Goal: Task Accomplishment & Management: Complete application form

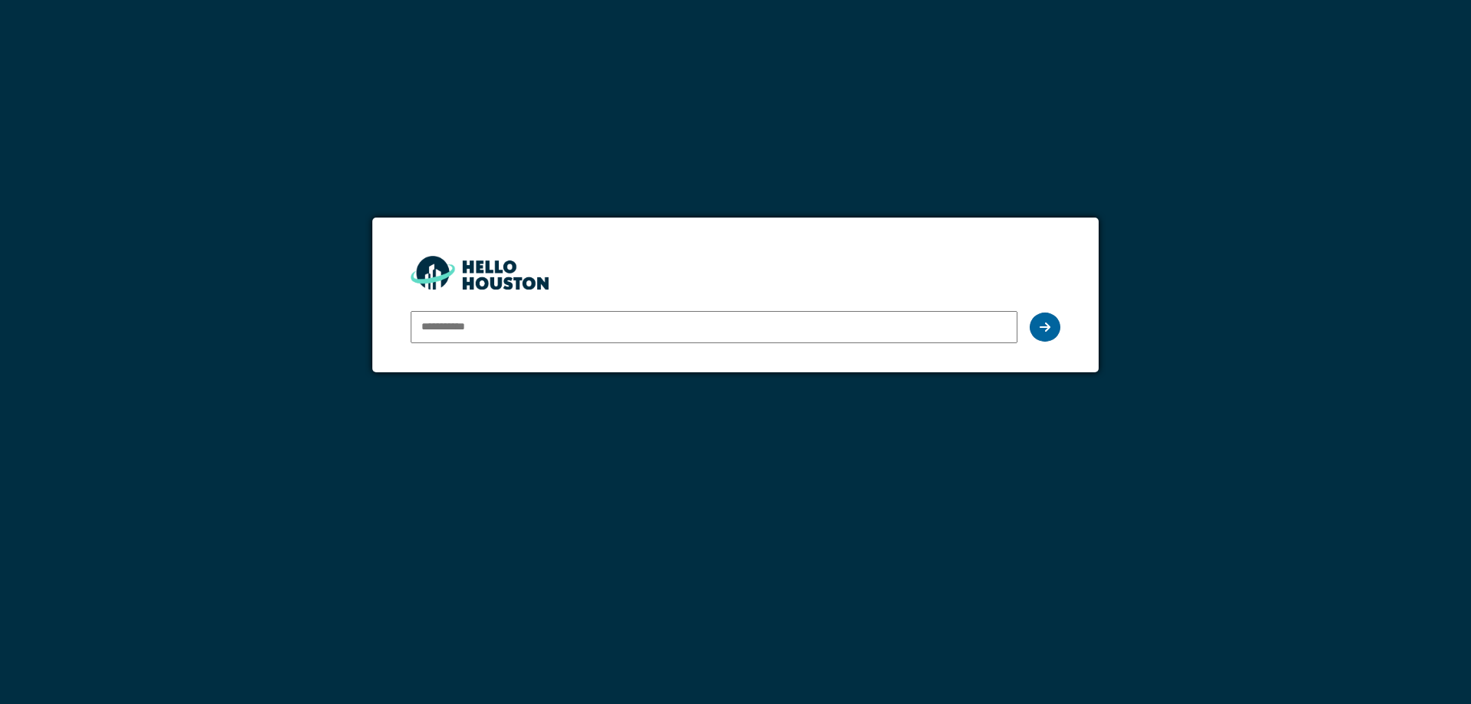
type input "**********"
click at [1054, 328] on div at bounding box center [1045, 327] width 31 height 29
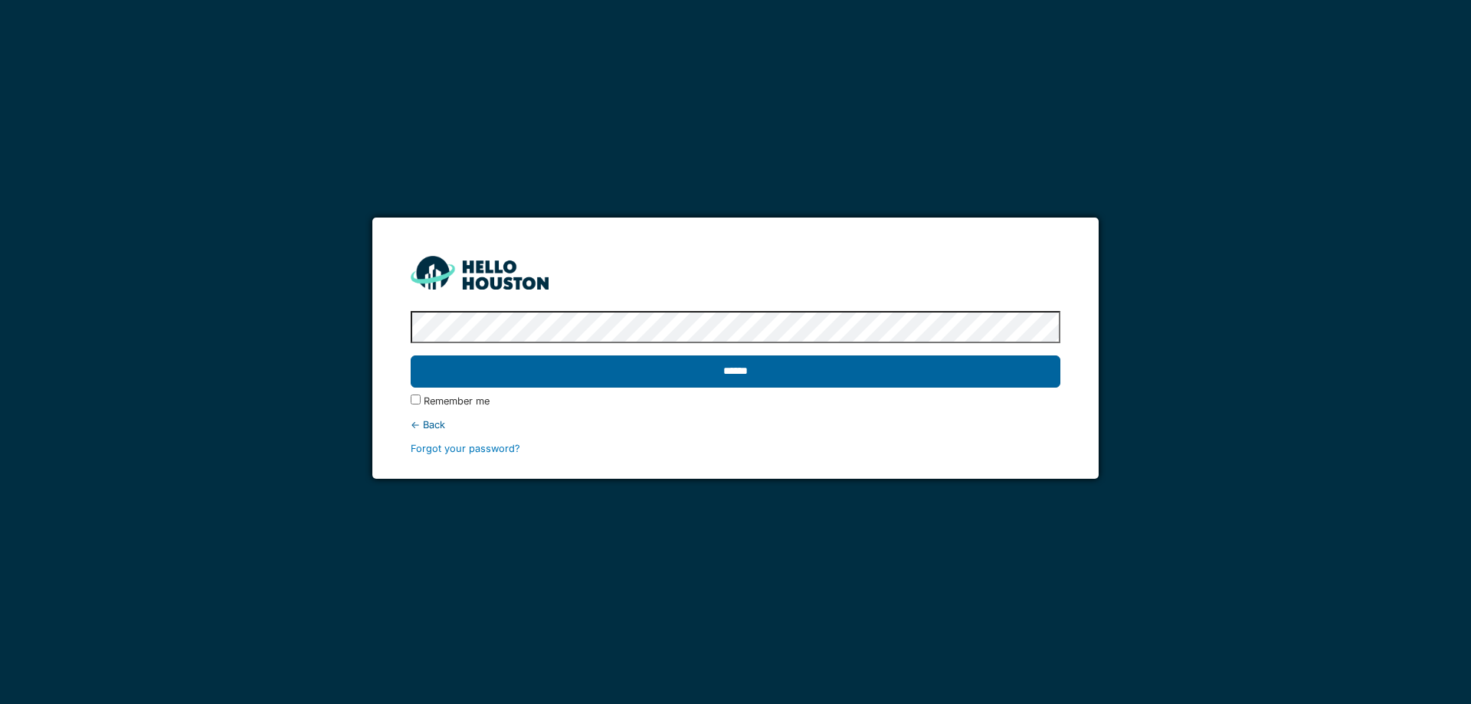
click at [889, 363] on input "******" at bounding box center [735, 371] width 649 height 32
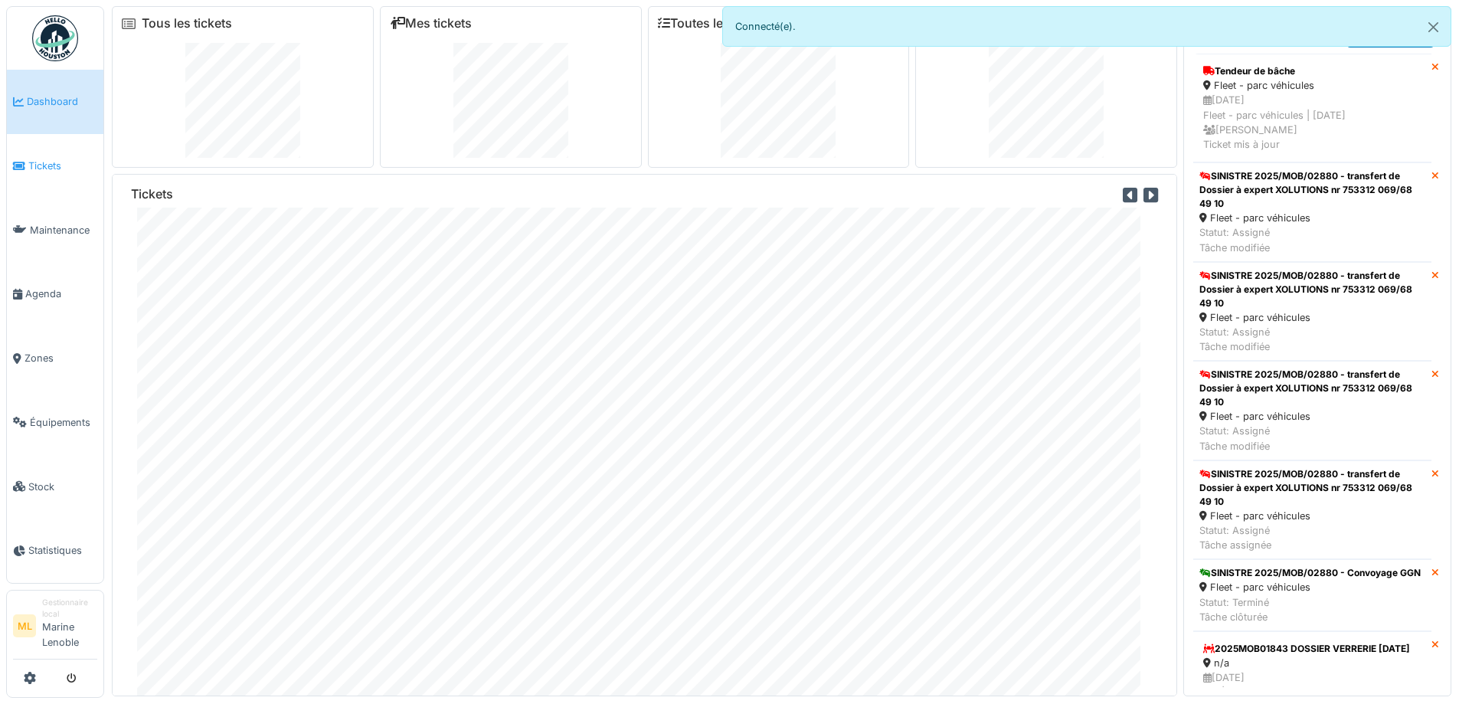
click at [54, 165] on span "Tickets" at bounding box center [62, 166] width 69 height 15
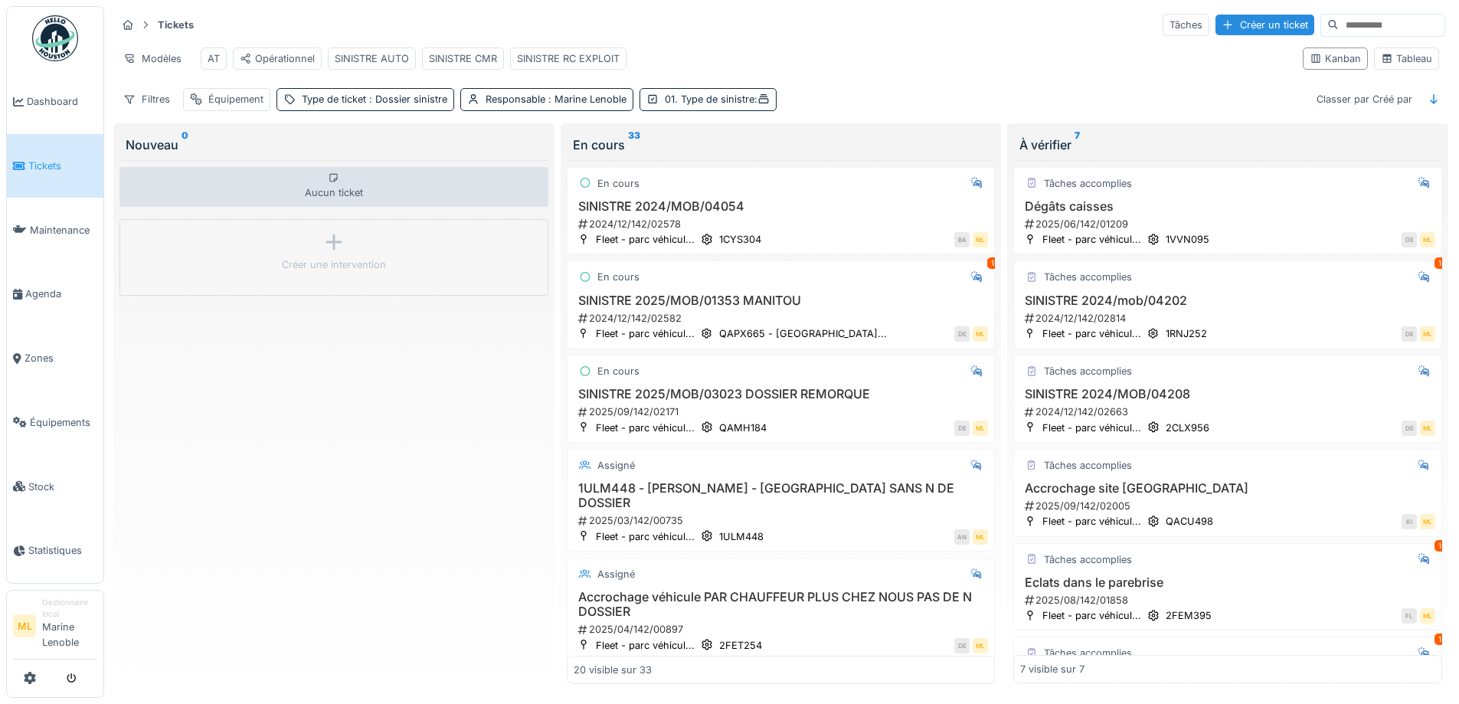
click at [45, 160] on span "Tickets" at bounding box center [62, 166] width 69 height 15
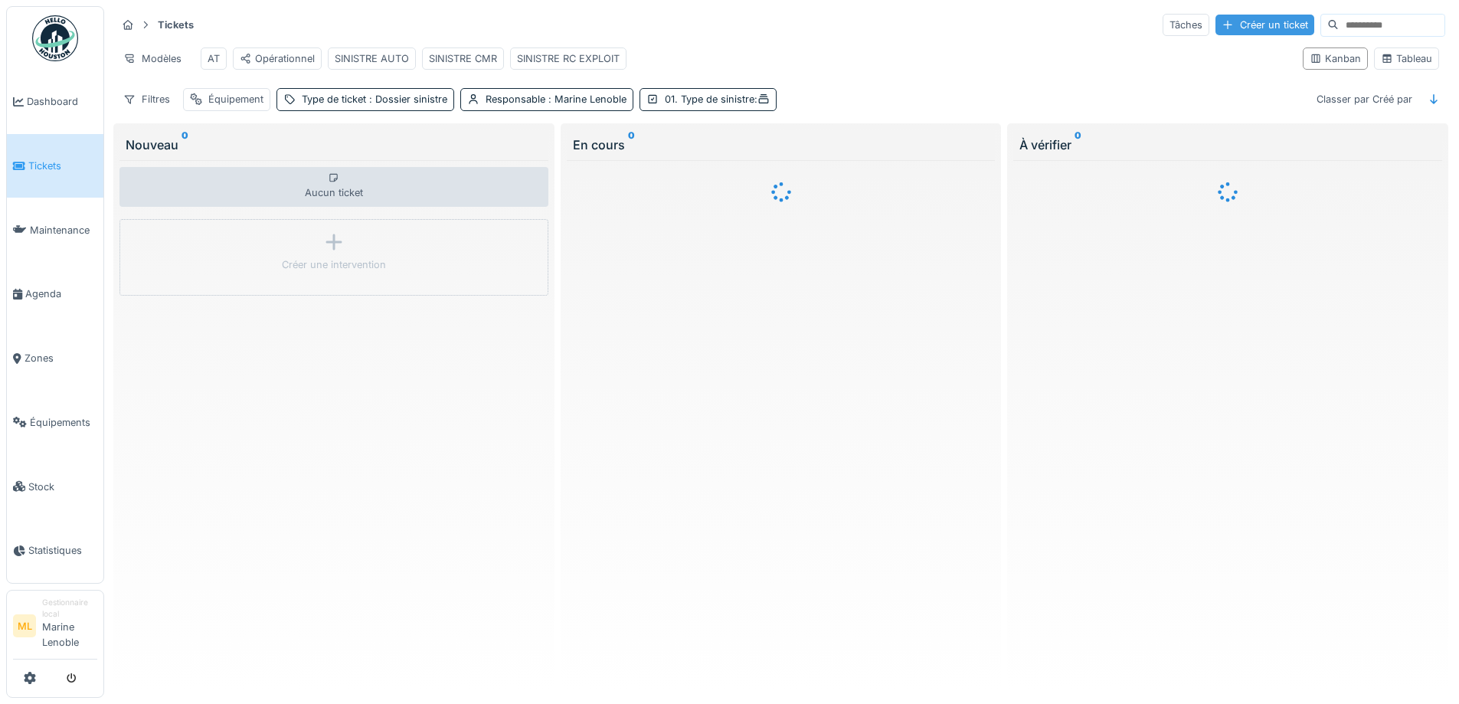
click at [1239, 25] on div "Créer un ticket" at bounding box center [1265, 25] width 99 height 21
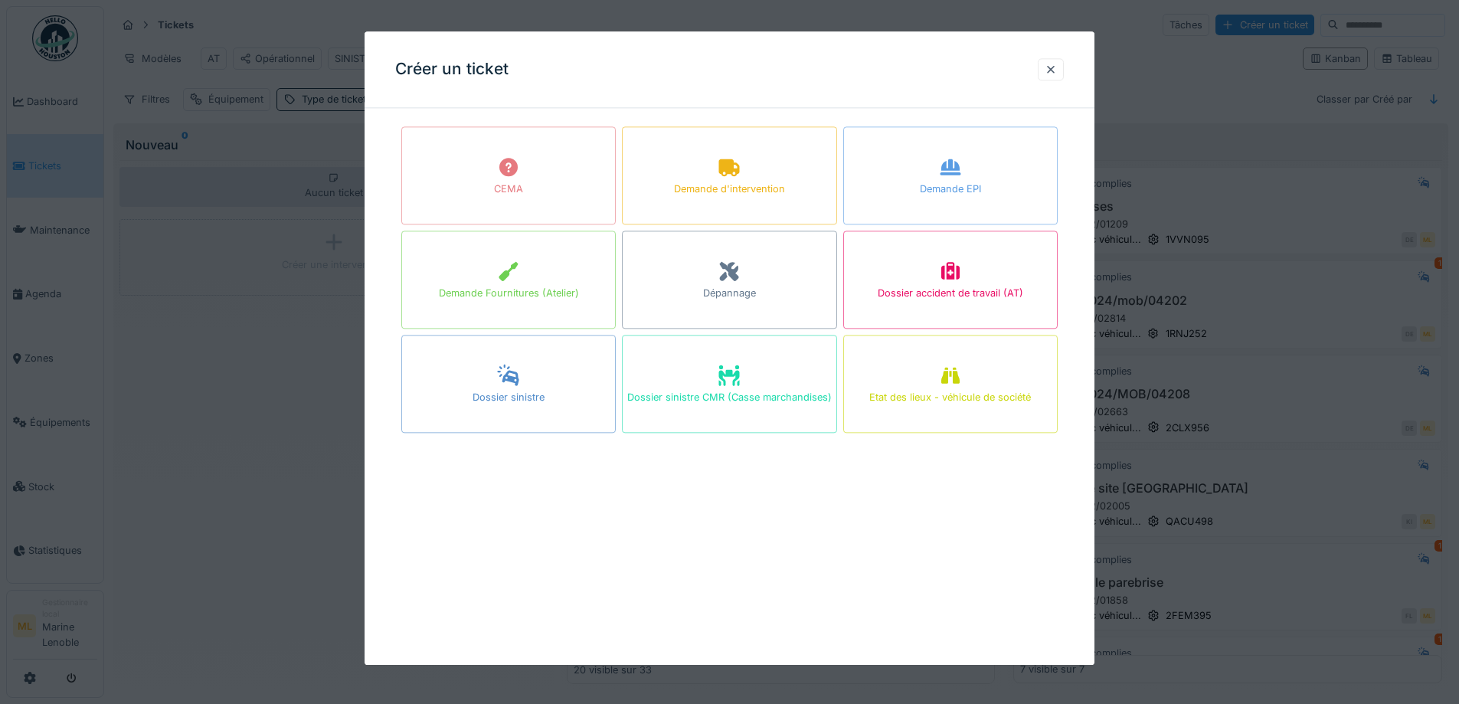
click at [532, 384] on div "Dossier sinistre" at bounding box center [508, 384] width 214 height 98
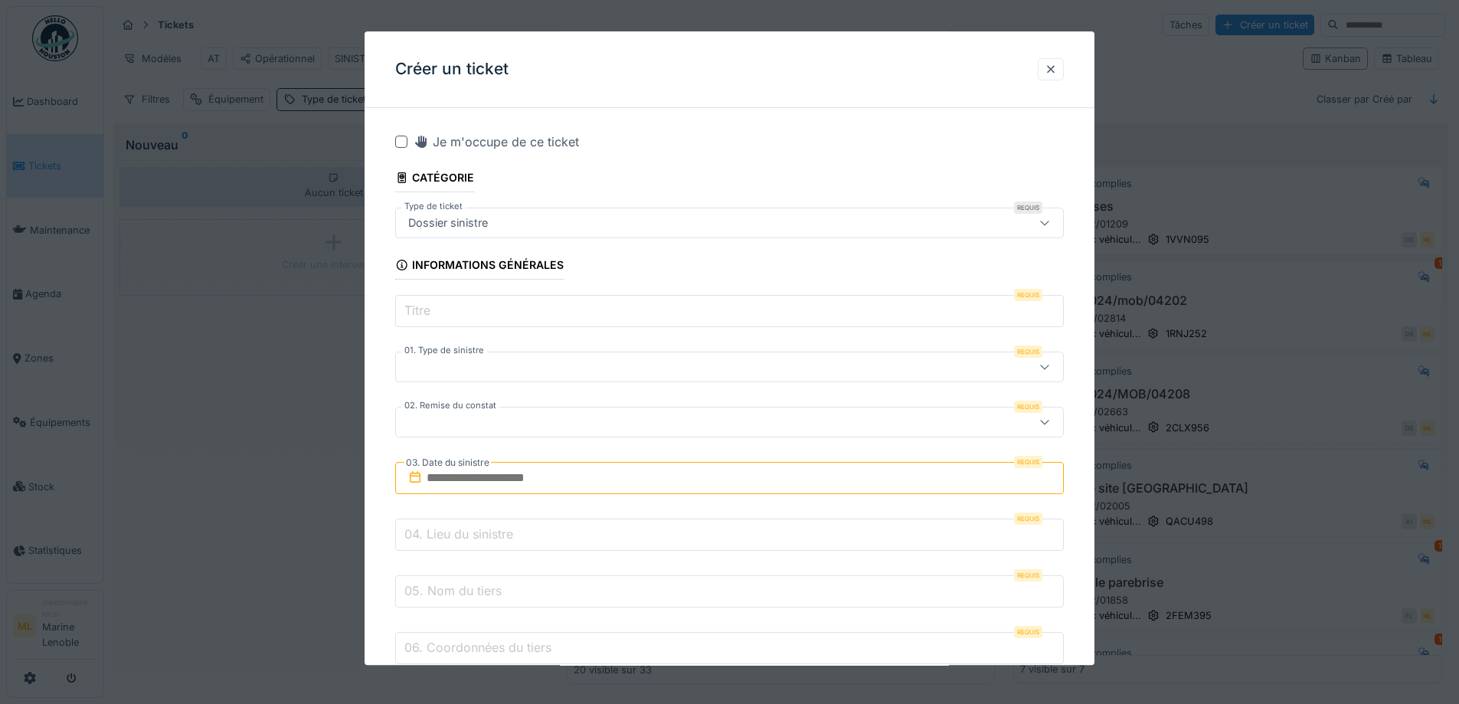
click at [450, 316] on input "Titre" at bounding box center [729, 312] width 669 height 32
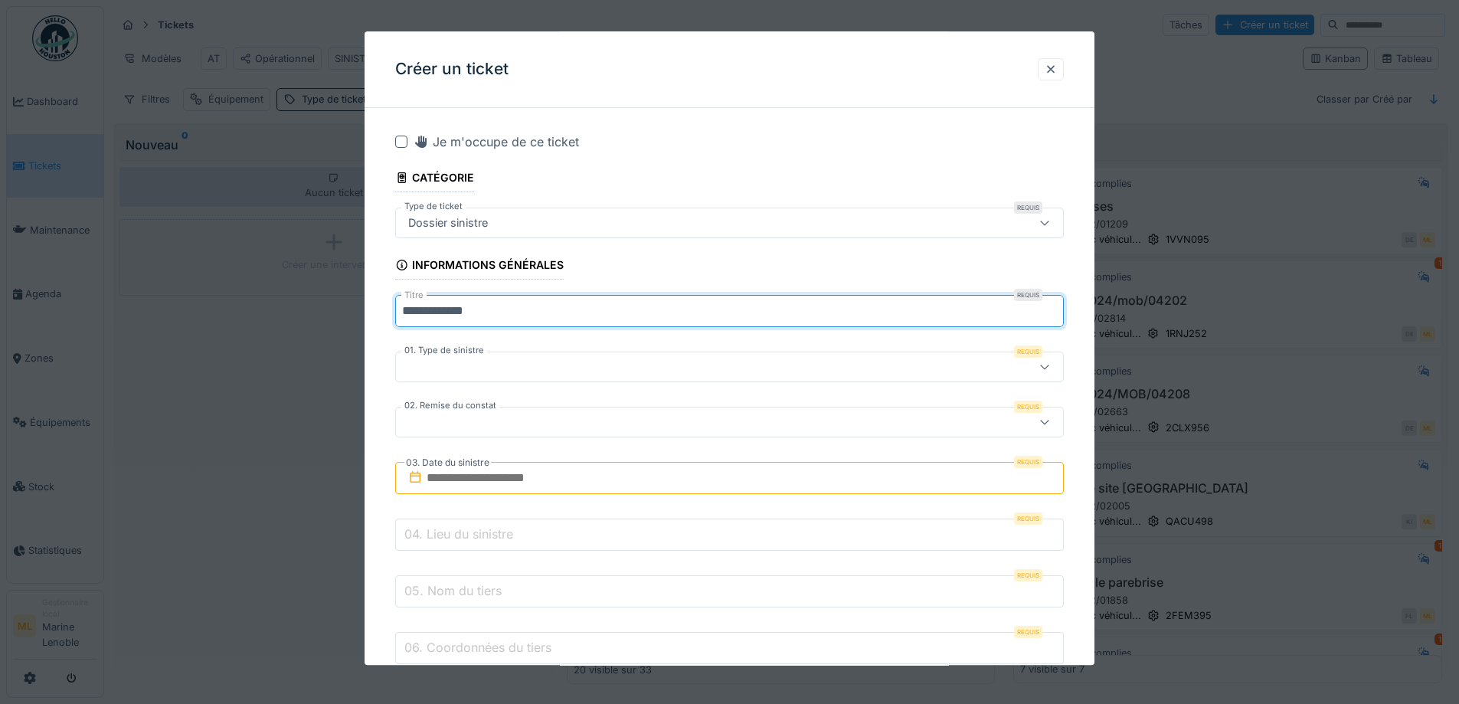
click at [1051, 227] on icon at bounding box center [1045, 223] width 12 height 10
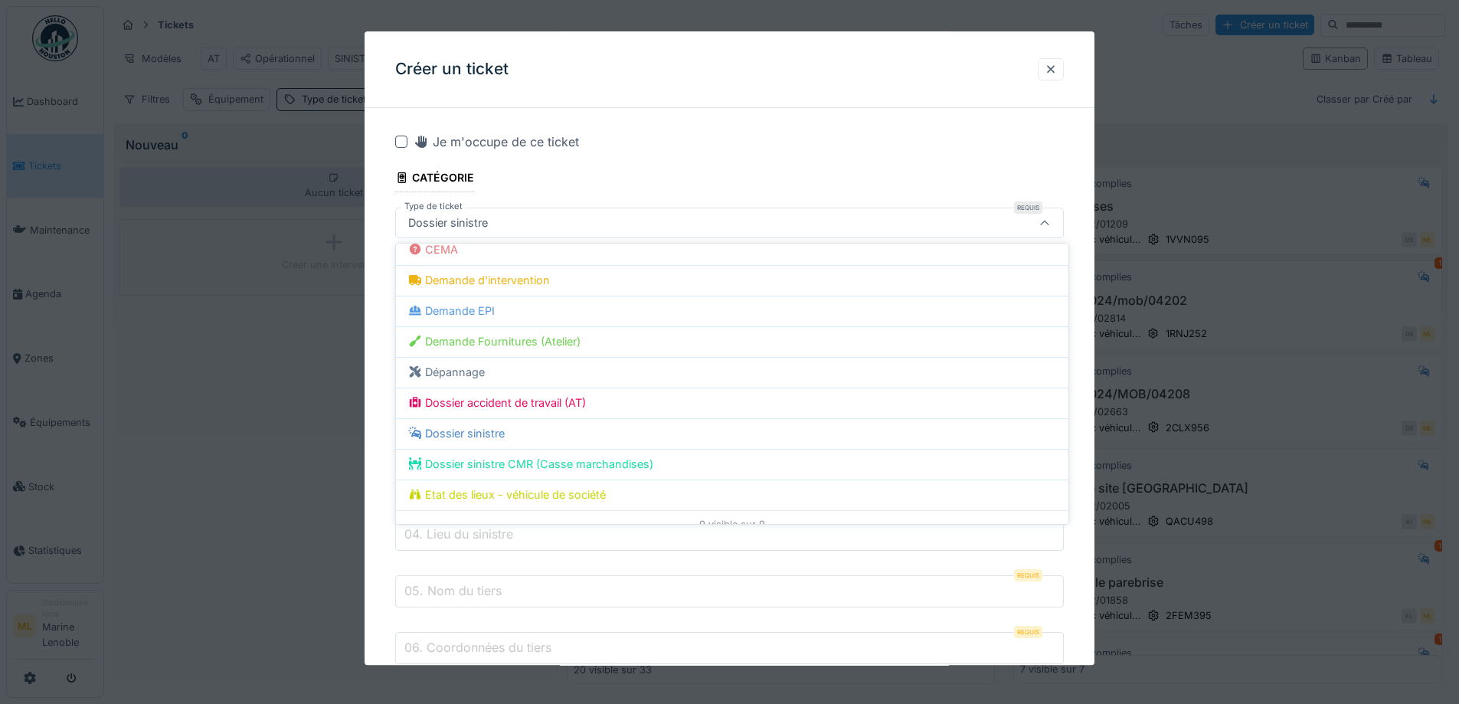
scroll to position [74, 0]
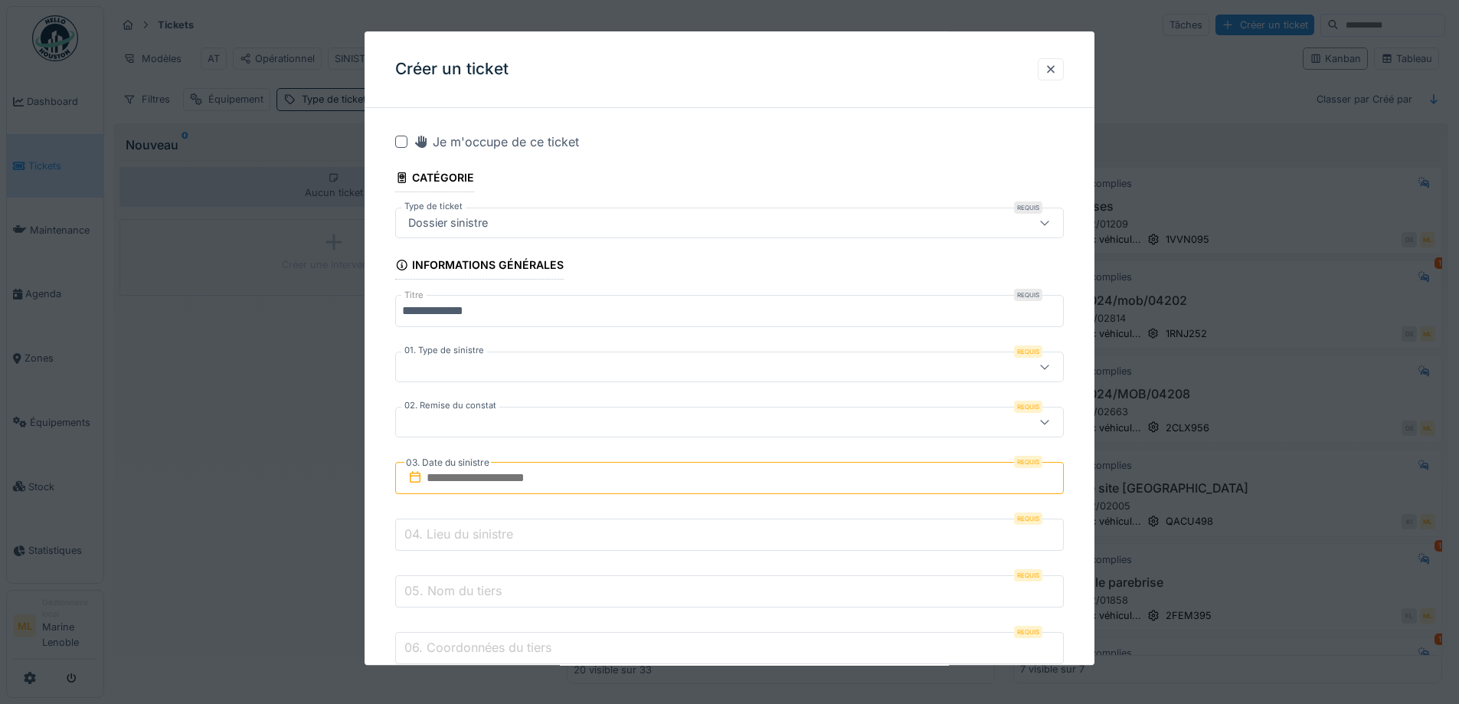
drag, startPoint x: 1072, startPoint y: 171, endPoint x: 948, endPoint y: 222, distance: 135.0
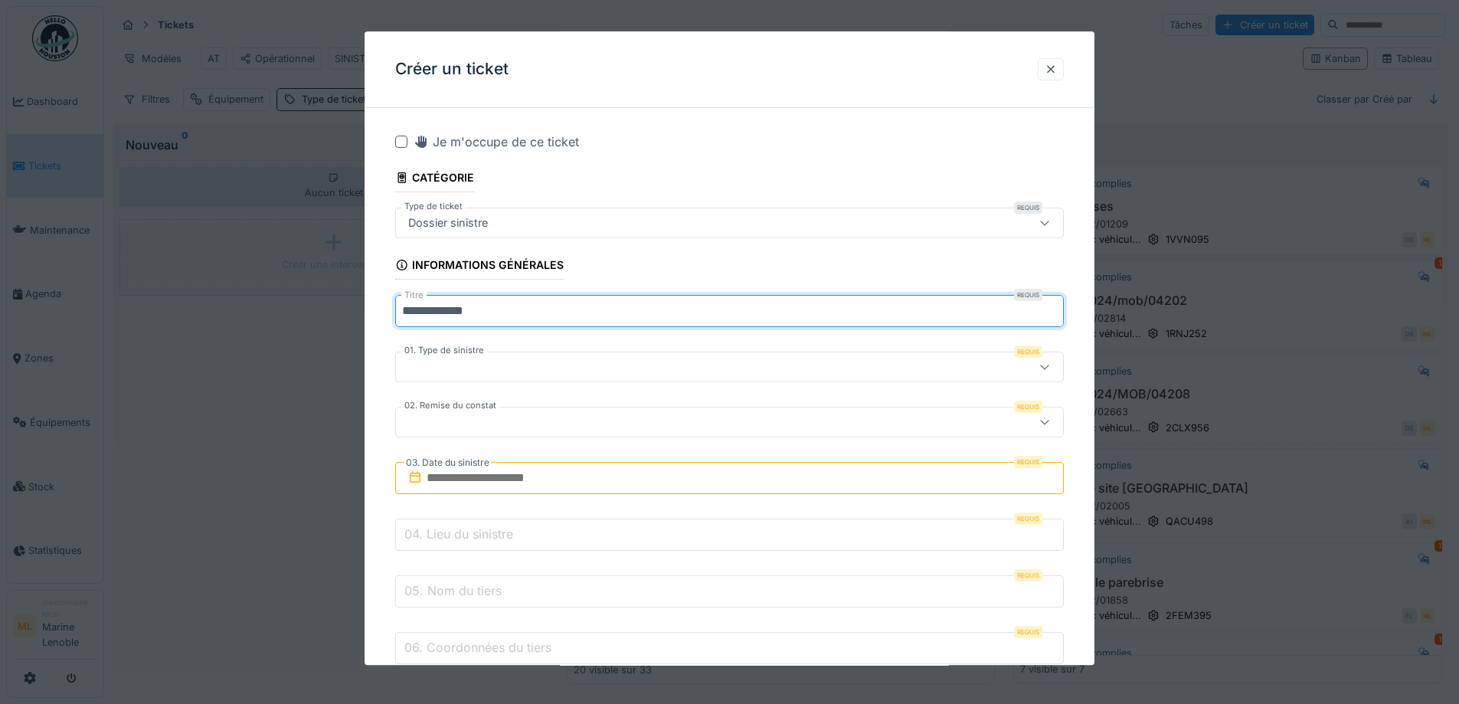
click at [559, 317] on input "**********" at bounding box center [729, 312] width 669 height 32
drag, startPoint x: 493, startPoint y: 313, endPoint x: 502, endPoint y: 318, distance: 10.6
click at [496, 314] on input "**********" at bounding box center [729, 312] width 669 height 32
type input "**********"
click at [505, 365] on div at bounding box center [690, 367] width 577 height 17
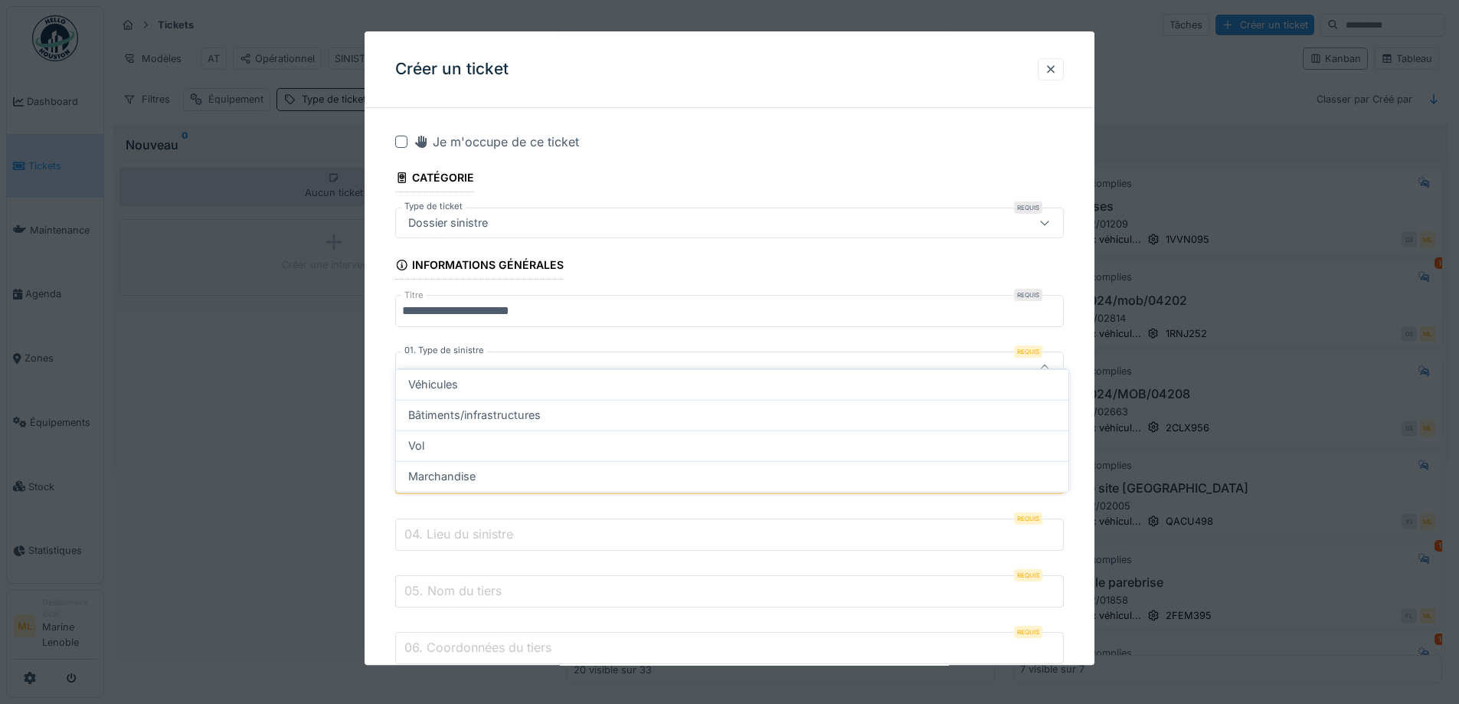
scroll to position [19, 0]
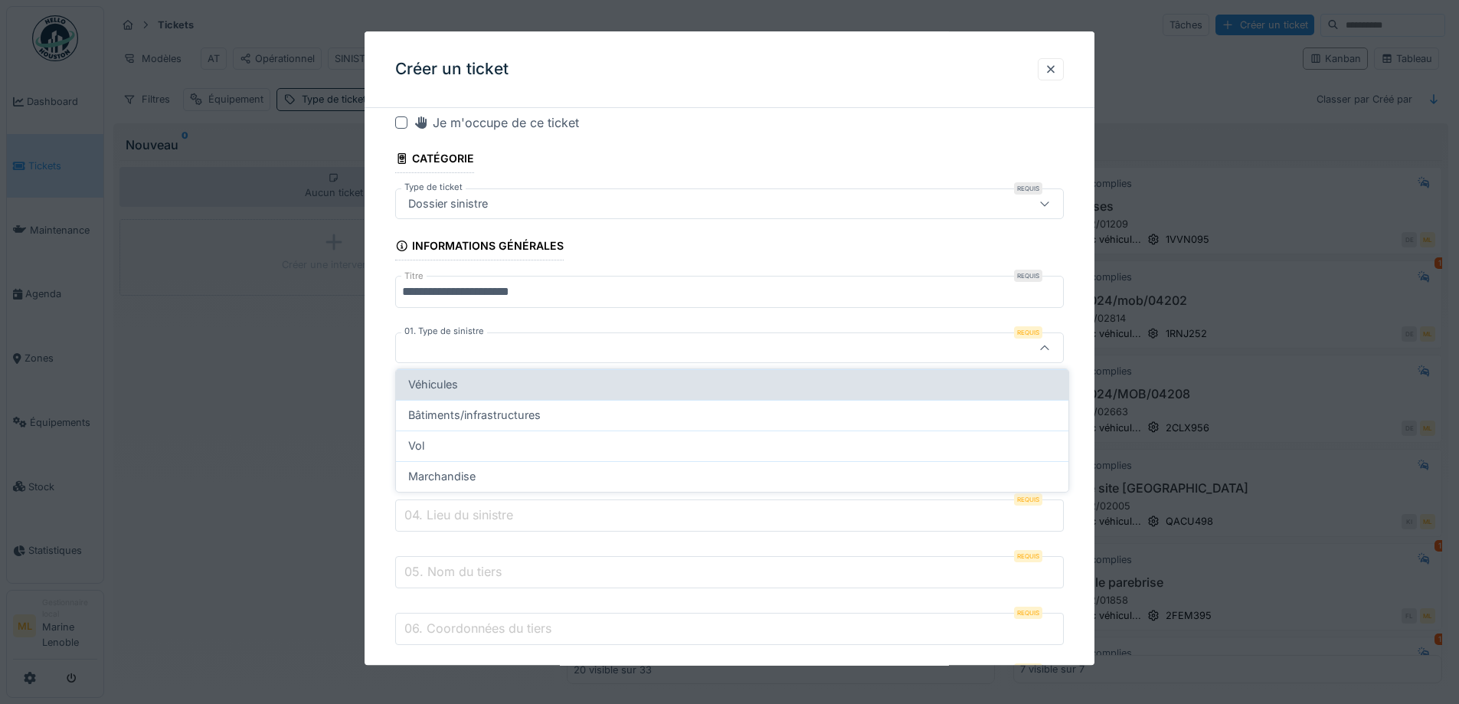
click at [483, 381] on div "Véhicules" at bounding box center [732, 384] width 648 height 17
type input "*********"
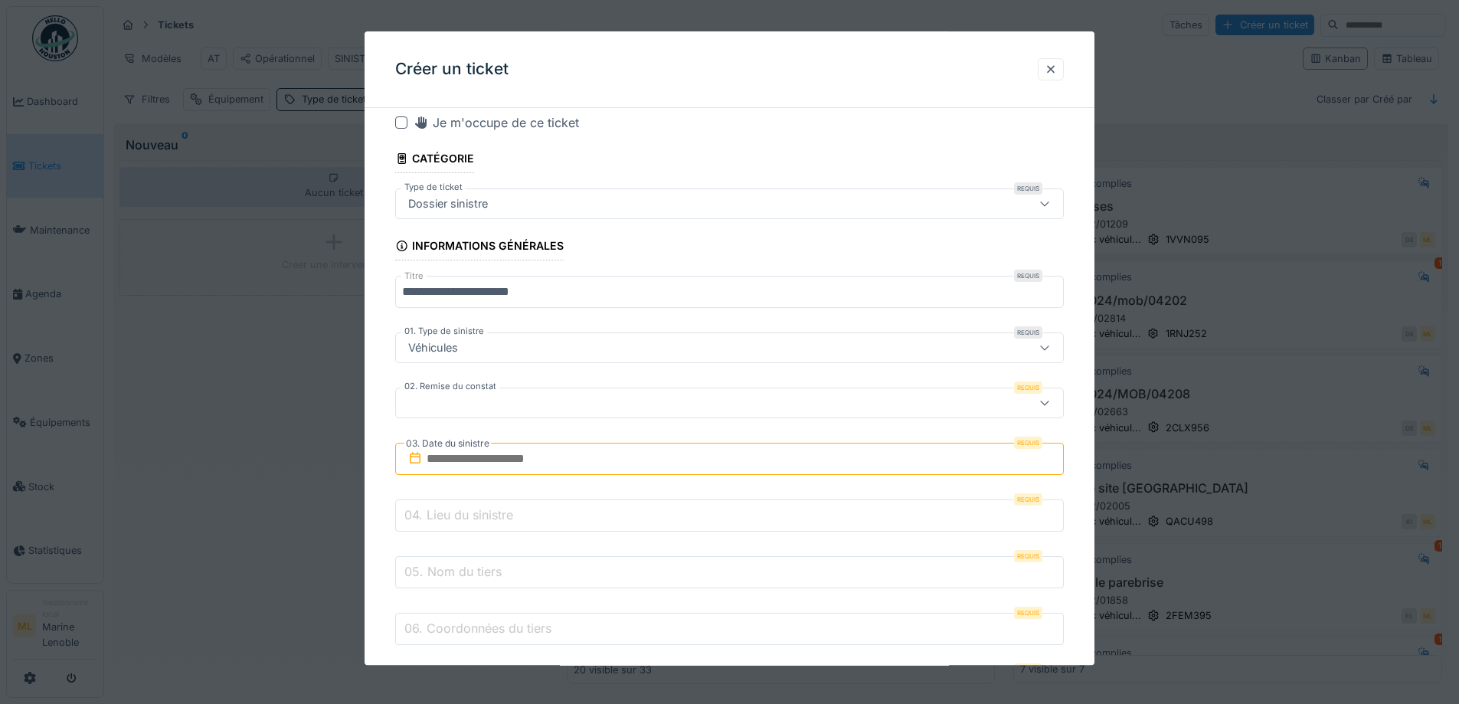
click at [470, 407] on div at bounding box center [690, 403] width 577 height 17
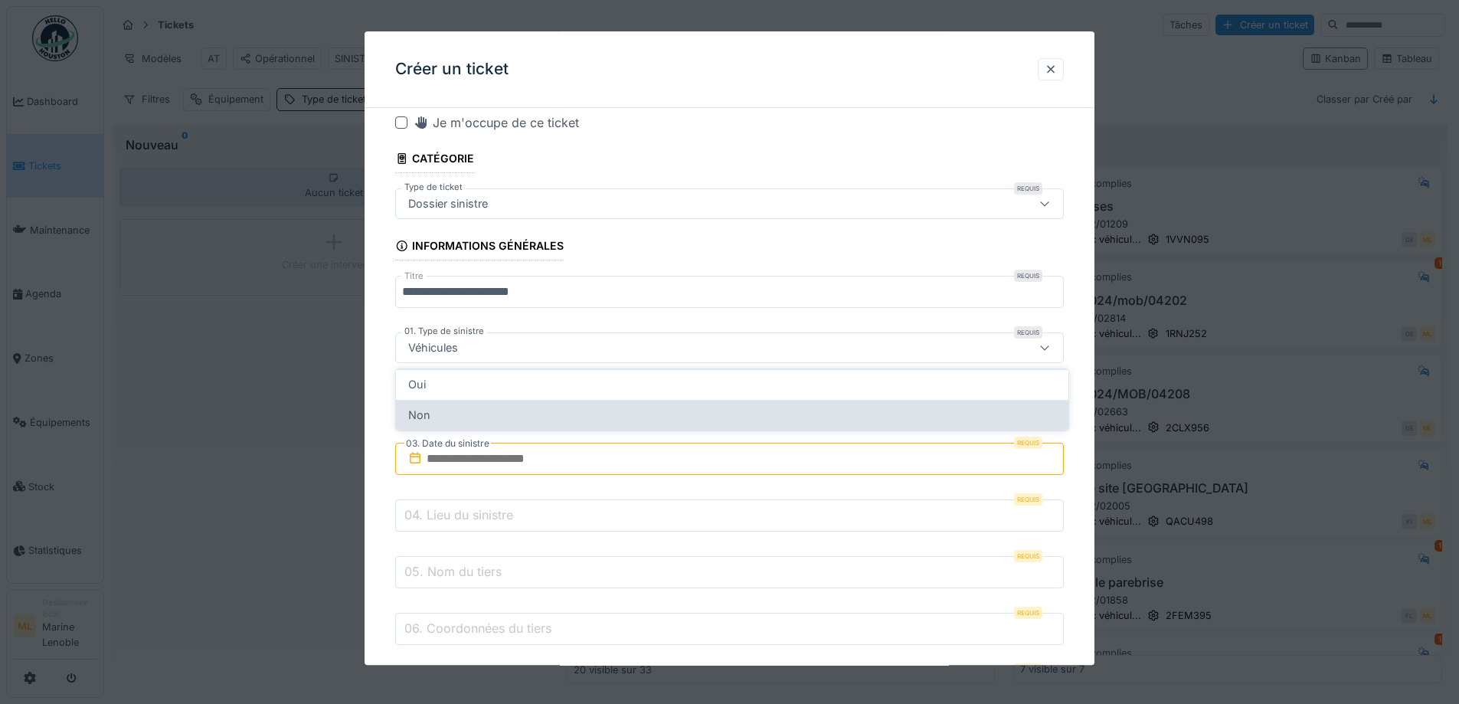
scroll to position [74, 0]
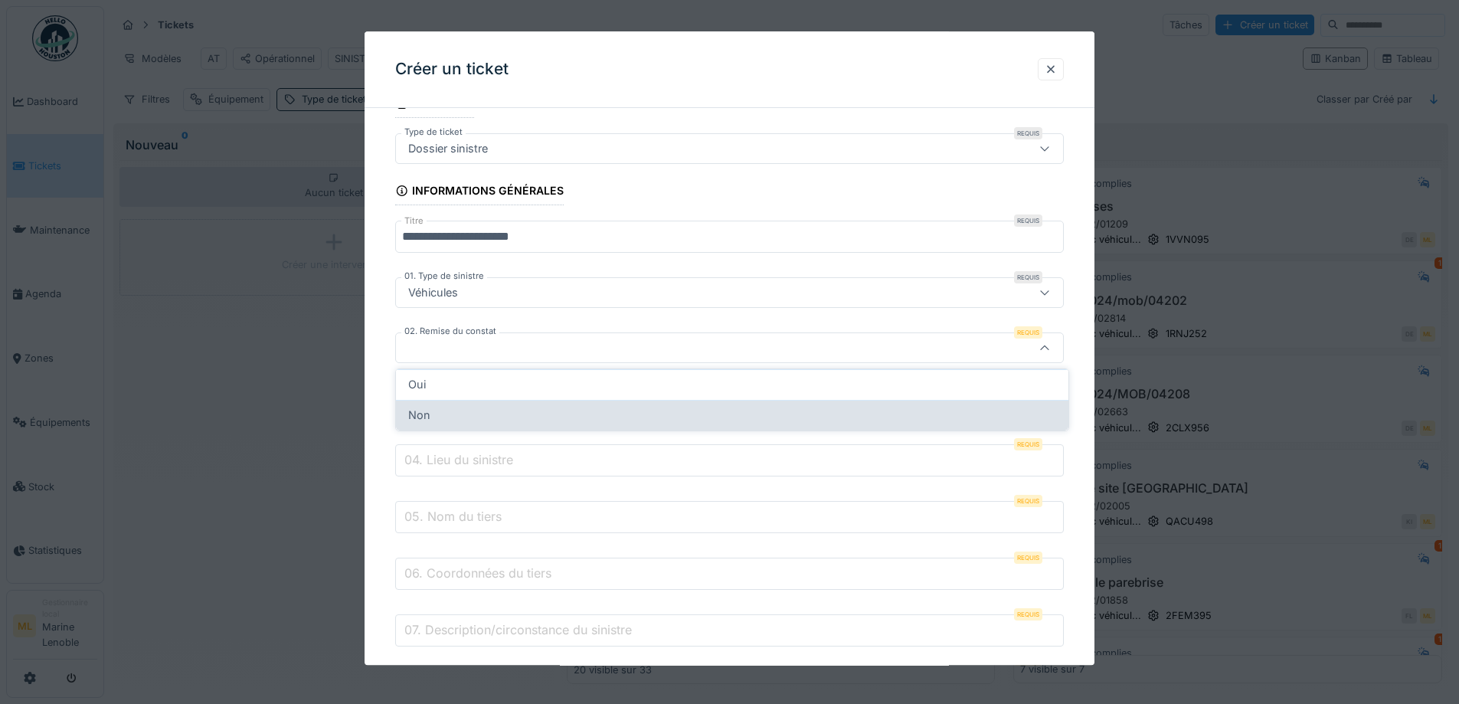
click at [454, 414] on div "Non" at bounding box center [732, 415] width 648 height 17
type input "***"
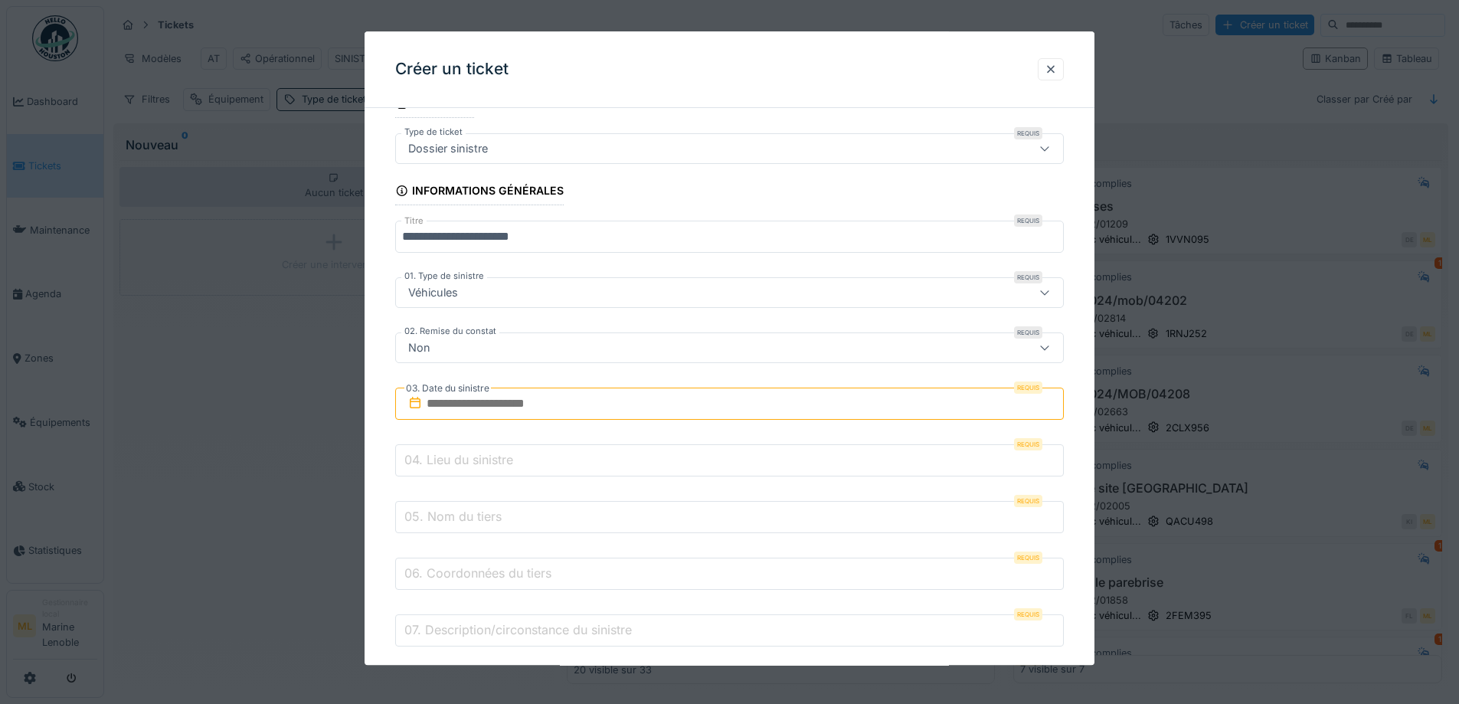
click at [520, 406] on input "text" at bounding box center [729, 404] width 669 height 32
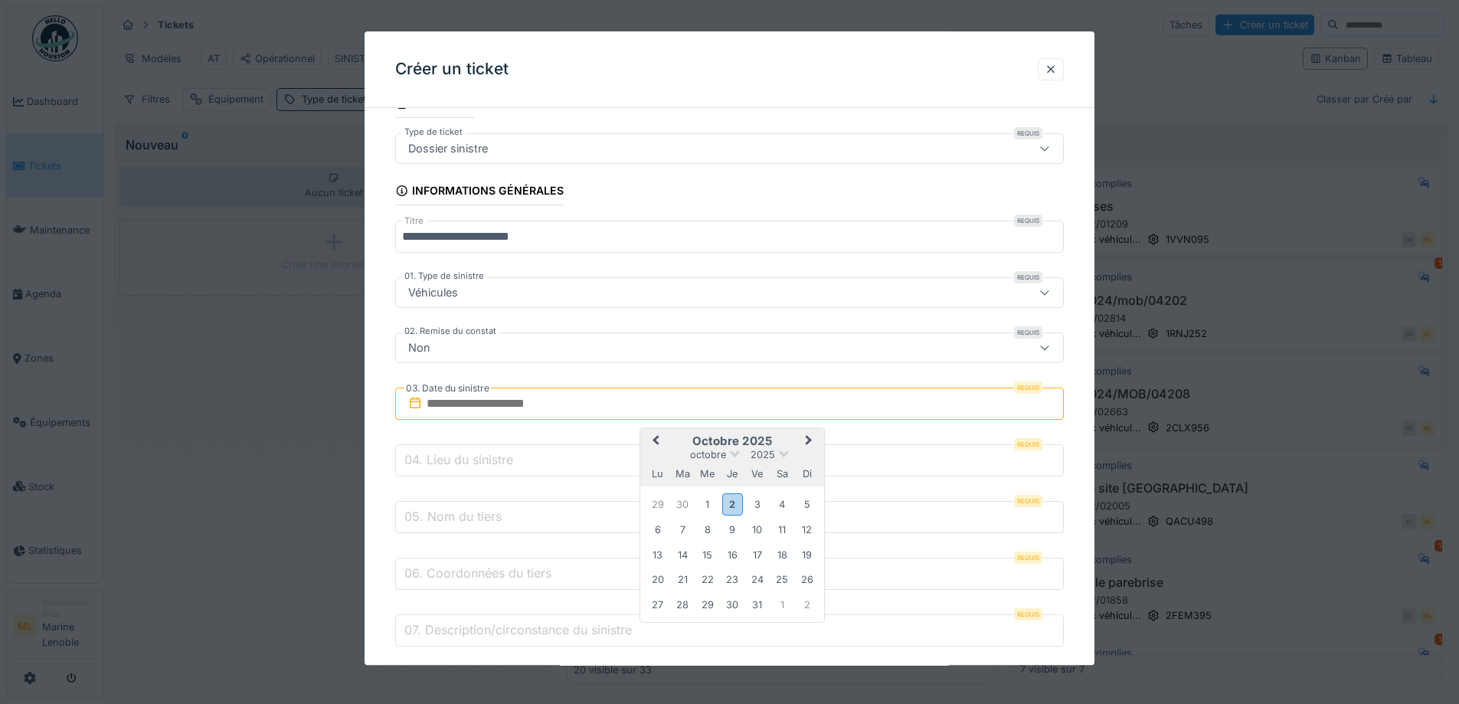
click at [656, 440] on span "Previous Month" at bounding box center [656, 442] width 0 height 18
click at [804, 505] on div "1" at bounding box center [807, 503] width 21 height 21
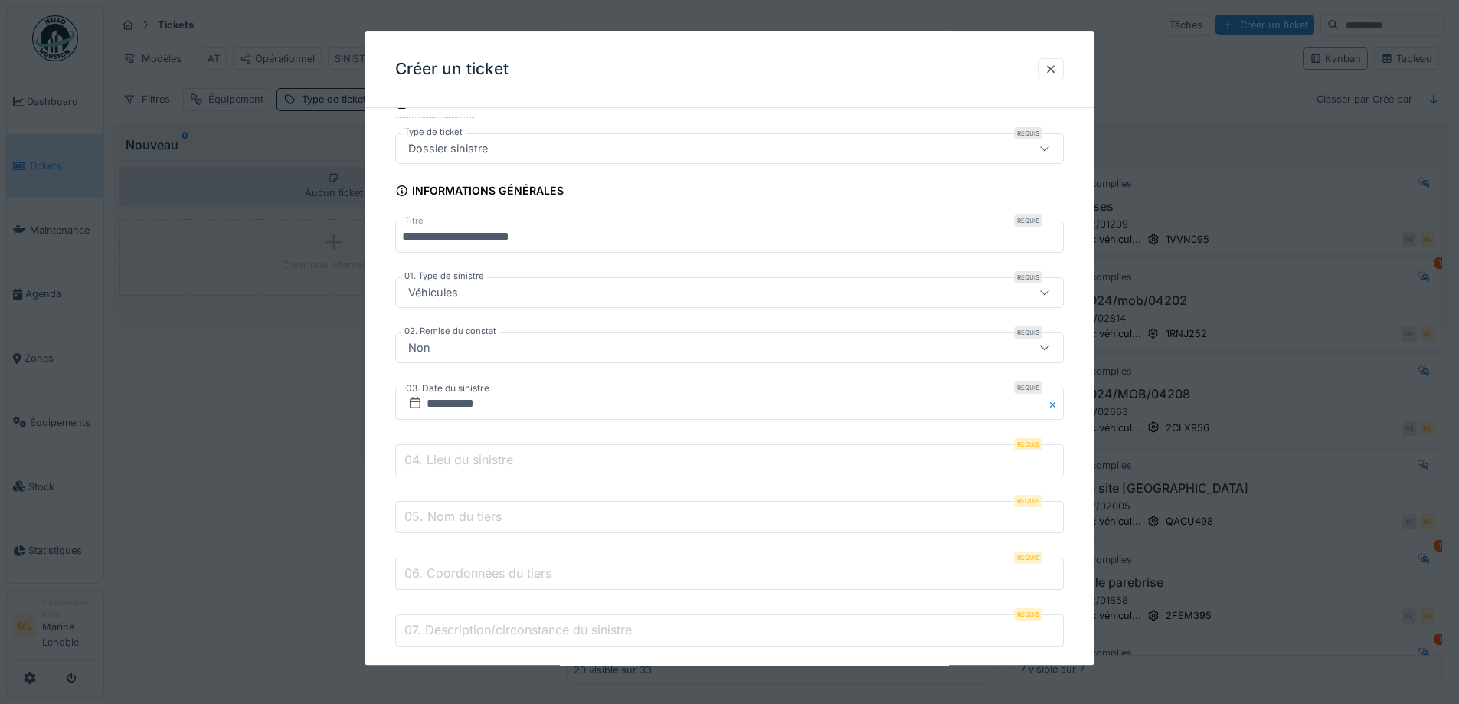
click at [474, 458] on label "04. Lieu du sinistre" at bounding box center [458, 460] width 115 height 18
click at [474, 458] on input "04. Lieu du sinistre" at bounding box center [729, 461] width 669 height 32
type input "*"
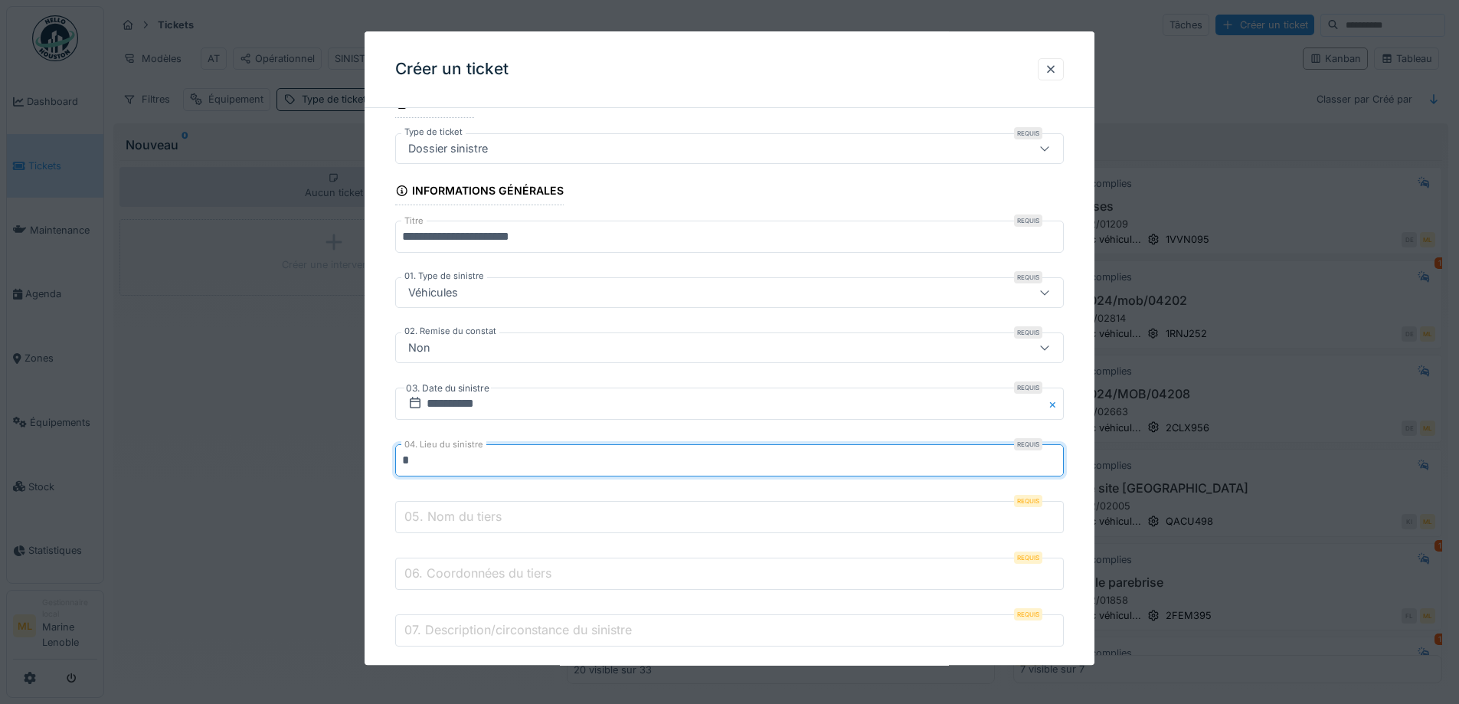
type input "*"
click at [533, 516] on input "05. Nom du tiers" at bounding box center [729, 518] width 669 height 32
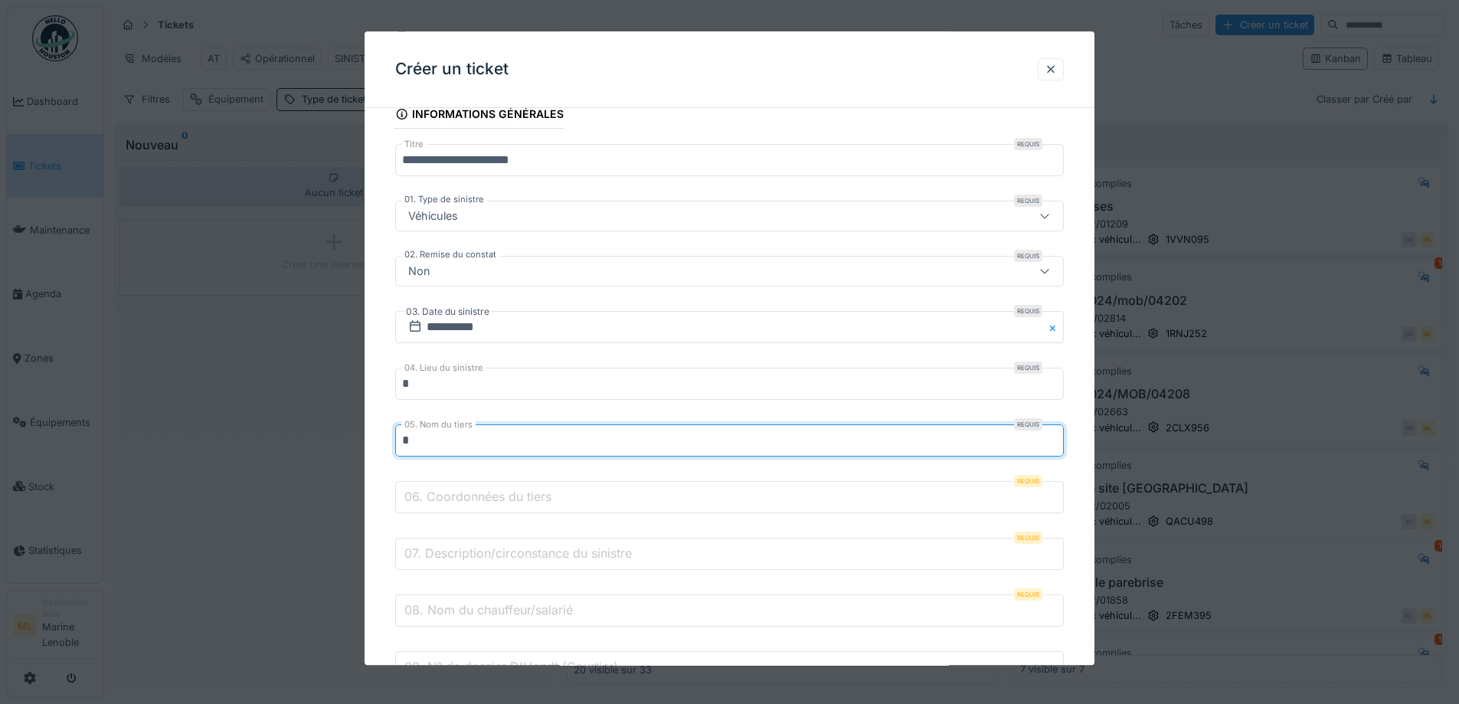
scroll to position [228, 0]
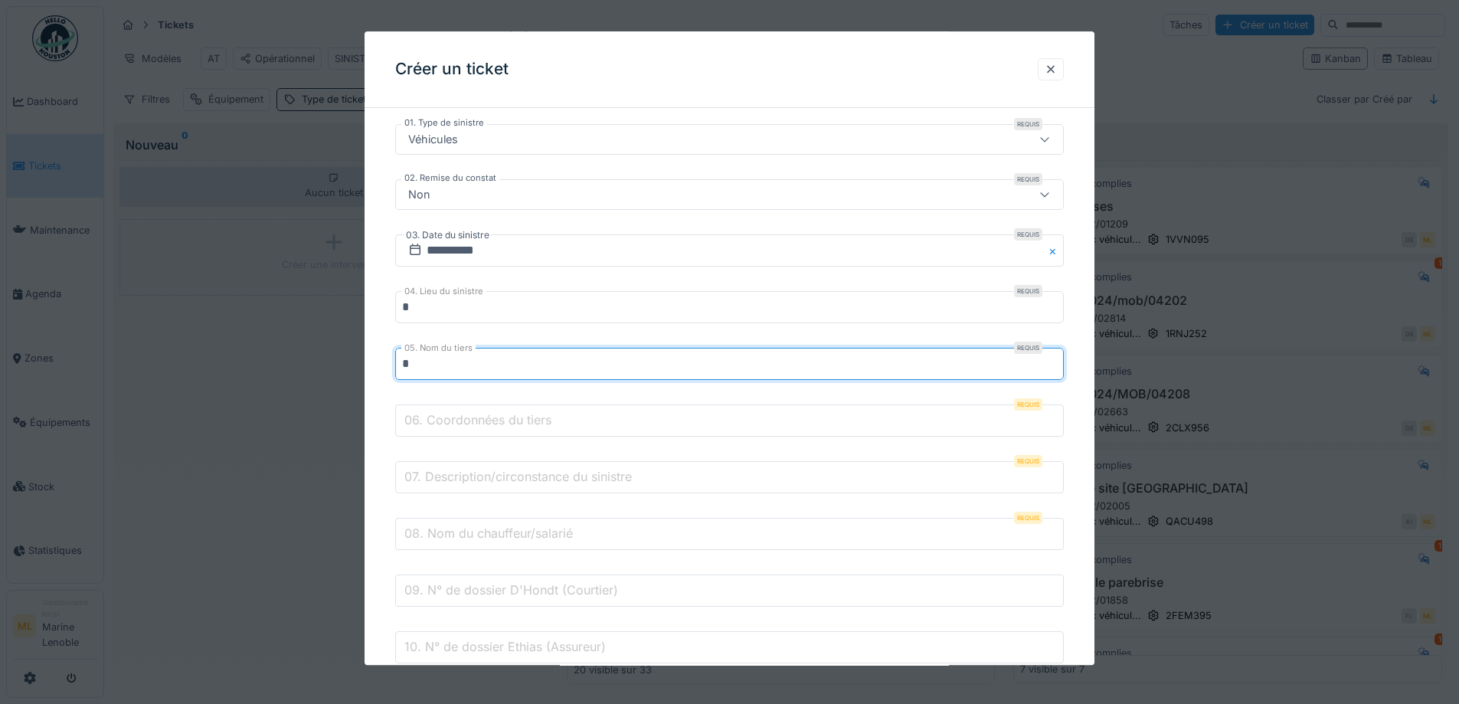
type input "*"
click at [493, 424] on label "06. Coordonnées du tiers" at bounding box center [477, 420] width 153 height 18
click at [493, 424] on input "06. Coordonnées du tiers" at bounding box center [729, 421] width 669 height 32
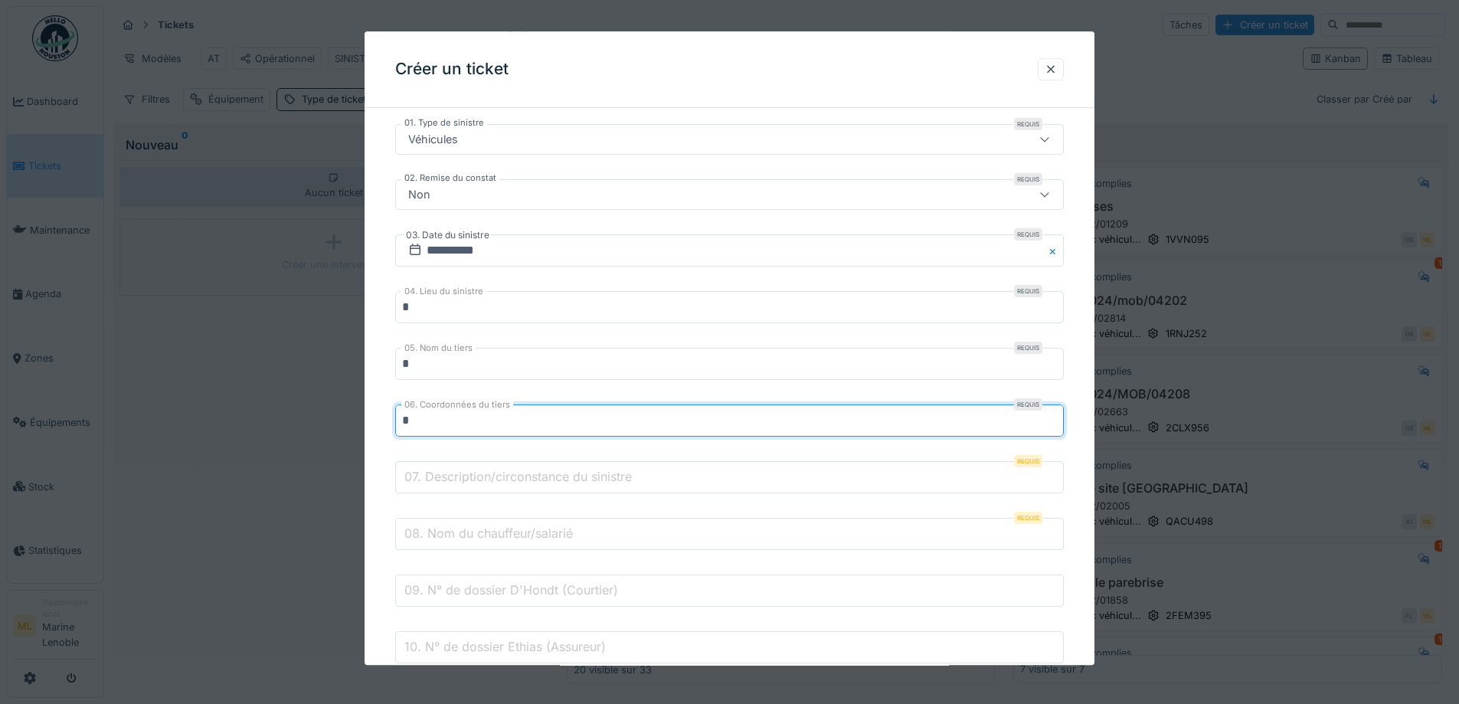
type input "*"
click at [490, 474] on label "07. Description/circonstance du sinistre" at bounding box center [518, 477] width 234 height 18
click at [490, 474] on input "07. Description/circonstance du sinistre" at bounding box center [729, 478] width 669 height 32
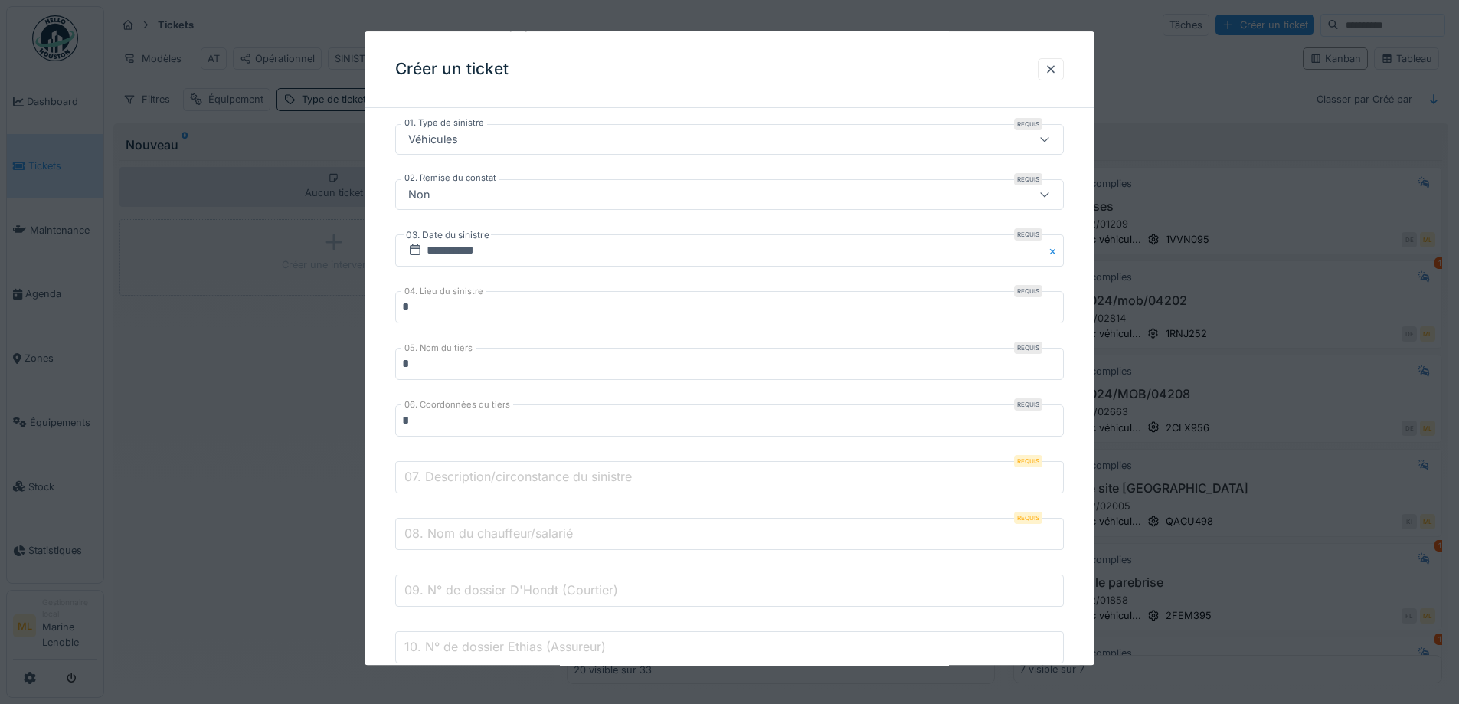
type input "*"
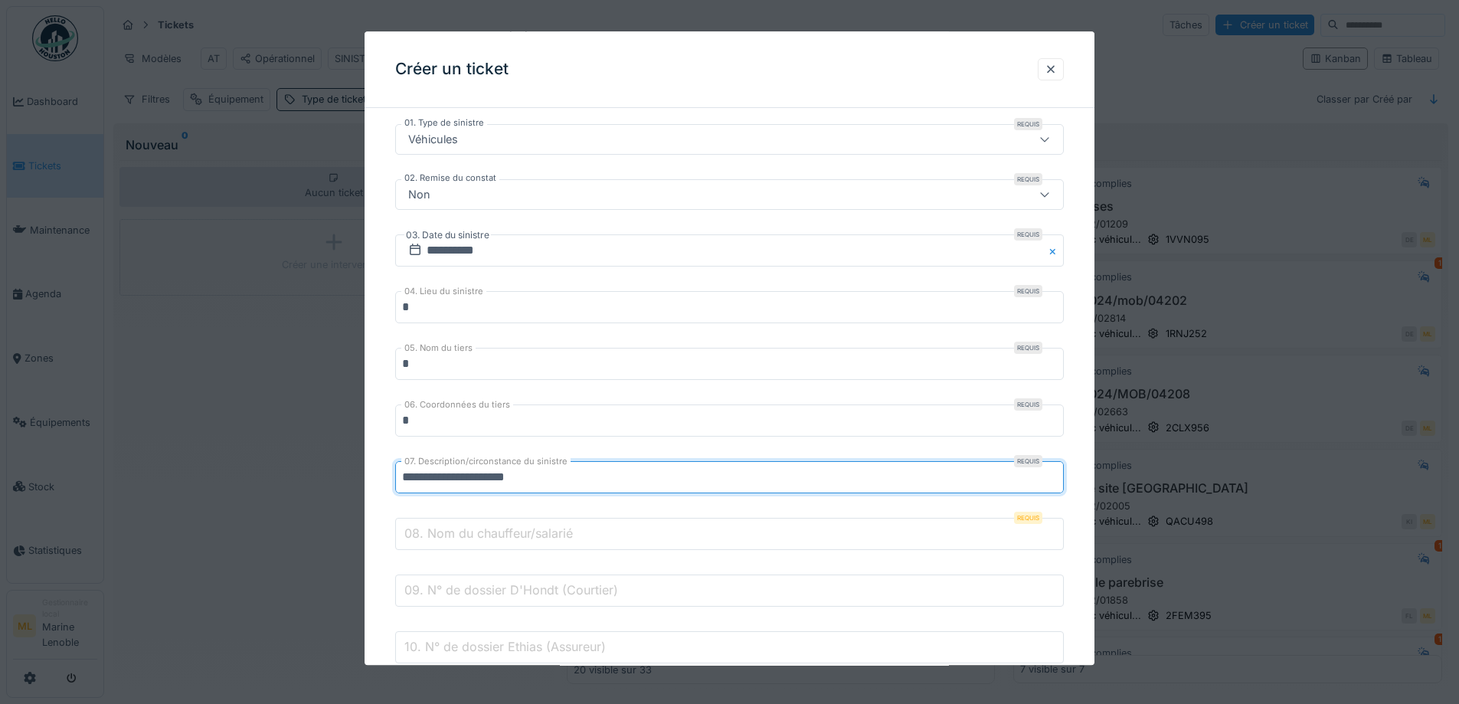
click at [490, 473] on input "**********" at bounding box center [729, 478] width 669 height 32
click at [699, 478] on input "**********" at bounding box center [729, 478] width 669 height 32
type input "**********"
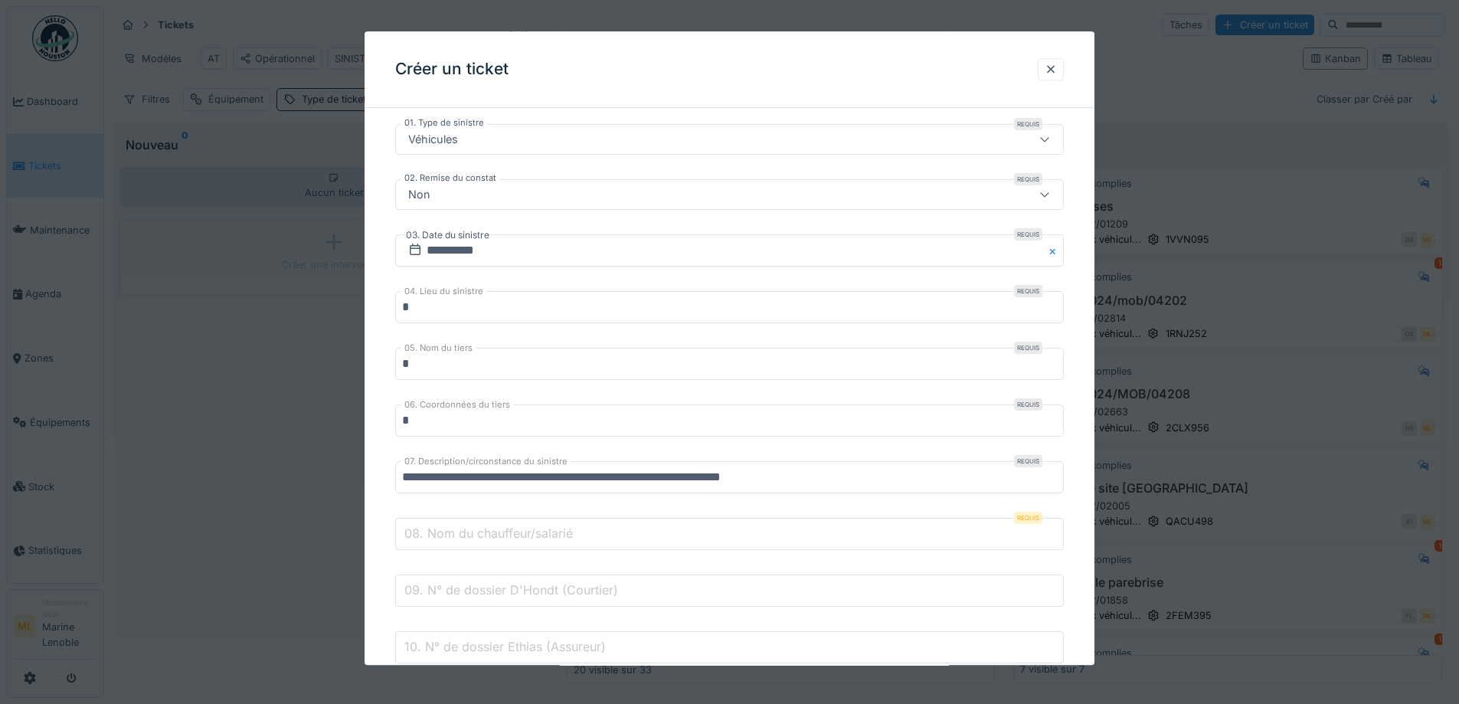
click at [529, 535] on label "08. Nom du chauffeur/salarié" at bounding box center [488, 534] width 175 height 18
click at [529, 535] on input "08. Nom du chauffeur/salarié" at bounding box center [729, 535] width 669 height 32
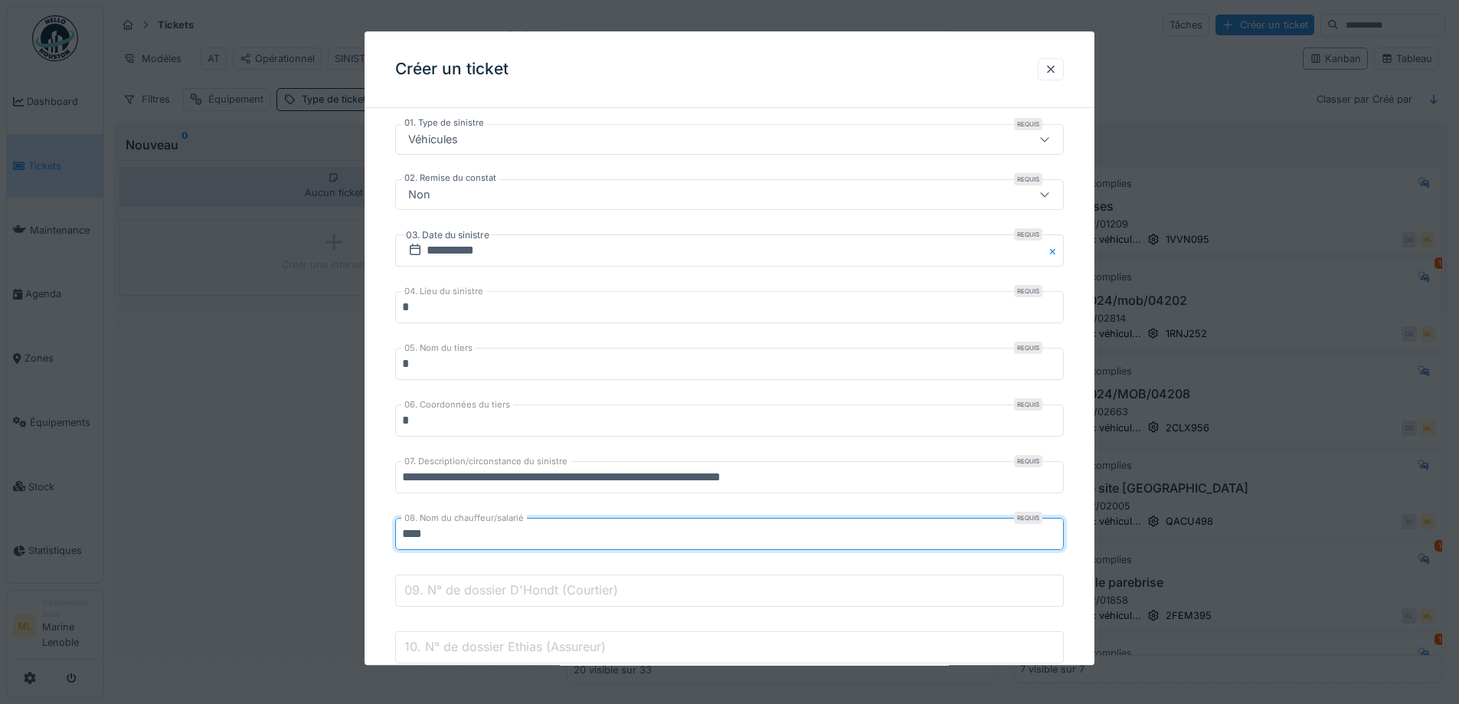
type input "**********"
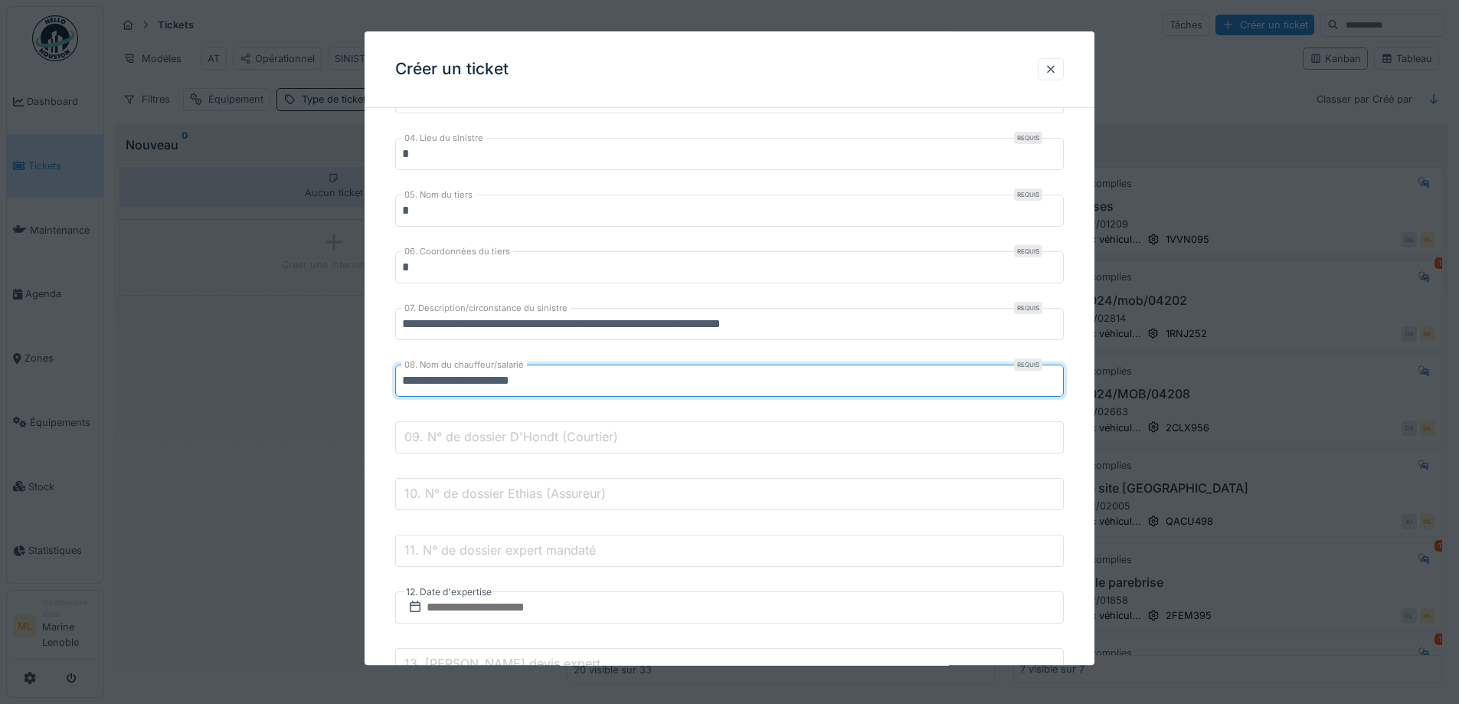
click at [556, 439] on label "09. N° de dossier D'Hondt (Courtier)" at bounding box center [511, 437] width 220 height 18
click at [556, 439] on input "09. N° de dossier D'Hondt (Courtier)" at bounding box center [729, 438] width 669 height 32
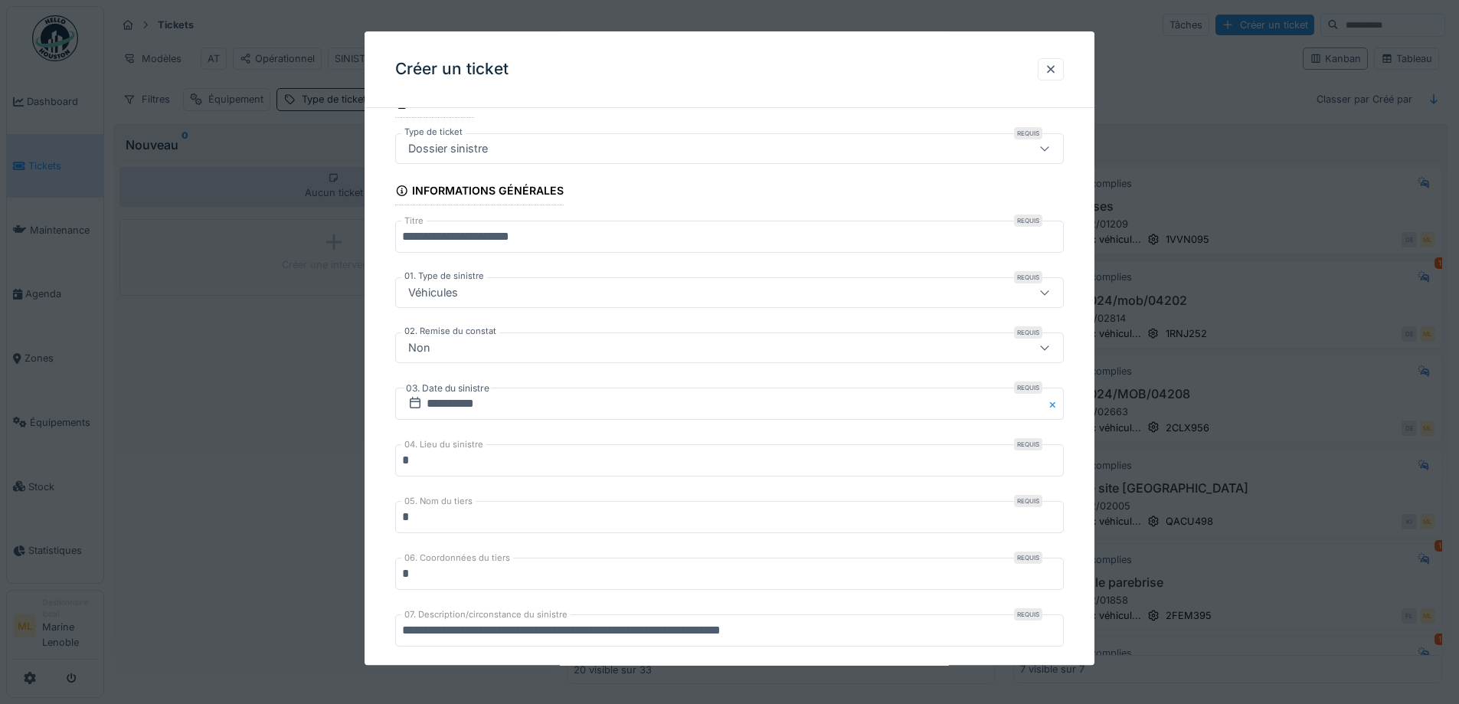
scroll to position [228, 0]
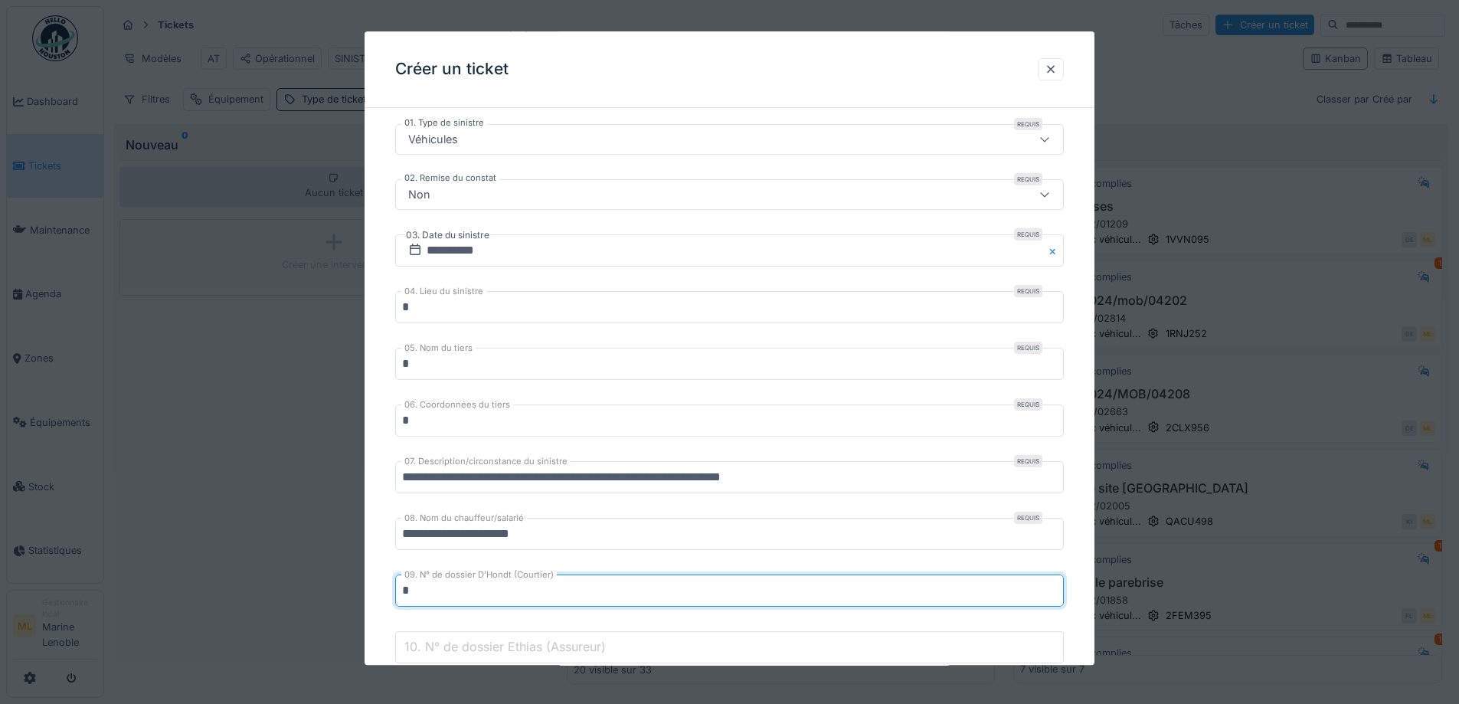
type input "*"
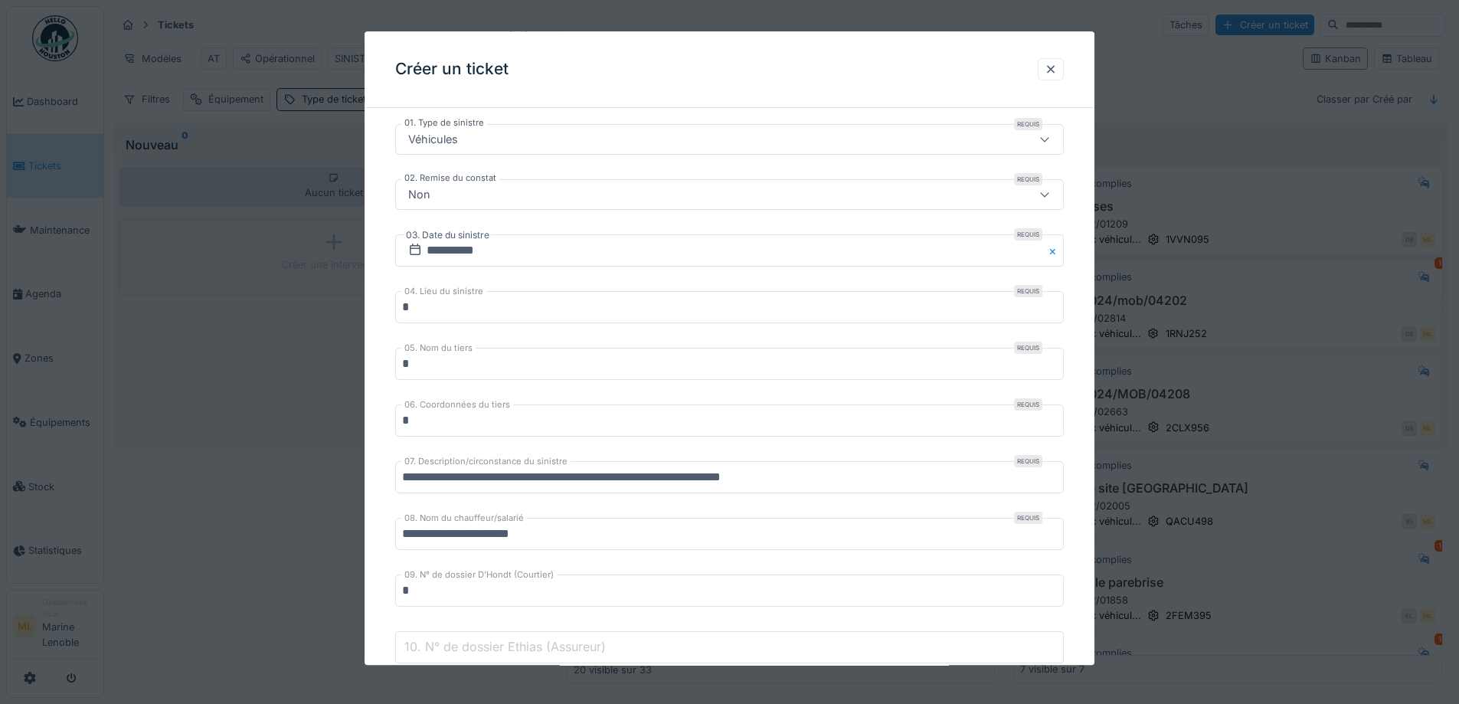
click at [563, 137] on div "Véhicules" at bounding box center [690, 140] width 577 height 17
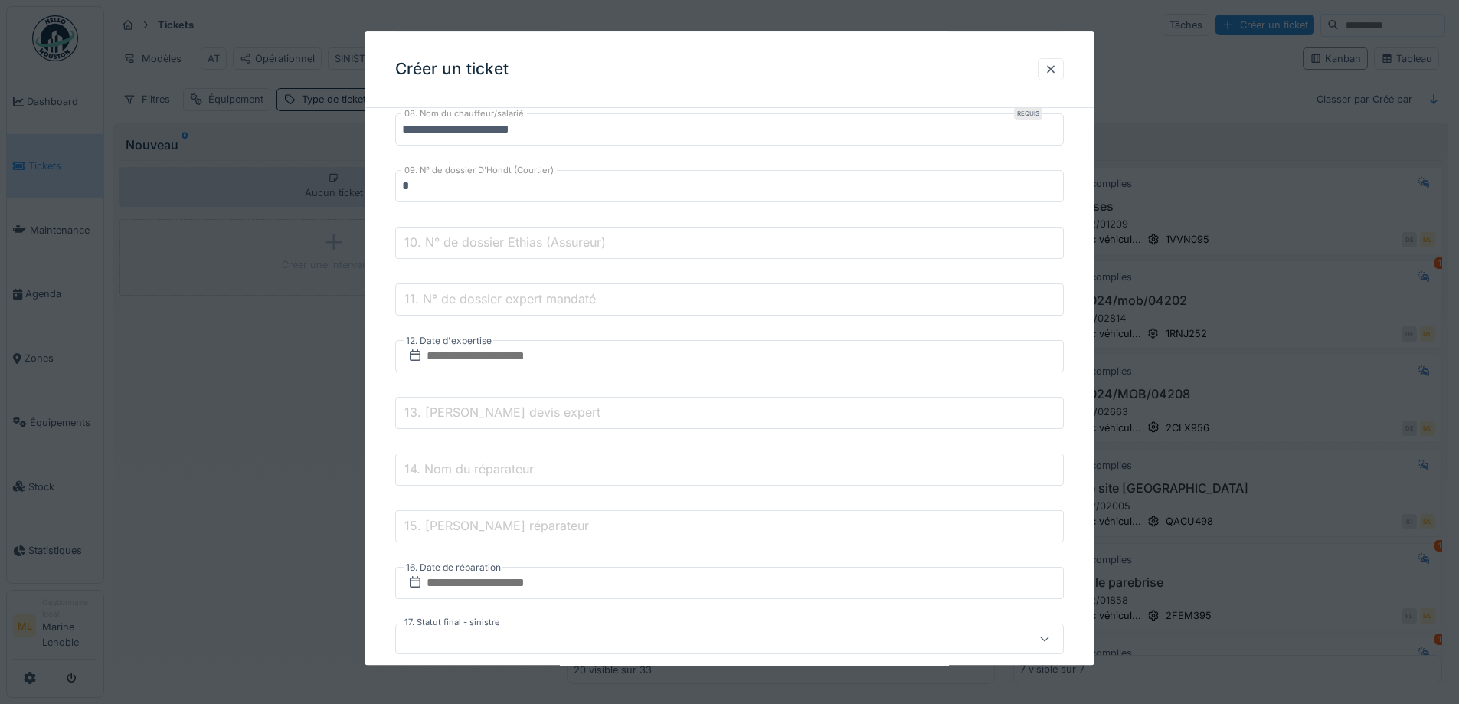
scroll to position [862, 0]
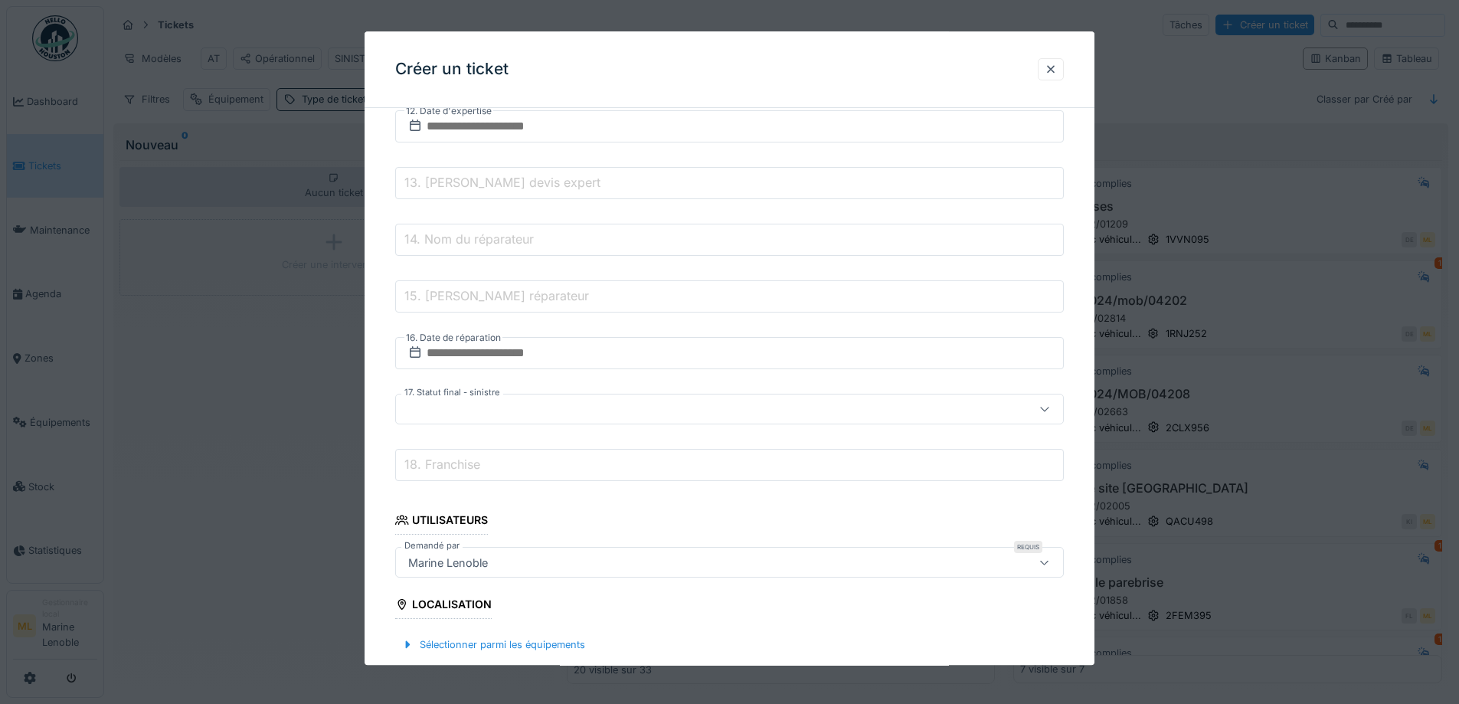
click at [483, 417] on div at bounding box center [690, 409] width 577 height 17
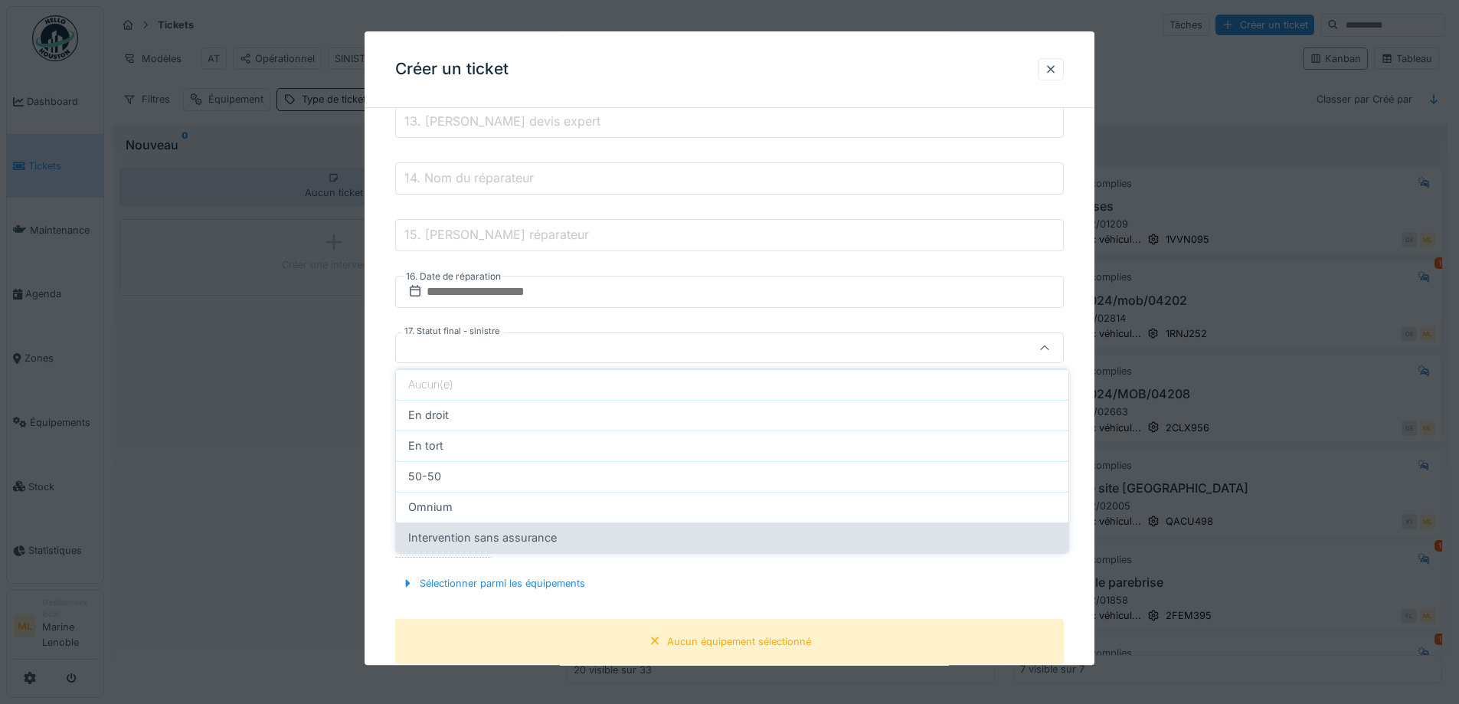
click at [506, 534] on span "Intervention sans assurance" at bounding box center [482, 537] width 149 height 17
type input "**********"
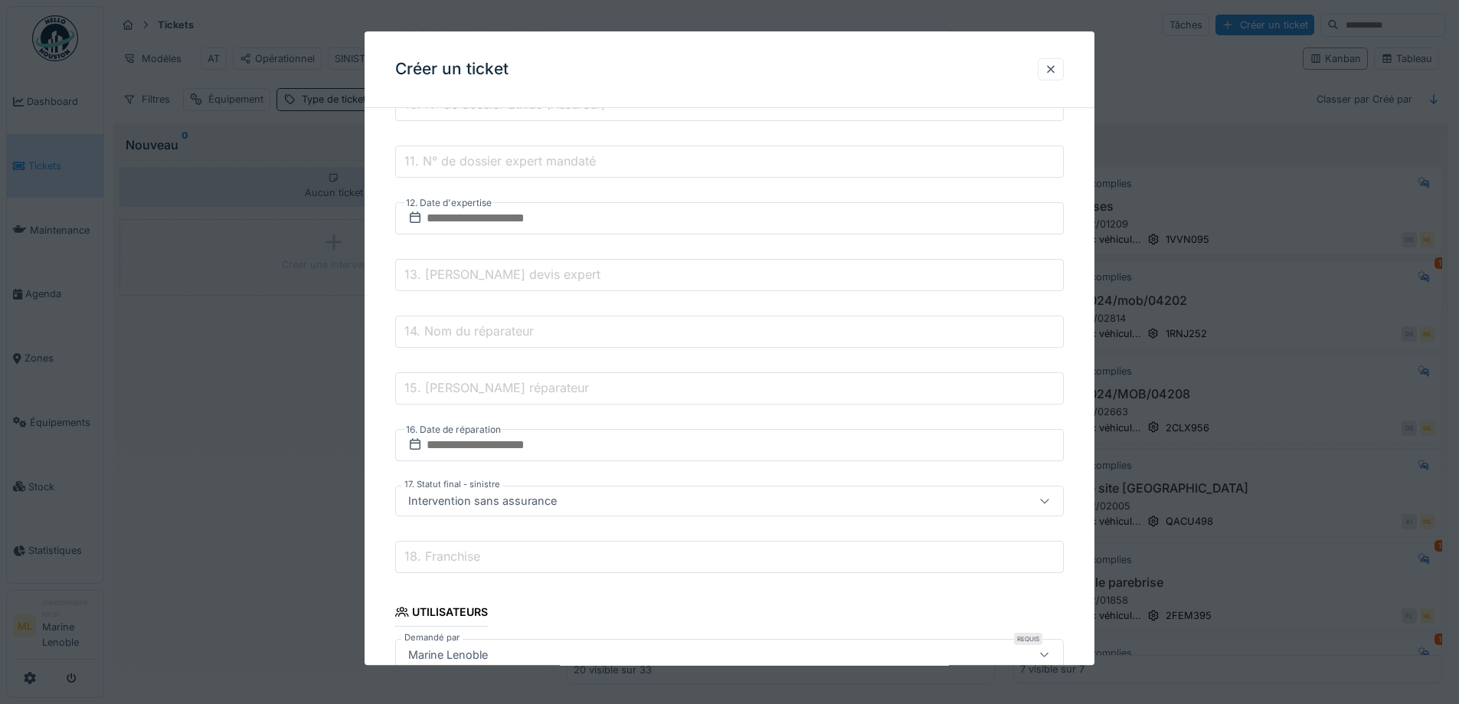
scroll to position [1076, 0]
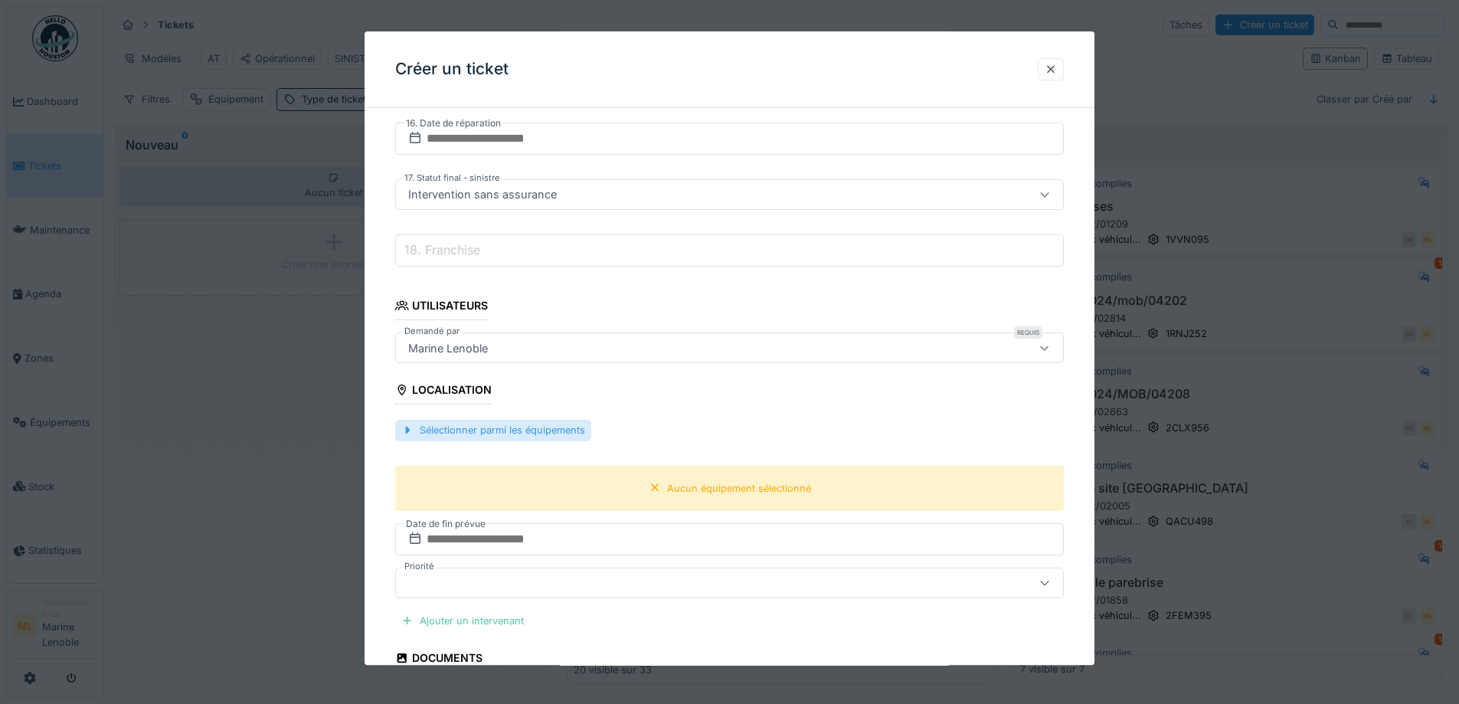
click at [530, 430] on div "Sélectionner parmi les équipements" at bounding box center [493, 431] width 196 height 21
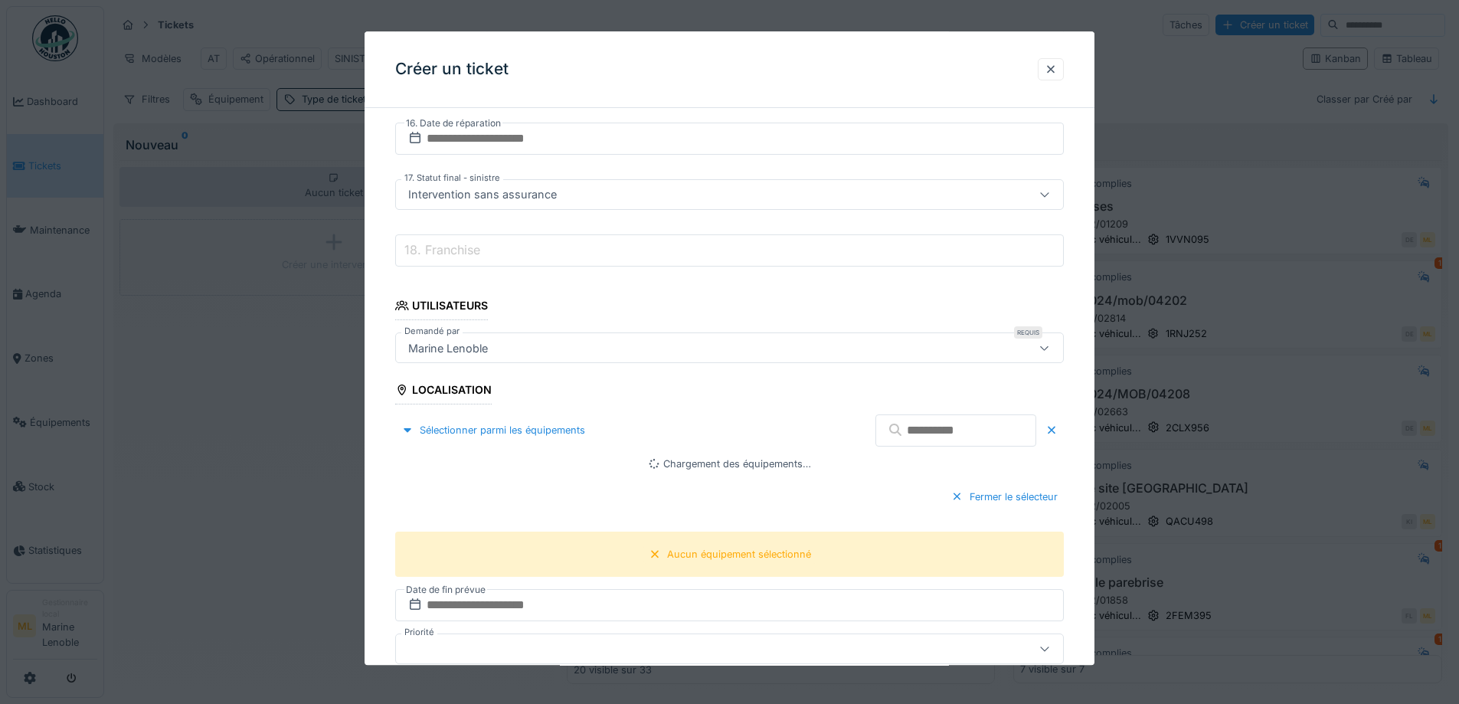
click at [892, 433] on input "text" at bounding box center [956, 430] width 161 height 32
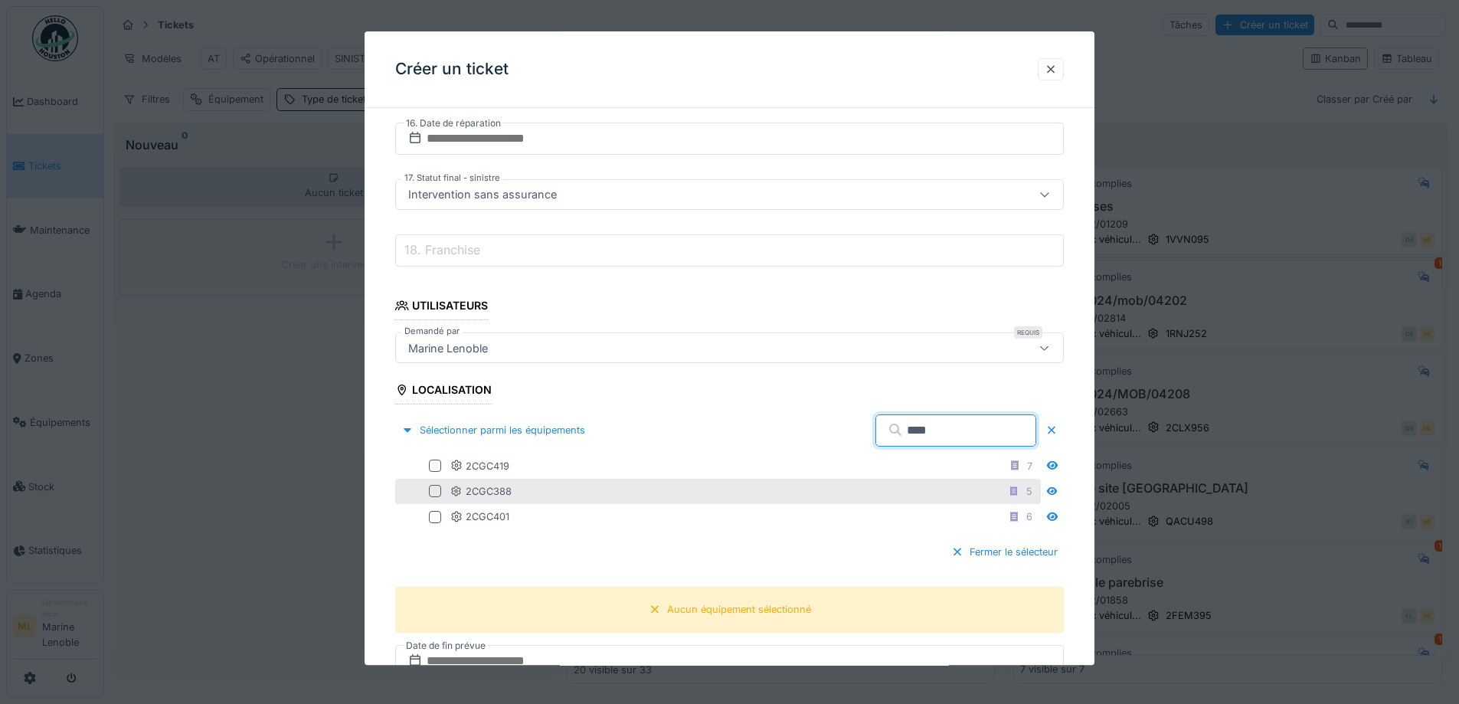
type input "****"
click at [437, 489] on div at bounding box center [435, 492] width 12 height 12
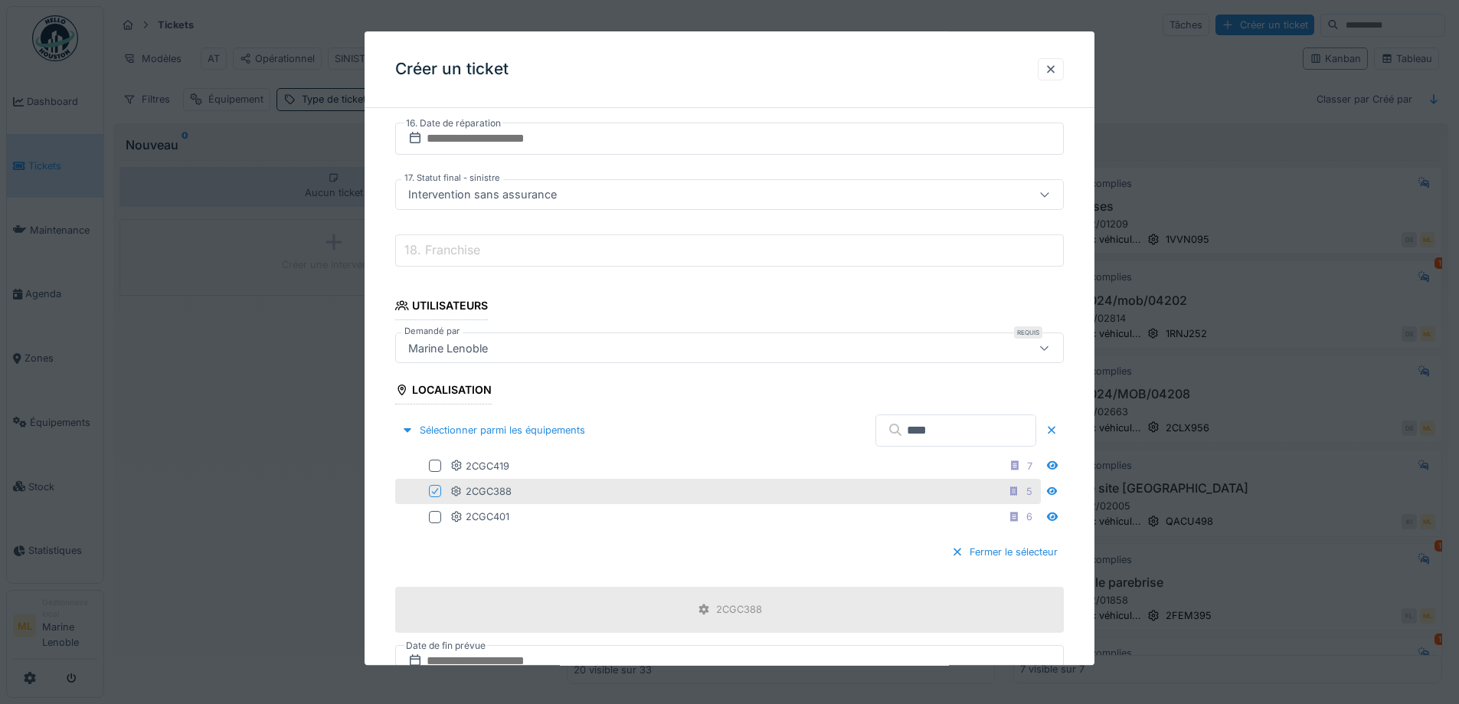
click at [1080, 399] on div "**********" at bounding box center [730, 87] width 730 height 2086
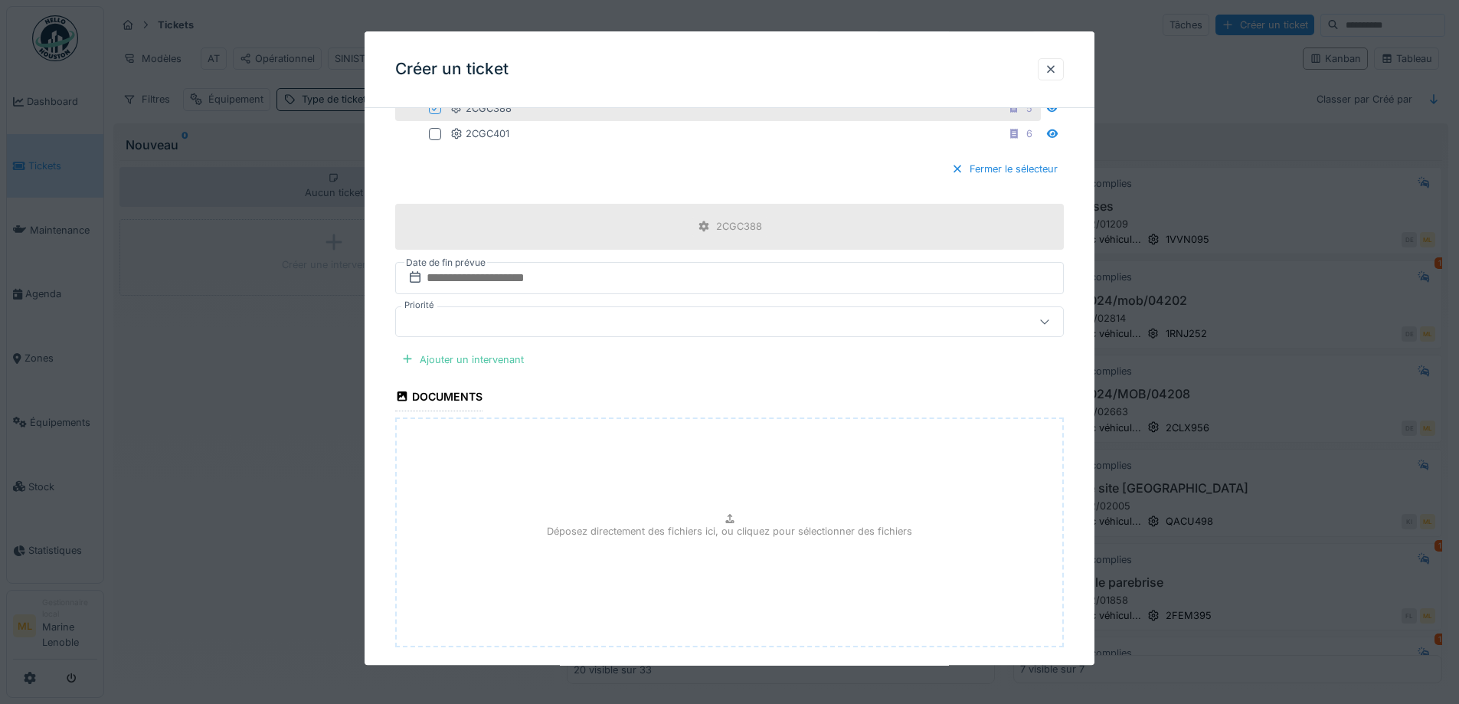
scroll to position [1541, 0]
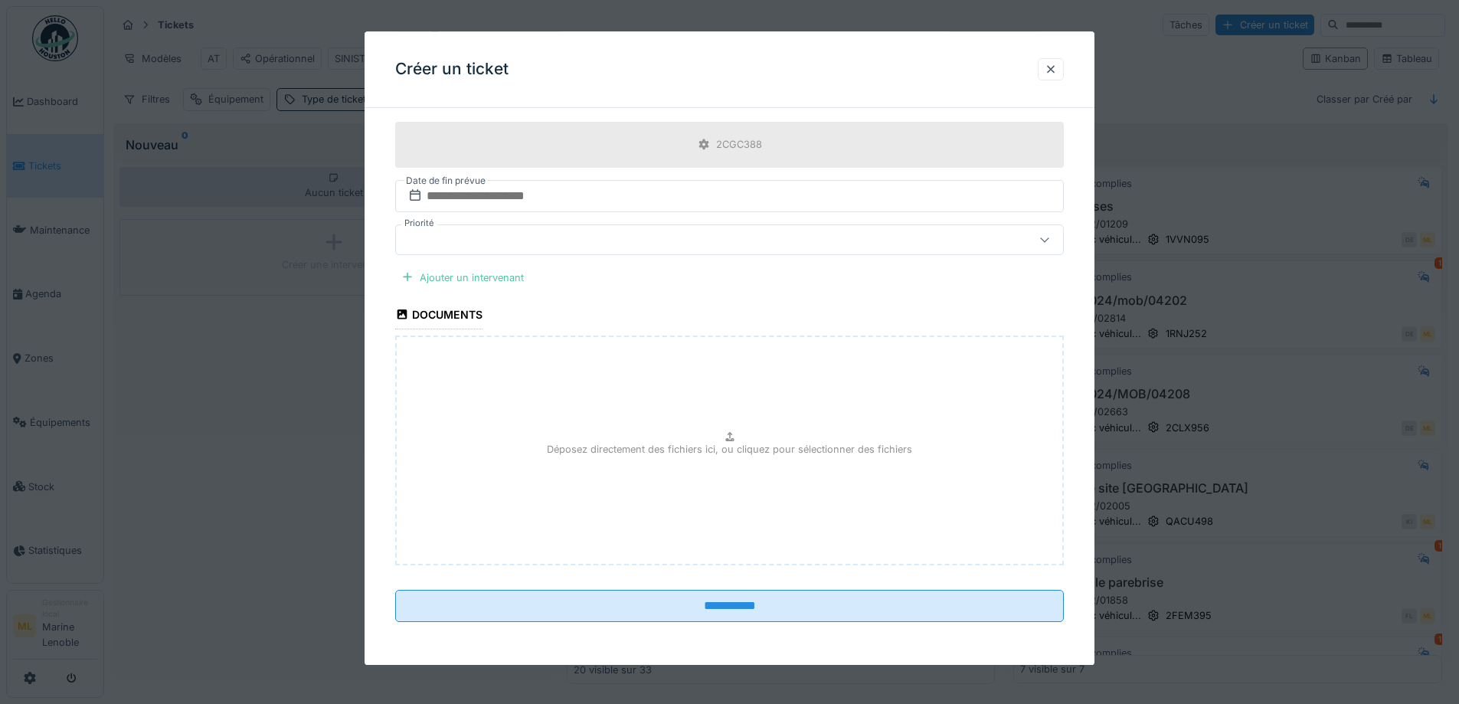
click at [741, 440] on div "Déposez directement des fichiers ici, ou cliquez pour sélectionner des fichiers" at bounding box center [729, 451] width 669 height 230
click at [722, 448] on p "Déposez directement des fichiers ici, ou cliquez pour sélectionner des fichiers" at bounding box center [729, 449] width 365 height 15
type input "**********"
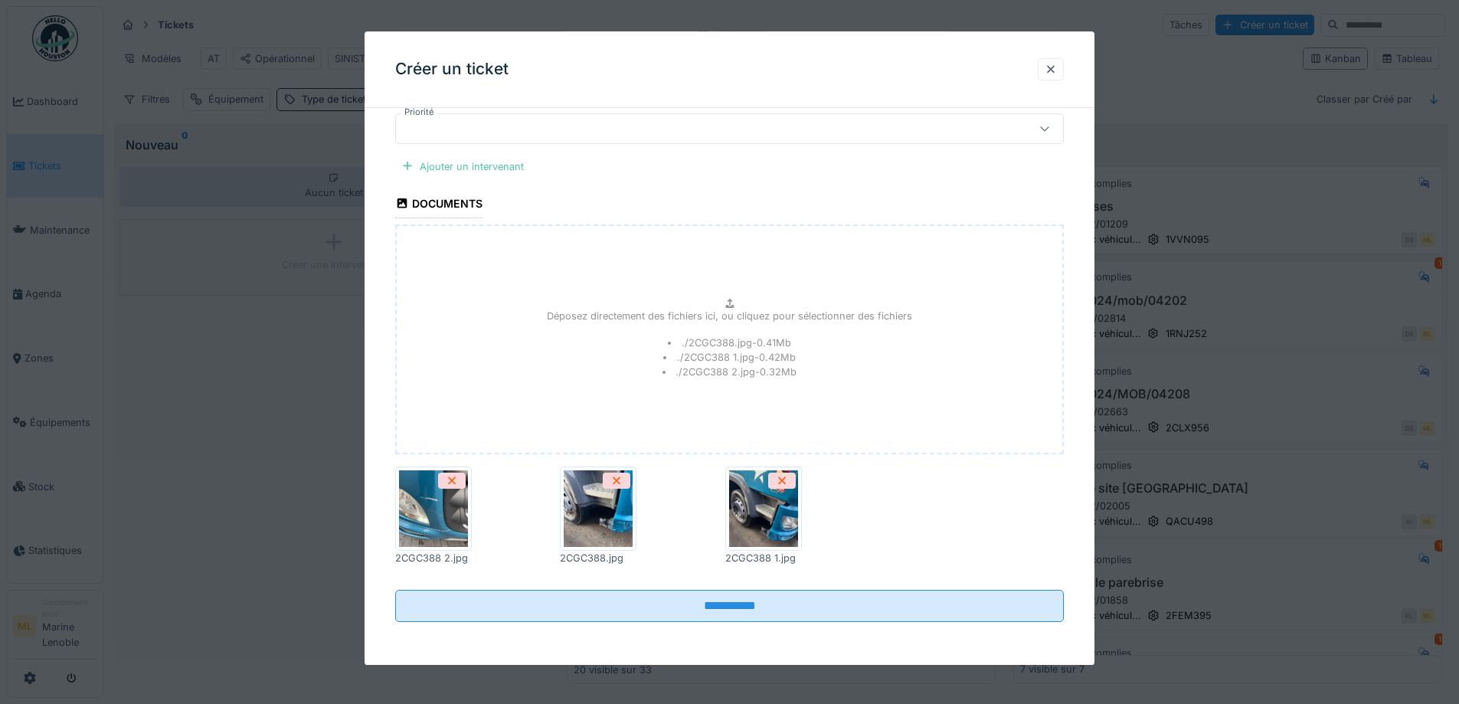
scroll to position [1423, 0]
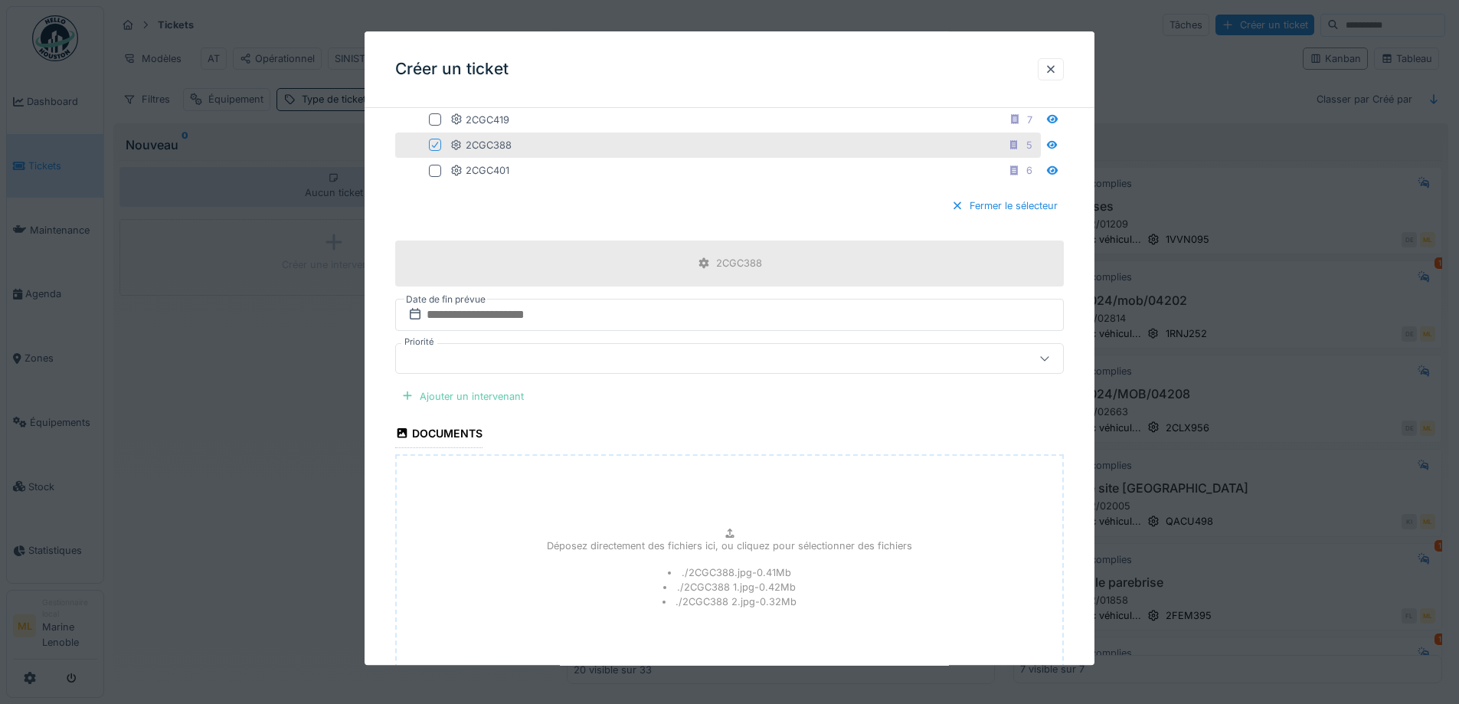
click at [497, 394] on div "Ajouter un intervenant" at bounding box center [462, 396] width 135 height 21
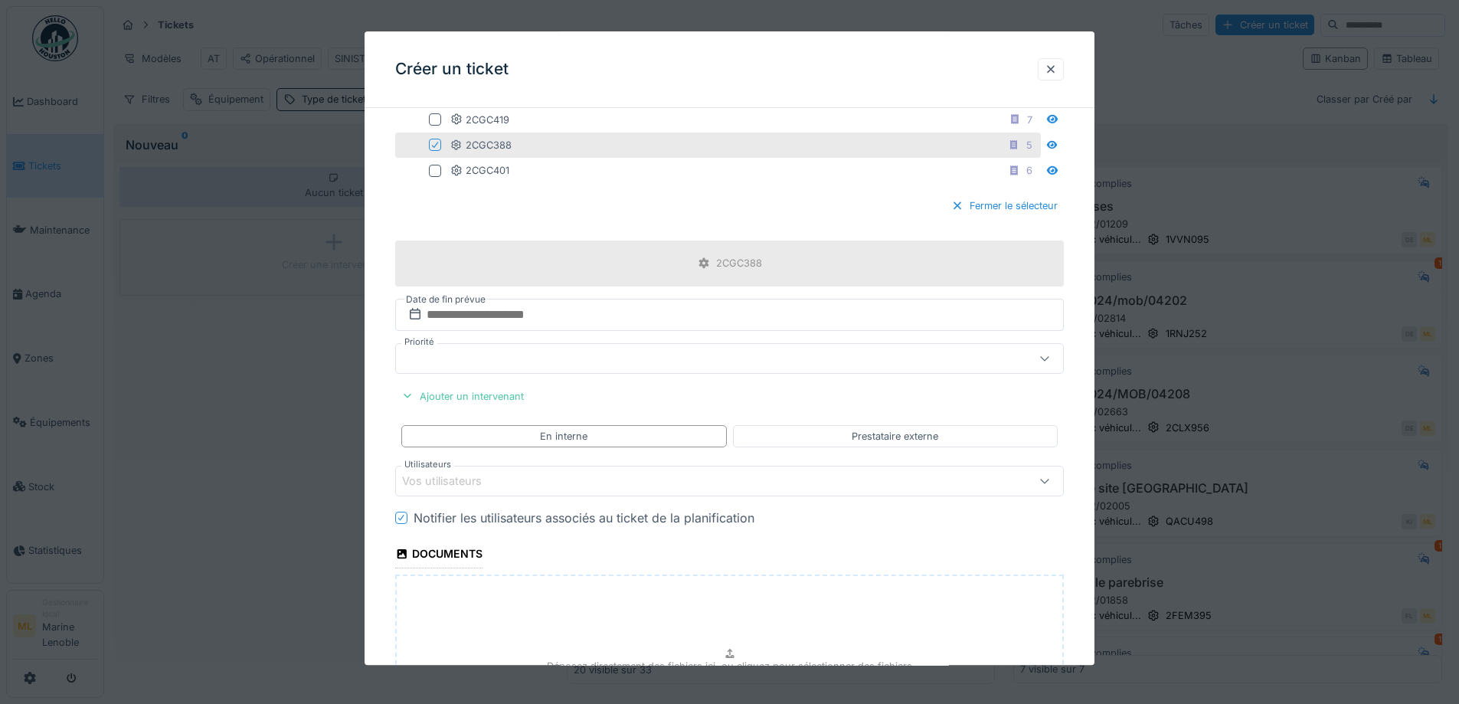
click at [472, 480] on div "Vos utilisateurs" at bounding box center [452, 481] width 101 height 17
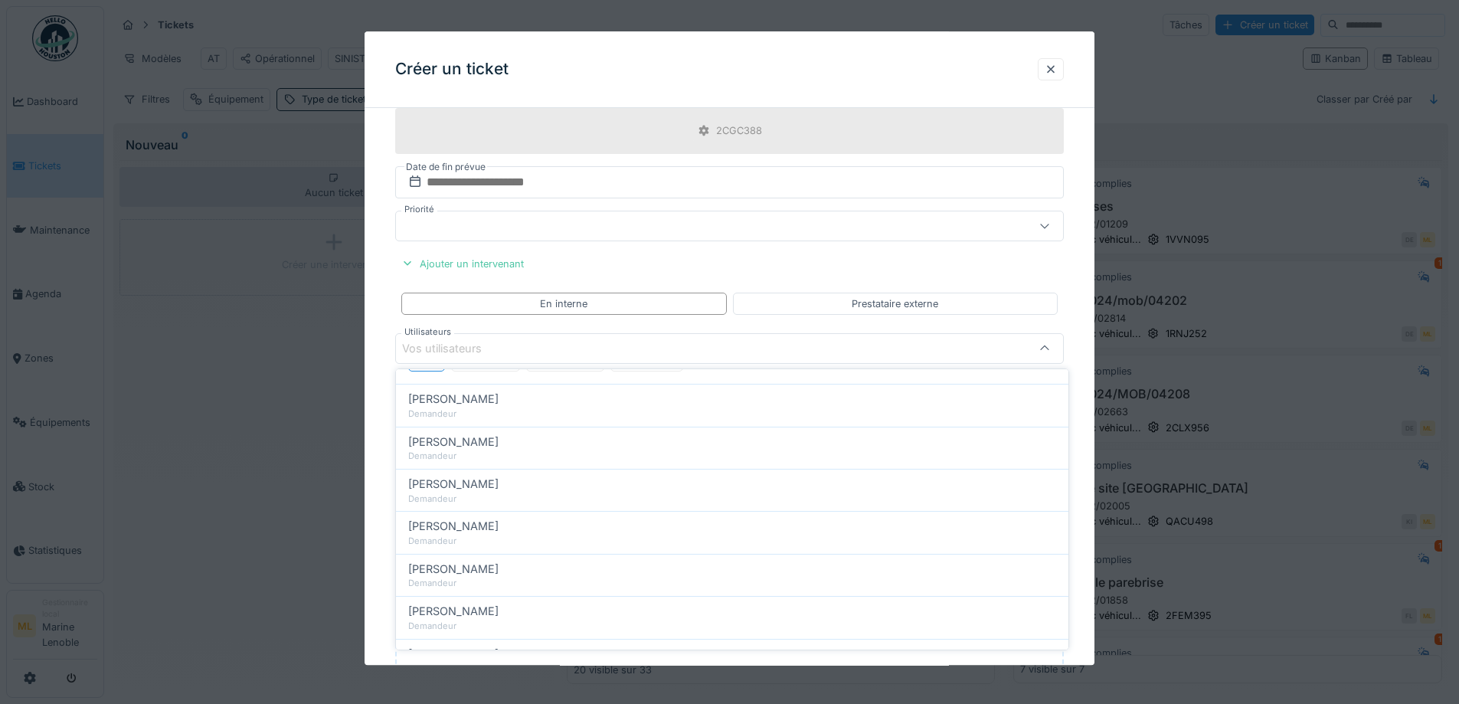
scroll to position [0, 0]
click at [568, 434] on div "Gestionnaires" at bounding box center [565, 434] width 78 height 28
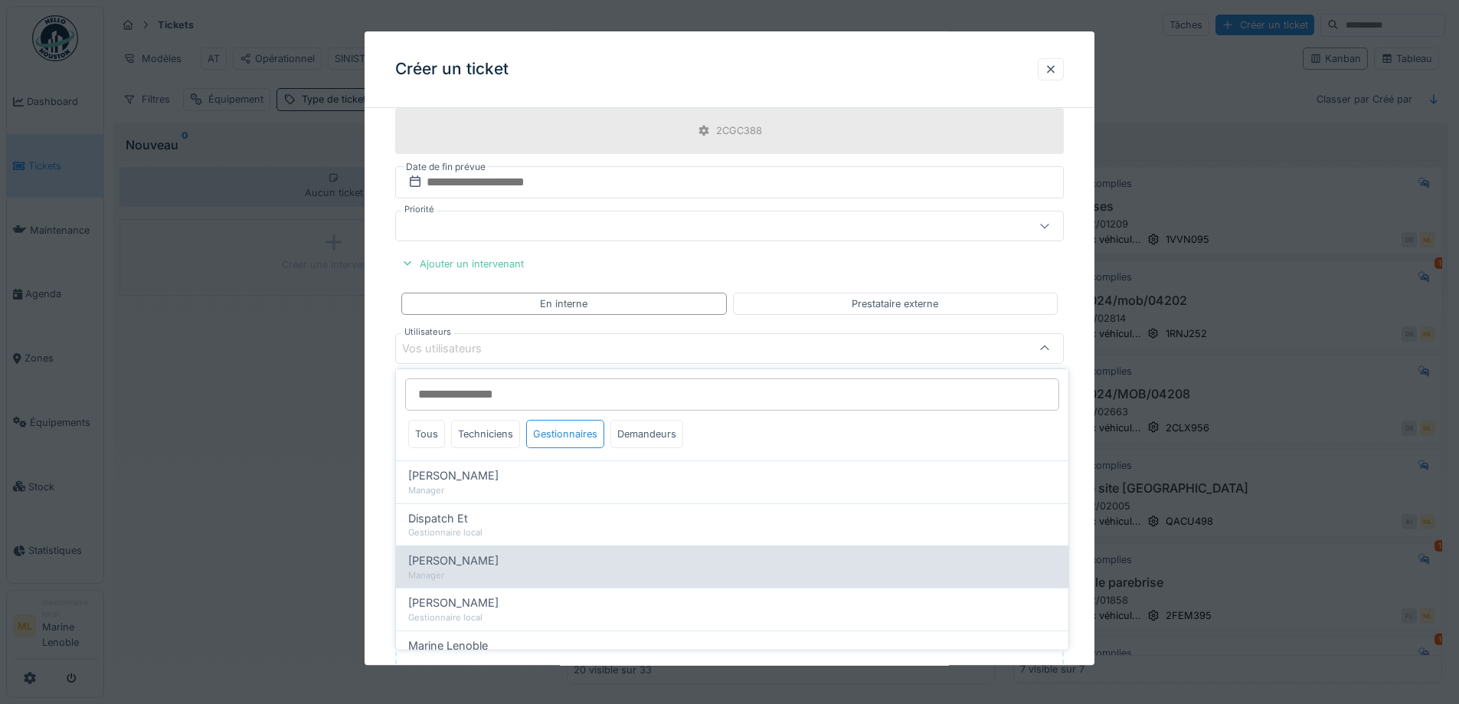
click at [477, 572] on div "Manager" at bounding box center [732, 575] width 648 height 13
type input "****"
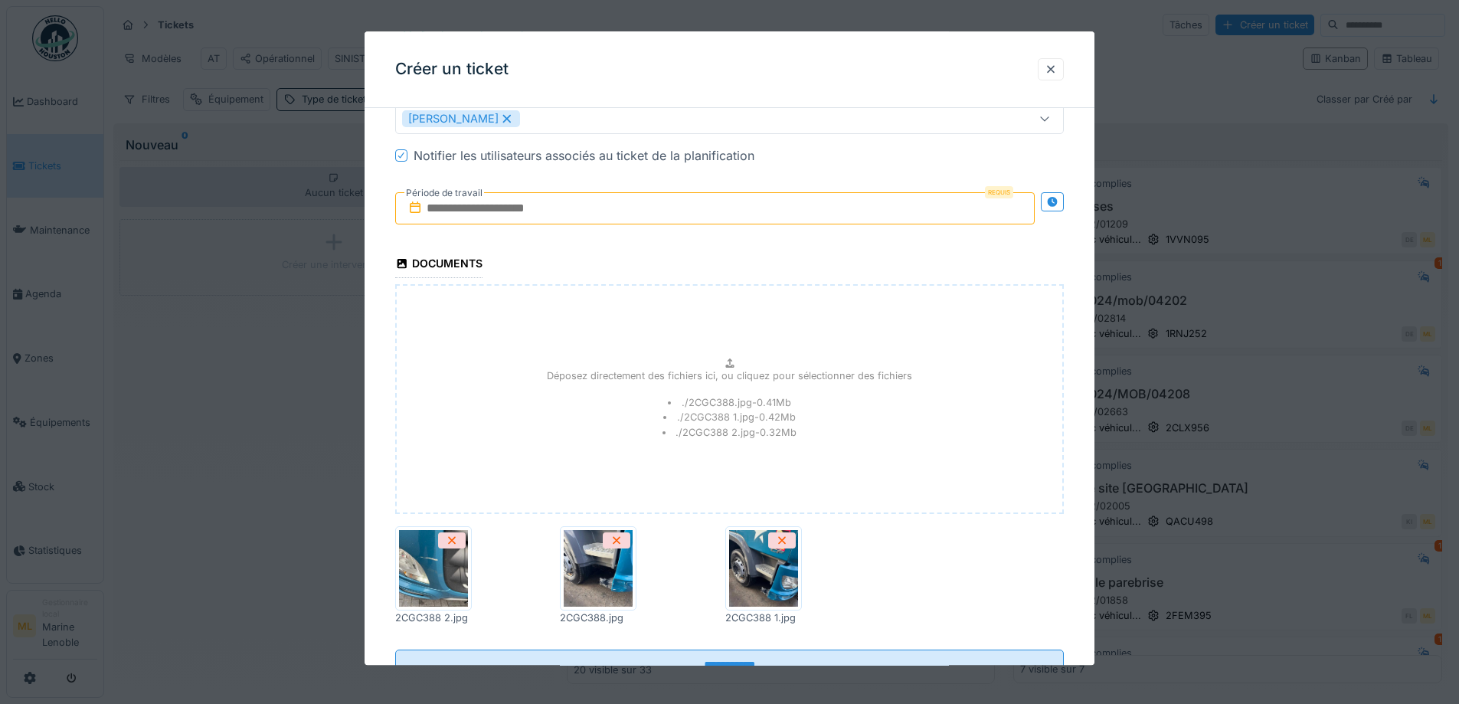
scroll to position [1845, 0]
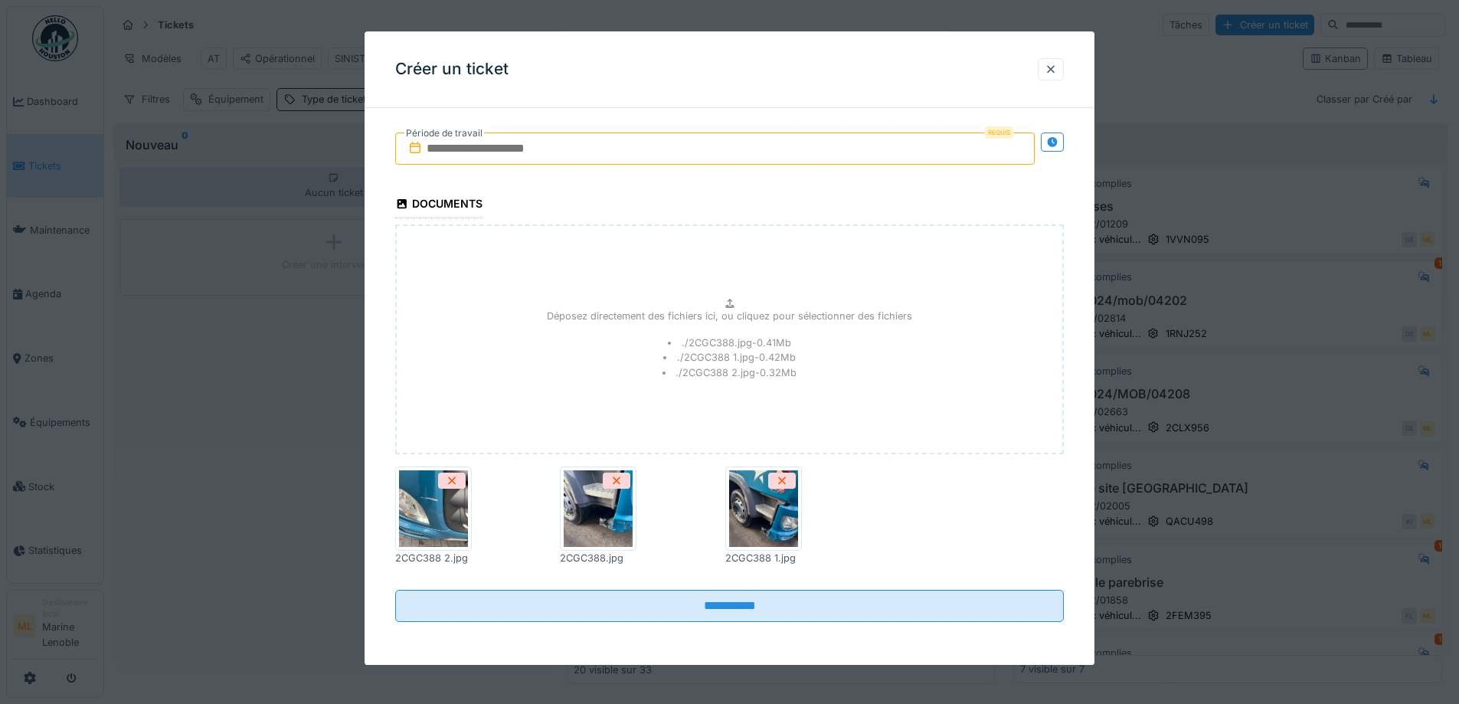
click at [859, 160] on input "text" at bounding box center [715, 149] width 640 height 32
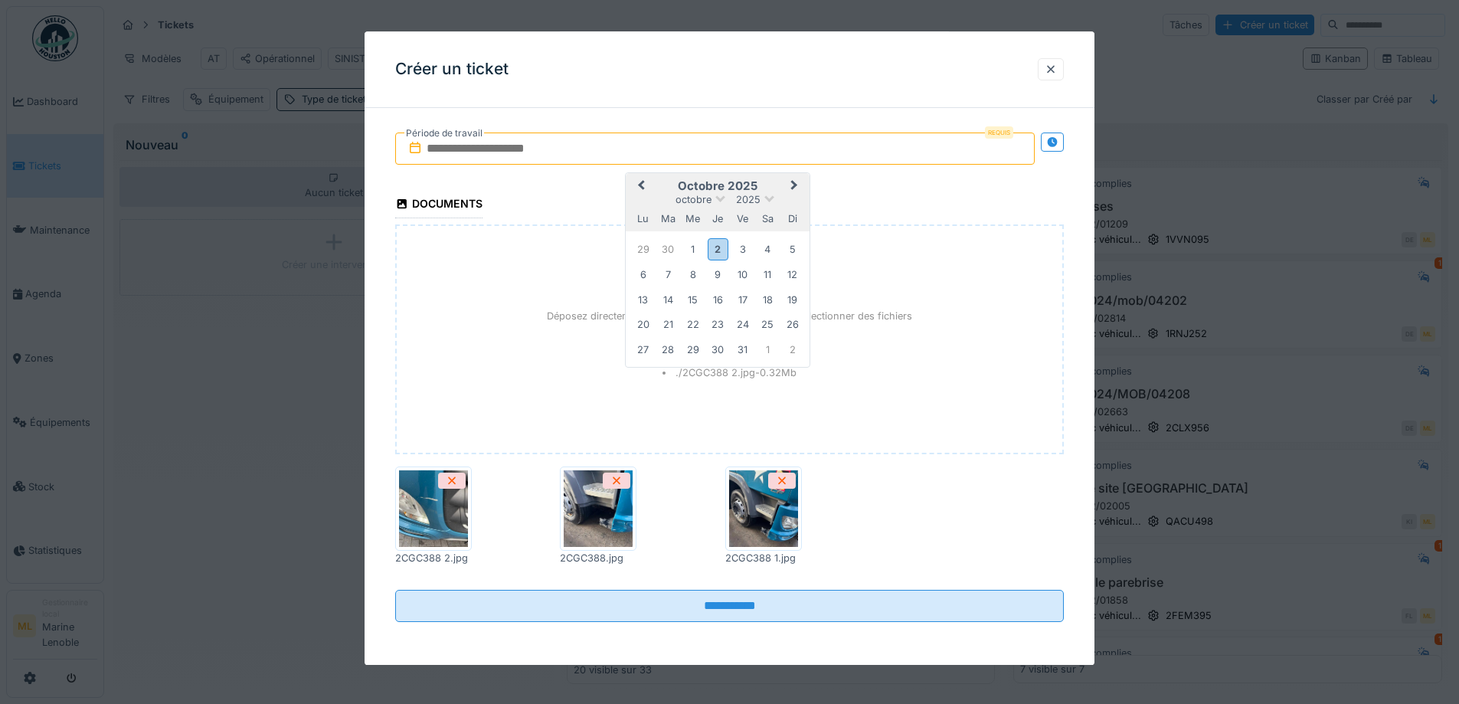
drag, startPoint x: 983, startPoint y: 205, endPoint x: 990, endPoint y: 200, distance: 8.7
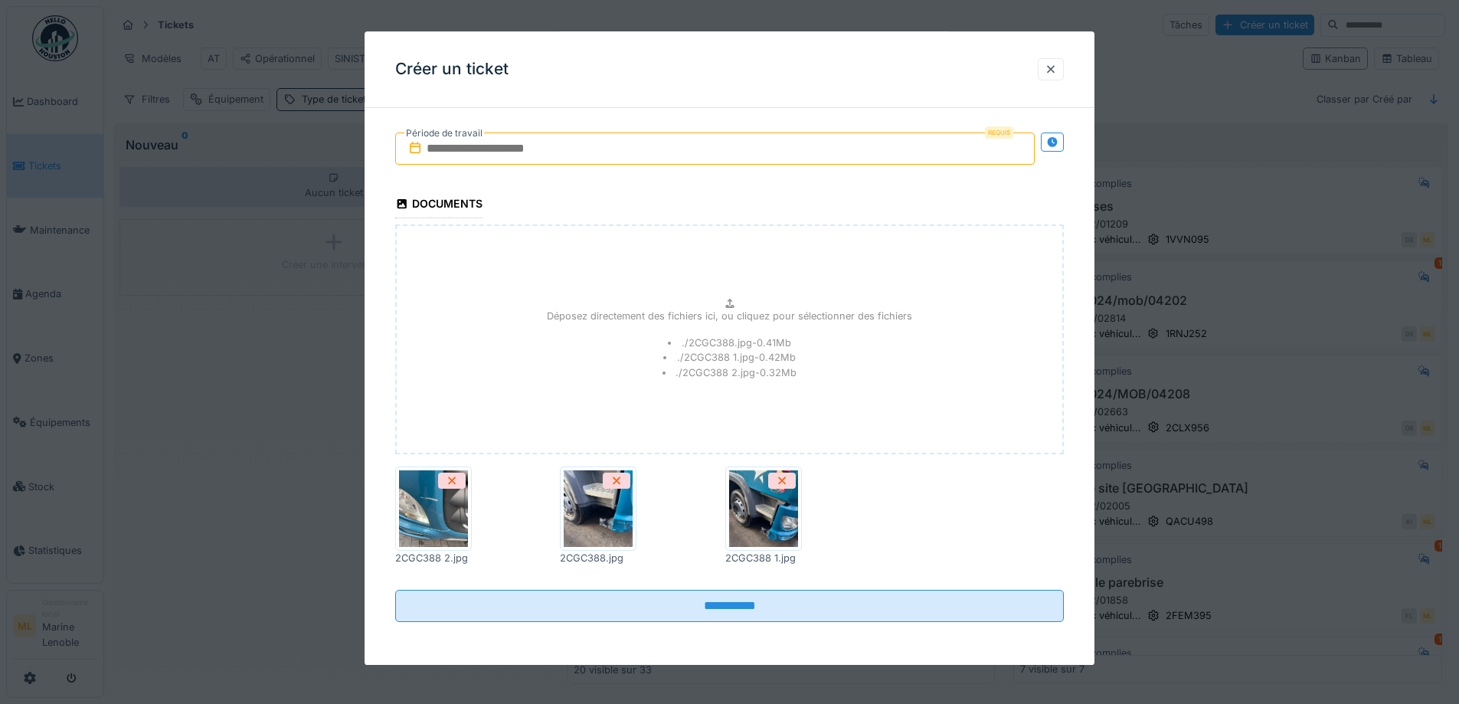
scroll to position [1615, 0]
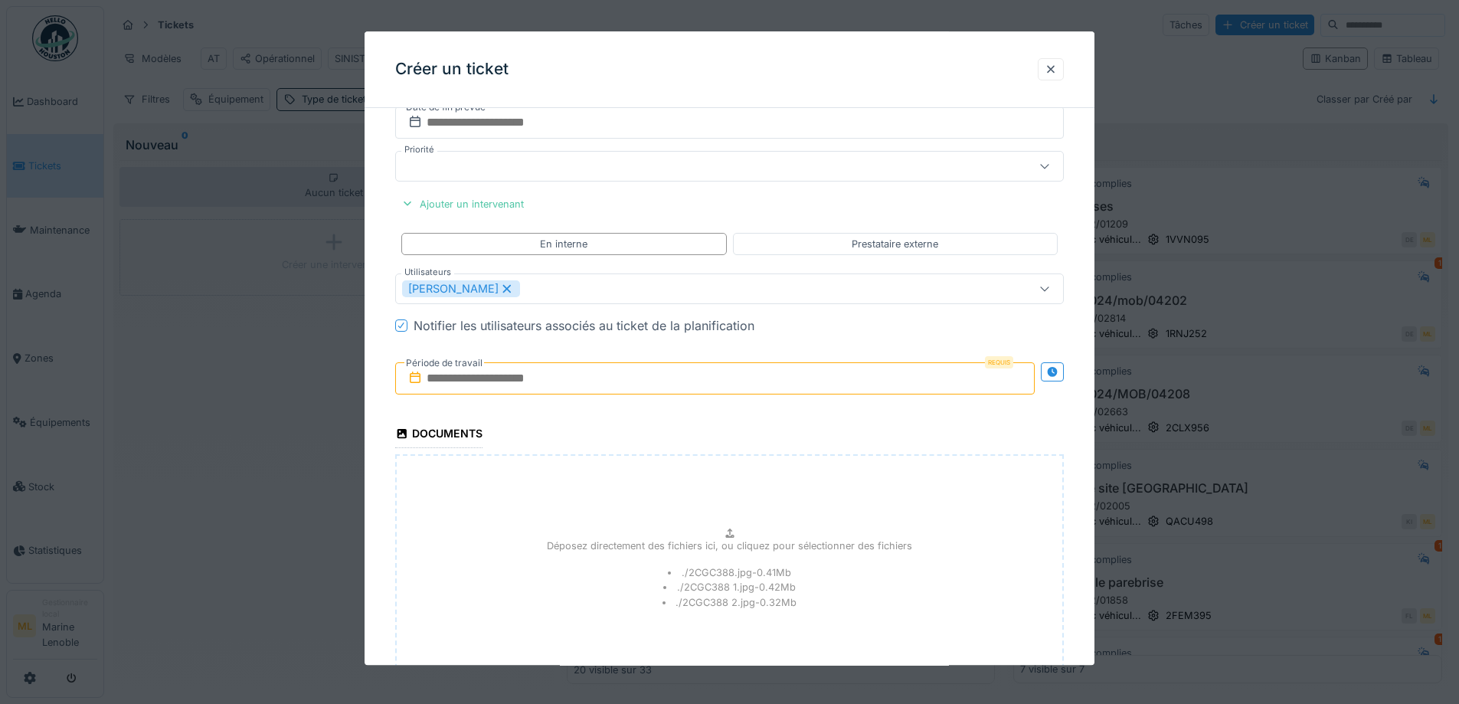
click at [476, 378] on input "text" at bounding box center [715, 378] width 640 height 32
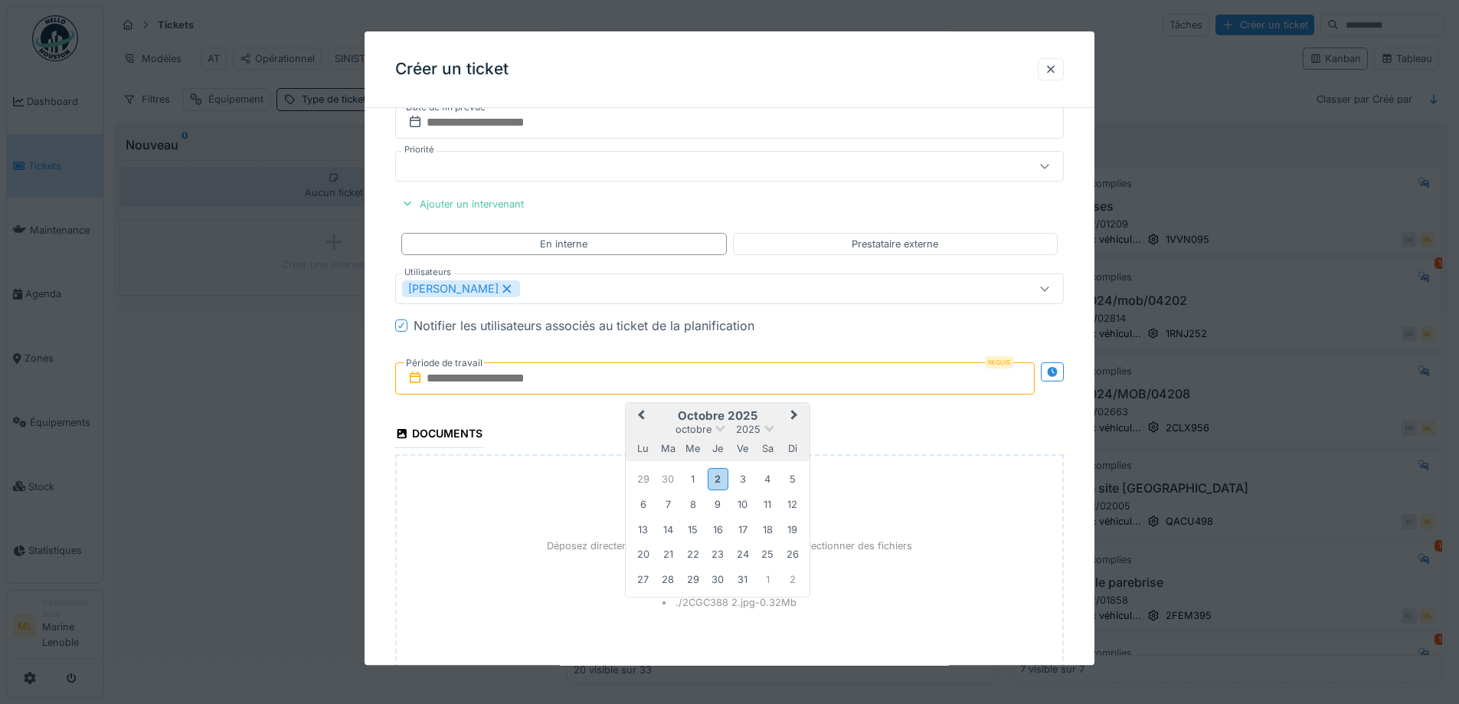
click at [476, 378] on input "text" at bounding box center [715, 378] width 640 height 32
click at [794, 414] on span "Next Month" at bounding box center [794, 416] width 0 height 18
click at [510, 393] on input "text" at bounding box center [715, 378] width 640 height 32
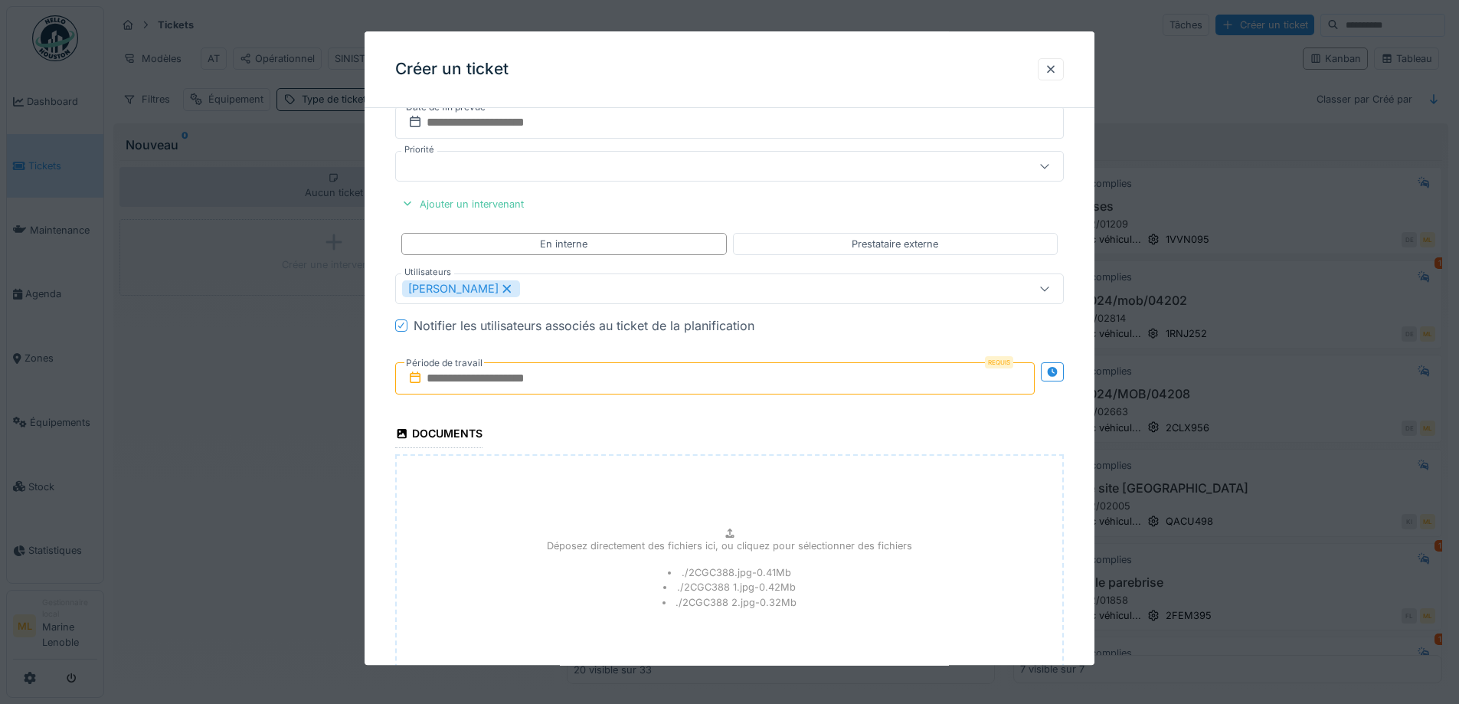
click at [508, 385] on input "text" at bounding box center [715, 378] width 640 height 32
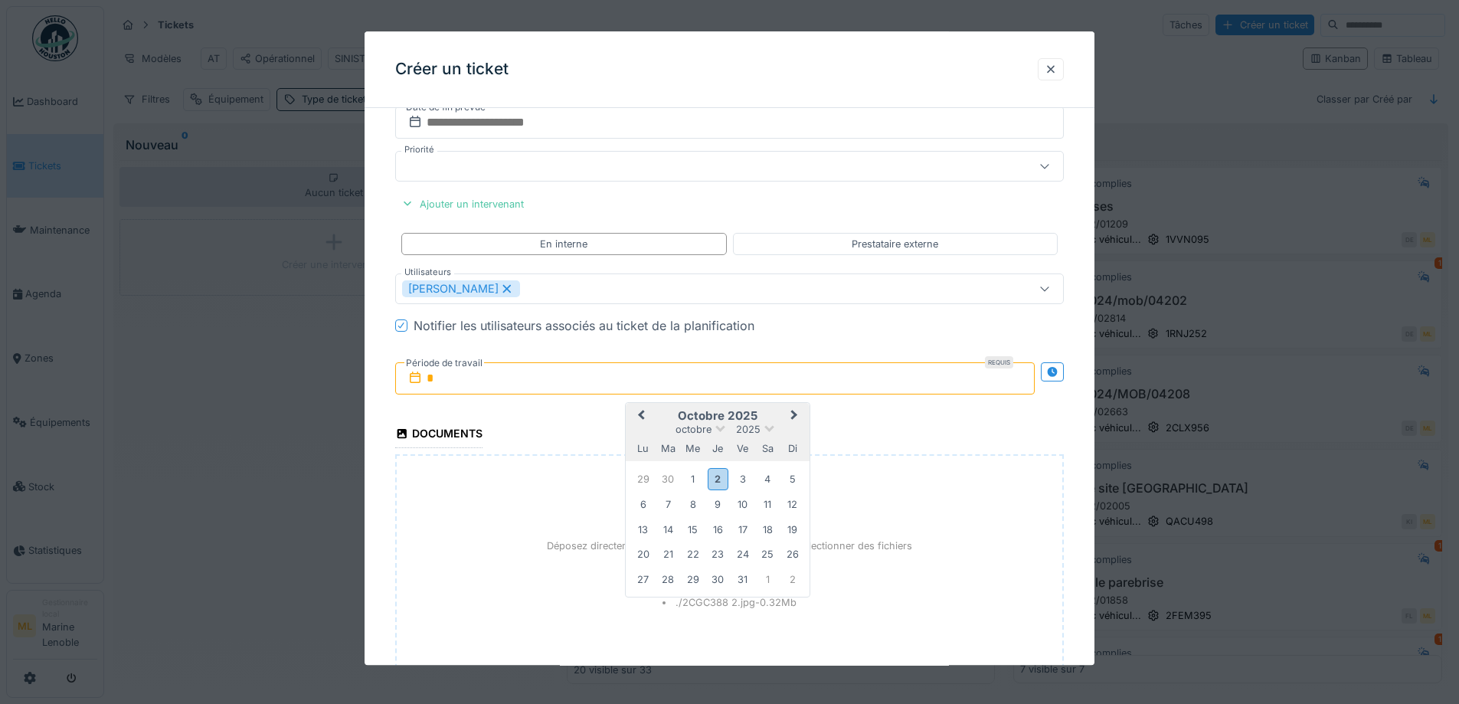
type input "*"
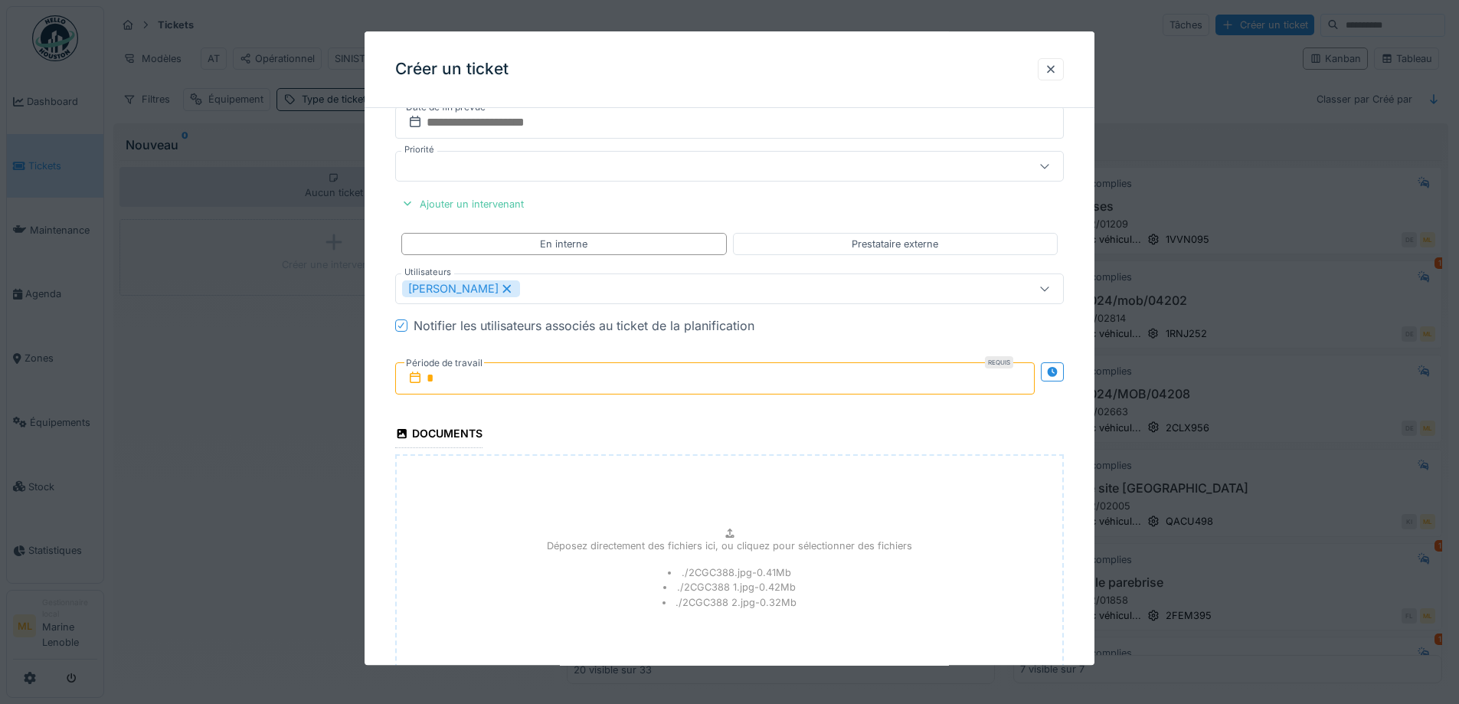
scroll to position [1845, 0]
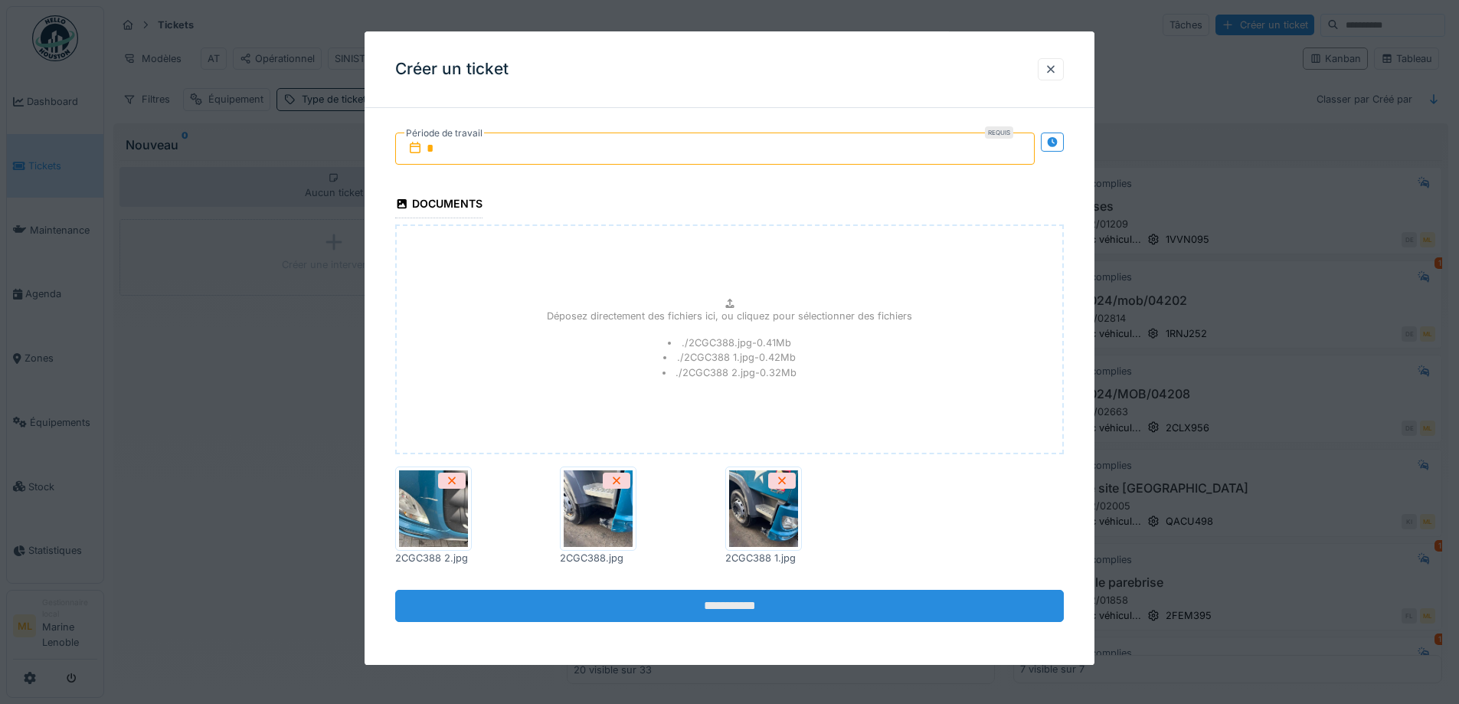
click at [759, 608] on input "**********" at bounding box center [729, 607] width 669 height 32
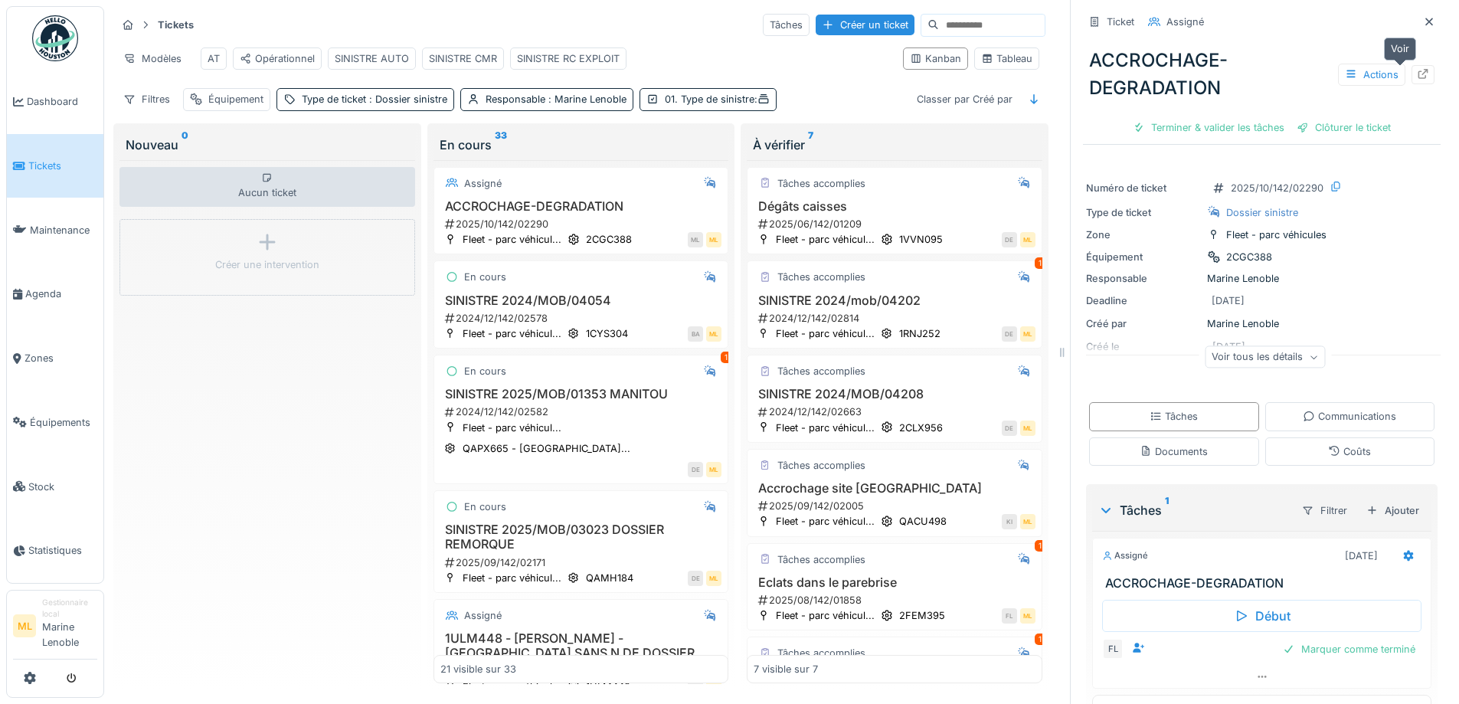
click at [1417, 69] on icon at bounding box center [1423, 74] width 12 height 10
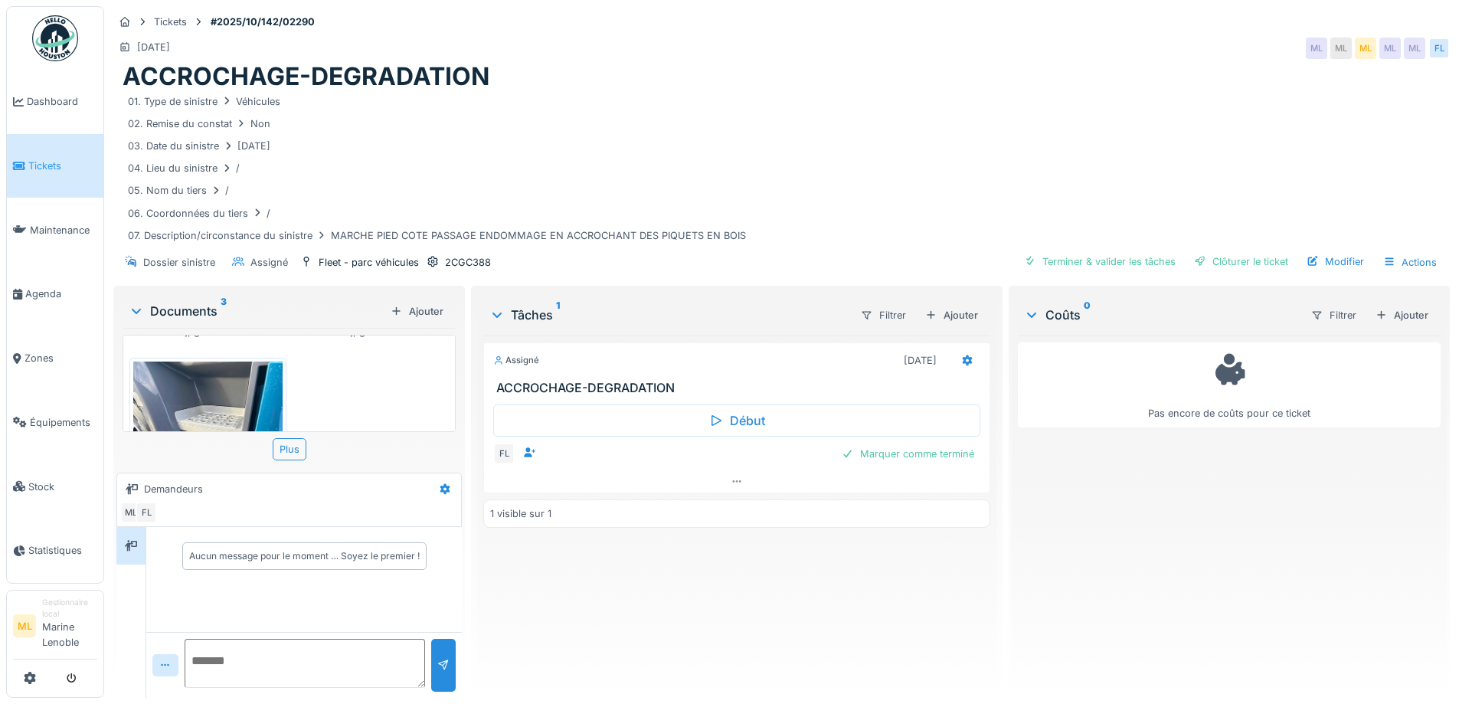
scroll to position [370, 0]
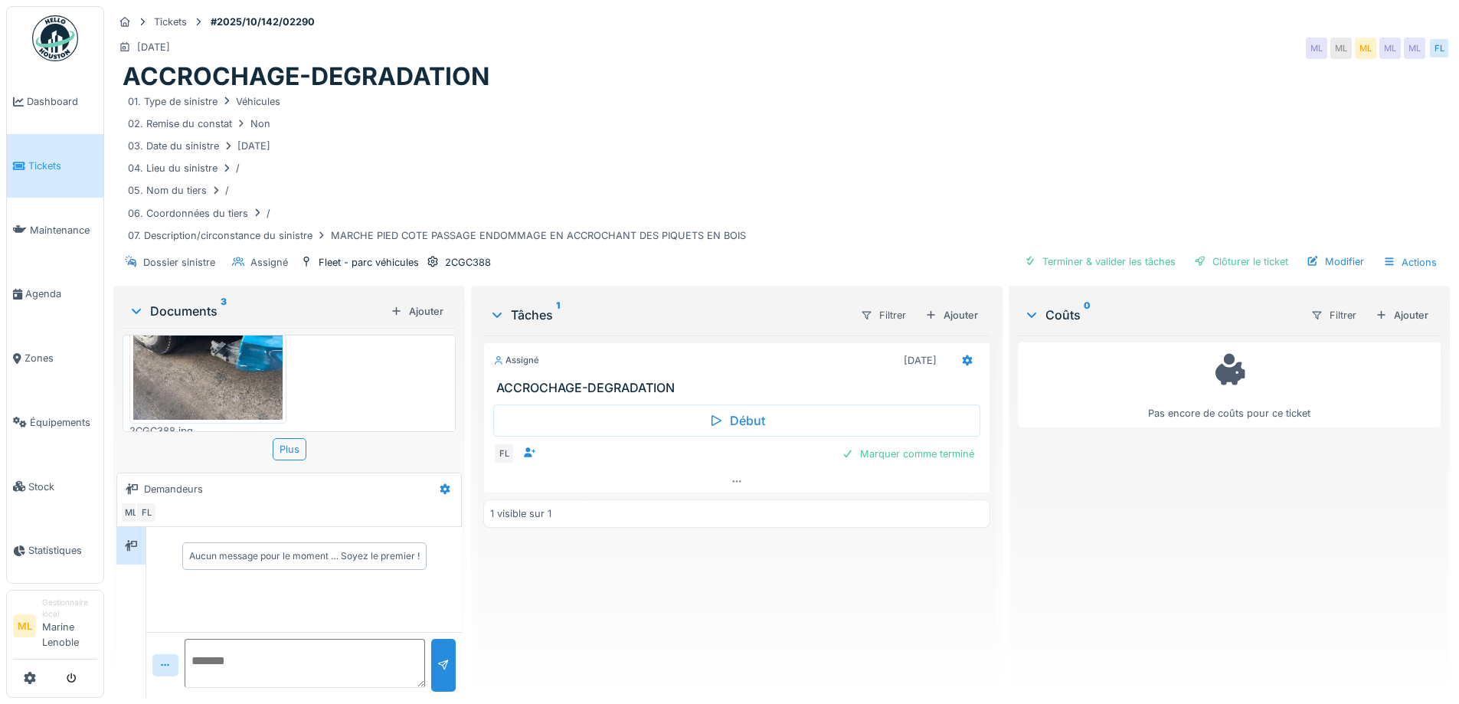
click at [61, 164] on span "Tickets" at bounding box center [62, 166] width 69 height 15
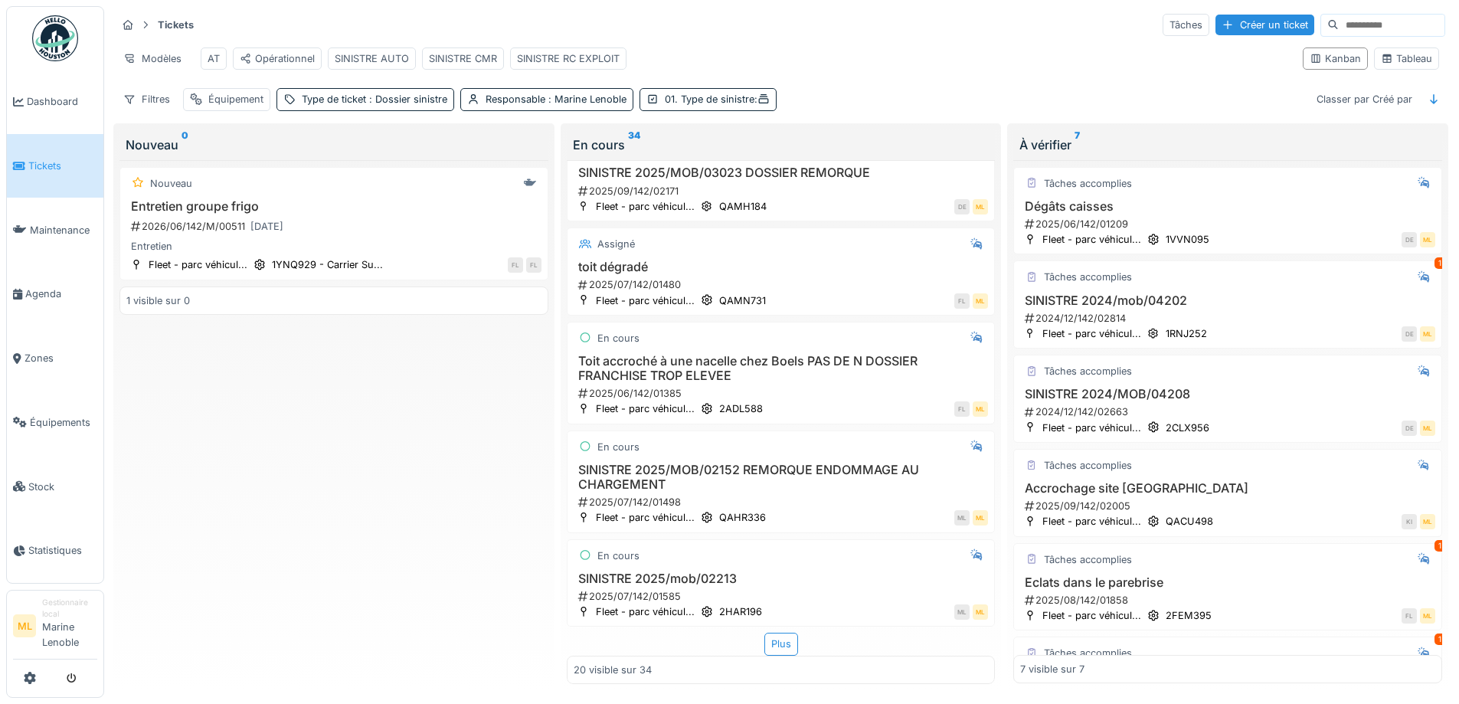
scroll to position [1496, 0]
click at [779, 633] on div "Plus" at bounding box center [782, 644] width 34 height 22
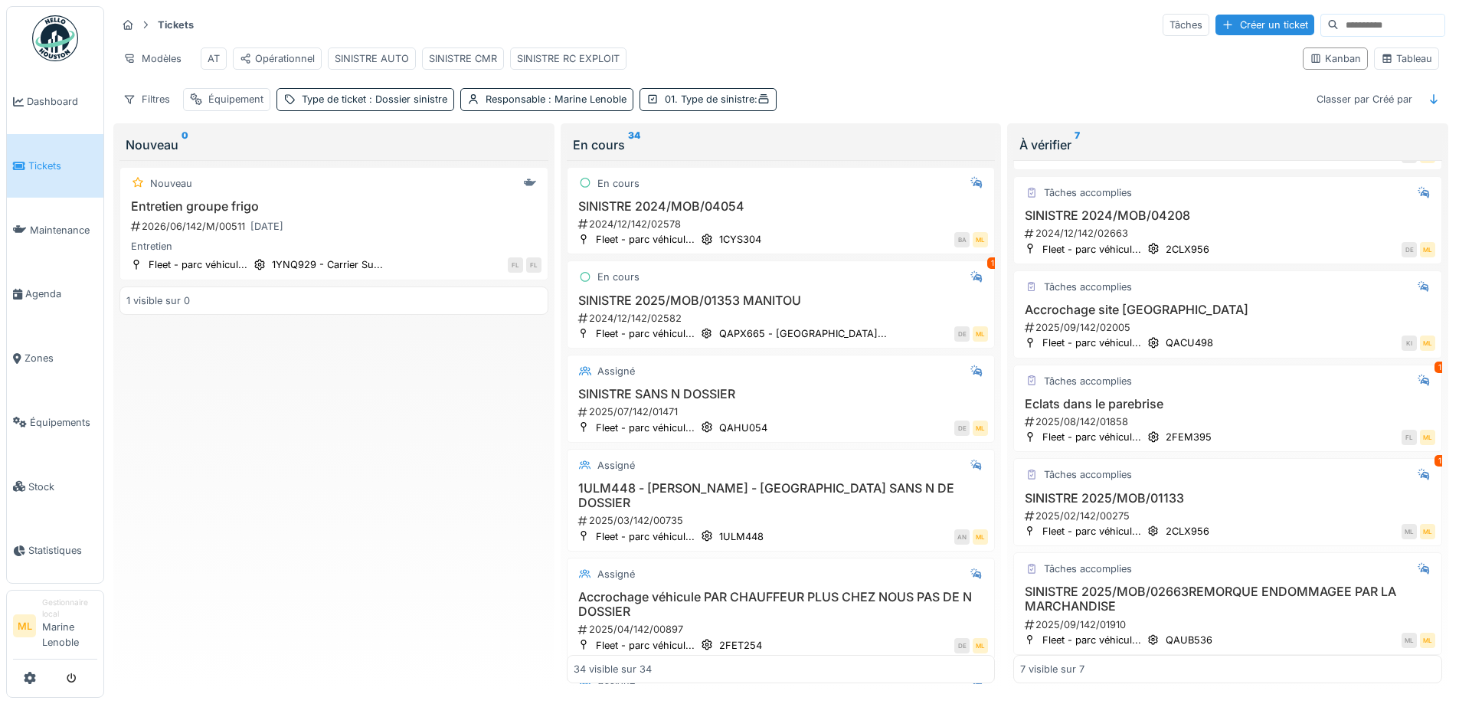
scroll to position [207, 0]
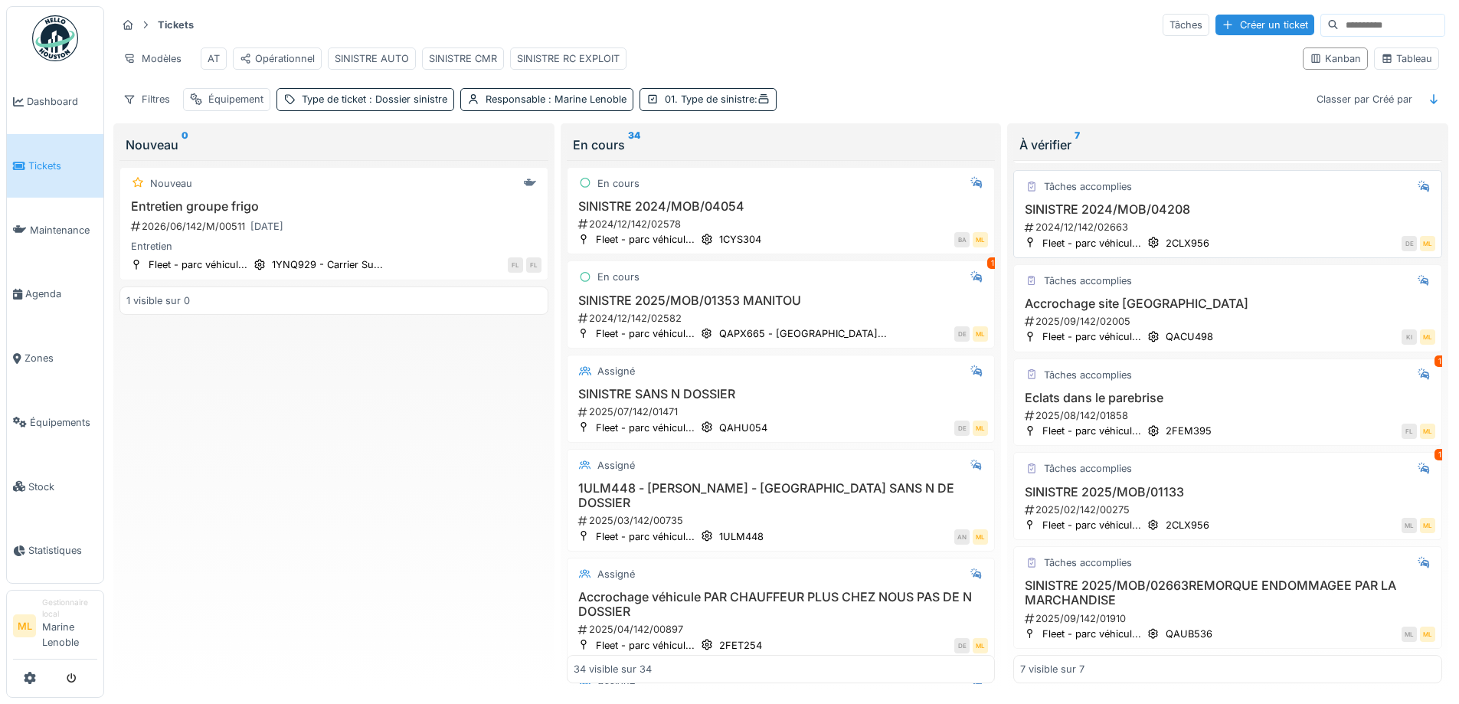
click at [1218, 220] on div "2024/12/142/02663" at bounding box center [1229, 227] width 412 height 15
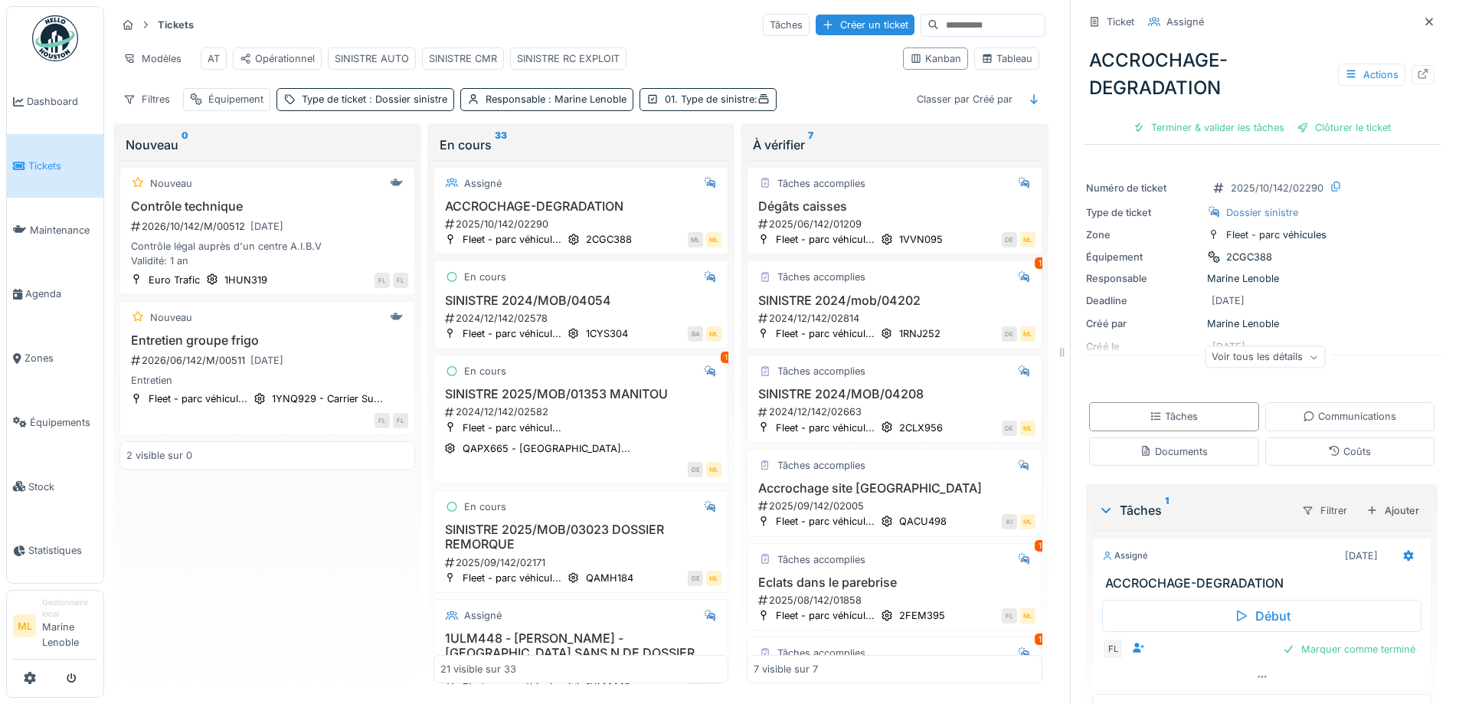
scroll to position [11, 0]
click at [830, 15] on div "Créer un ticket" at bounding box center [865, 25] width 99 height 21
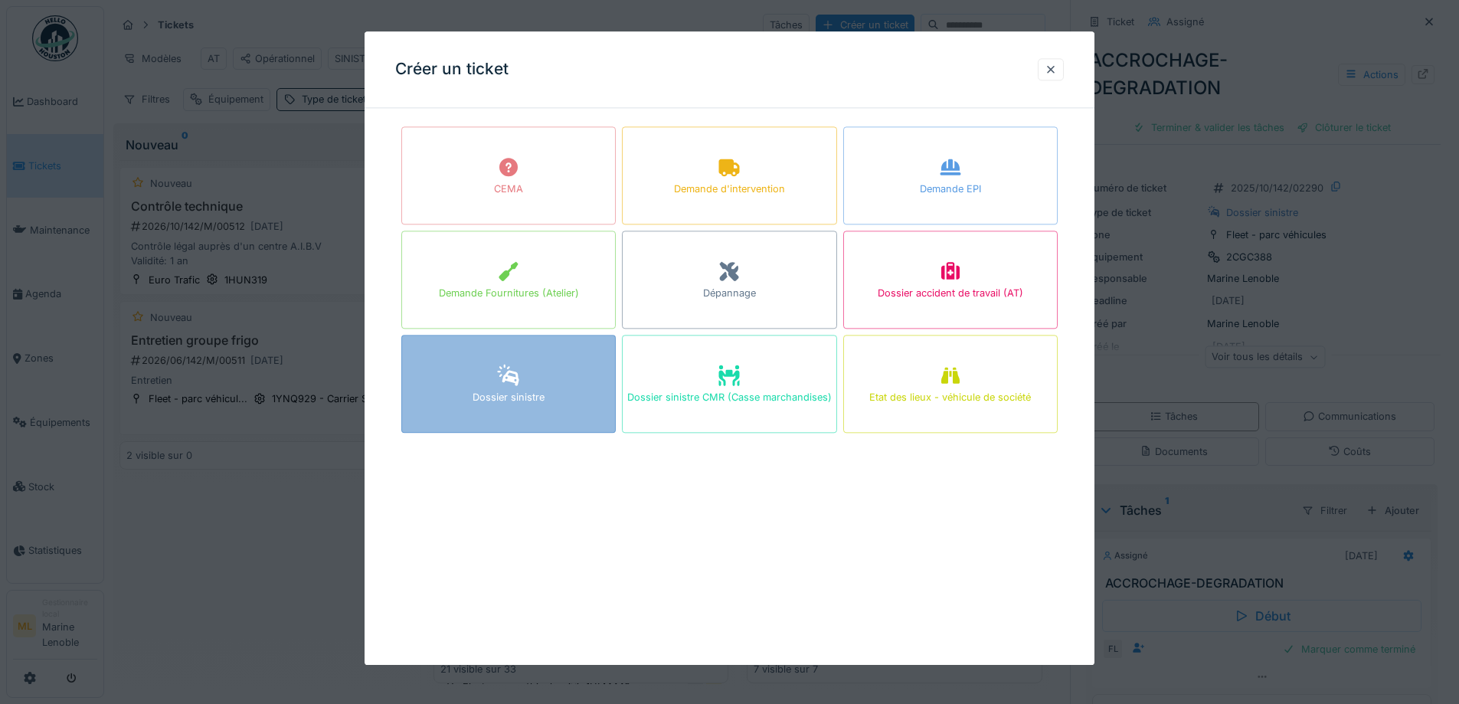
click at [543, 388] on div "Dossier sinistre" at bounding box center [508, 384] width 214 height 98
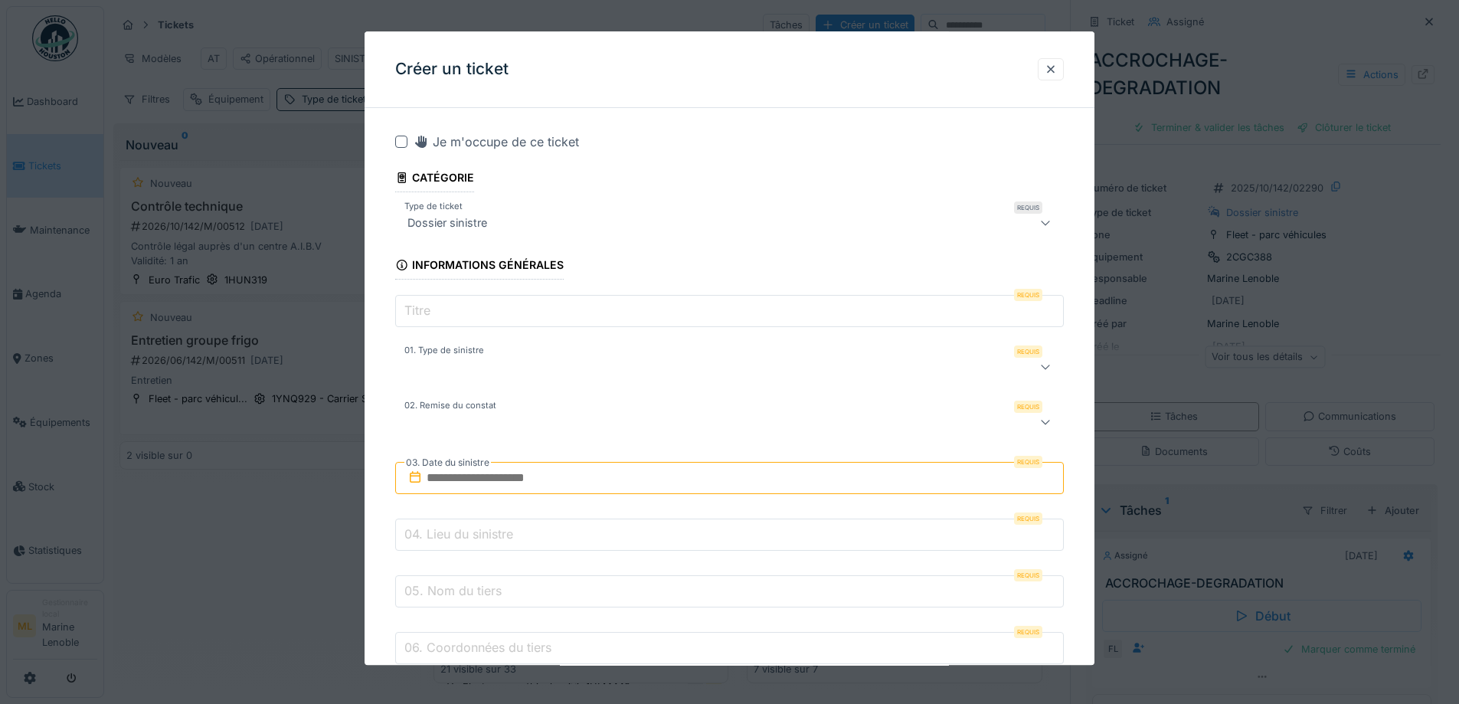
click at [460, 313] on input "Titre" at bounding box center [729, 312] width 669 height 32
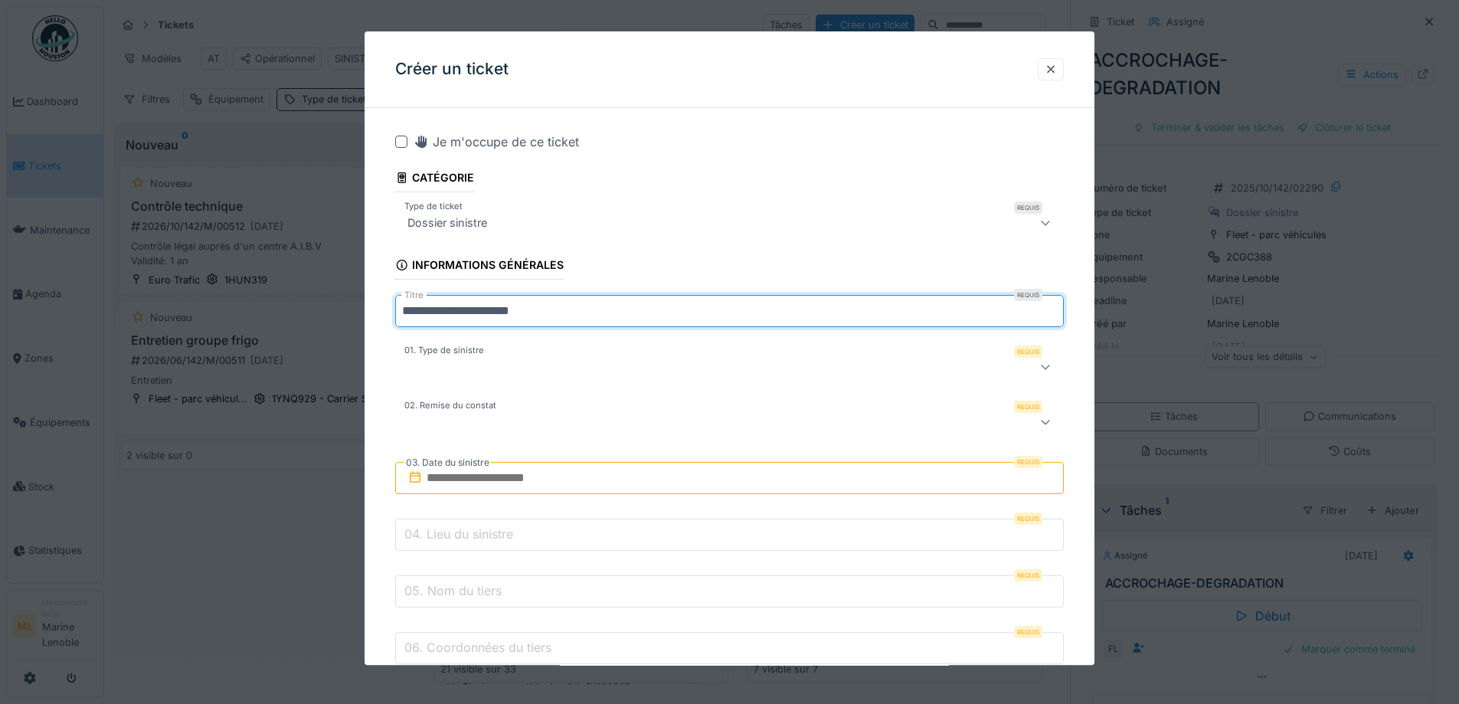
type input "**********"
click at [572, 365] on div at bounding box center [690, 368] width 578 height 18
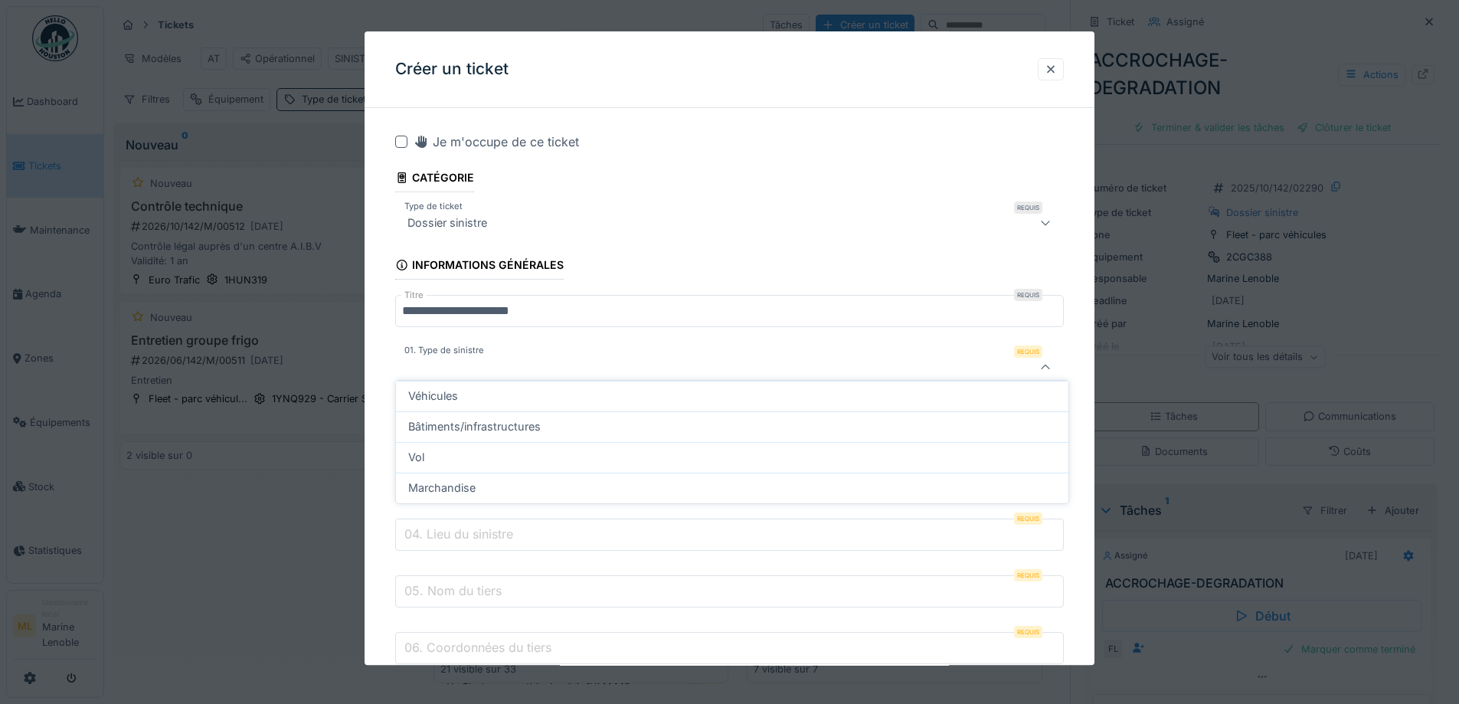
scroll to position [19, 0]
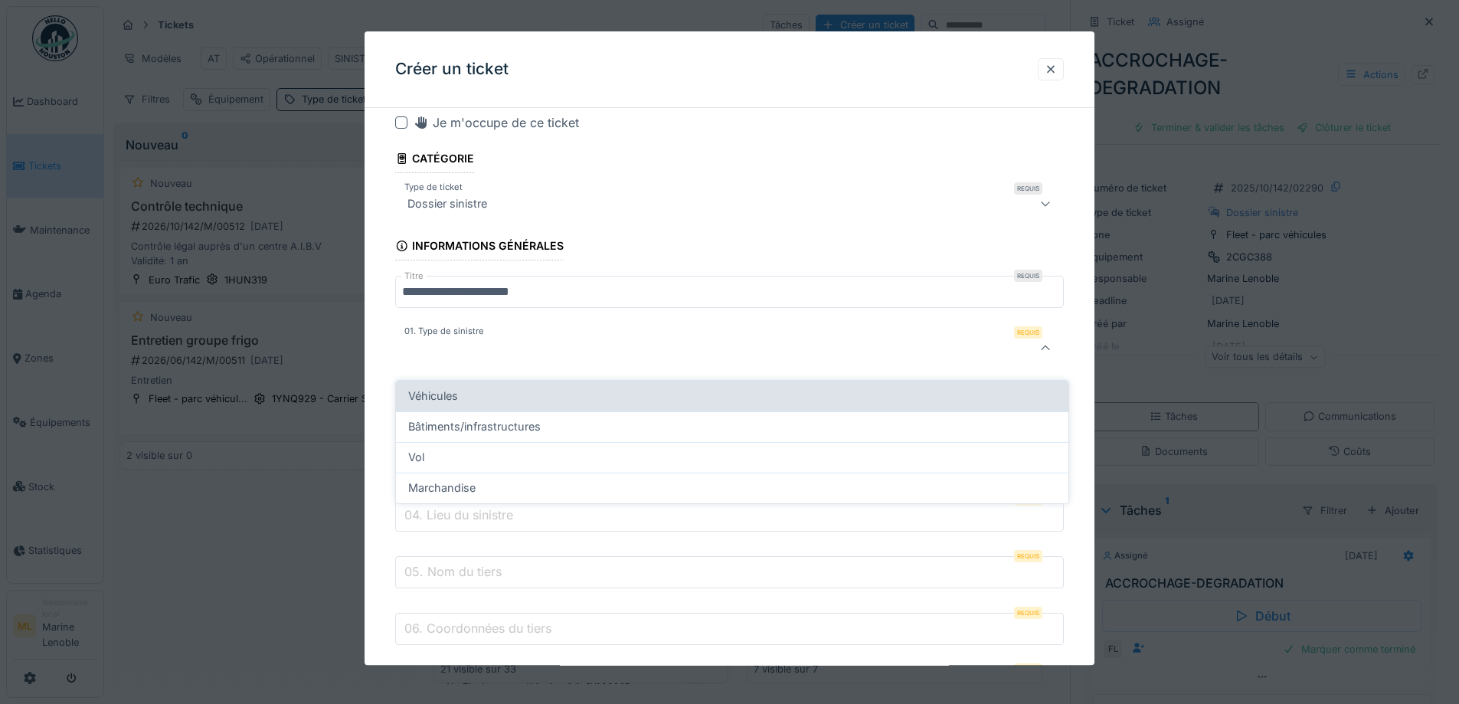
click at [496, 388] on div "Véhicules" at bounding box center [732, 396] width 648 height 17
type input "*********"
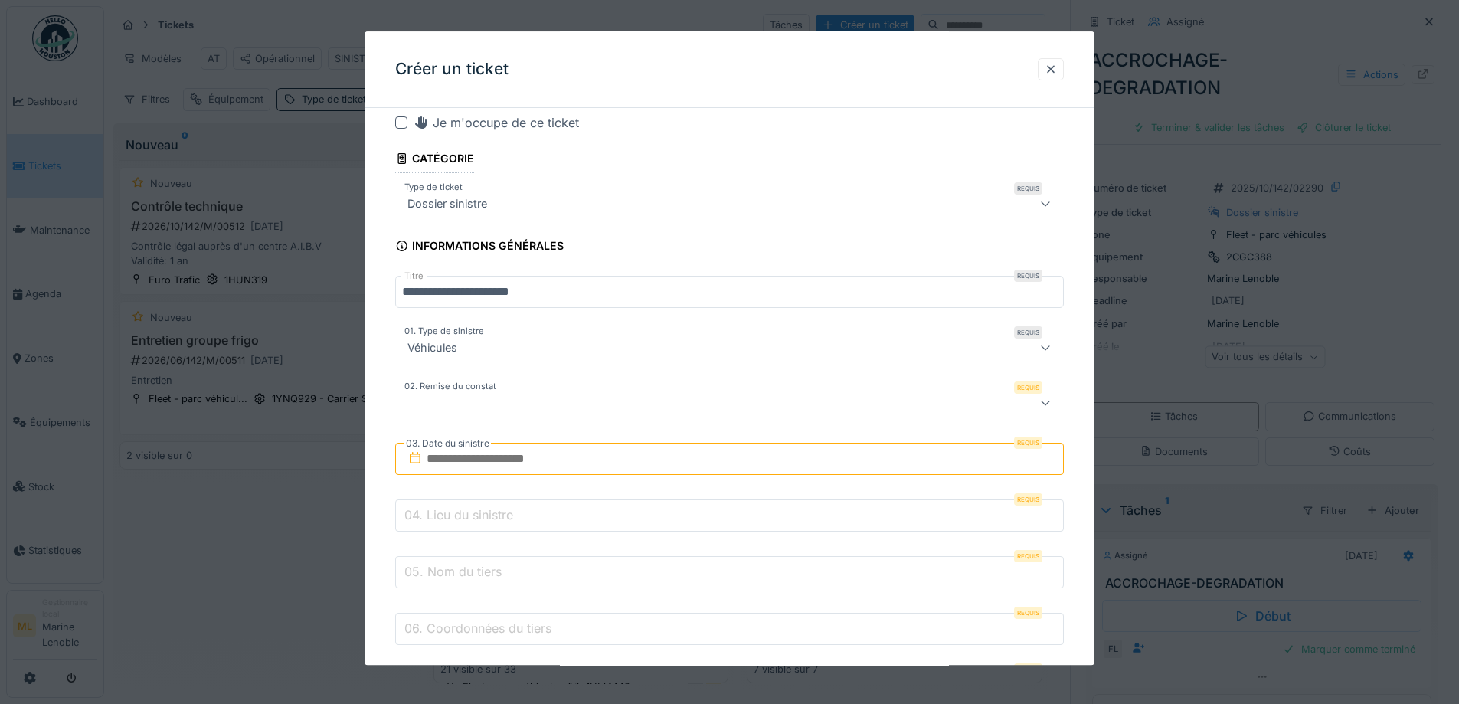
click at [504, 406] on div at bounding box center [690, 404] width 578 height 18
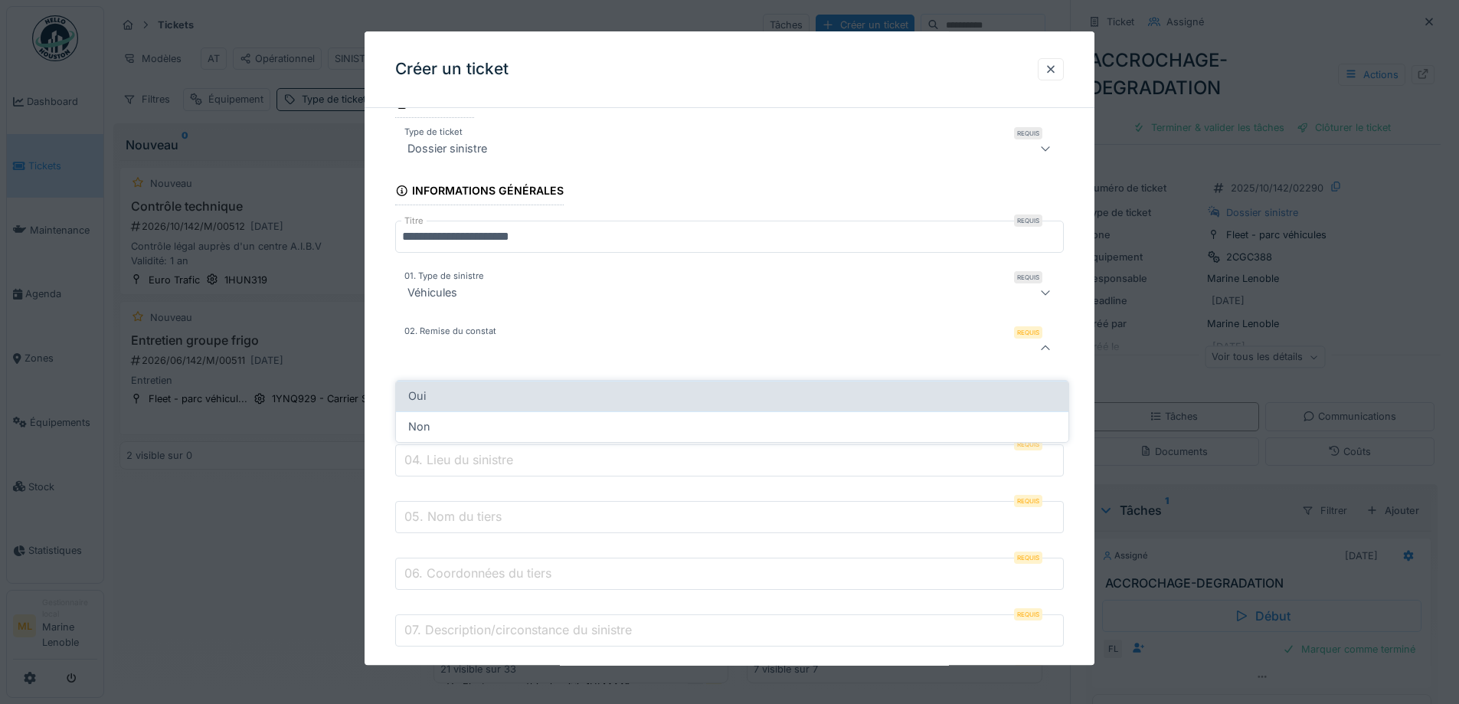
click at [450, 388] on div "Oui" at bounding box center [732, 396] width 648 height 17
type input "***"
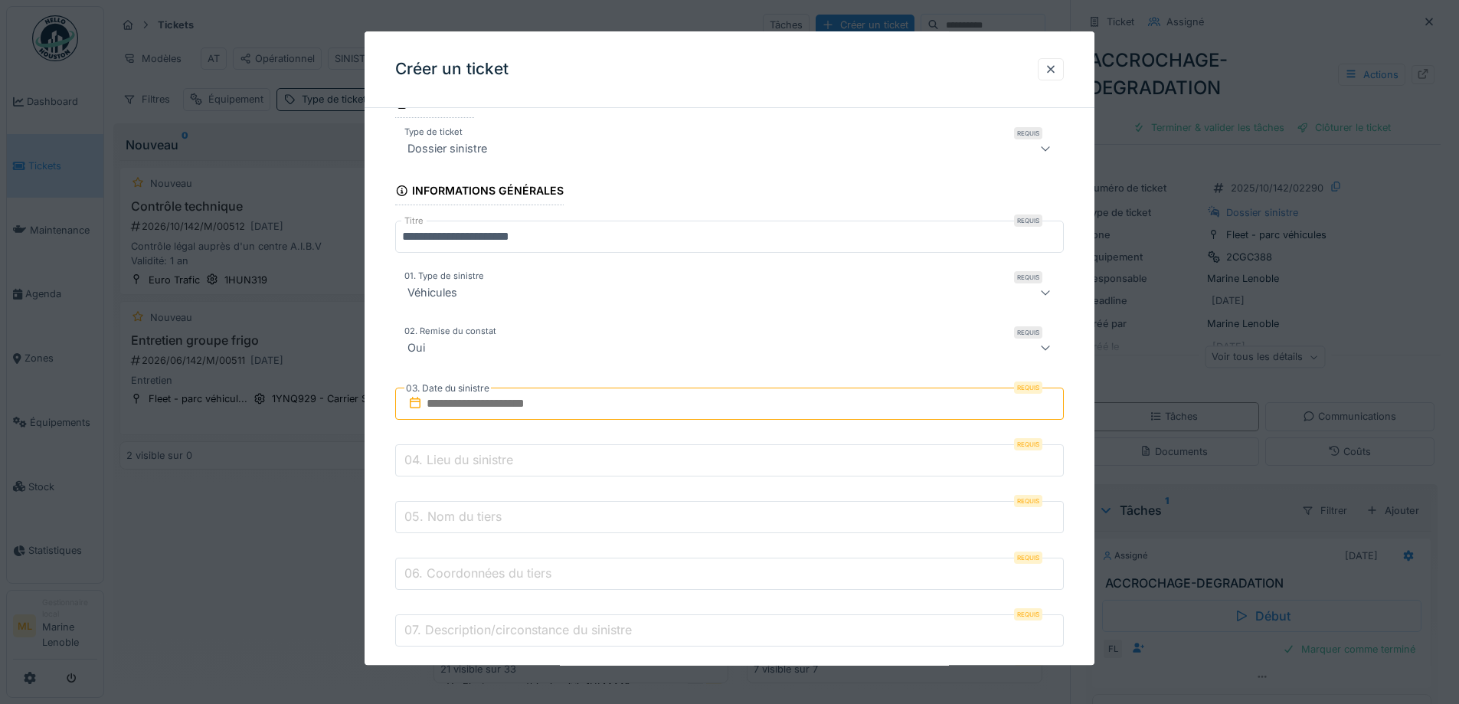
click at [479, 404] on input "text" at bounding box center [729, 404] width 669 height 32
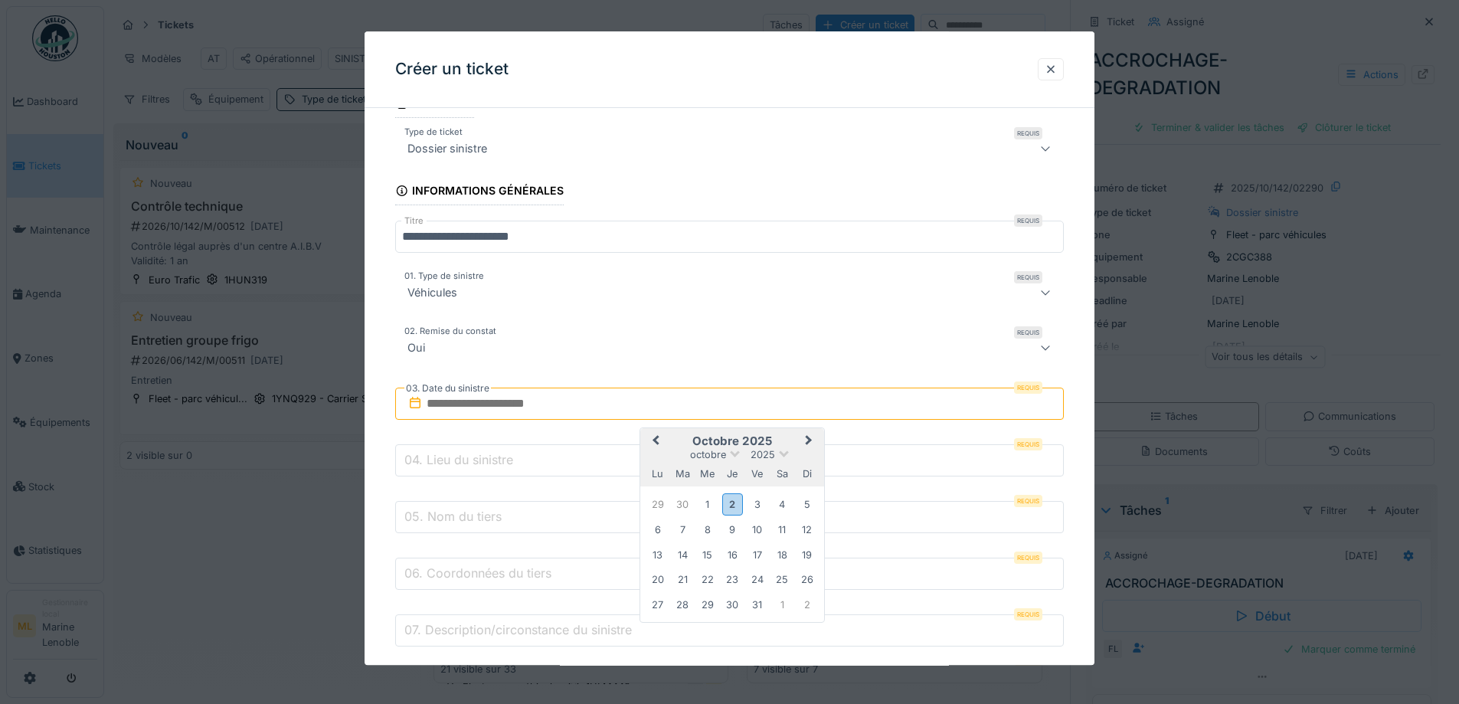
click at [655, 436] on button "Previous Month" at bounding box center [654, 443] width 25 height 25
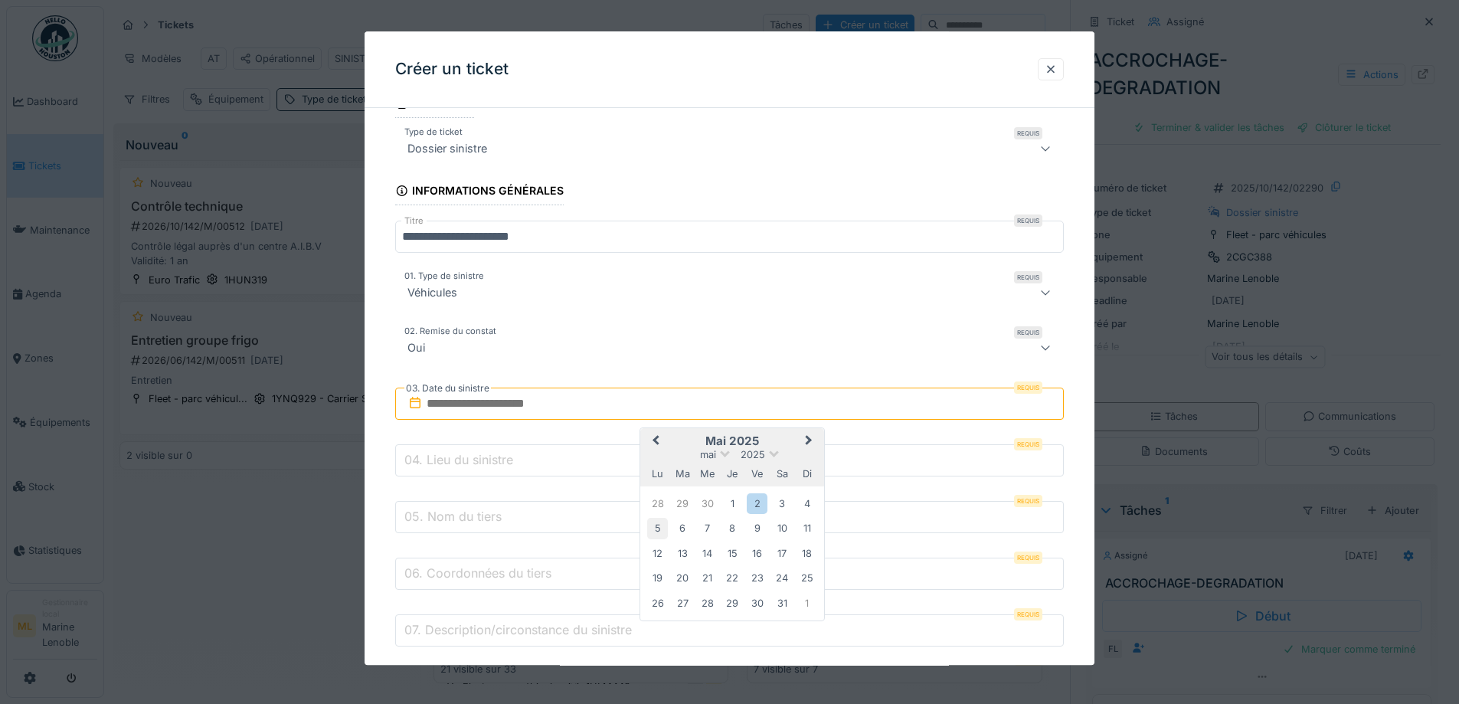
click at [657, 526] on div "5" at bounding box center [657, 529] width 21 height 21
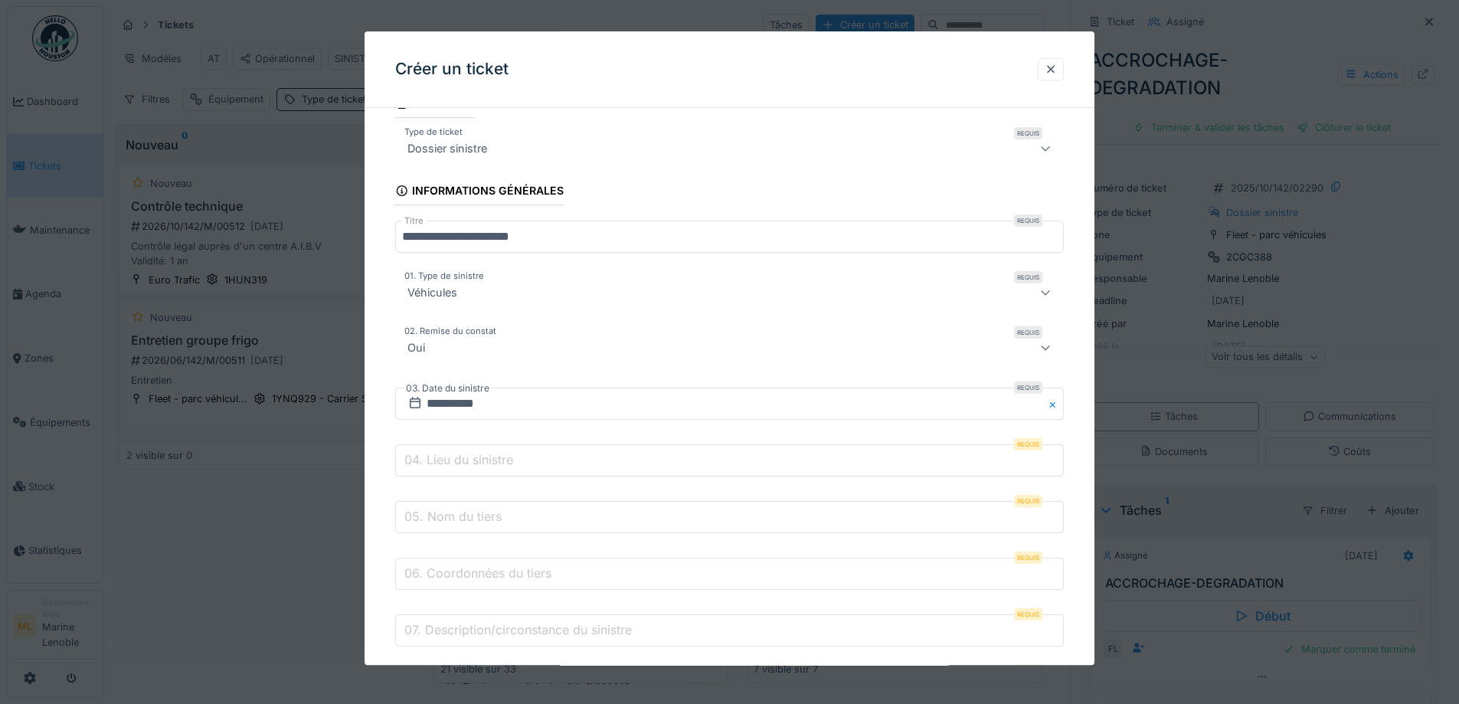
click at [509, 457] on label "04. Lieu du sinistre" at bounding box center [458, 460] width 115 height 18
click at [509, 457] on input "04. Lieu du sinistre" at bounding box center [729, 461] width 669 height 32
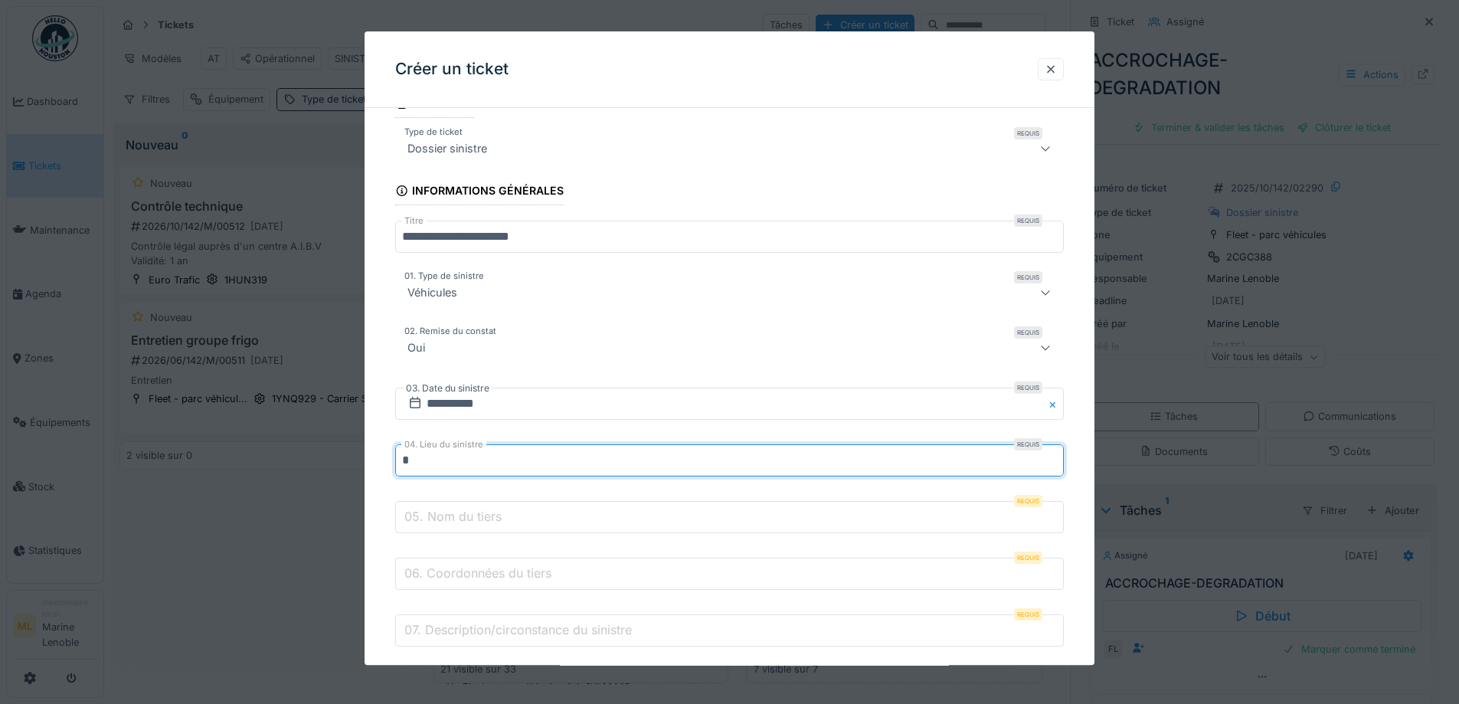
type input "*"
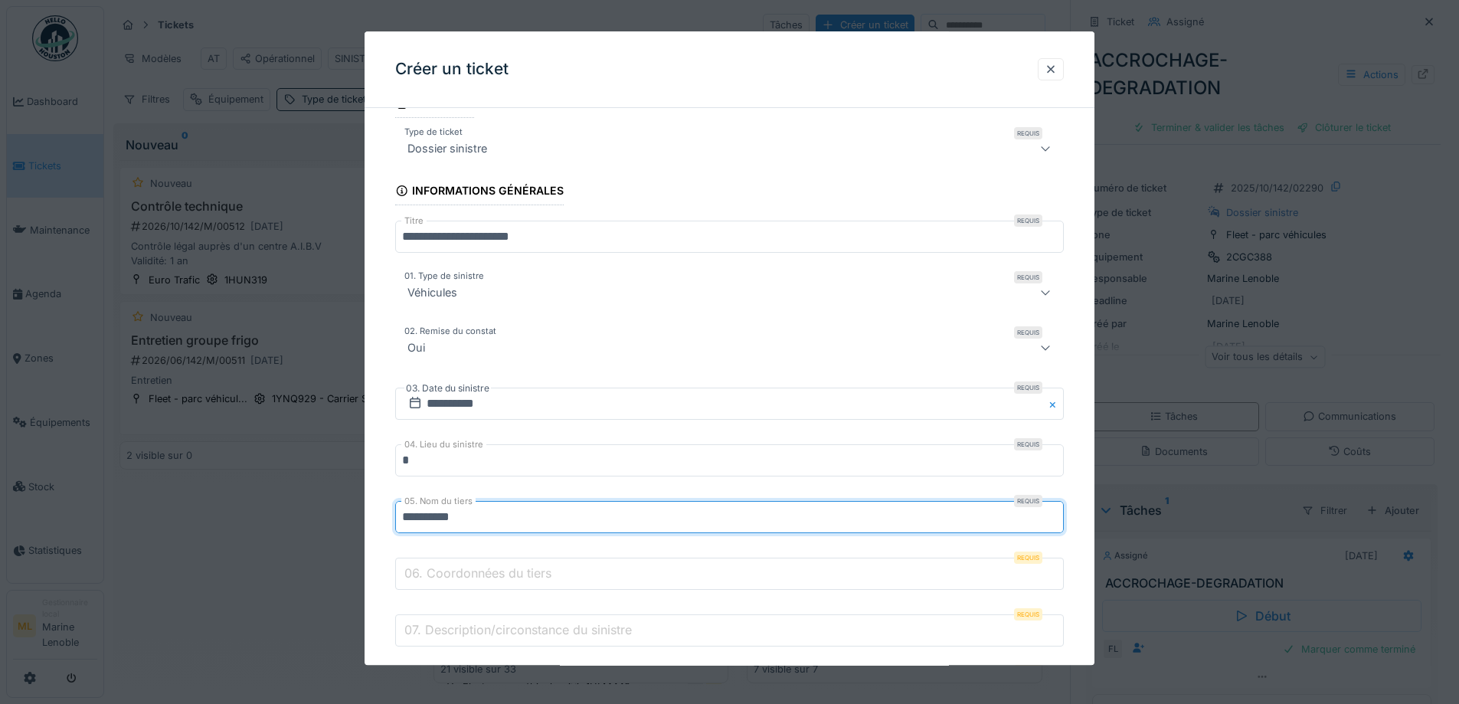
type input "*********"
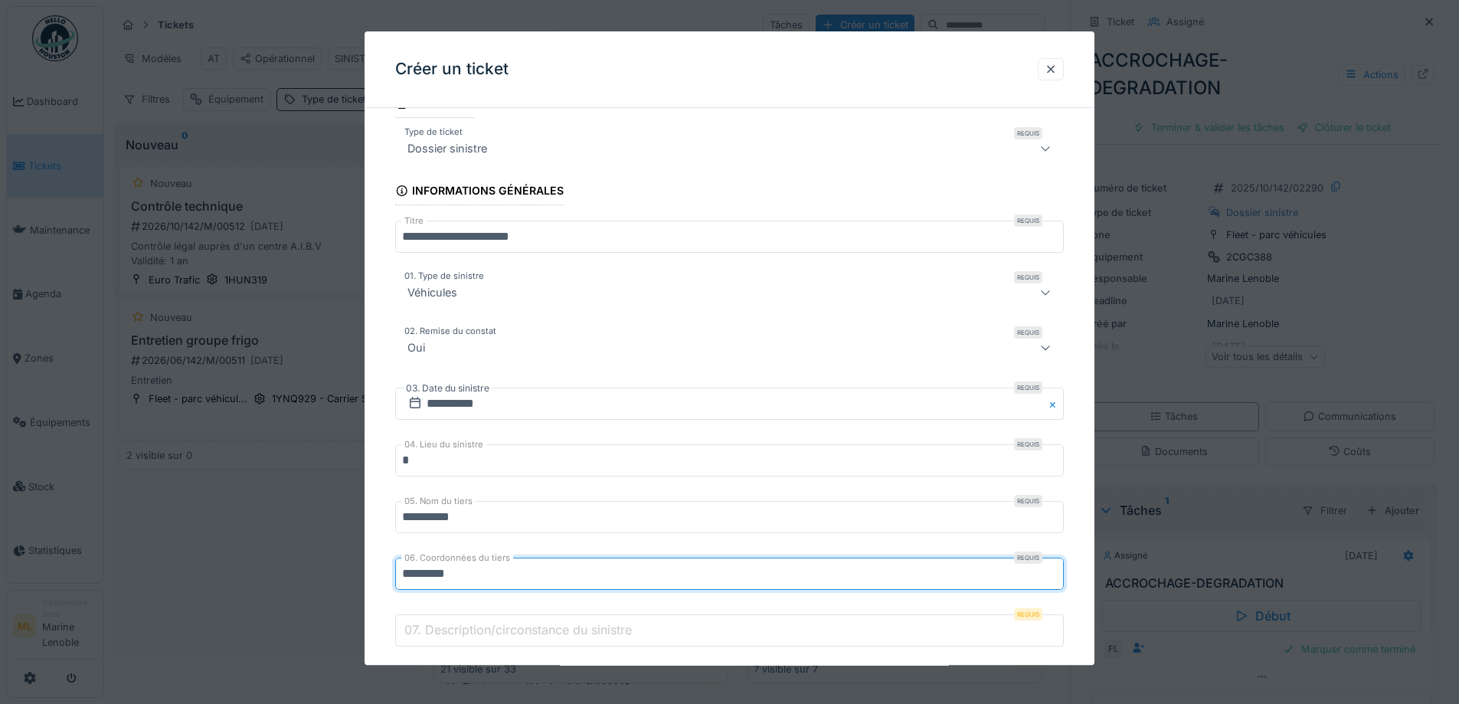
type input "*********"
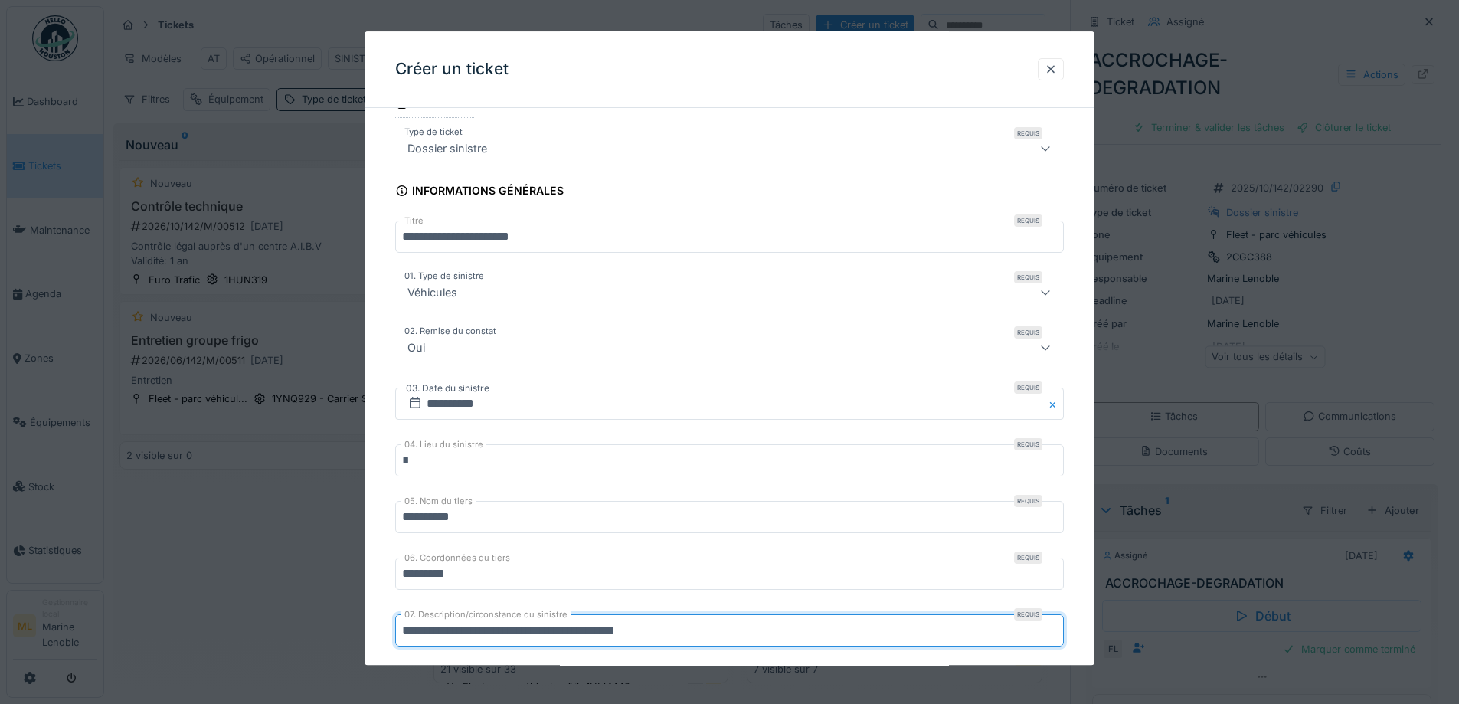
scroll to position [304, 0]
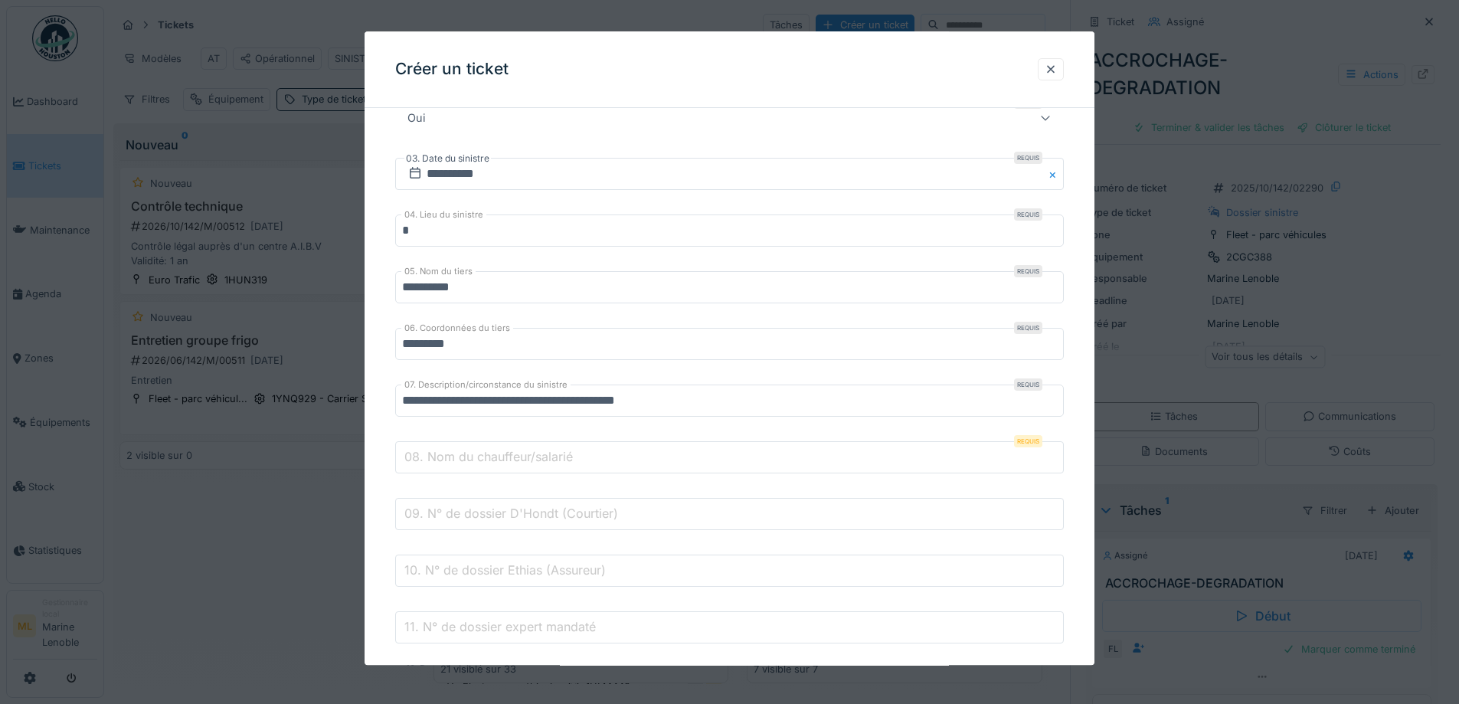
click at [463, 389] on label "07. Description/circonstance du sinistre" at bounding box center [485, 385] width 169 height 13
click at [463, 389] on input "**********" at bounding box center [729, 401] width 669 height 32
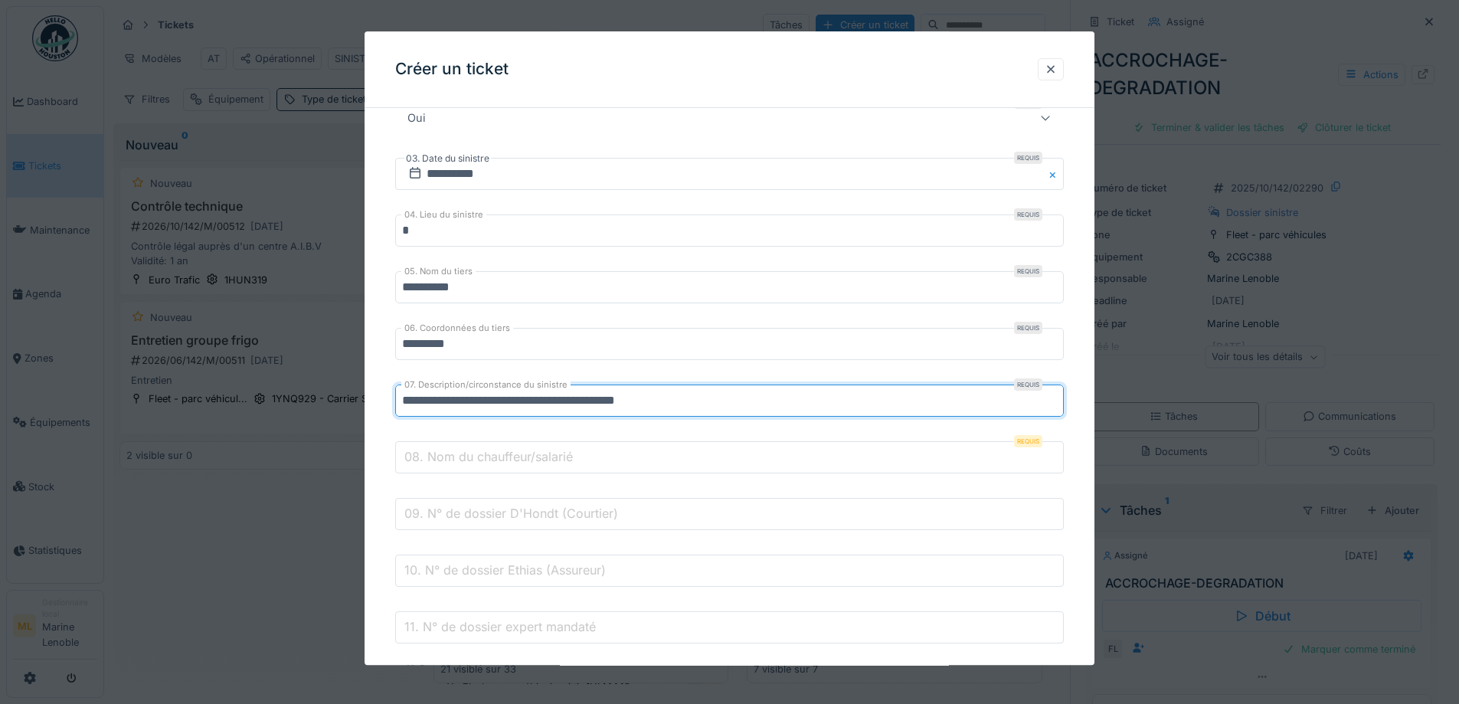
click at [470, 408] on input "**********" at bounding box center [729, 401] width 669 height 32
type input "**********"
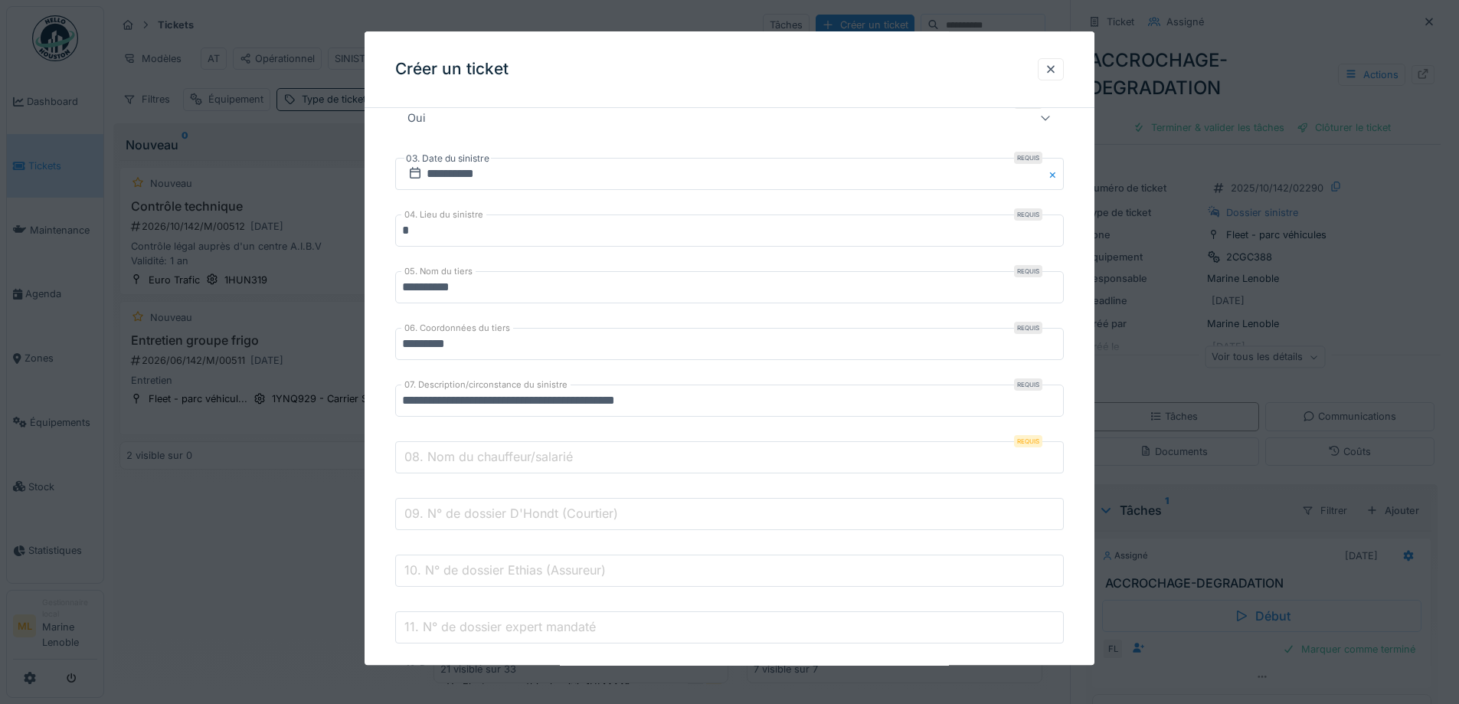
click at [489, 445] on input "08. Nom du chauffeur/salarié" at bounding box center [729, 458] width 669 height 32
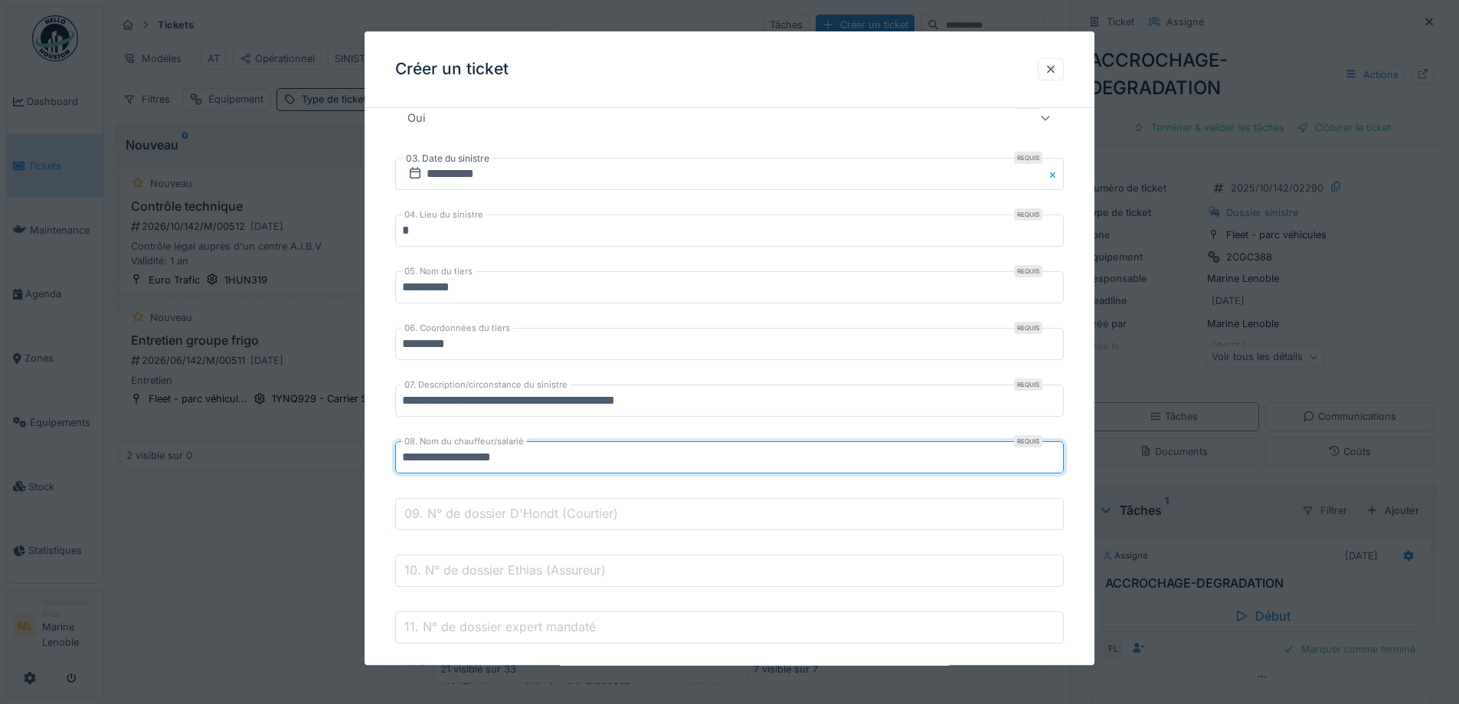
type input "**********"
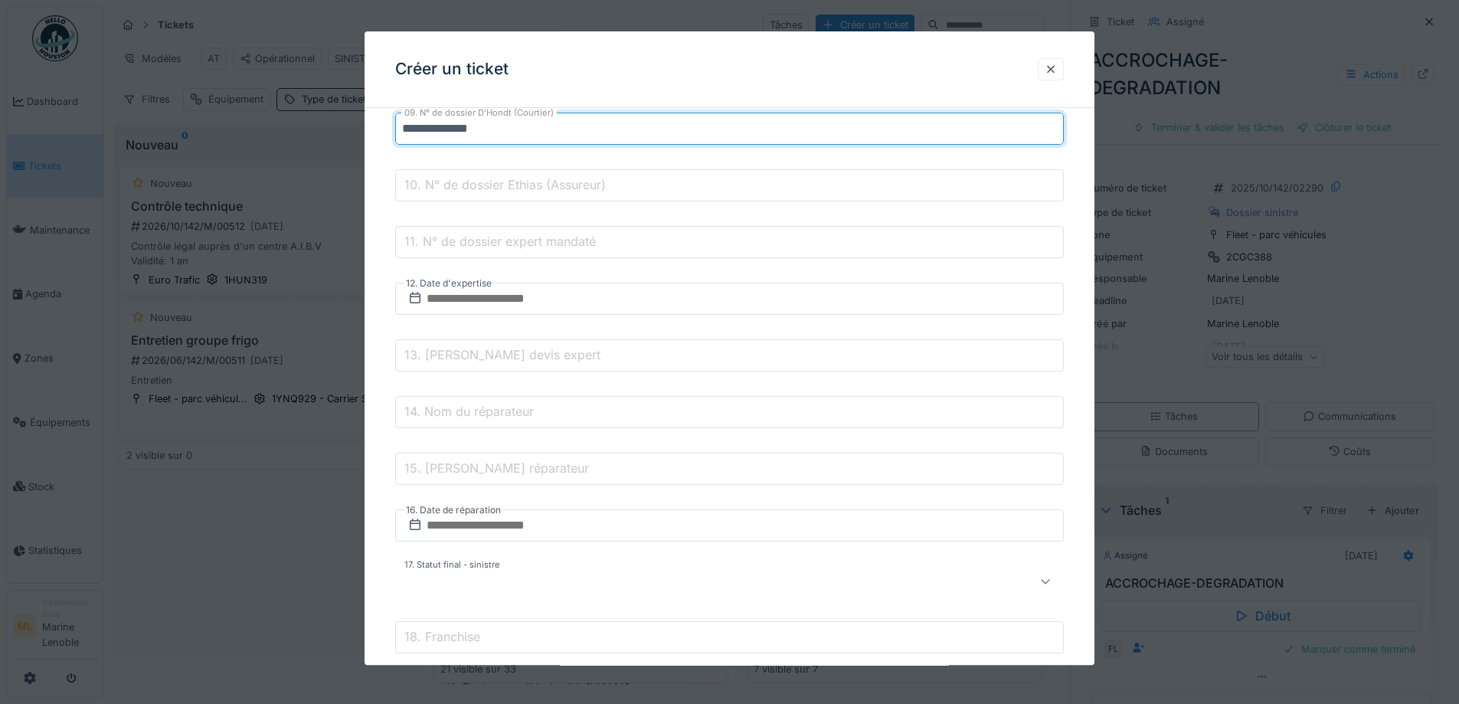
scroll to position [613, 0]
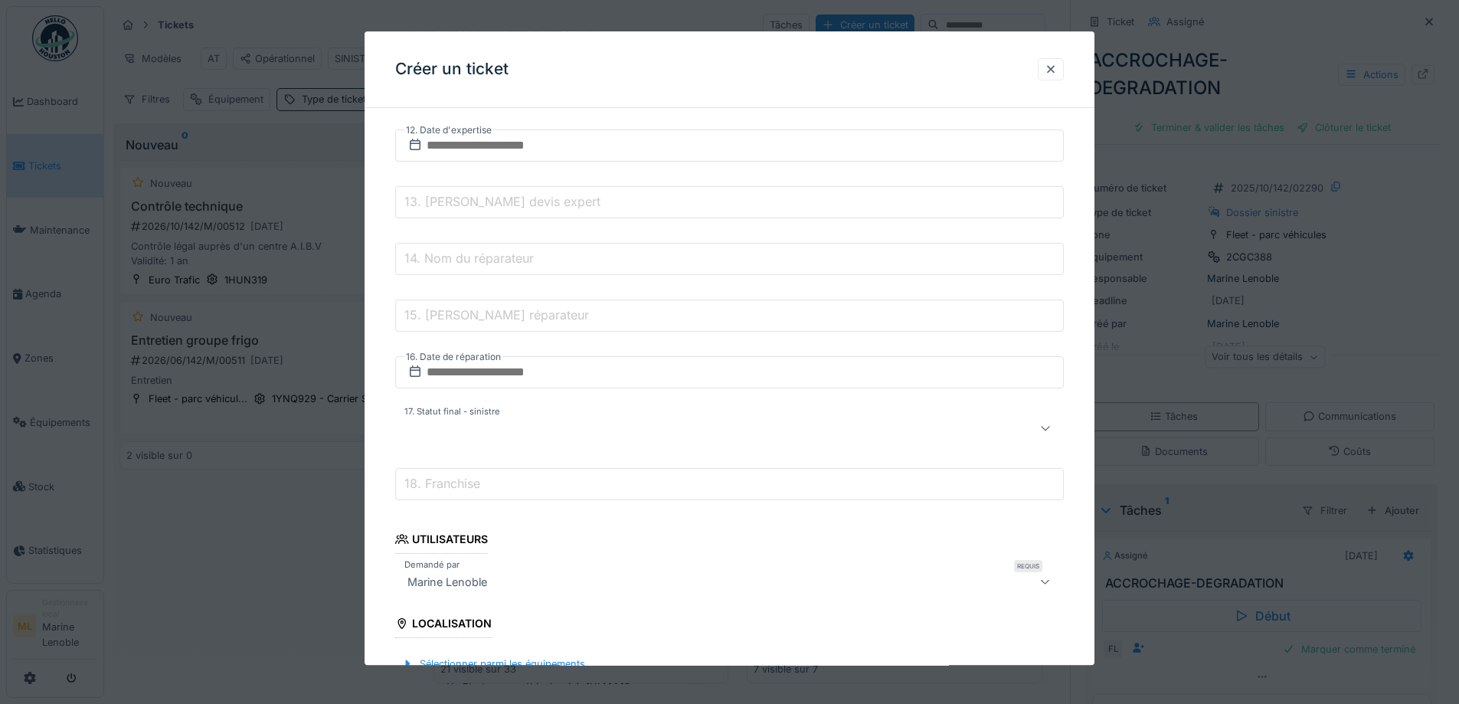
type input "**********"
click at [489, 428] on div at bounding box center [690, 429] width 578 height 18
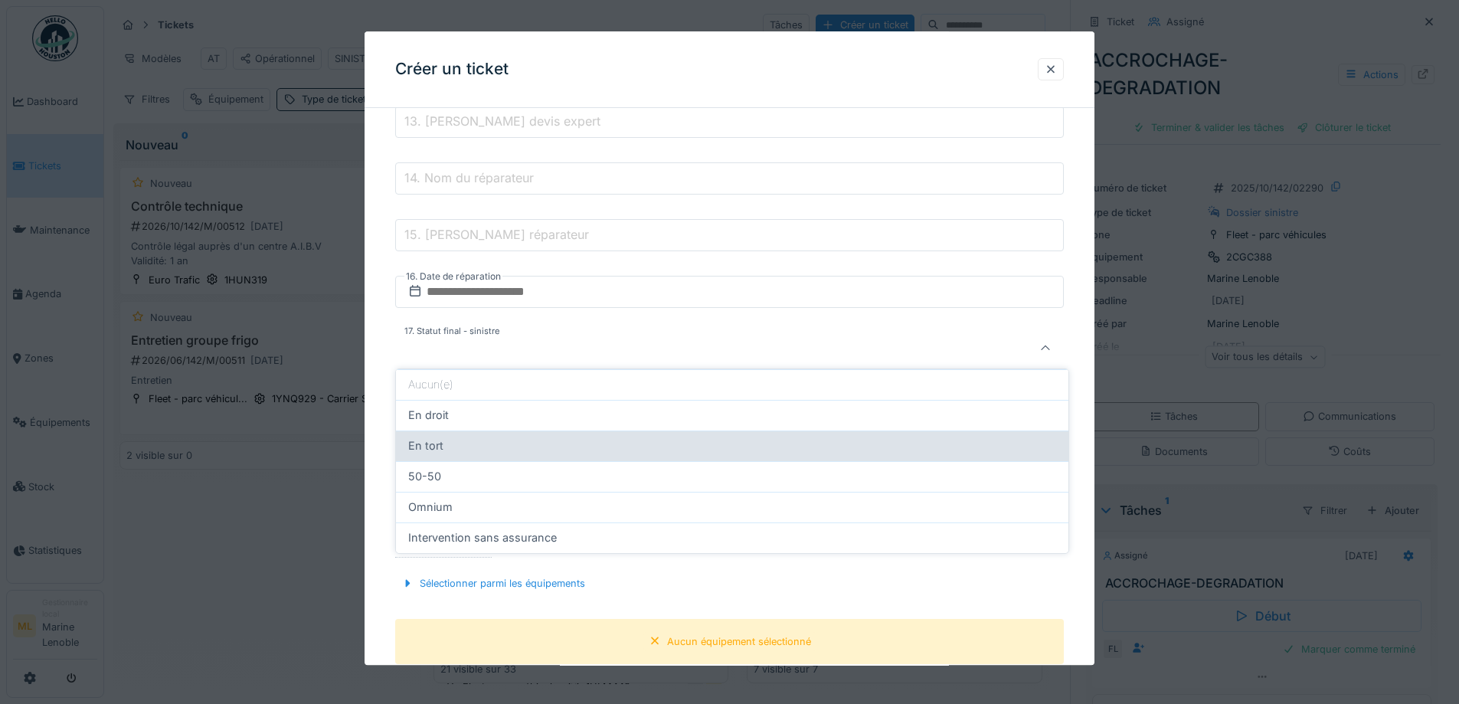
click at [475, 442] on div "En tort" at bounding box center [732, 445] width 648 height 17
type input "*******"
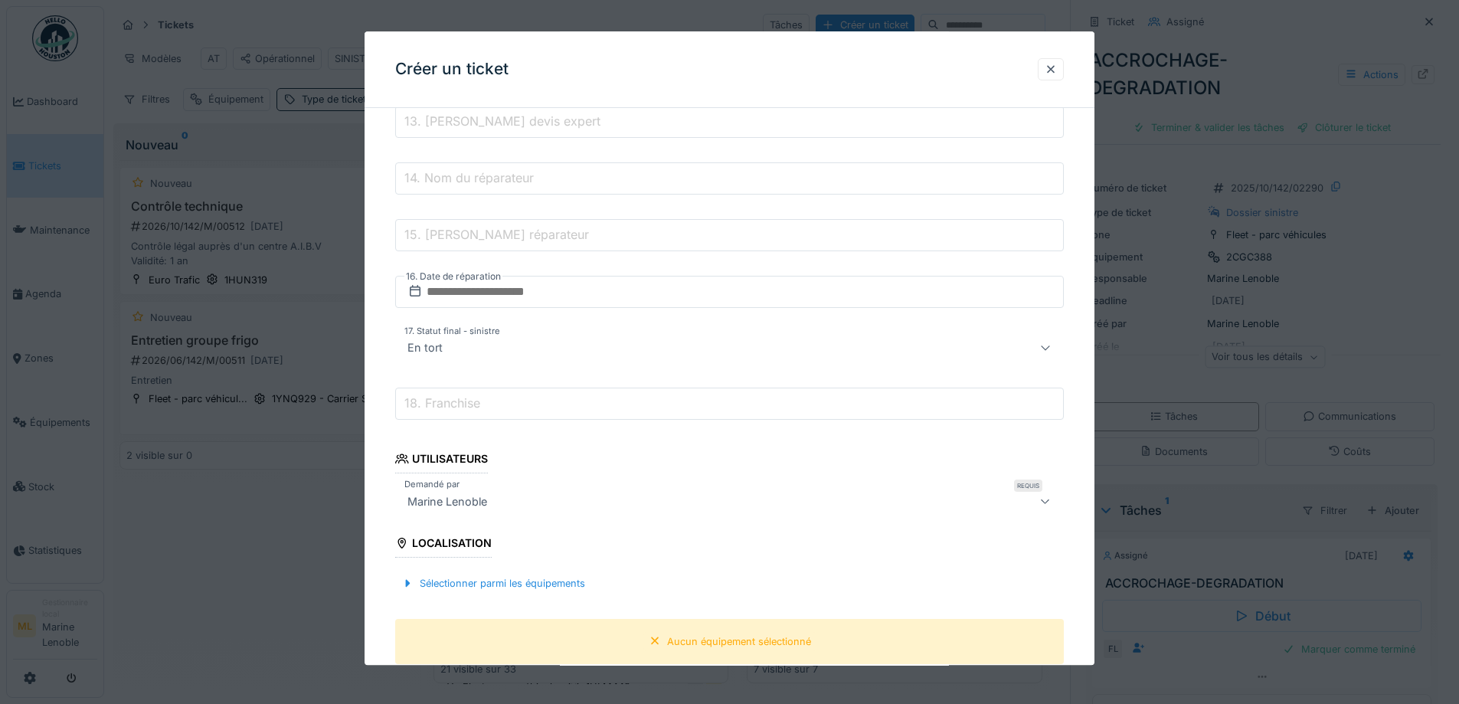
click at [584, 432] on fieldset "**********" at bounding box center [729, 163] width 669 height 1933
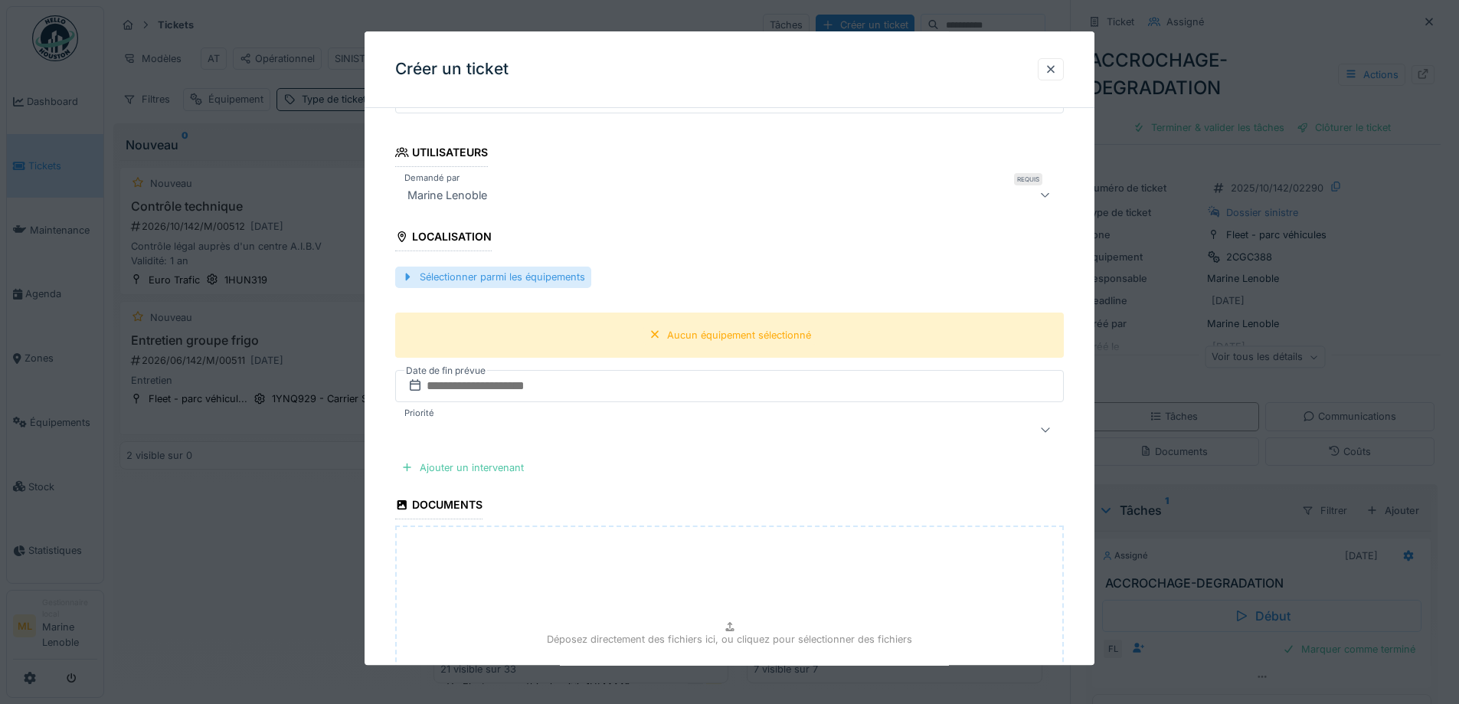
click at [545, 279] on div "Sélectionner parmi les équipements" at bounding box center [493, 277] width 196 height 21
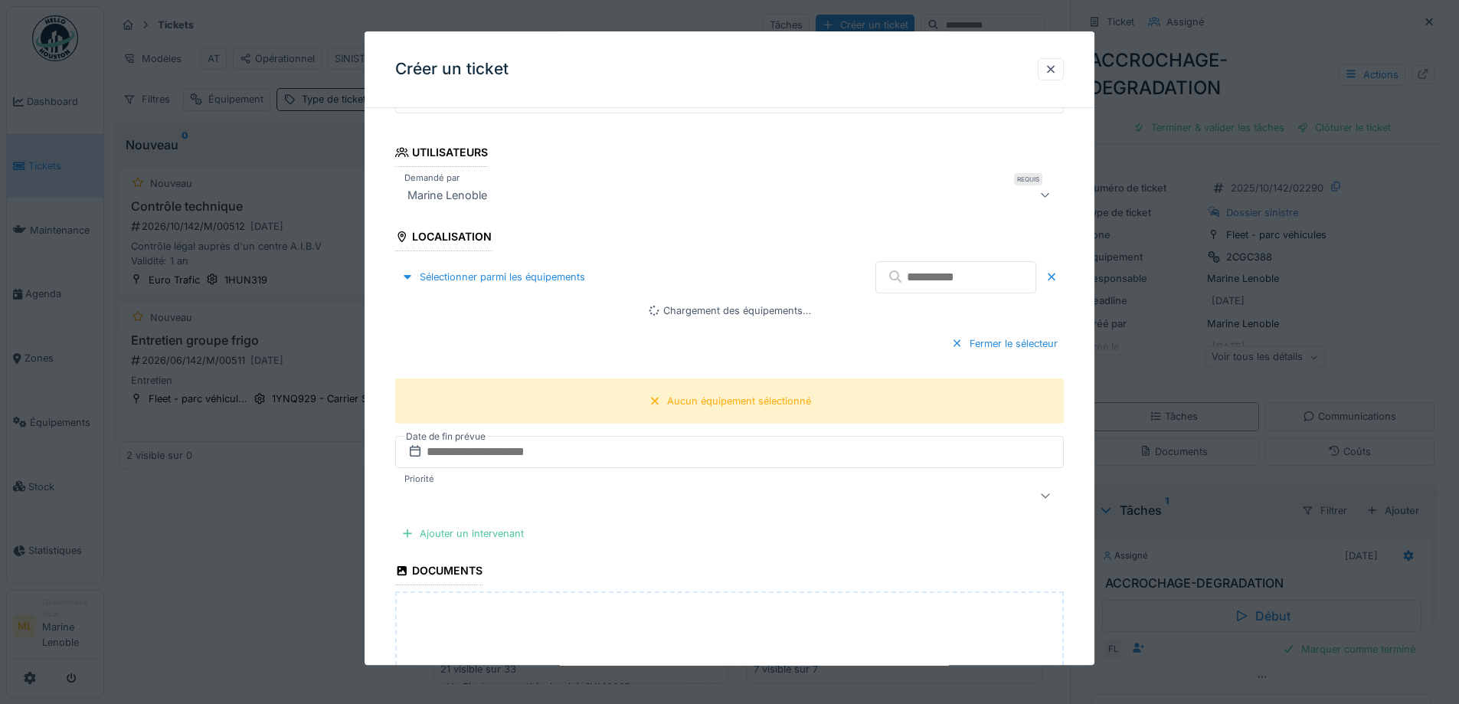
click at [908, 280] on input "text" at bounding box center [956, 277] width 161 height 32
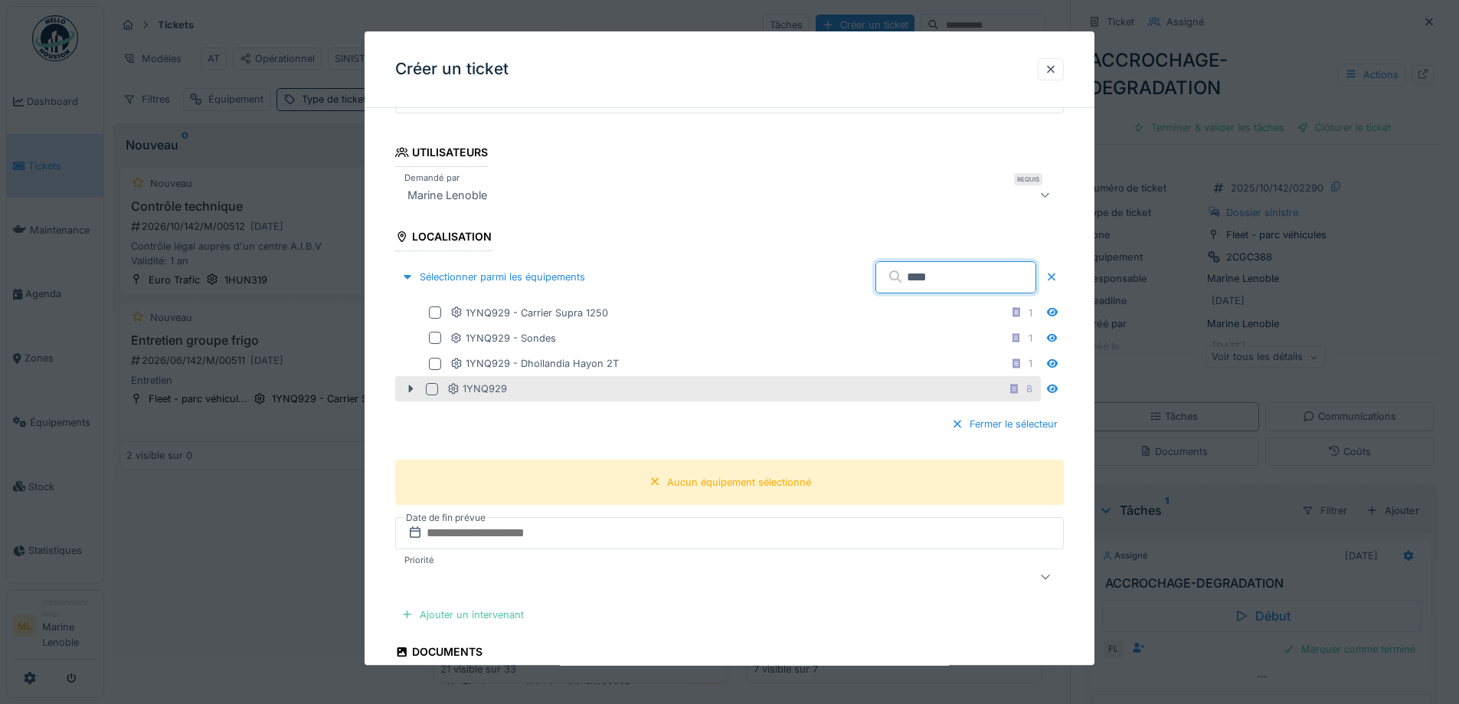
type input "****"
click at [427, 386] on div at bounding box center [432, 389] width 12 height 12
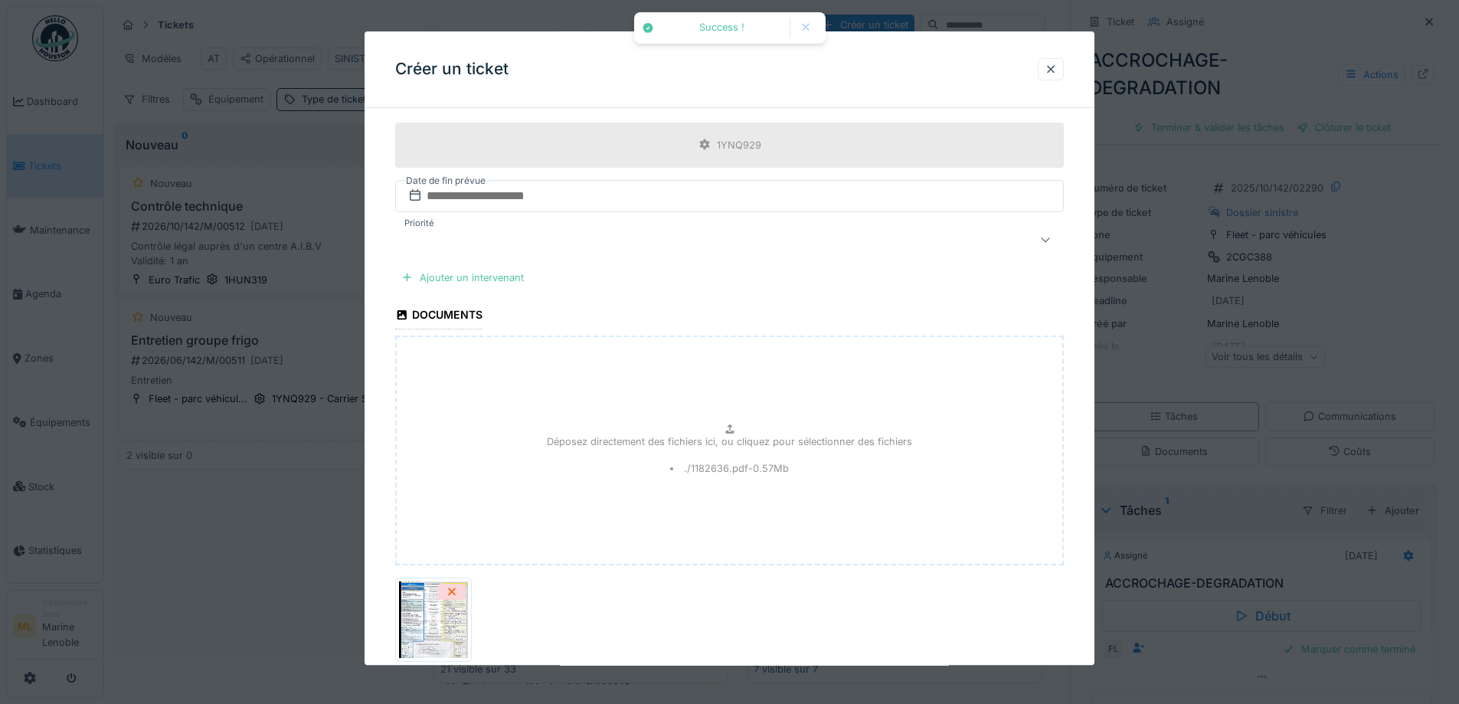
scroll to position [1678, 0]
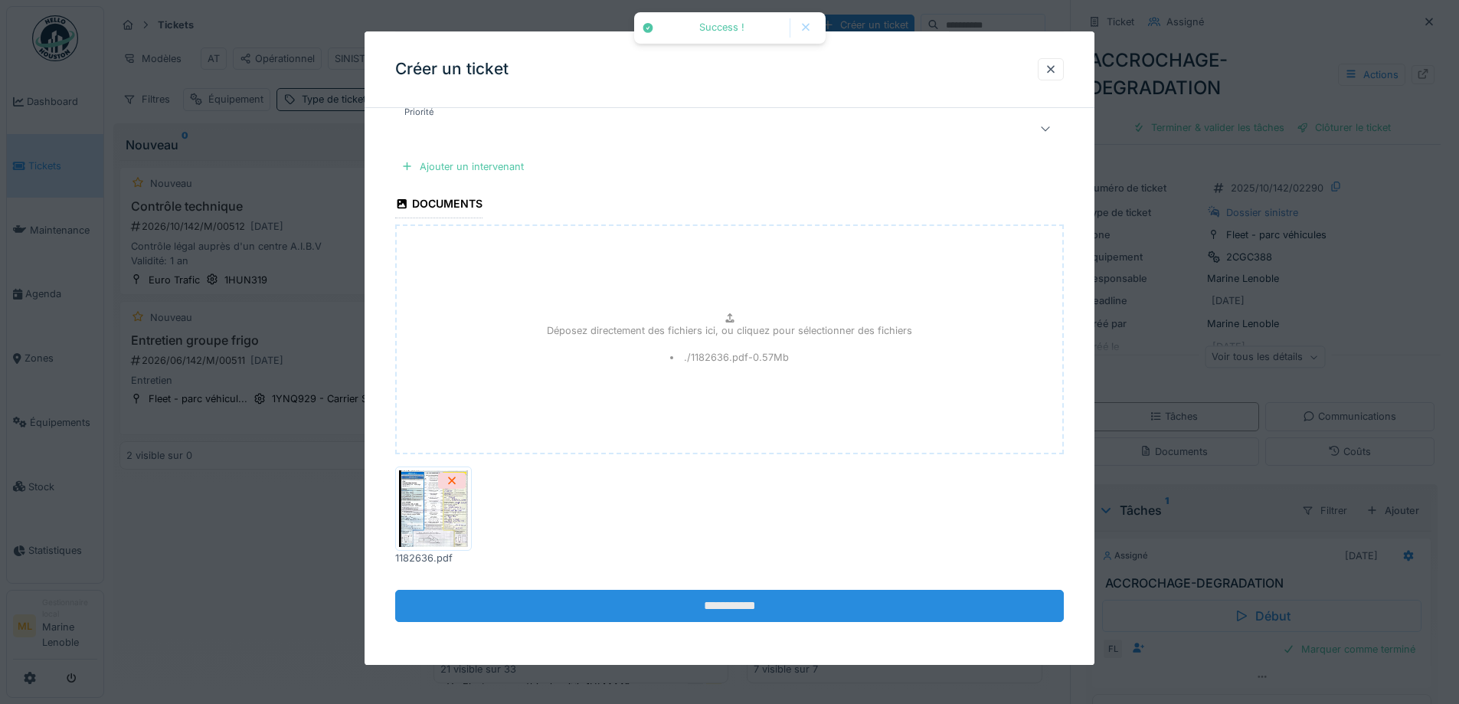
click at [758, 611] on input "**********" at bounding box center [729, 607] width 669 height 32
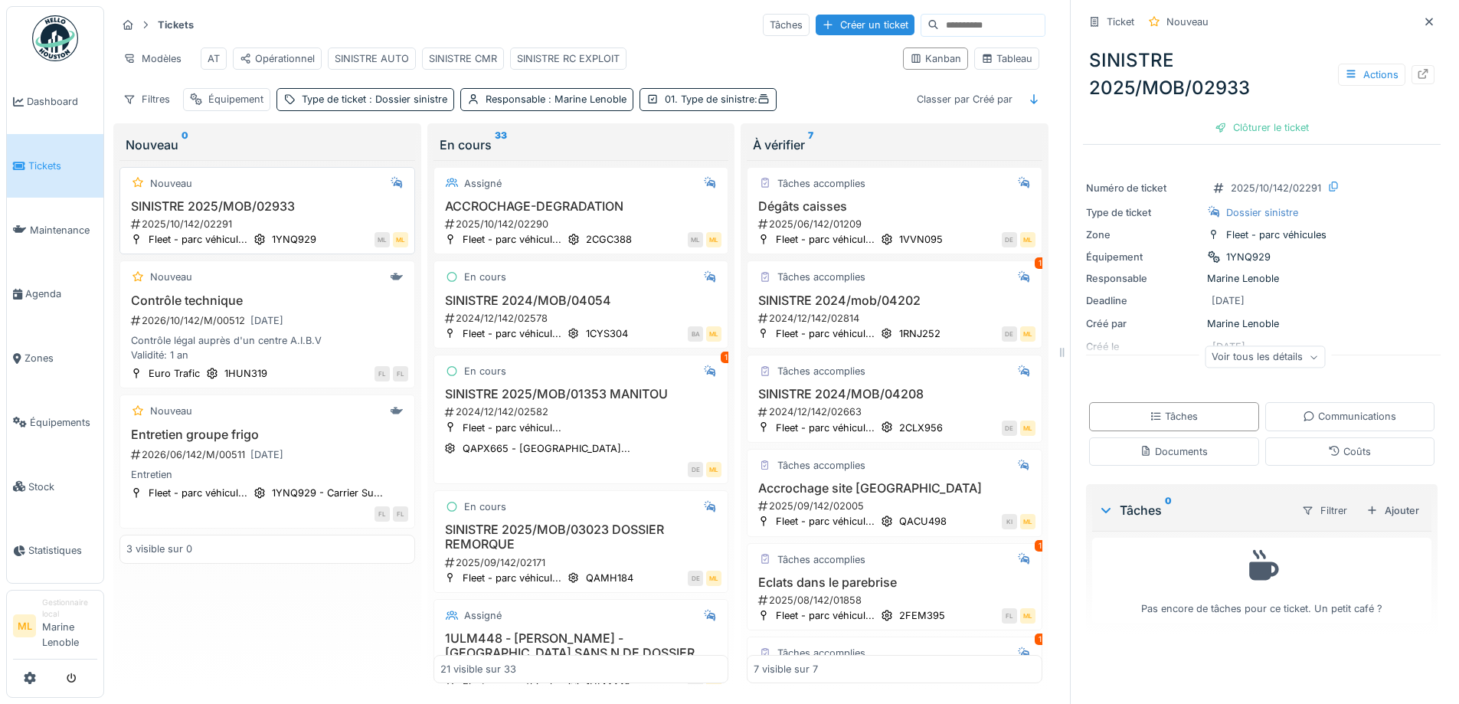
click at [328, 211] on h3 "SINISTRE 2025/MOB/02933" at bounding box center [267, 206] width 282 height 15
click at [311, 214] on h3 "SINISTRE 2025/MOB/02933" at bounding box center [267, 206] width 282 height 15
click at [1417, 69] on icon at bounding box center [1423, 74] width 12 height 10
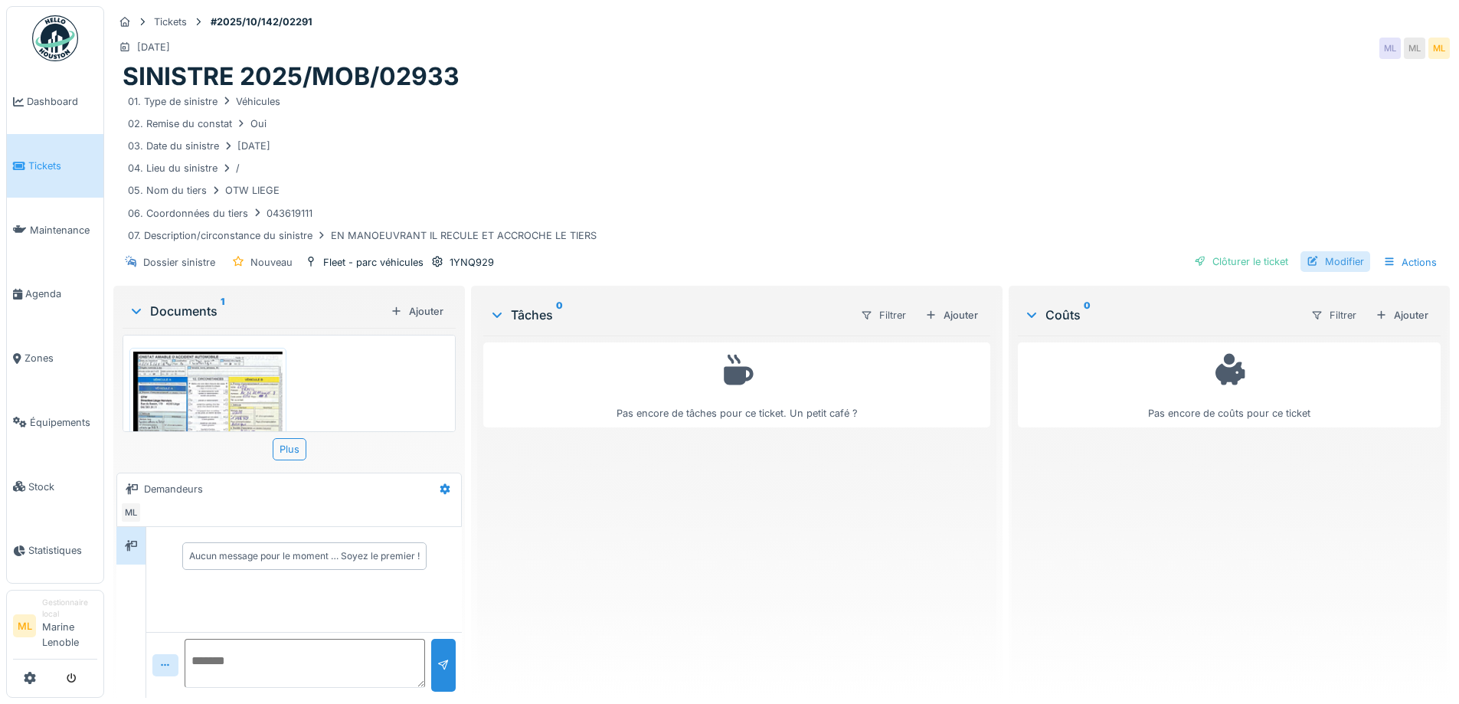
click at [1318, 254] on div "Modifier" at bounding box center [1336, 261] width 70 height 21
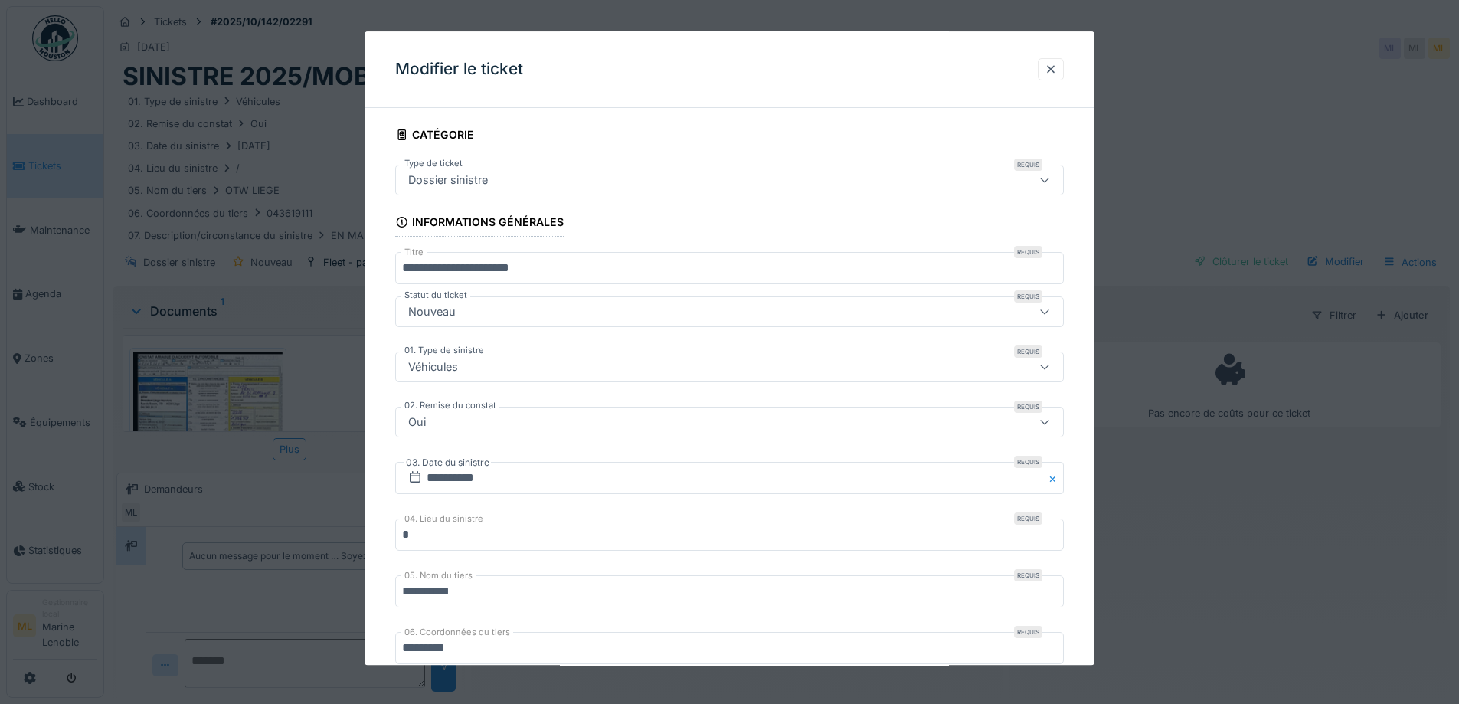
click at [455, 308] on div "Nouveau" at bounding box center [432, 312] width 60 height 17
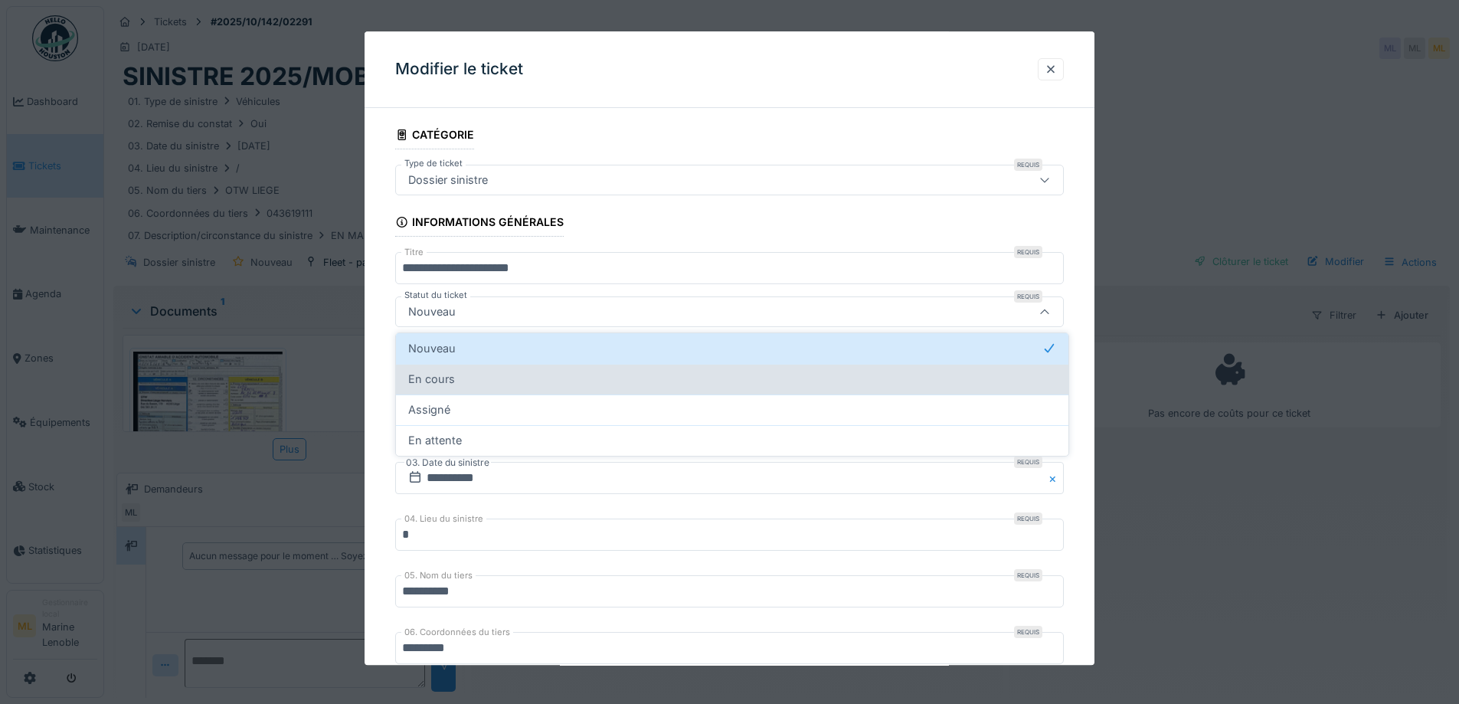
click at [459, 374] on div "En cours" at bounding box center [732, 379] width 648 height 17
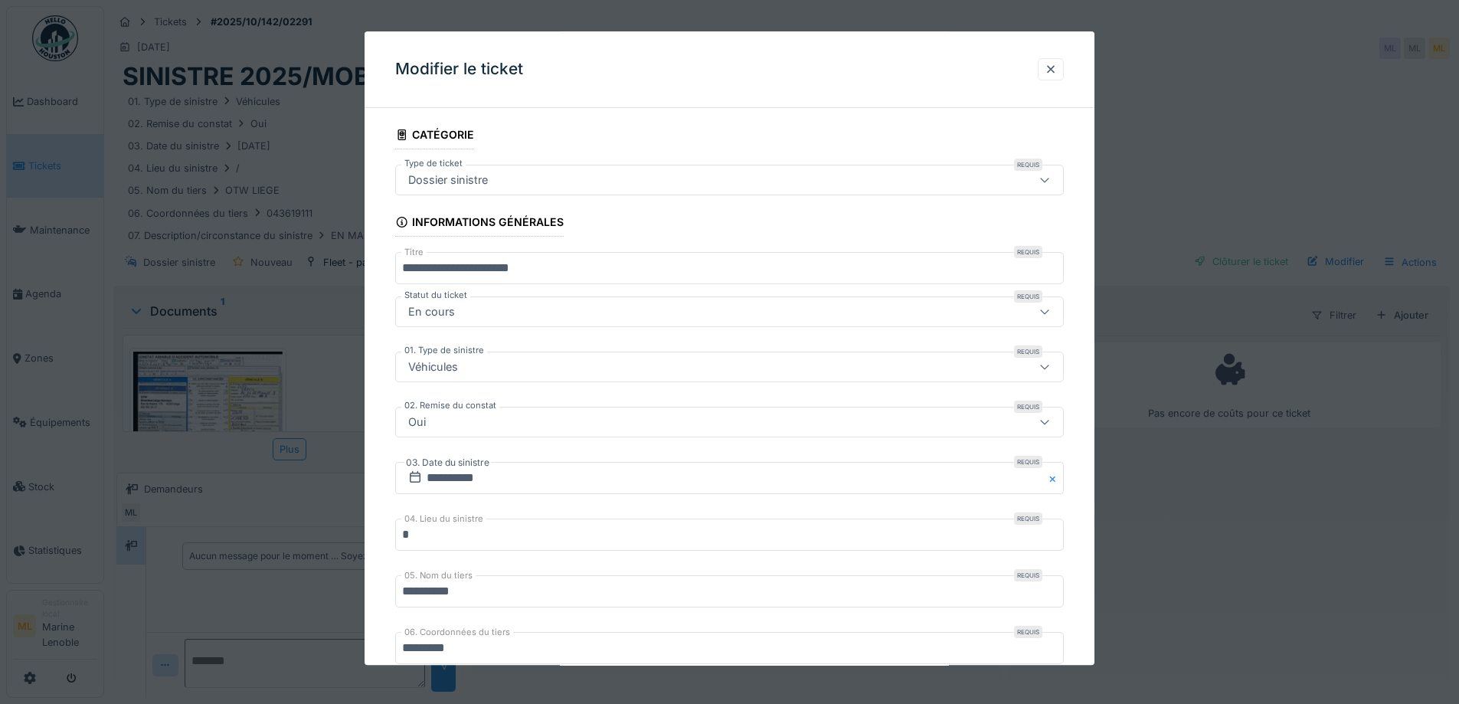
click at [457, 303] on div "En cours" at bounding box center [729, 312] width 669 height 31
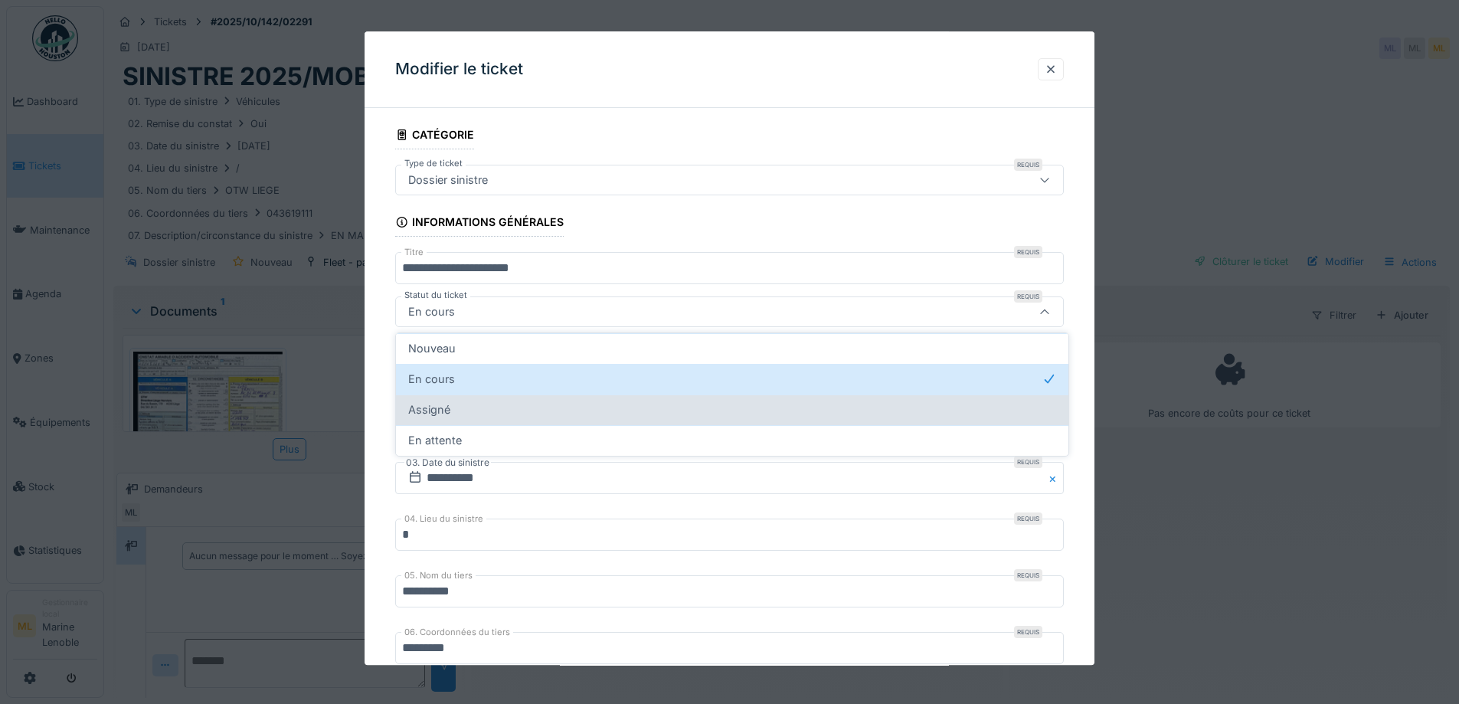
click at [461, 414] on div "Assigné" at bounding box center [732, 409] width 648 height 17
type input "********"
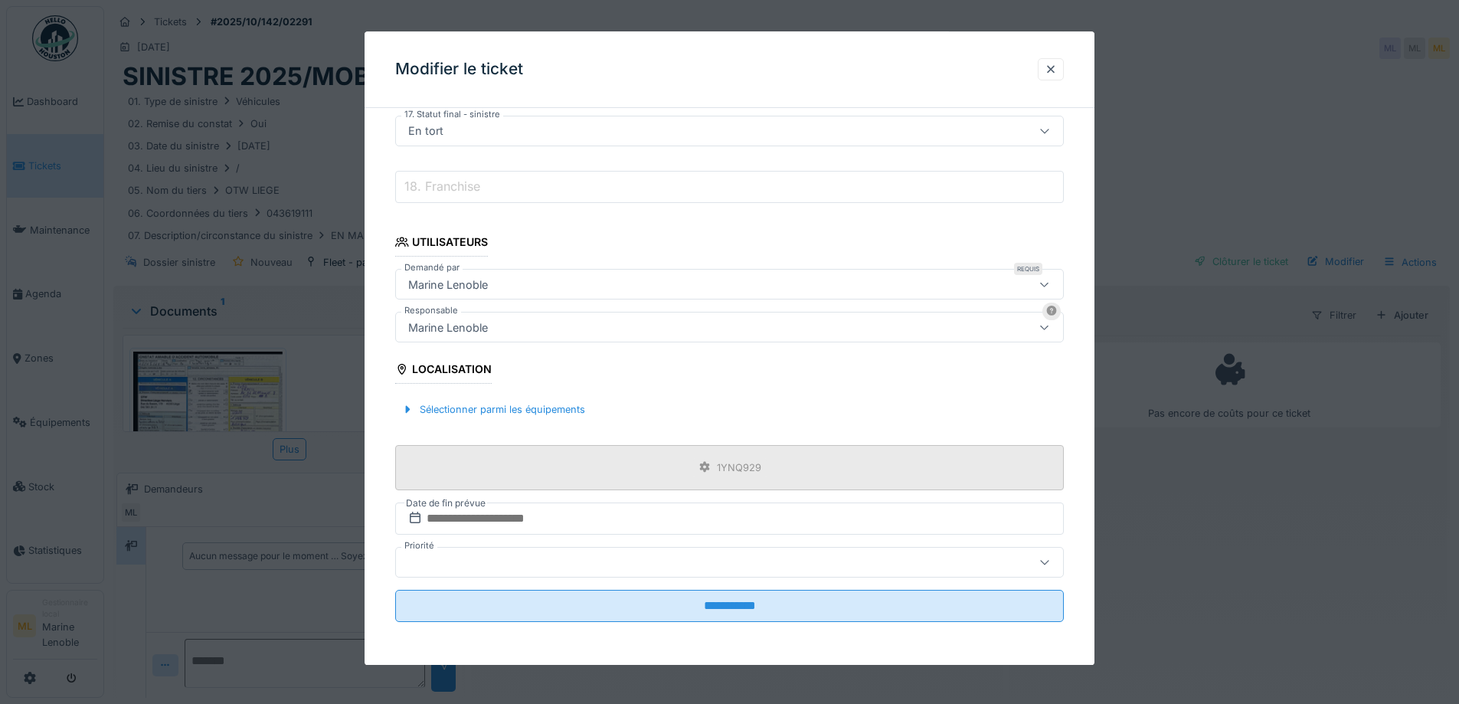
scroll to position [11, 0]
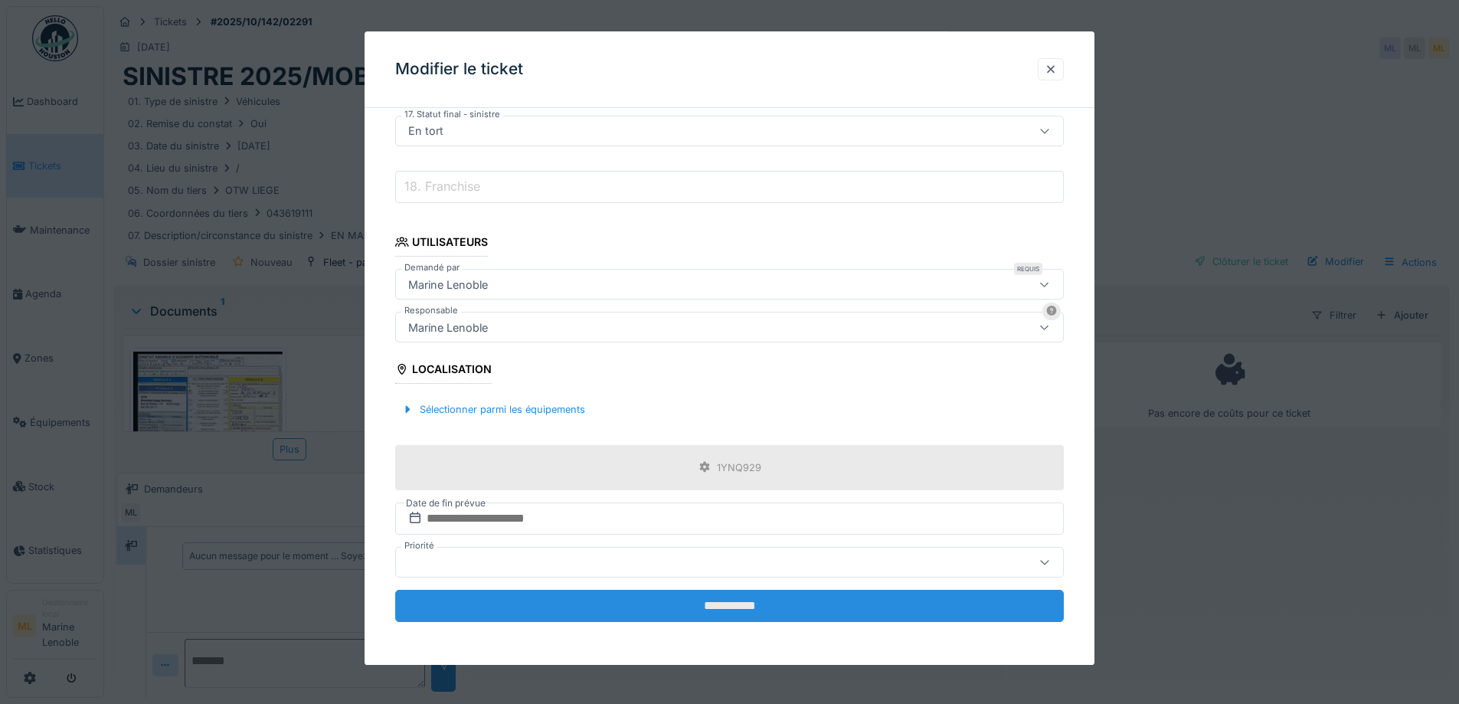
click at [777, 604] on input "**********" at bounding box center [729, 606] width 669 height 32
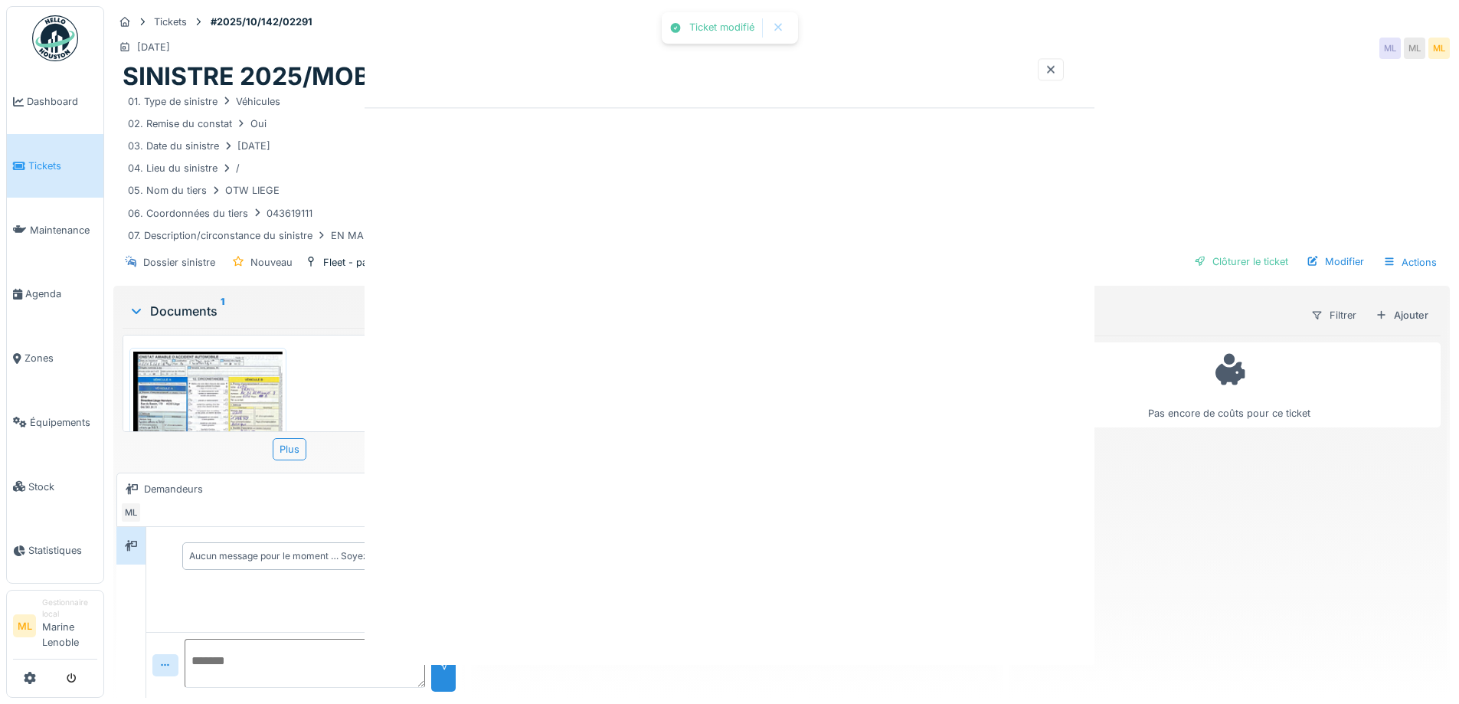
scroll to position [0, 0]
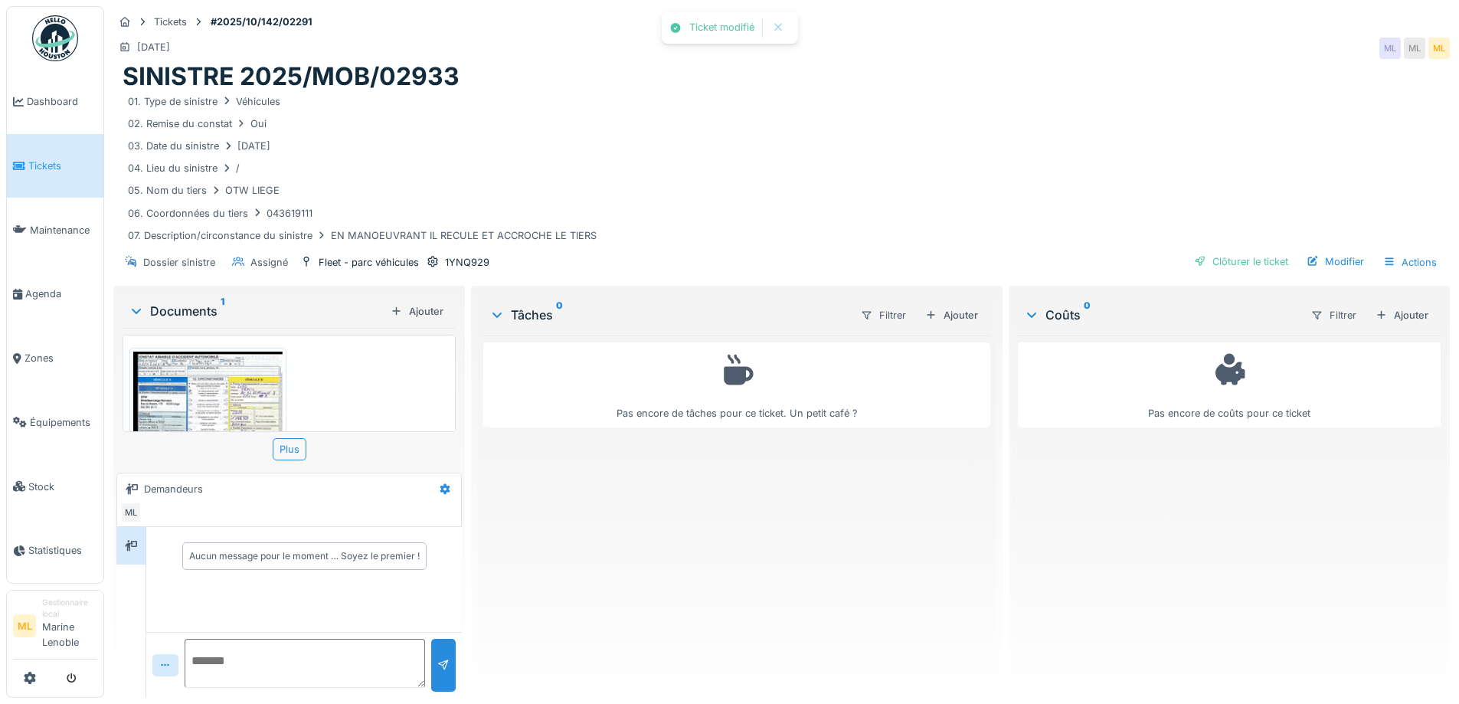
click at [44, 157] on link "Tickets" at bounding box center [55, 166] width 97 height 64
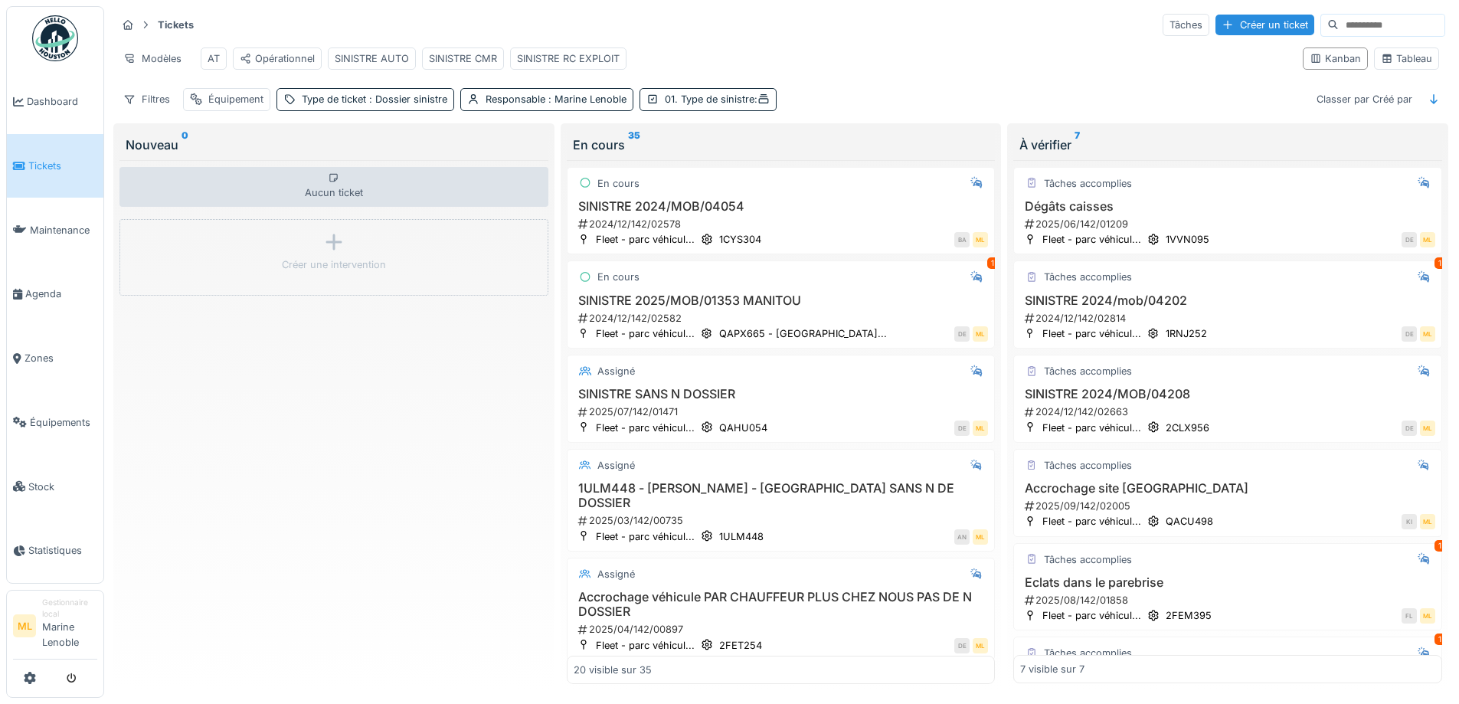
click at [47, 167] on span "Tickets" at bounding box center [62, 166] width 69 height 15
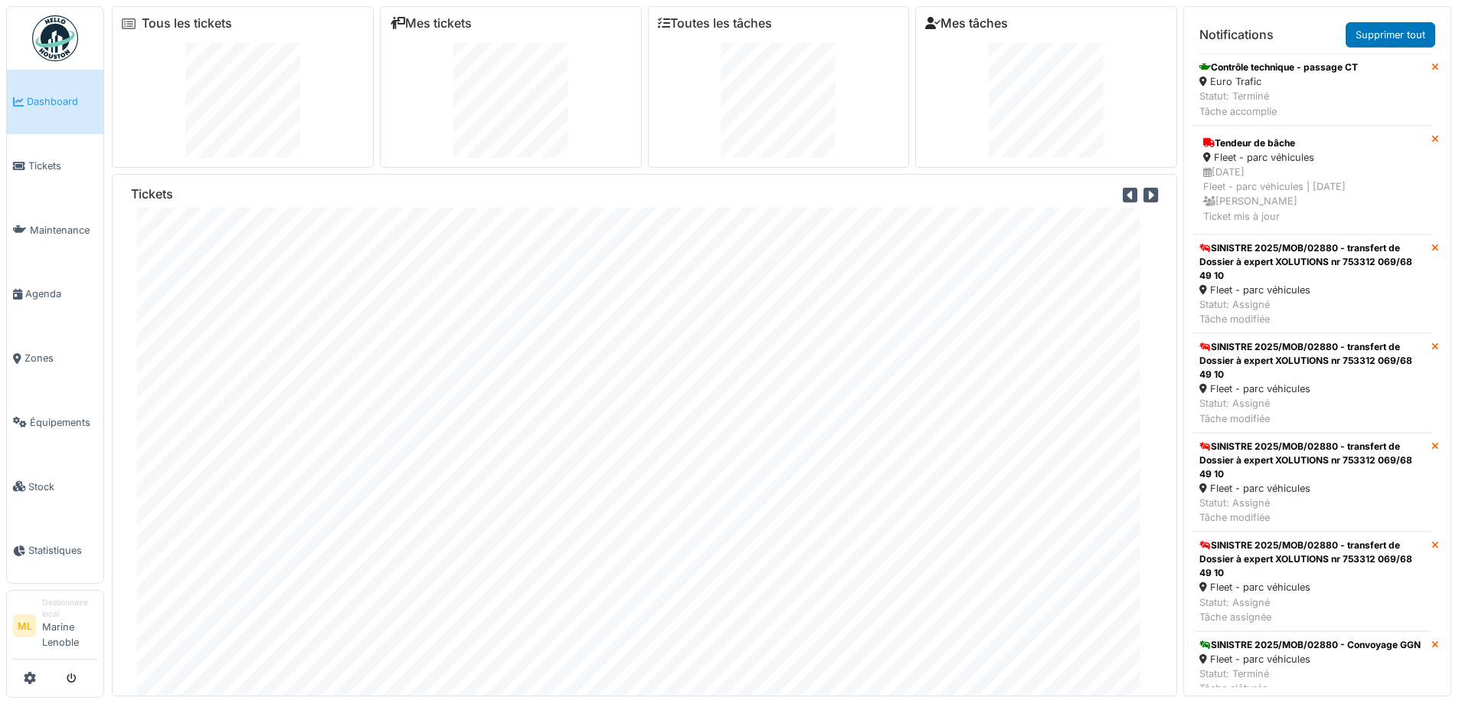
click at [1000, 19] on link "Mes tâches" at bounding box center [966, 23] width 83 height 15
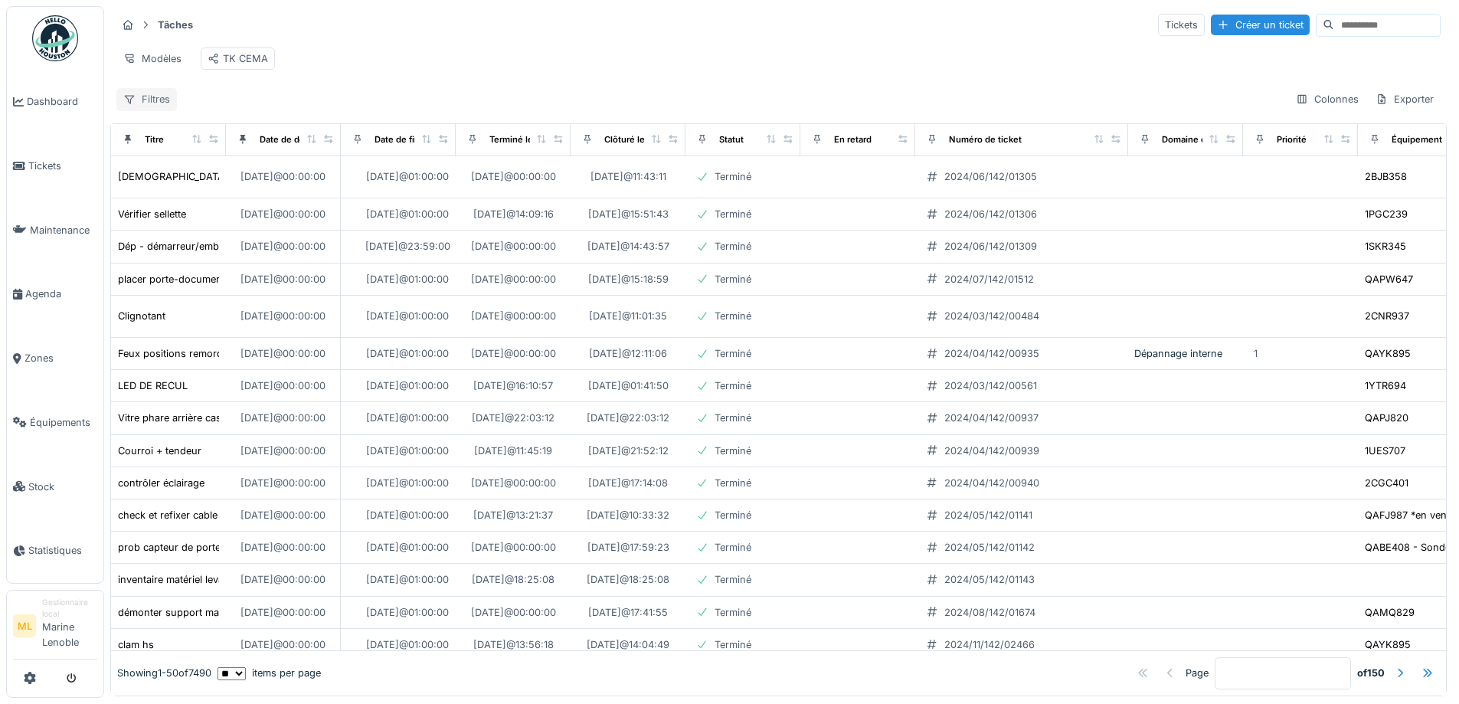
click at [136, 110] on div "Filtres" at bounding box center [146, 99] width 61 height 22
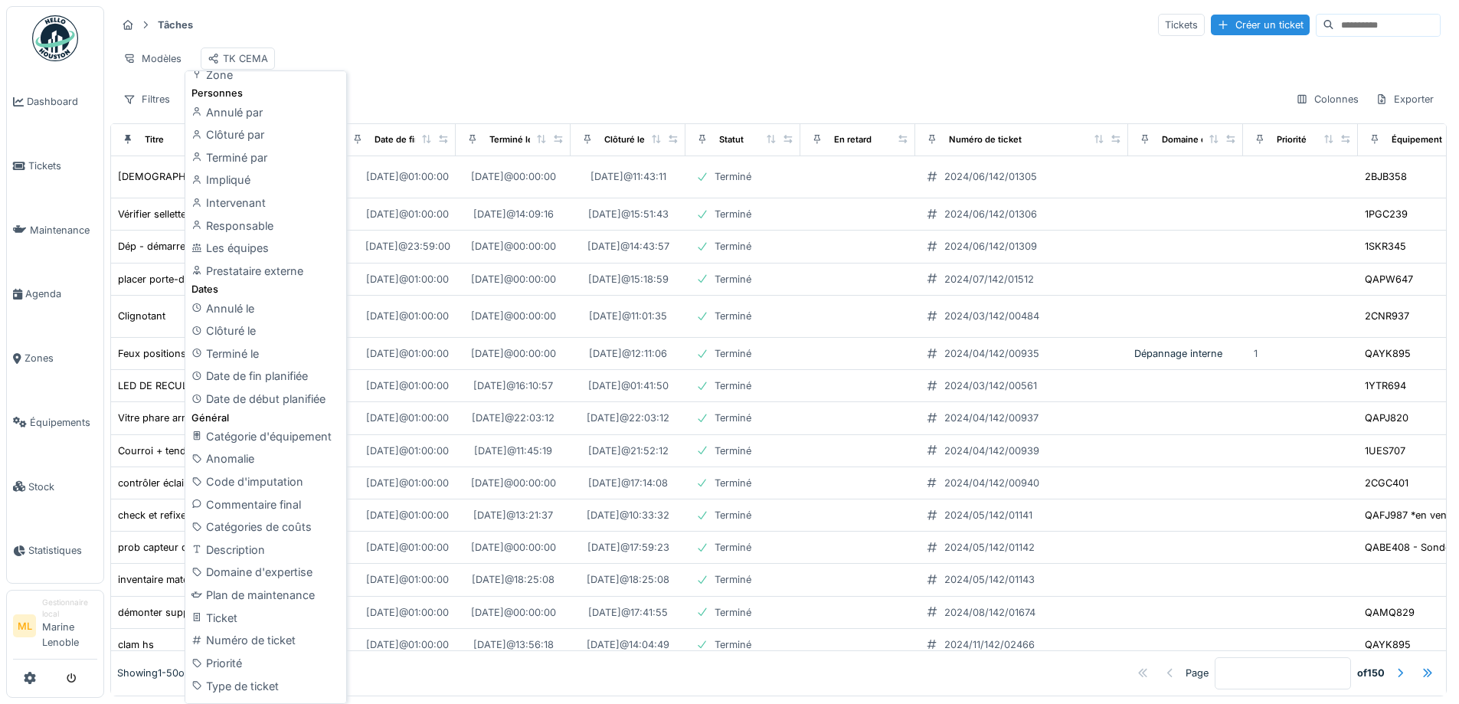
scroll to position [234, 0]
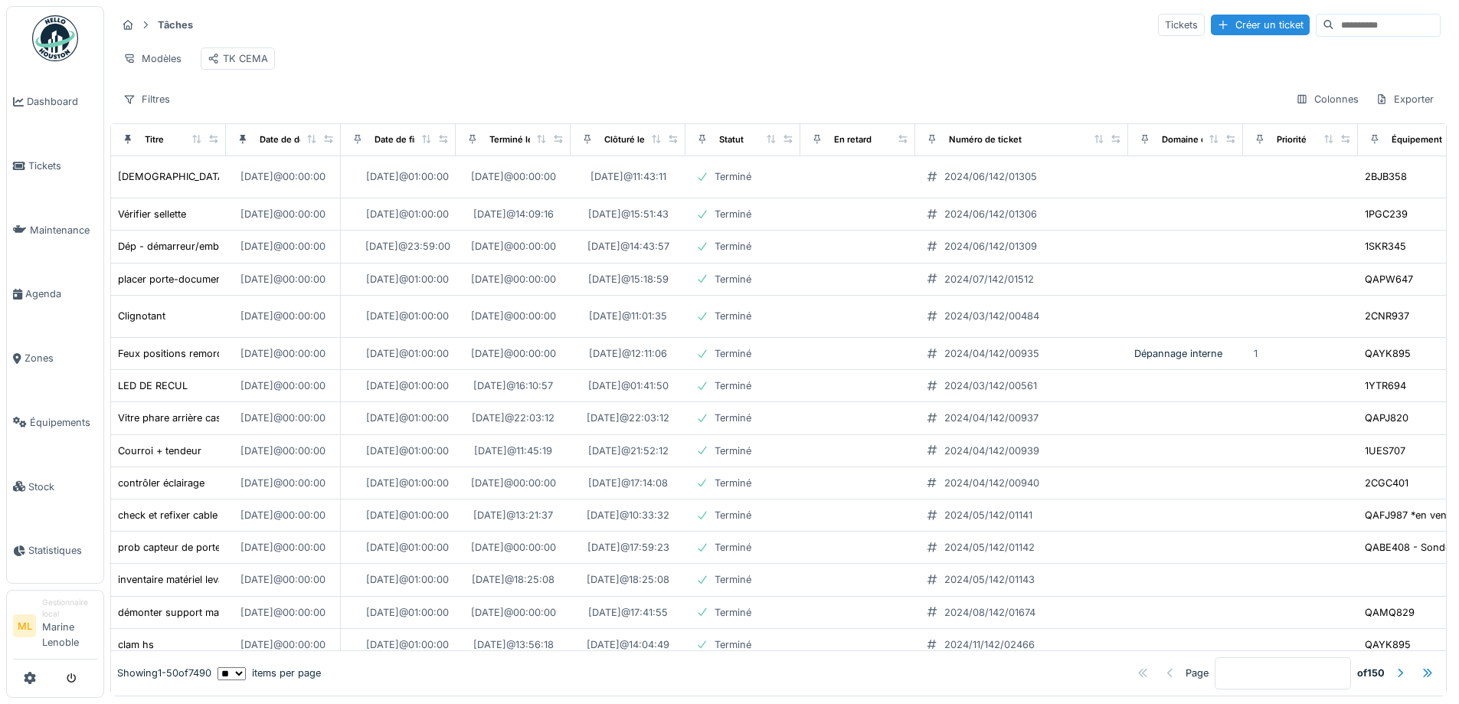
click at [631, 44] on div "Modèles TK CEMA" at bounding box center [778, 58] width 1324 height 34
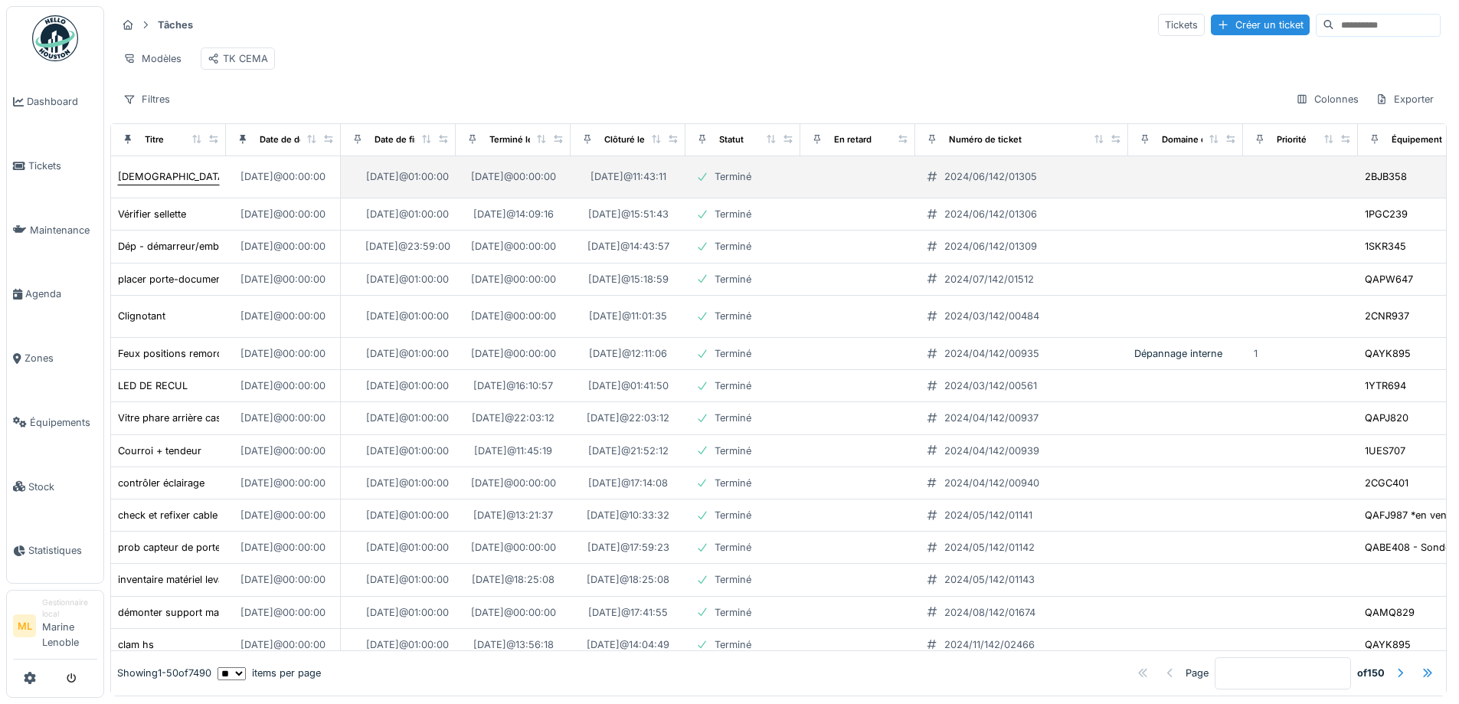
click at [153, 184] on div "Témoins calculateur - éclairage" at bounding box center [199, 176] width 162 height 15
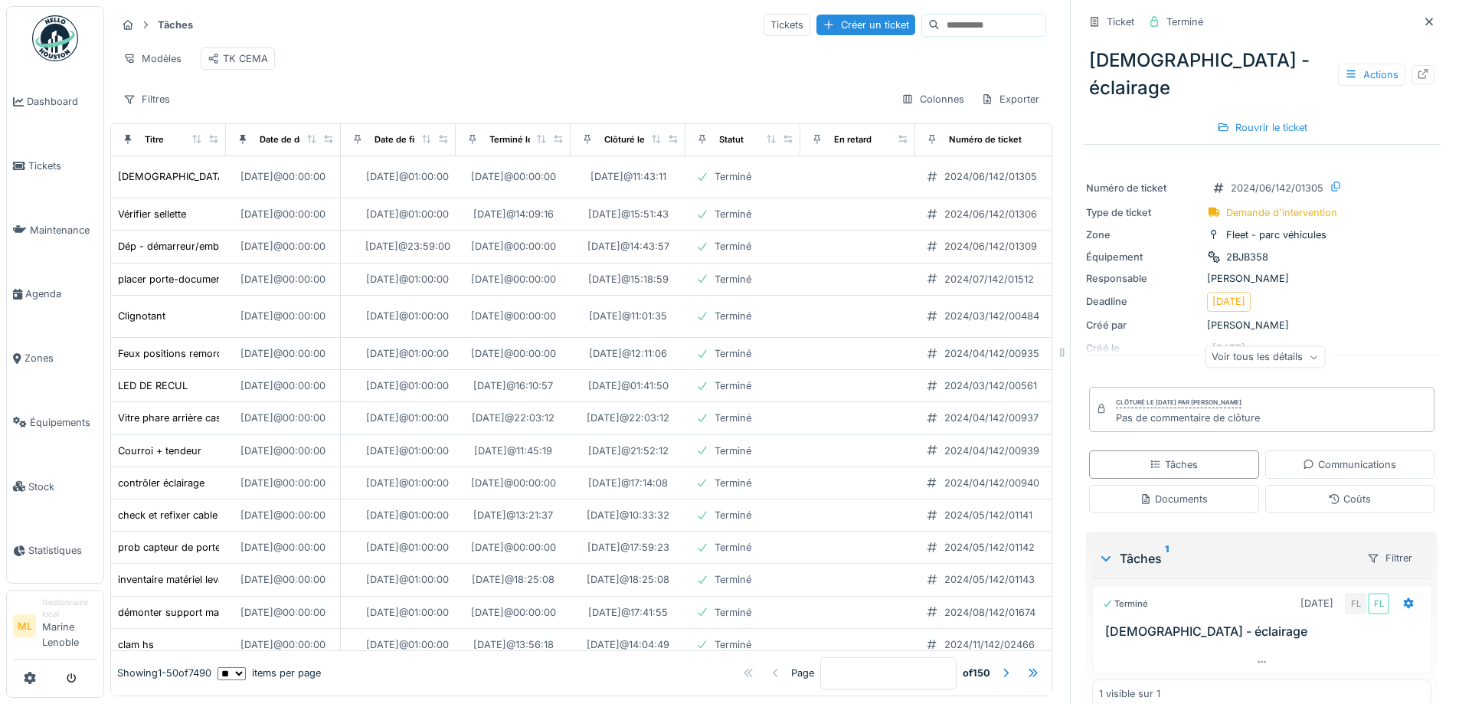
drag, startPoint x: 1401, startPoint y: 20, endPoint x: 1263, endPoint y: 41, distance: 139.5
click at [1423, 19] on icon at bounding box center [1429, 22] width 12 height 10
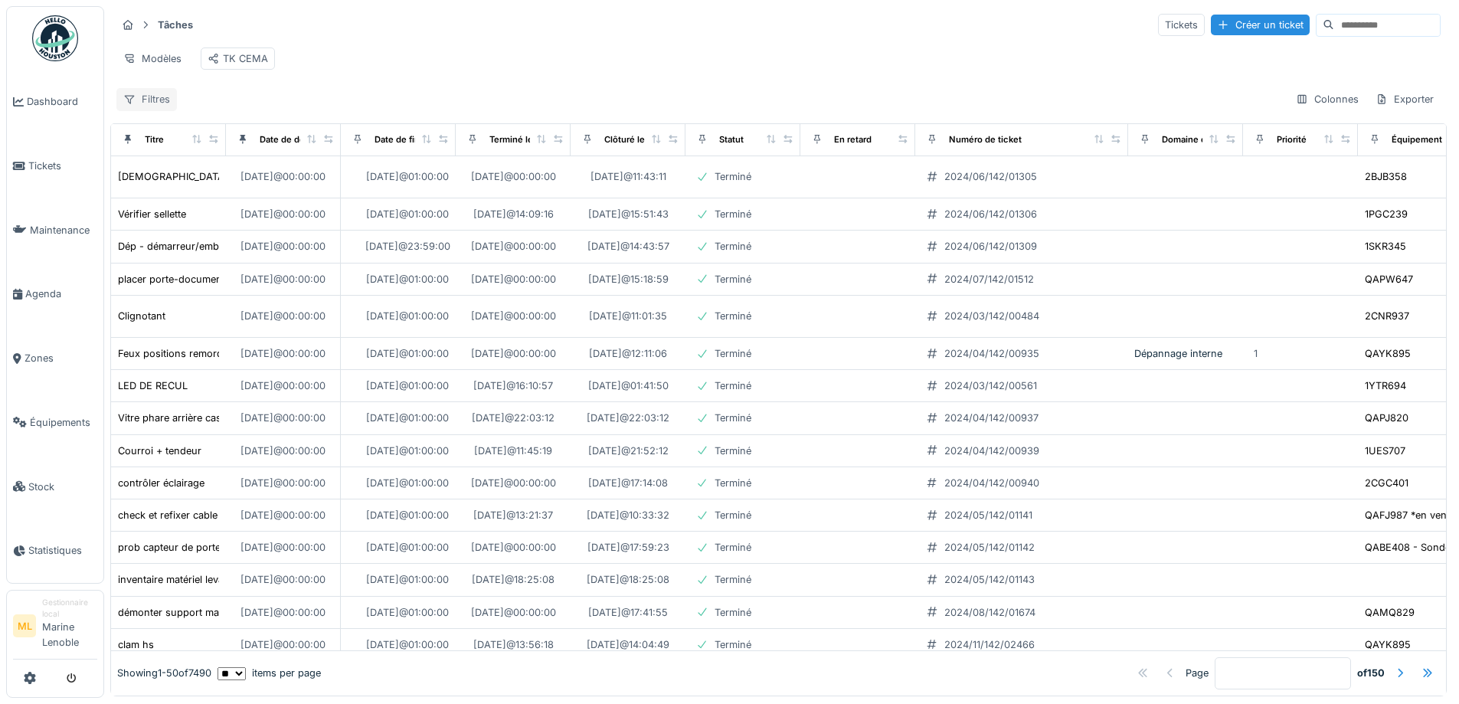
click at [162, 106] on div "Filtres" at bounding box center [146, 99] width 61 height 22
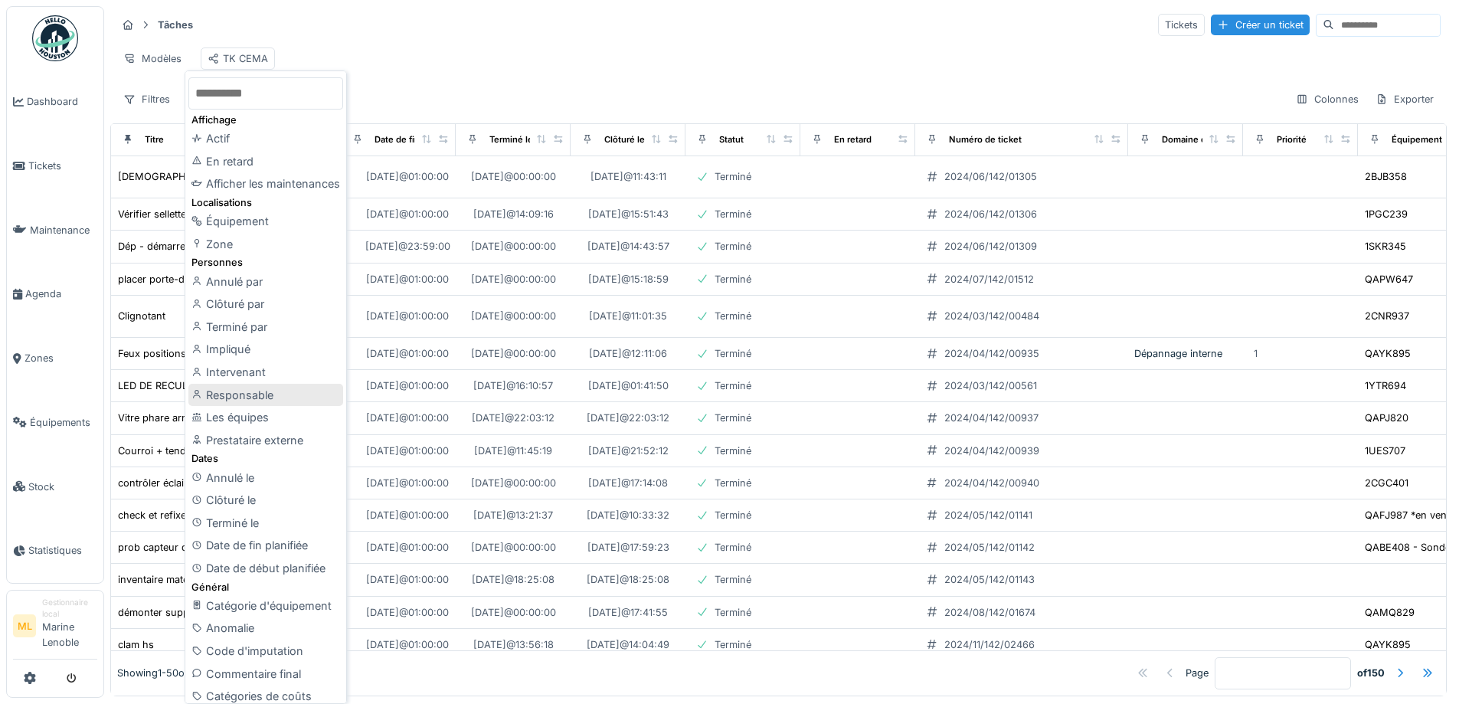
click at [247, 392] on div "Responsable" at bounding box center [265, 395] width 155 height 23
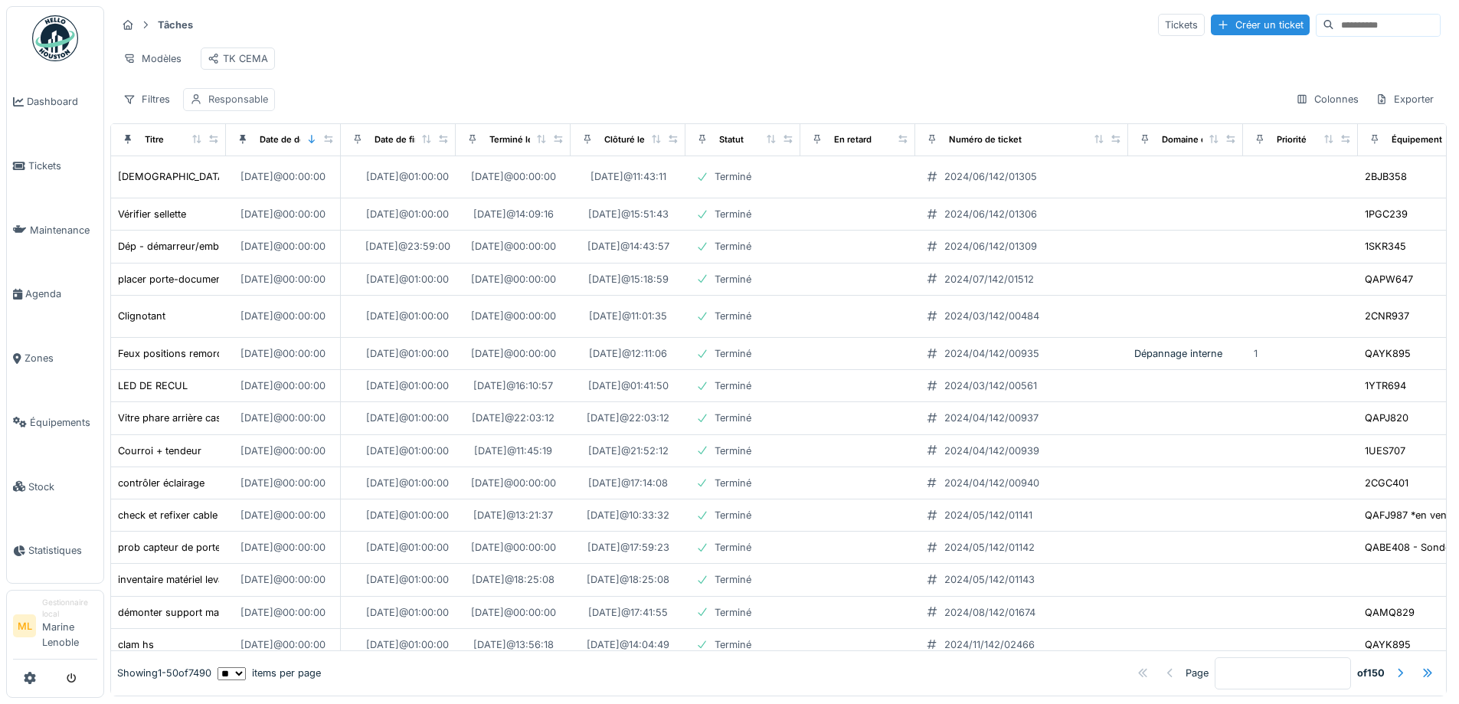
click at [237, 106] on div "Responsable" at bounding box center [238, 99] width 60 height 15
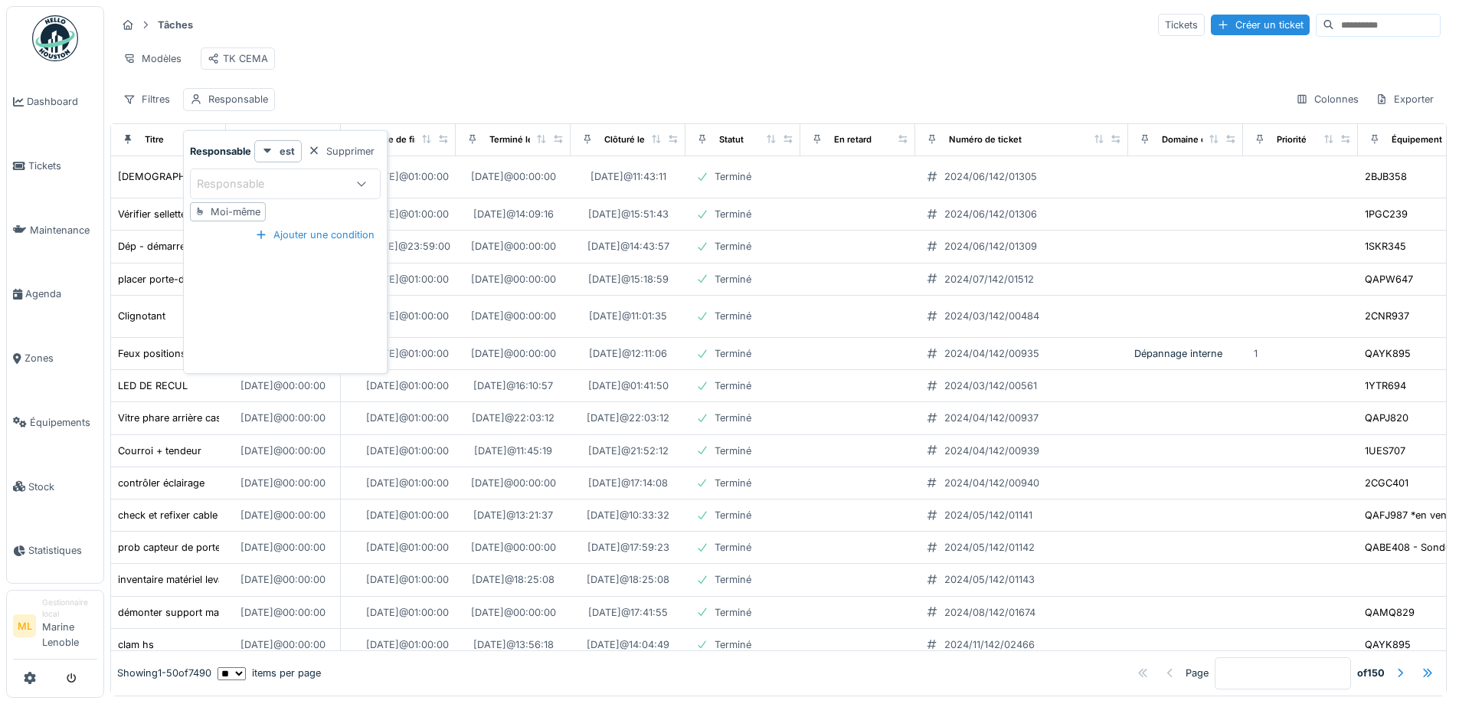
click at [264, 180] on div "Responsable" at bounding box center [241, 183] width 89 height 17
type input "******"
click at [267, 300] on span "Marine Lenoble" at bounding box center [243, 301] width 80 height 17
type input "****"
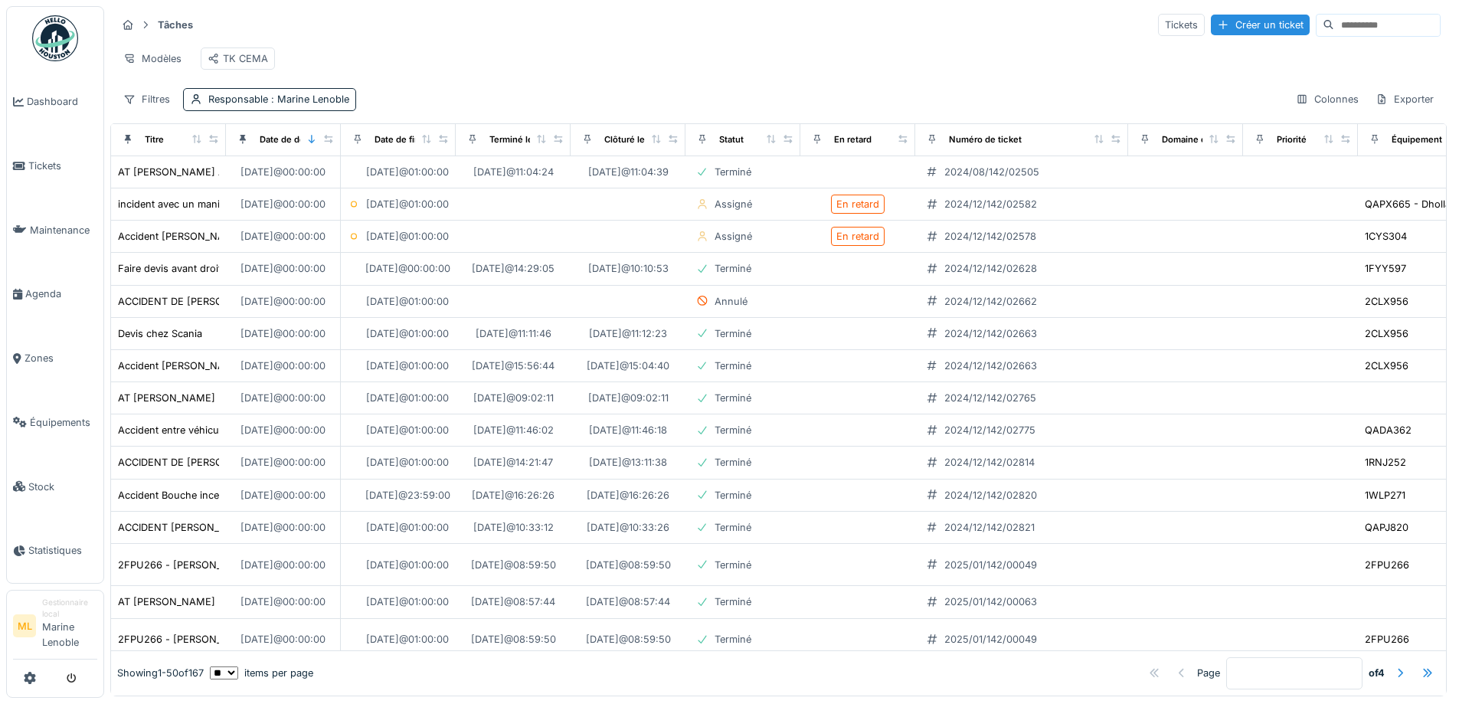
click at [665, 69] on div "Modèles TK CEMA" at bounding box center [778, 58] width 1324 height 34
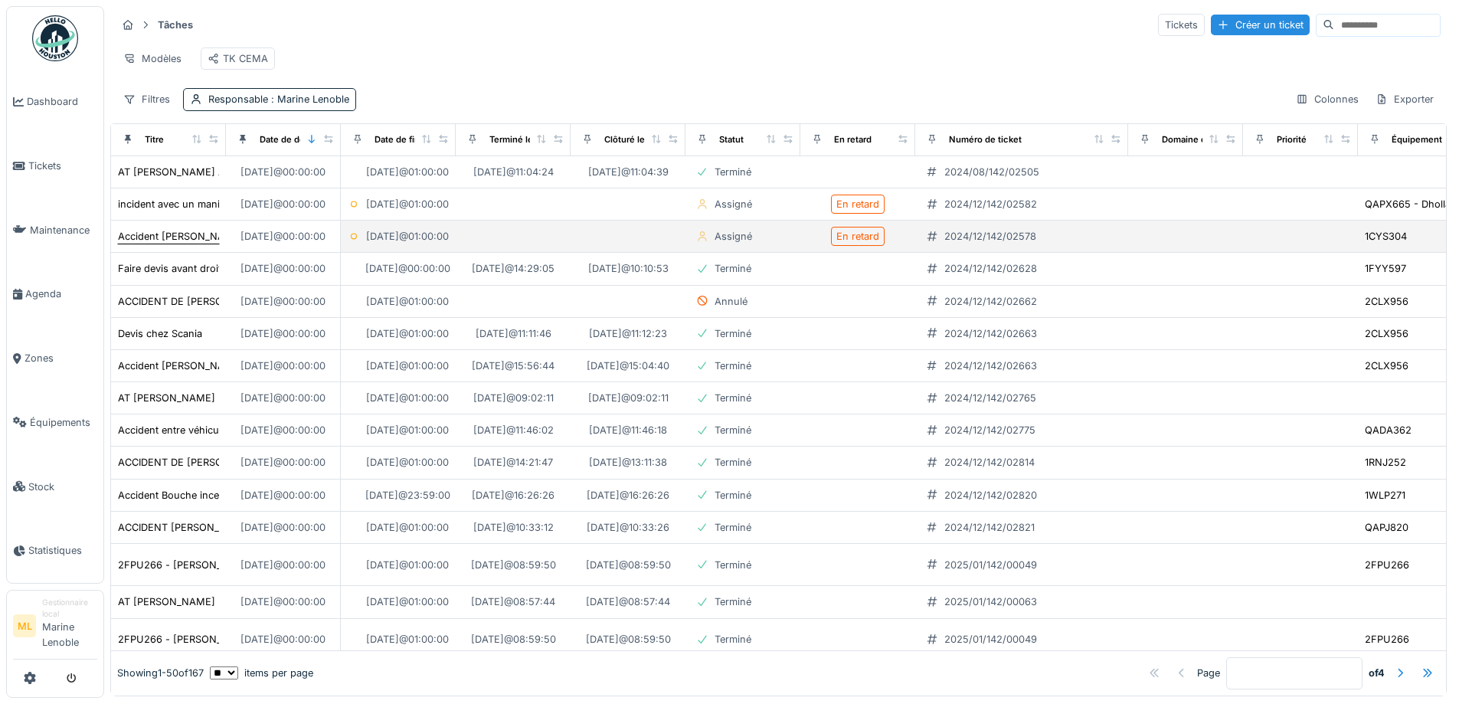
click at [160, 240] on div "Accident Steve VAN AERSCHOT" at bounding box center [168, 236] width 103 height 16
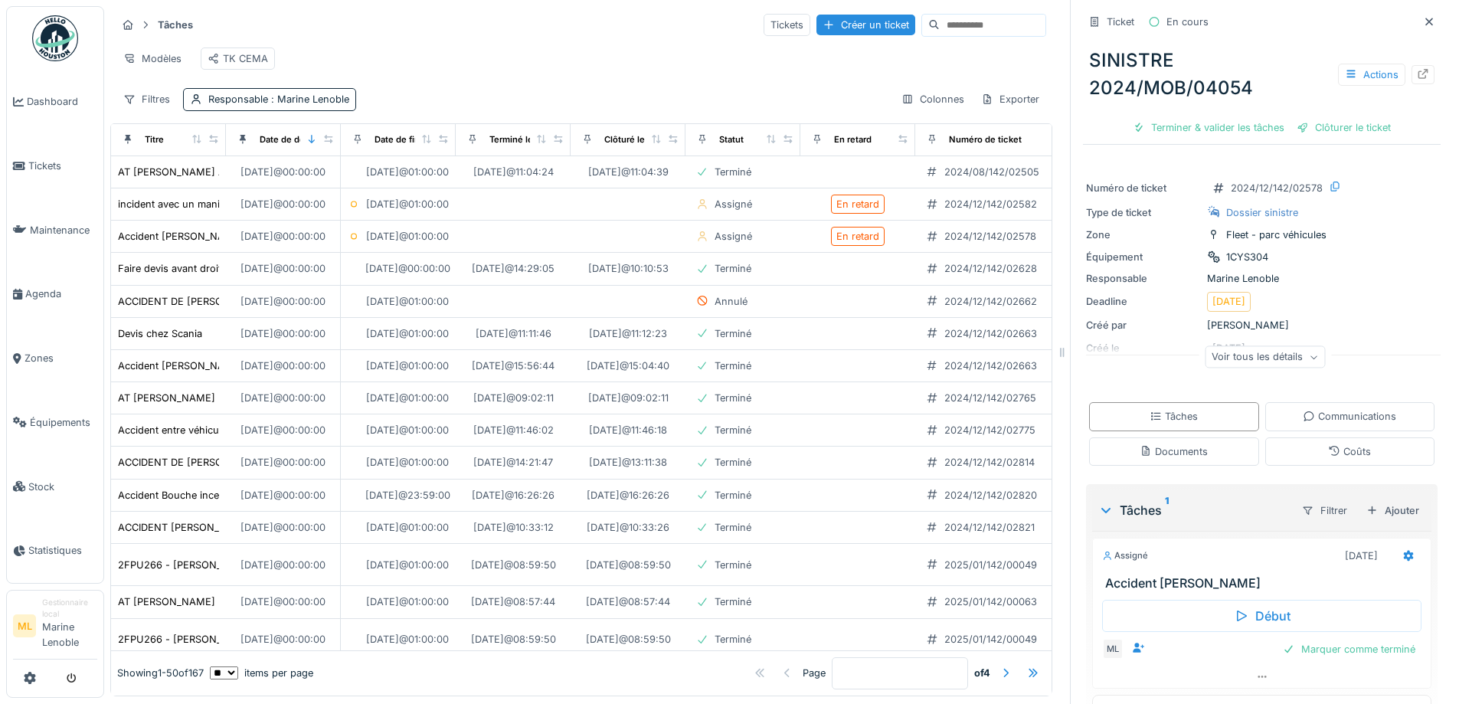
click at [1426, 23] on icon at bounding box center [1430, 22] width 8 height 8
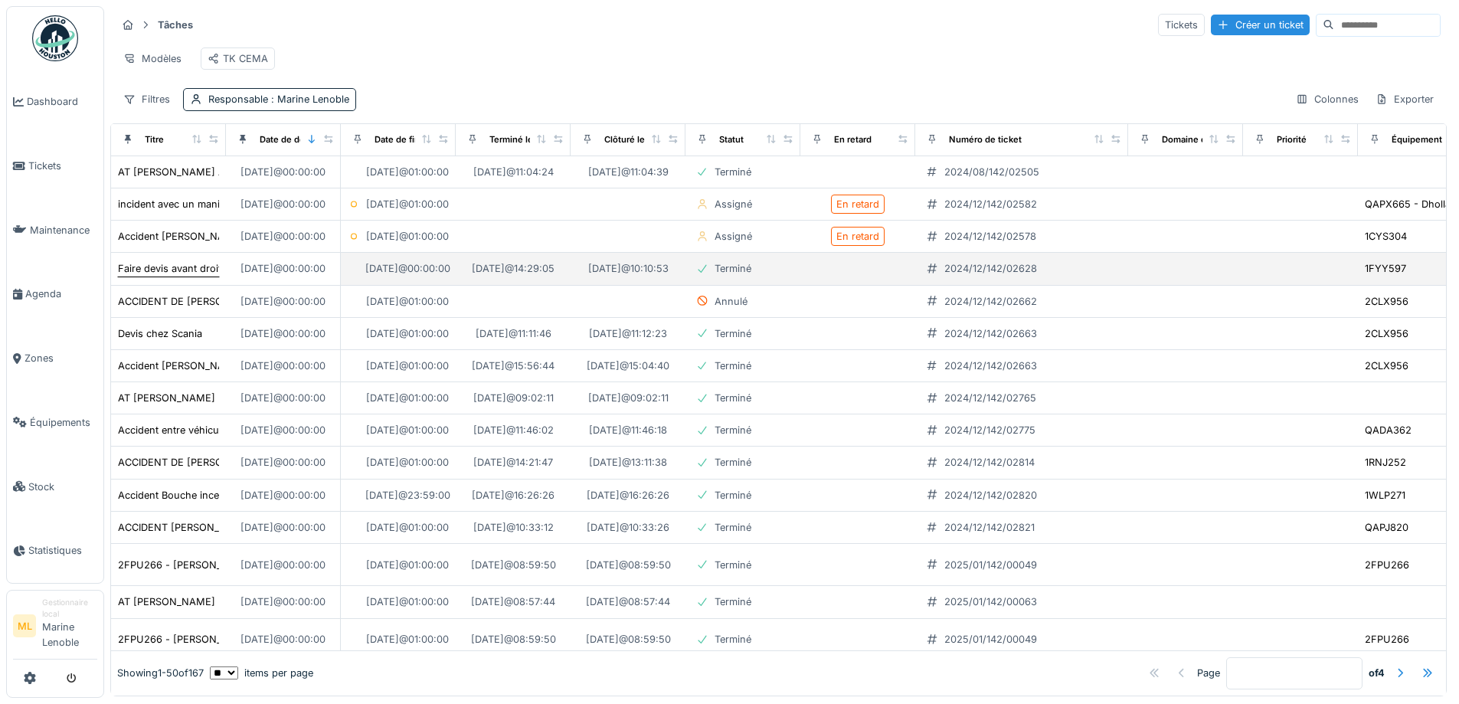
click at [192, 276] on div "Faire devis avant droit" at bounding box center [169, 268] width 103 height 15
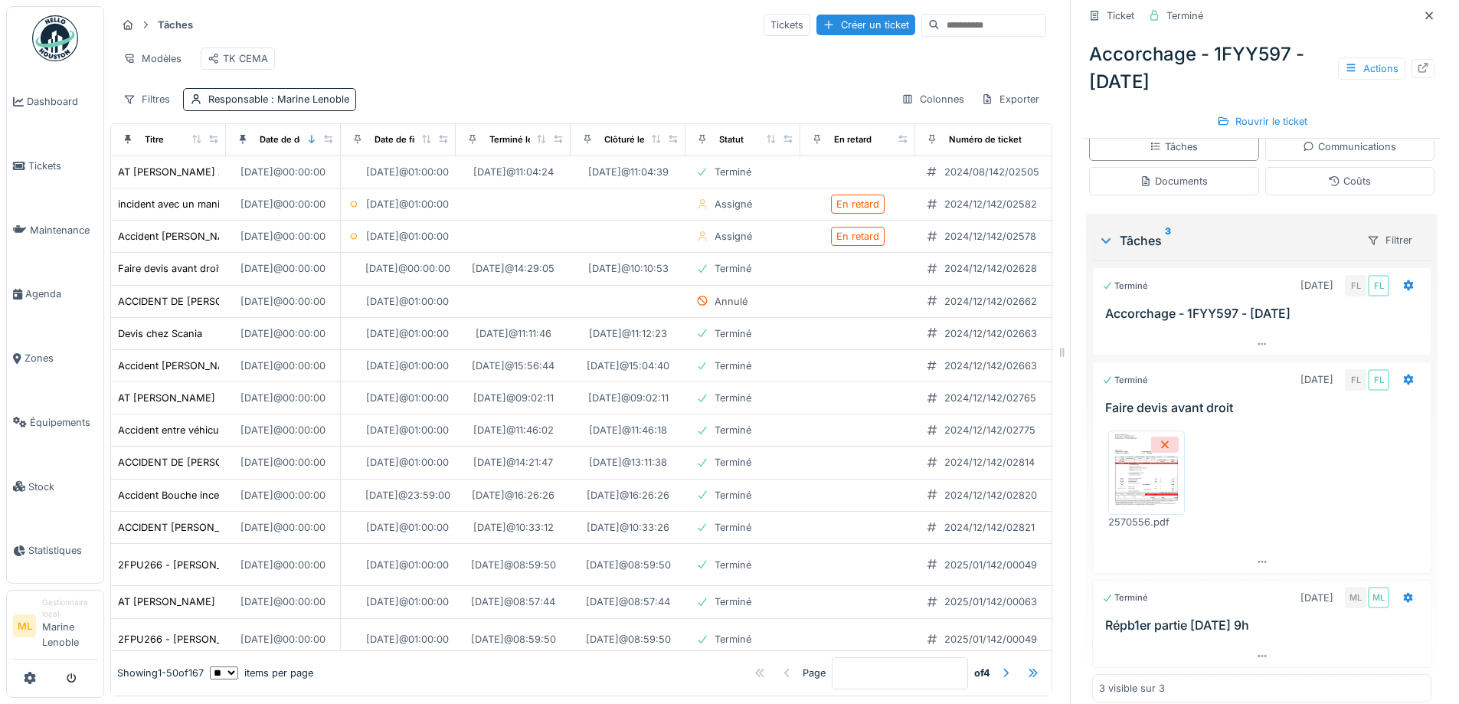
scroll to position [320, 0]
click at [1423, 11] on icon at bounding box center [1429, 16] width 12 height 10
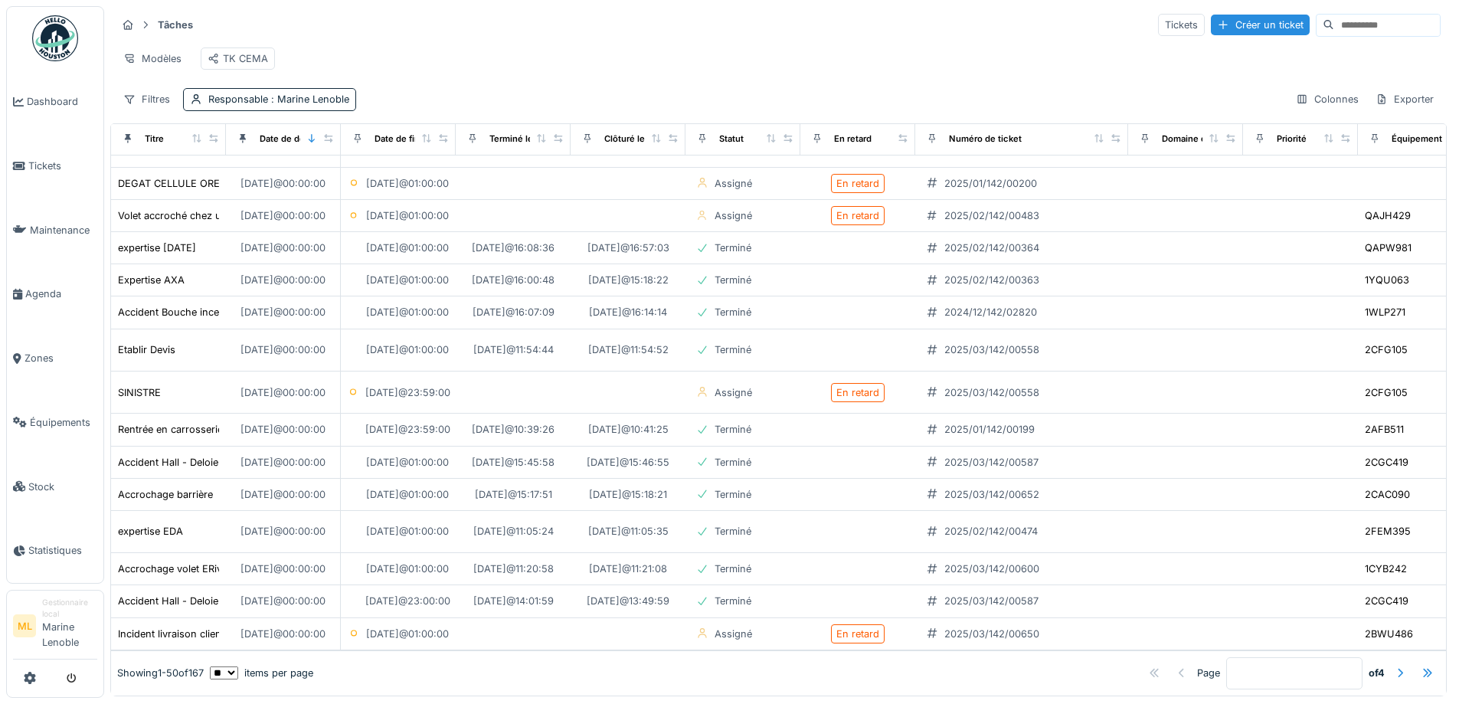
scroll to position [1237, 0]
click at [47, 167] on span "Tickets" at bounding box center [62, 166] width 69 height 15
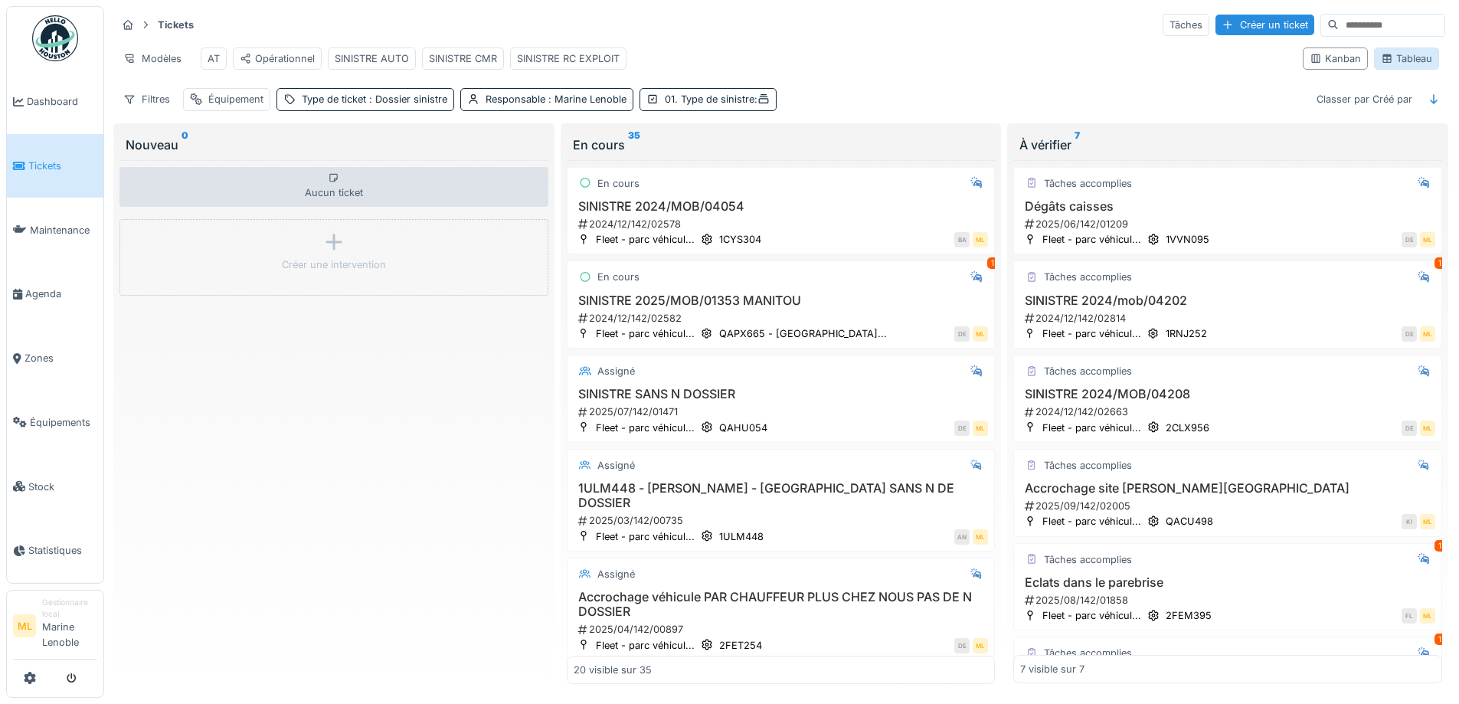
click at [1400, 66] on div "Tableau" at bounding box center [1406, 58] width 51 height 15
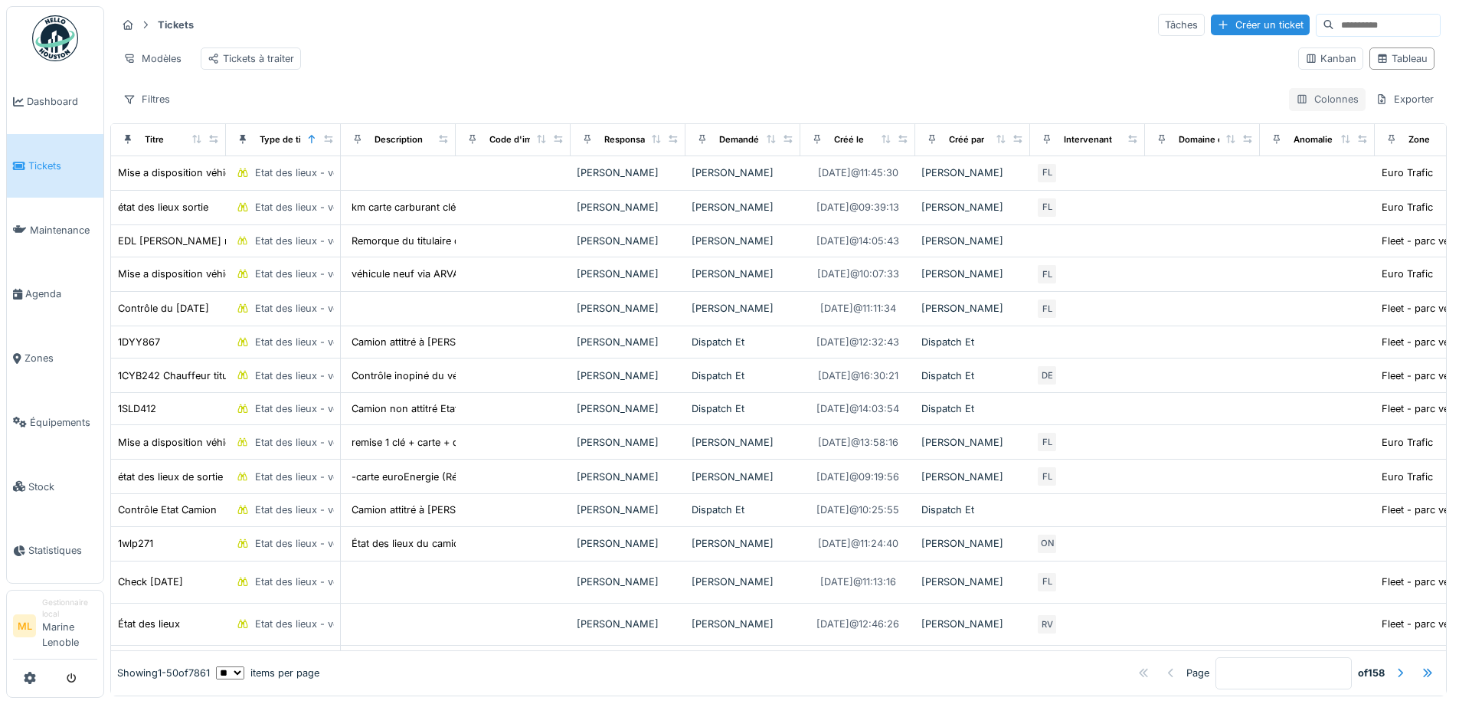
click at [1310, 109] on div "Colonnes" at bounding box center [1327, 99] width 77 height 22
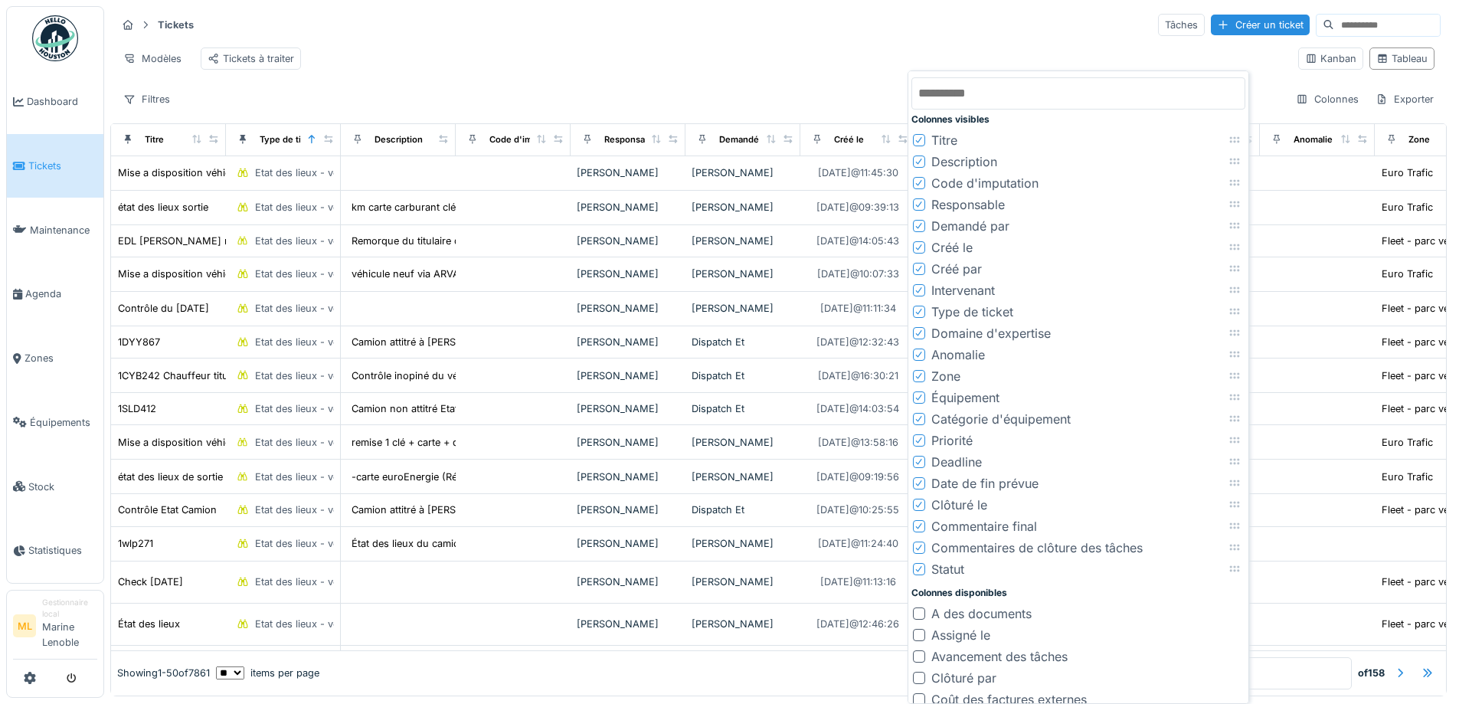
click at [918, 204] on icon at bounding box center [919, 205] width 9 height 8
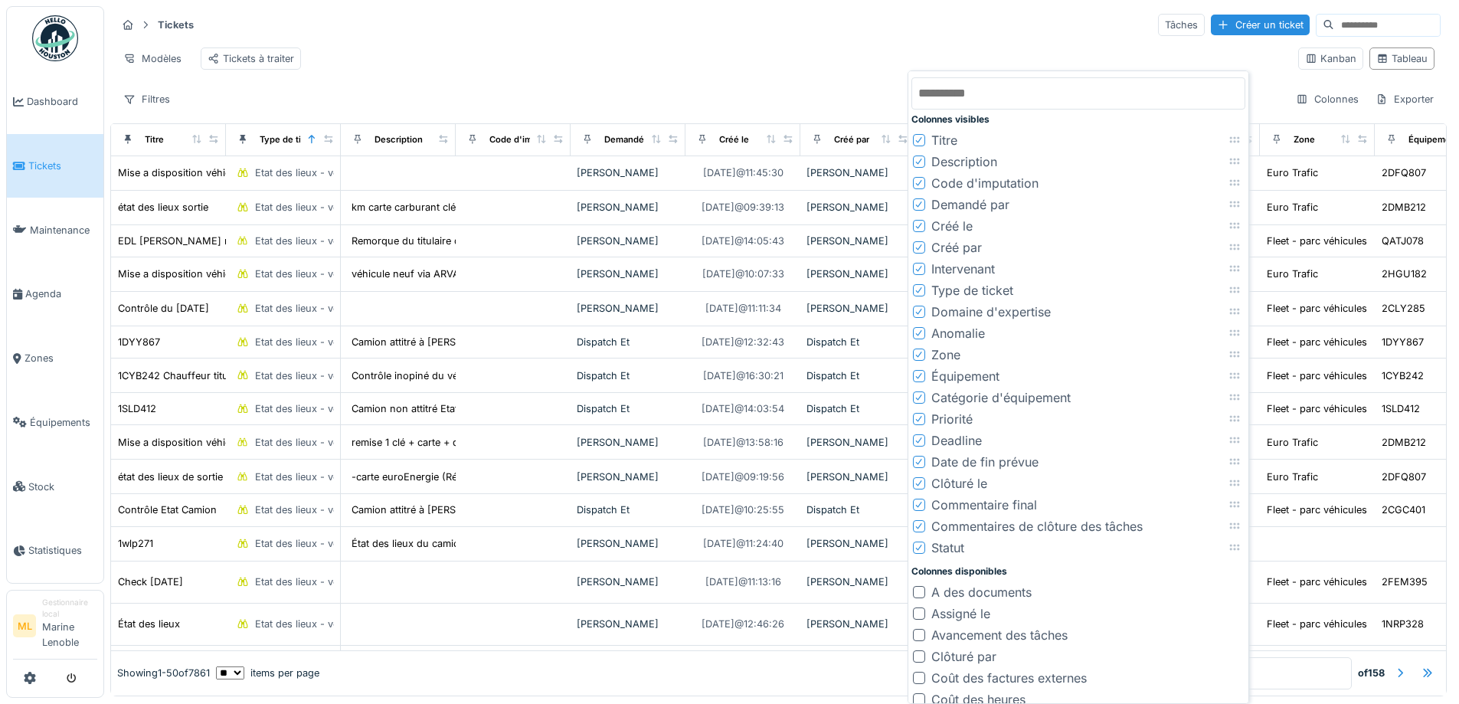
click at [920, 181] on icon at bounding box center [919, 183] width 9 height 8
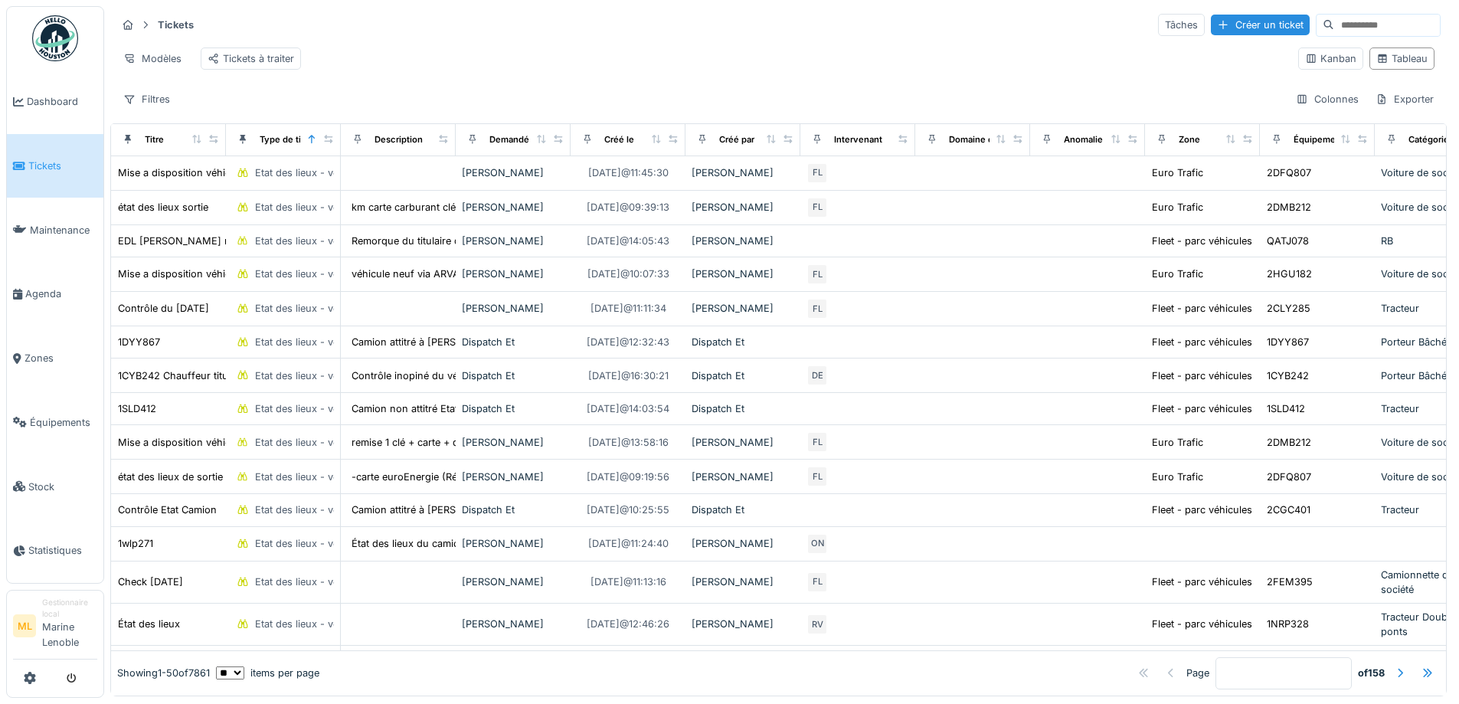
click at [743, 38] on div "Tickets Tâches Créer un ticket" at bounding box center [778, 24] width 1324 height 25
click at [39, 109] on span "Dashboard" at bounding box center [62, 101] width 70 height 15
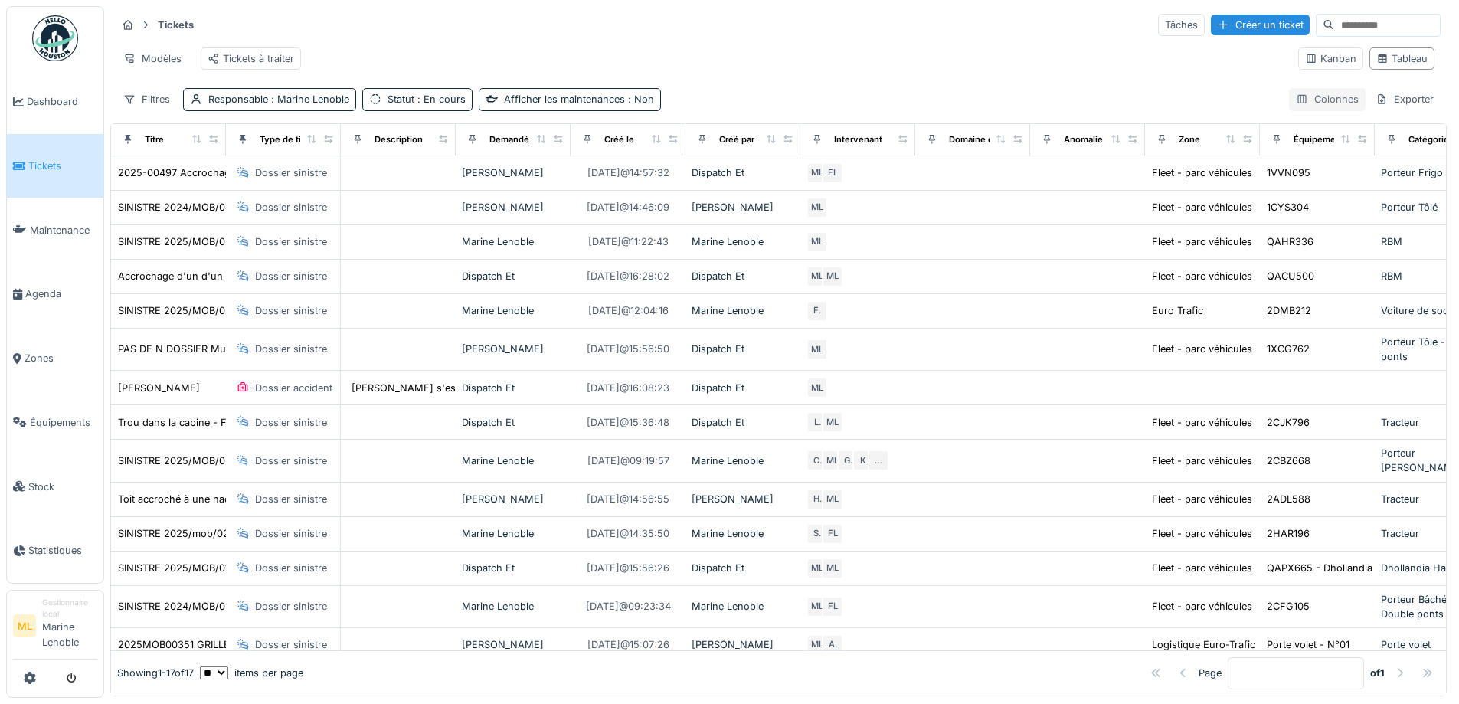
click at [1304, 105] on div "Colonnes" at bounding box center [1327, 99] width 77 height 22
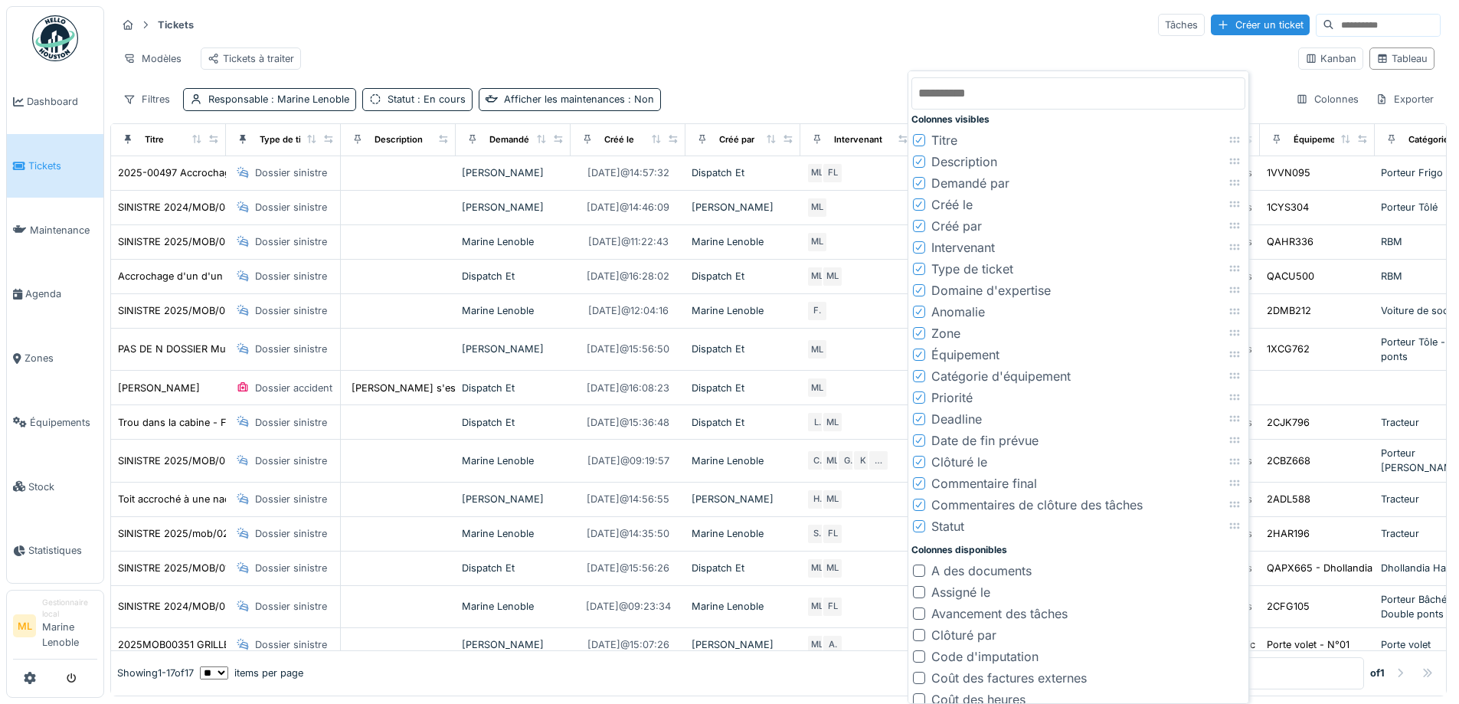
click at [921, 222] on icon at bounding box center [919, 226] width 9 height 8
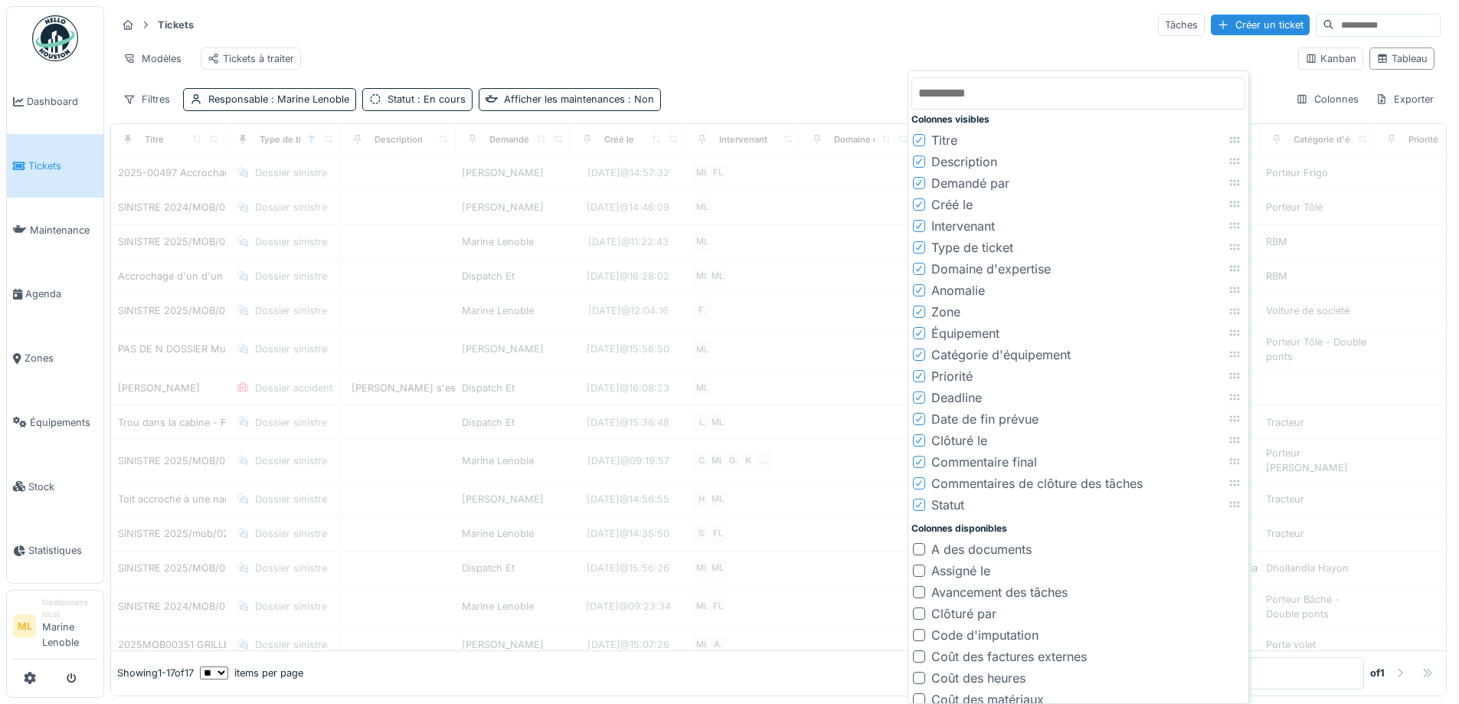
click at [920, 205] on icon at bounding box center [919, 204] width 6 height 6
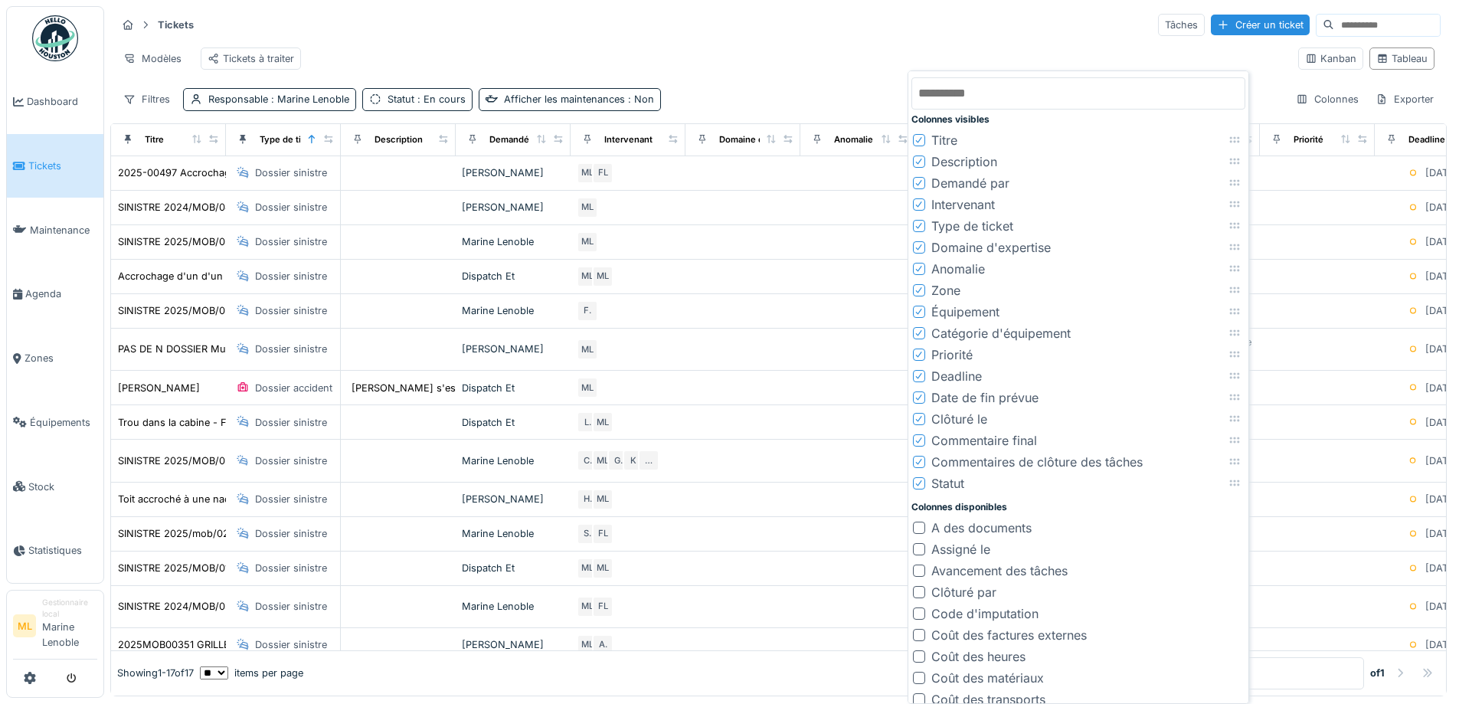
drag, startPoint x: 994, startPoint y: 217, endPoint x: 1190, endPoint y: 229, distance: 197.3
click at [1010, 222] on div "Type de ticket" at bounding box center [972, 226] width 82 height 18
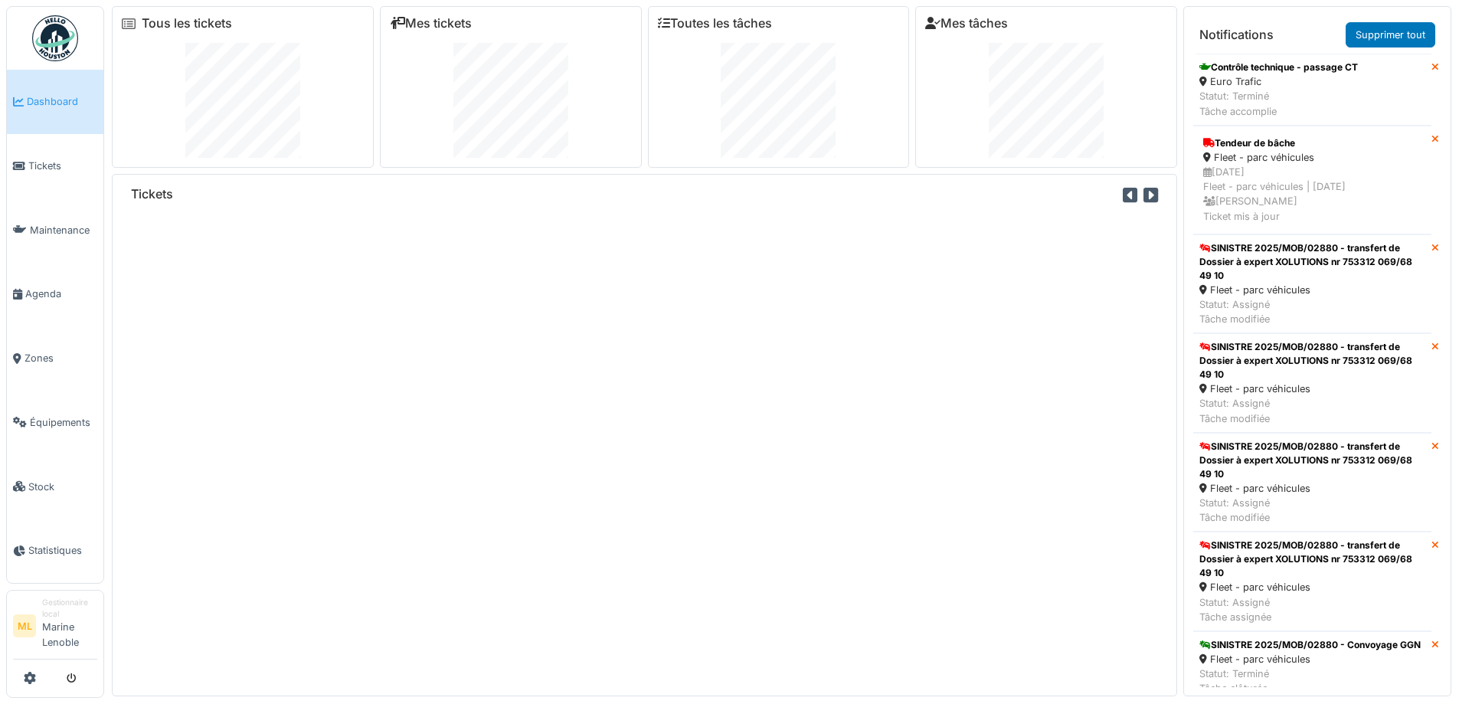
click at [568, 100] on div at bounding box center [511, 100] width 242 height 115
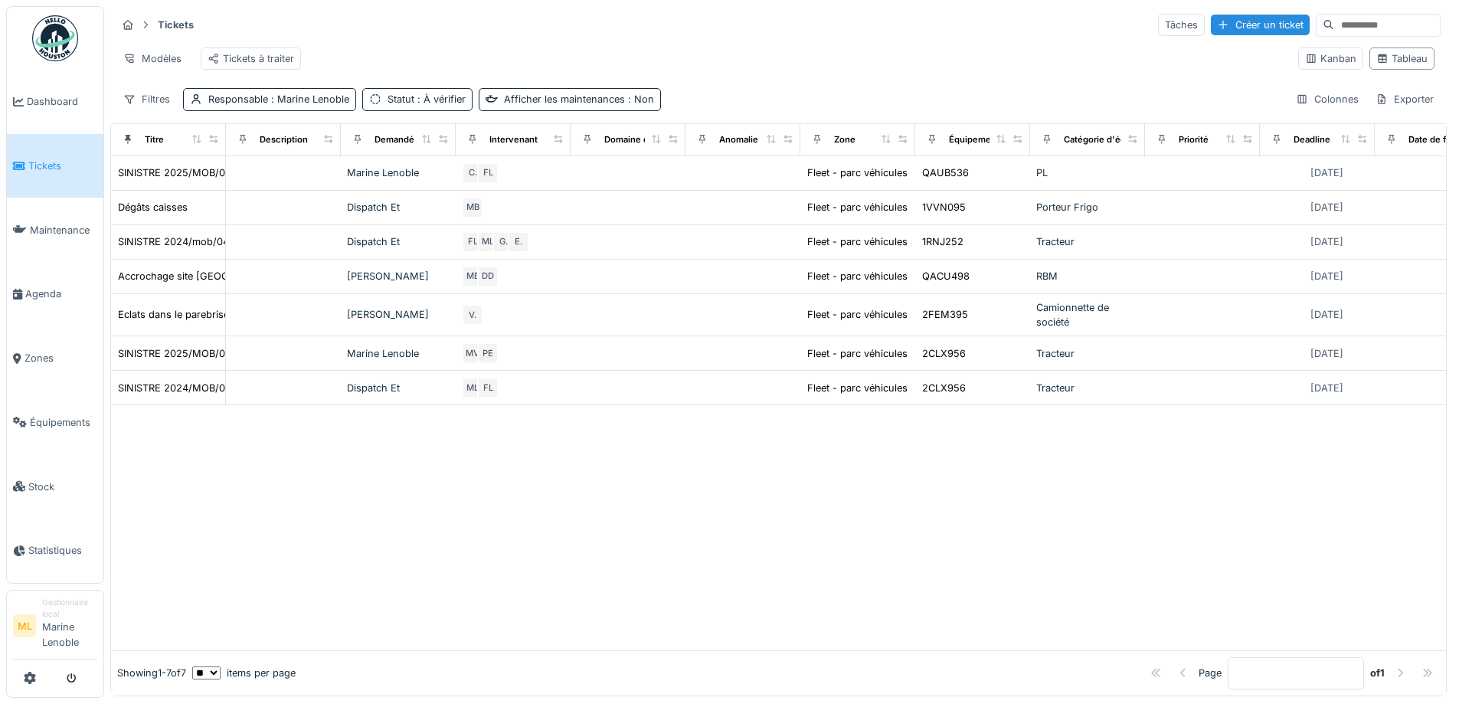
click at [54, 156] on link "Tickets" at bounding box center [55, 166] width 97 height 64
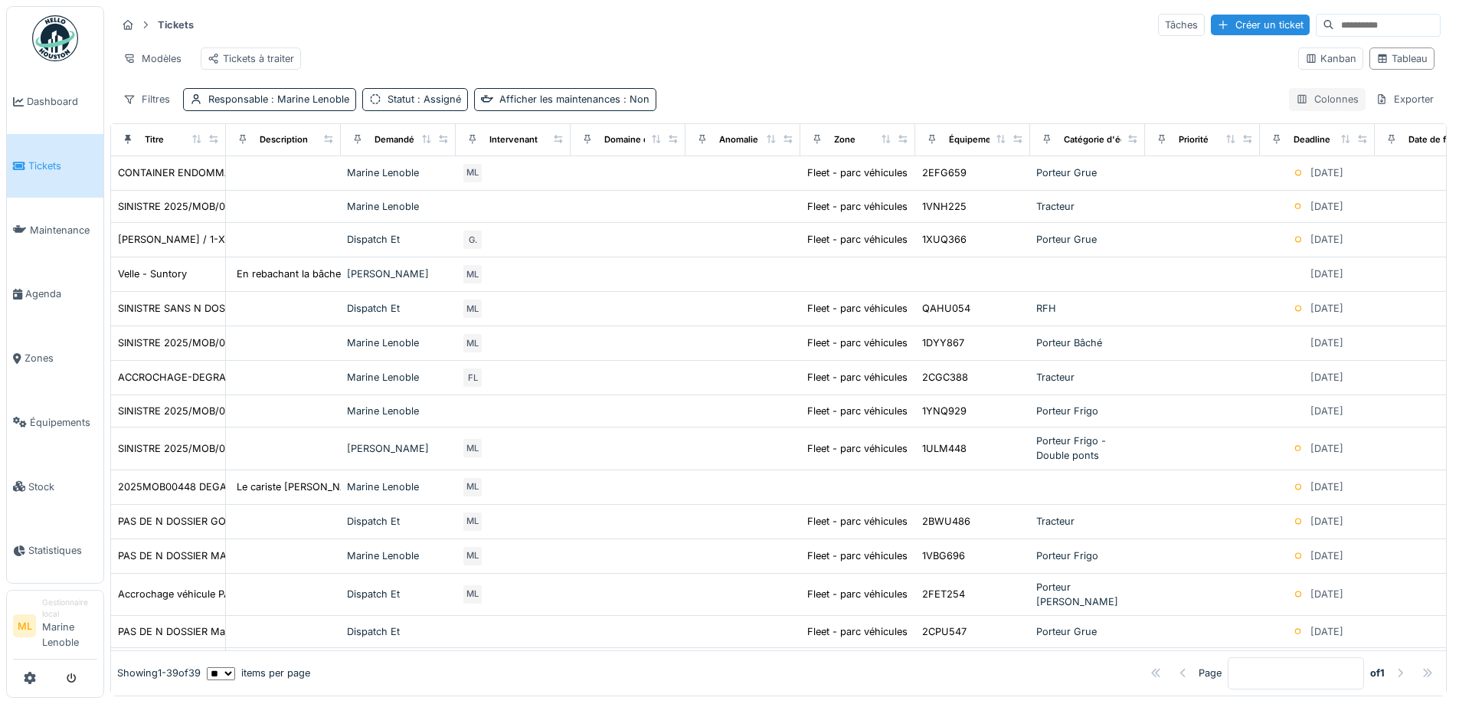
click at [1314, 108] on div "Colonnes" at bounding box center [1327, 99] width 77 height 22
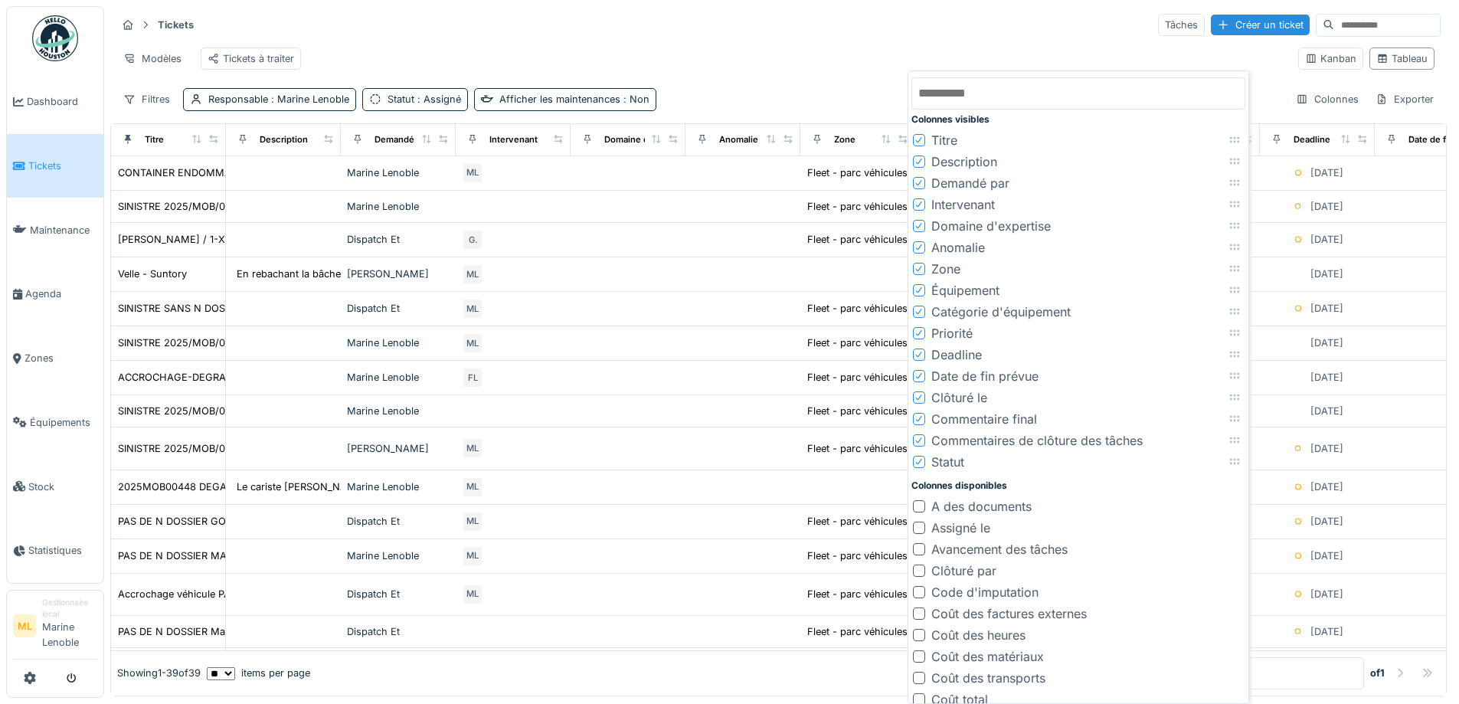
click at [1002, 87] on input "text" at bounding box center [1079, 93] width 334 height 32
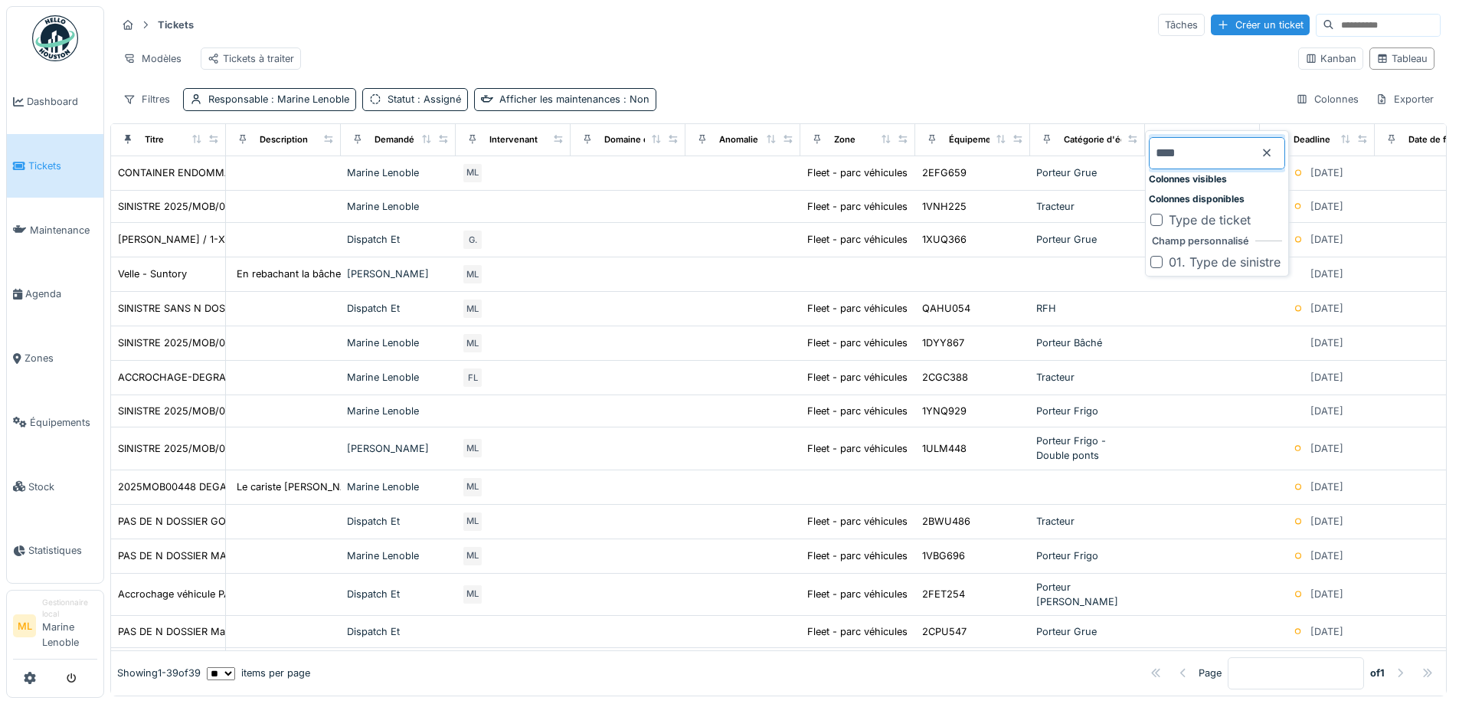
type input "****"
click at [1157, 220] on div at bounding box center [1157, 220] width 12 height 12
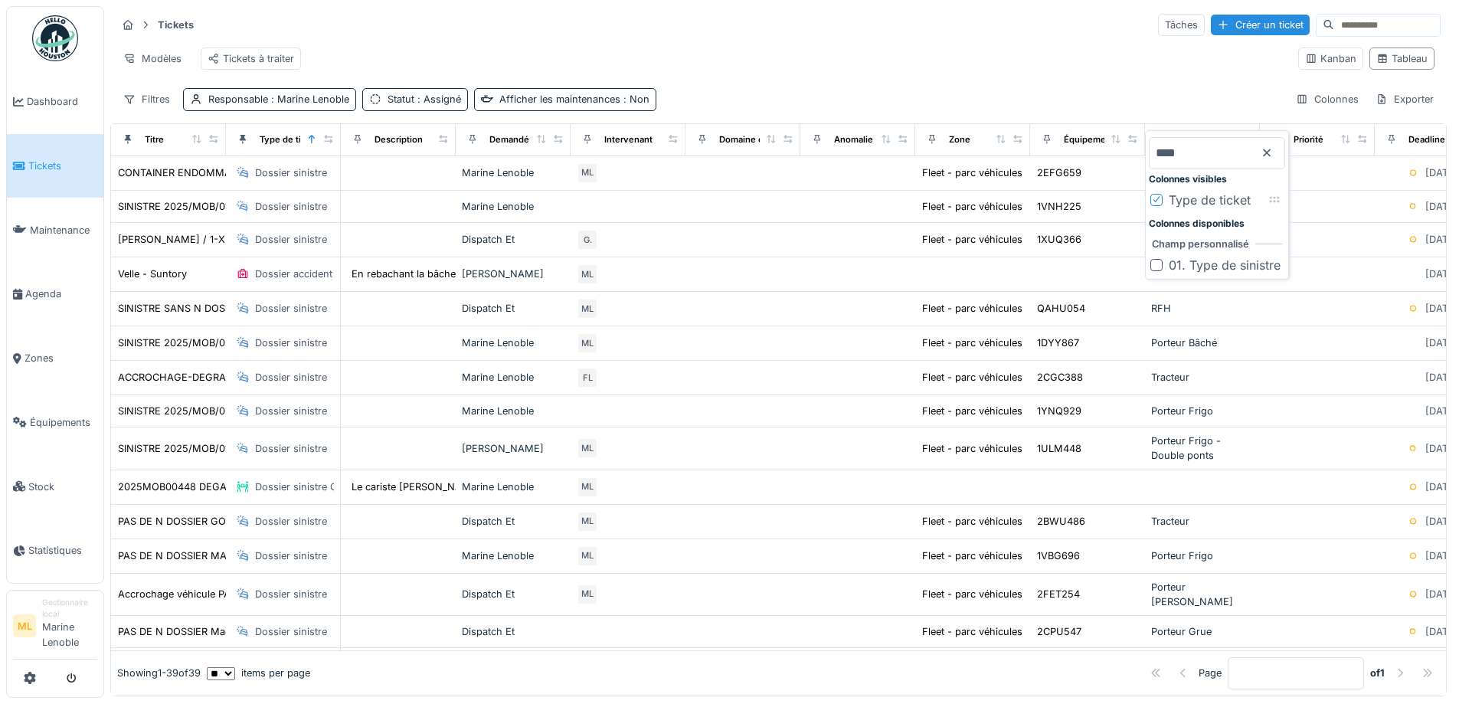
click at [1160, 266] on div at bounding box center [1157, 265] width 12 height 12
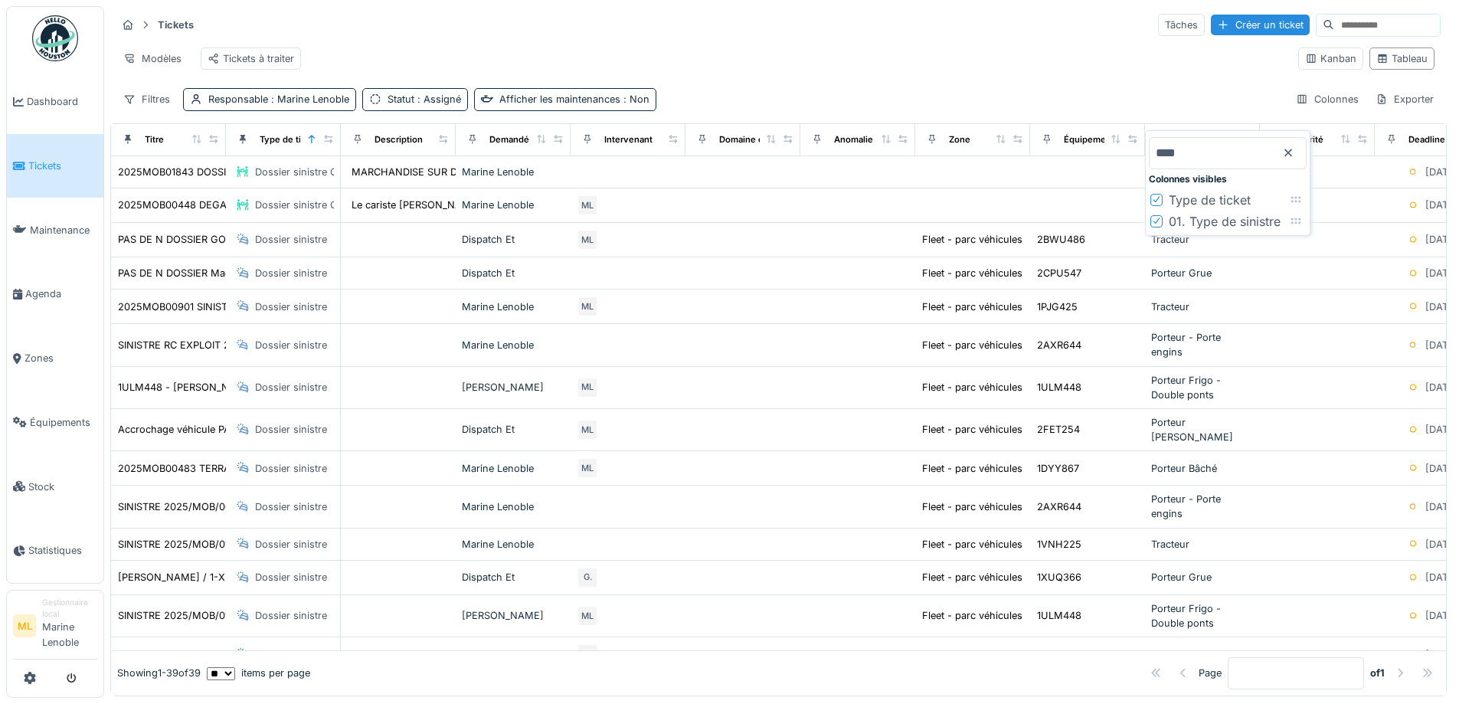
click at [1293, 149] on icon at bounding box center [1289, 153] width 8 height 8
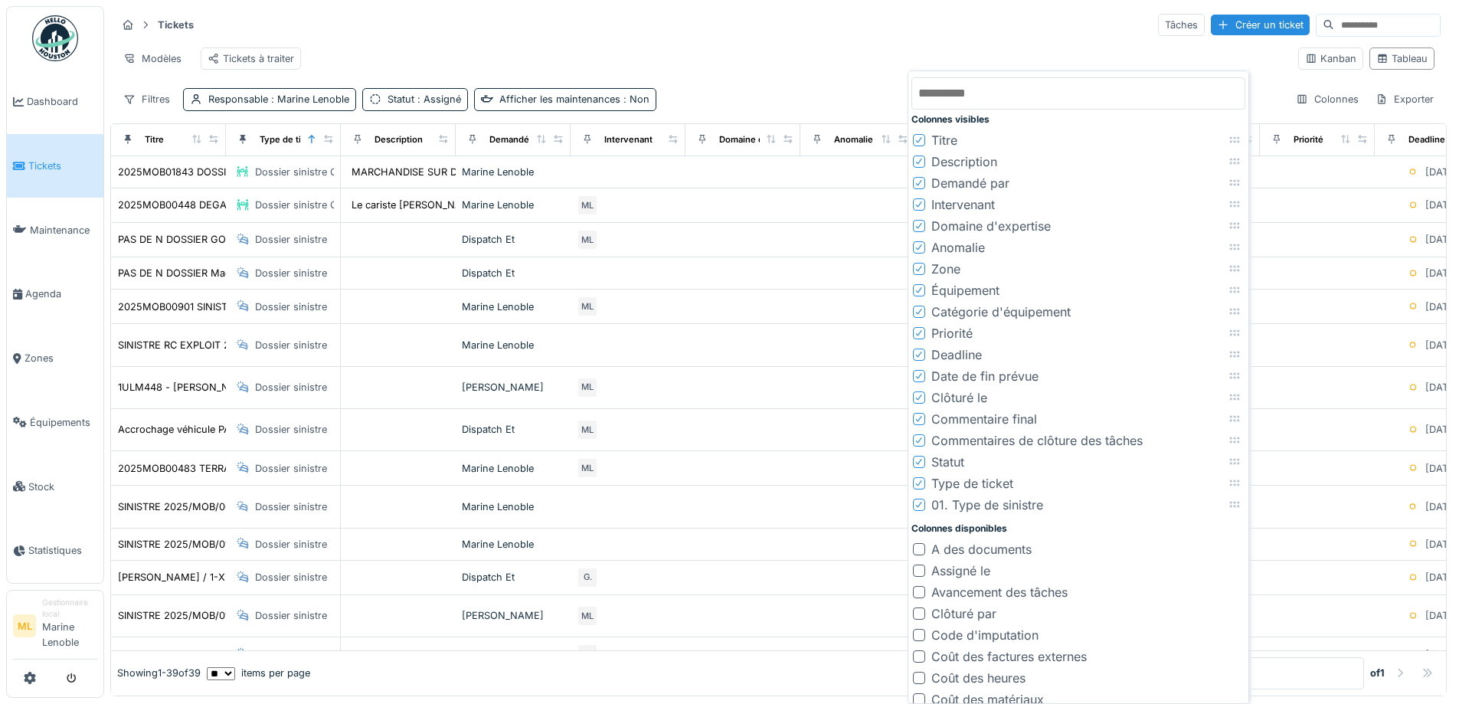
drag, startPoint x: 1018, startPoint y: 481, endPoint x: 1029, endPoint y: 483, distance: 11.0
click at [1029, 483] on li "Type de ticket" at bounding box center [1079, 483] width 334 height 21
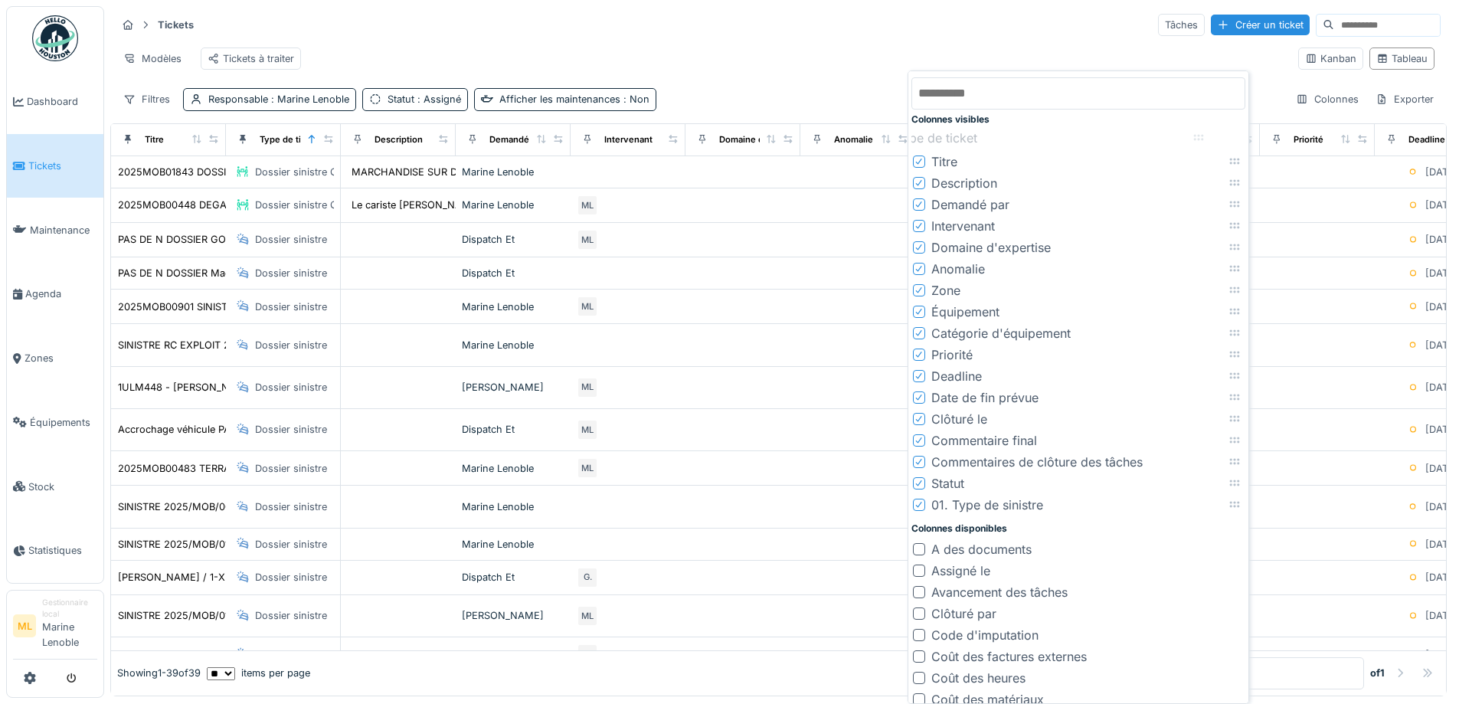
drag, startPoint x: 1236, startPoint y: 485, endPoint x: 1201, endPoint y: 138, distance: 348.7
click at [1200, 139] on icon at bounding box center [1199, 138] width 12 height 10
drag, startPoint x: 1238, startPoint y: 163, endPoint x: 1241, endPoint y: 135, distance: 28.5
click at [1241, 135] on icon at bounding box center [1238, 133] width 10 height 6
drag, startPoint x: 1240, startPoint y: 140, endPoint x: 1249, endPoint y: 159, distance: 21.2
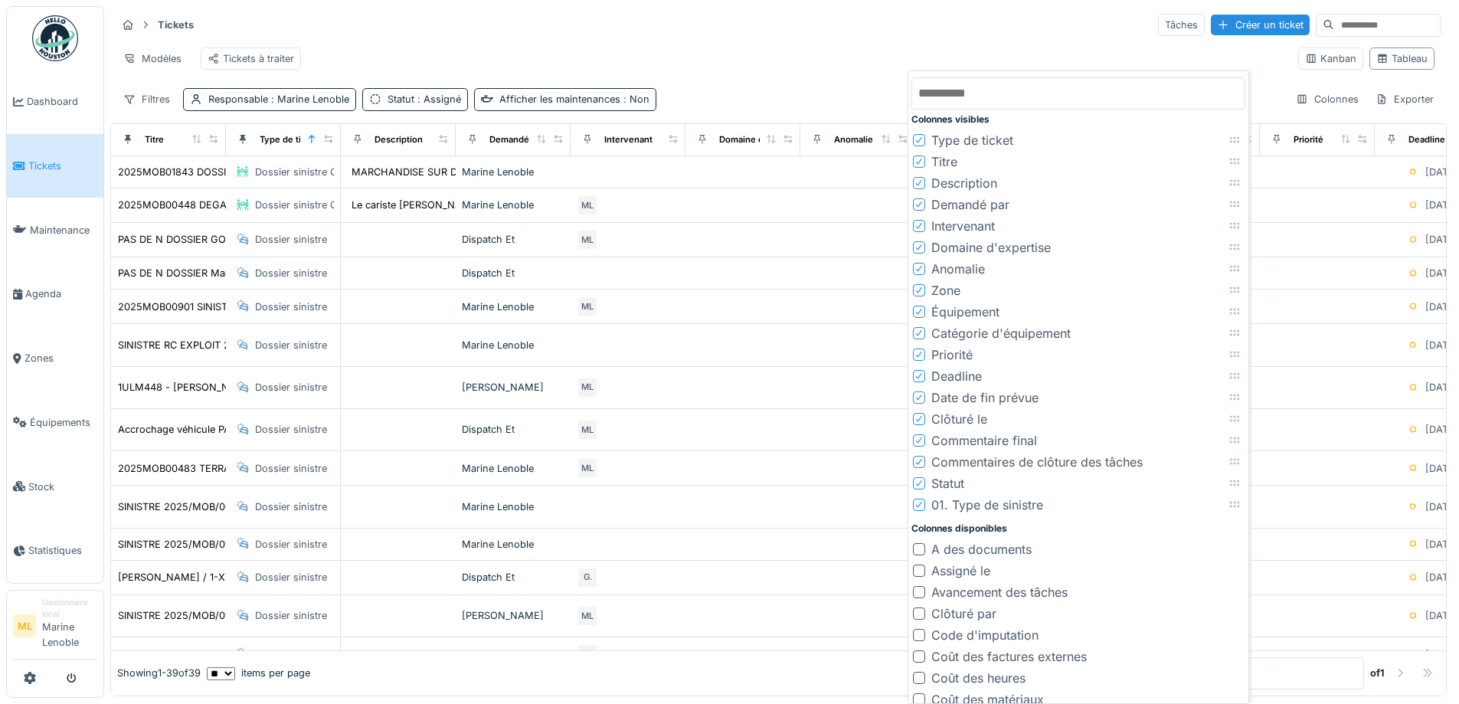
click at [920, 203] on icon at bounding box center [919, 205] width 9 height 8
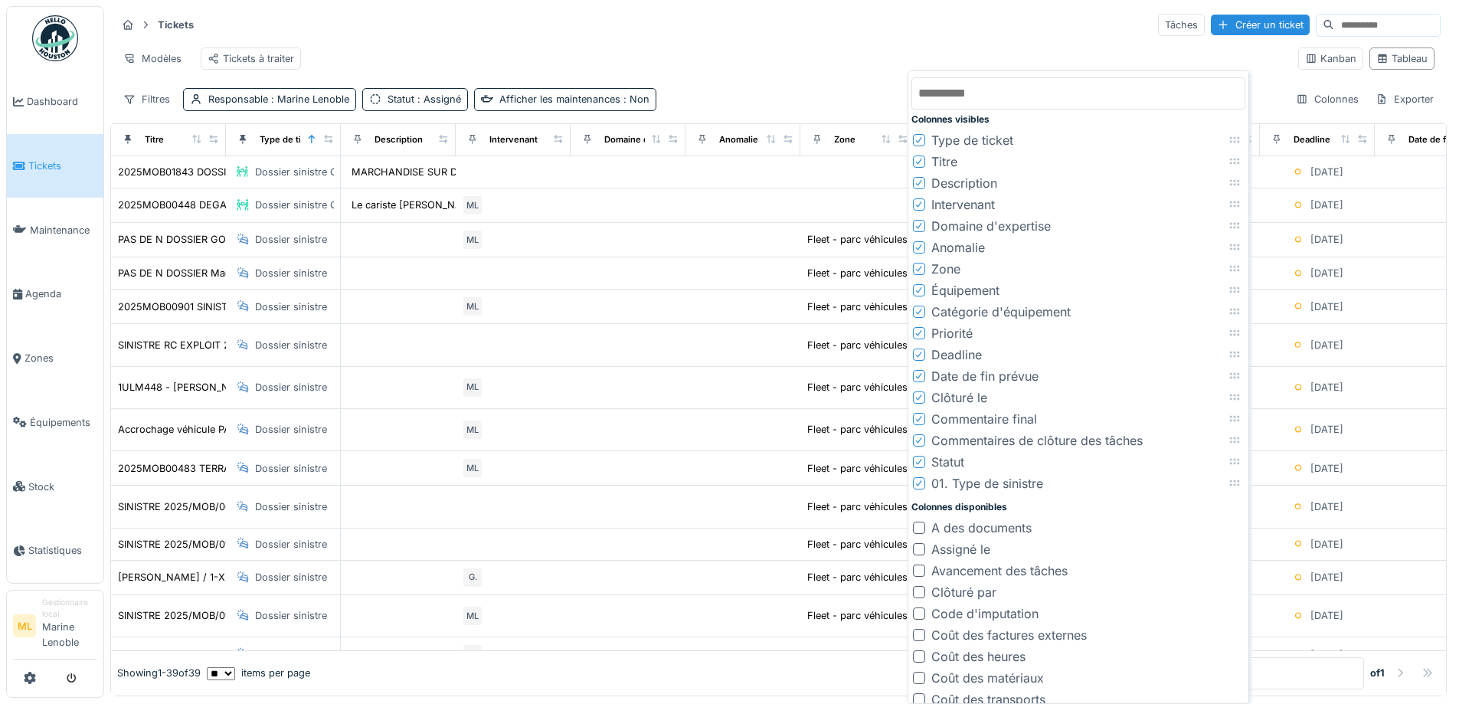
click at [920, 205] on icon at bounding box center [919, 204] width 6 height 6
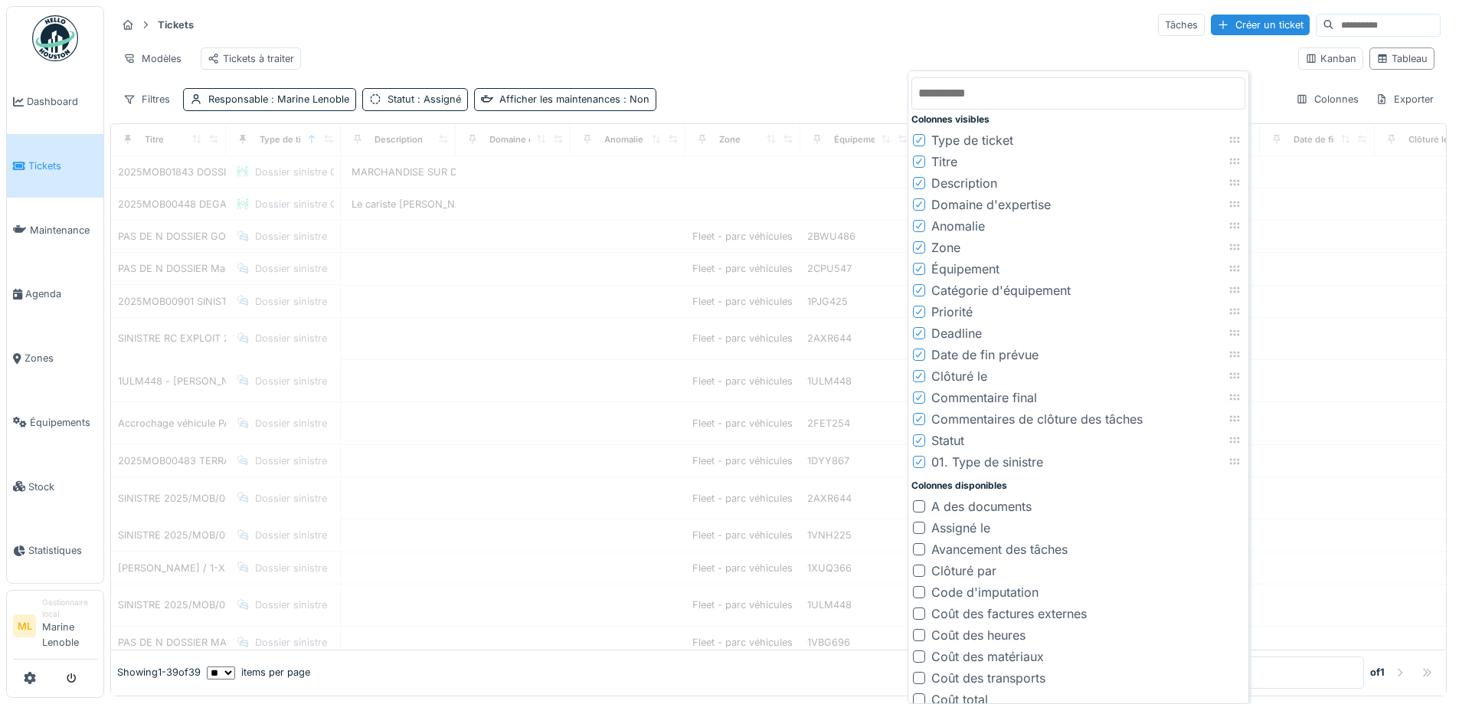
click at [920, 205] on icon at bounding box center [919, 204] width 6 height 6
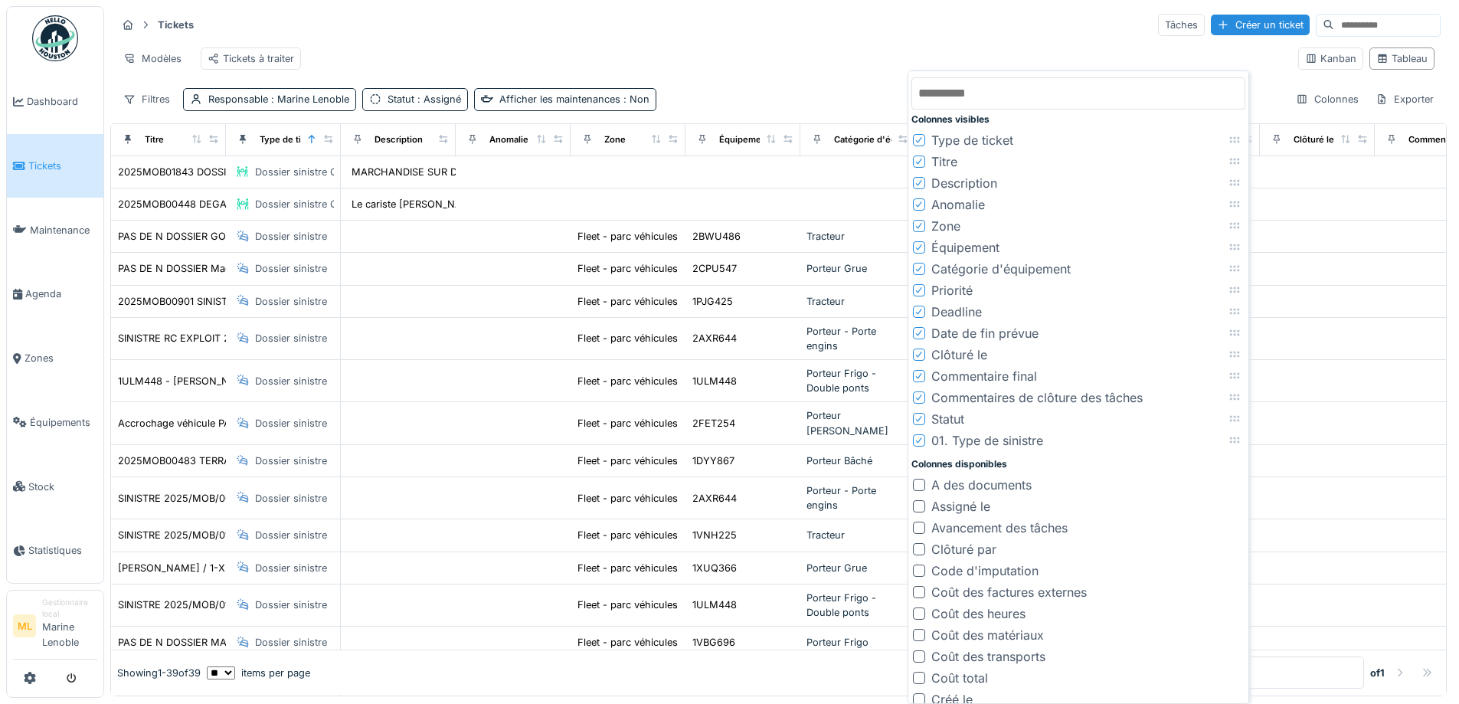
click at [922, 224] on icon at bounding box center [919, 226] width 6 height 6
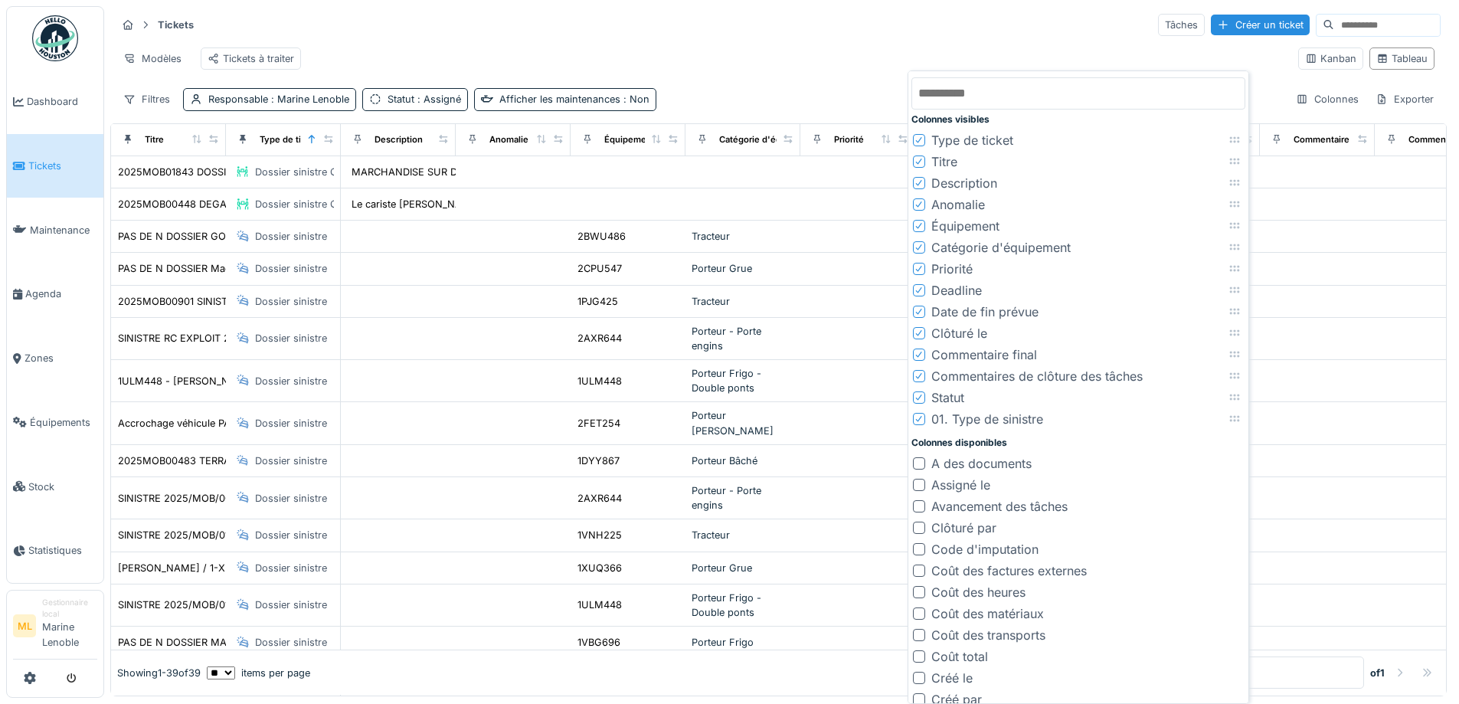
click at [922, 205] on icon at bounding box center [919, 205] width 9 height 8
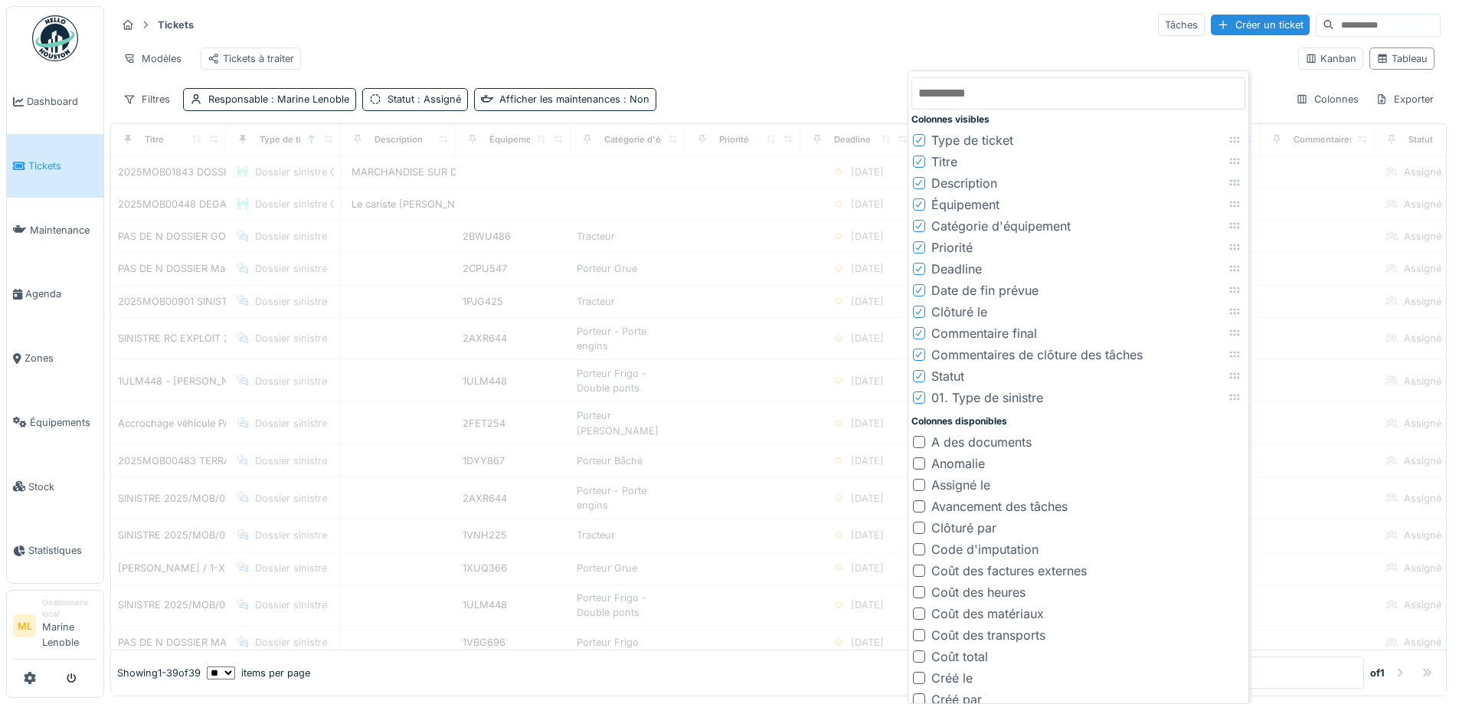
click at [921, 223] on icon at bounding box center [919, 226] width 9 height 8
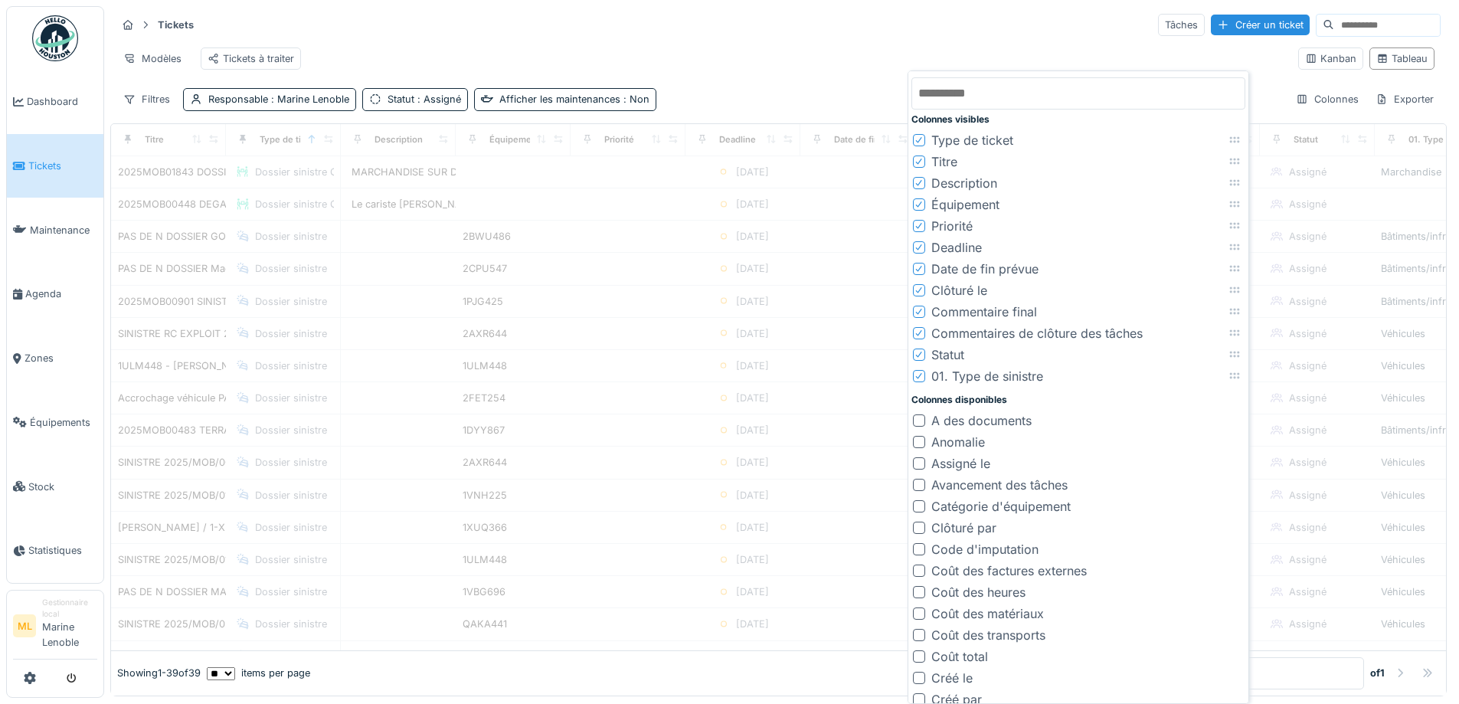
click at [921, 222] on icon at bounding box center [919, 226] width 9 height 8
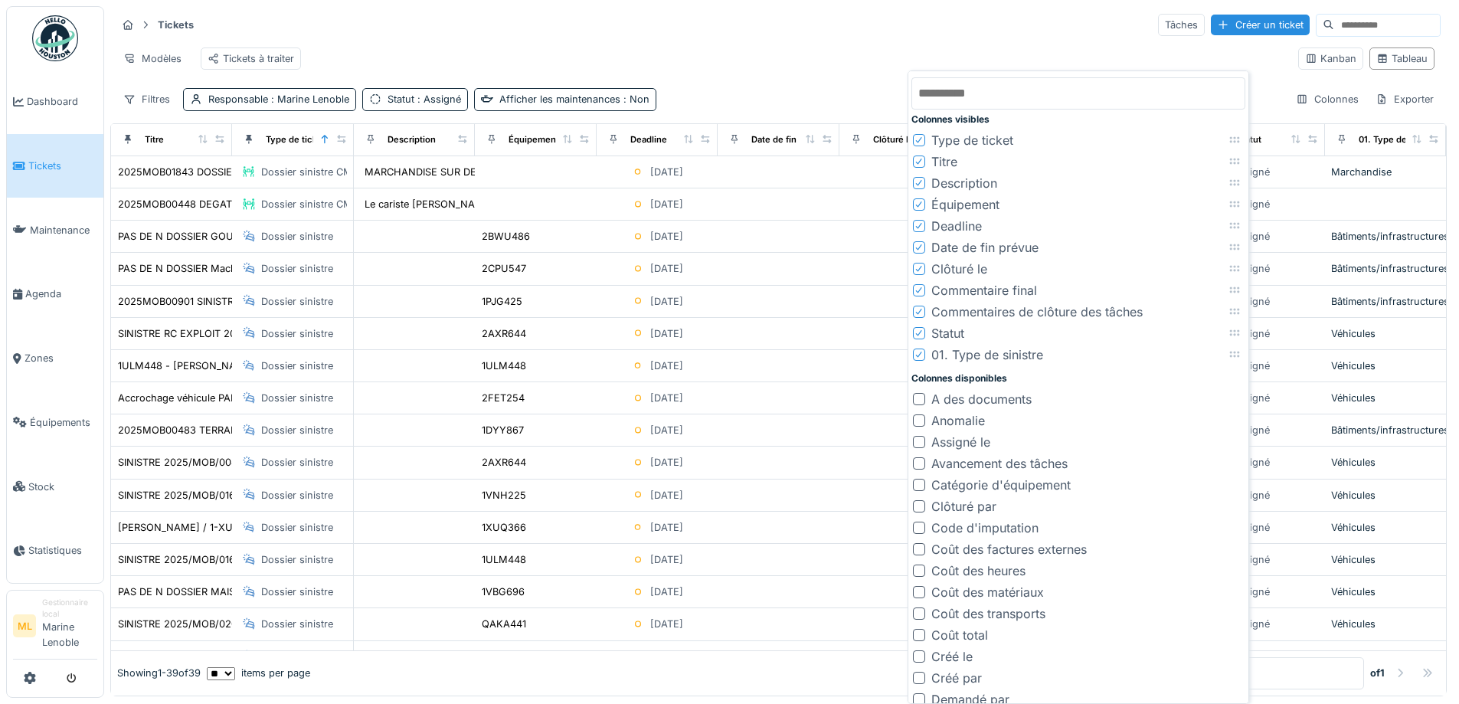
click at [920, 224] on icon at bounding box center [919, 226] width 9 height 8
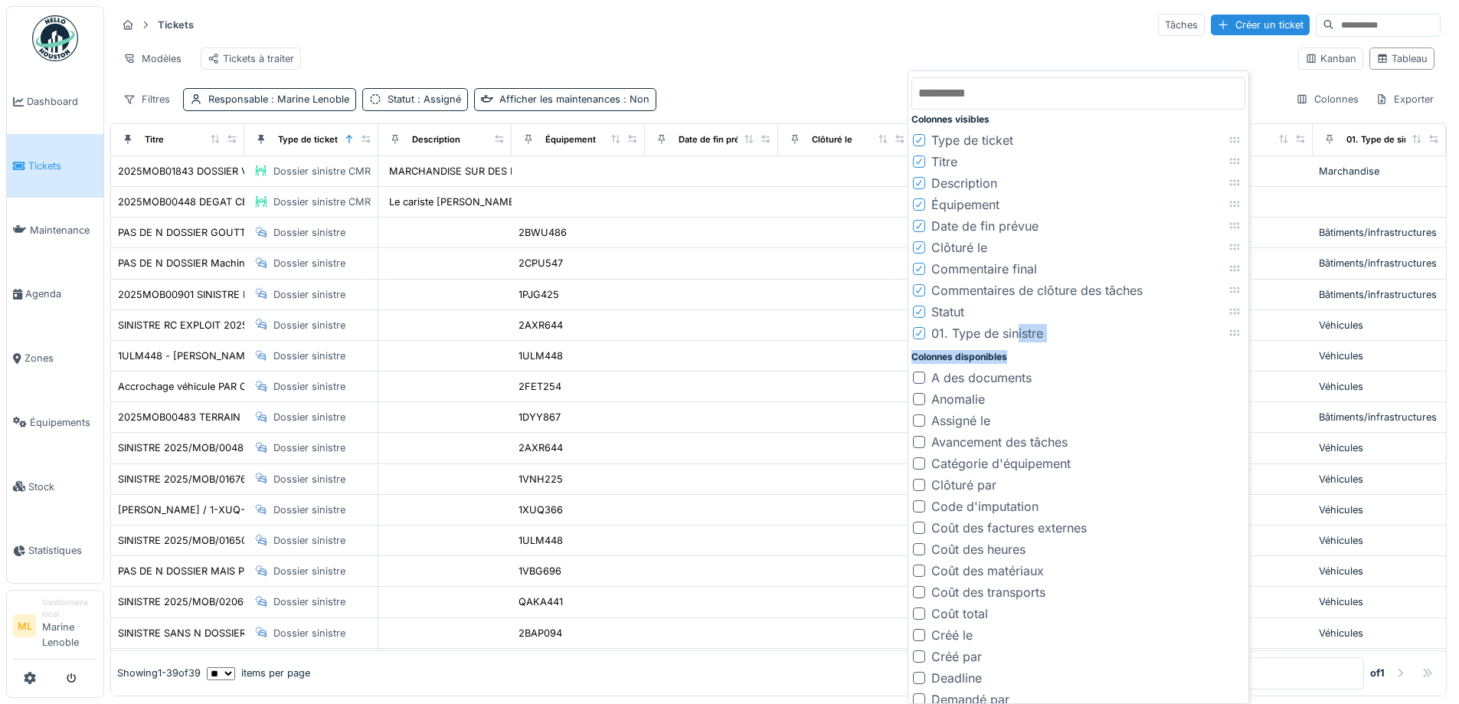
drag, startPoint x: 1019, startPoint y: 332, endPoint x: 1244, endPoint y: 347, distance: 225.7
drag, startPoint x: 1235, startPoint y: 336, endPoint x: 1222, endPoint y: 162, distance: 173.6
click at [1222, 162] on icon at bounding box center [1222, 160] width 12 height 10
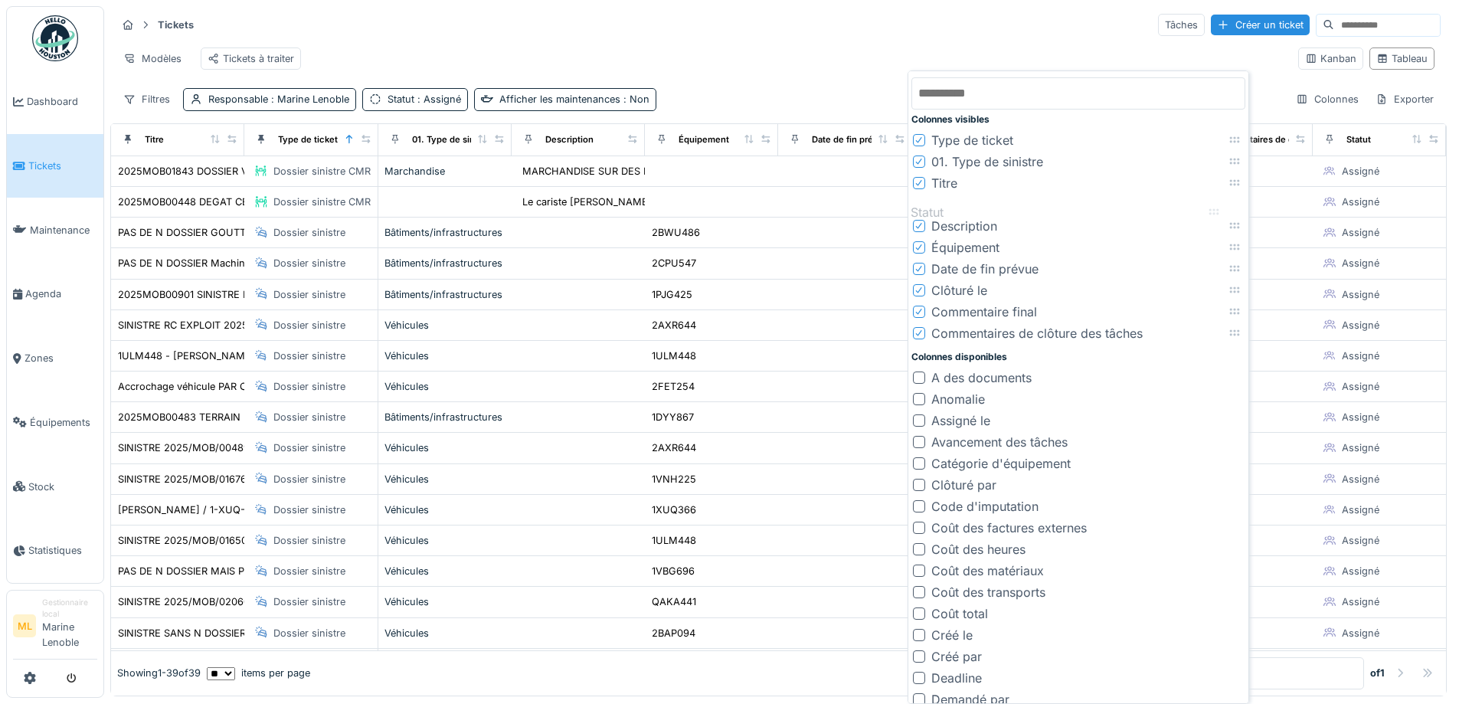
drag, startPoint x: 1234, startPoint y: 336, endPoint x: 1213, endPoint y: 214, distance: 122.8
click at [1213, 214] on icon at bounding box center [1215, 212] width 10 height 6
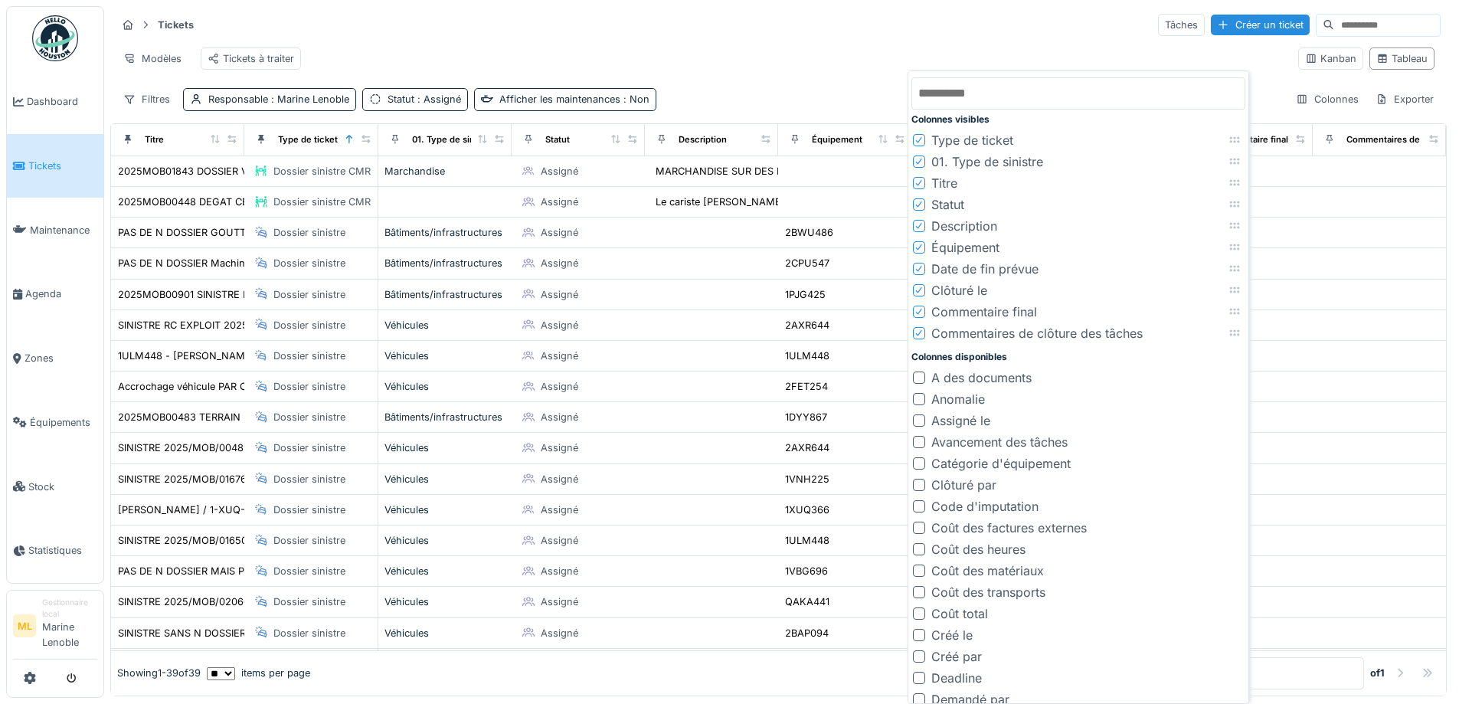
click at [920, 205] on icon at bounding box center [919, 205] width 9 height 8
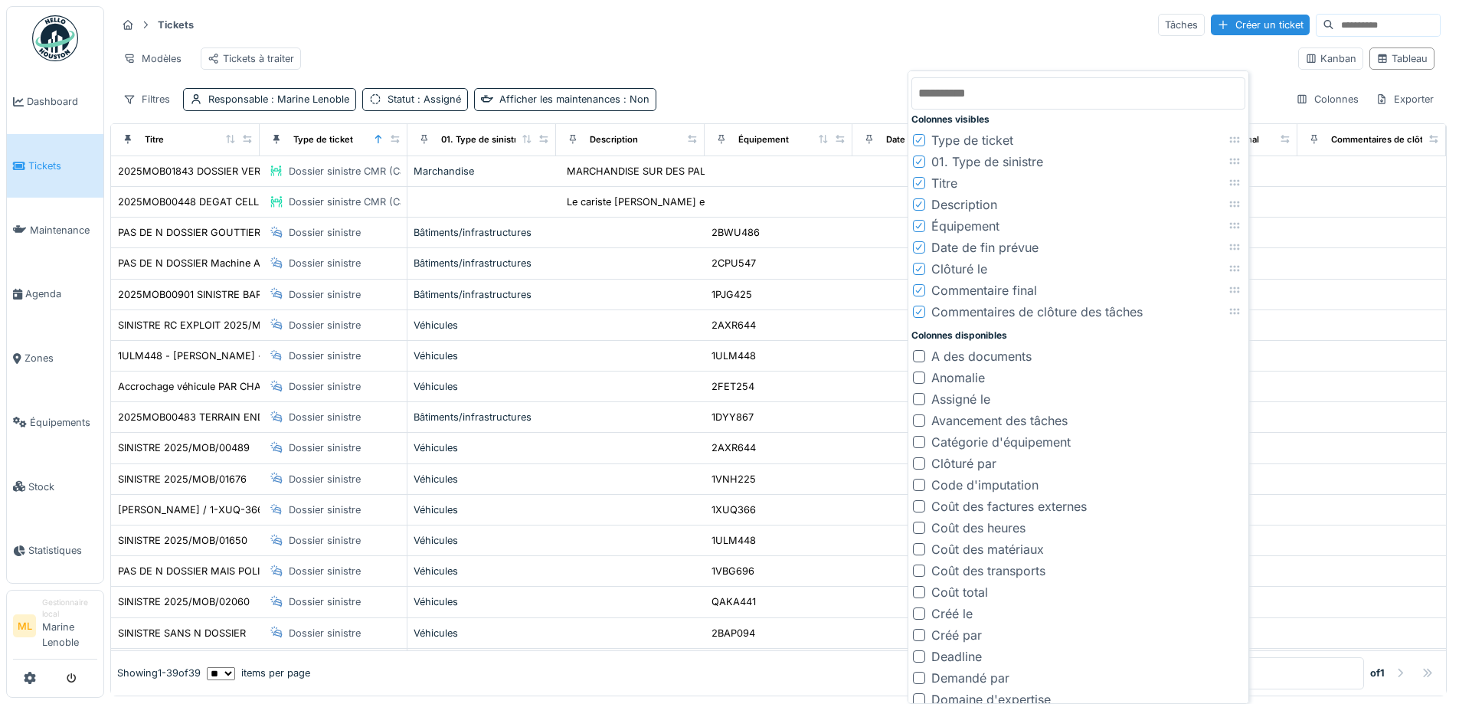
click at [918, 247] on icon at bounding box center [919, 248] width 9 height 8
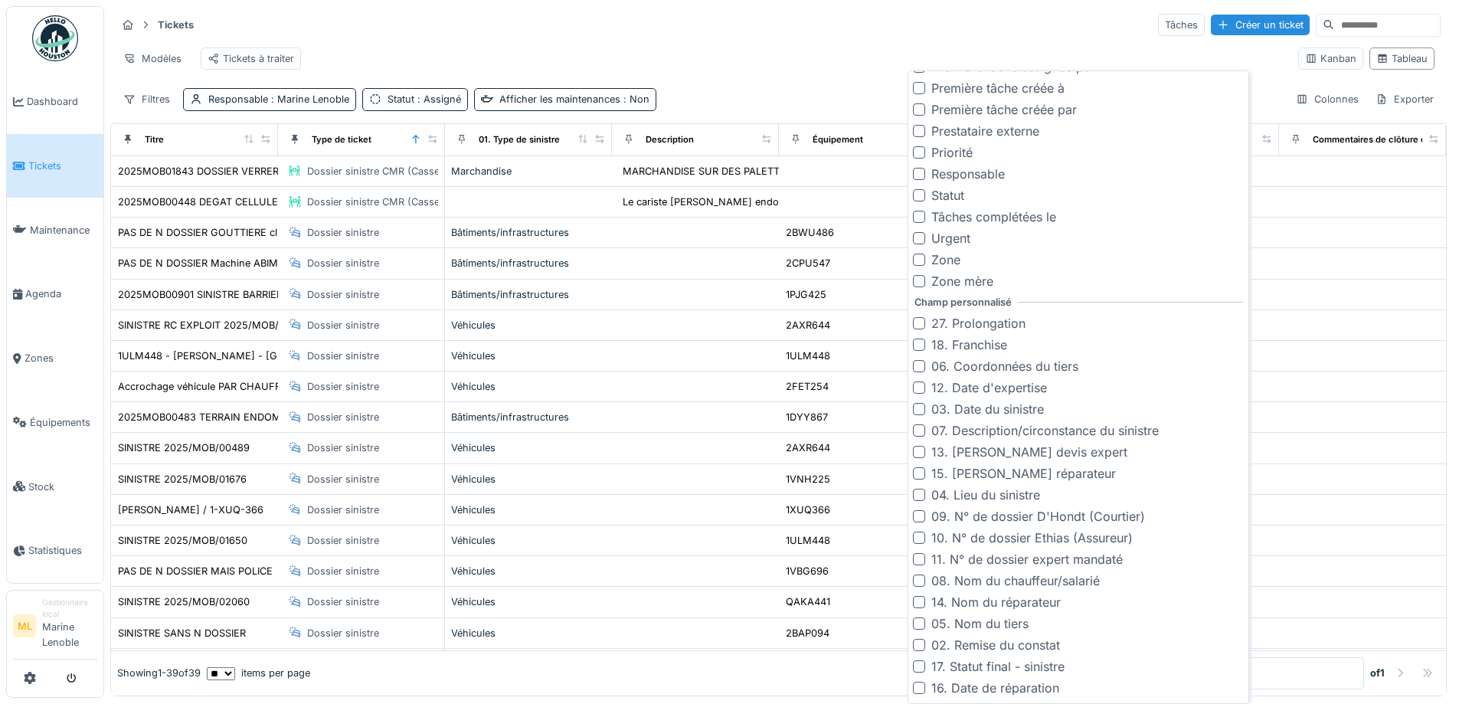
scroll to position [886, 0]
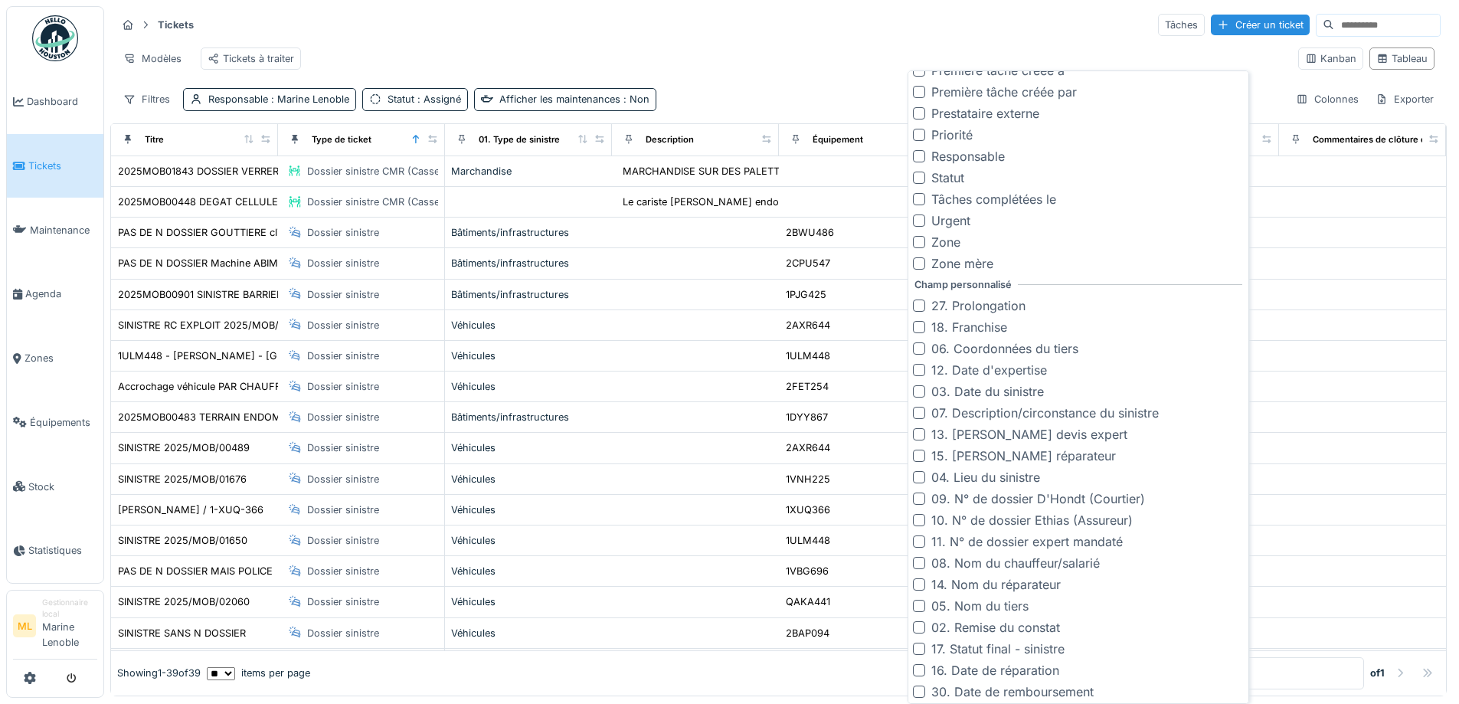
click at [922, 326] on div at bounding box center [919, 327] width 12 height 12
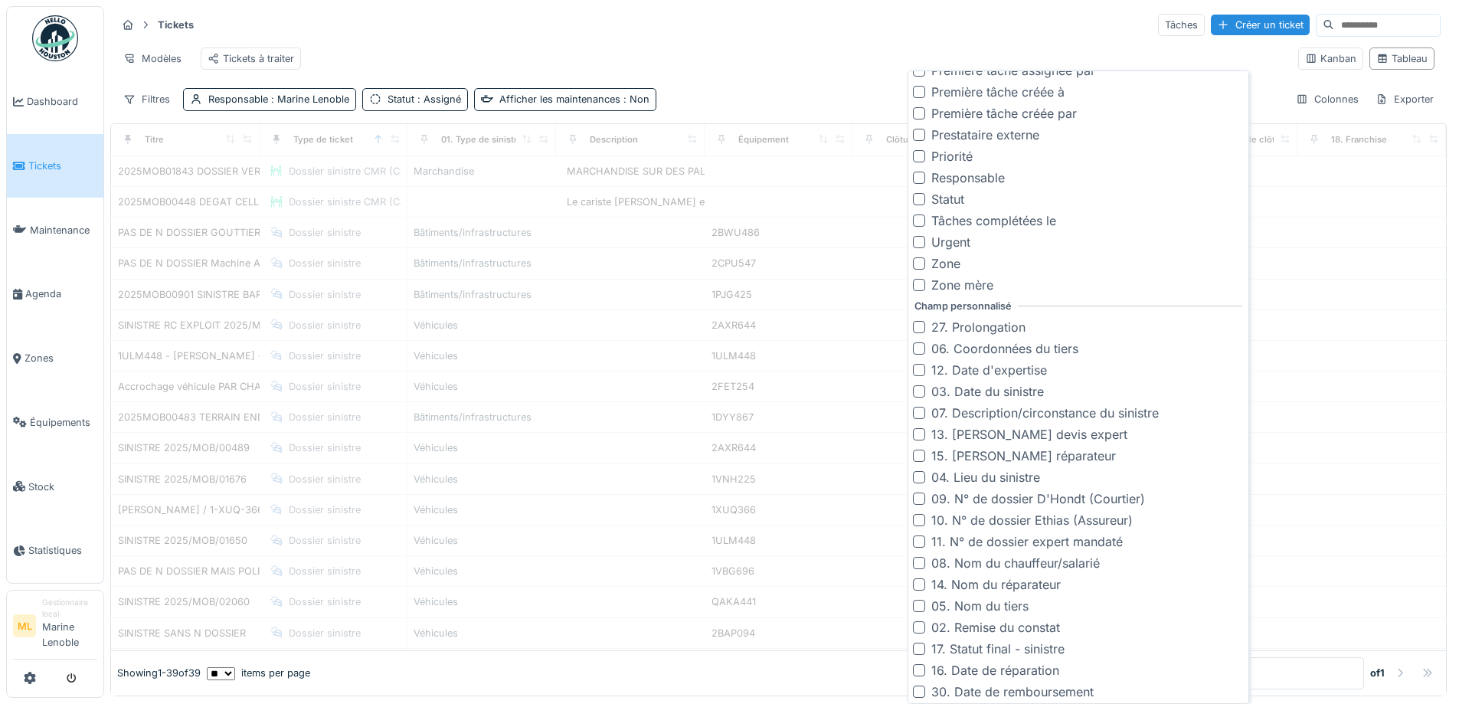
scroll to position [908, 0]
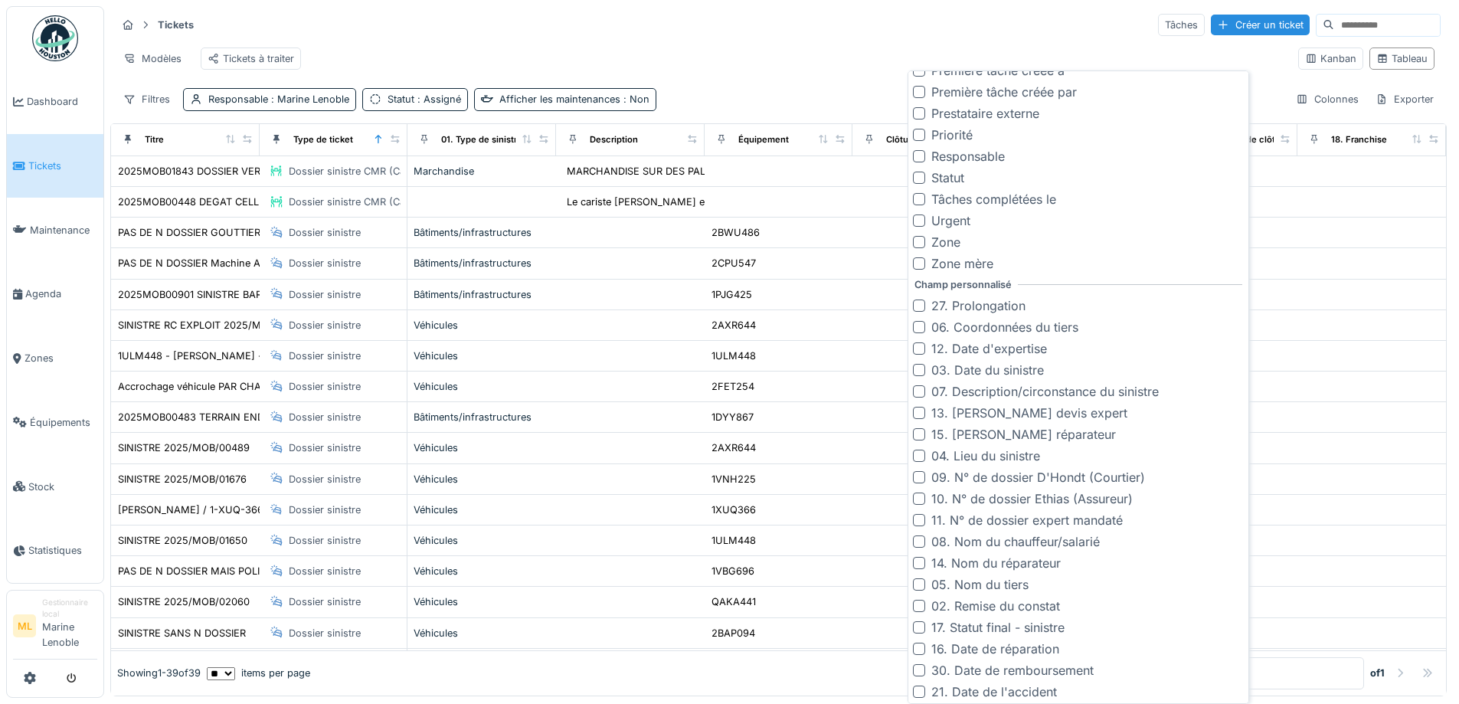
click at [918, 369] on div at bounding box center [919, 370] width 12 height 12
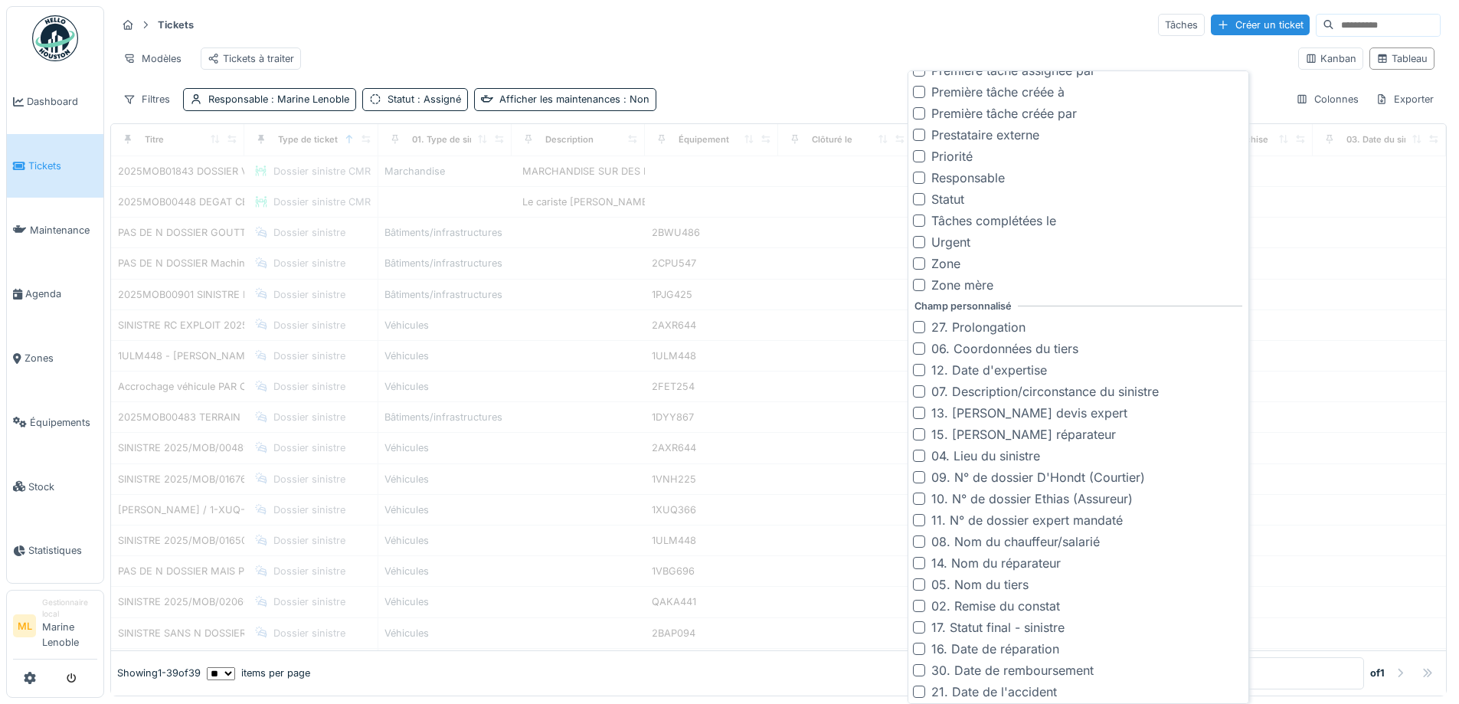
scroll to position [929, 0]
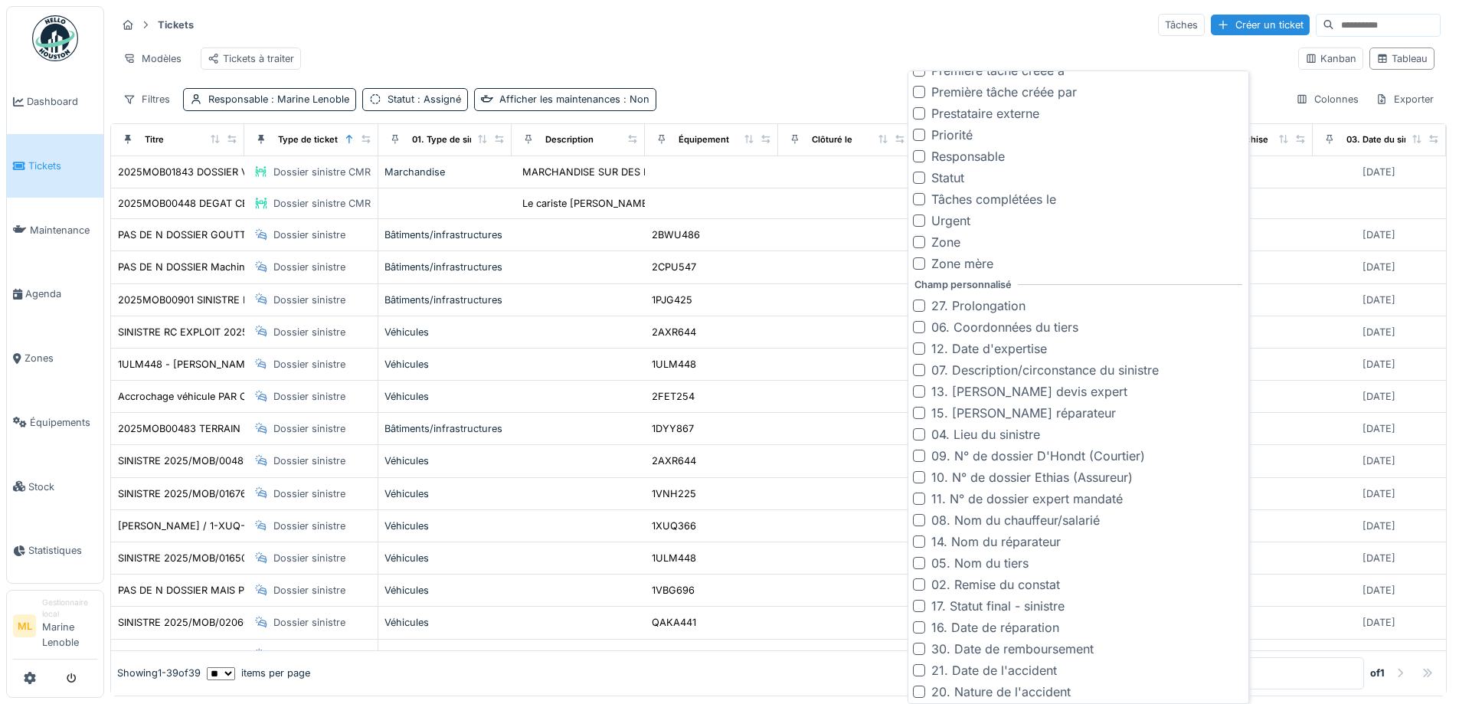
click at [921, 369] on div at bounding box center [919, 370] width 12 height 12
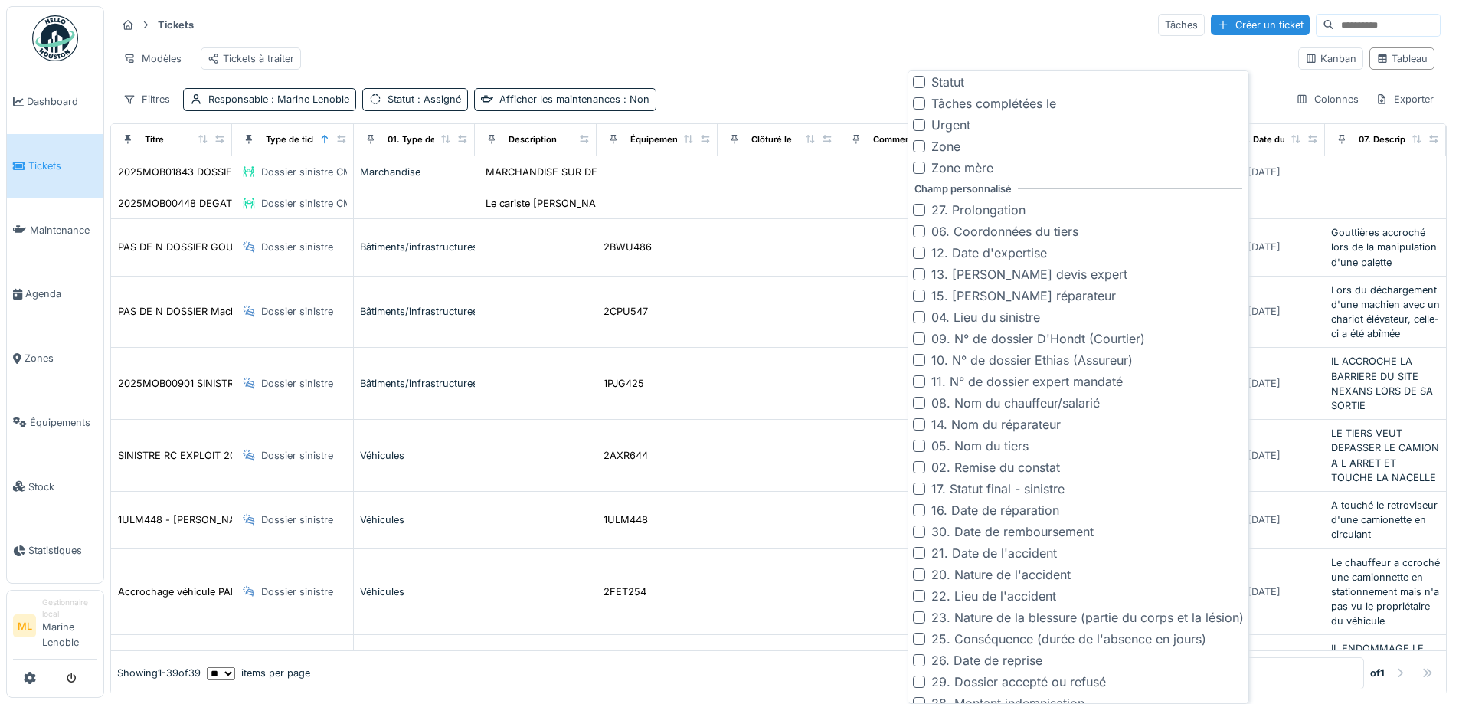
scroll to position [1082, 0]
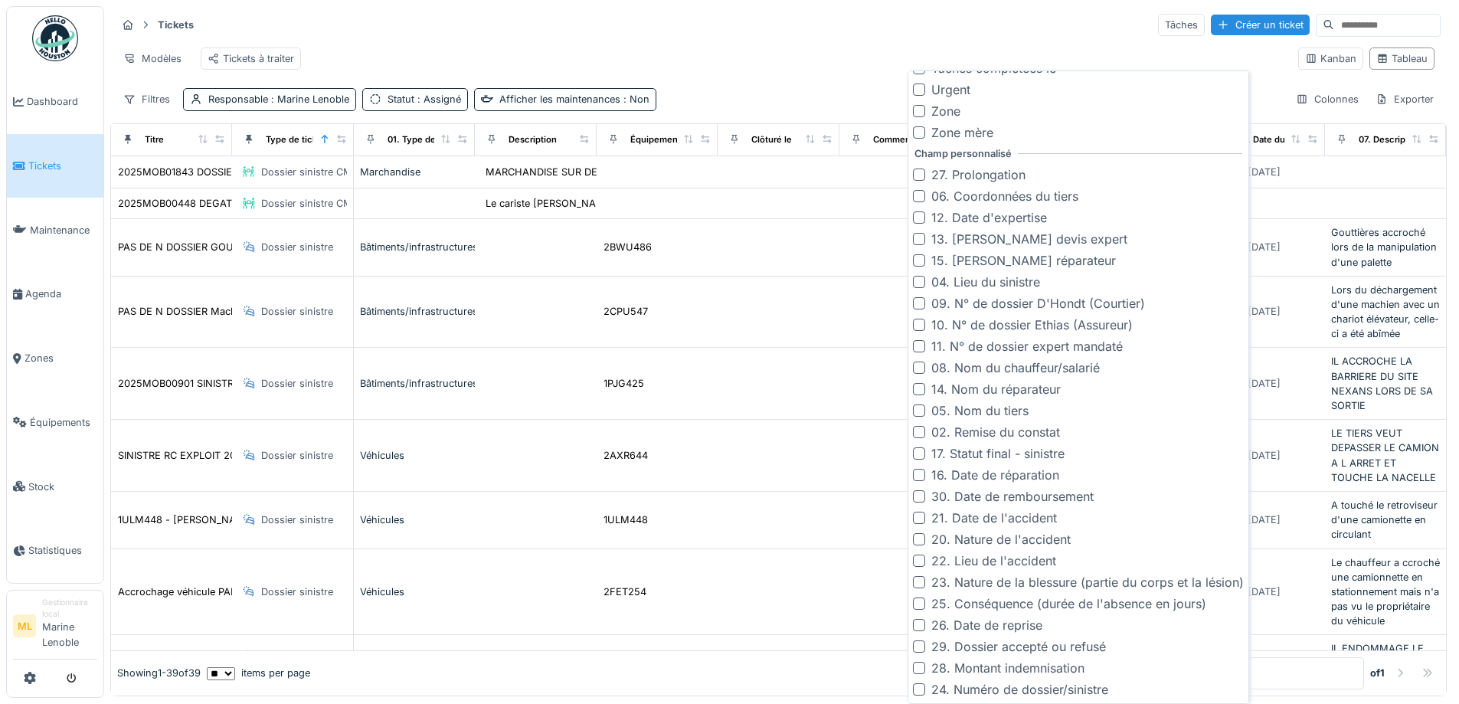
click at [919, 689] on div at bounding box center [919, 689] width 12 height 12
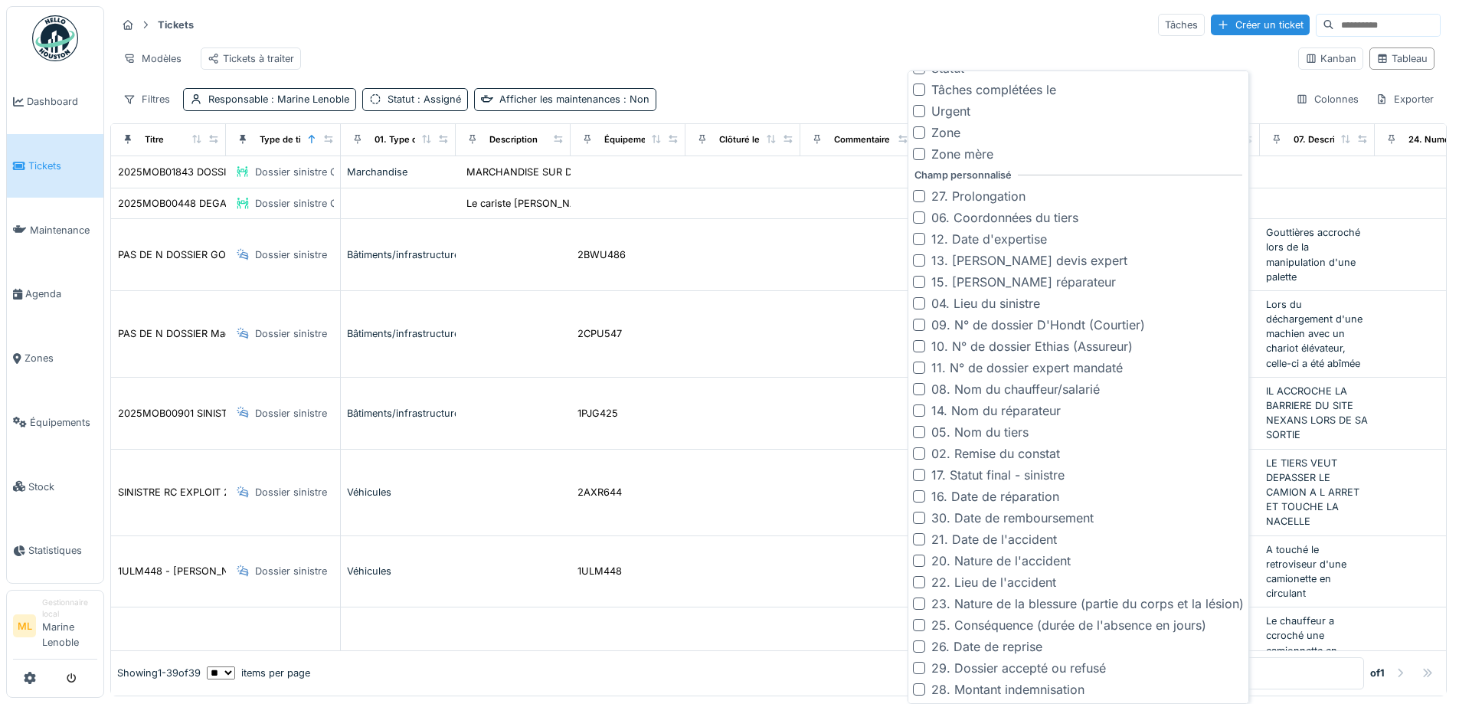
click at [920, 689] on div at bounding box center [919, 689] width 12 height 12
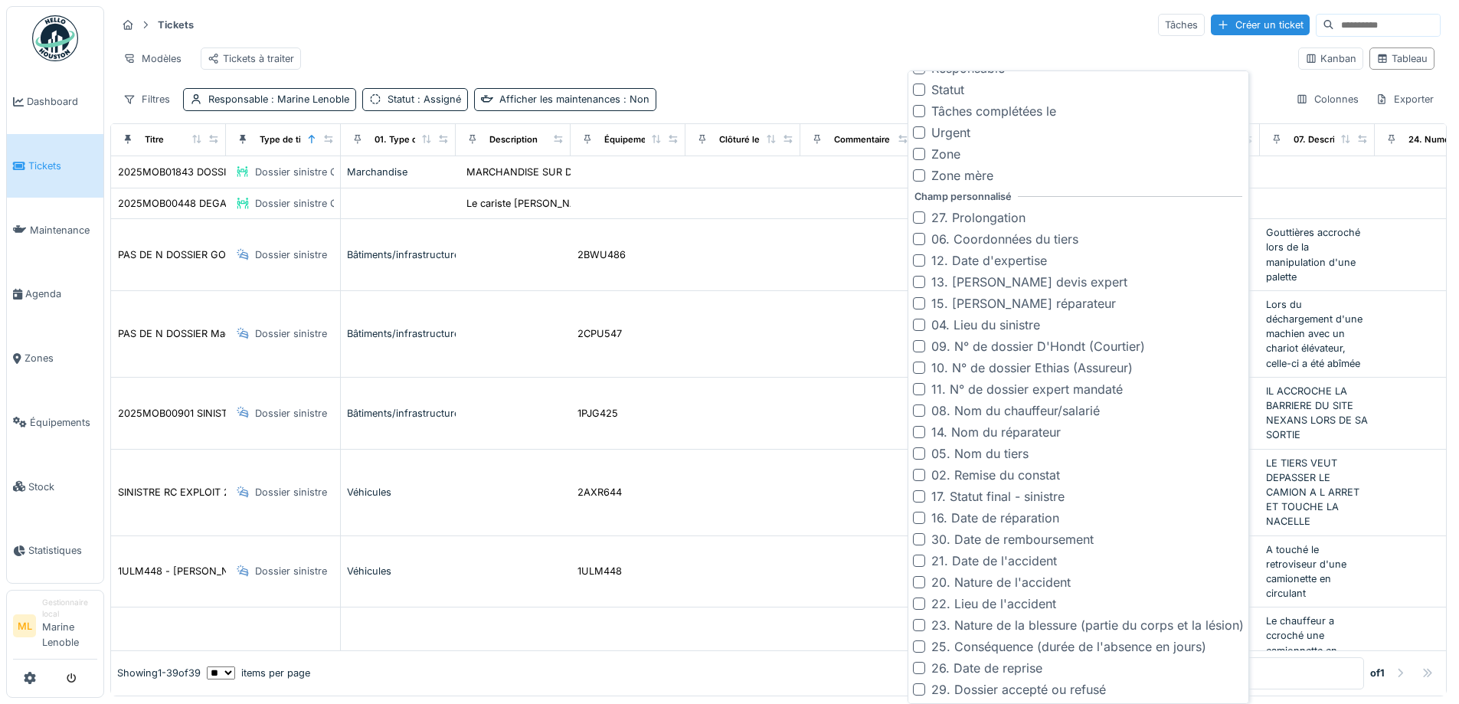
click at [918, 581] on div at bounding box center [919, 582] width 12 height 12
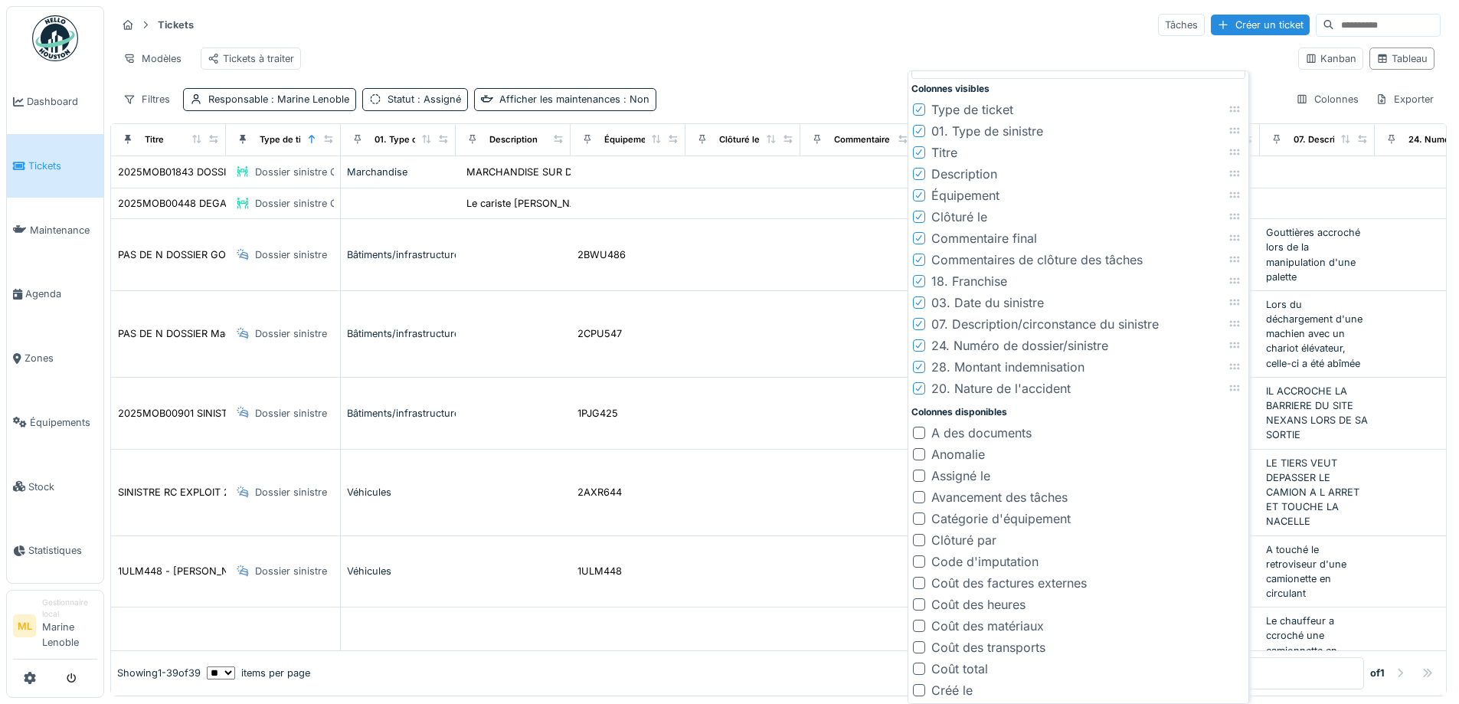
scroll to position [0, 0]
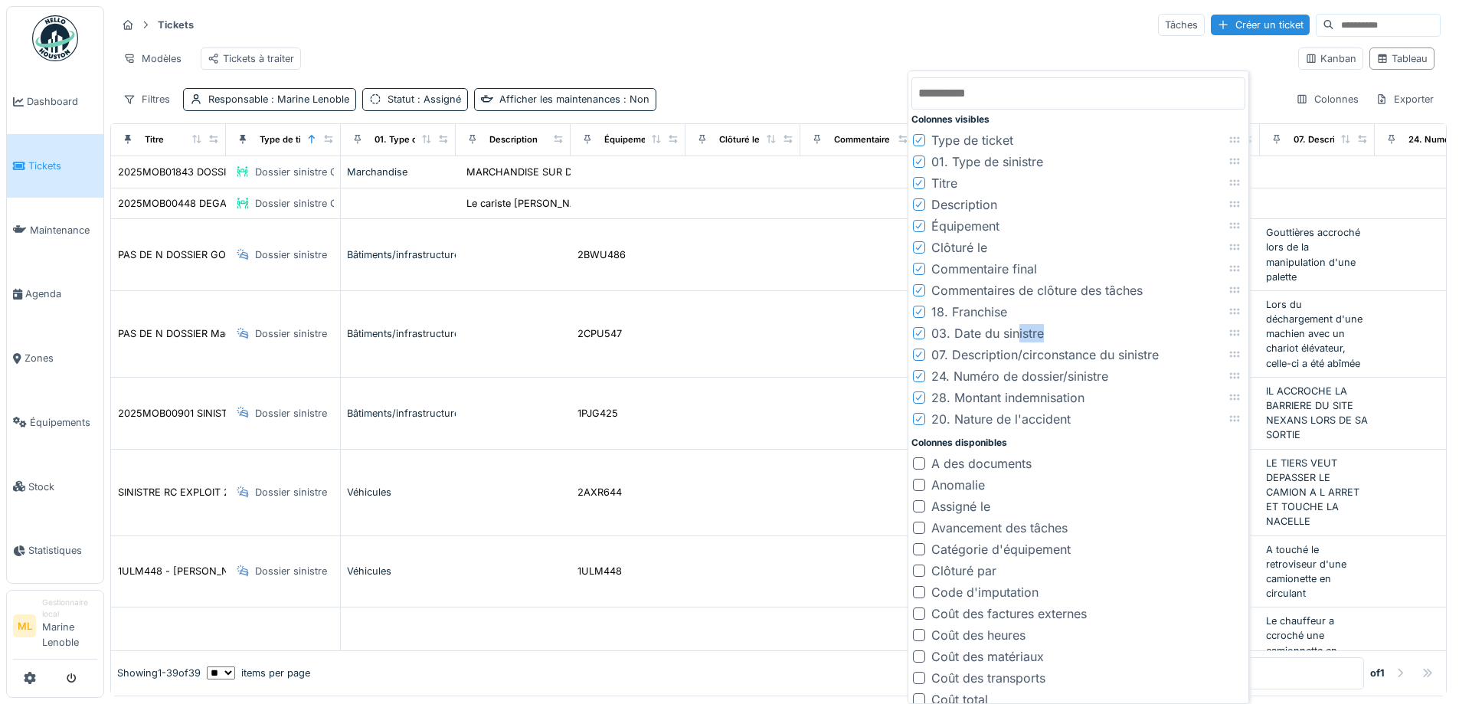
drag, startPoint x: 1018, startPoint y: 329, endPoint x: 1226, endPoint y: 333, distance: 207.6
click at [1226, 333] on li "03. Date du sinistre" at bounding box center [1079, 332] width 334 height 21
drag, startPoint x: 1239, startPoint y: 336, endPoint x: 1179, endPoint y: 185, distance: 161.6
click at [1179, 185] on icon at bounding box center [1175, 183] width 12 height 10
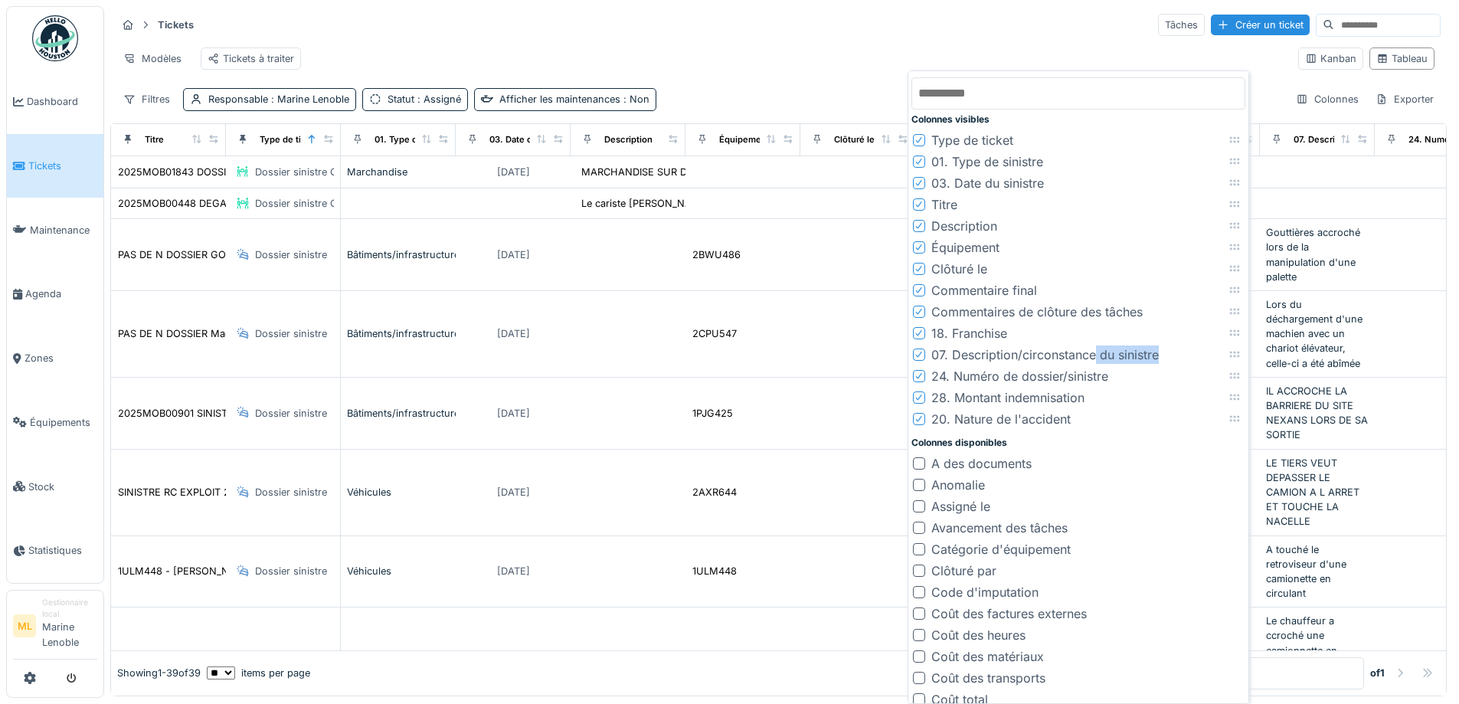
drag, startPoint x: 1089, startPoint y: 349, endPoint x: 1214, endPoint y: 353, distance: 124.9
click at [1214, 353] on li "07. Description/circonstance du sinistre" at bounding box center [1079, 354] width 334 height 21
drag, startPoint x: 1236, startPoint y: 355, endPoint x: 1144, endPoint y: 231, distance: 155.5
click at [1144, 231] on icon at bounding box center [1142, 229] width 12 height 10
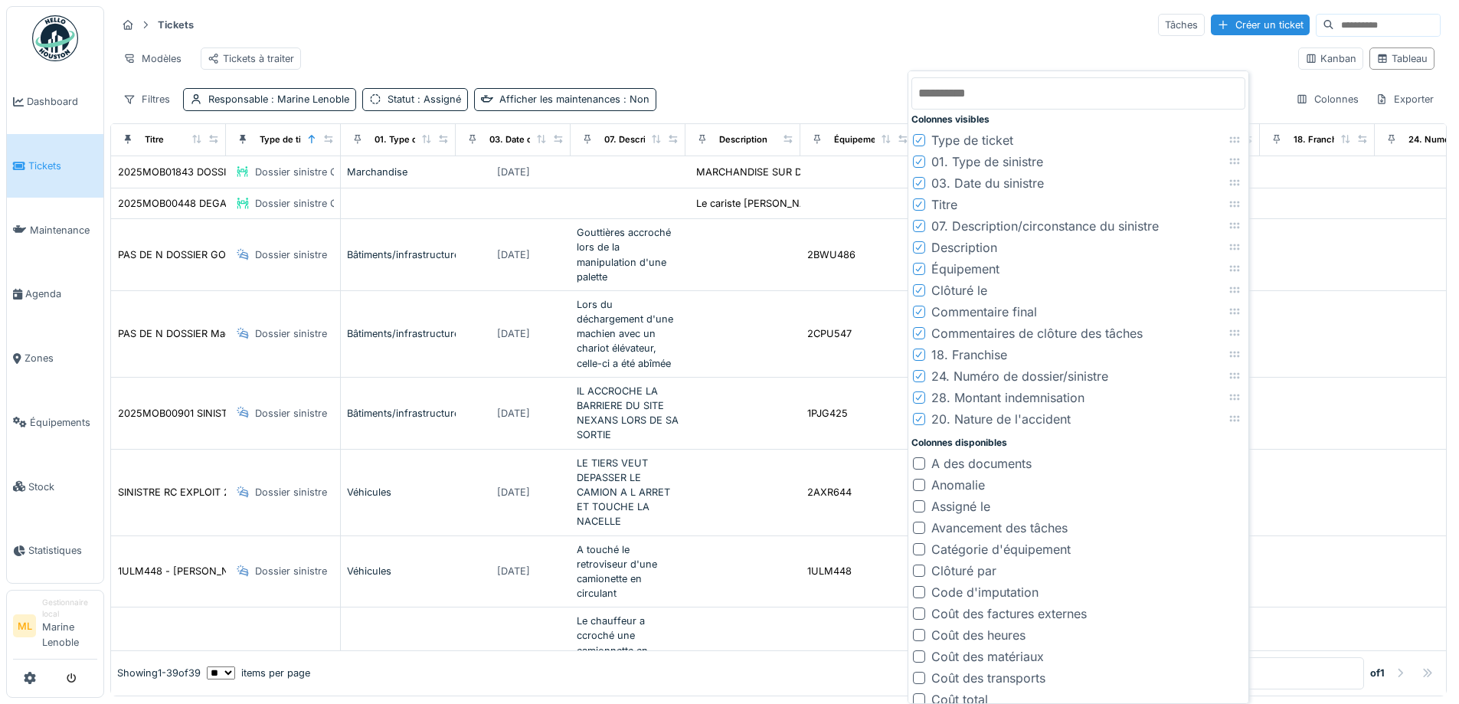
click at [921, 247] on icon at bounding box center [919, 247] width 6 height 6
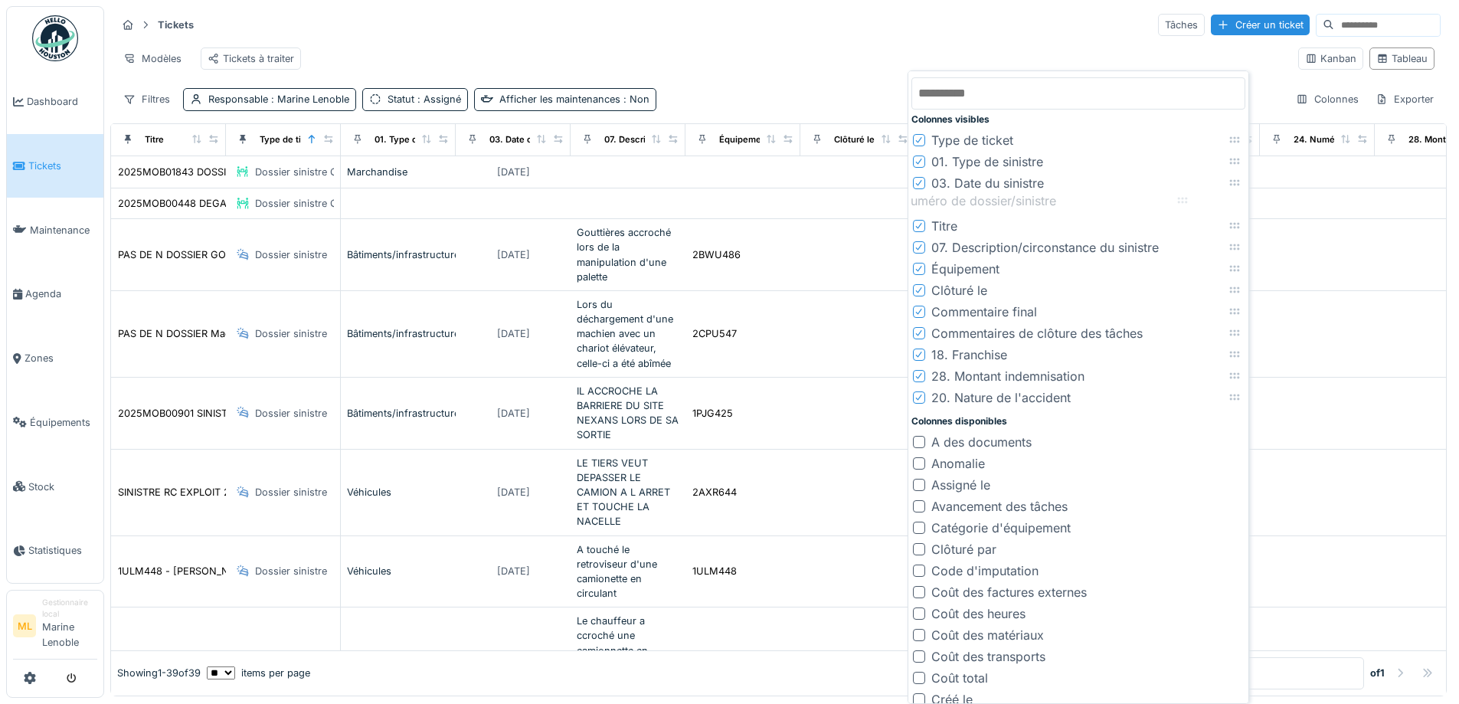
drag, startPoint x: 1235, startPoint y: 354, endPoint x: 1183, endPoint y: 199, distance: 163.3
click at [1183, 199] on icon at bounding box center [1183, 200] width 12 height 10
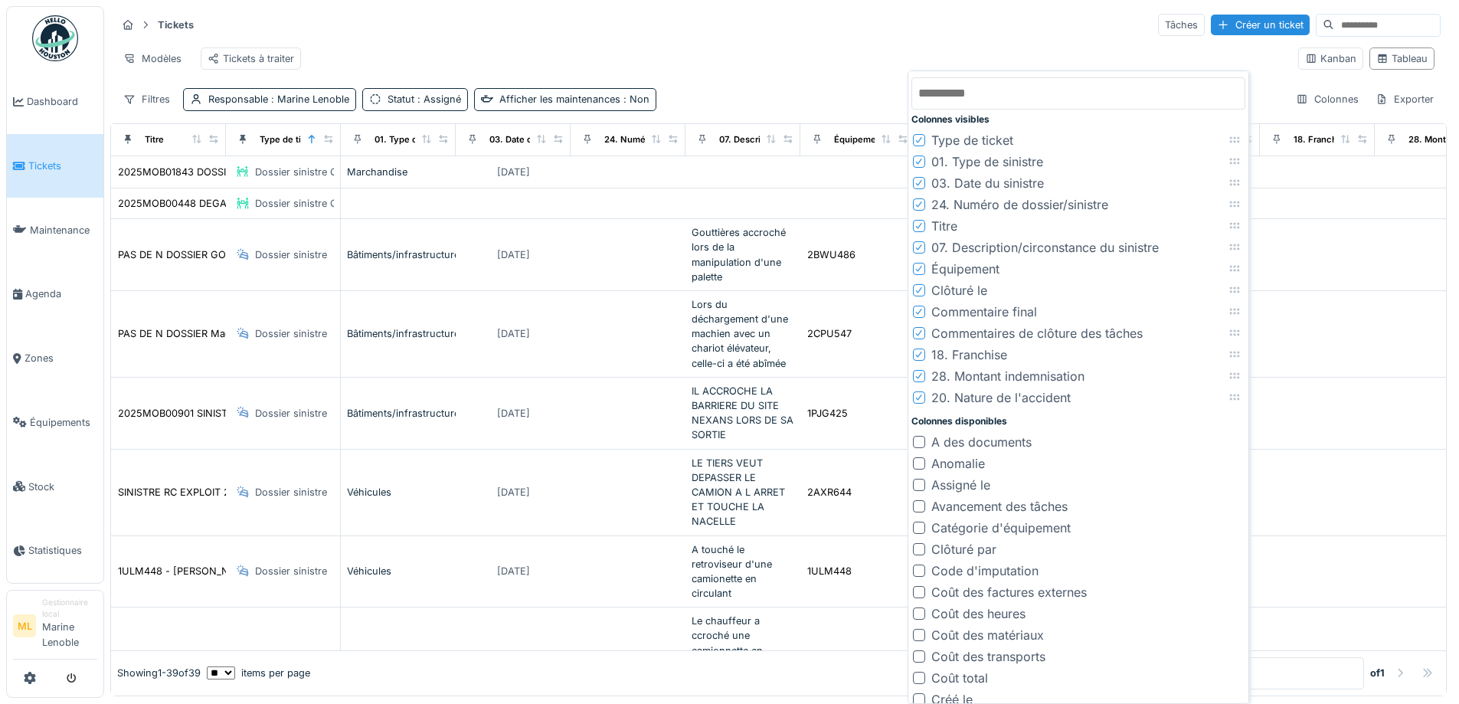
click at [1014, 352] on li "18. Franchise" at bounding box center [1079, 354] width 334 height 21
drag, startPoint x: 1233, startPoint y: 287, endPoint x: 1242, endPoint y: 404, distance: 117.5
drag, startPoint x: 1236, startPoint y: 374, endPoint x: 1241, endPoint y: 292, distance: 82.1
click at [1241, 292] on icon at bounding box center [1240, 294] width 10 height 6
click at [984, 36] on div "Tickets Tâches Créer un ticket" at bounding box center [778, 24] width 1324 height 25
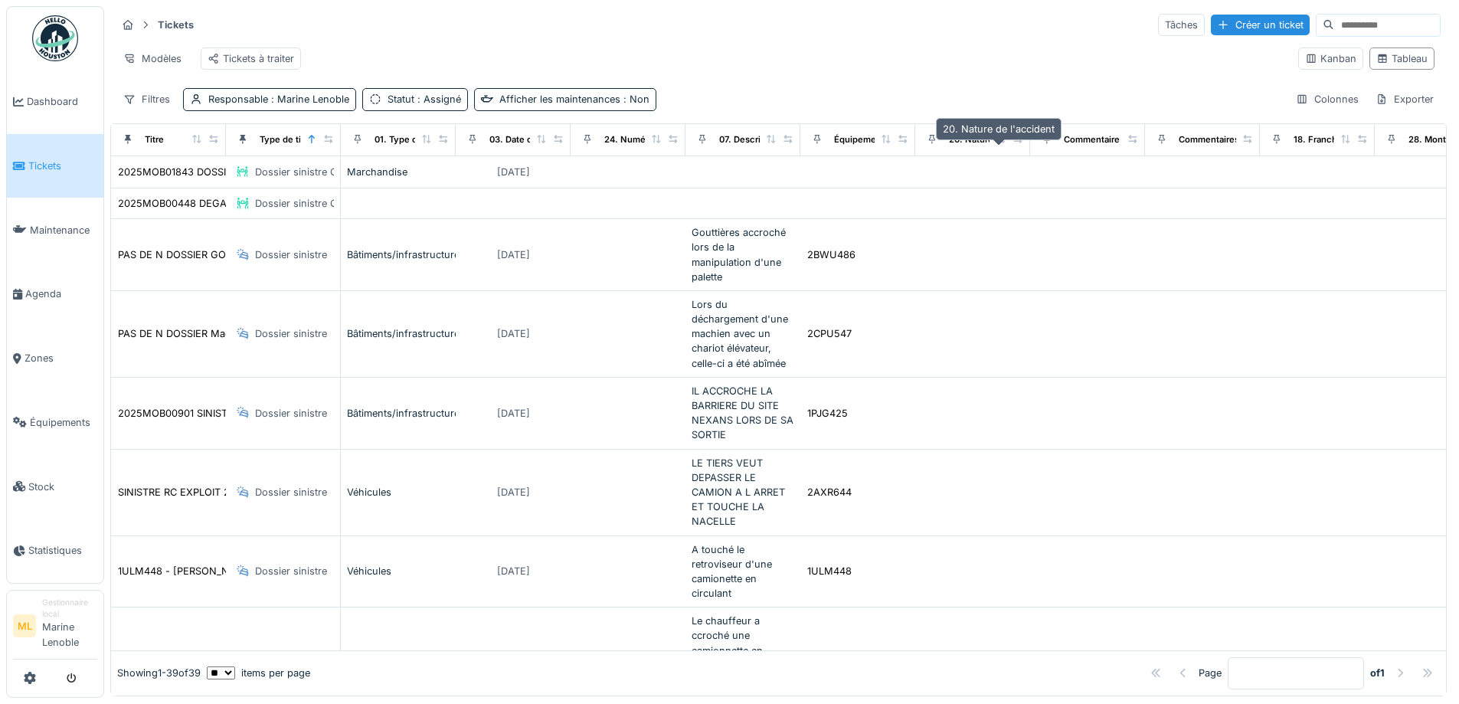
click at [975, 146] on div "20. Nature de l'accident" at bounding box center [1000, 139] width 102 height 13
click at [1307, 105] on div "Colonnes" at bounding box center [1327, 99] width 77 height 22
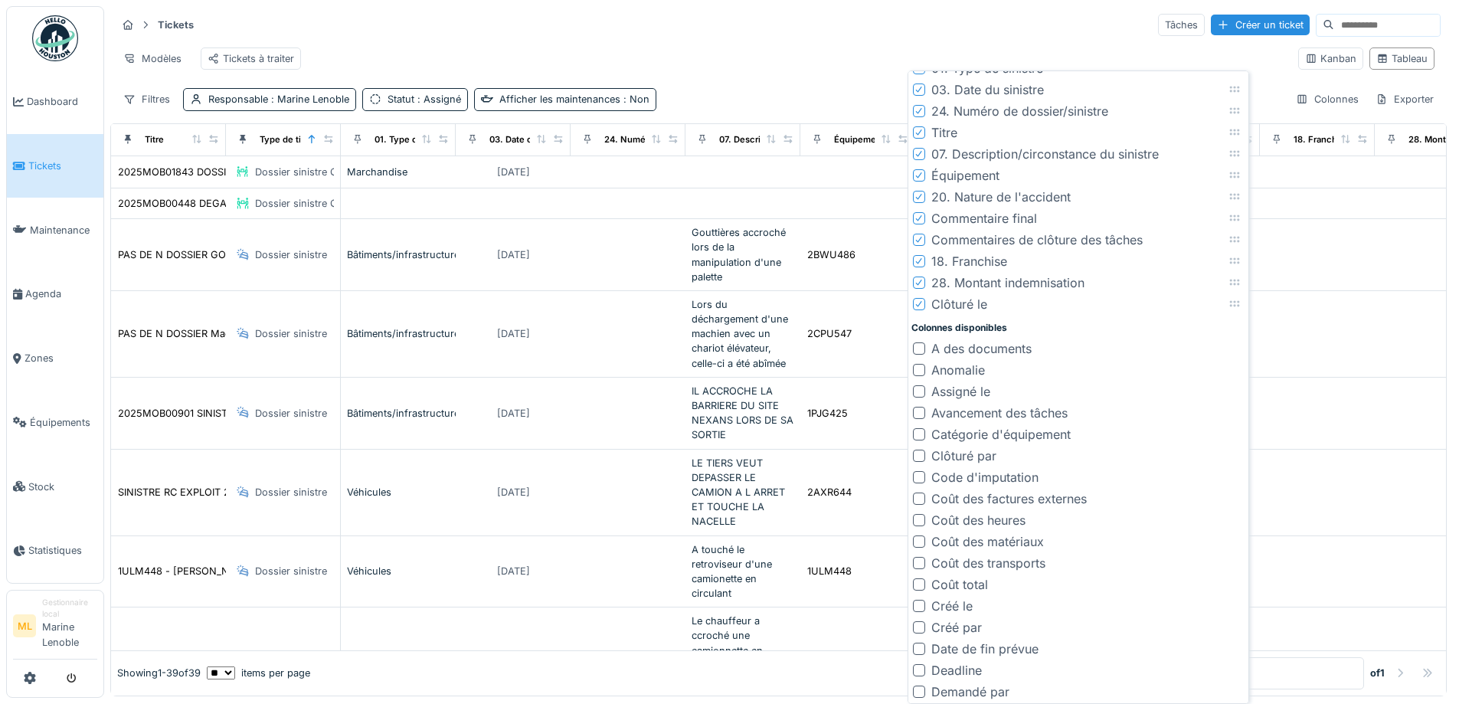
scroll to position [115, 0]
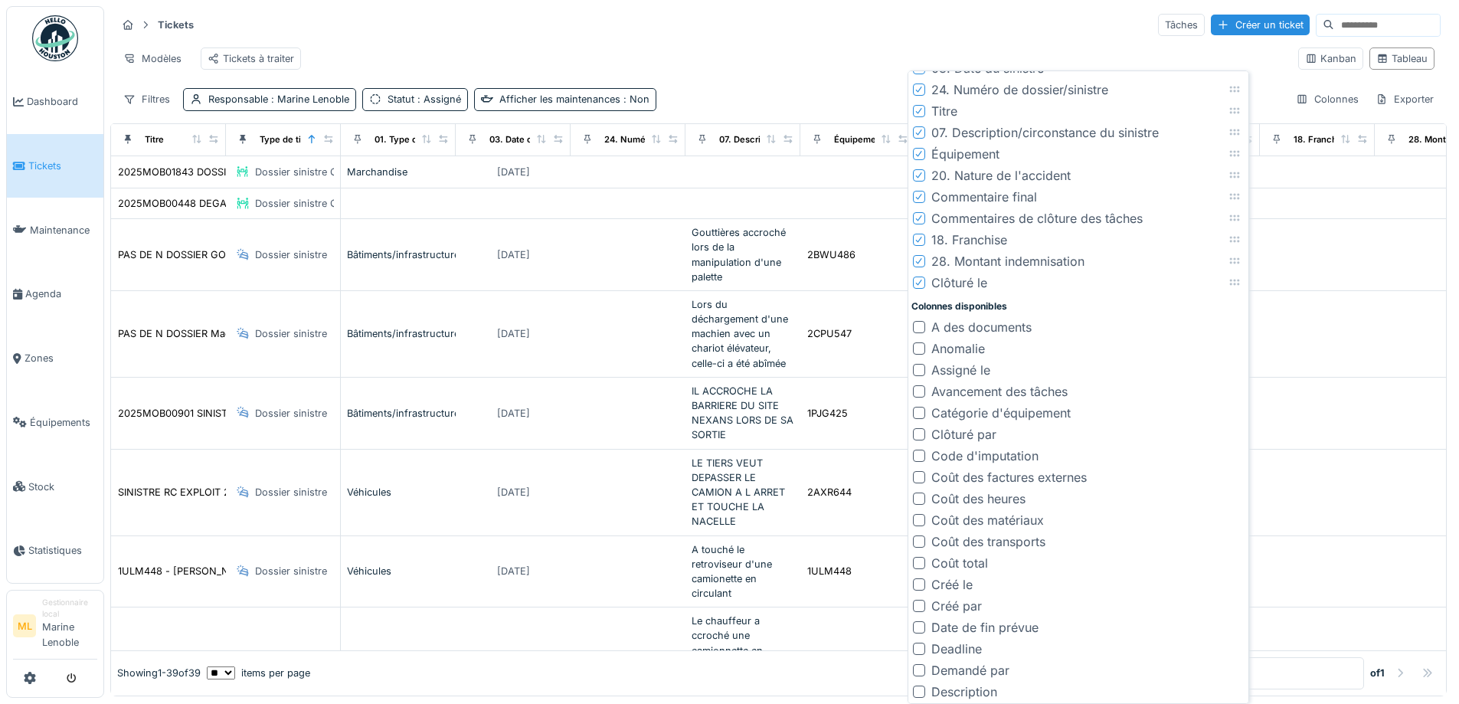
click at [916, 476] on div at bounding box center [919, 477] width 12 height 12
click at [922, 499] on div at bounding box center [919, 499] width 12 height 12
click at [922, 520] on div at bounding box center [919, 520] width 12 height 12
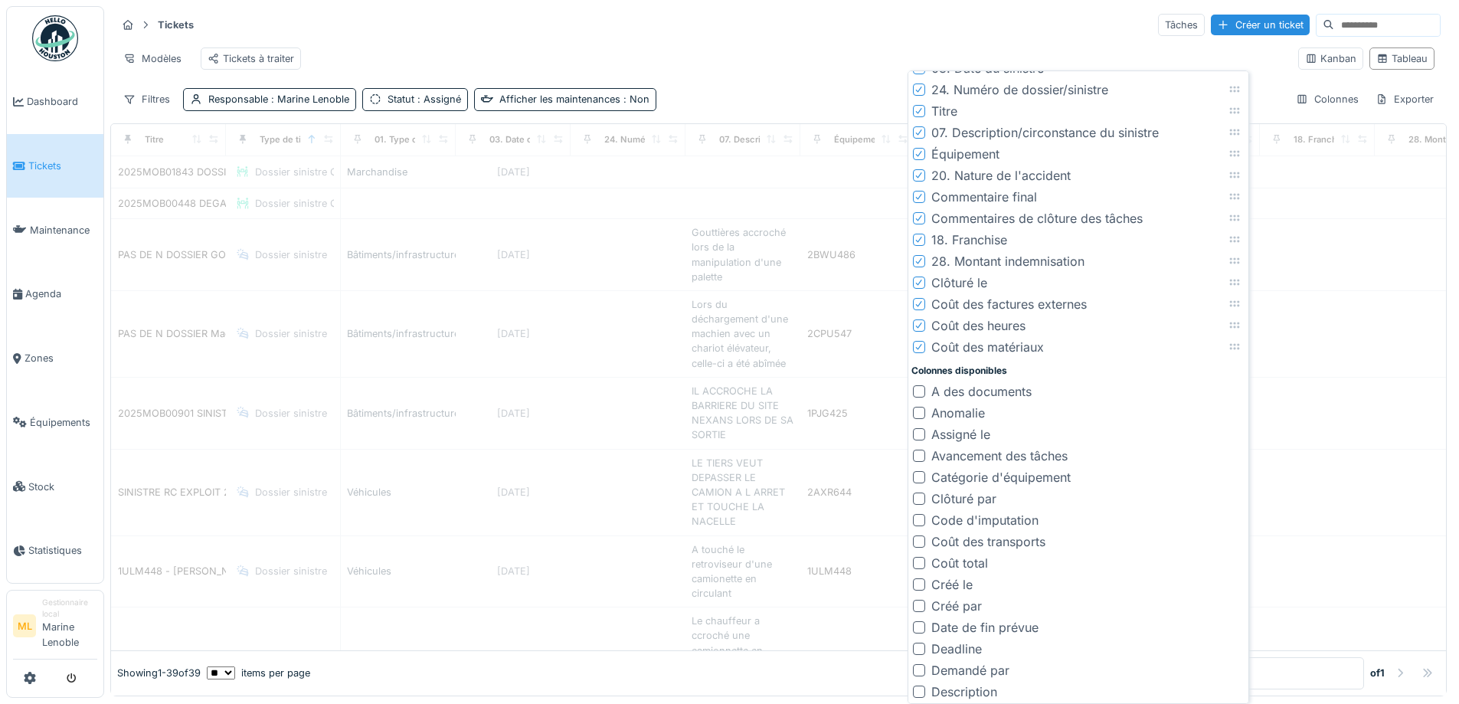
click at [918, 542] on div at bounding box center [919, 541] width 12 height 12
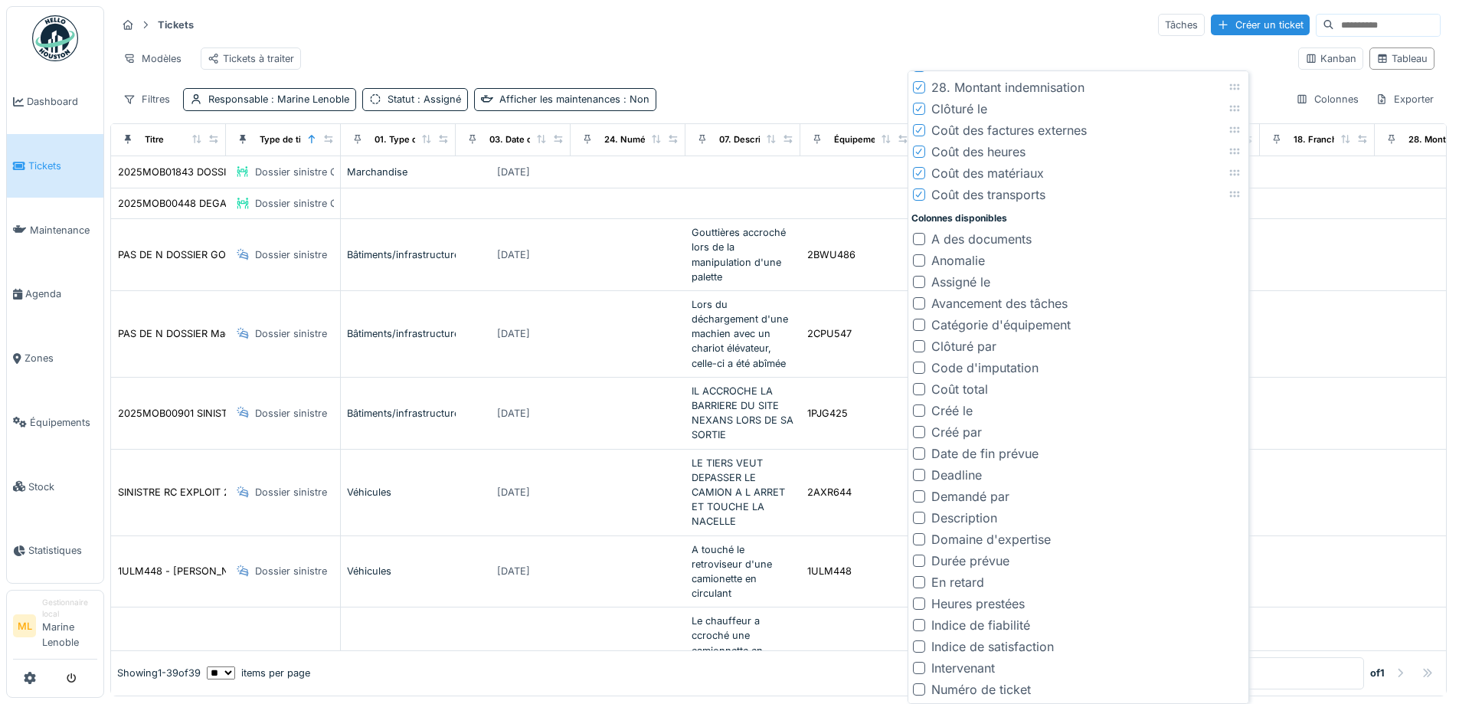
scroll to position [296, 0]
click at [919, 382] on div at bounding box center [919, 382] width 12 height 12
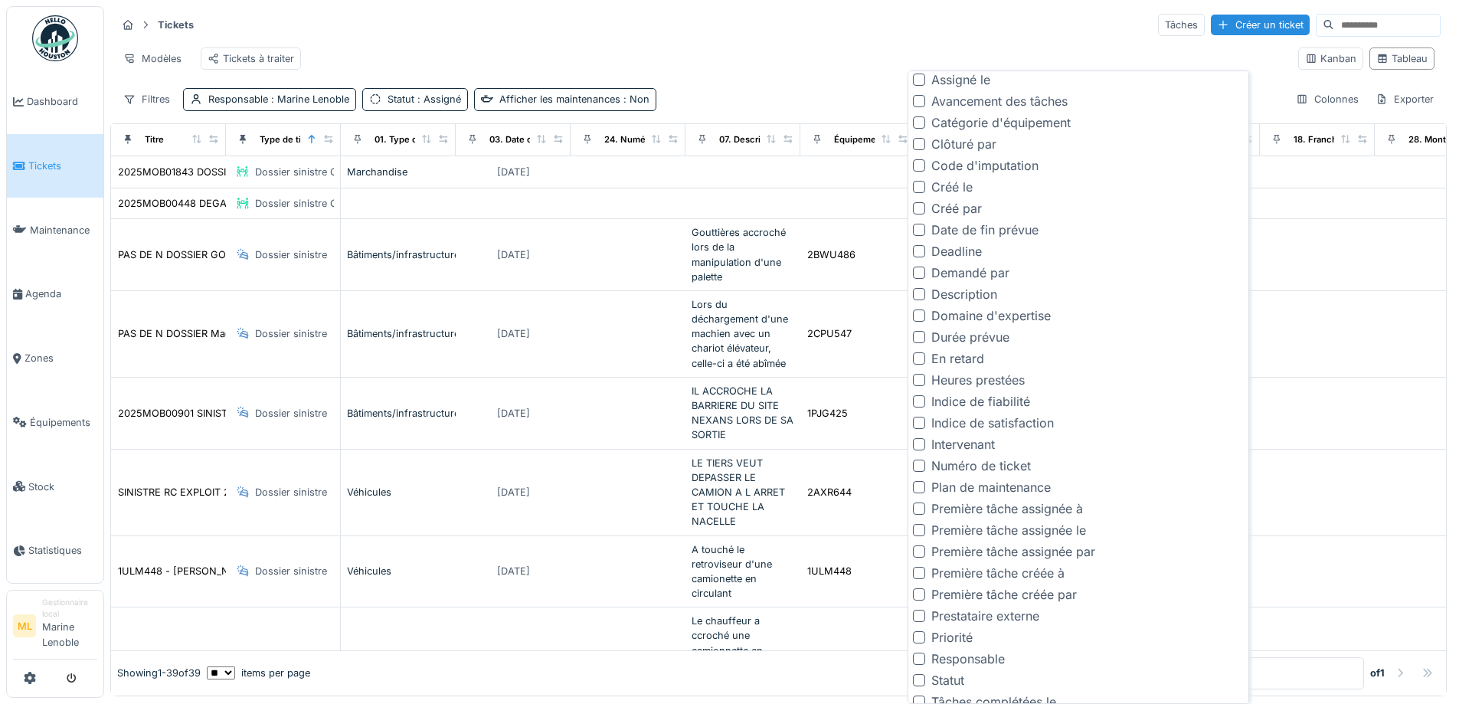
scroll to position [517, 0]
click at [920, 459] on div at bounding box center [919, 461] width 12 height 12
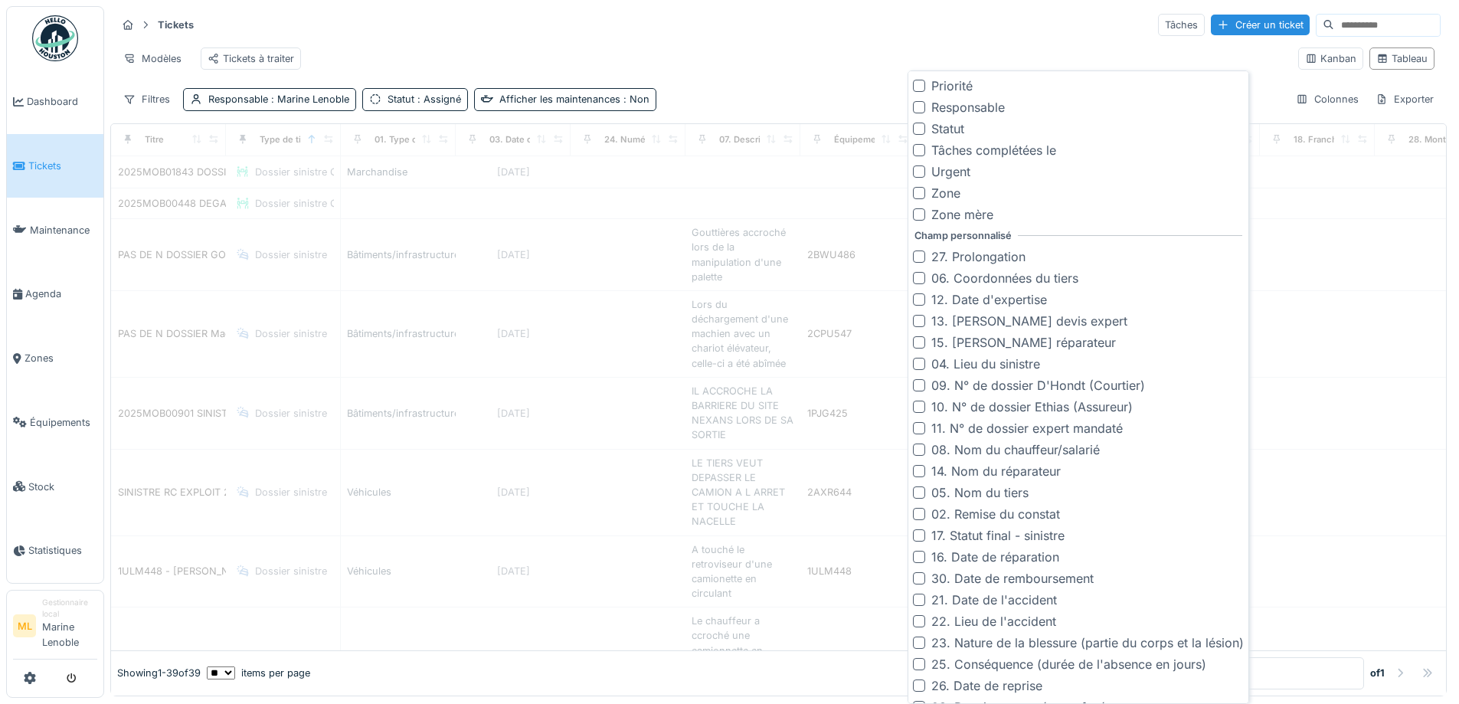
scroll to position [1066, 0]
click at [920, 275] on div at bounding box center [919, 276] width 12 height 12
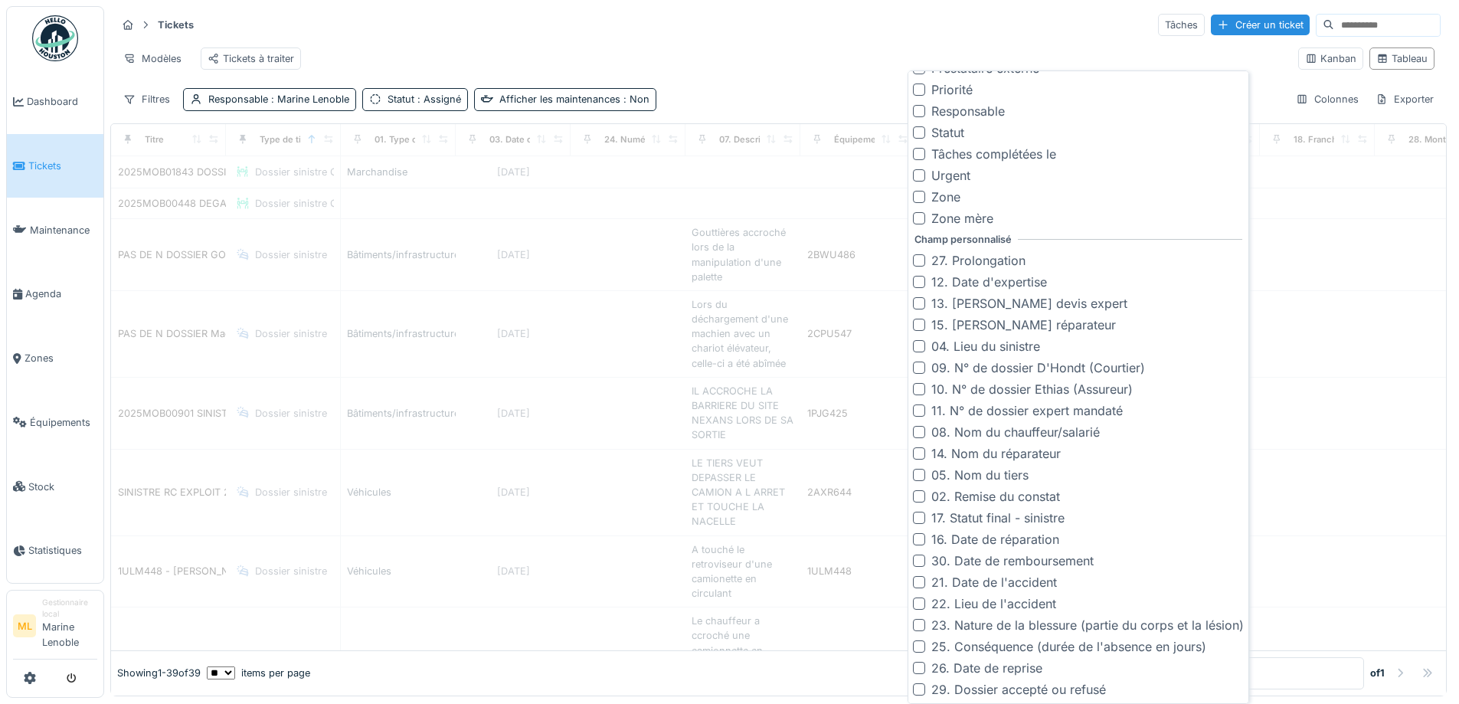
click at [916, 366] on div at bounding box center [919, 368] width 12 height 12
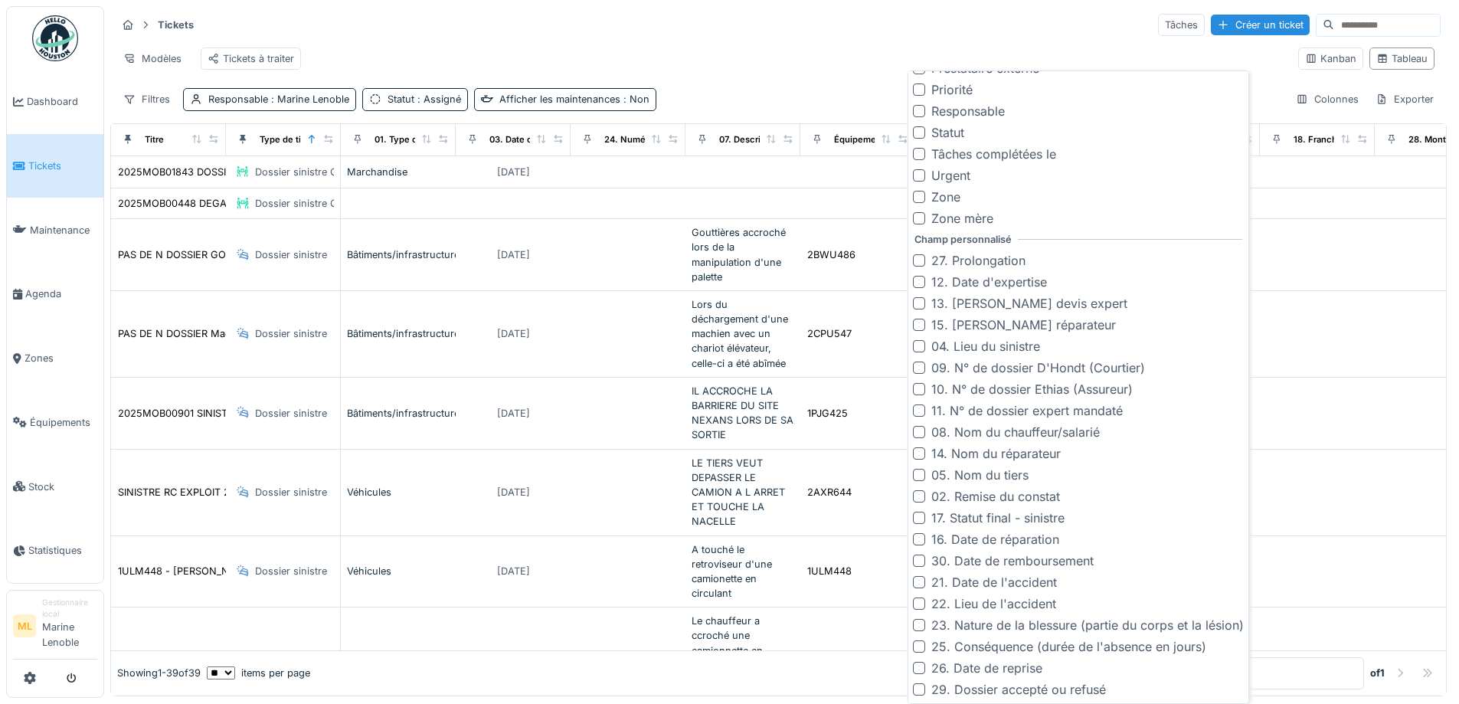
click at [922, 346] on div at bounding box center [919, 346] width 12 height 12
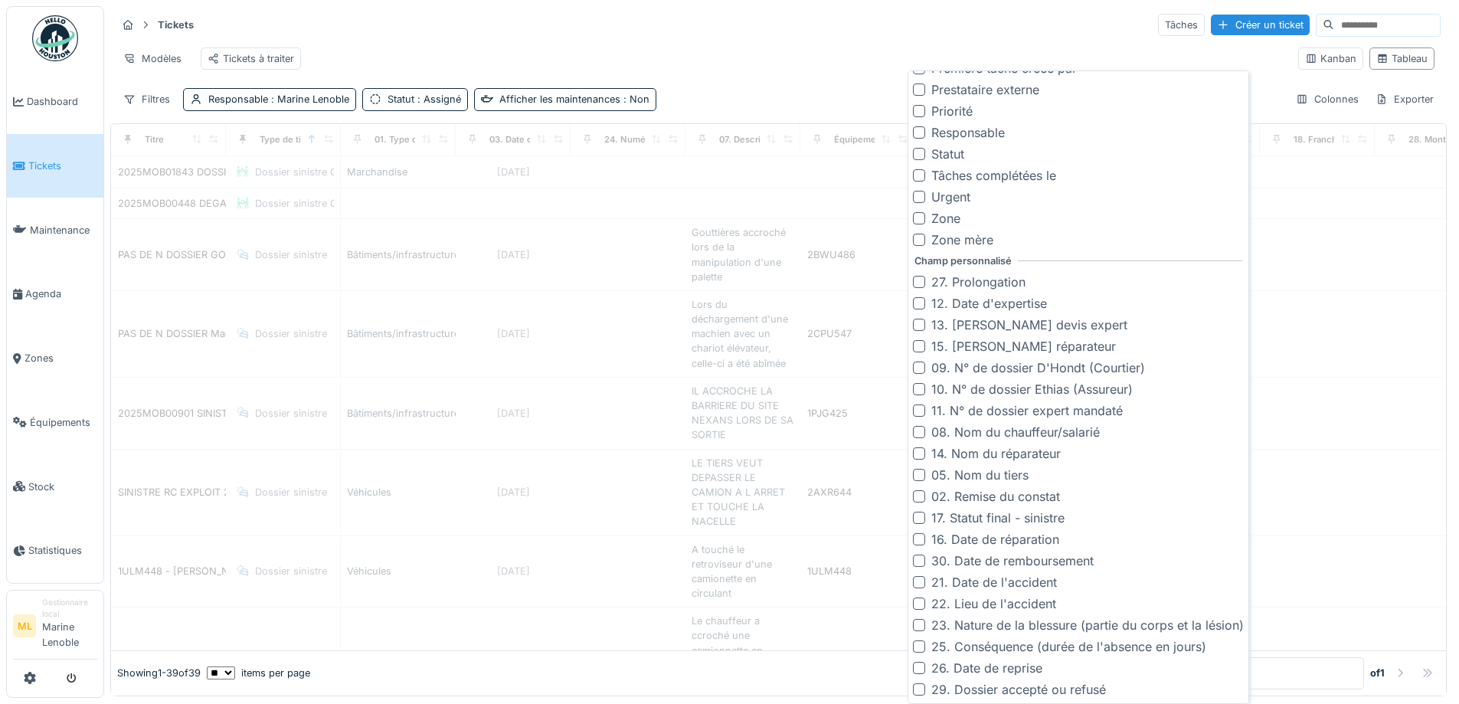
click at [923, 347] on div at bounding box center [919, 346] width 12 height 12
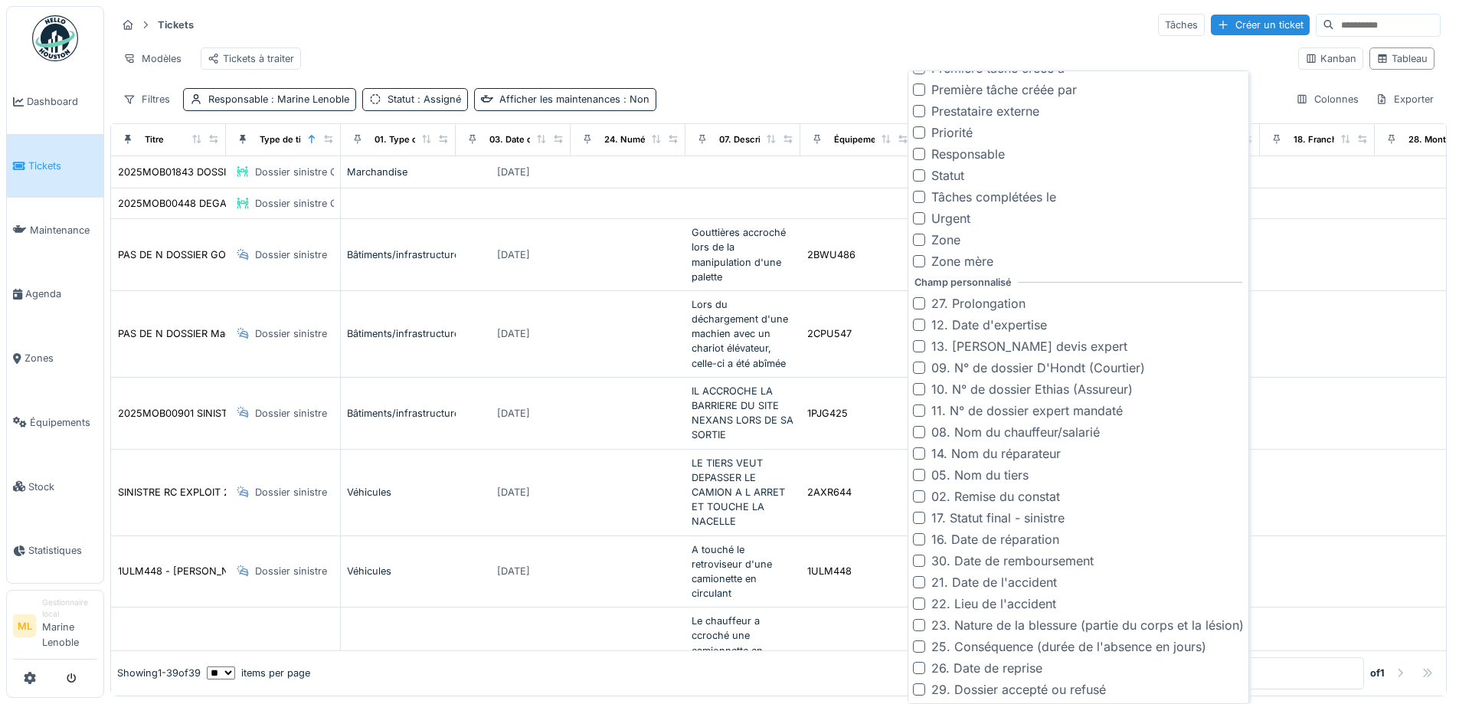
click at [922, 345] on div at bounding box center [919, 346] width 12 height 12
click at [921, 518] on div at bounding box center [919, 518] width 12 height 12
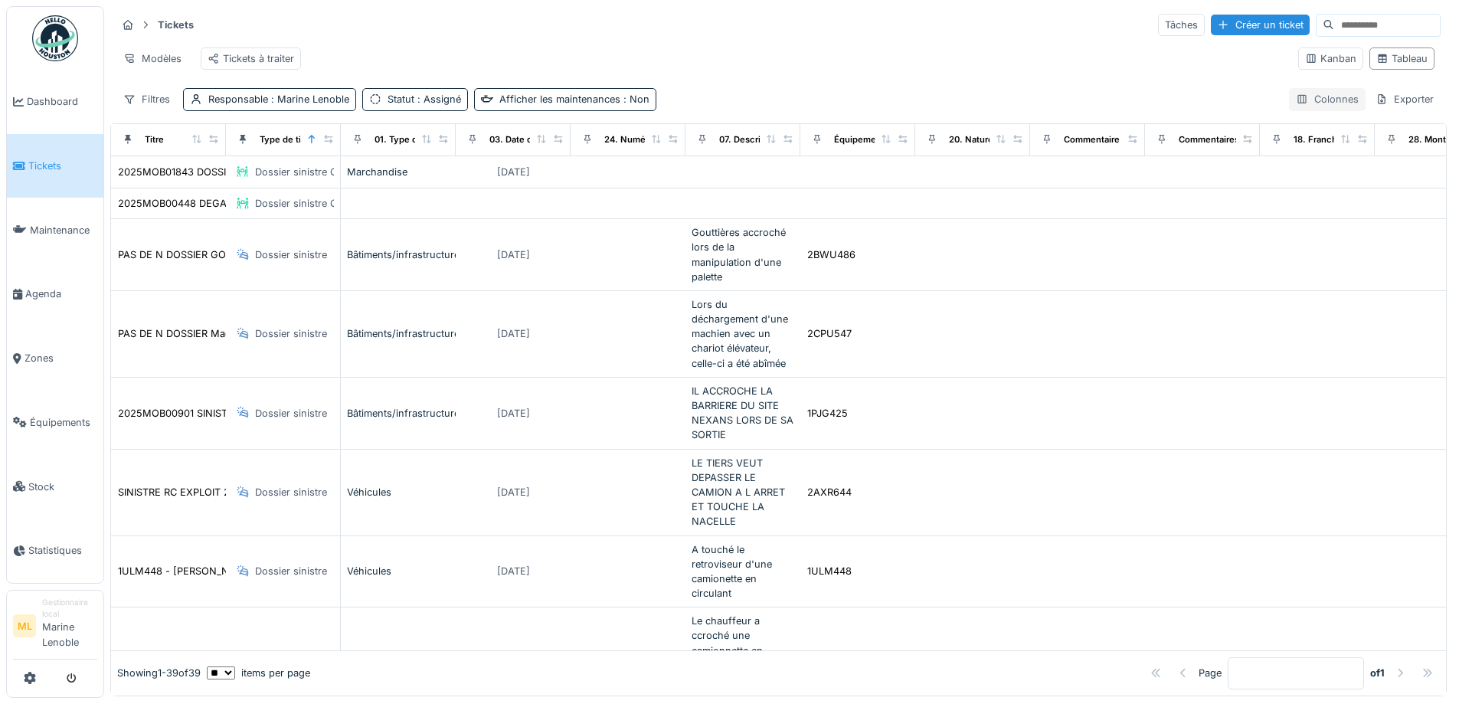
click at [1314, 110] on div "Colonnes" at bounding box center [1327, 99] width 77 height 22
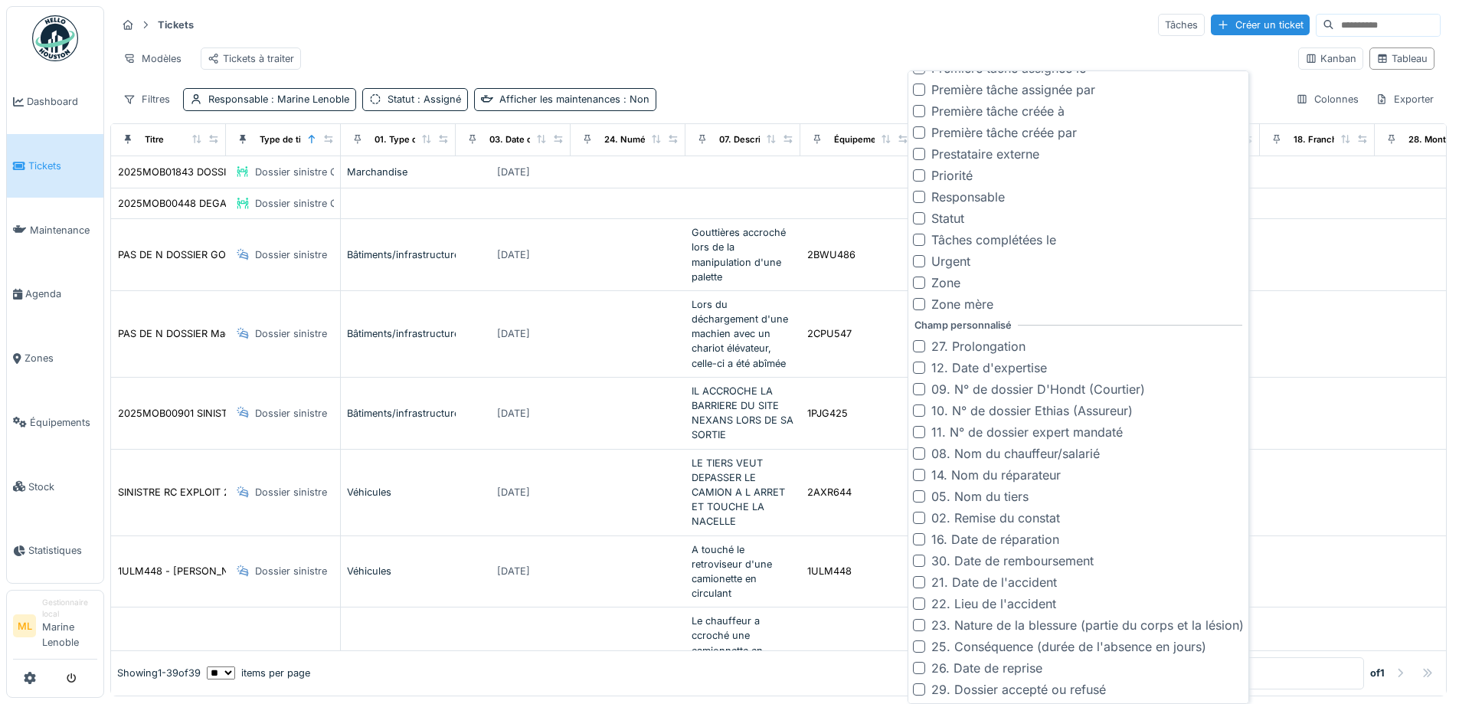
click at [915, 452] on div at bounding box center [919, 453] width 12 height 12
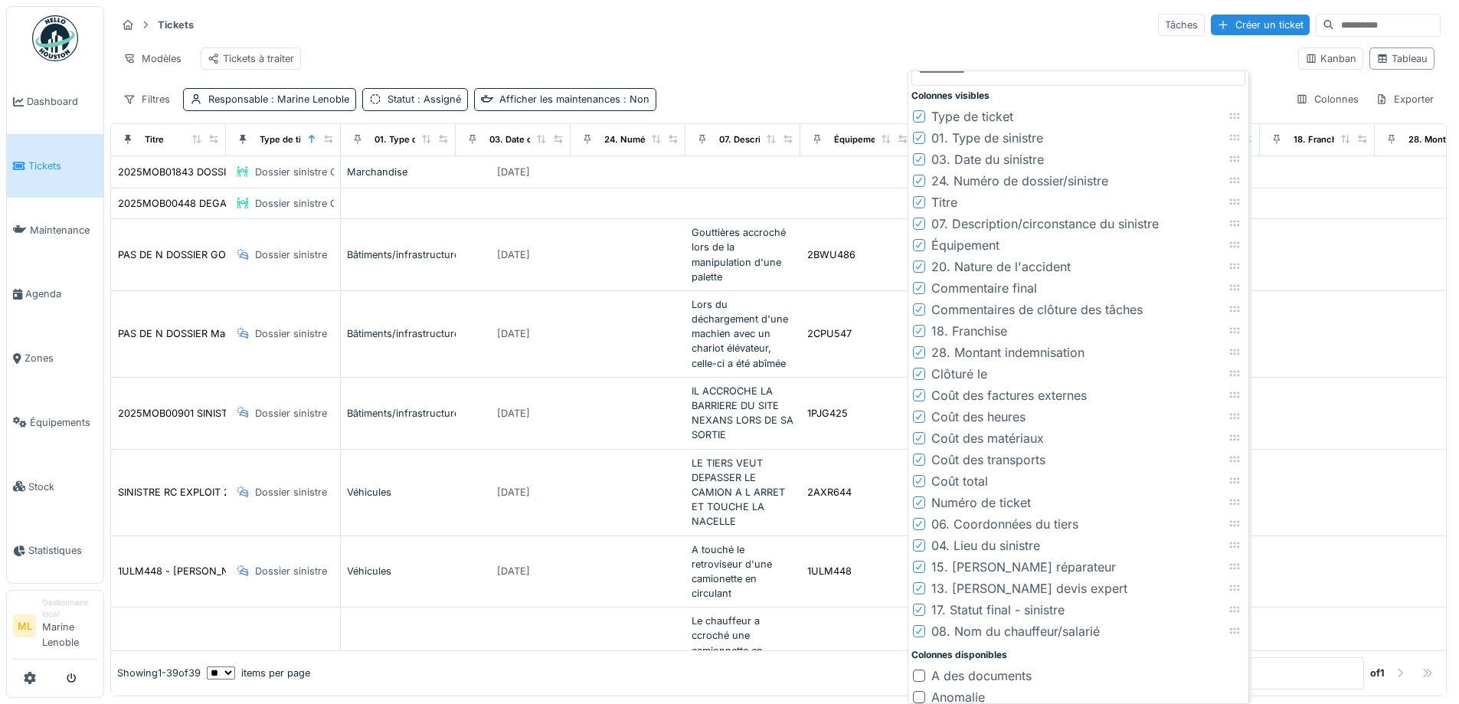
scroll to position [0, 0]
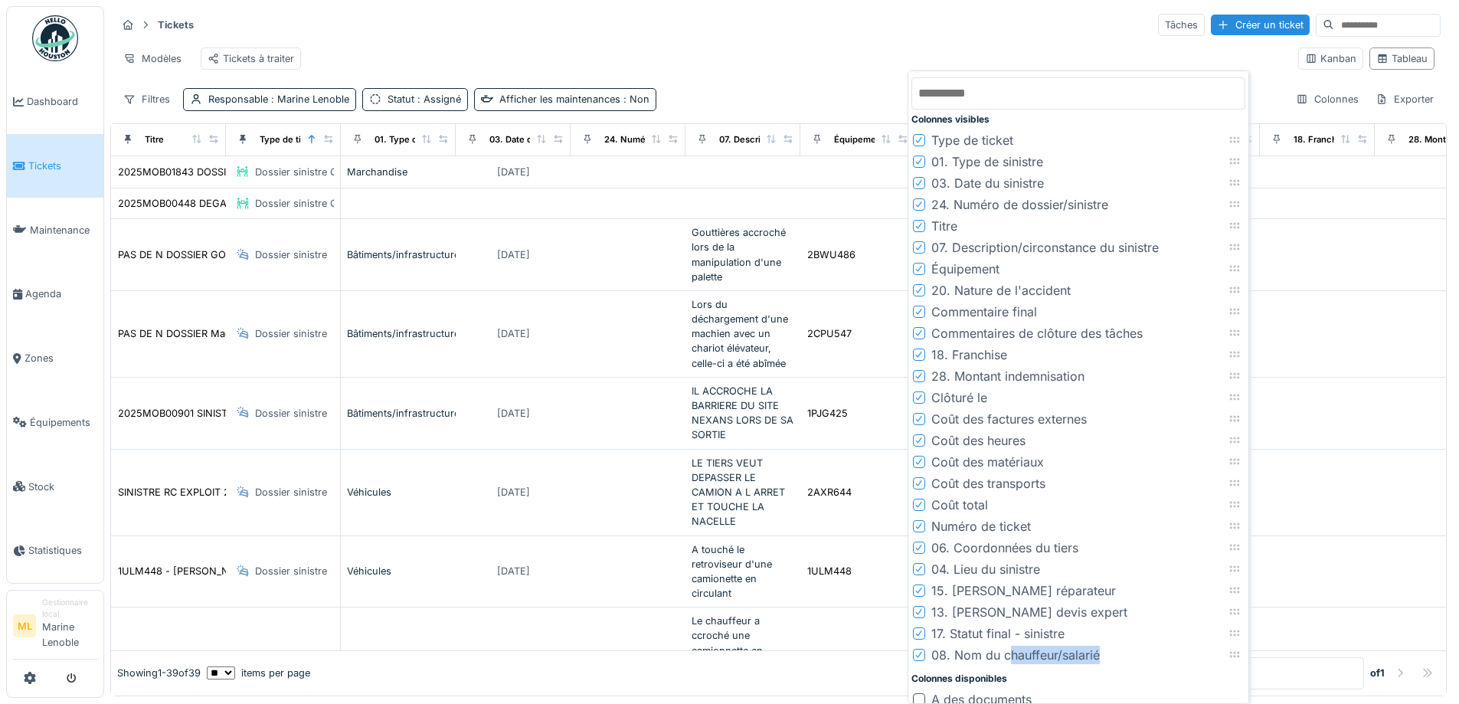
drag, startPoint x: 1012, startPoint y: 655, endPoint x: 1229, endPoint y: 661, distance: 216.9
click at [1196, 660] on li "08. Nom du chauffeur/salarié" at bounding box center [1079, 654] width 334 height 21
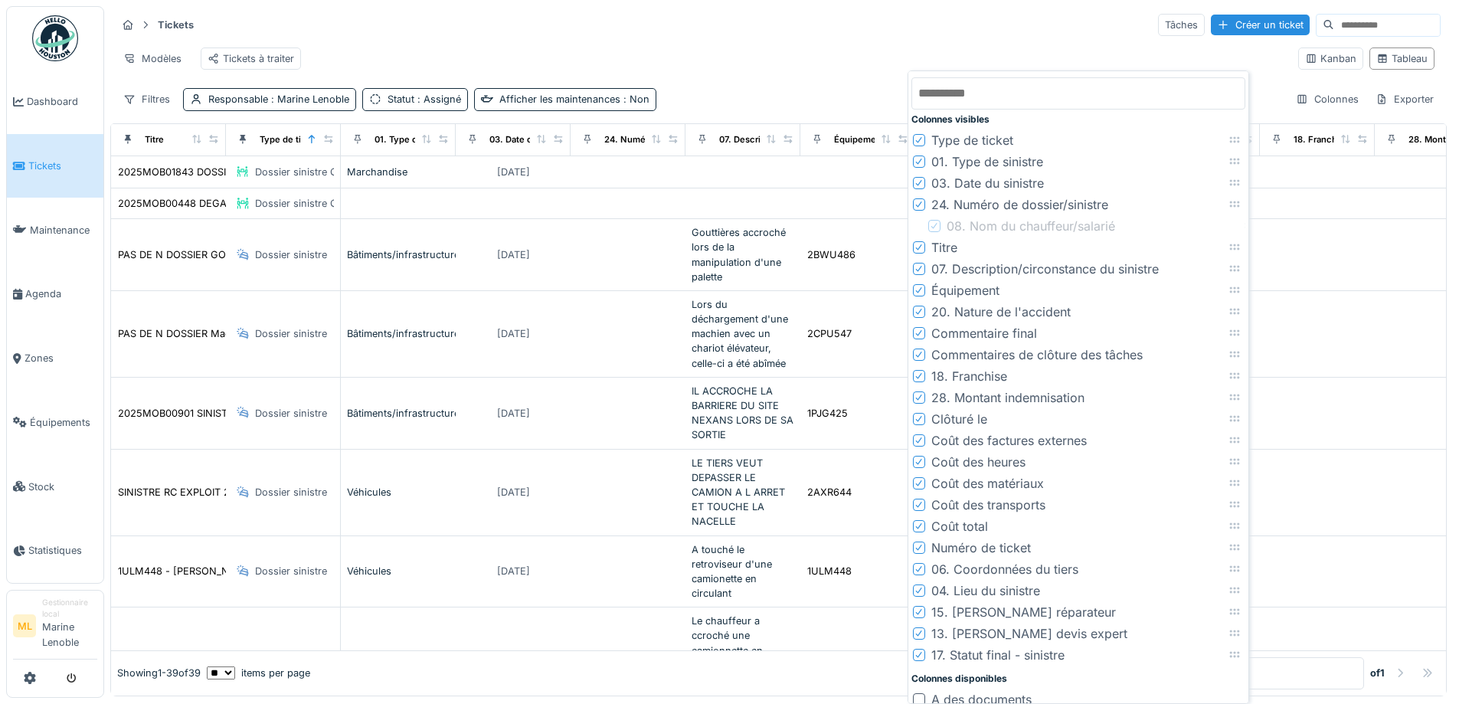
drag, startPoint x: 1234, startPoint y: 656, endPoint x: 1249, endPoint y: 227, distance: 429.3
click at [1249, 227] on div "Colonnes visibles Type de ticket 01. Type de sinistre 03. Date du sinistre 24. …" at bounding box center [1079, 387] width 342 height 634
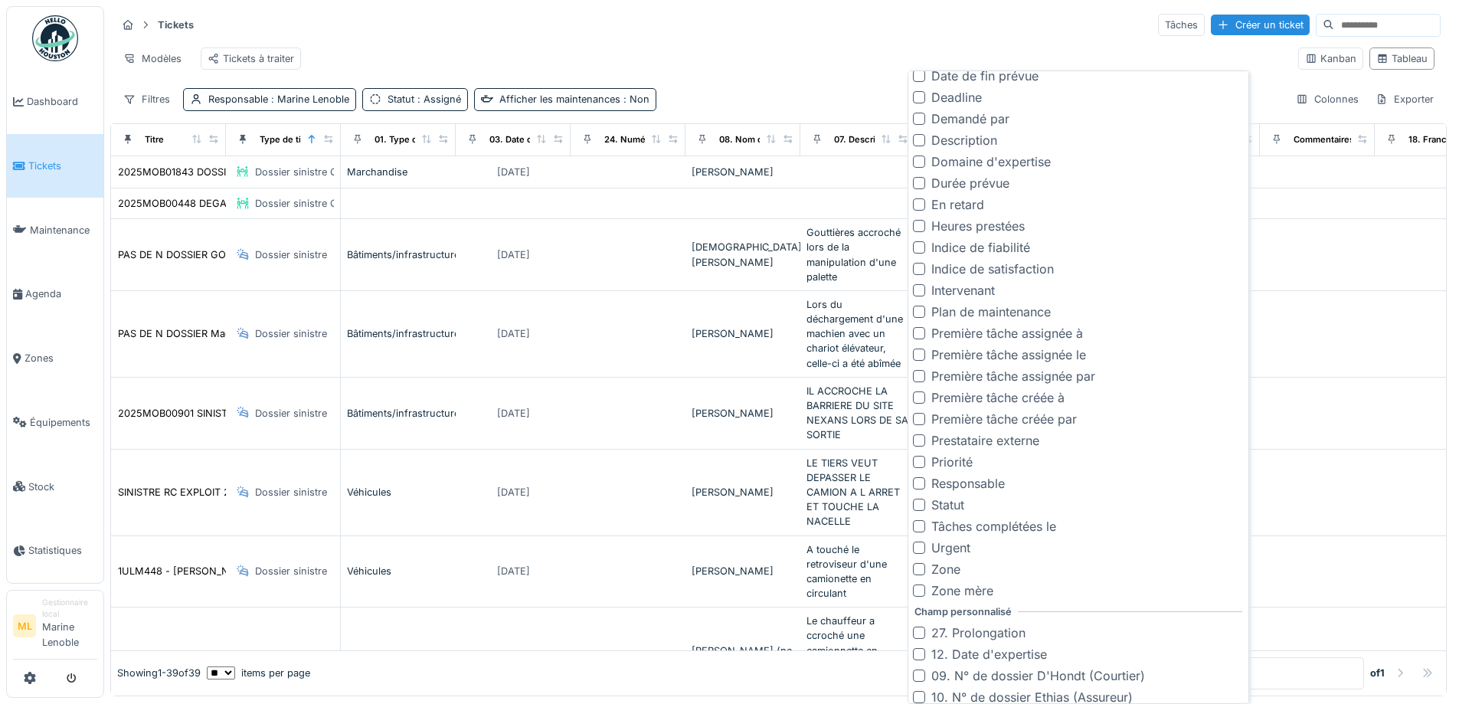
scroll to position [1082, 0]
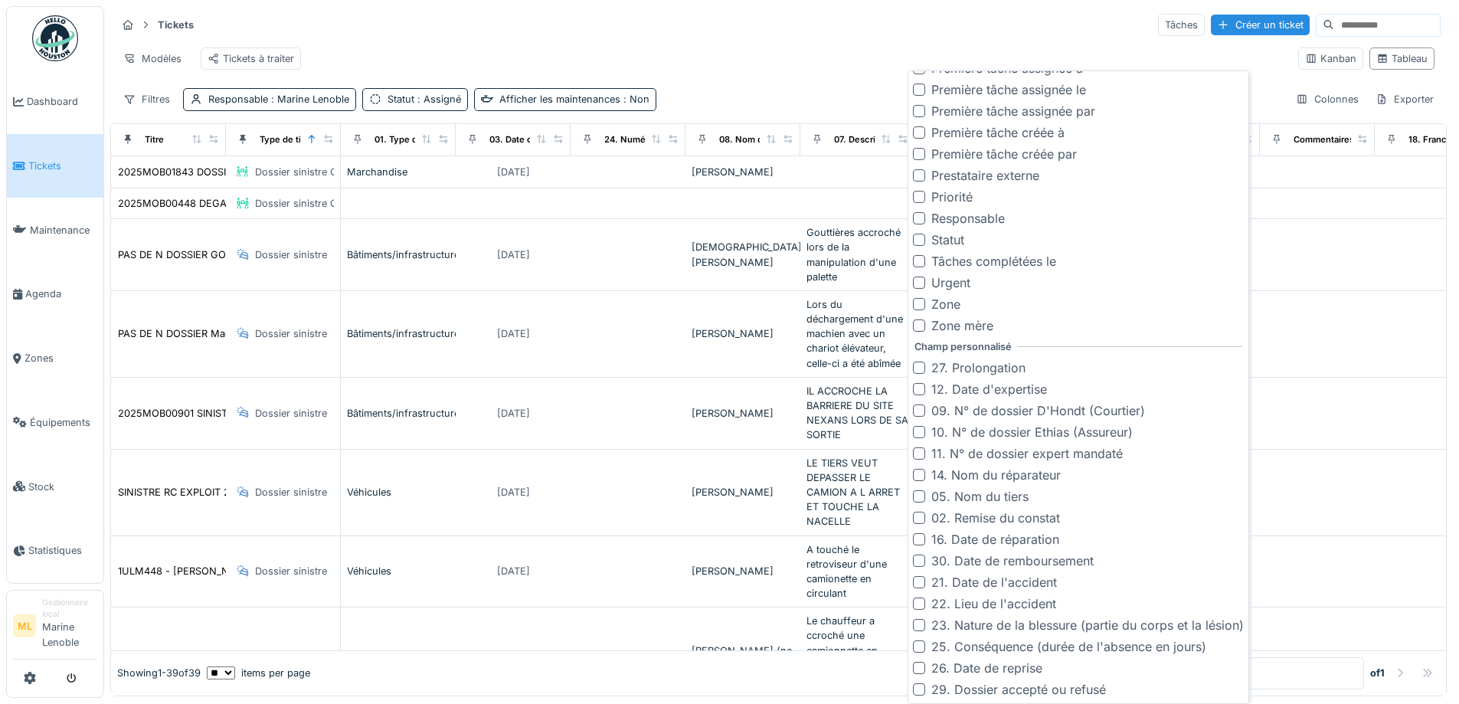
click at [920, 409] on div at bounding box center [919, 410] width 12 height 12
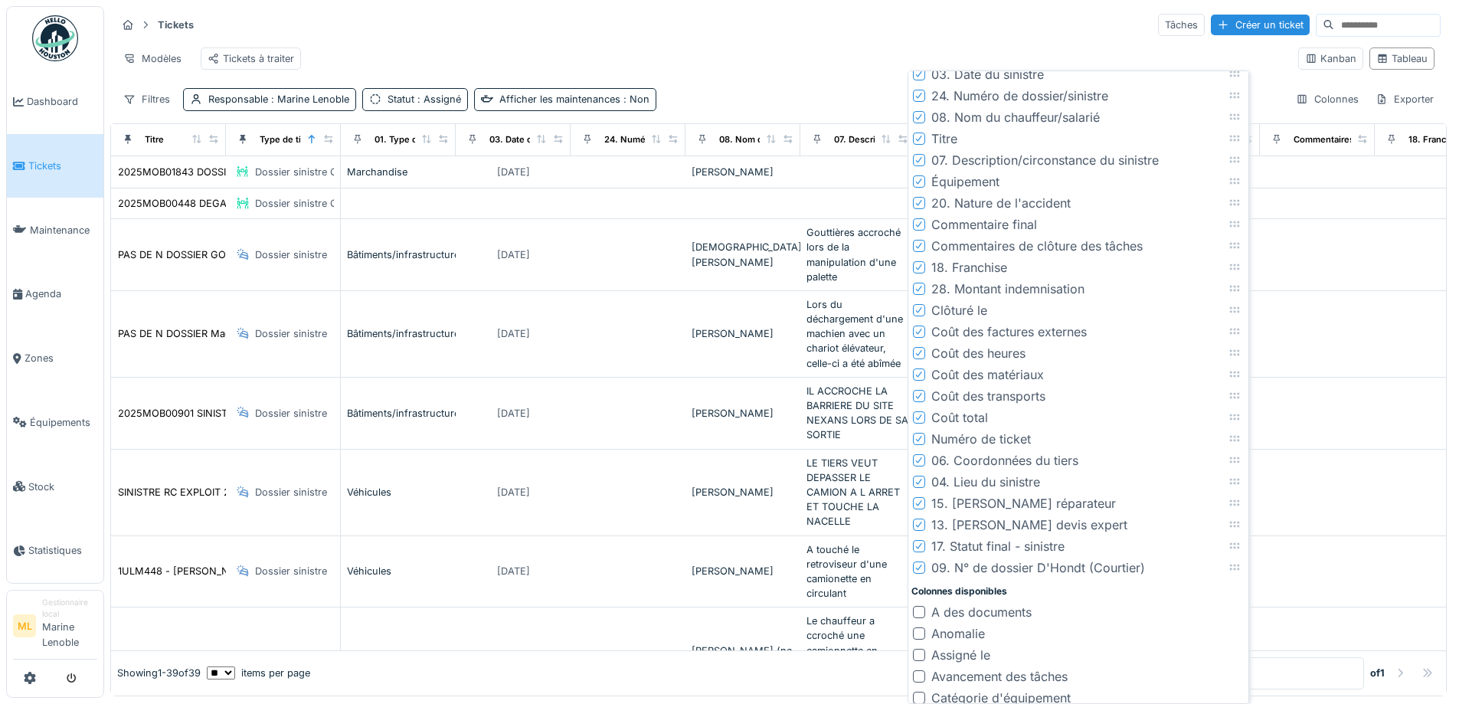
scroll to position [0, 0]
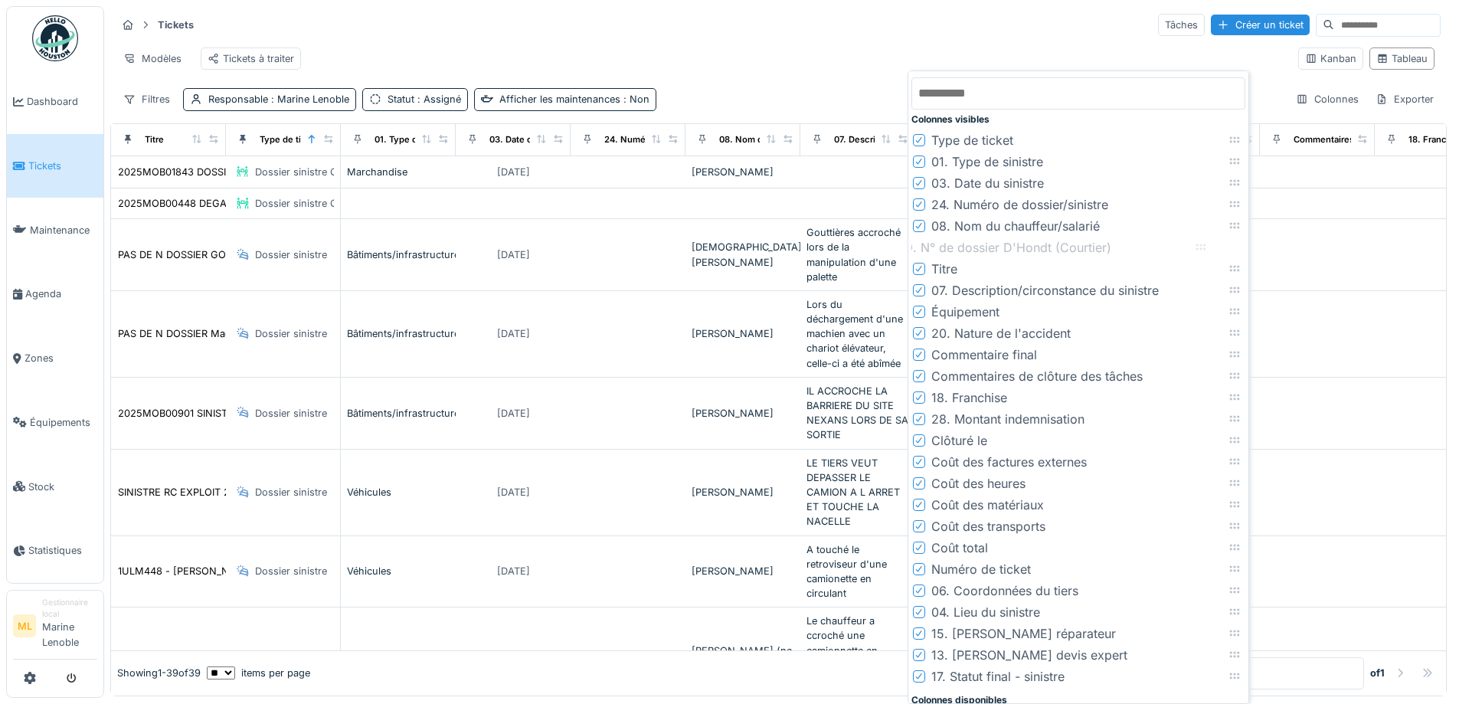
drag, startPoint x: 1233, startPoint y: 680, endPoint x: 1201, endPoint y: 248, distance: 433.2
click at [1200, 250] on icon at bounding box center [1201, 247] width 12 height 10
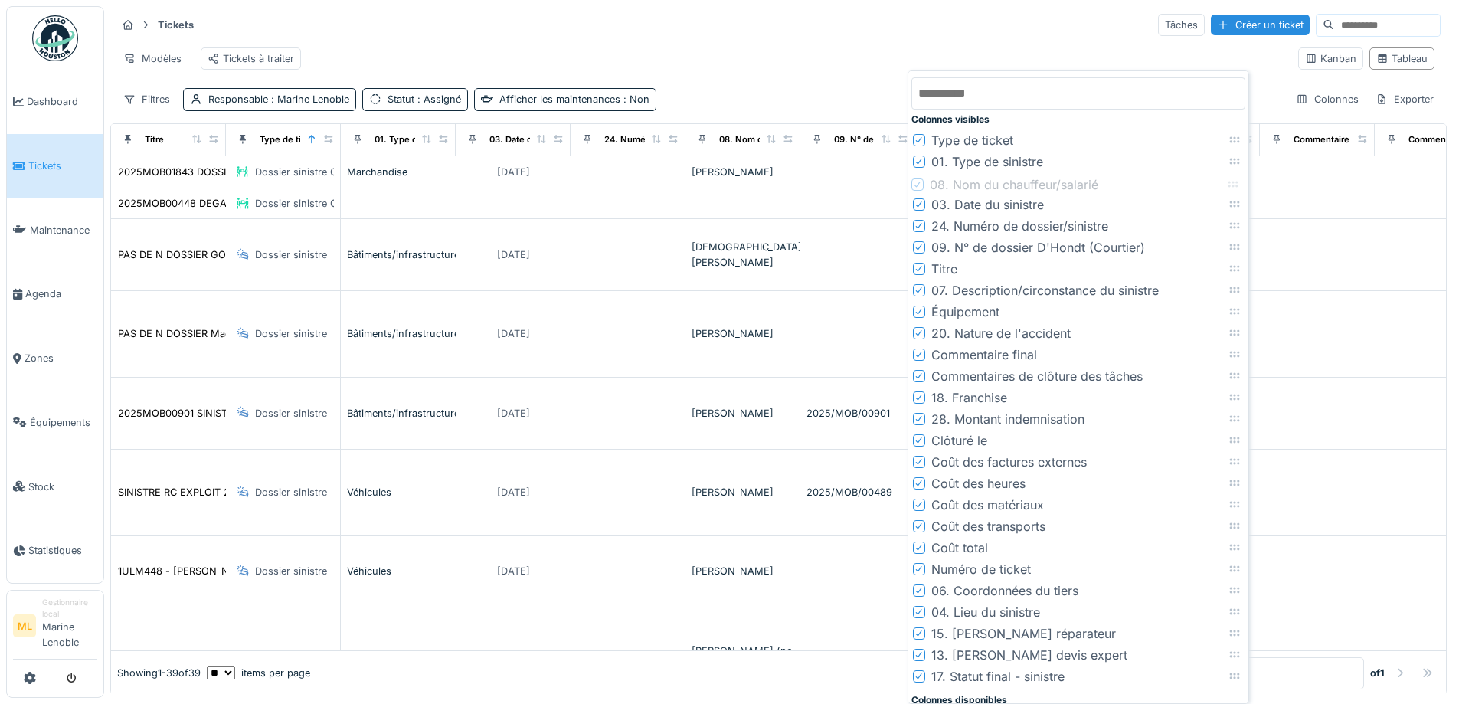
drag, startPoint x: 1236, startPoint y: 224, endPoint x: 1235, endPoint y: 183, distance: 41.4
click at [1235, 183] on icon at bounding box center [1234, 185] width 10 height 6
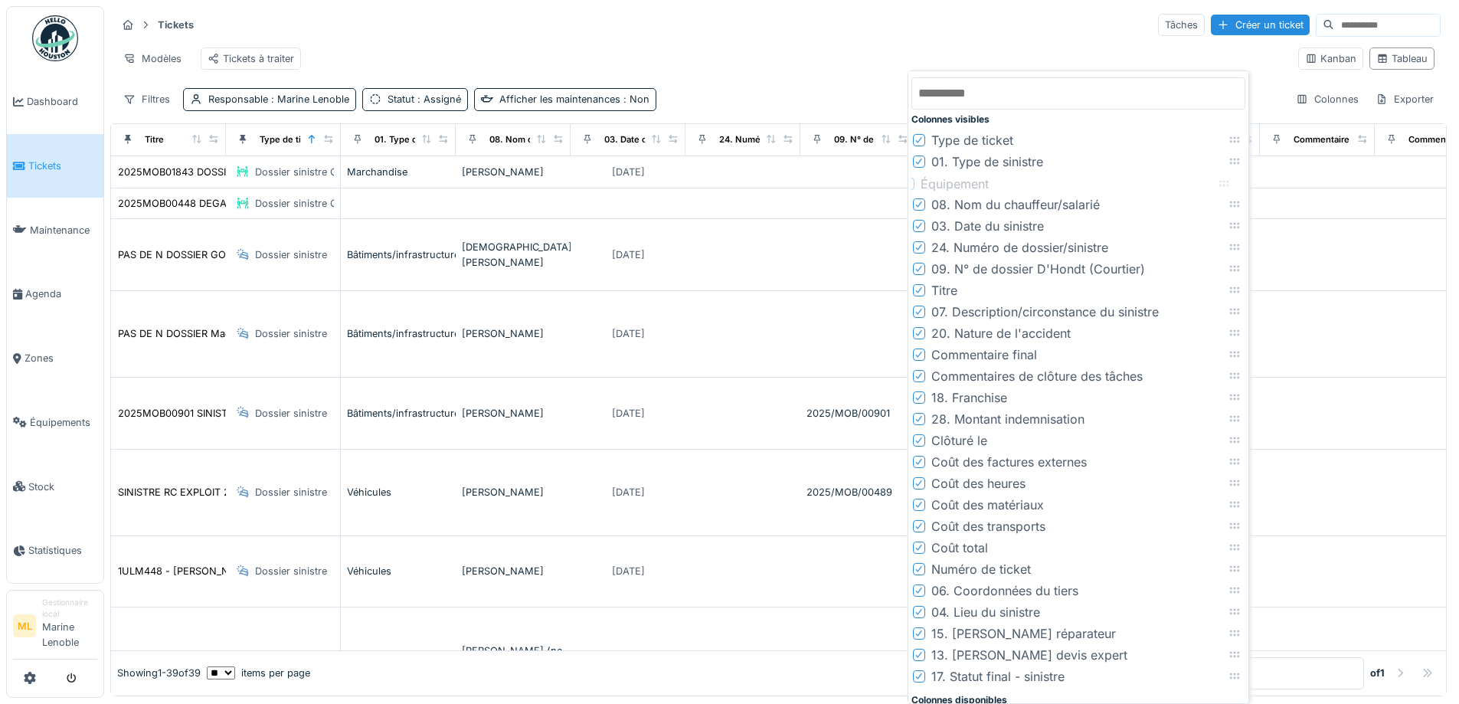
drag, startPoint x: 1233, startPoint y: 310, endPoint x: 1223, endPoint y: 182, distance: 128.4
click at [1223, 182] on icon at bounding box center [1225, 184] width 10 height 6
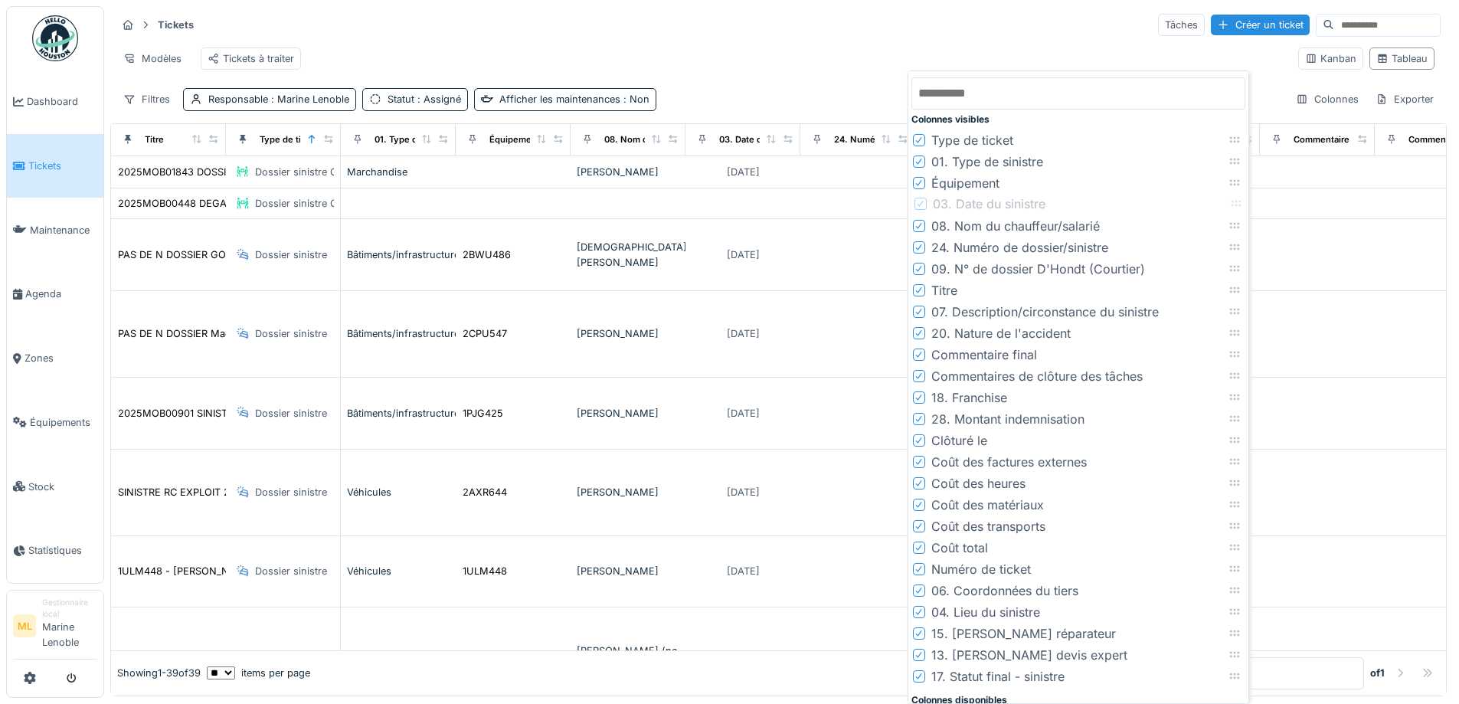
drag, startPoint x: 1233, startPoint y: 227, endPoint x: 1234, endPoint y: 205, distance: 22.3
click at [1234, 205] on icon at bounding box center [1236, 203] width 12 height 10
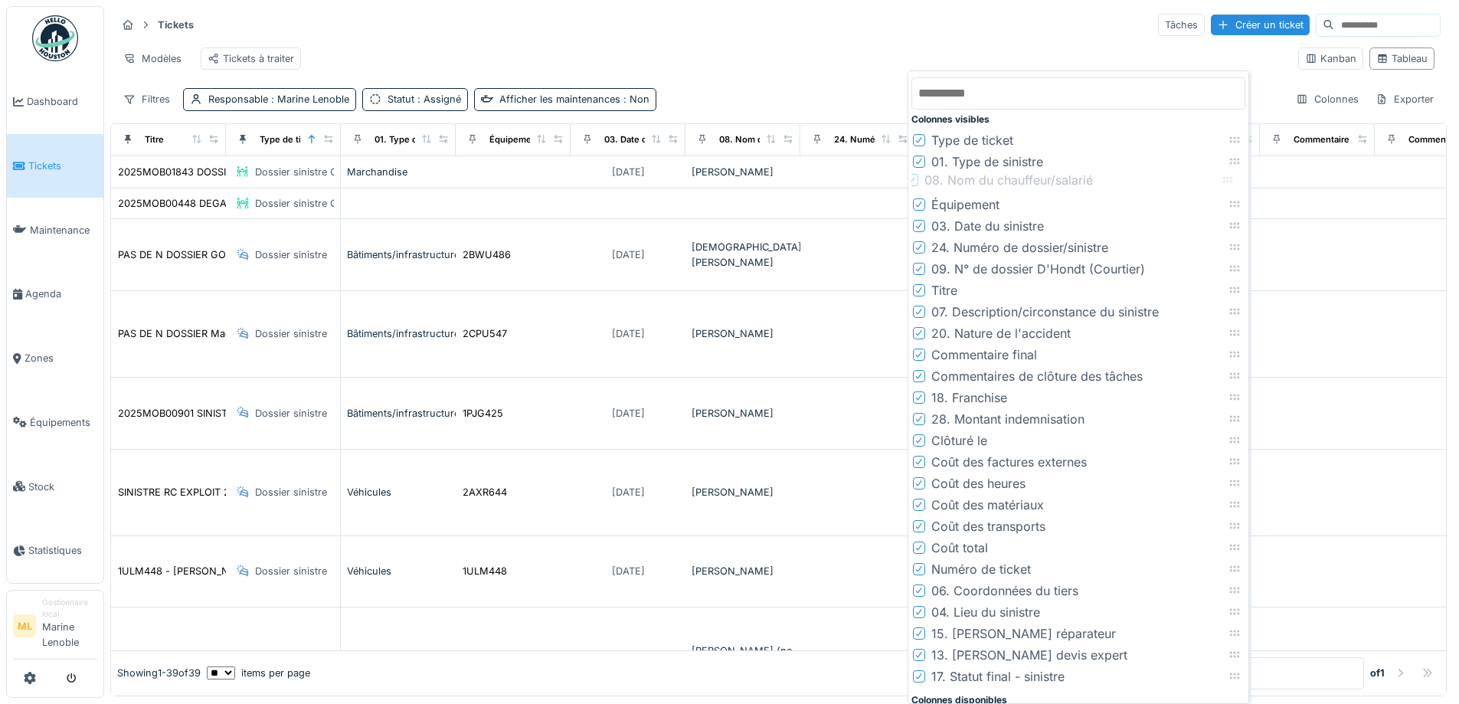
drag, startPoint x: 1236, startPoint y: 226, endPoint x: 1229, endPoint y: 180, distance: 46.5
click at [1229, 180] on icon at bounding box center [1228, 180] width 12 height 10
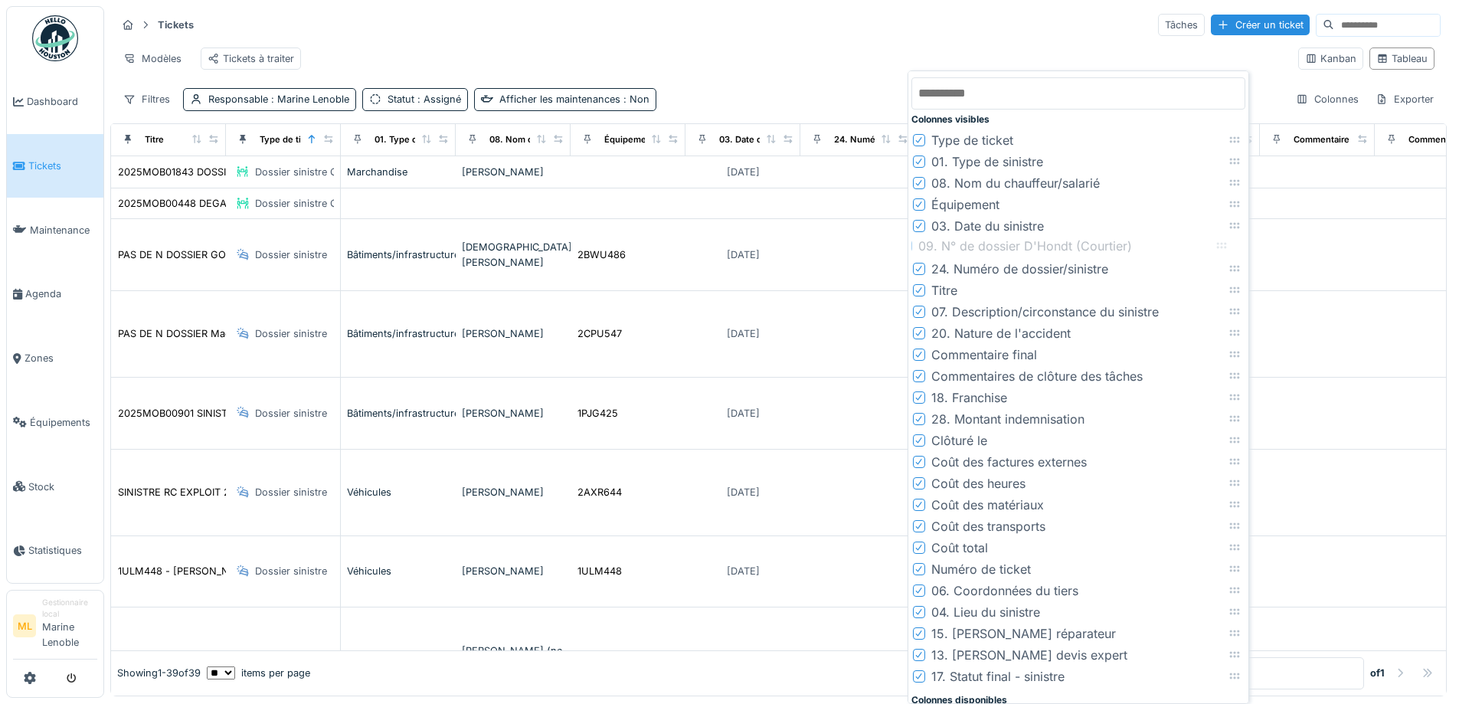
drag, startPoint x: 1232, startPoint y: 270, endPoint x: 1219, endPoint y: 247, distance: 26.4
click at [1219, 247] on icon at bounding box center [1222, 246] width 12 height 10
click at [922, 267] on icon at bounding box center [919, 269] width 6 height 6
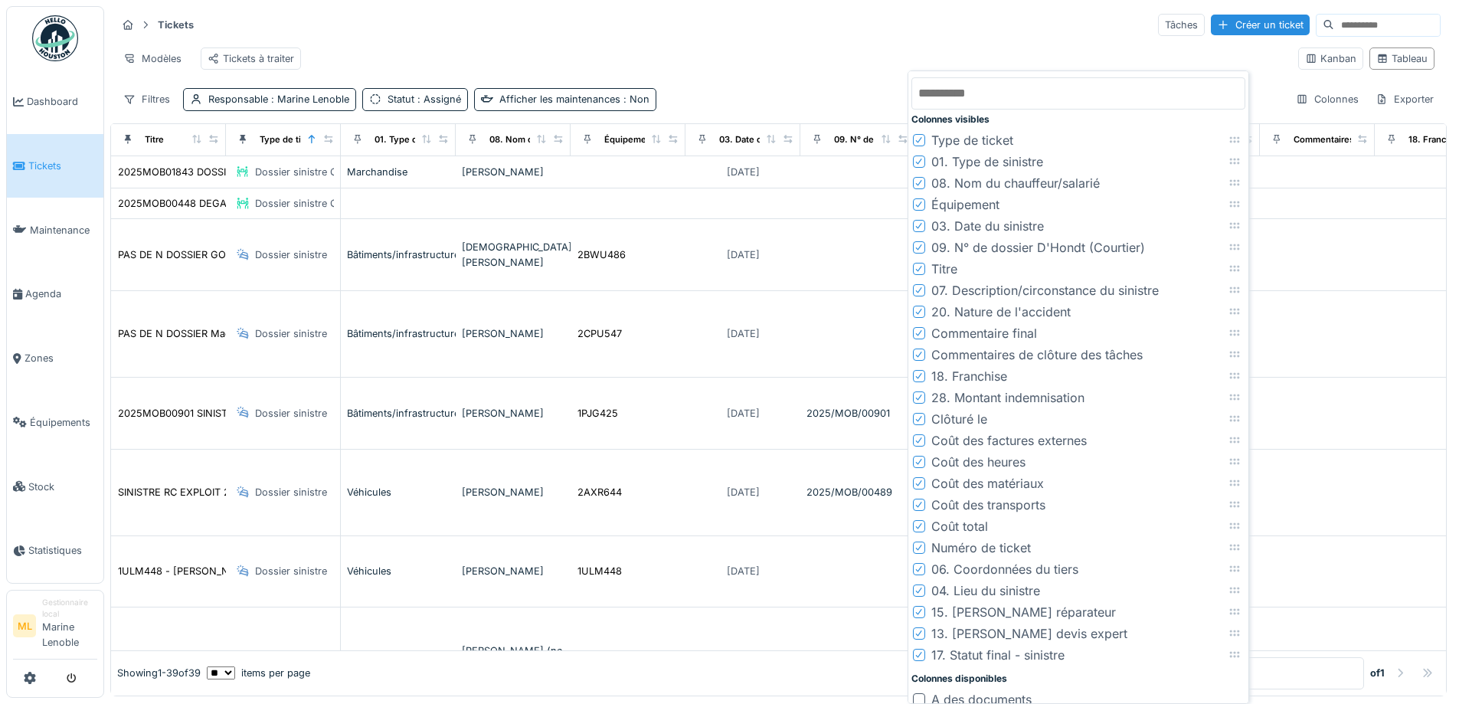
click at [918, 268] on icon at bounding box center [919, 269] width 9 height 8
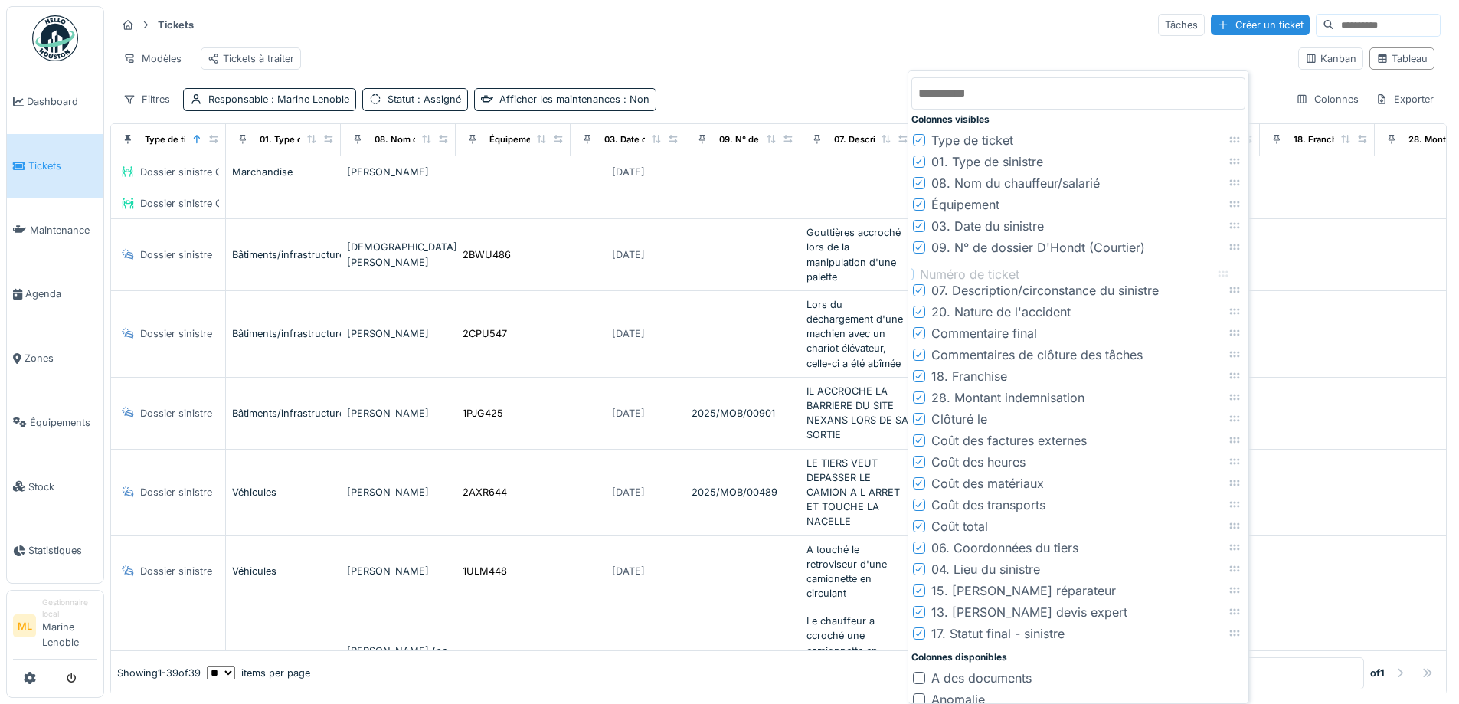
drag, startPoint x: 1235, startPoint y: 525, endPoint x: 1223, endPoint y: 273, distance: 252.3
click at [1223, 273] on icon at bounding box center [1223, 274] width 12 height 10
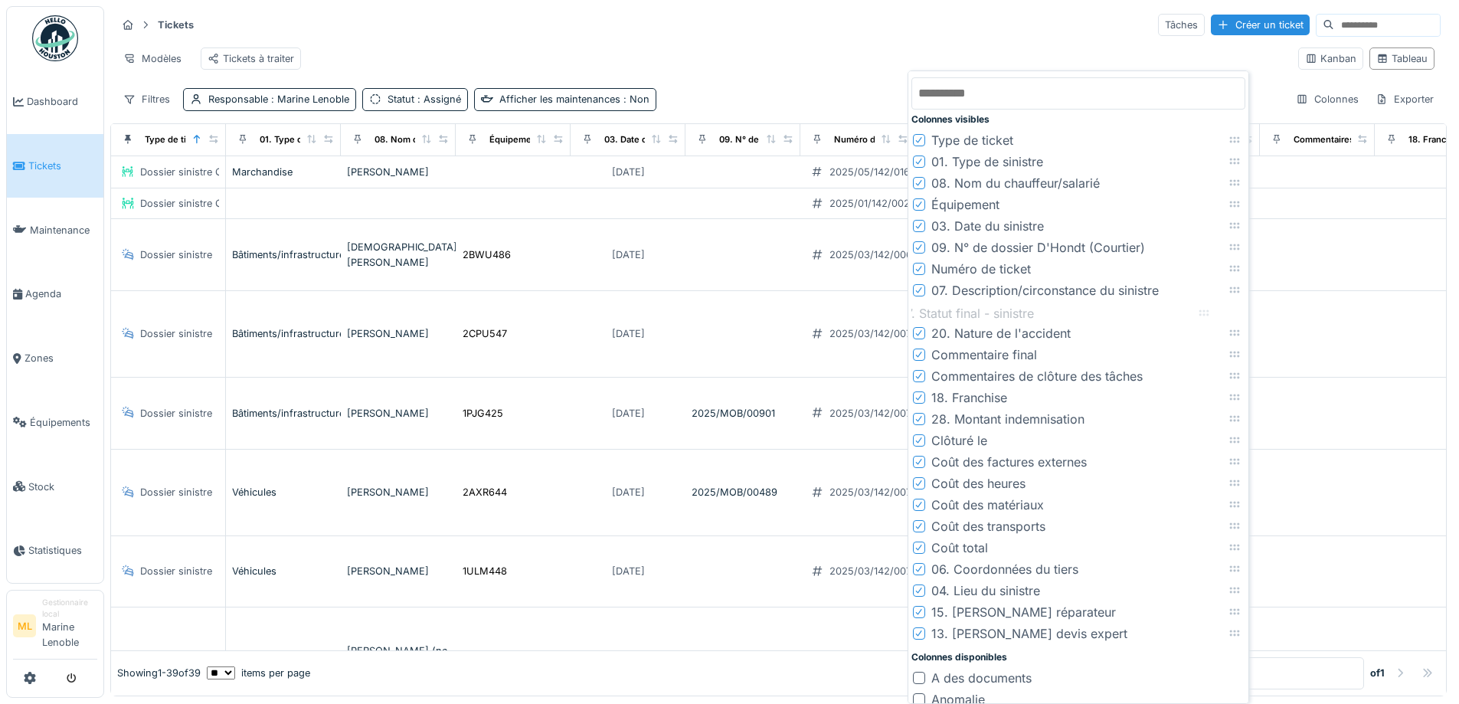
drag, startPoint x: 1236, startPoint y: 634, endPoint x: 1205, endPoint y: 314, distance: 321.7
click at [1205, 314] on icon at bounding box center [1204, 313] width 12 height 10
click at [1000, 43] on div "Modèles Tickets à traiter" at bounding box center [701, 58] width 1170 height 34
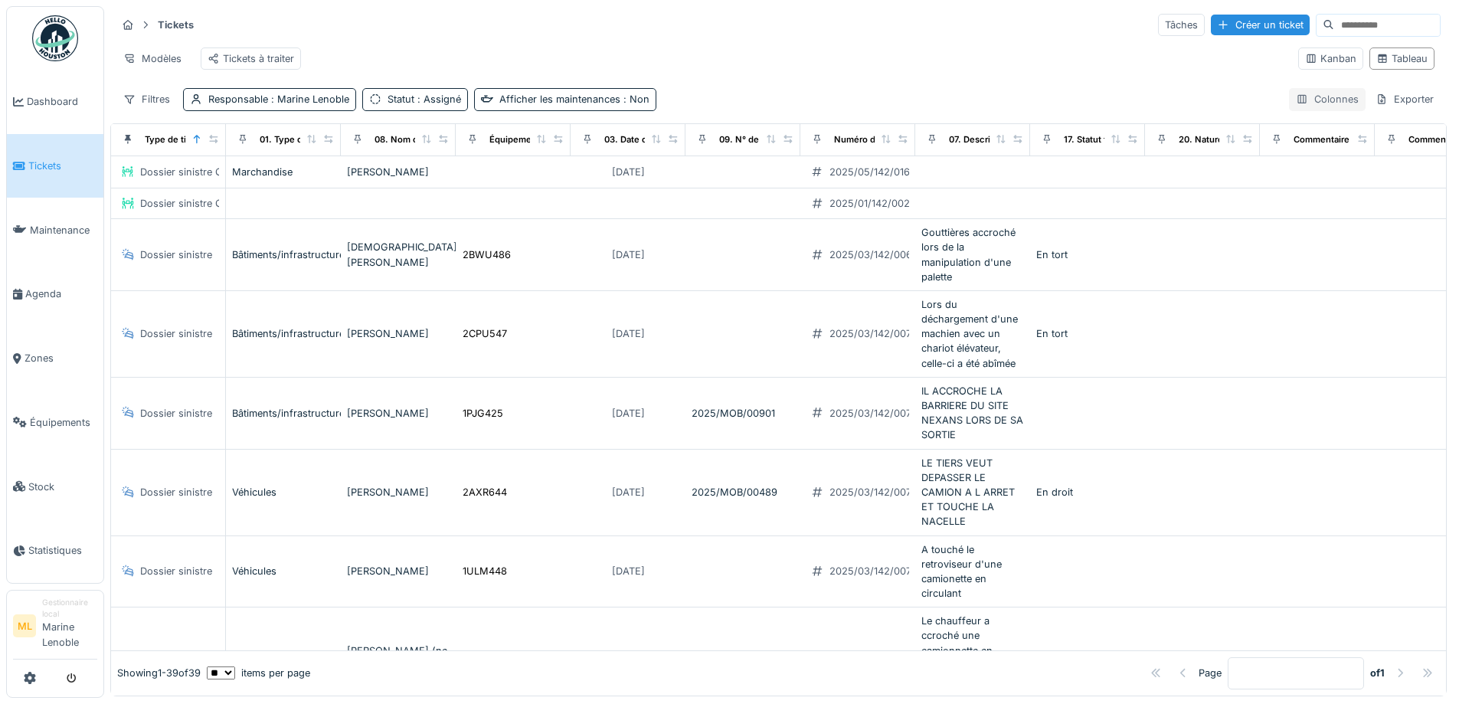
click at [1317, 106] on div "Colonnes" at bounding box center [1327, 99] width 77 height 22
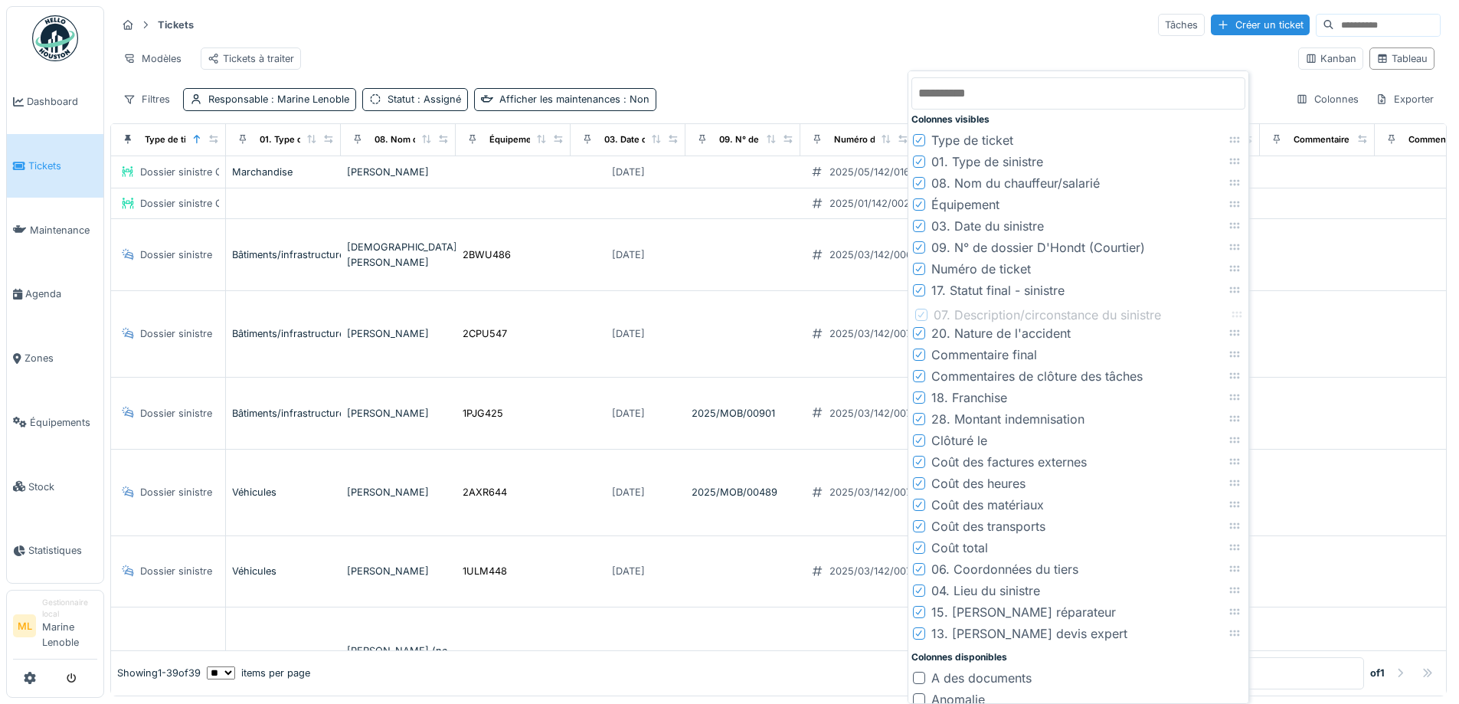
drag, startPoint x: 1235, startPoint y: 289, endPoint x: 1237, endPoint y: 313, distance: 23.9
drag, startPoint x: 1239, startPoint y: 399, endPoint x: 1243, endPoint y: 335, distance: 64.5
click at [1243, 335] on icon at bounding box center [1239, 333] width 12 height 10
click at [918, 482] on icon at bounding box center [919, 484] width 9 height 8
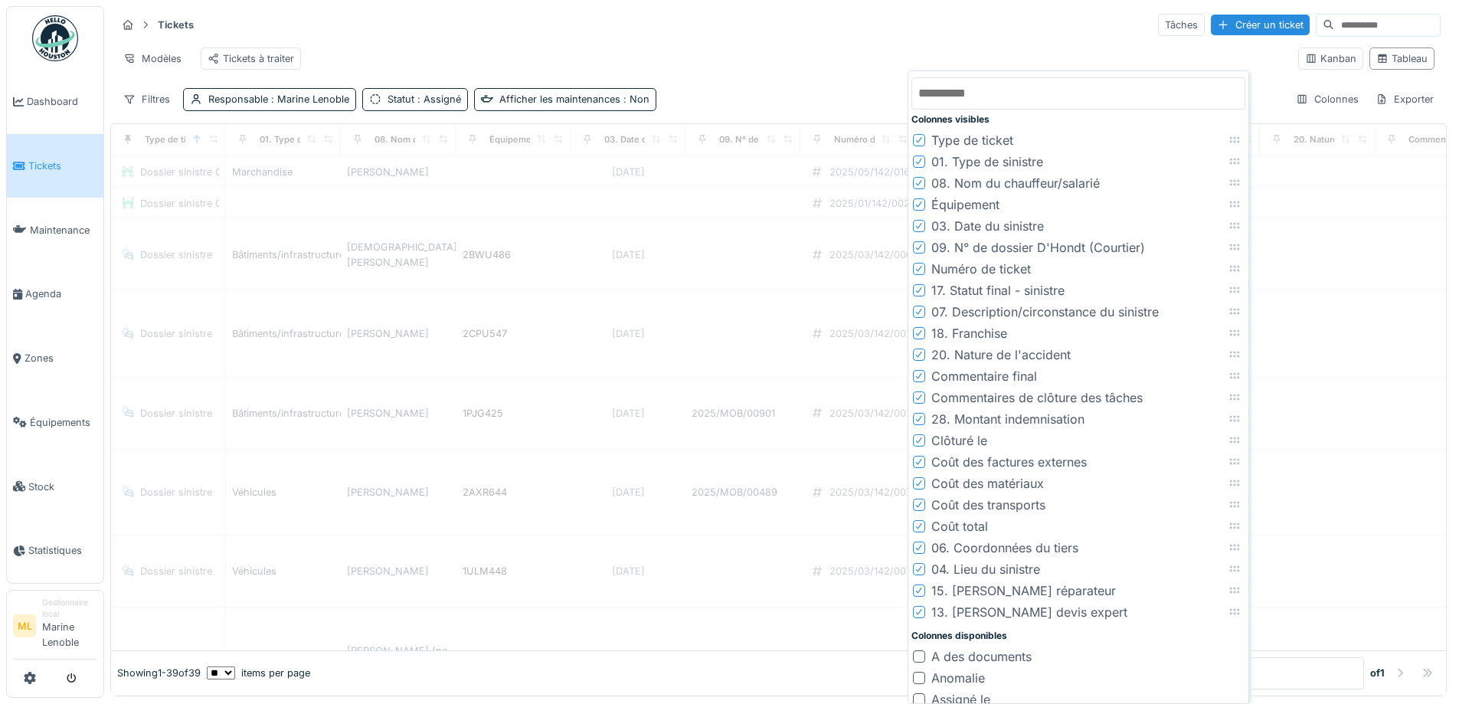
click at [918, 482] on icon at bounding box center [919, 484] width 9 height 8
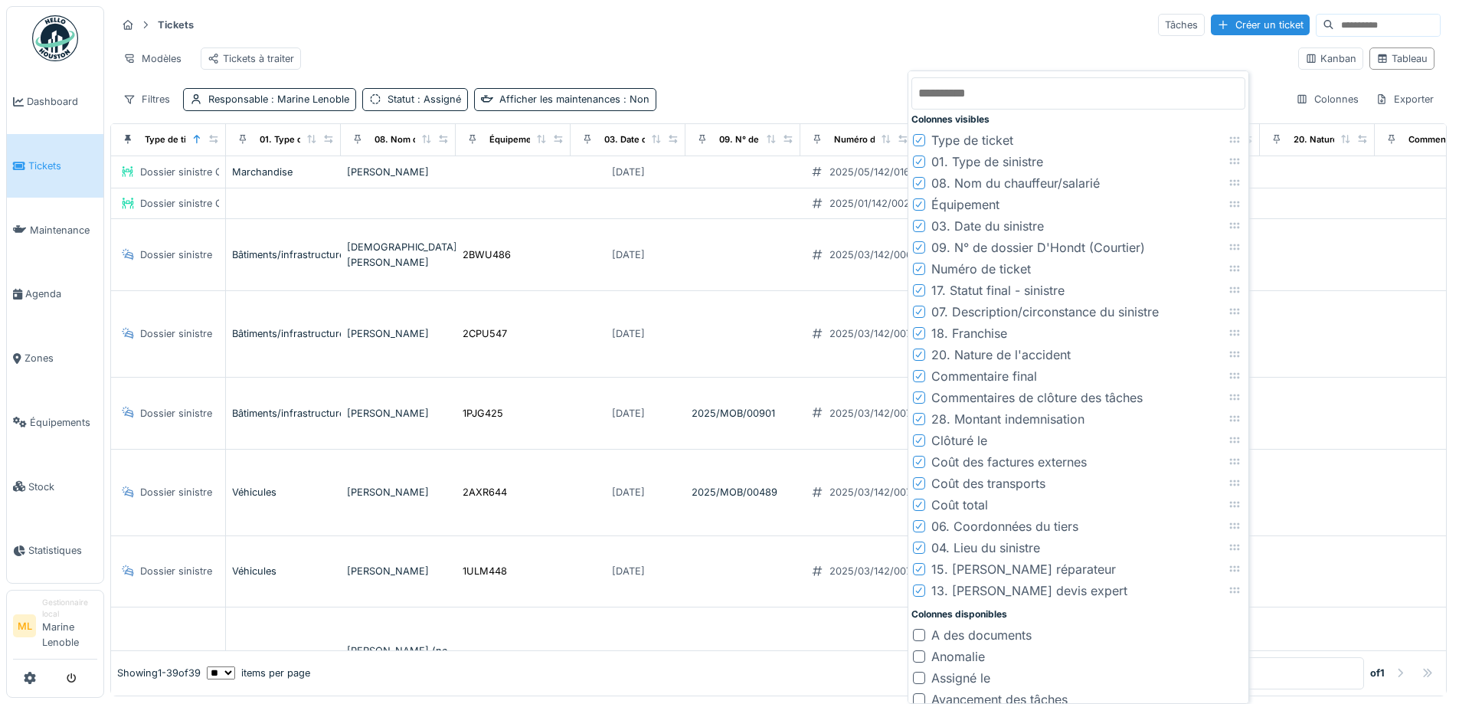
click at [920, 545] on icon at bounding box center [919, 548] width 9 height 8
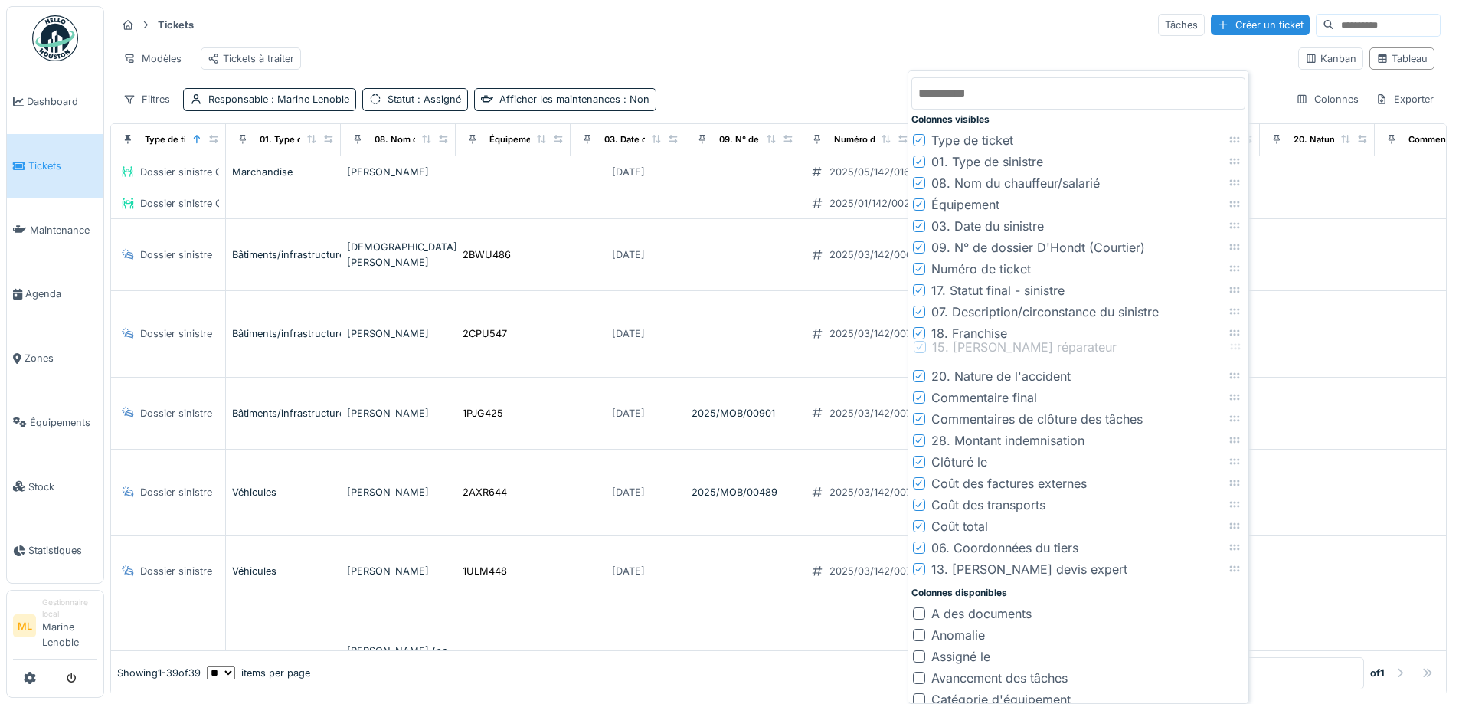
drag, startPoint x: 1236, startPoint y: 550, endPoint x: 1236, endPoint y: 349, distance: 200.7
click at [1236, 349] on icon at bounding box center [1235, 347] width 12 height 10
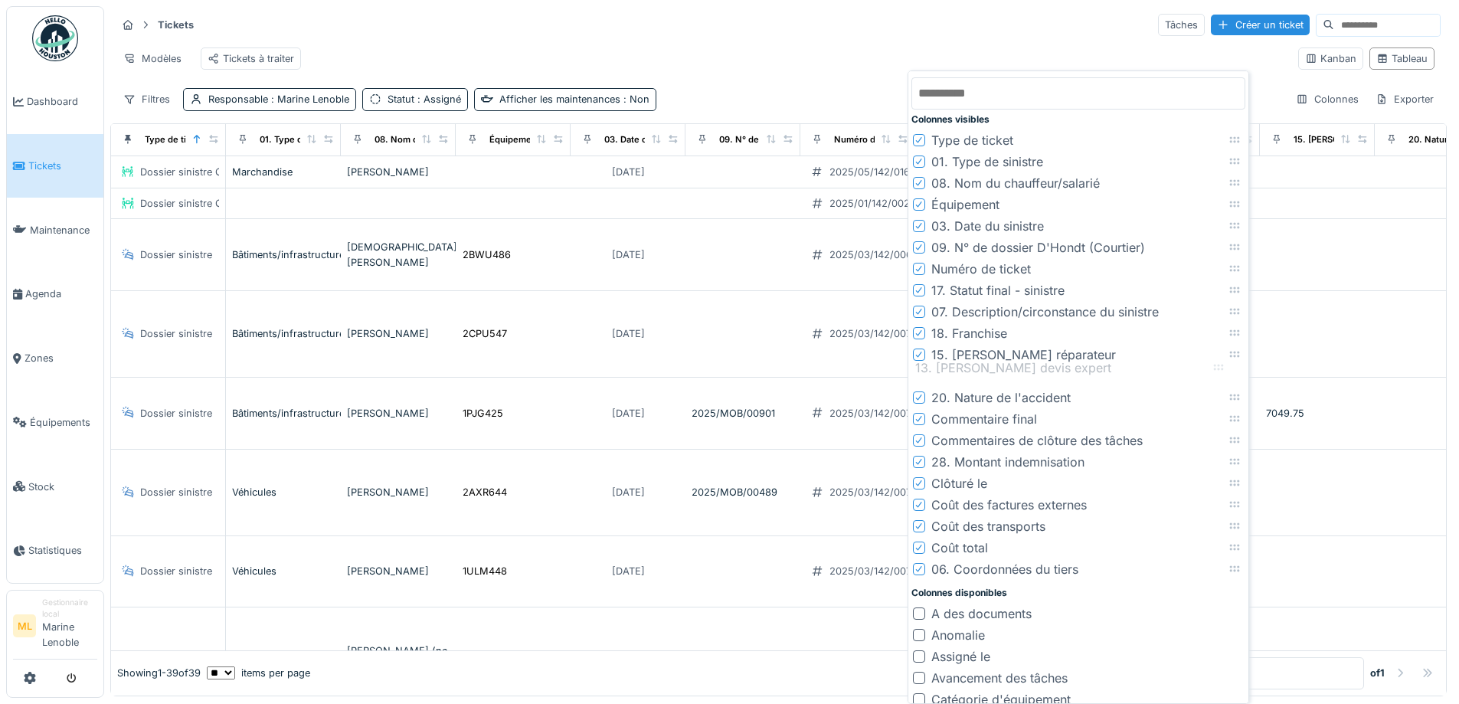
drag, startPoint x: 1236, startPoint y: 569, endPoint x: 1220, endPoint y: 368, distance: 202.1
click at [1220, 368] on icon at bounding box center [1219, 367] width 12 height 10
click at [920, 522] on icon at bounding box center [919, 526] width 9 height 8
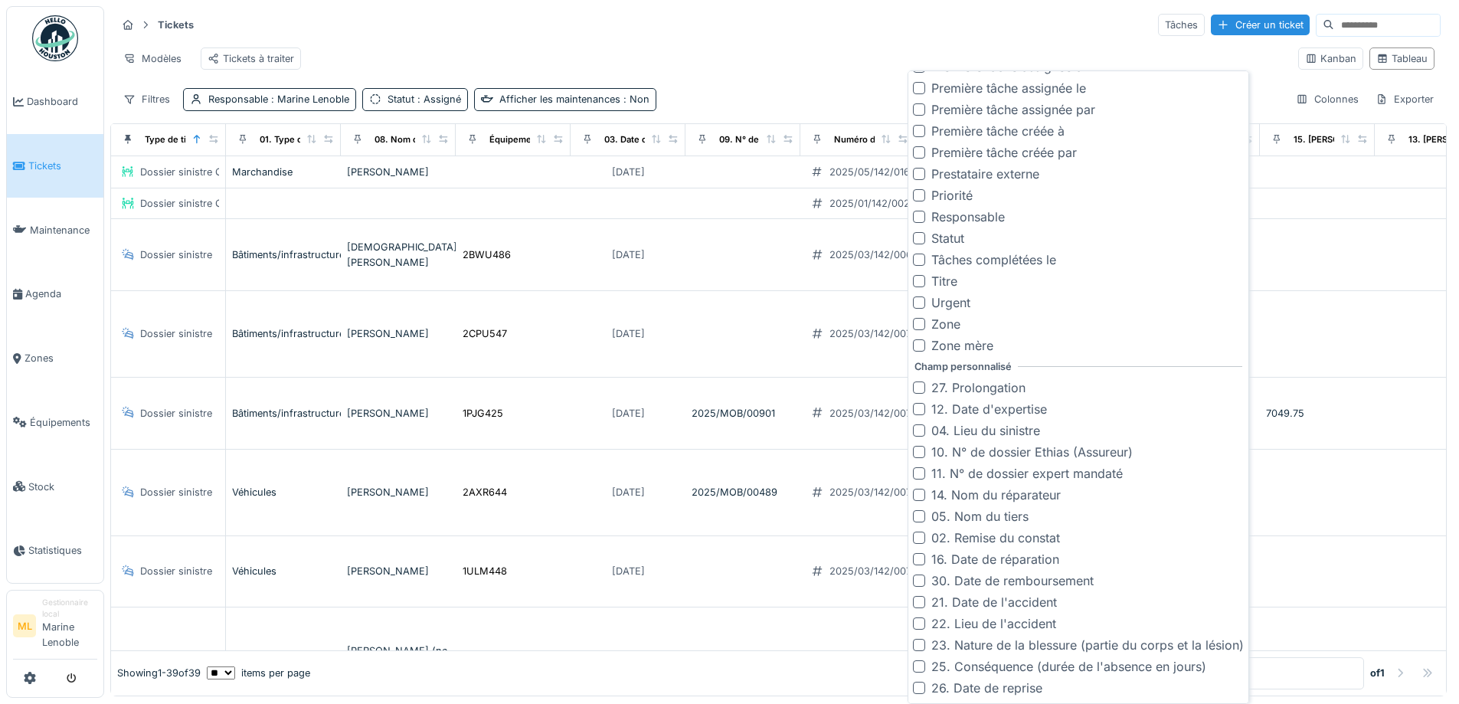
scroll to position [1082, 0]
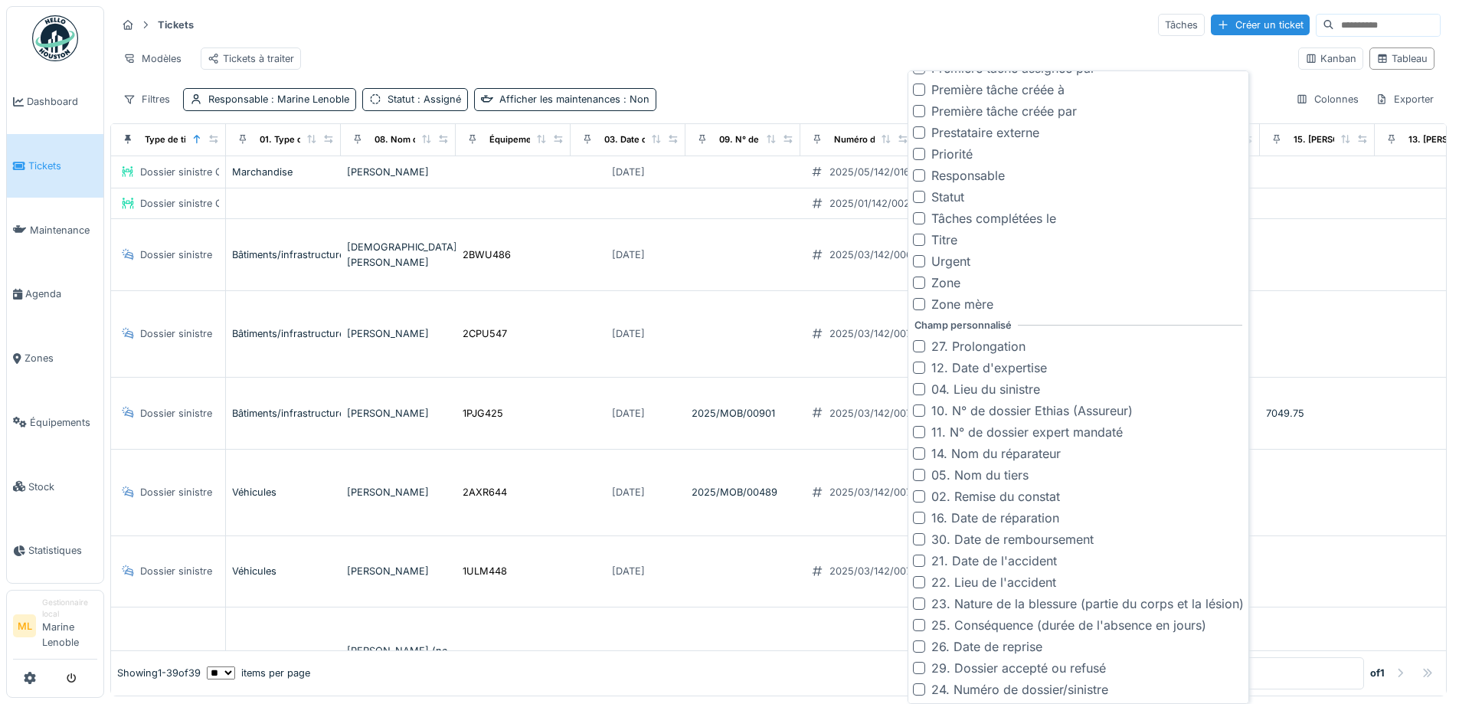
click at [918, 454] on div at bounding box center [919, 453] width 12 height 12
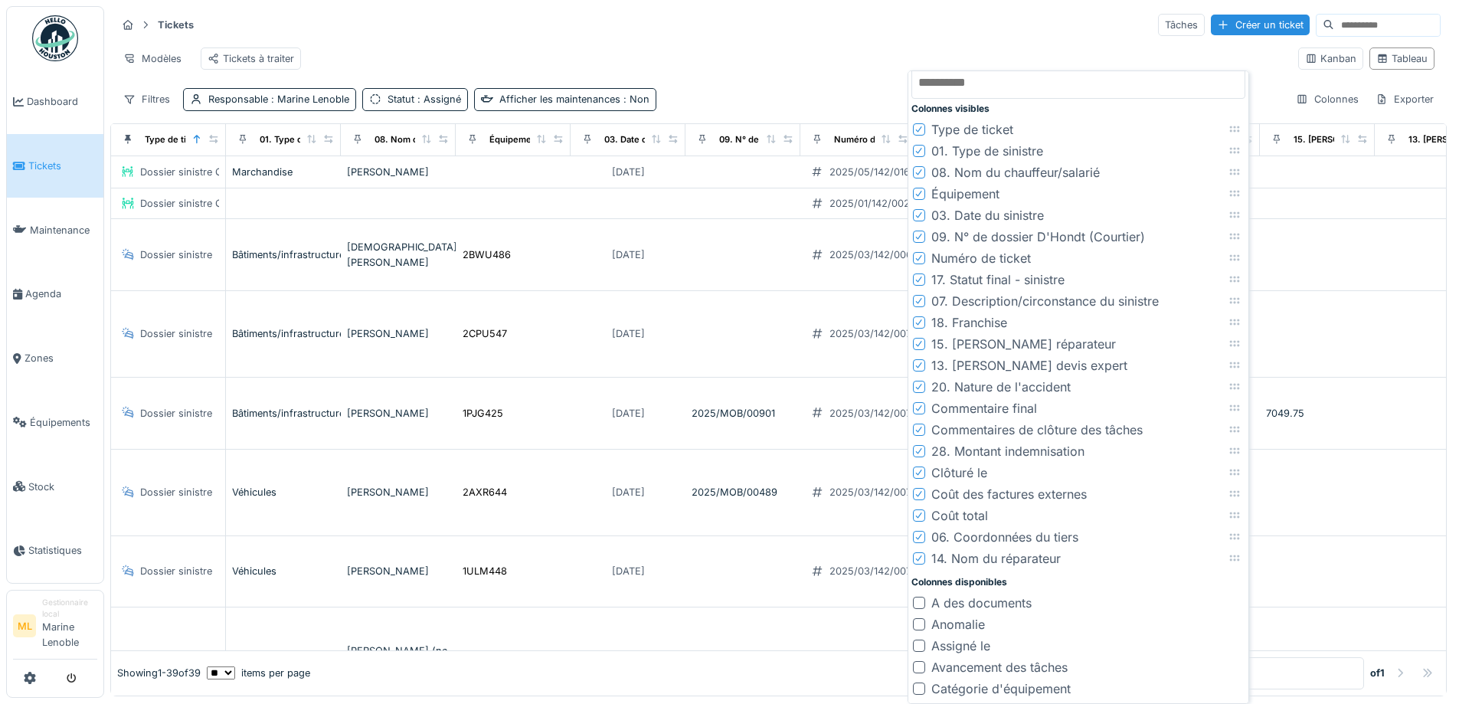
scroll to position [0, 0]
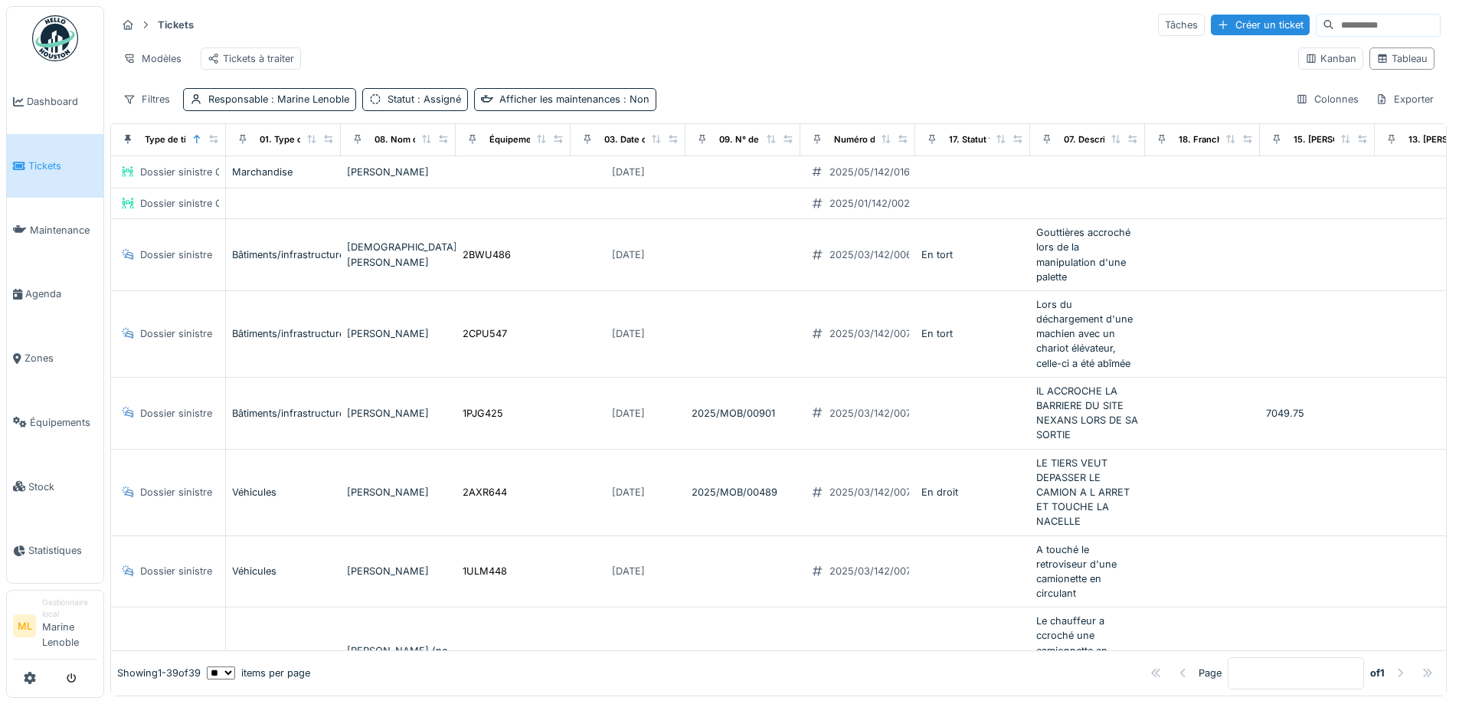
click at [912, 29] on div "Tickets Tâches Créer un ticket" at bounding box center [778, 24] width 1324 height 25
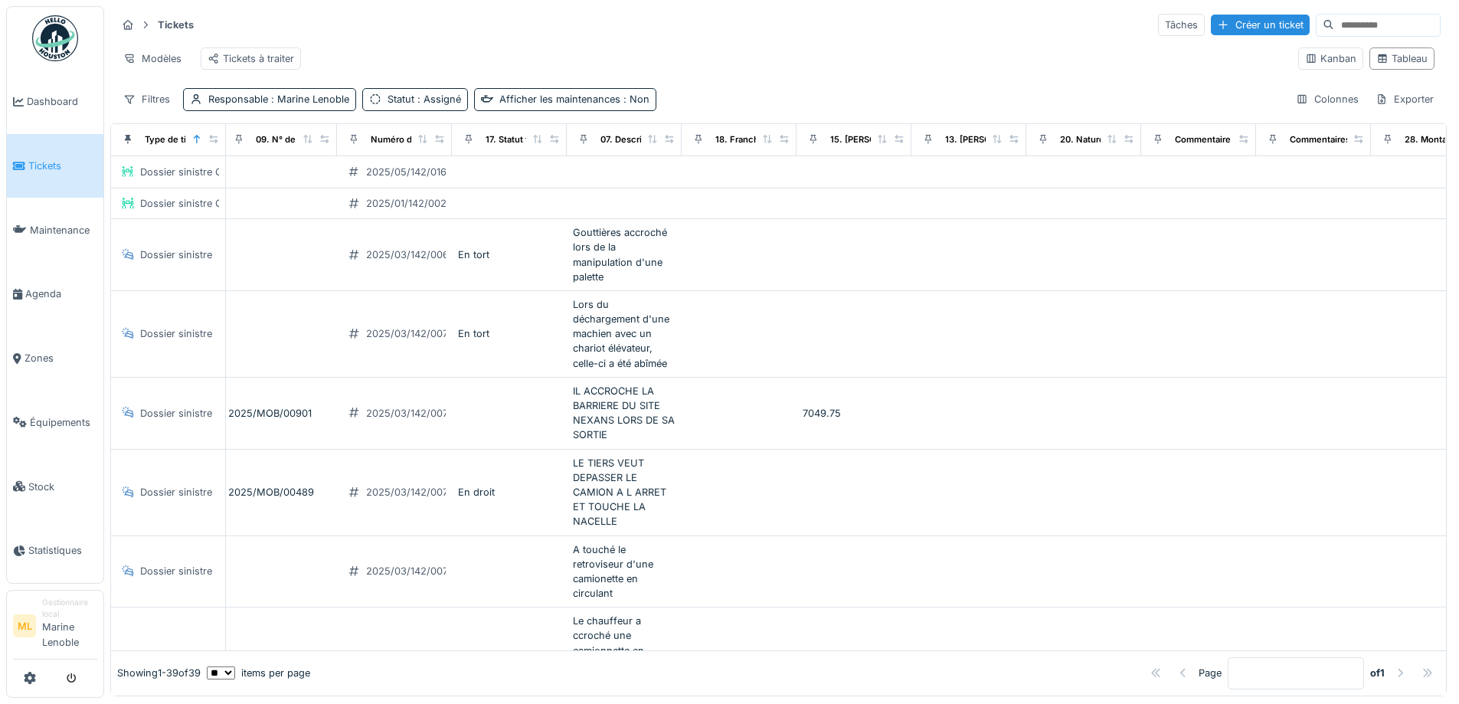
scroll to position [0, 467]
click at [1294, 110] on div "Colonnes" at bounding box center [1327, 99] width 77 height 22
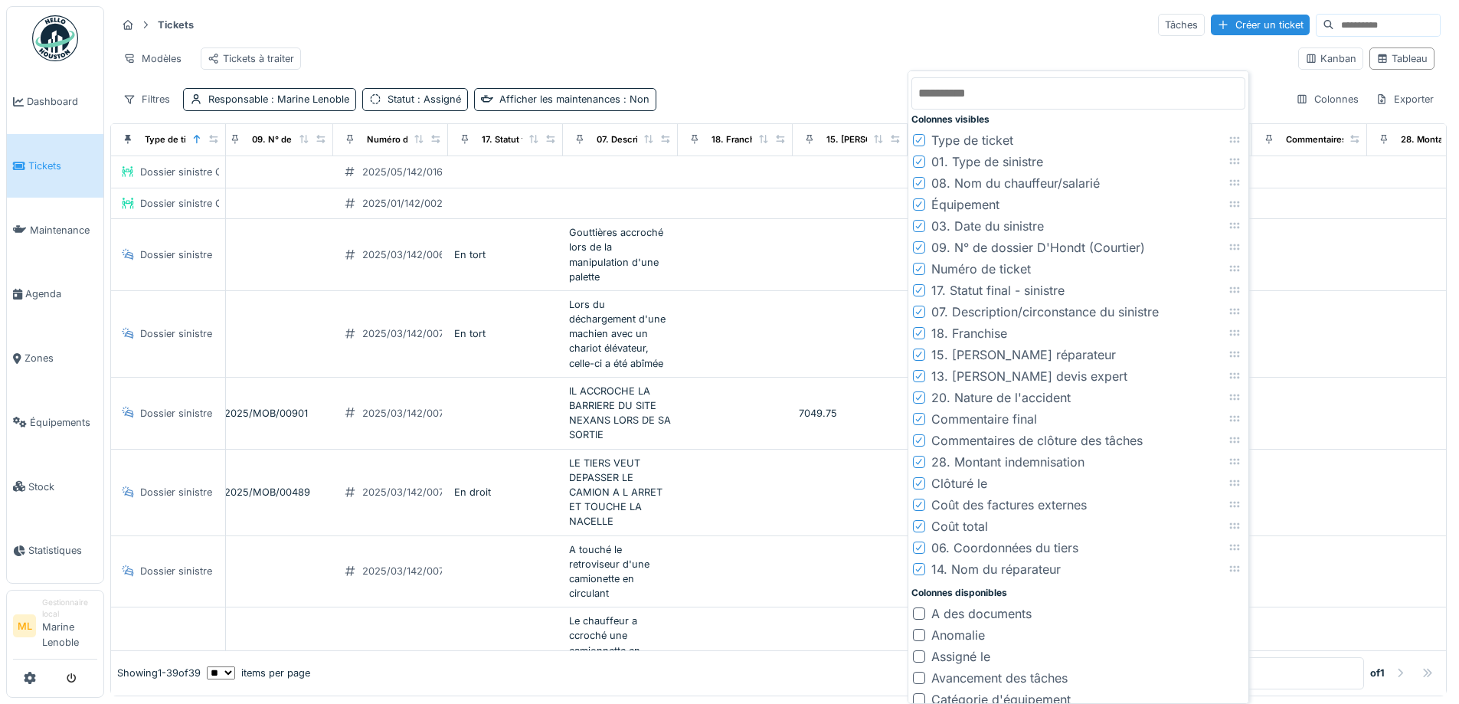
click at [918, 398] on icon at bounding box center [919, 398] width 9 height 8
drag, startPoint x: 1236, startPoint y: 549, endPoint x: 1224, endPoint y: 357, distance: 192.6
click at [1224, 357] on icon at bounding box center [1223, 355] width 12 height 10
click at [921, 354] on icon at bounding box center [919, 355] width 6 height 6
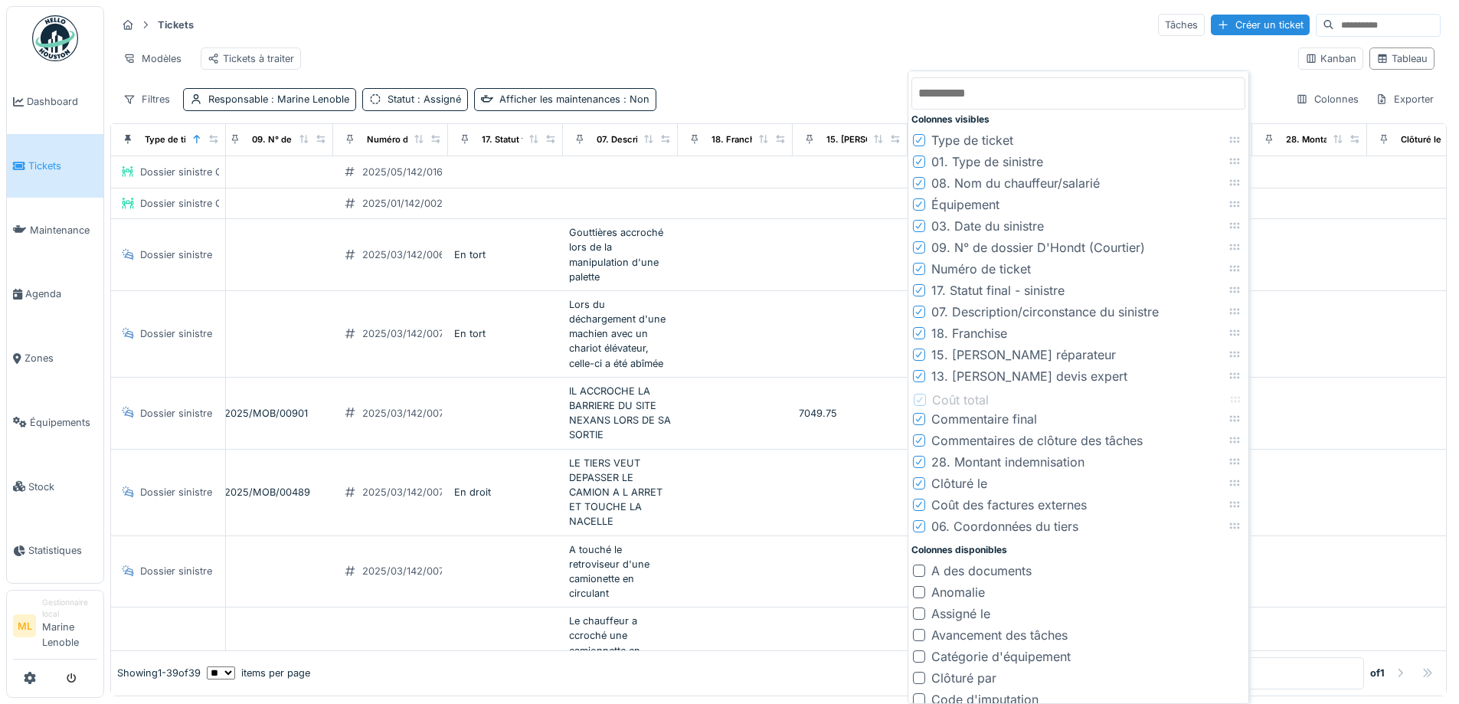
drag, startPoint x: 1236, startPoint y: 505, endPoint x: 1237, endPoint y: 400, distance: 104.9
click at [1237, 400] on icon at bounding box center [1235, 400] width 12 height 10
drag, startPoint x: 1234, startPoint y: 529, endPoint x: 1229, endPoint y: 419, distance: 109.7
click at [1229, 419] on icon at bounding box center [1230, 417] width 10 height 6
drag, startPoint x: 1236, startPoint y: 484, endPoint x: 1240, endPoint y: 416, distance: 68.3
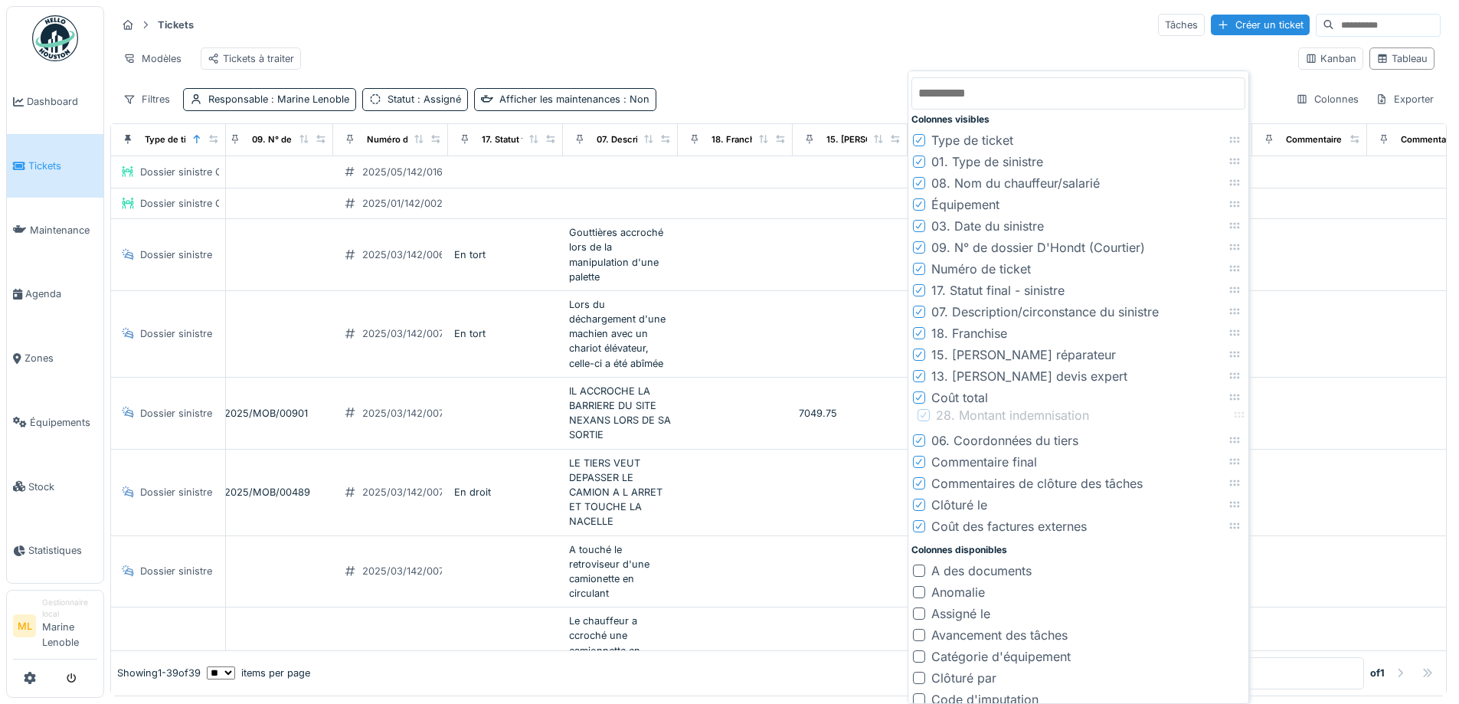
click at [1240, 416] on icon at bounding box center [1239, 415] width 12 height 10
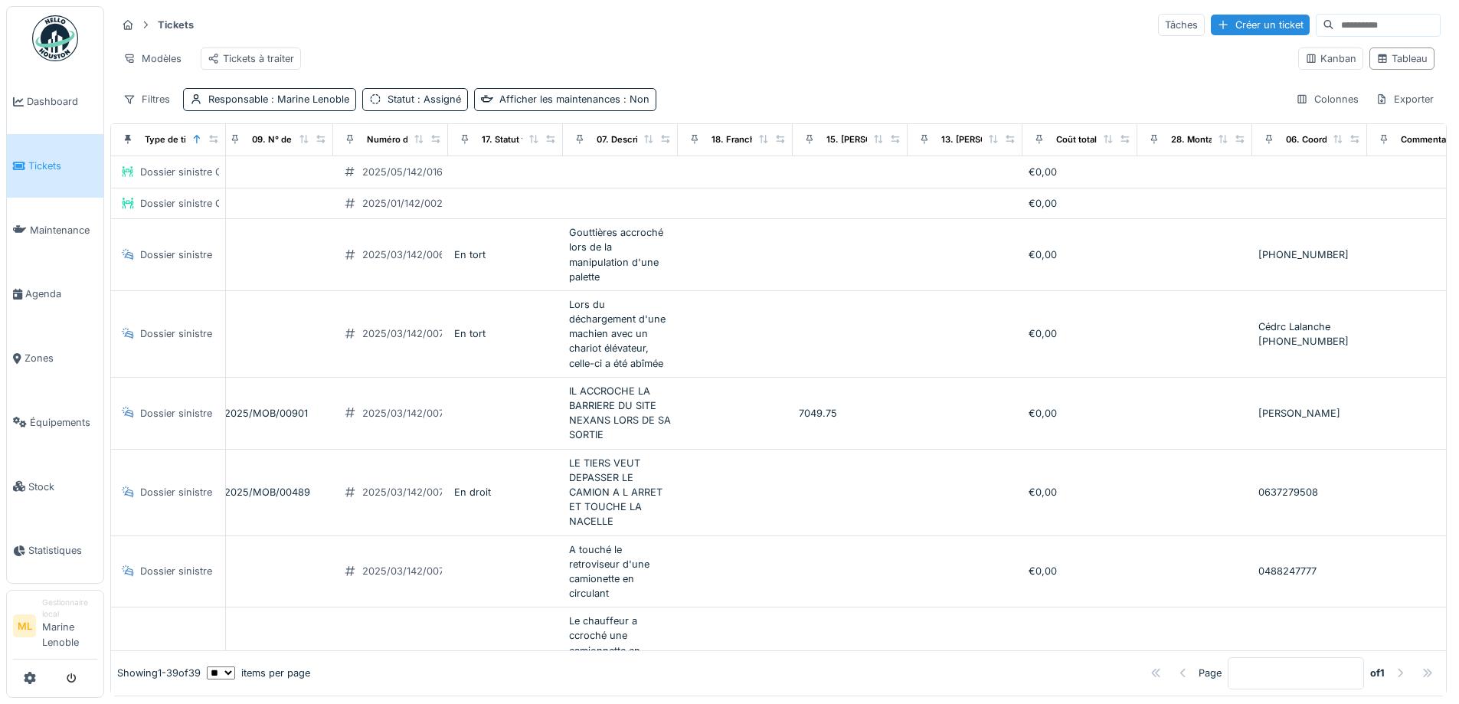
click at [973, 41] on div "Tickets Tâches Créer un ticket Modèles Tickets à traiter Kanban Tableau Filtres…" at bounding box center [778, 61] width 1337 height 111
click at [1211, 28] on div "Créer un ticket" at bounding box center [1260, 25] width 99 height 21
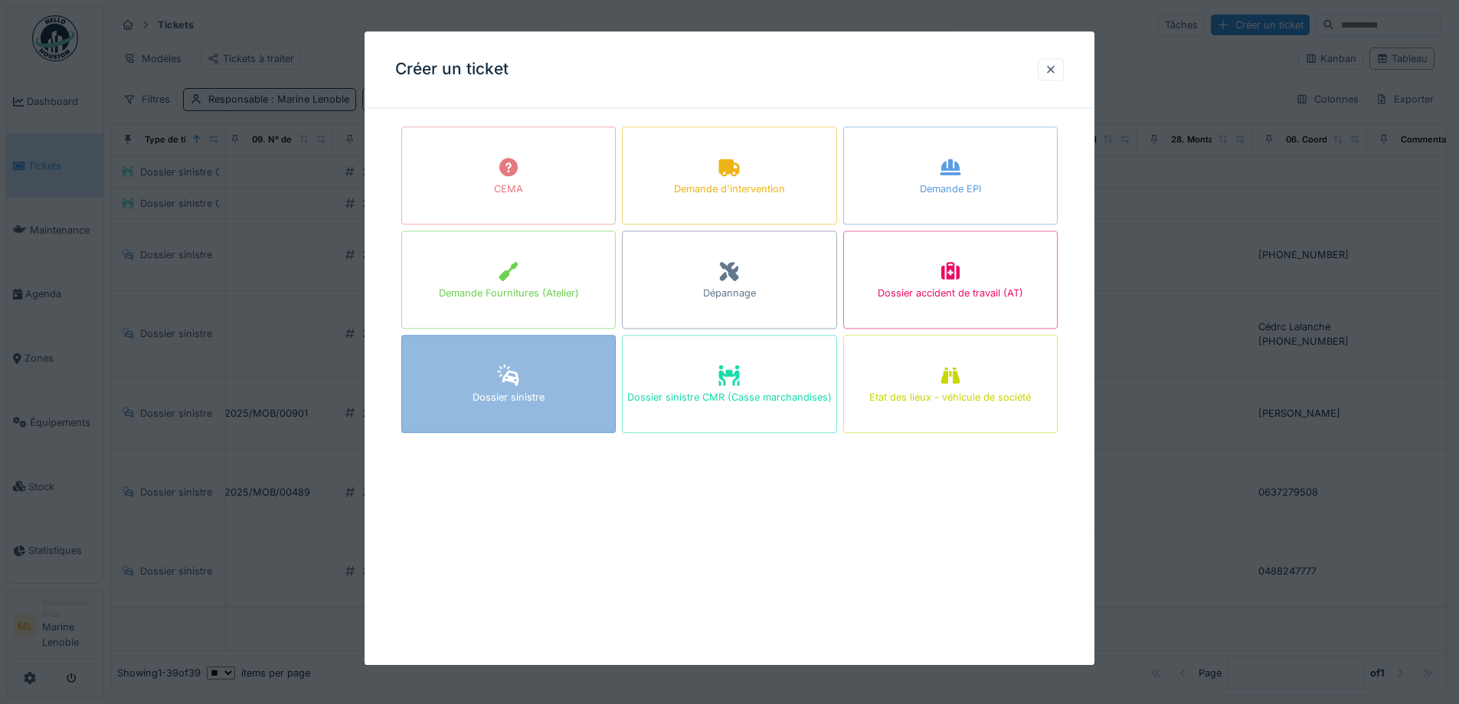
click at [520, 401] on div "Dossier sinistre" at bounding box center [509, 398] width 72 height 15
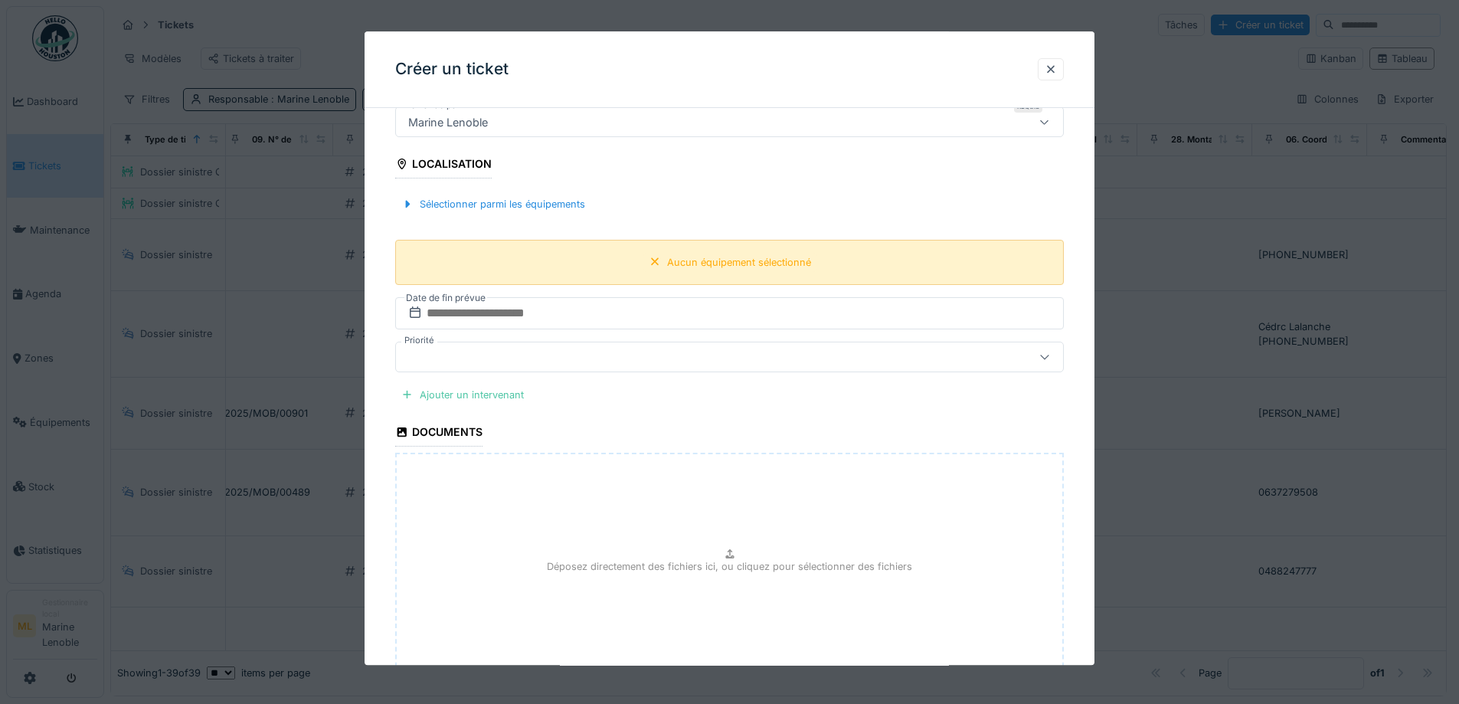
scroll to position [1419, 0]
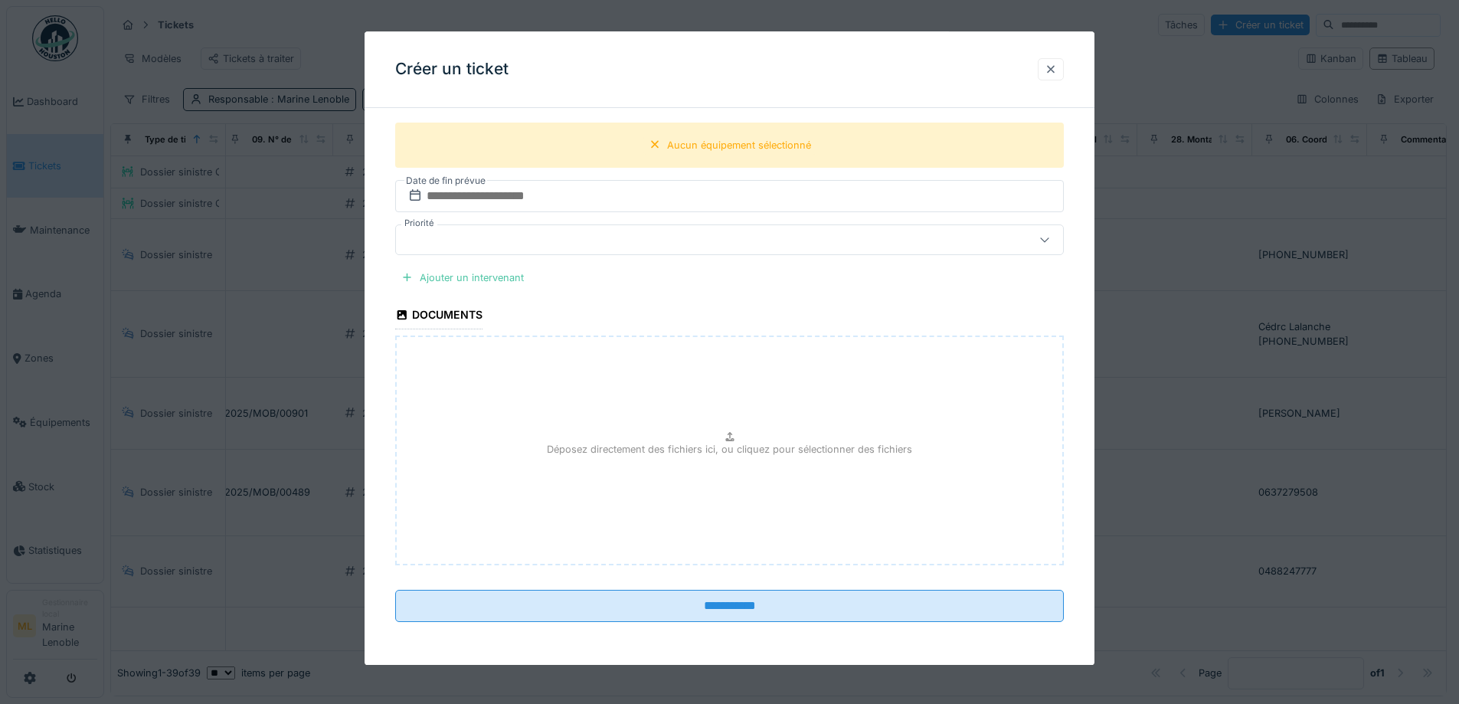
click at [1050, 70] on div at bounding box center [1051, 69] width 12 height 15
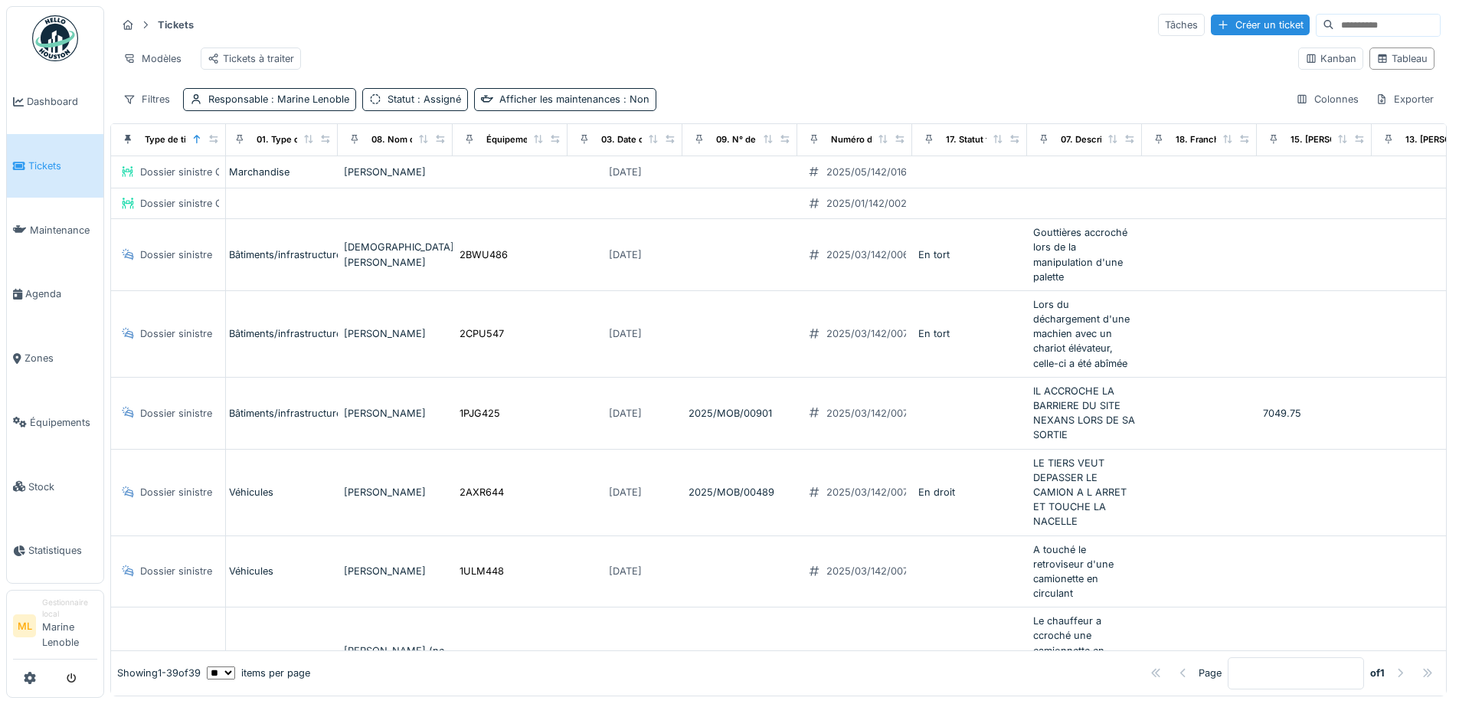
scroll to position [0, 0]
click at [1322, 106] on div "Colonnes" at bounding box center [1327, 99] width 77 height 22
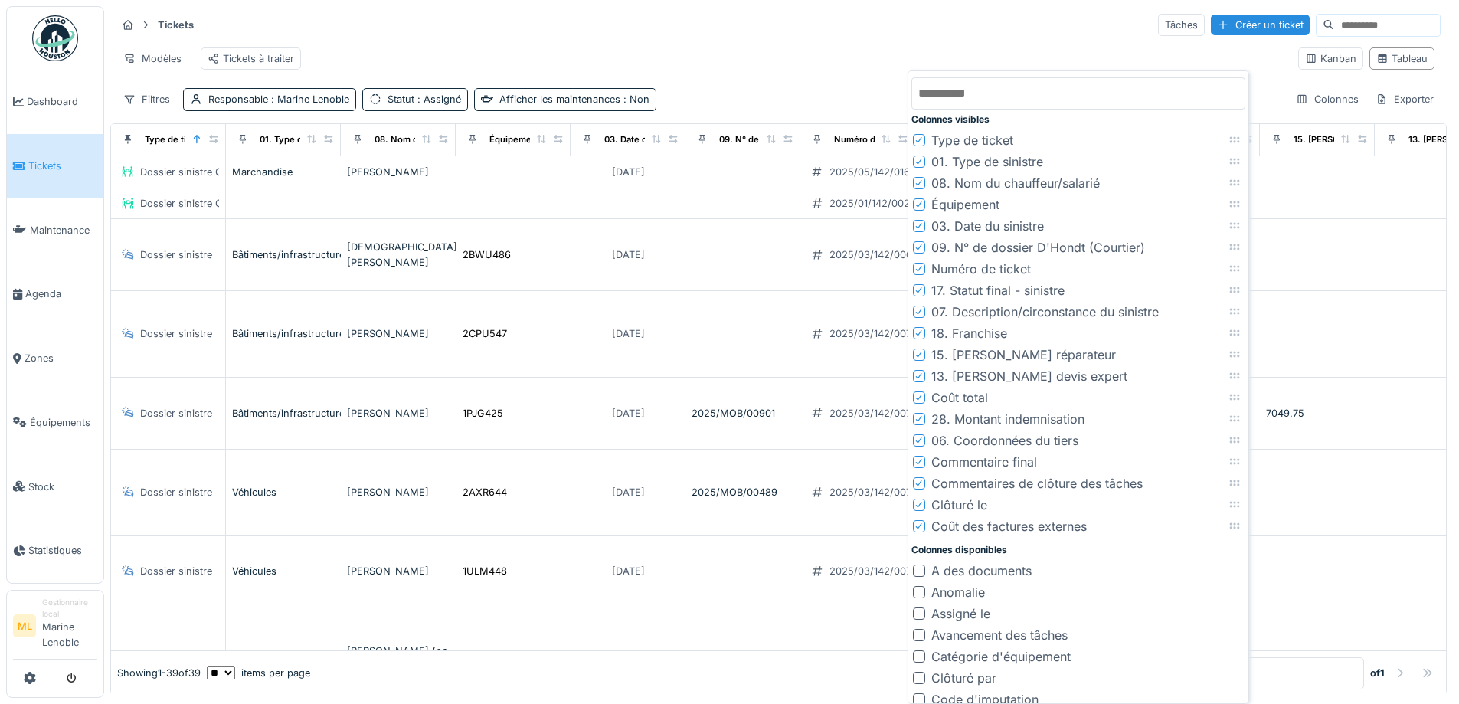
click at [920, 527] on icon at bounding box center [919, 526] width 6 height 6
click at [918, 482] on icon at bounding box center [919, 484] width 9 height 8
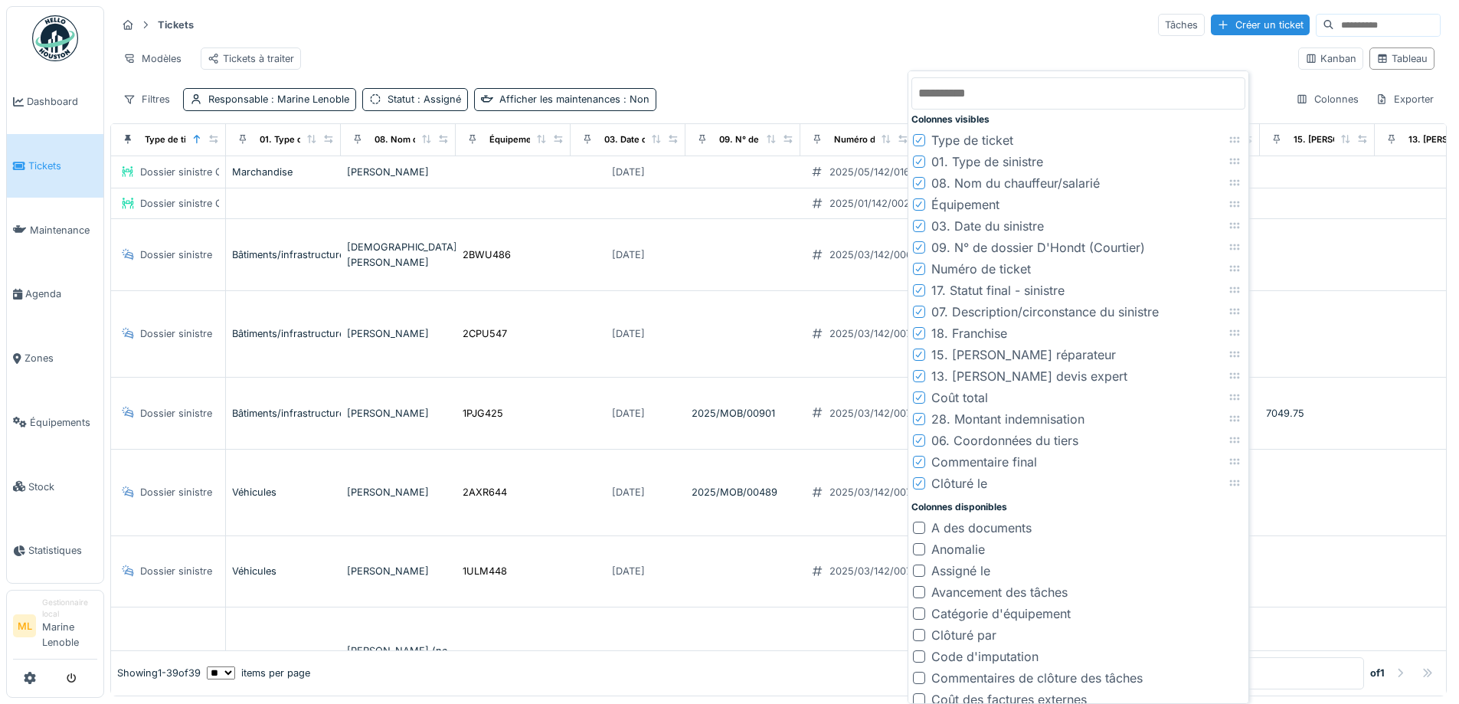
click at [921, 417] on icon at bounding box center [919, 419] width 9 height 8
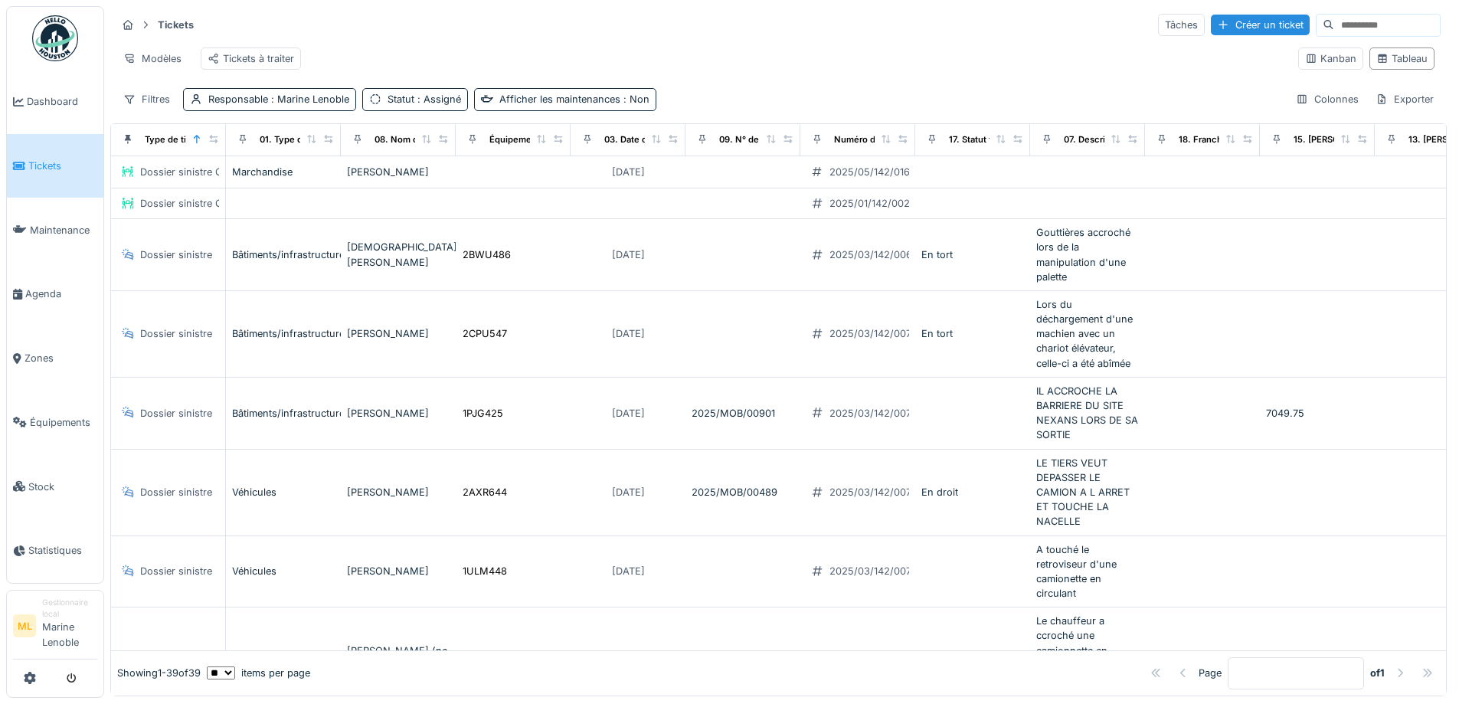
click at [711, 26] on div "Tickets Tâches Créer un ticket" at bounding box center [778, 24] width 1324 height 25
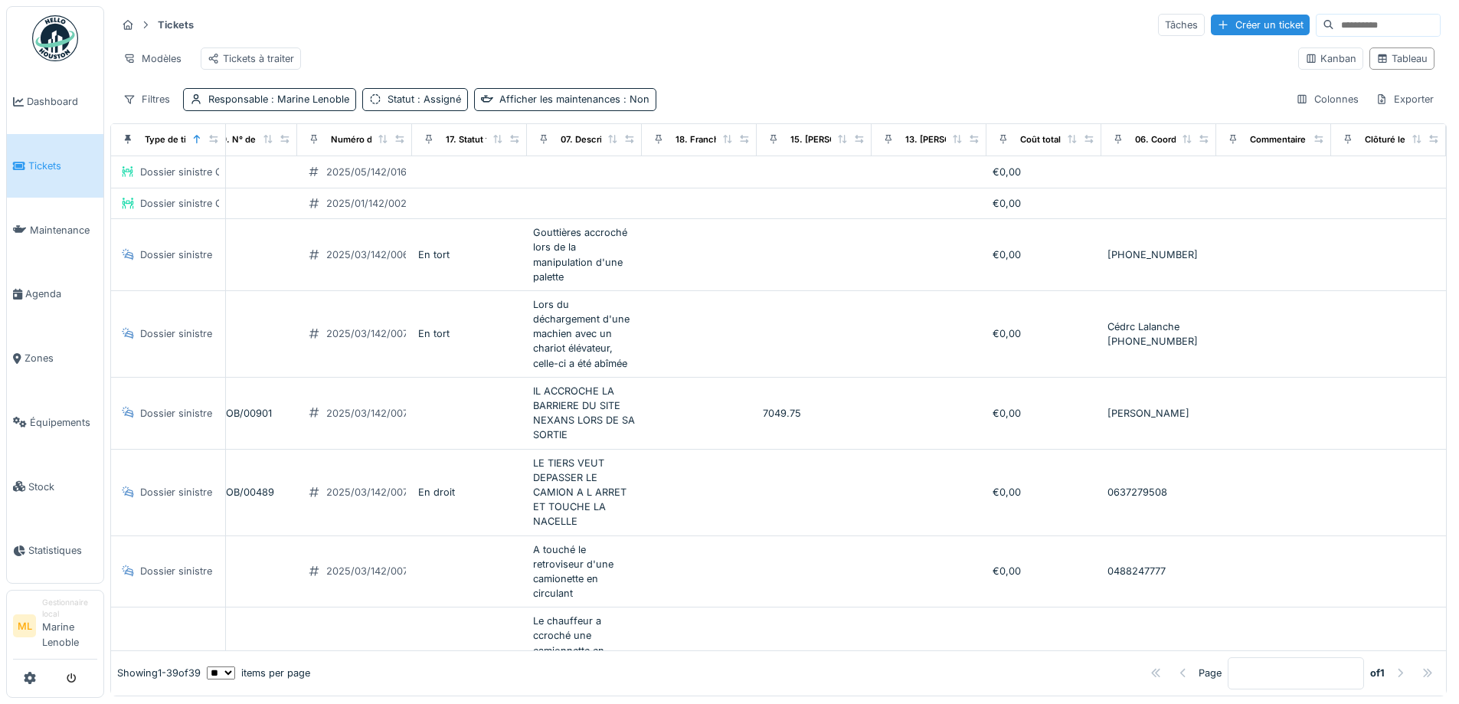
scroll to position [0, 538]
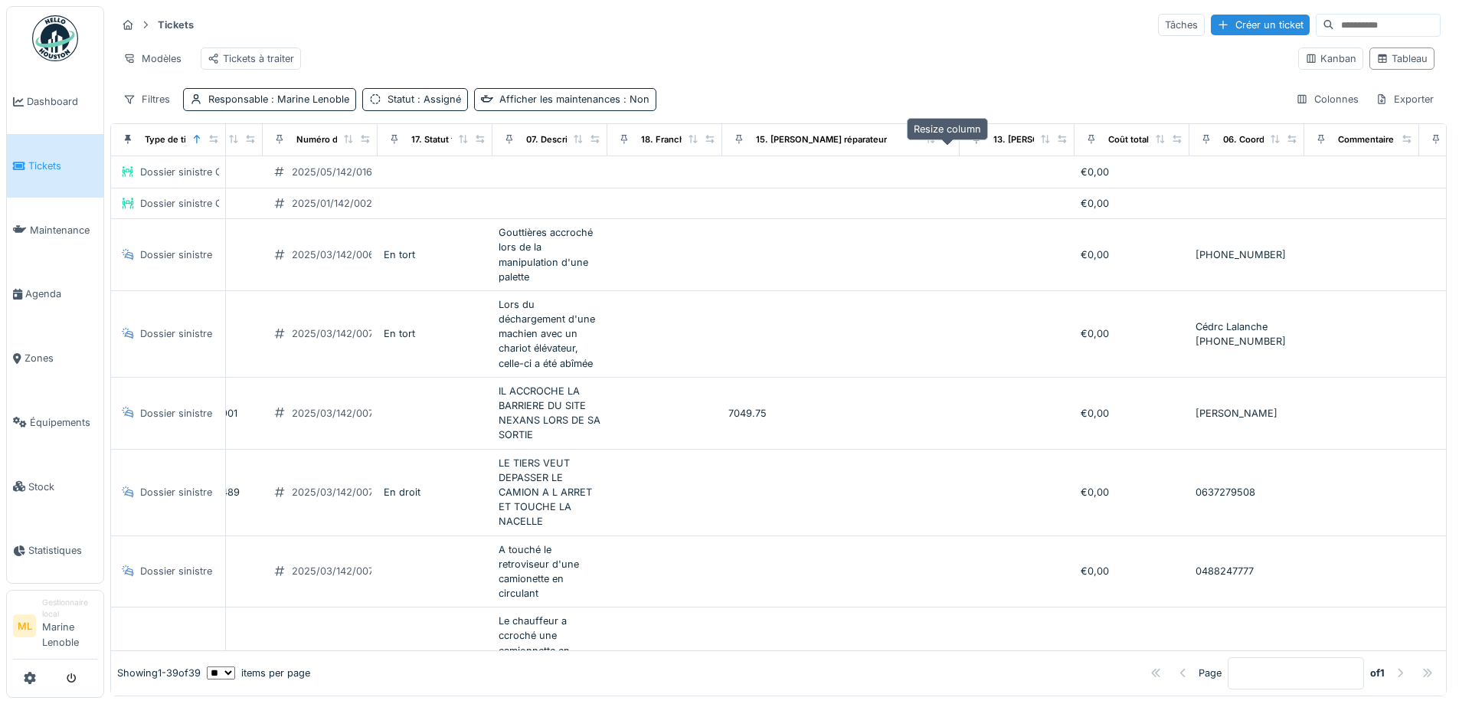
drag, startPoint x: 826, startPoint y: 151, endPoint x: 948, endPoint y: 152, distance: 122.6
click at [948, 143] on icon at bounding box center [947, 139] width 11 height 8
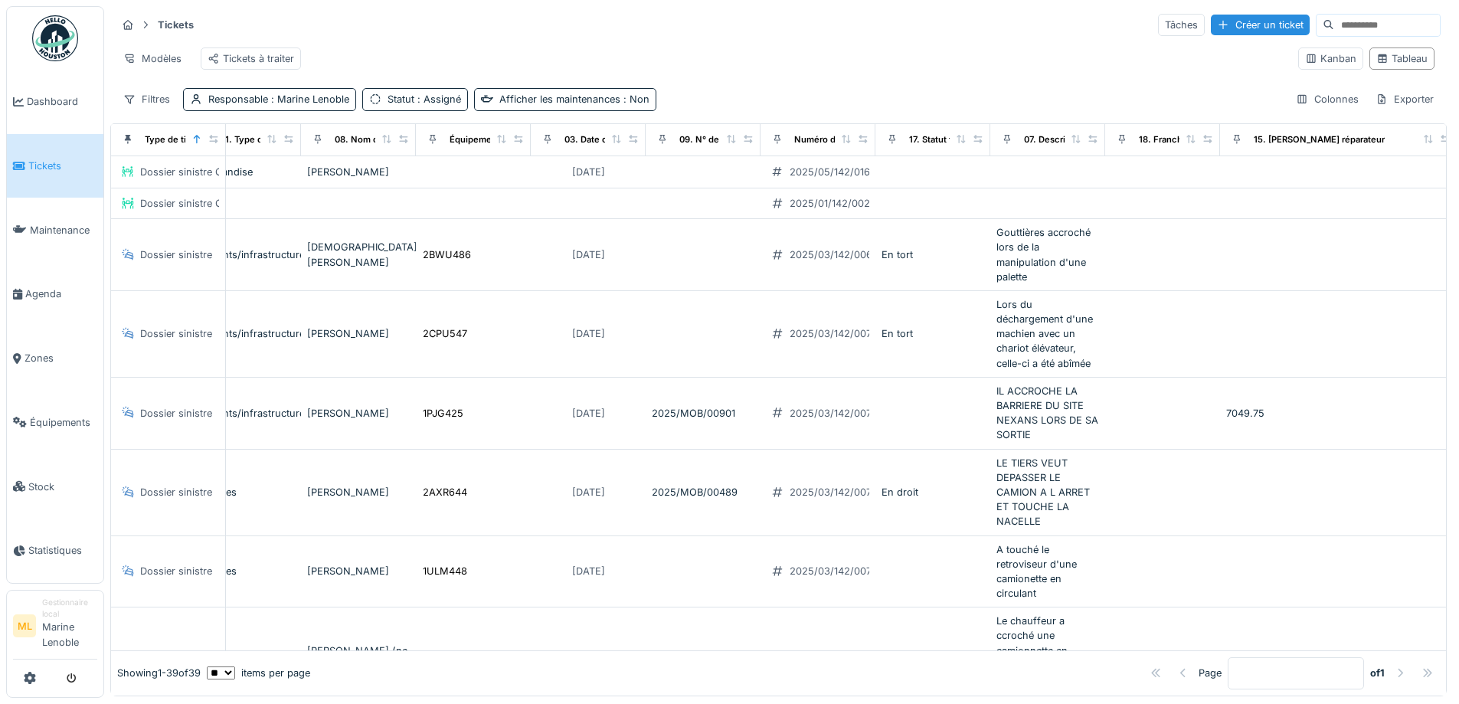
scroll to position [0, 0]
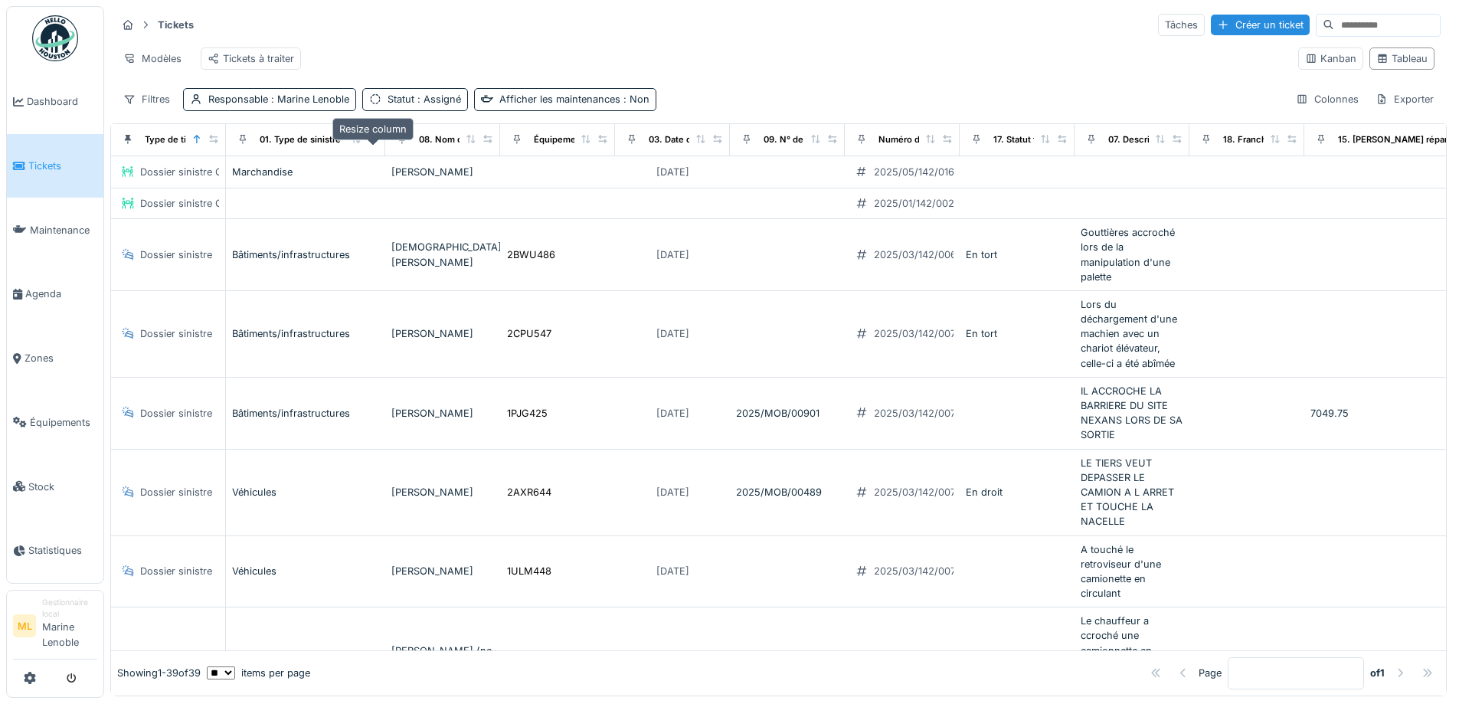
drag, startPoint x: 329, startPoint y: 151, endPoint x: 374, endPoint y: 156, distance: 44.8
click at [374, 146] on div at bounding box center [373, 139] width 11 height 13
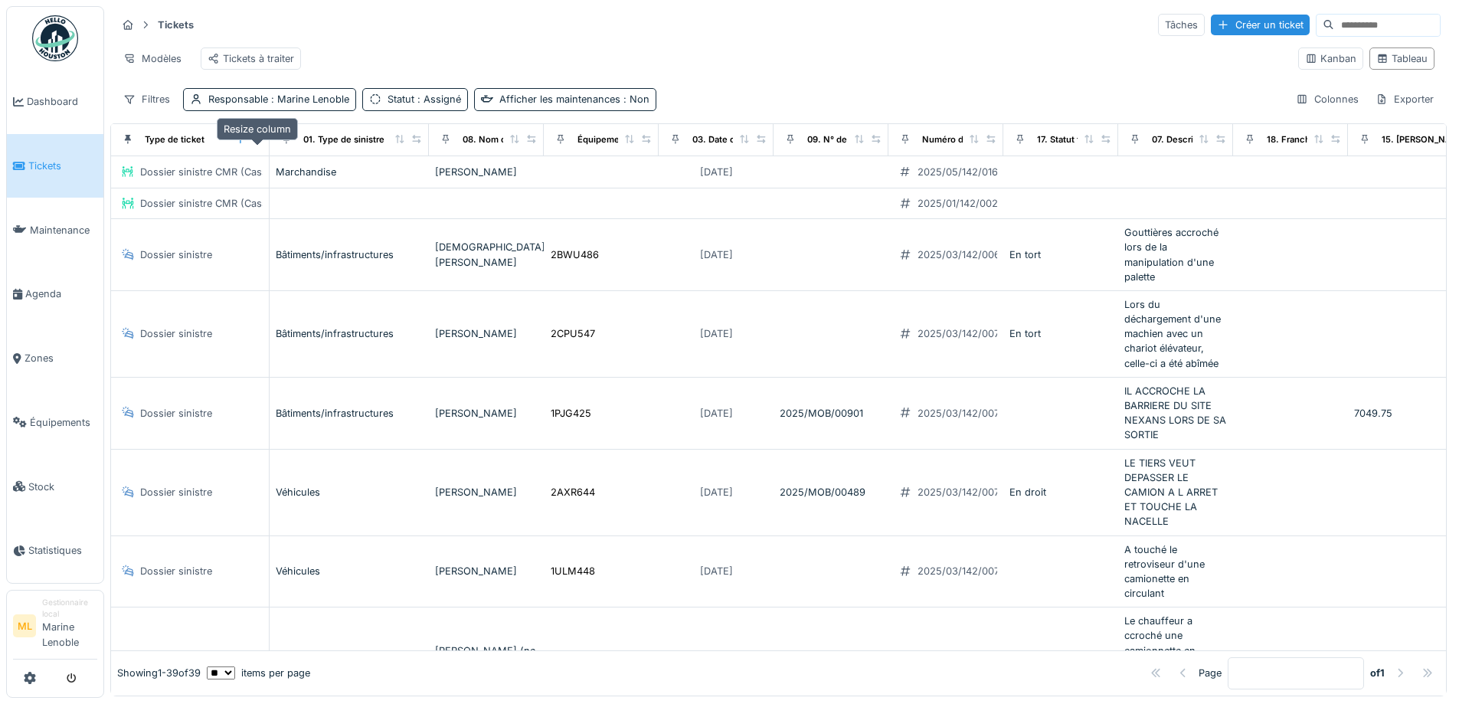
drag, startPoint x: 232, startPoint y: 152, endPoint x: 260, endPoint y: 152, distance: 27.6
click at [260, 143] on icon at bounding box center [257, 139] width 8 height 8
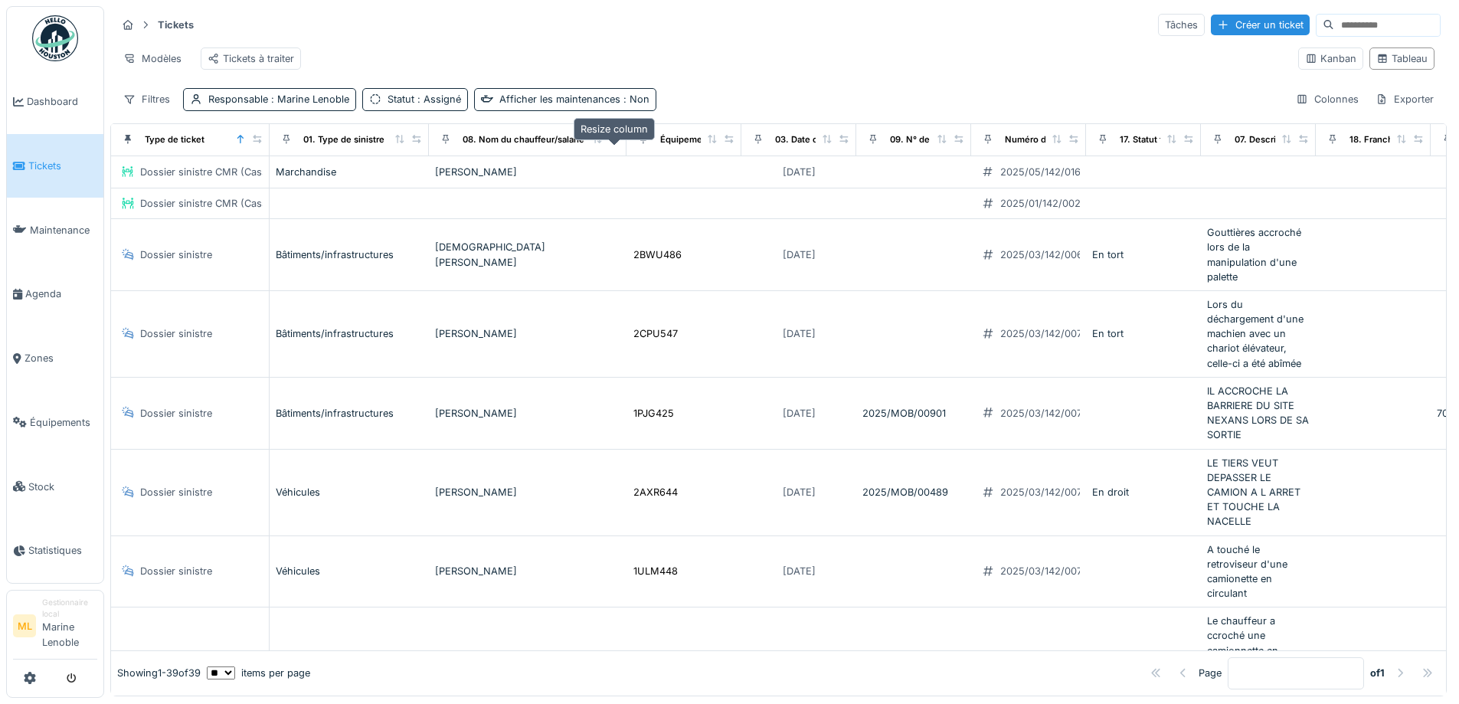
drag, startPoint x: 532, startPoint y: 149, endPoint x: 614, endPoint y: 151, distance: 82.8
click at [614, 143] on icon at bounding box center [614, 139] width 11 height 8
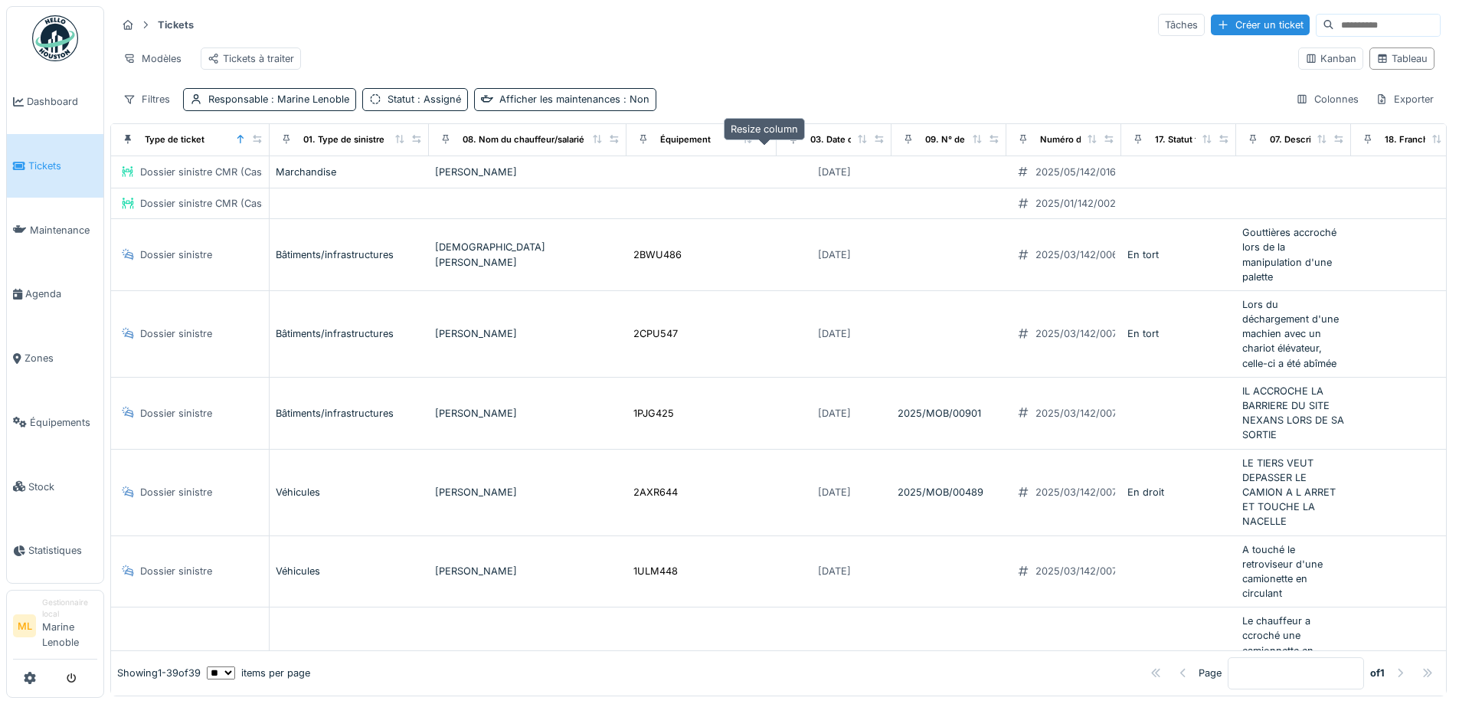
drag, startPoint x: 727, startPoint y: 150, endPoint x: 762, endPoint y: 157, distance: 35.9
click at [762, 146] on div at bounding box center [764, 139] width 11 height 13
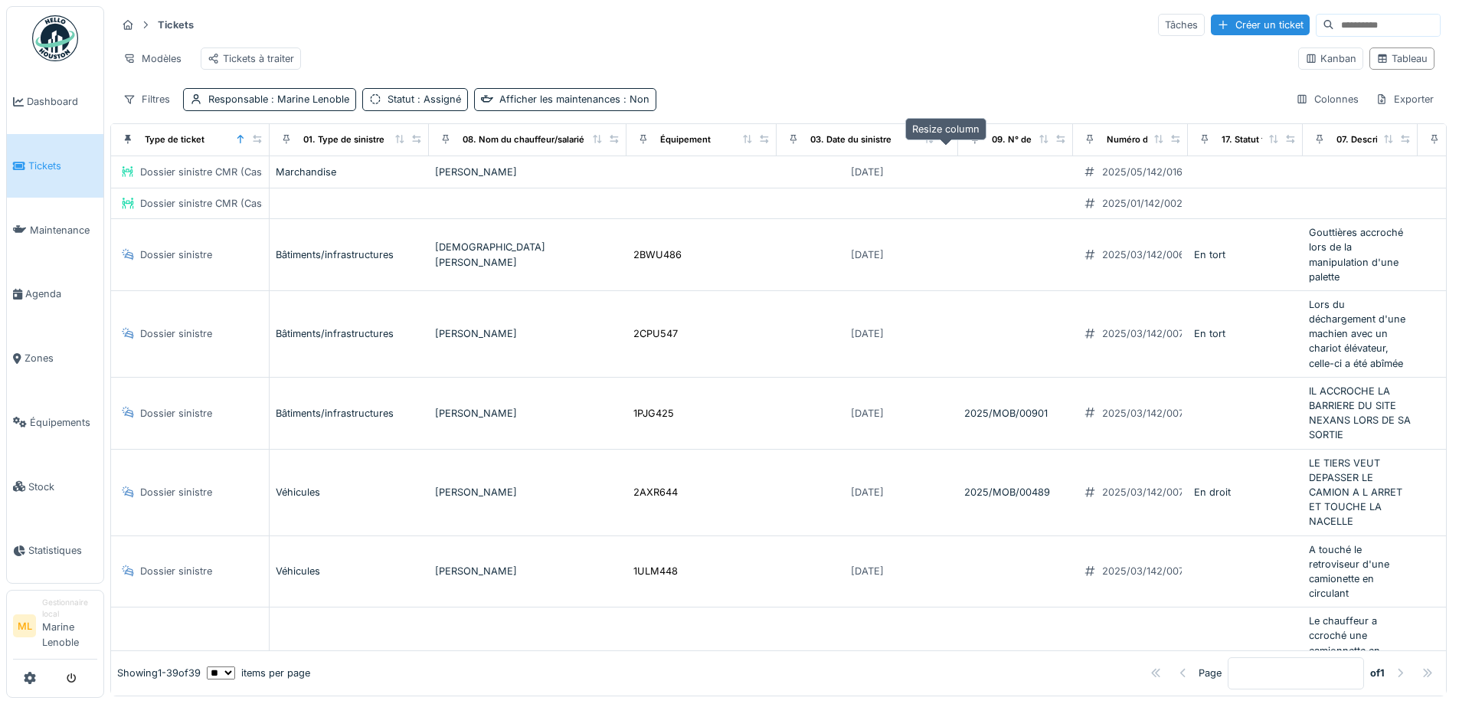
drag, startPoint x: 881, startPoint y: 152, endPoint x: 948, endPoint y: 154, distance: 66.7
click at [948, 143] on icon at bounding box center [946, 139] width 11 height 8
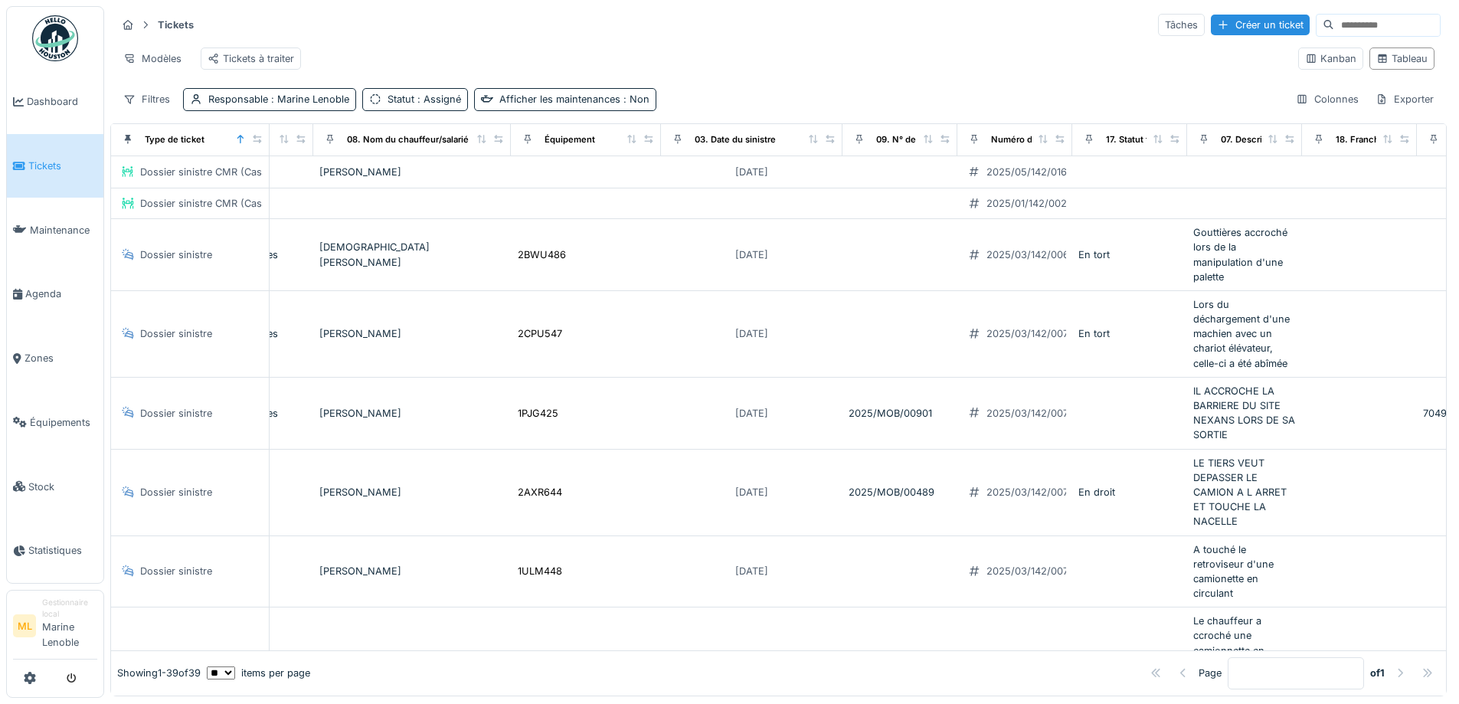
scroll to position [0, 135]
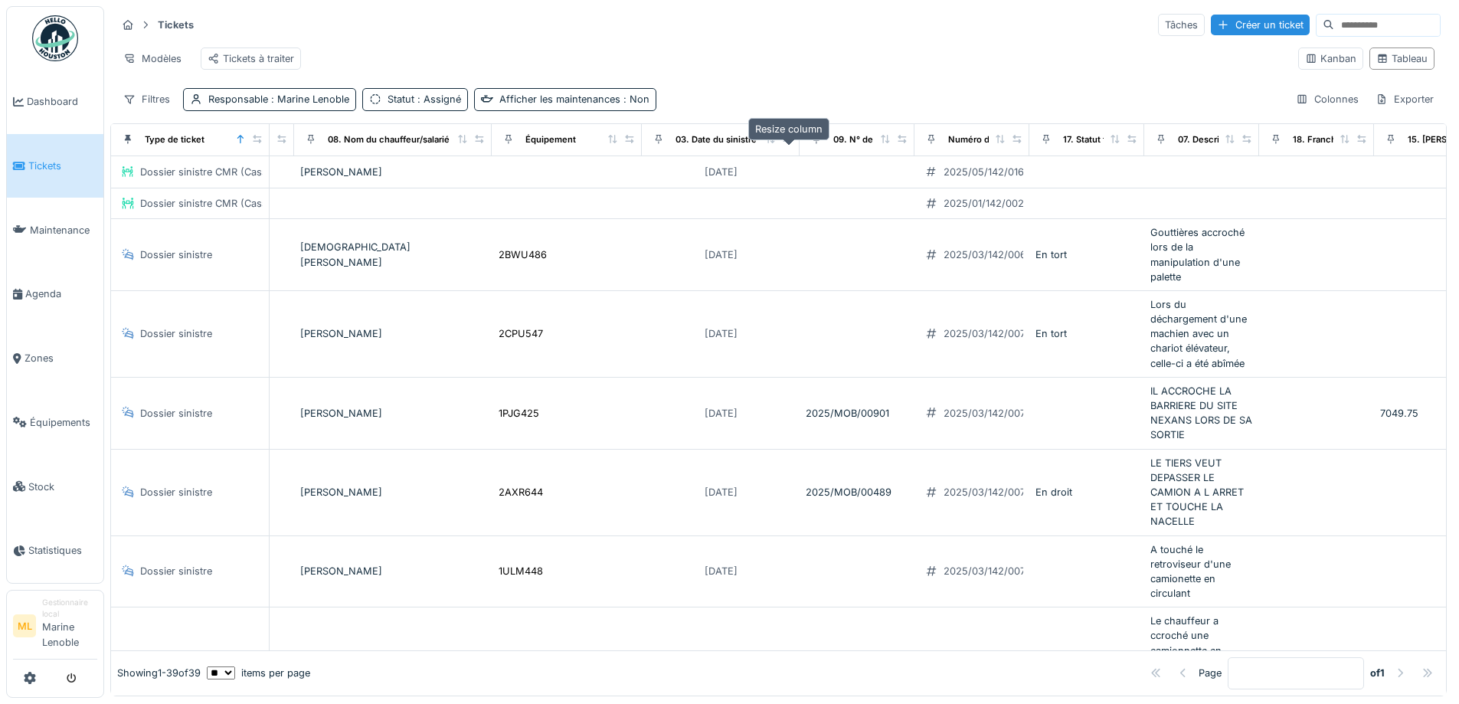
drag, startPoint x: 813, startPoint y: 151, endPoint x: 789, endPoint y: 151, distance: 23.7
click at [789, 143] on icon at bounding box center [787, 139] width 11 height 8
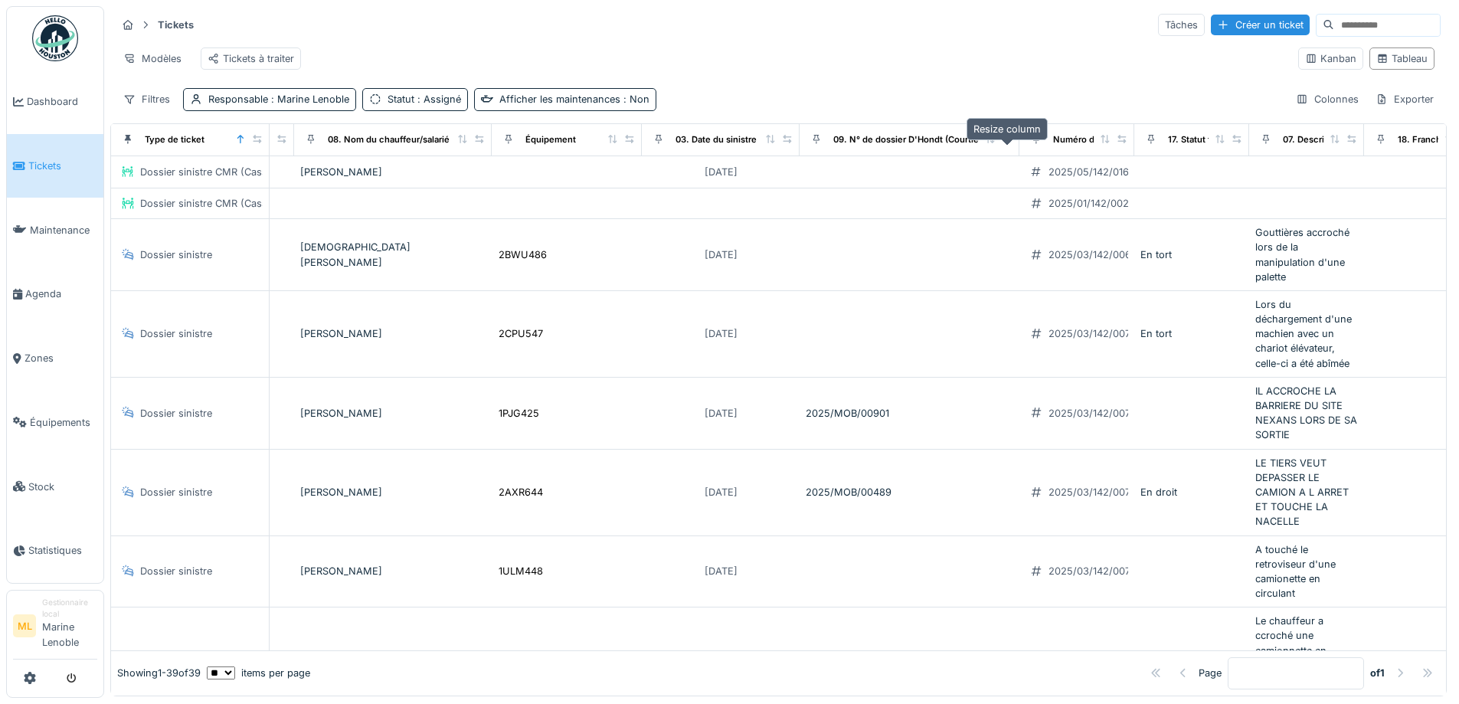
drag, startPoint x: 904, startPoint y: 152, endPoint x: 1009, endPoint y: 146, distance: 105.1
click at [1009, 143] on icon at bounding box center [1007, 139] width 11 height 8
drag, startPoint x: 1009, startPoint y: 149, endPoint x: 1018, endPoint y: 149, distance: 9.2
click at [1018, 143] on icon at bounding box center [1016, 139] width 11 height 8
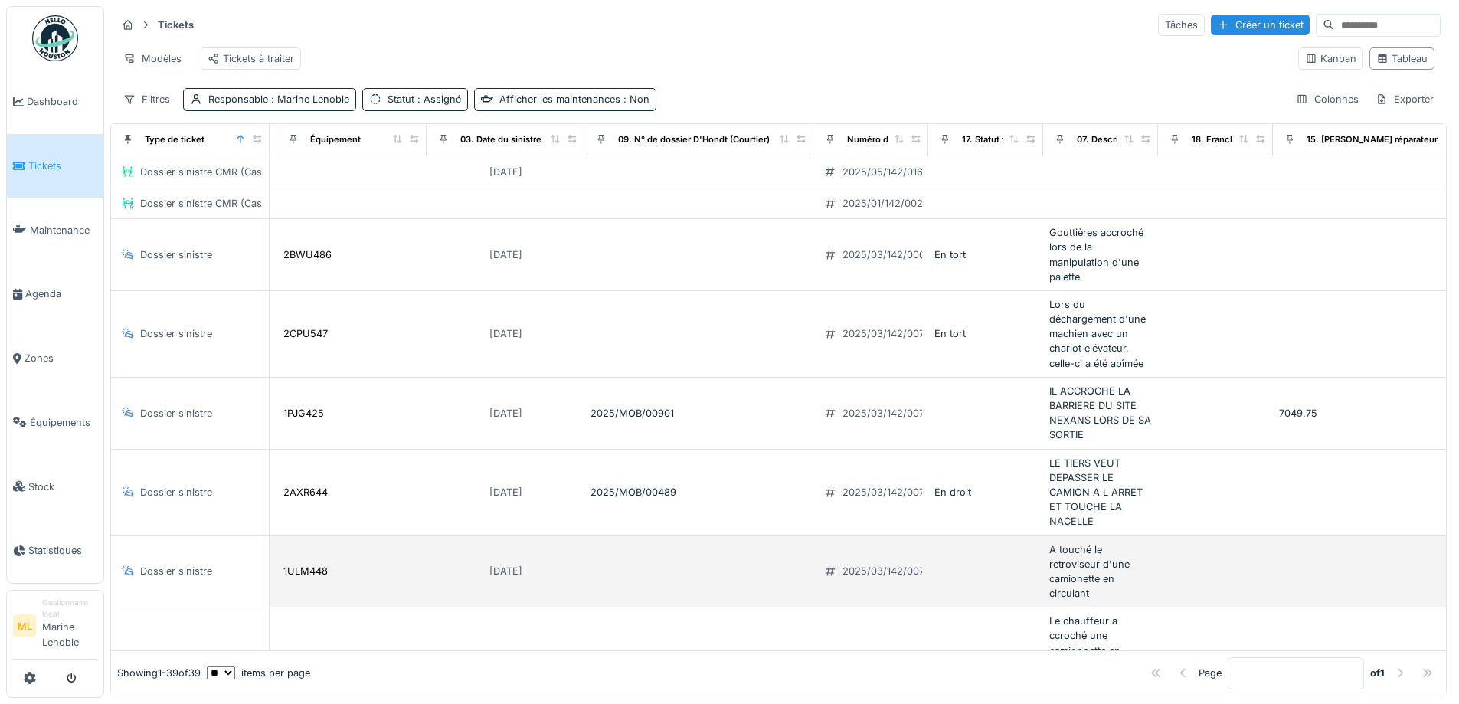
scroll to position [0, 351]
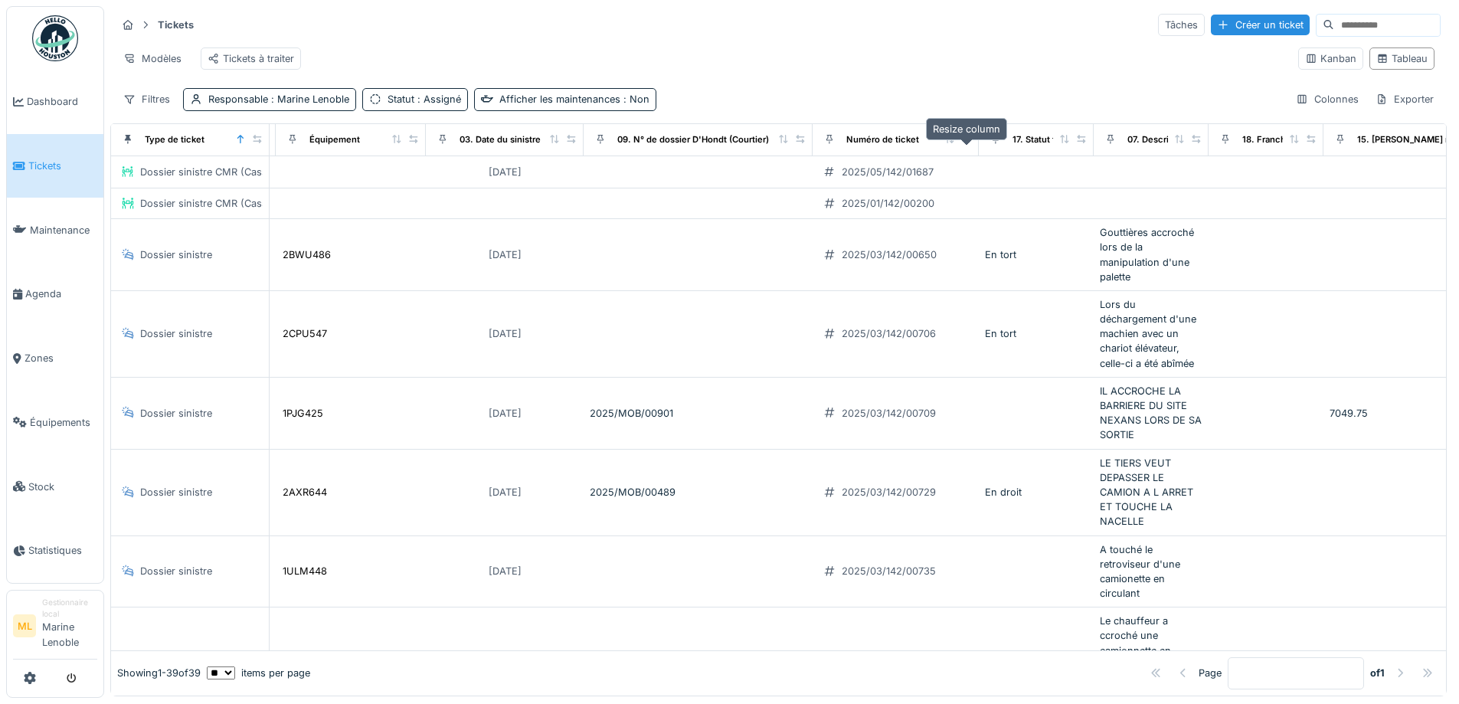
drag, startPoint x: 915, startPoint y: 149, endPoint x: 967, endPoint y: 151, distance: 51.3
click at [967, 143] on icon at bounding box center [966, 139] width 11 height 8
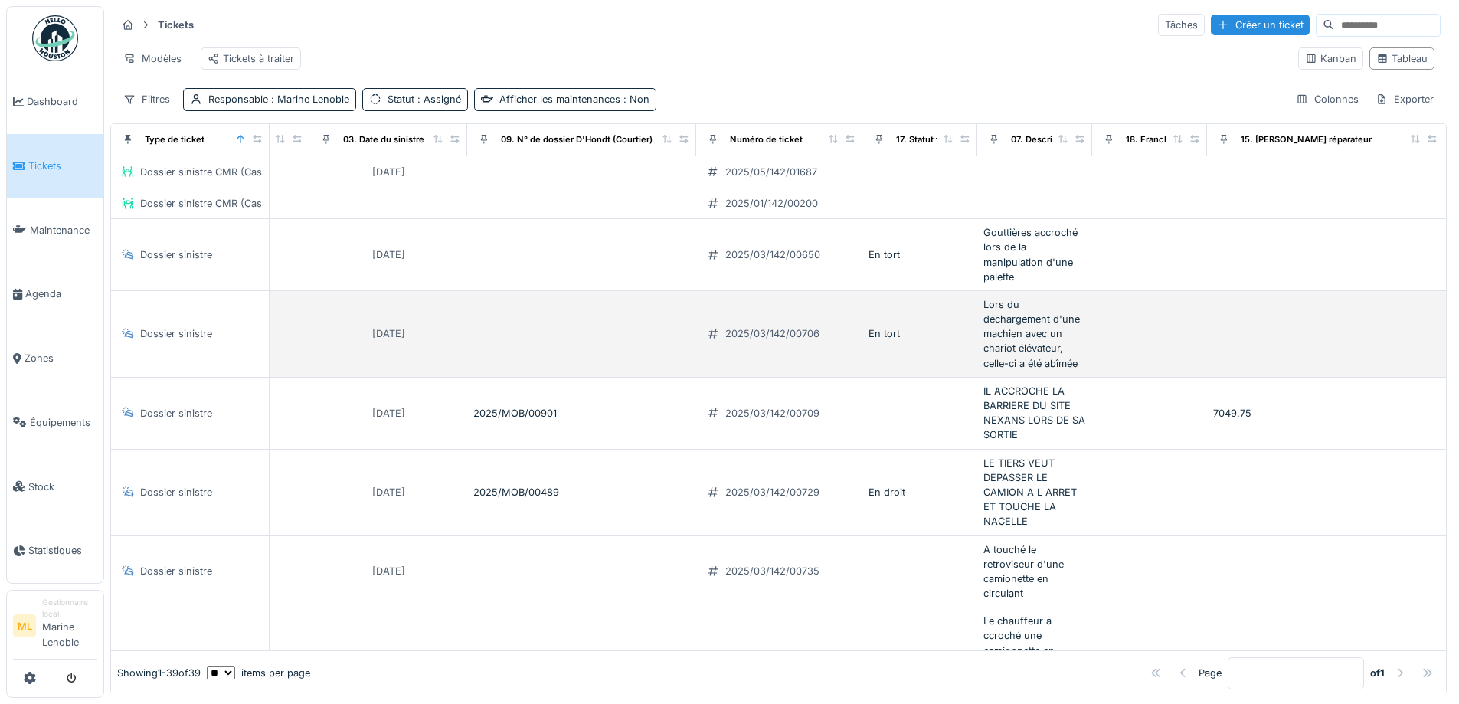
scroll to position [0, 470]
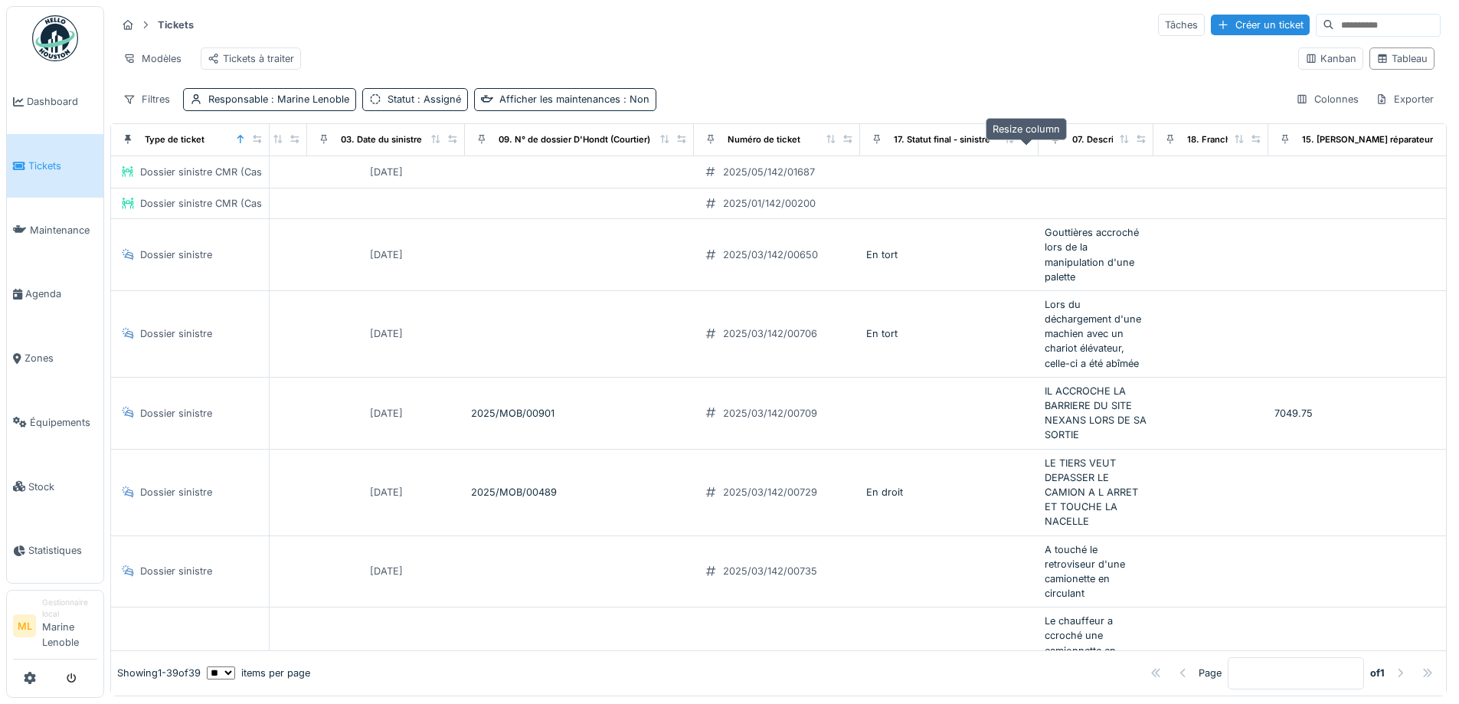
drag, startPoint x: 963, startPoint y: 152, endPoint x: 1026, endPoint y: 154, distance: 63.6
click at [1026, 143] on icon at bounding box center [1026, 139] width 11 height 8
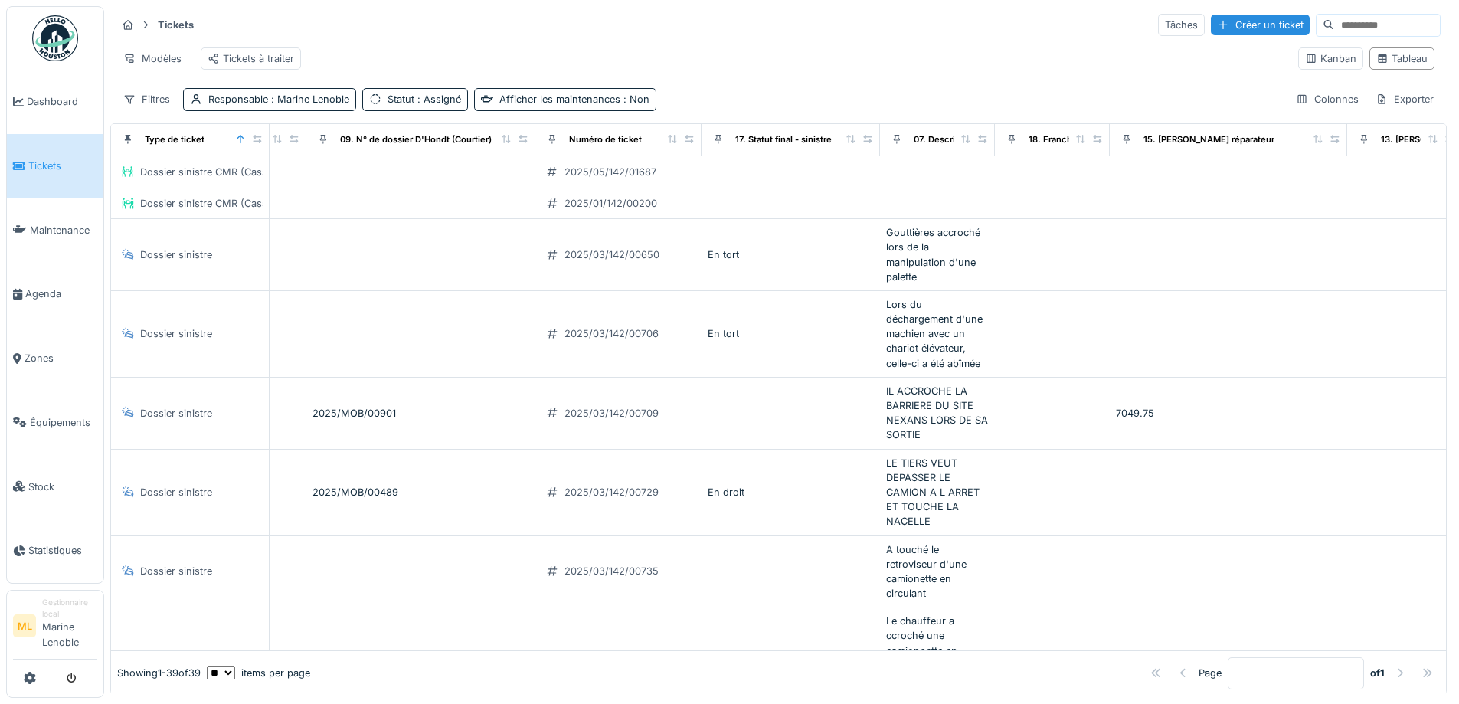
scroll to position [0, 631]
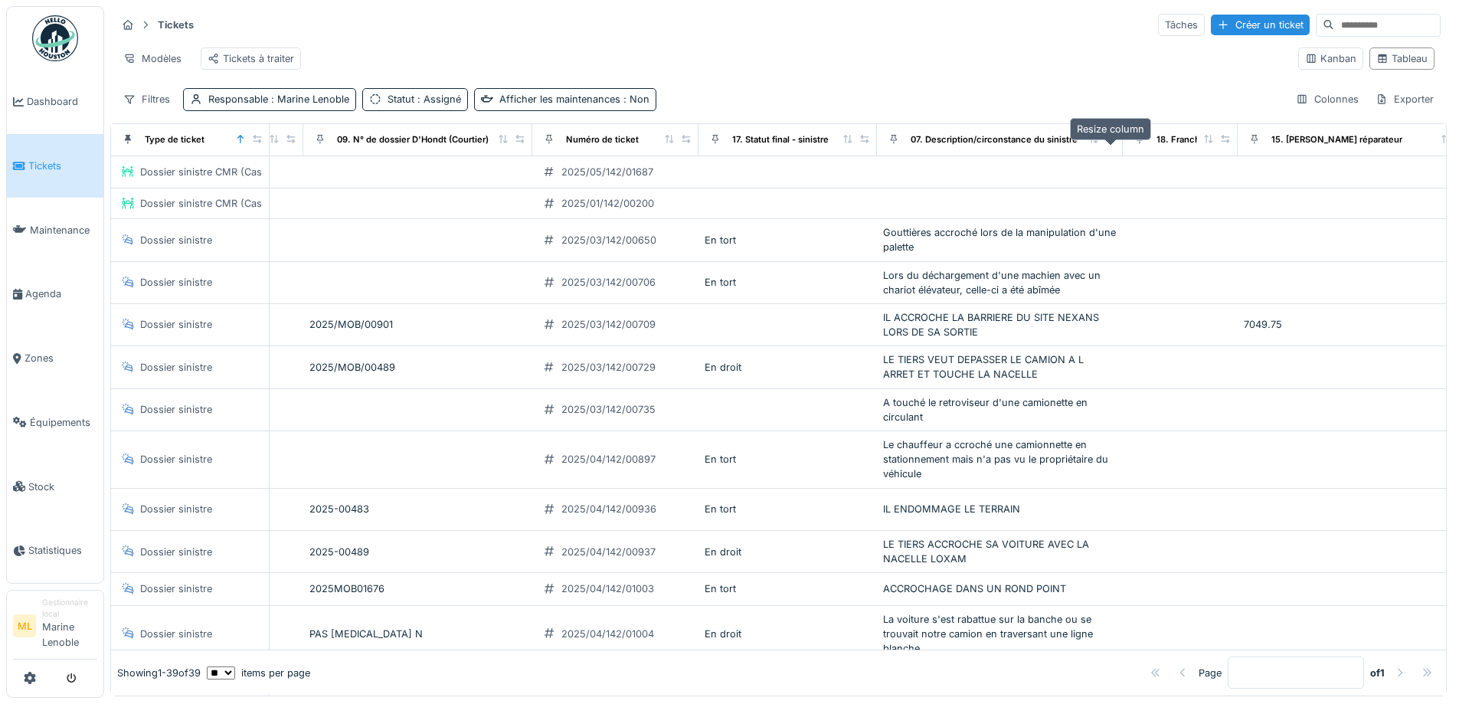
drag, startPoint x: 980, startPoint y: 150, endPoint x: 1152, endPoint y: 344, distance: 259.4
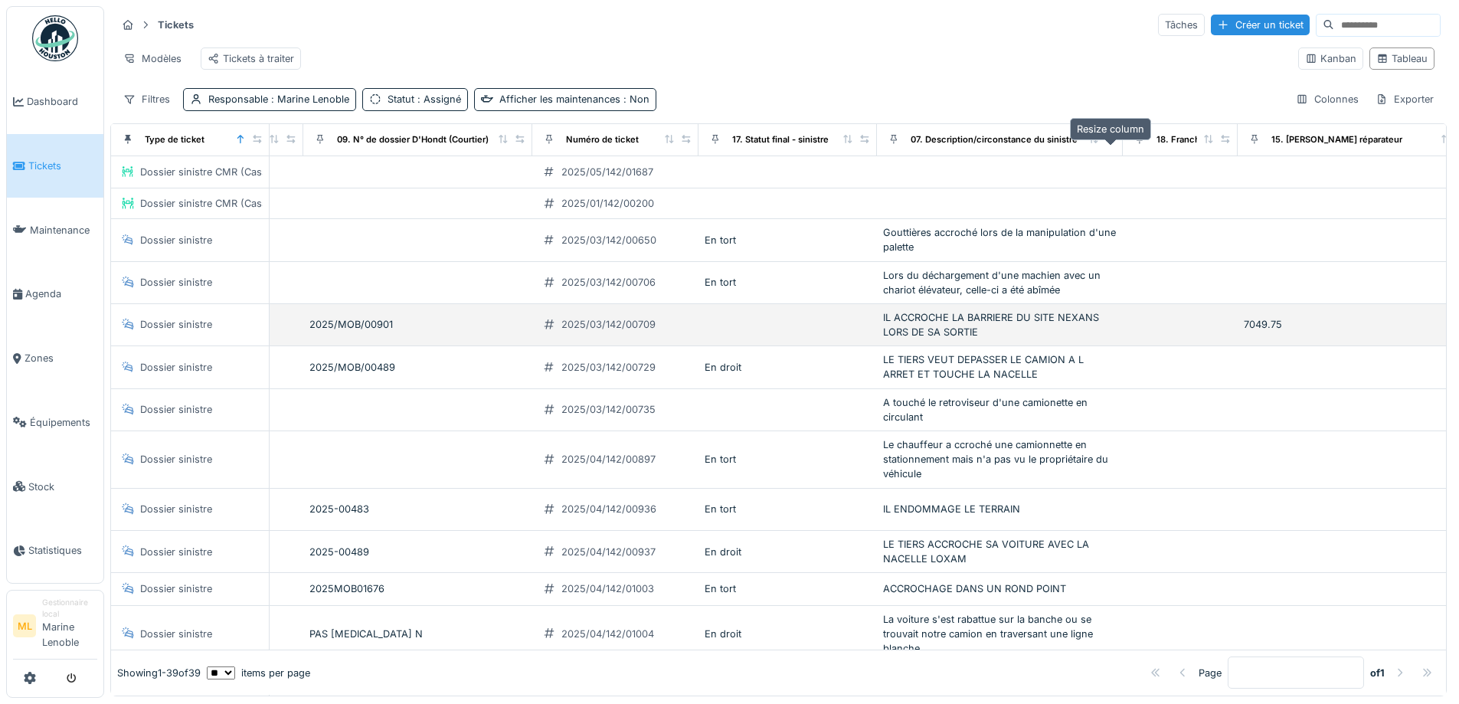
click at [1110, 143] on icon at bounding box center [1110, 139] width 11 height 8
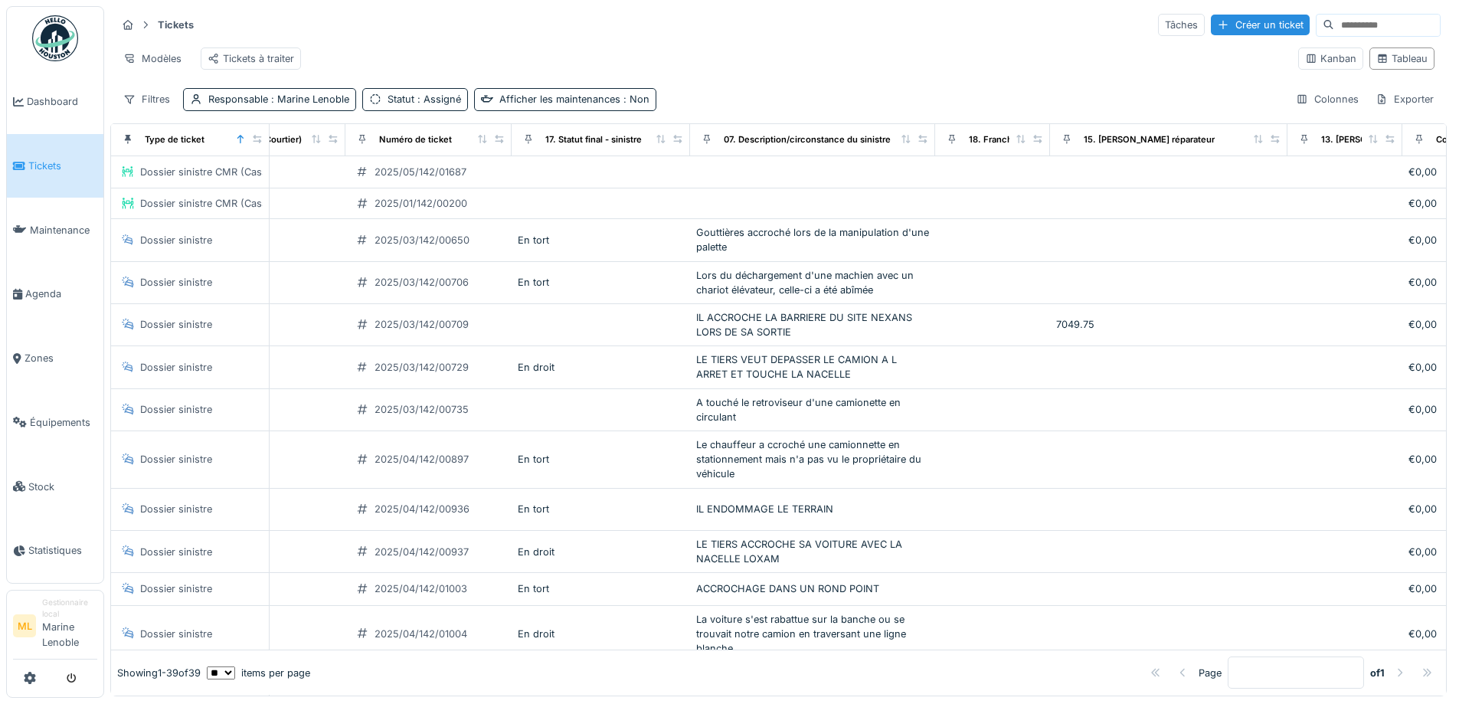
scroll to position [0, 823]
drag, startPoint x: 1036, startPoint y: 150, endPoint x: 1066, endPoint y: 149, distance: 30.7
click at [1066, 143] on icon at bounding box center [1064, 139] width 11 height 8
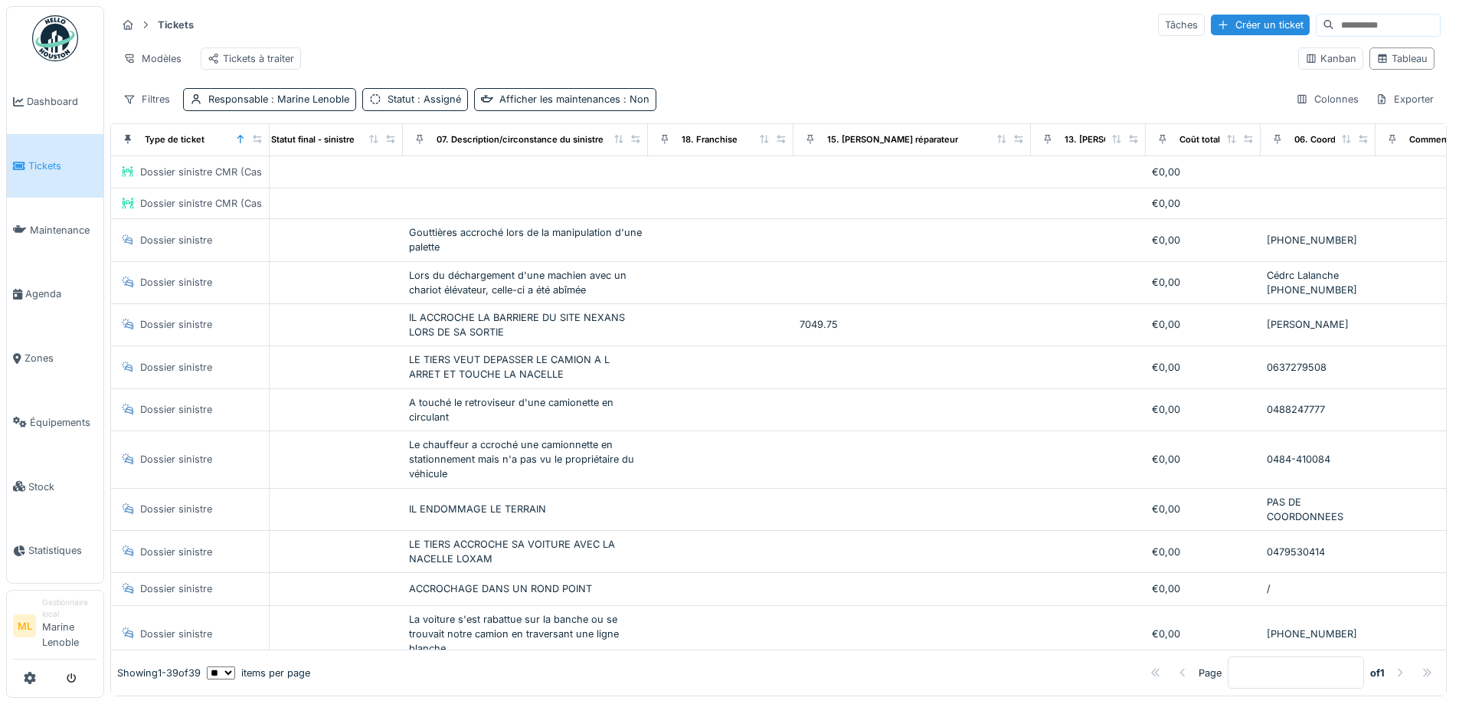
scroll to position [0, 1117]
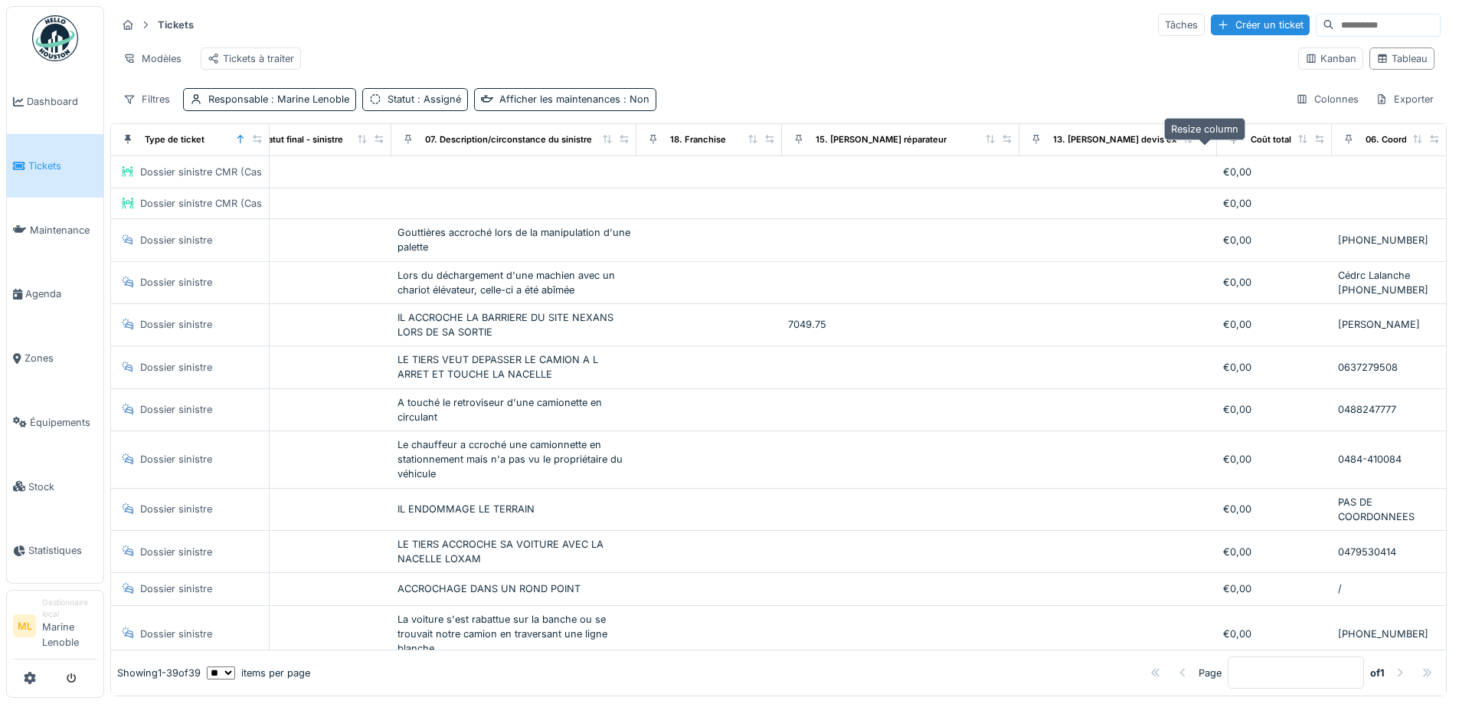
drag, startPoint x: 1122, startPoint y: 150, endPoint x: 1205, endPoint y: 150, distance: 82.7
click at [1205, 143] on icon at bounding box center [1205, 139] width 11 height 8
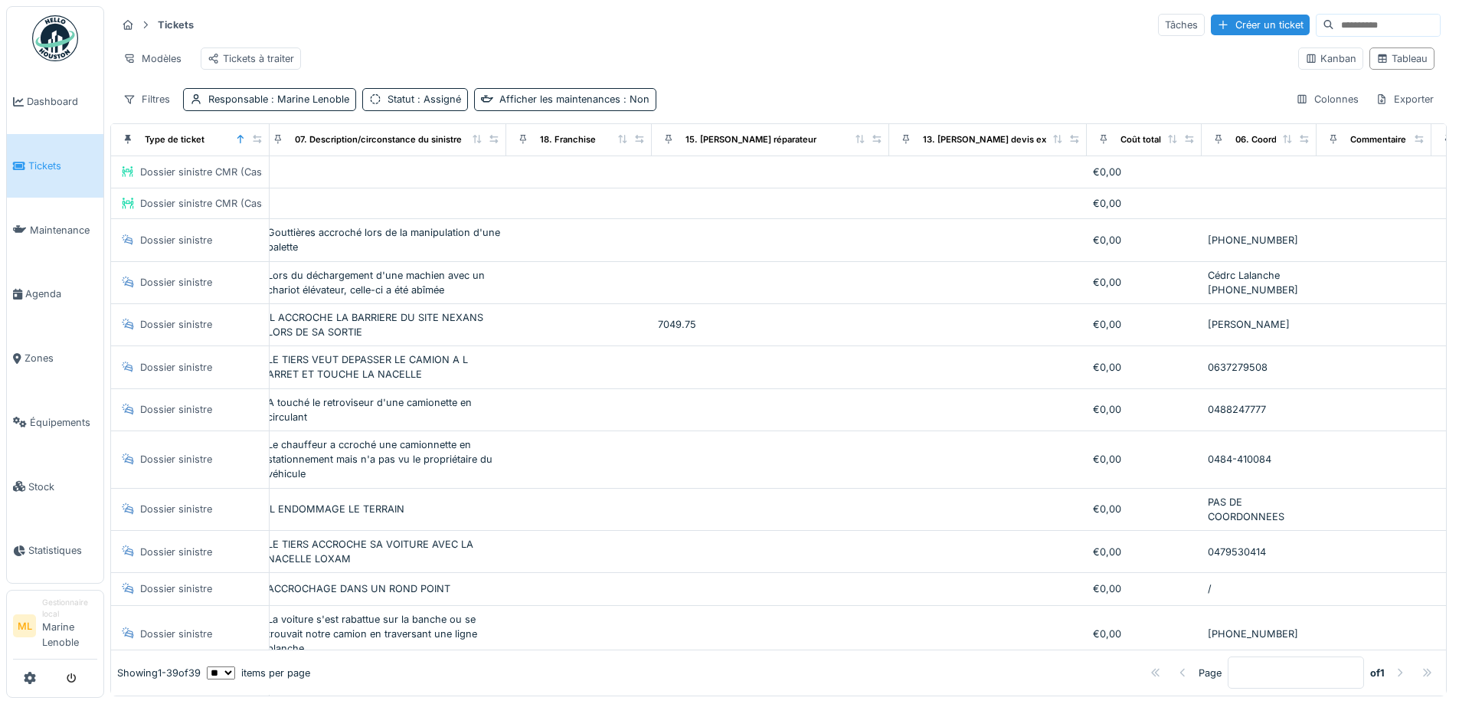
scroll to position [0, 1321]
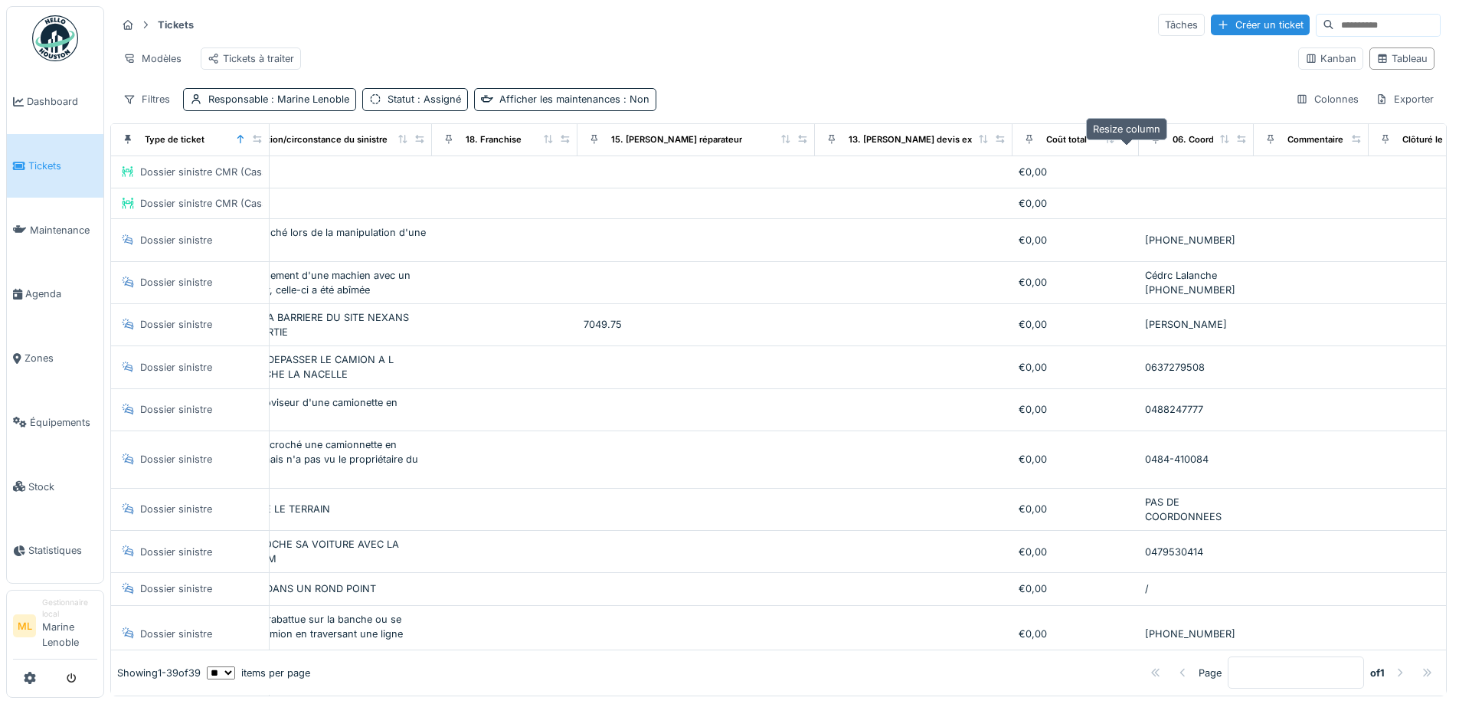
drag, startPoint x: 1114, startPoint y: 149, endPoint x: 1125, endPoint y: 149, distance: 11.5
click at [1125, 143] on icon at bounding box center [1126, 139] width 11 height 8
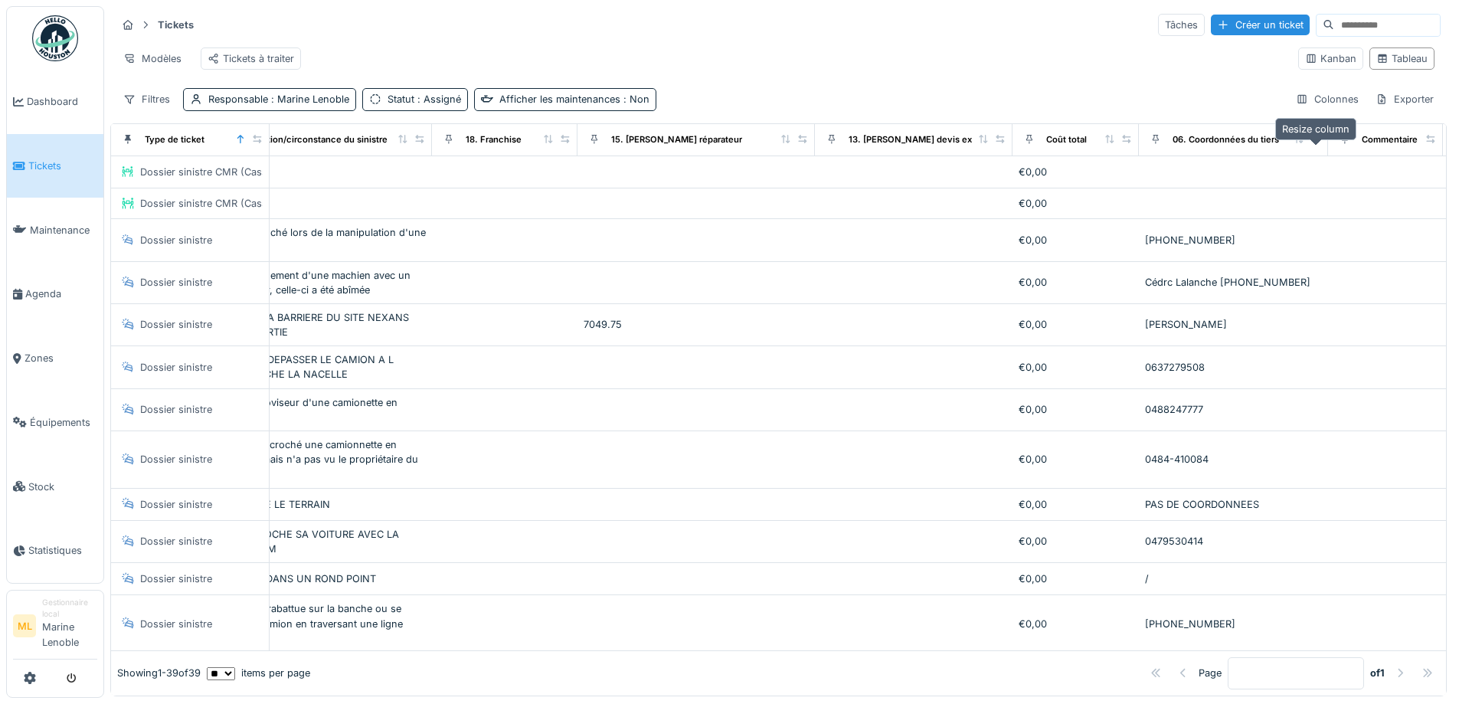
drag, startPoint x: 1242, startPoint y: 152, endPoint x: 1316, endPoint y: 151, distance: 74.3
click at [1316, 143] on icon at bounding box center [1316, 139] width 11 height 8
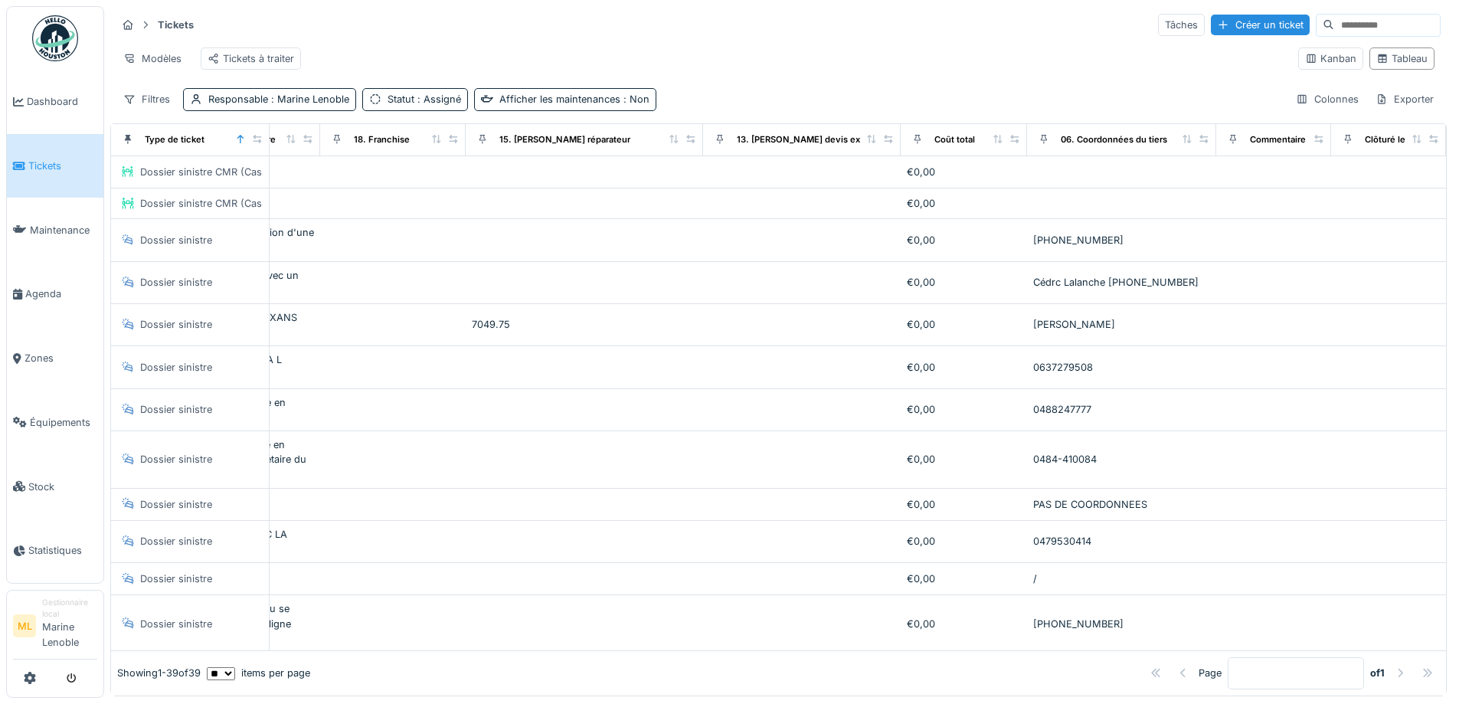
scroll to position [0, 1455]
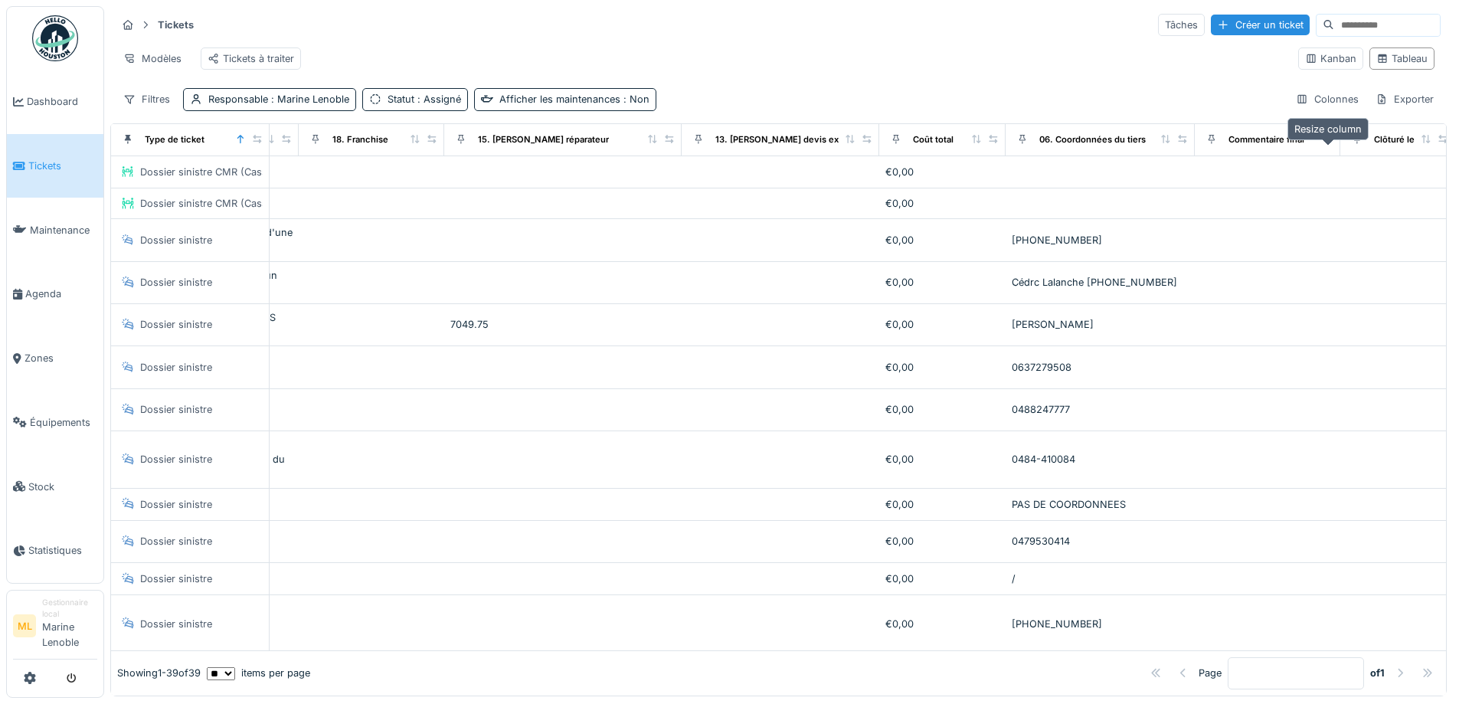
drag, startPoint x: 1294, startPoint y: 149, endPoint x: 1327, endPoint y: 162, distance: 35.4
click at [1325, 143] on icon at bounding box center [1328, 139] width 11 height 8
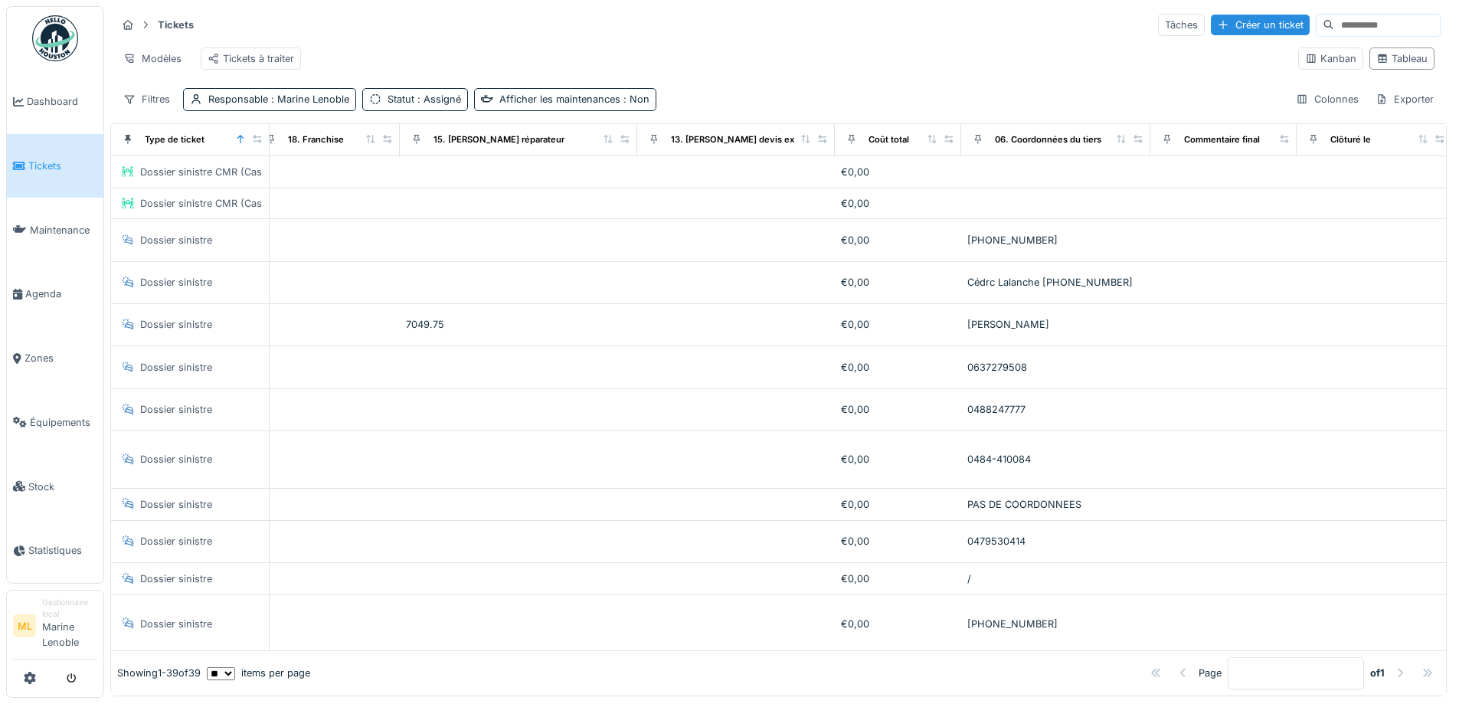
drag, startPoint x: 1399, startPoint y: 150, endPoint x: 1439, endPoint y: 151, distance: 40.6
click at [1439, 151] on div "Tickets Tâches Créer un ticket Modèles Tickets à traiter Kanban Tableau Filtres…" at bounding box center [781, 351] width 1355 height 702
click at [1302, 101] on div "Colonnes" at bounding box center [1327, 99] width 77 height 22
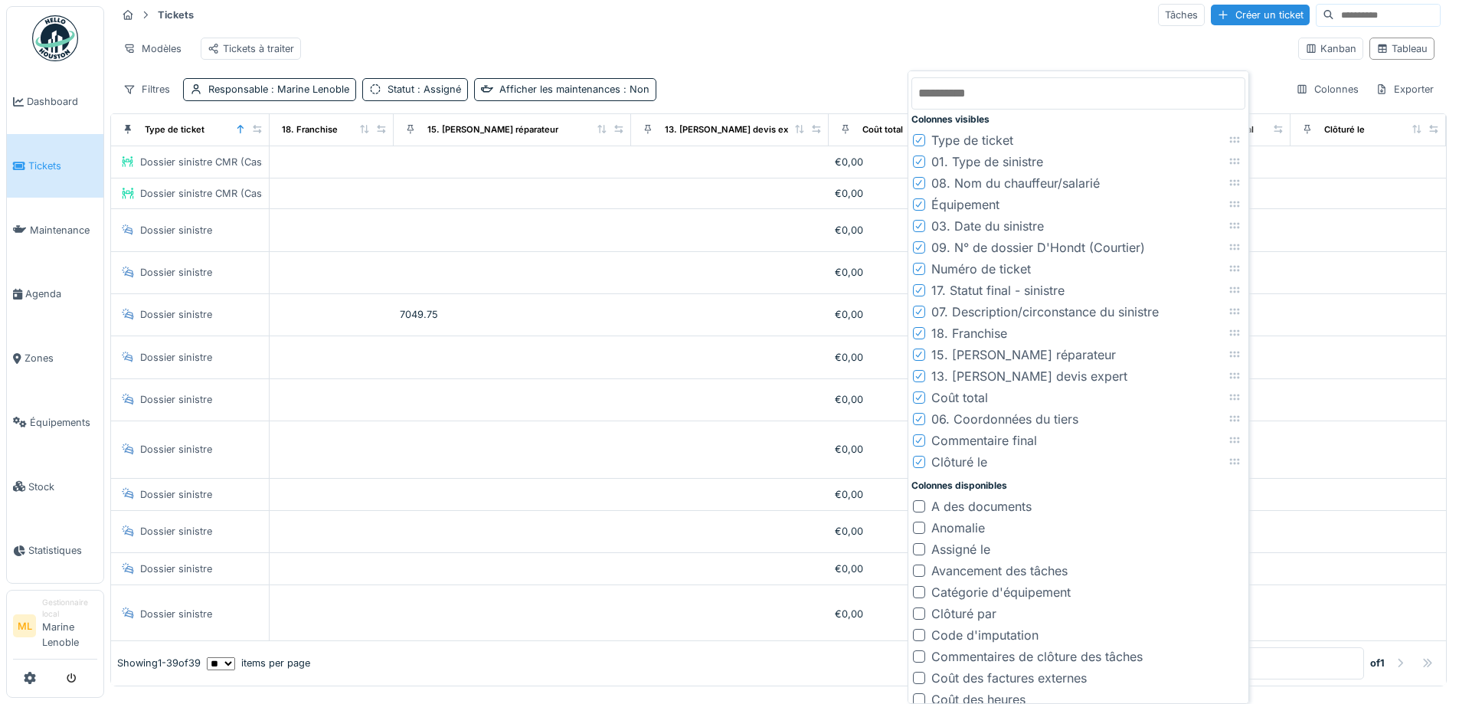
click at [921, 443] on icon at bounding box center [919, 441] width 9 height 8
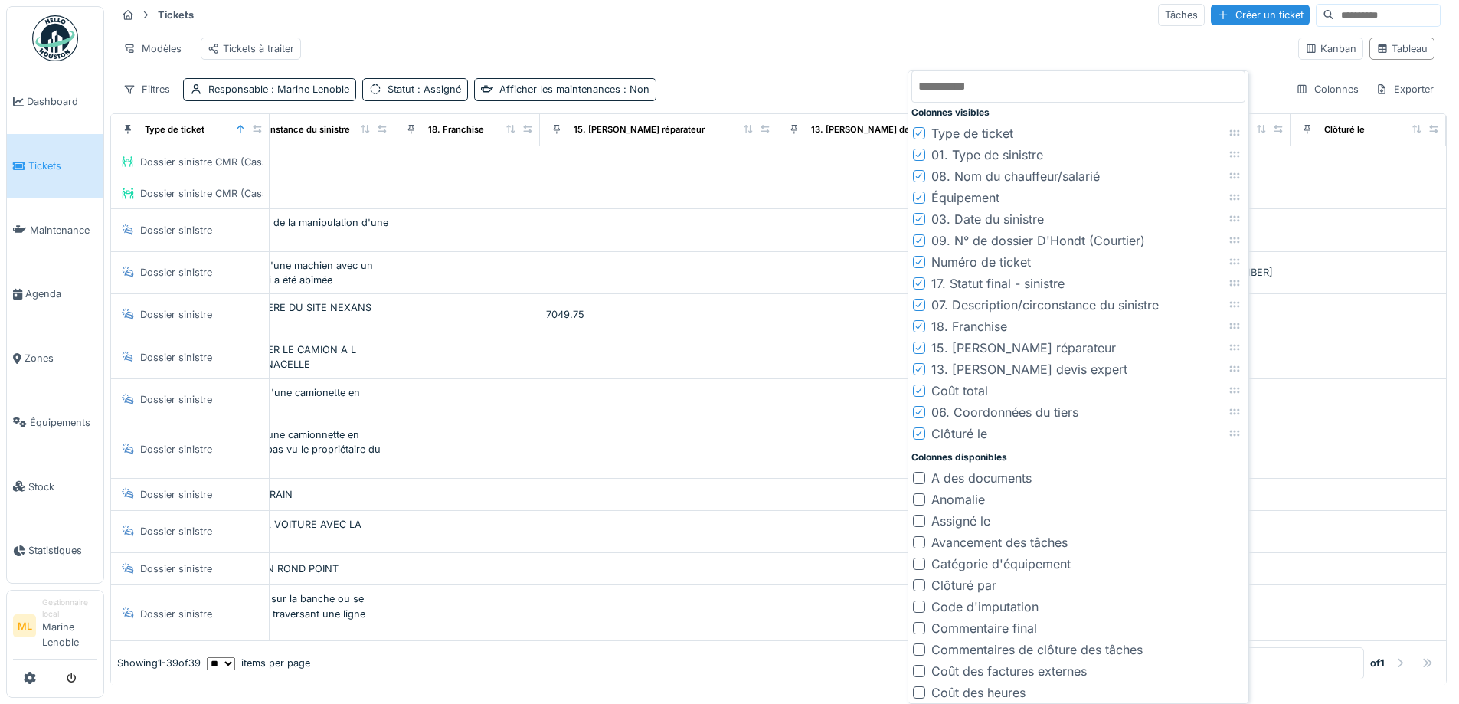
scroll to position [0, 0]
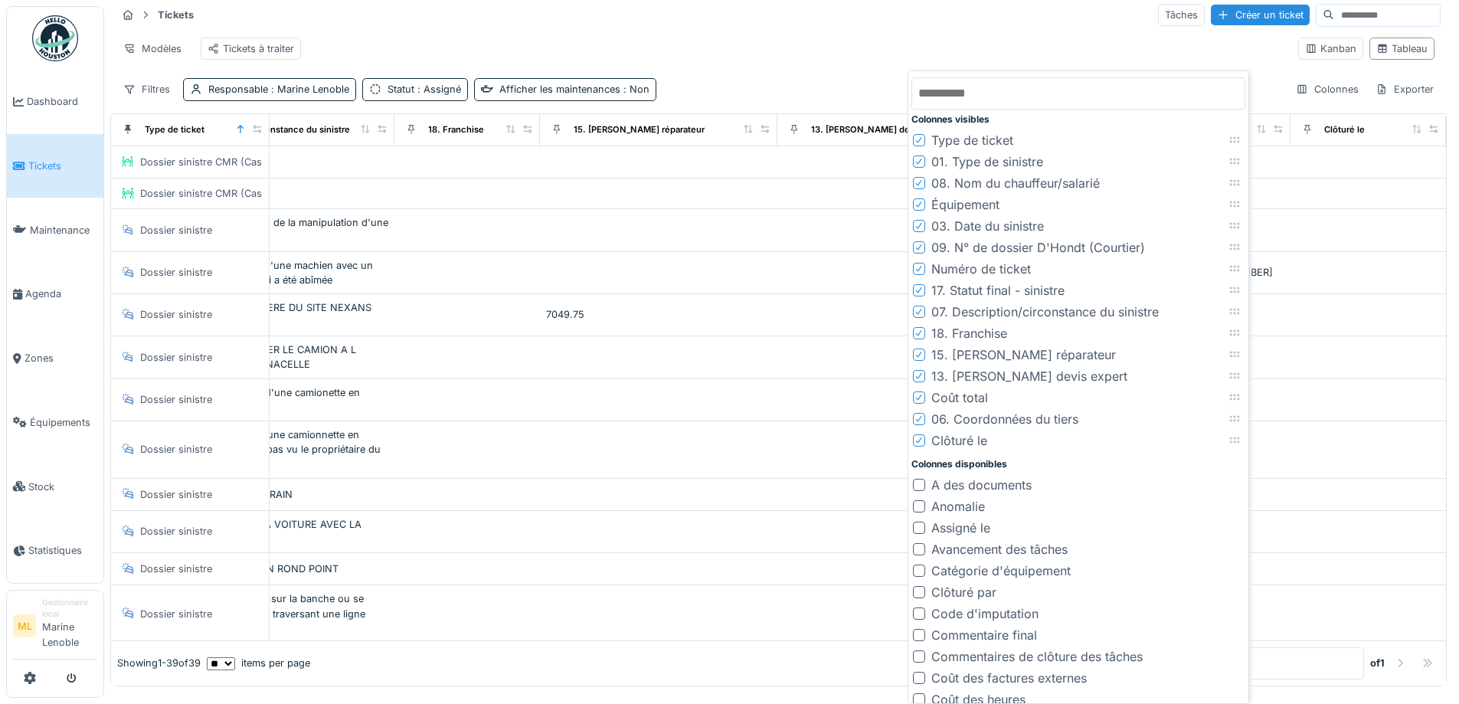
click at [1012, 25] on div "Tickets Tâches Créer un ticket" at bounding box center [778, 14] width 1324 height 25
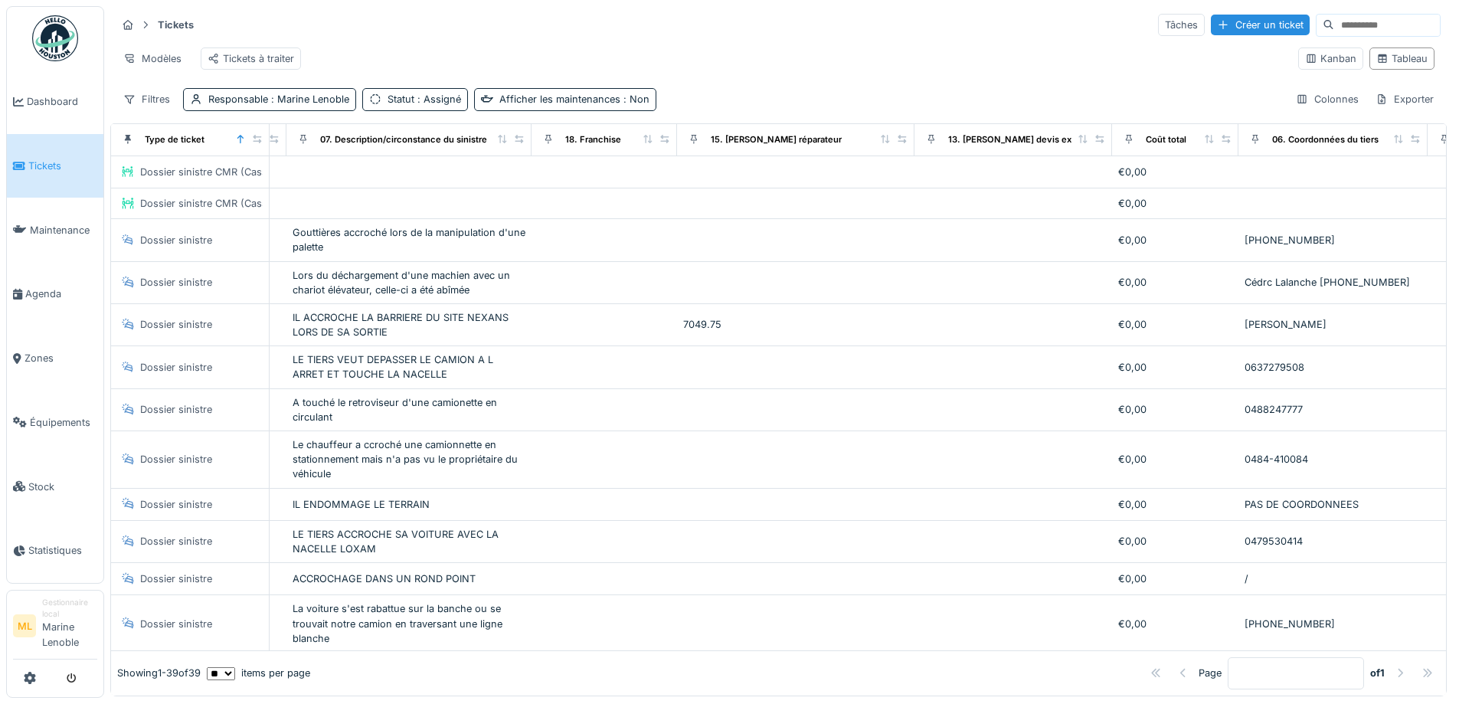
scroll to position [0, 1226]
click at [1213, 18] on div "Créer un ticket" at bounding box center [1260, 25] width 99 height 21
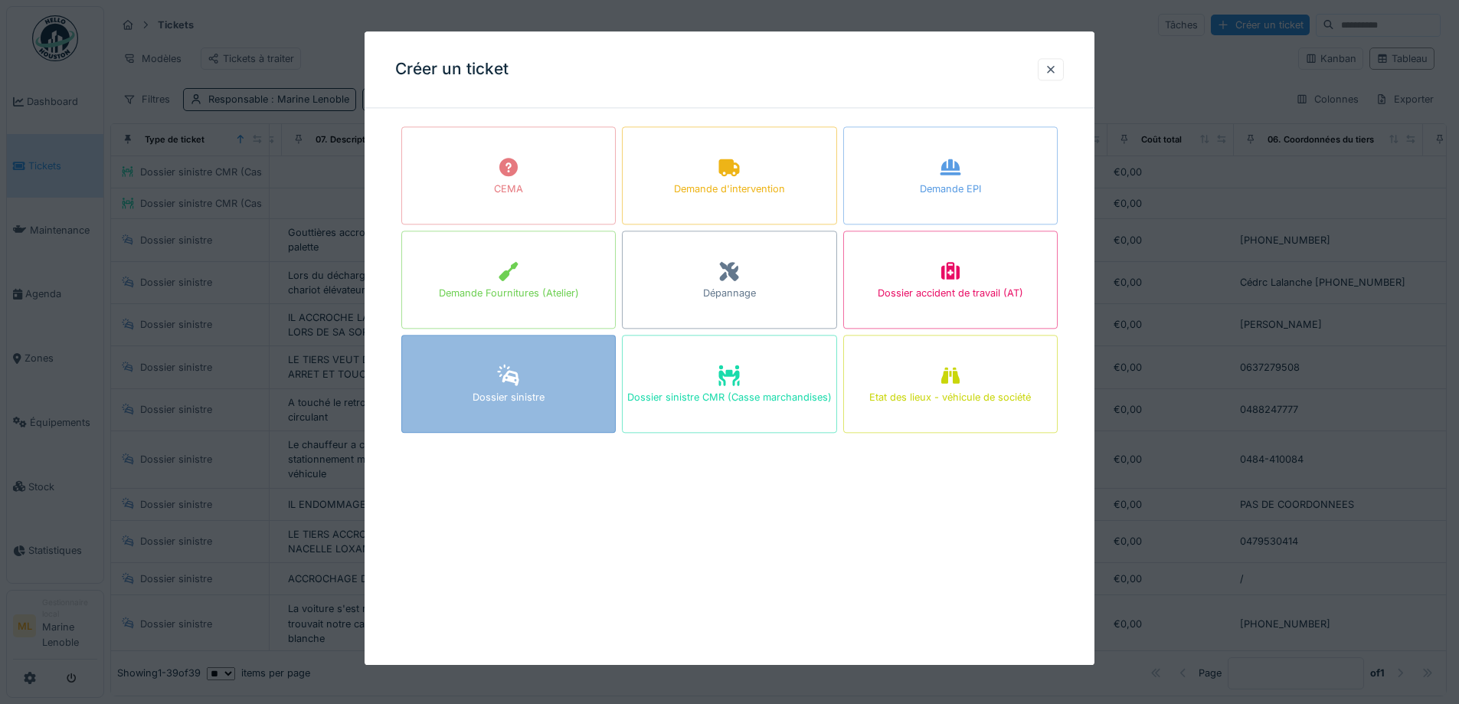
click at [519, 403] on div "Dossier sinistre" at bounding box center [509, 398] width 72 height 15
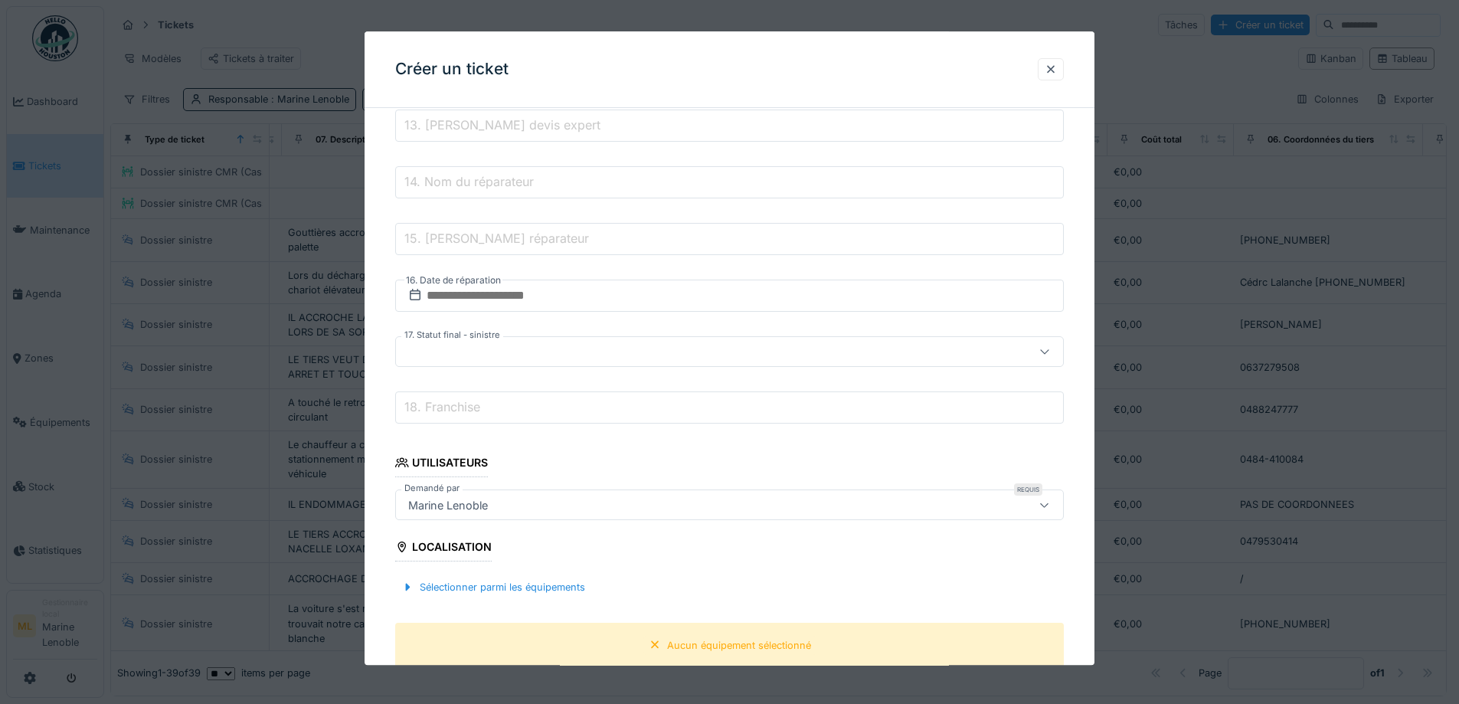
scroll to position [843, 0]
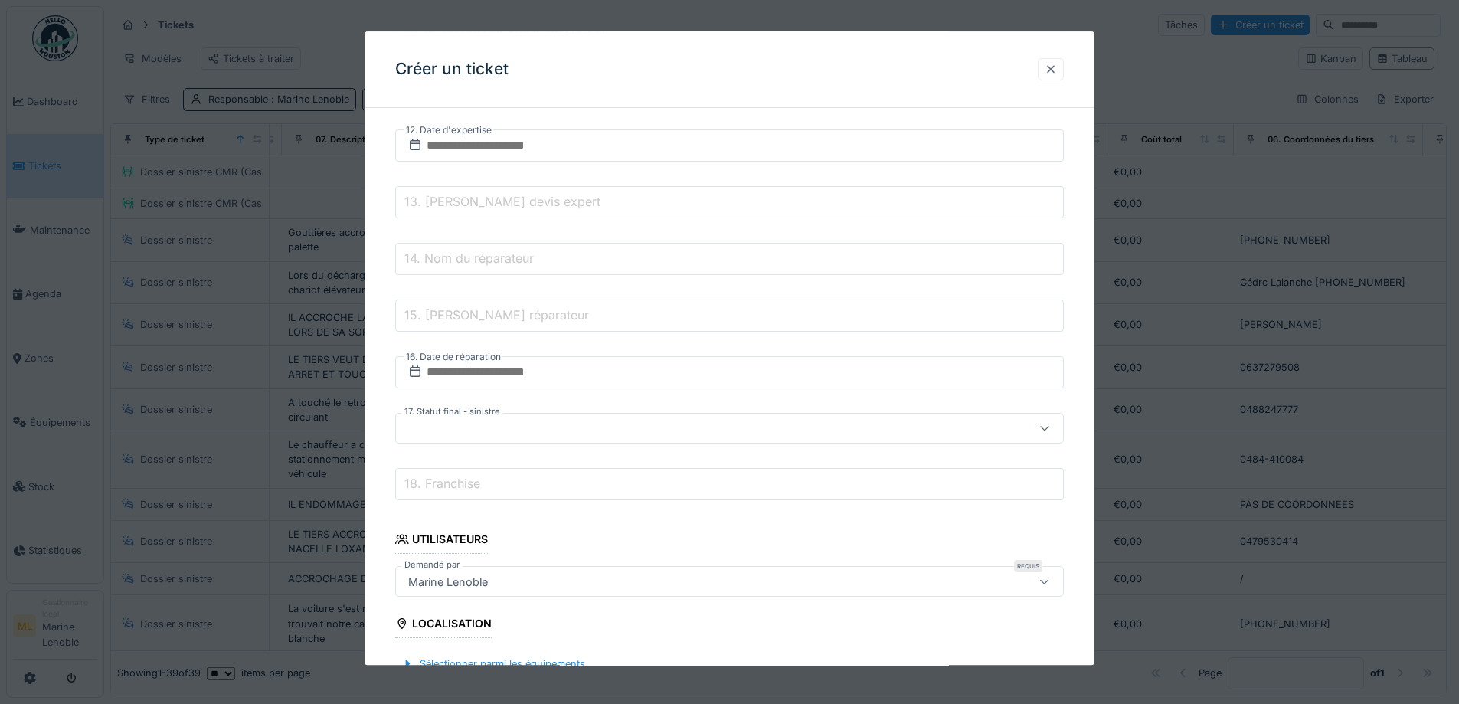
click at [1057, 70] on div at bounding box center [1051, 69] width 12 height 15
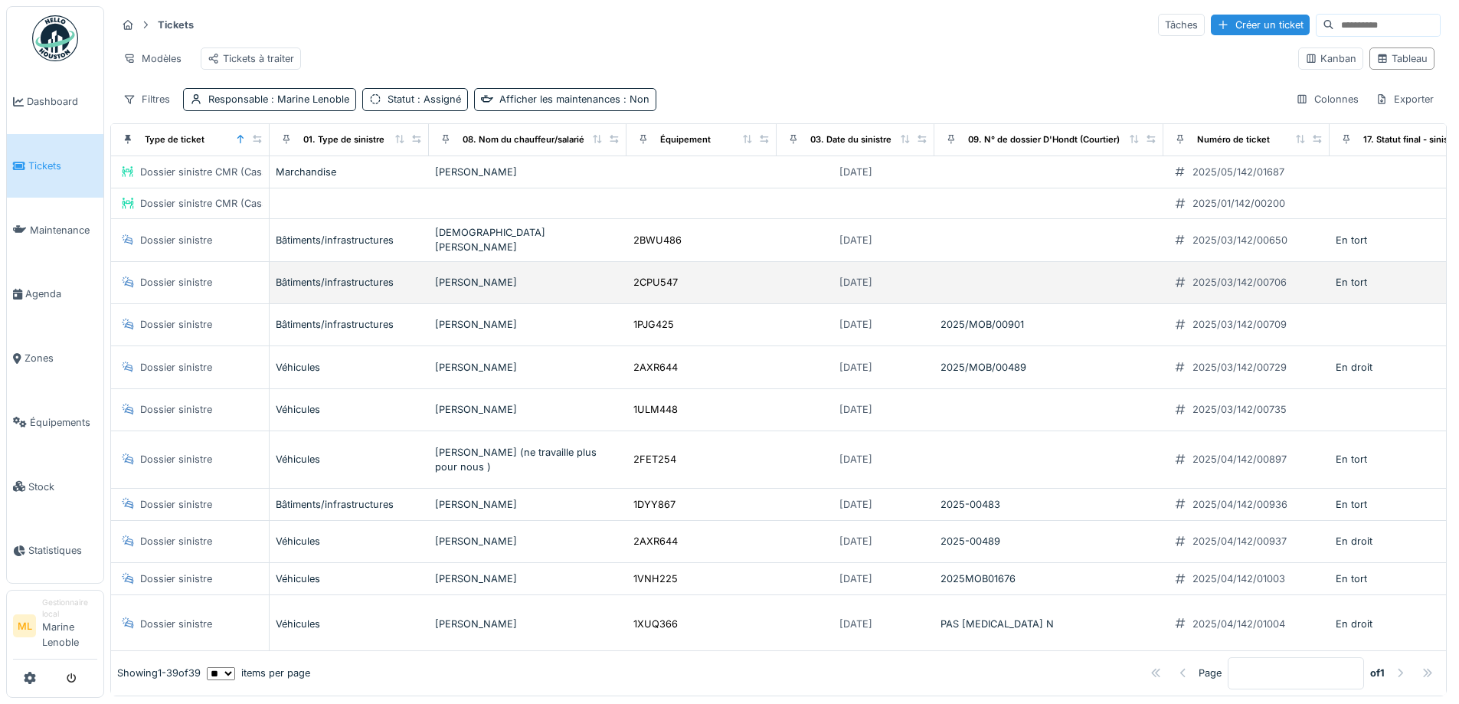
scroll to position [0, 0]
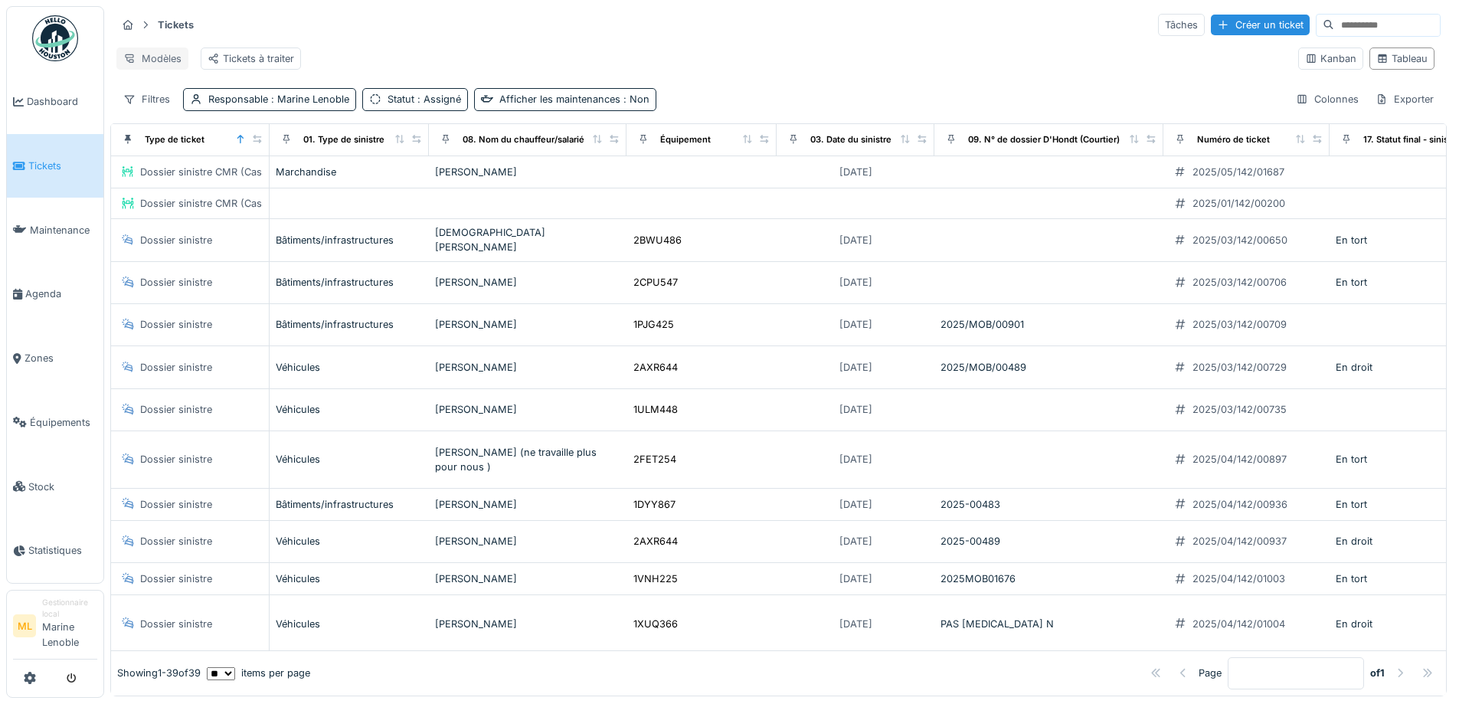
click at [142, 52] on div "Modèles" at bounding box center [152, 58] width 72 height 22
click at [182, 87] on div "Nouvelle vue" at bounding box center [184, 92] width 128 height 23
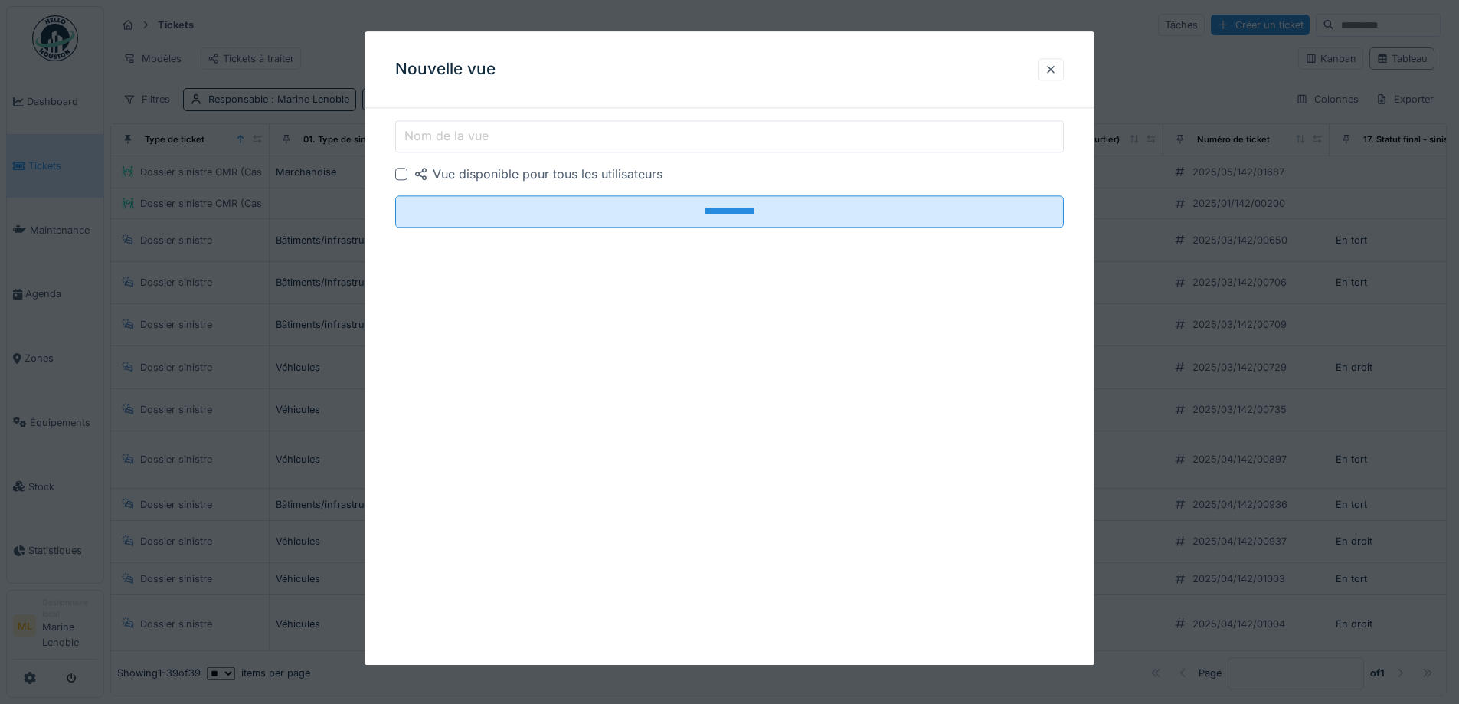
click at [498, 137] on input "Nom de la vue" at bounding box center [729, 136] width 669 height 32
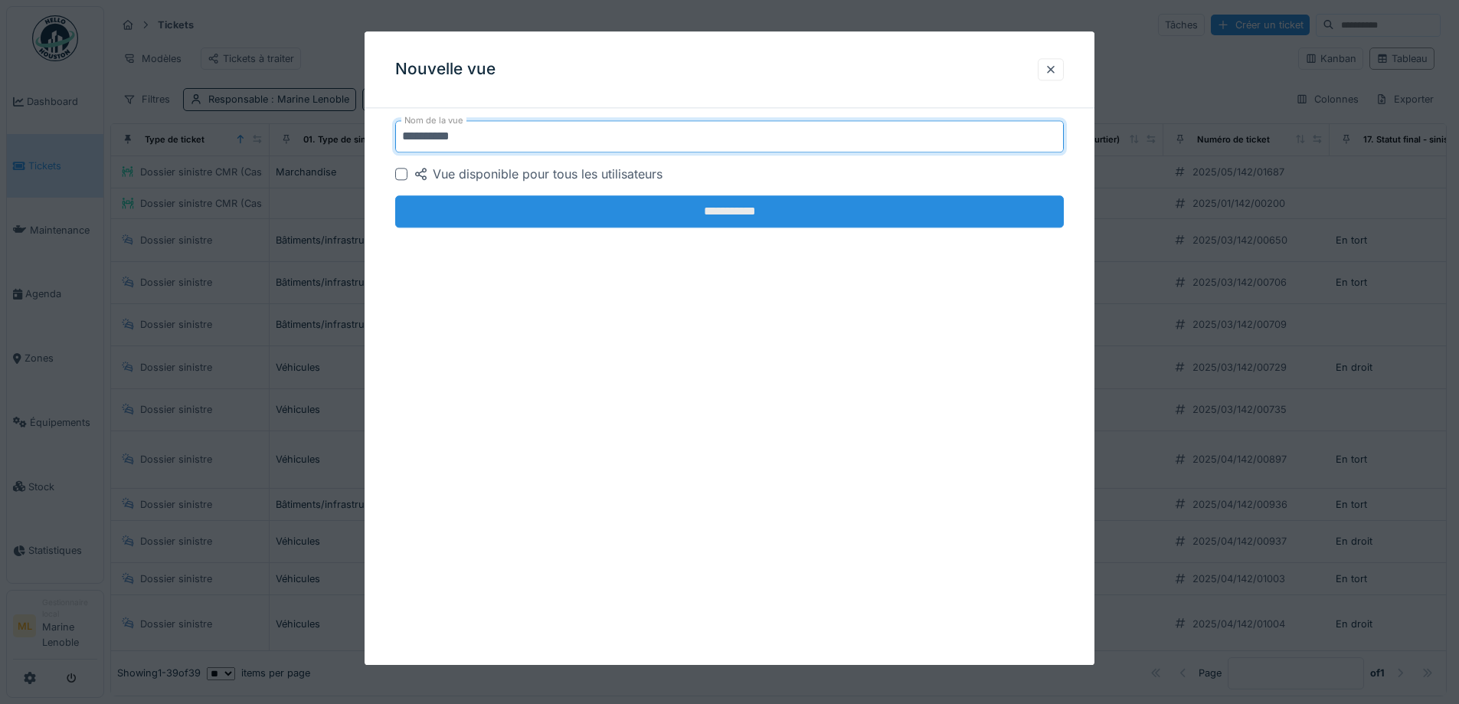
type input "*********"
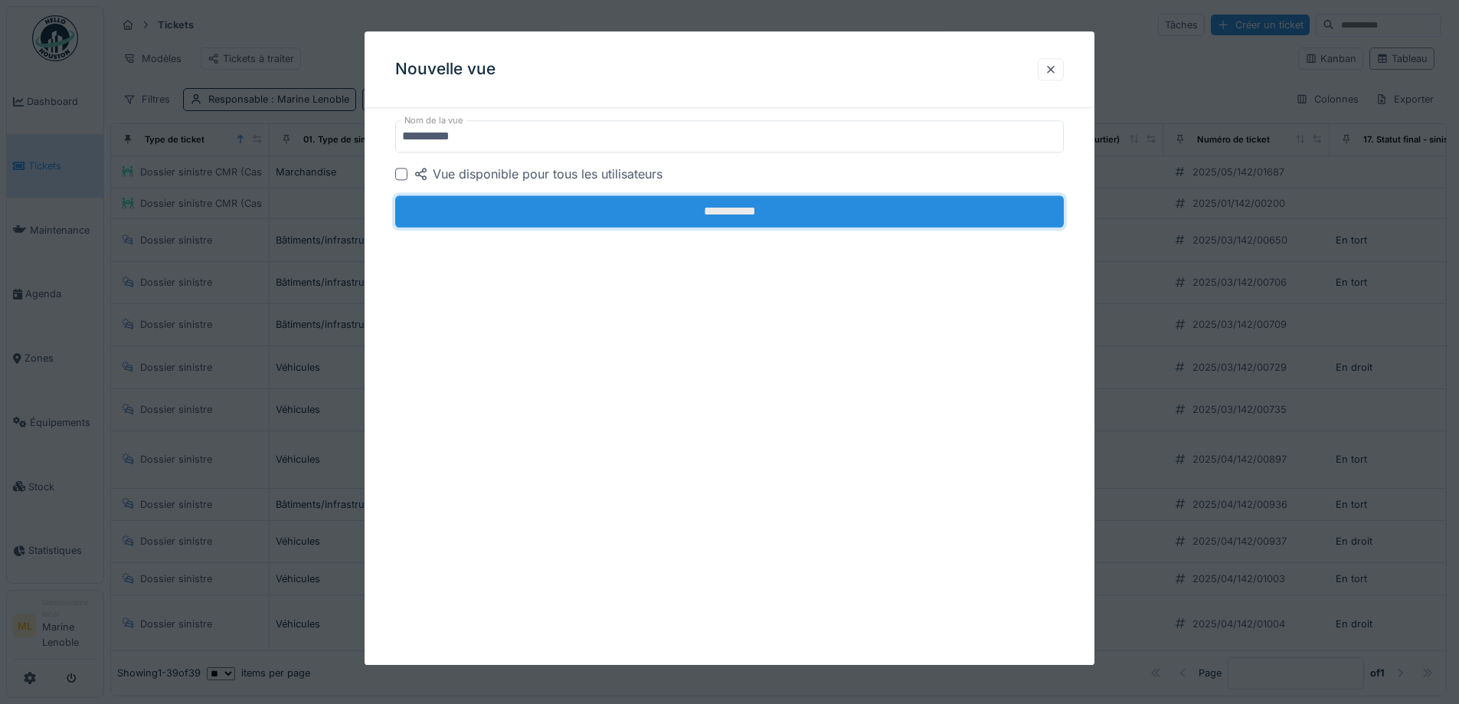
click at [864, 210] on input "**********" at bounding box center [729, 211] width 669 height 32
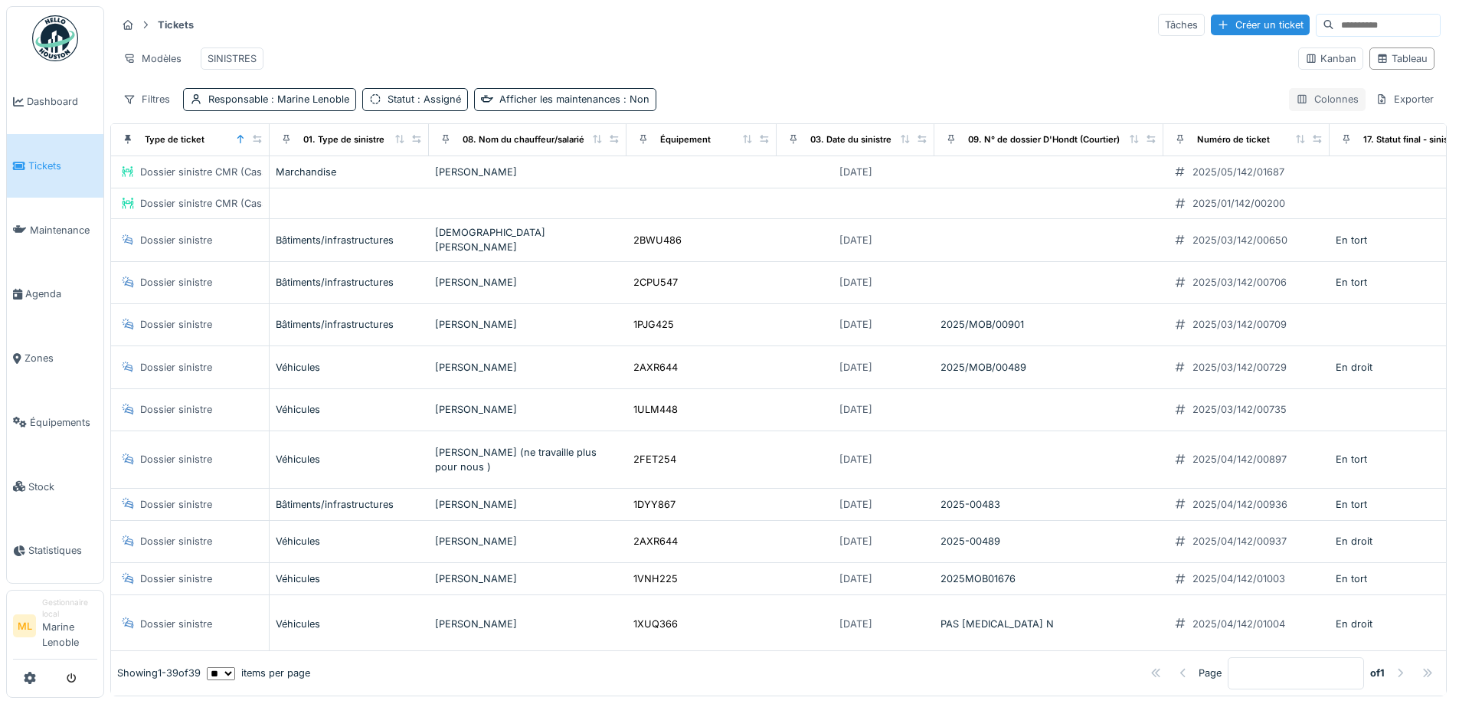
click at [1289, 110] on div "Colonnes" at bounding box center [1327, 99] width 77 height 22
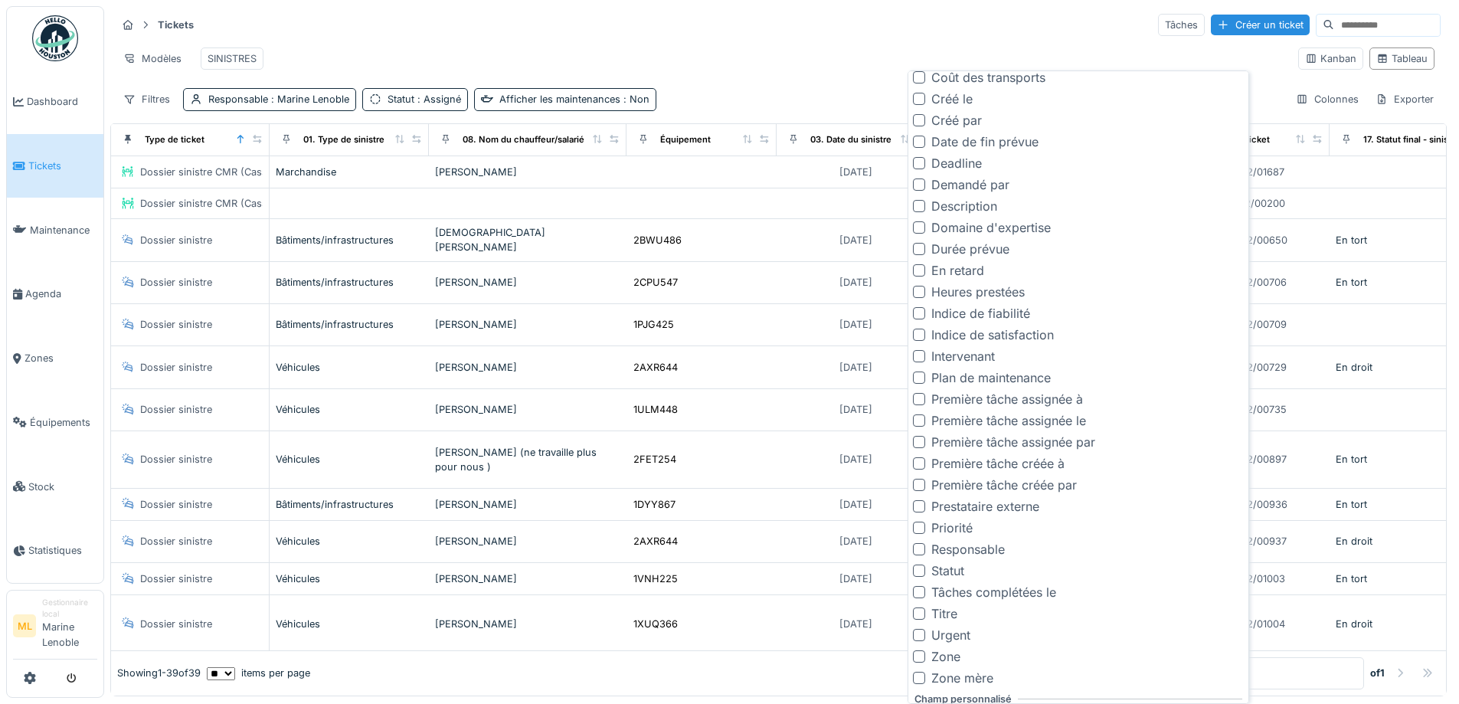
scroll to position [1082, 0]
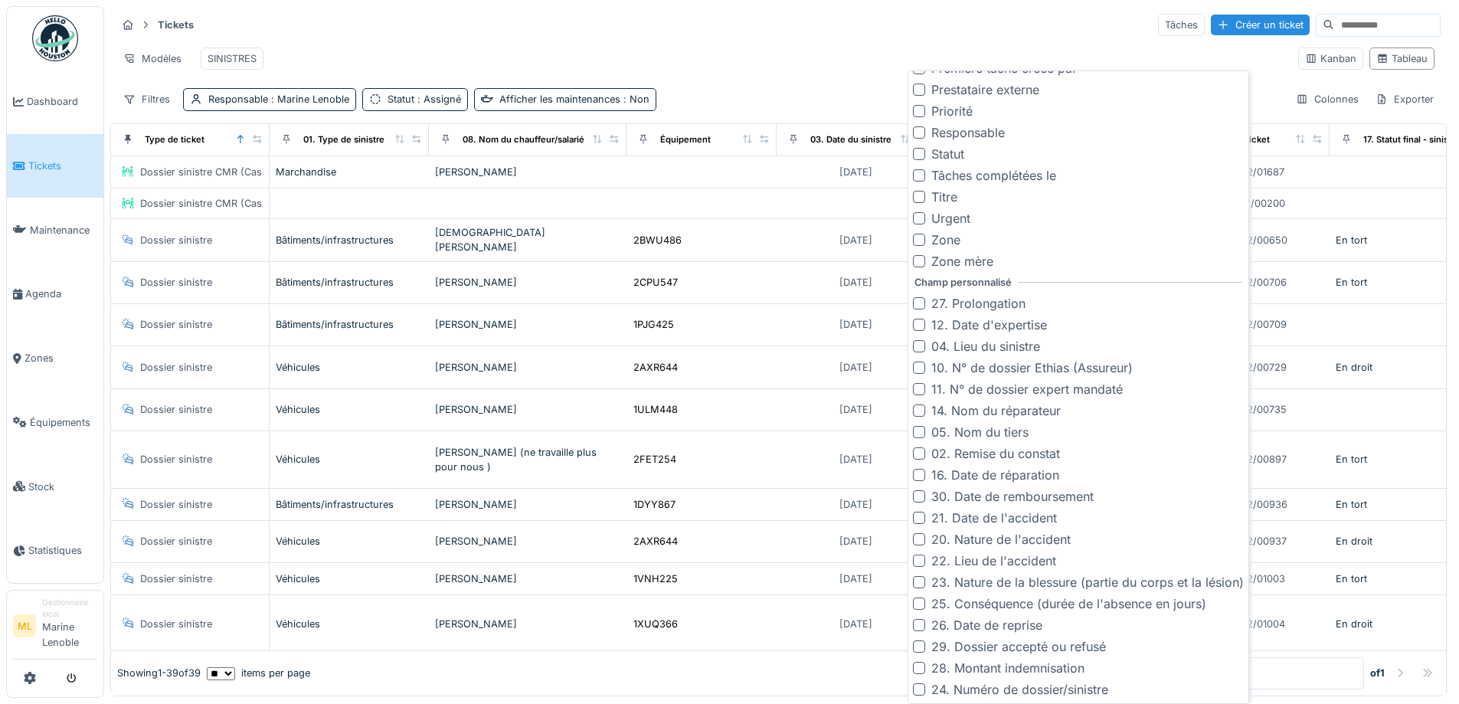
click at [922, 520] on div at bounding box center [919, 518] width 12 height 12
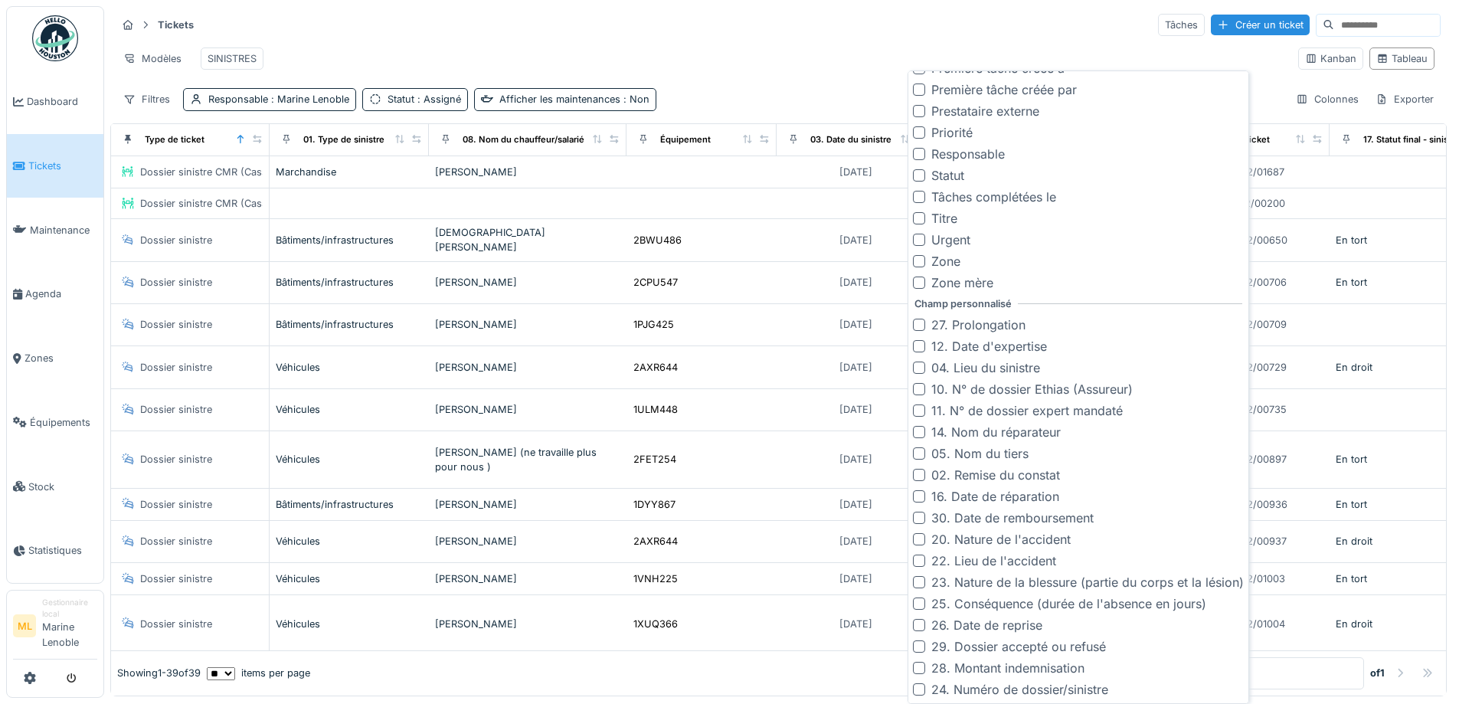
click at [919, 538] on div at bounding box center [919, 539] width 12 height 12
click at [920, 692] on div at bounding box center [919, 689] width 12 height 12
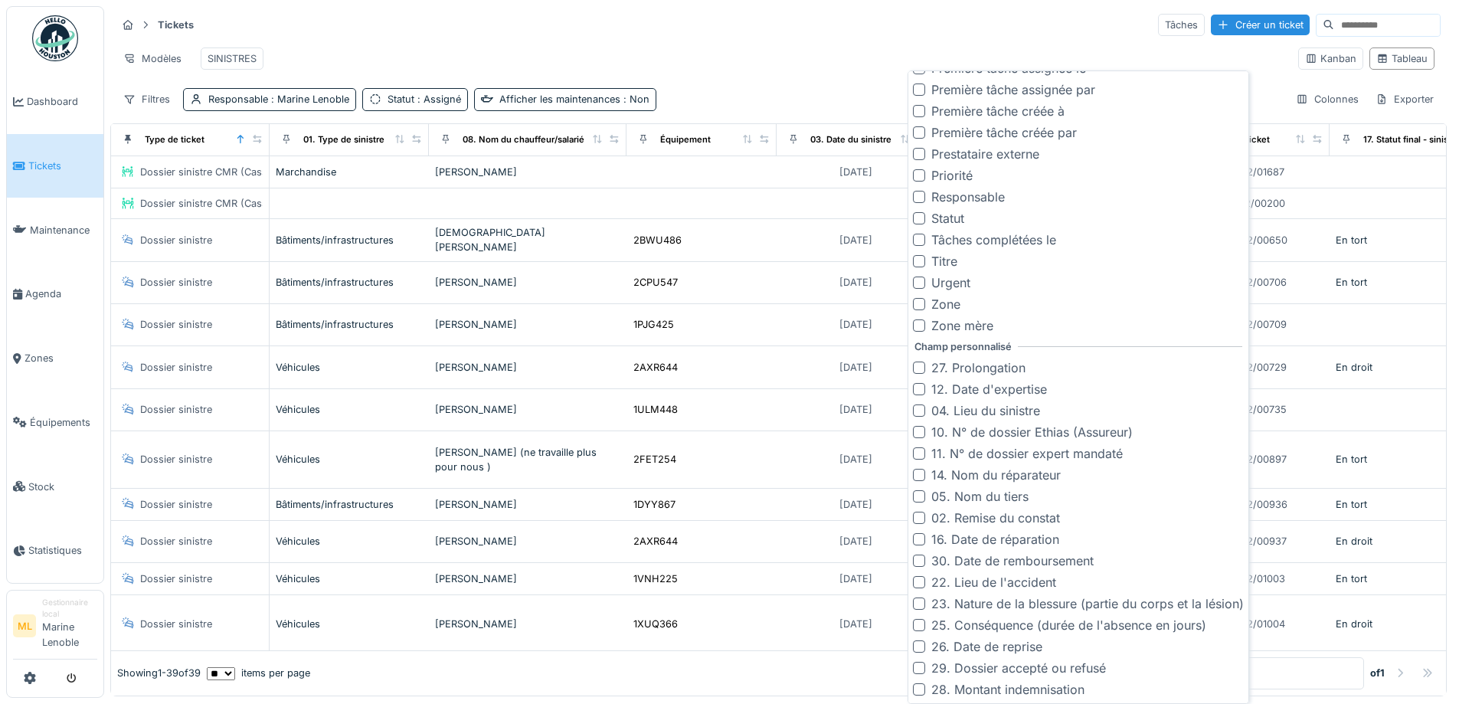
click at [917, 667] on div at bounding box center [919, 668] width 12 height 12
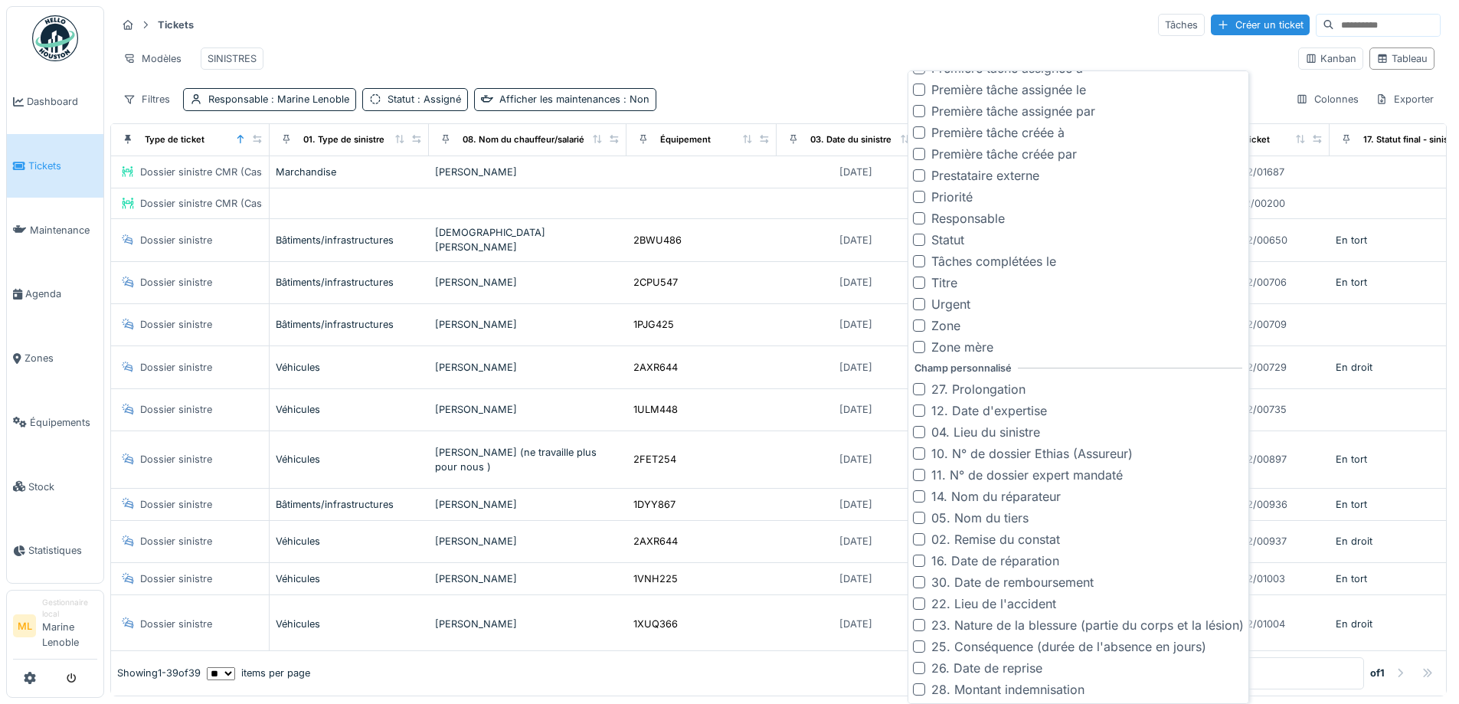
click at [923, 625] on div at bounding box center [919, 625] width 12 height 12
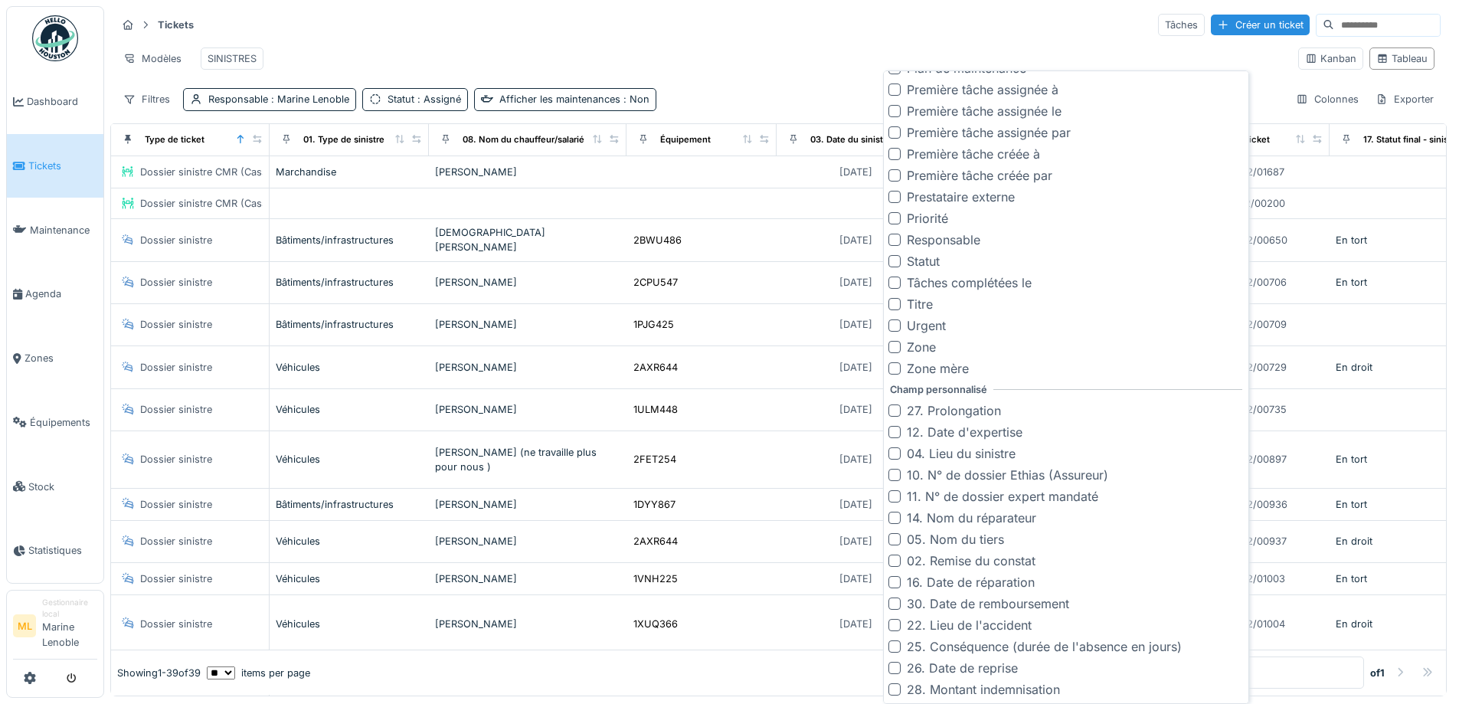
click at [894, 645] on div at bounding box center [895, 646] width 12 height 12
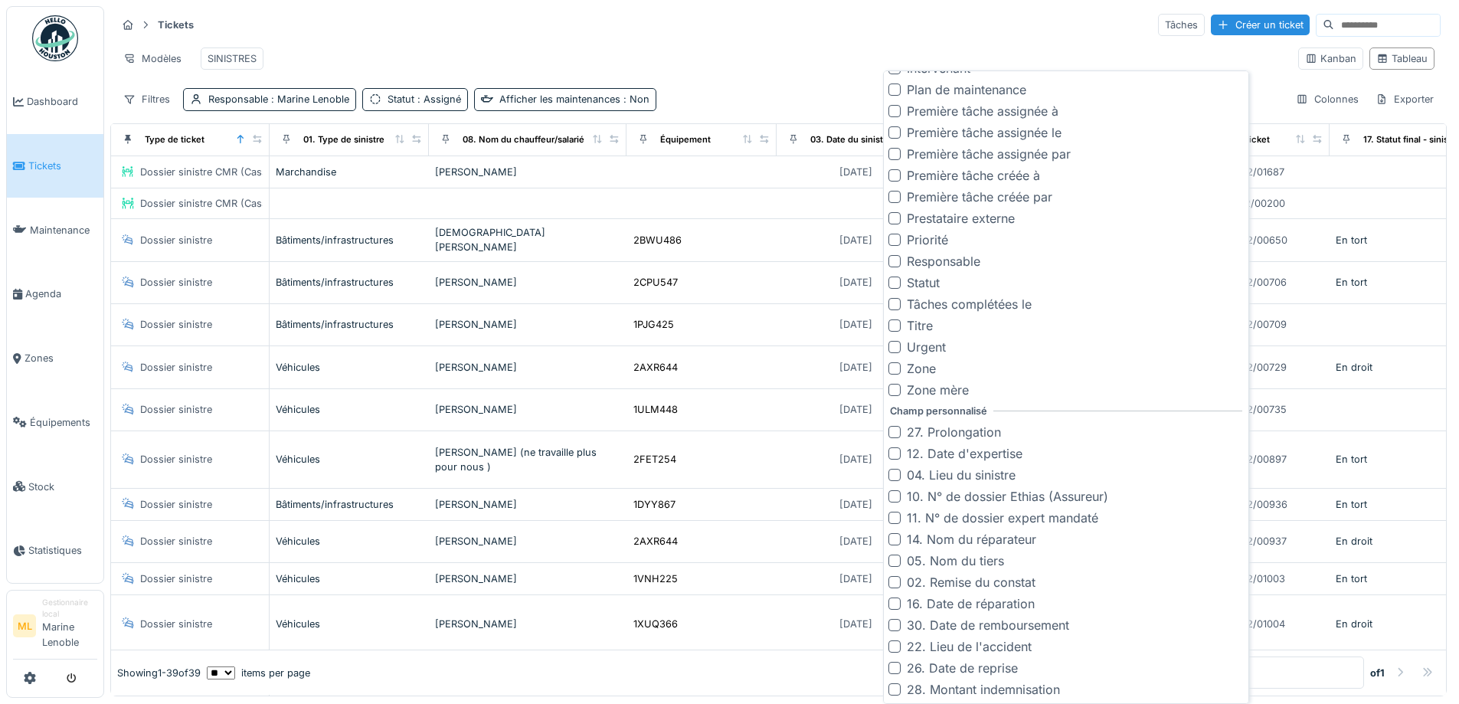
click at [895, 670] on div at bounding box center [895, 668] width 12 height 12
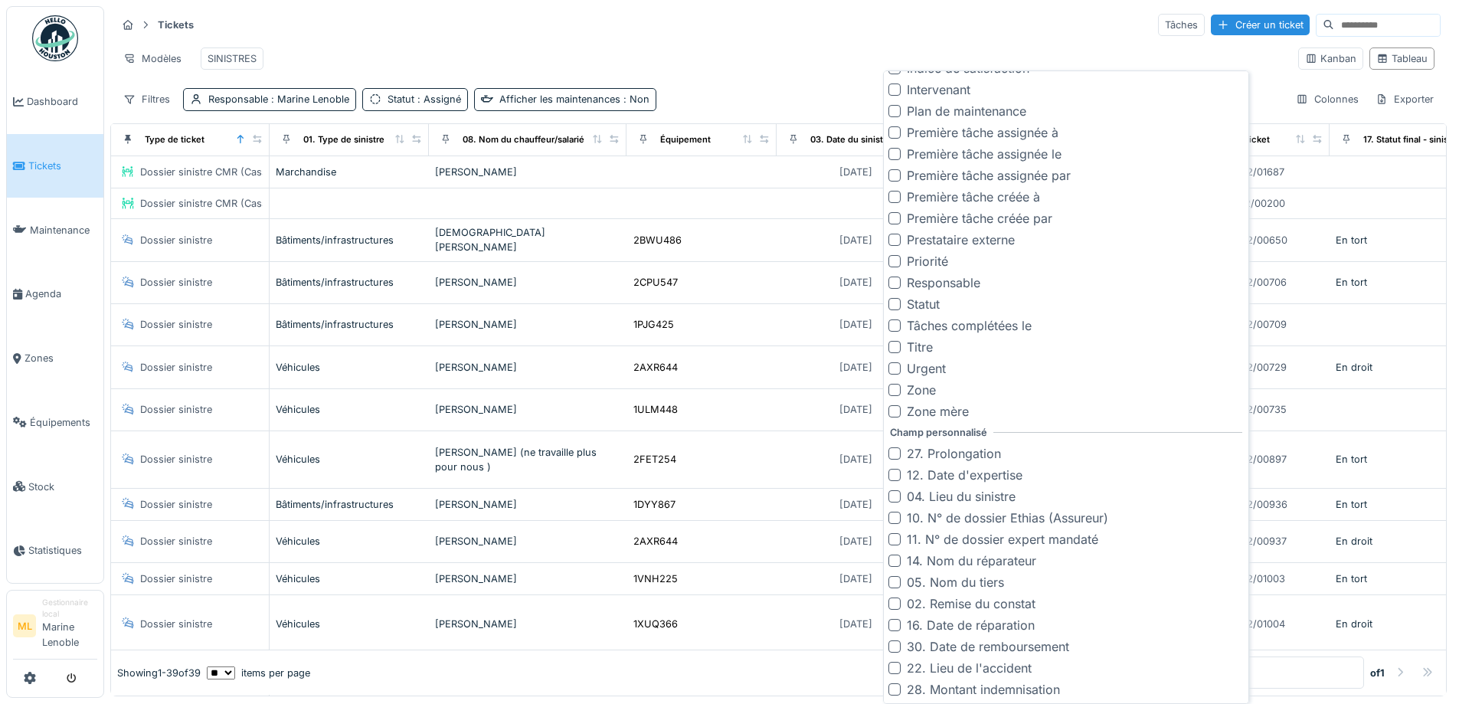
click at [898, 690] on div at bounding box center [895, 689] width 12 height 12
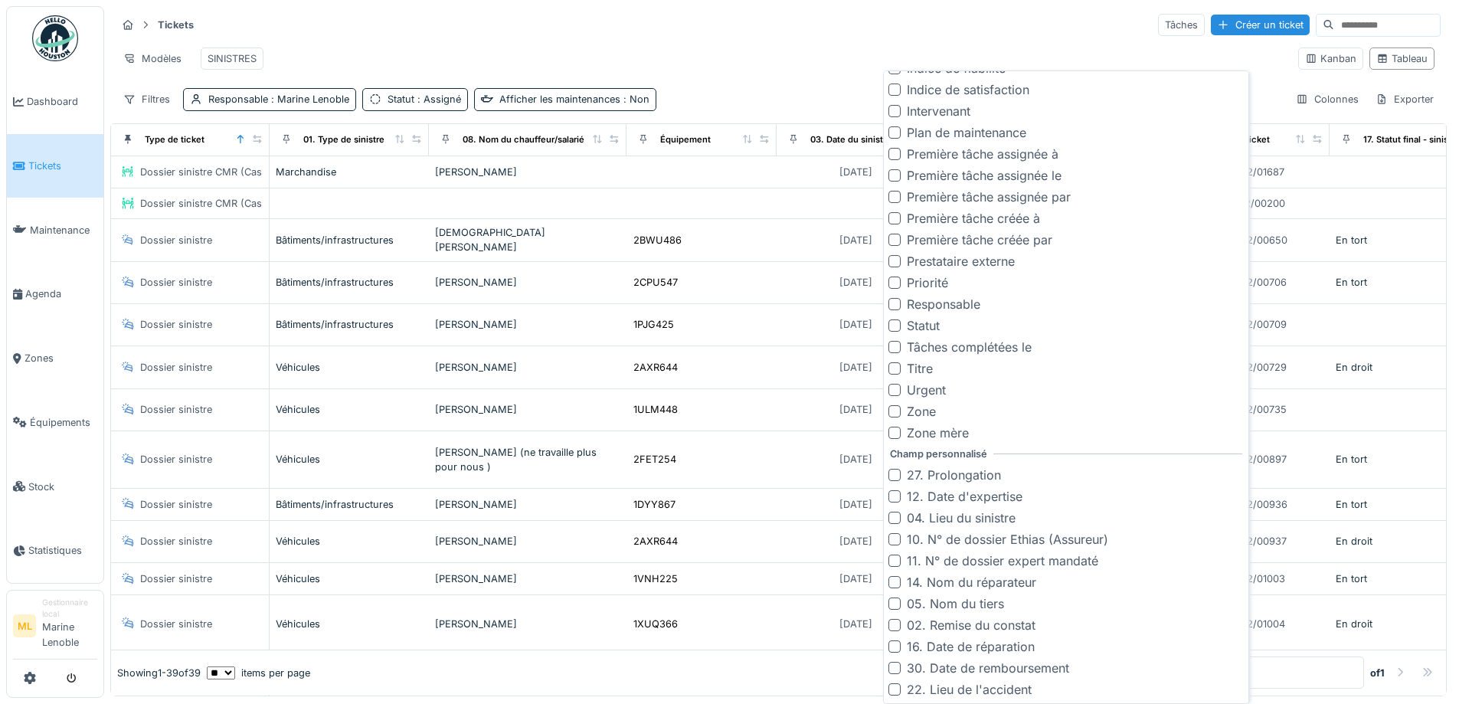
click at [899, 690] on div at bounding box center [895, 689] width 12 height 12
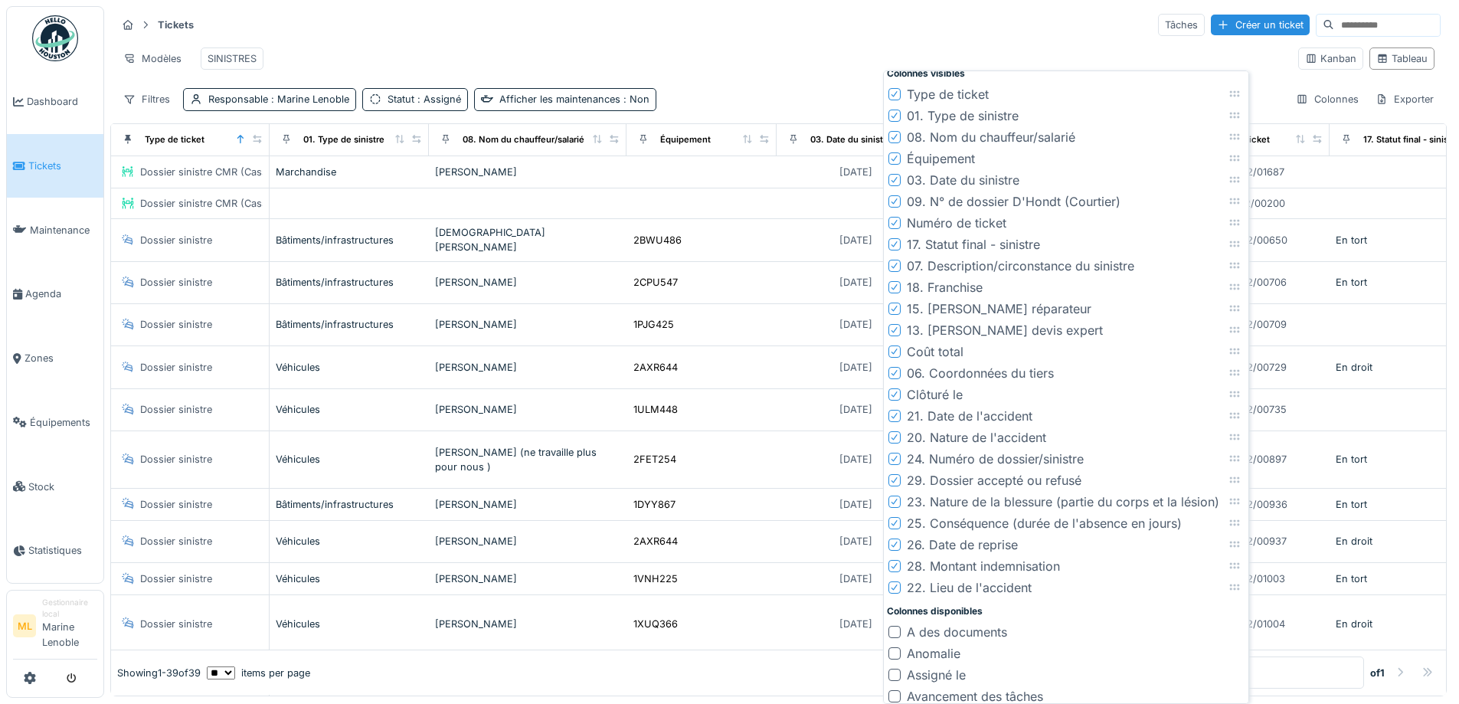
scroll to position [0, 0]
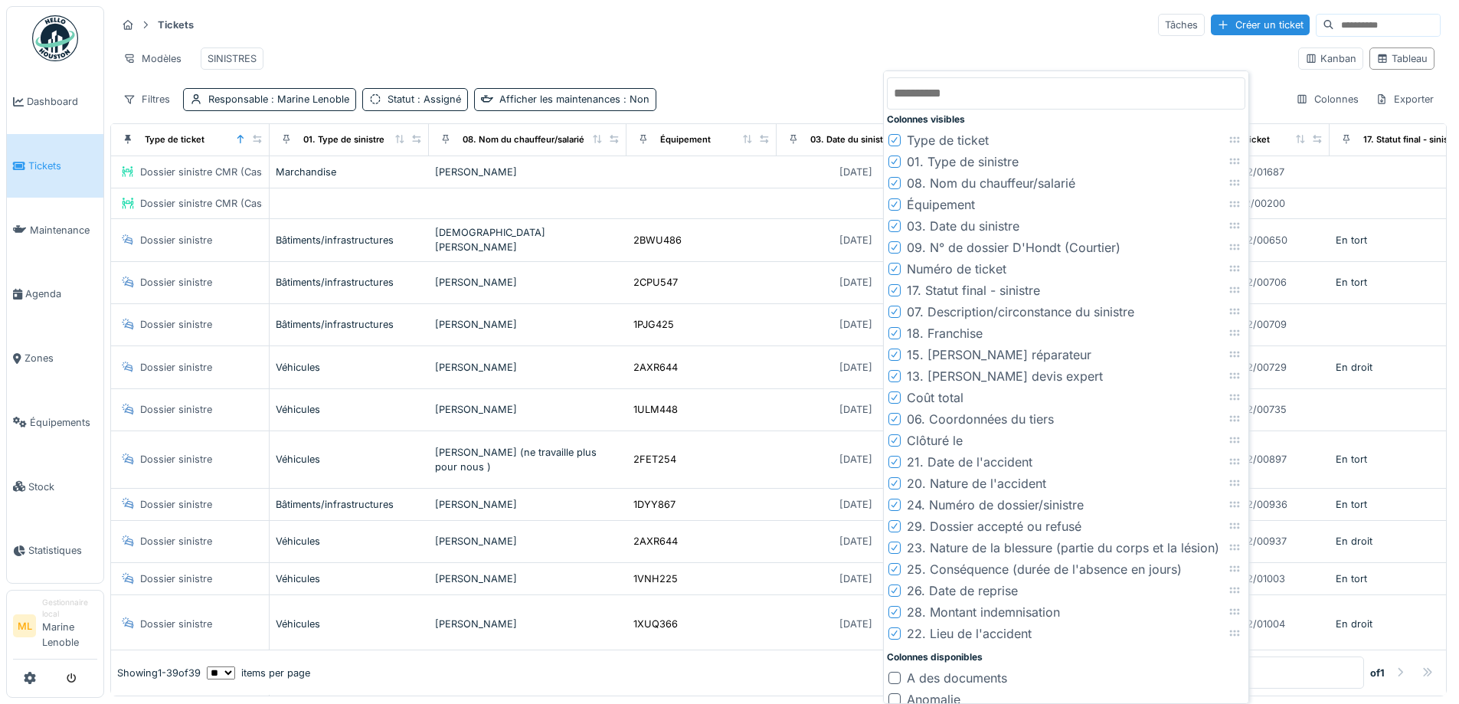
click at [895, 201] on icon at bounding box center [894, 205] width 9 height 8
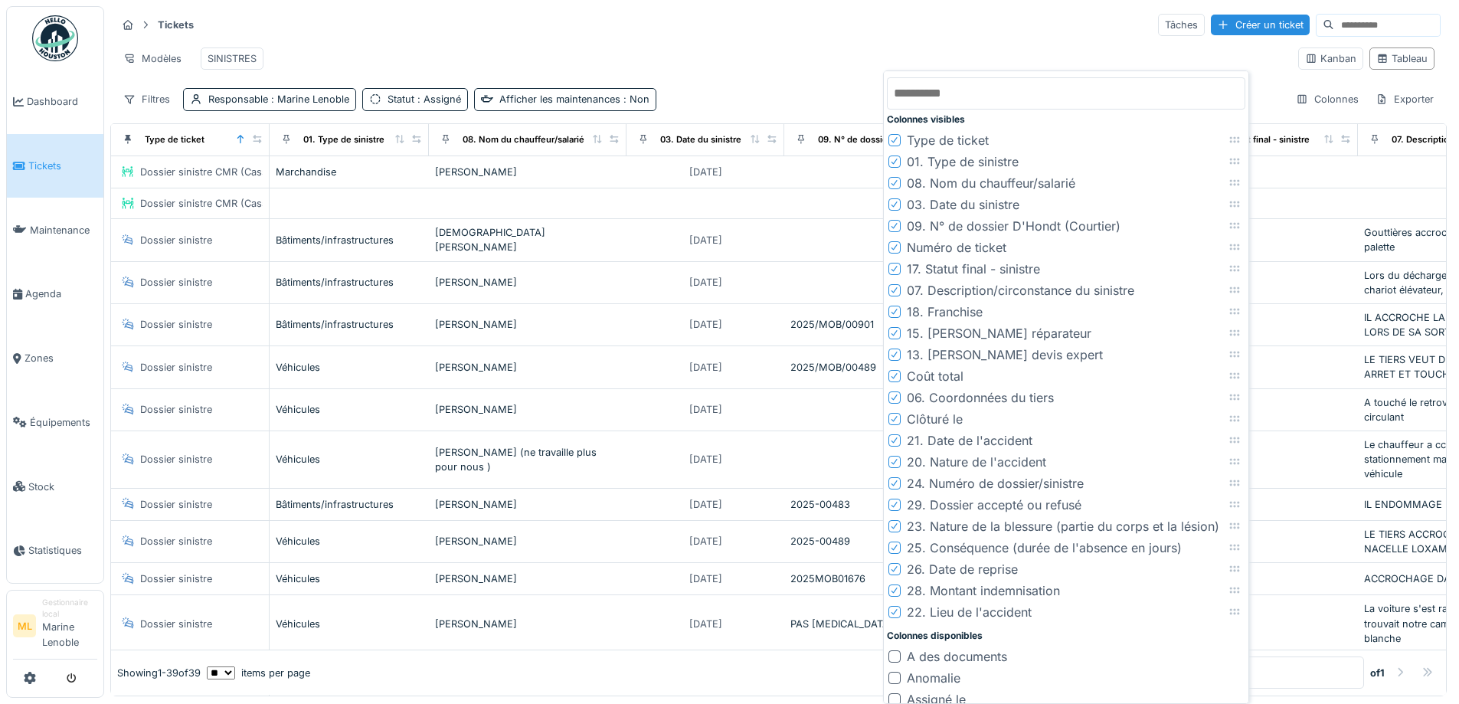
click at [895, 201] on icon at bounding box center [894, 205] width 9 height 8
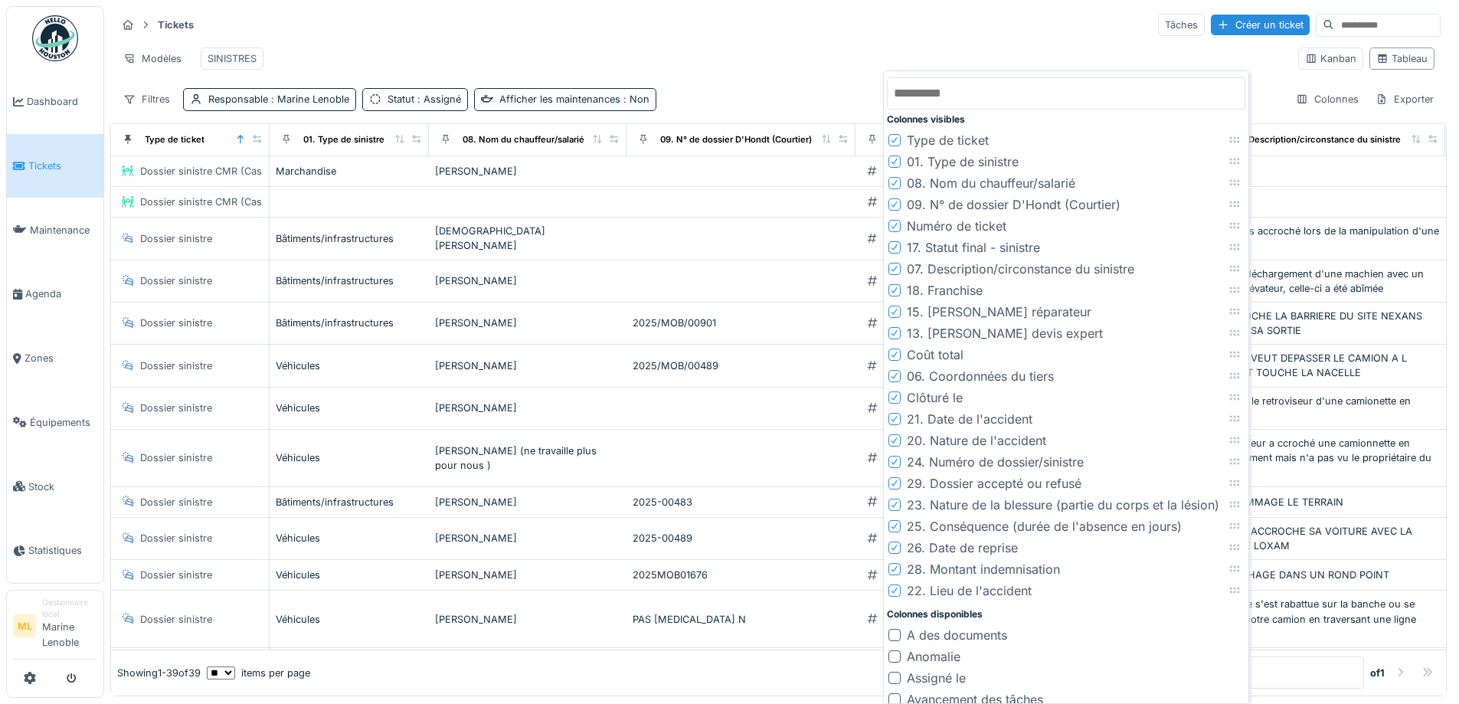
click at [896, 246] on icon at bounding box center [895, 247] width 6 height 6
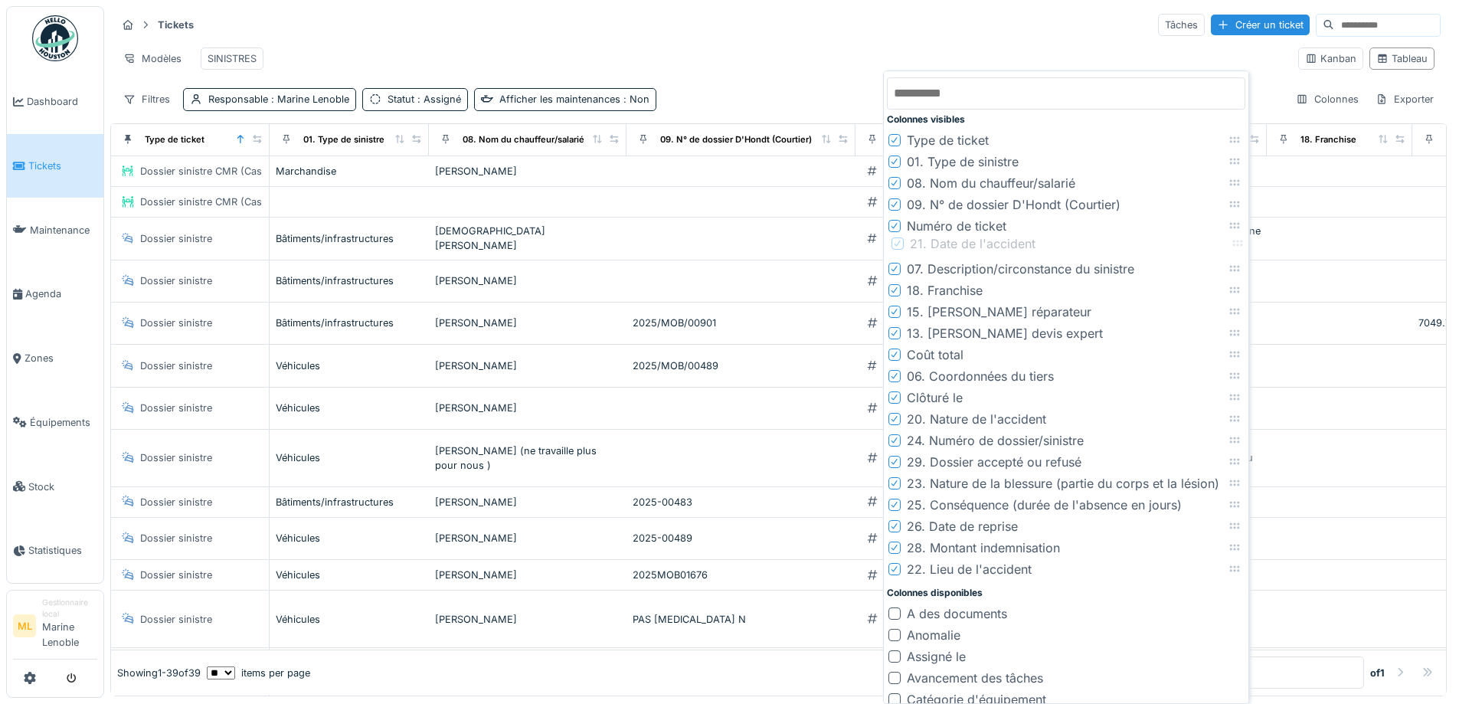
drag, startPoint x: 1236, startPoint y: 397, endPoint x: 1239, endPoint y: 243, distance: 154.0
click at [1239, 243] on icon at bounding box center [1238, 243] width 12 height 10
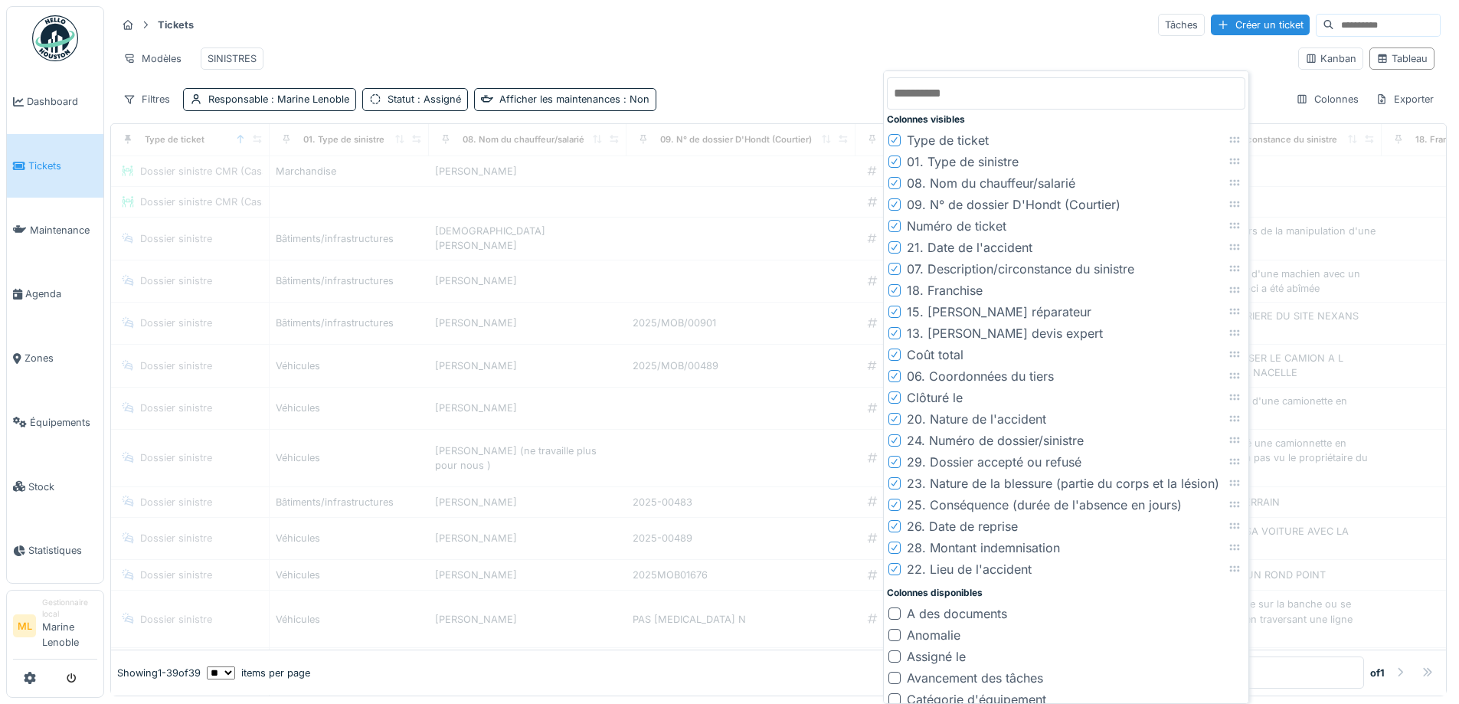
click at [894, 440] on icon at bounding box center [894, 441] width 9 height 8
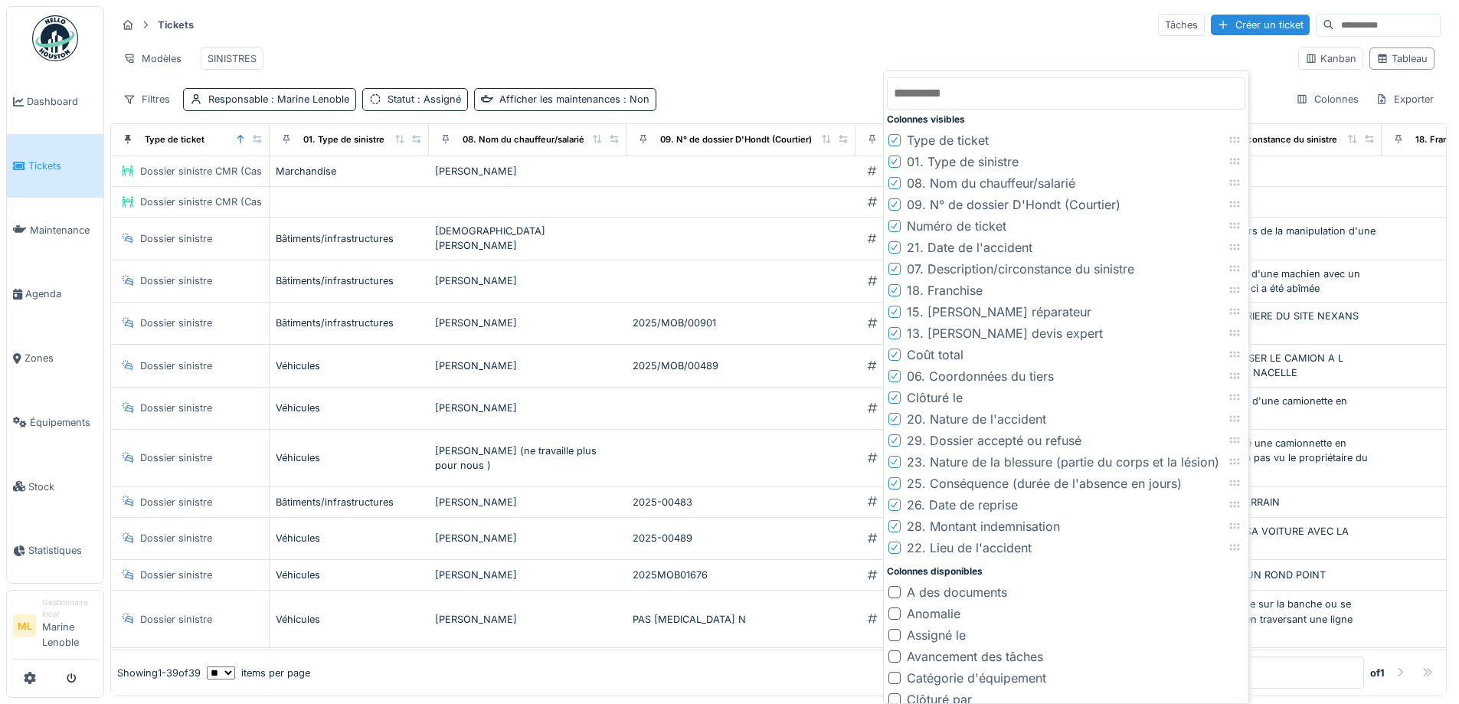
click at [896, 286] on icon at bounding box center [894, 290] width 9 height 8
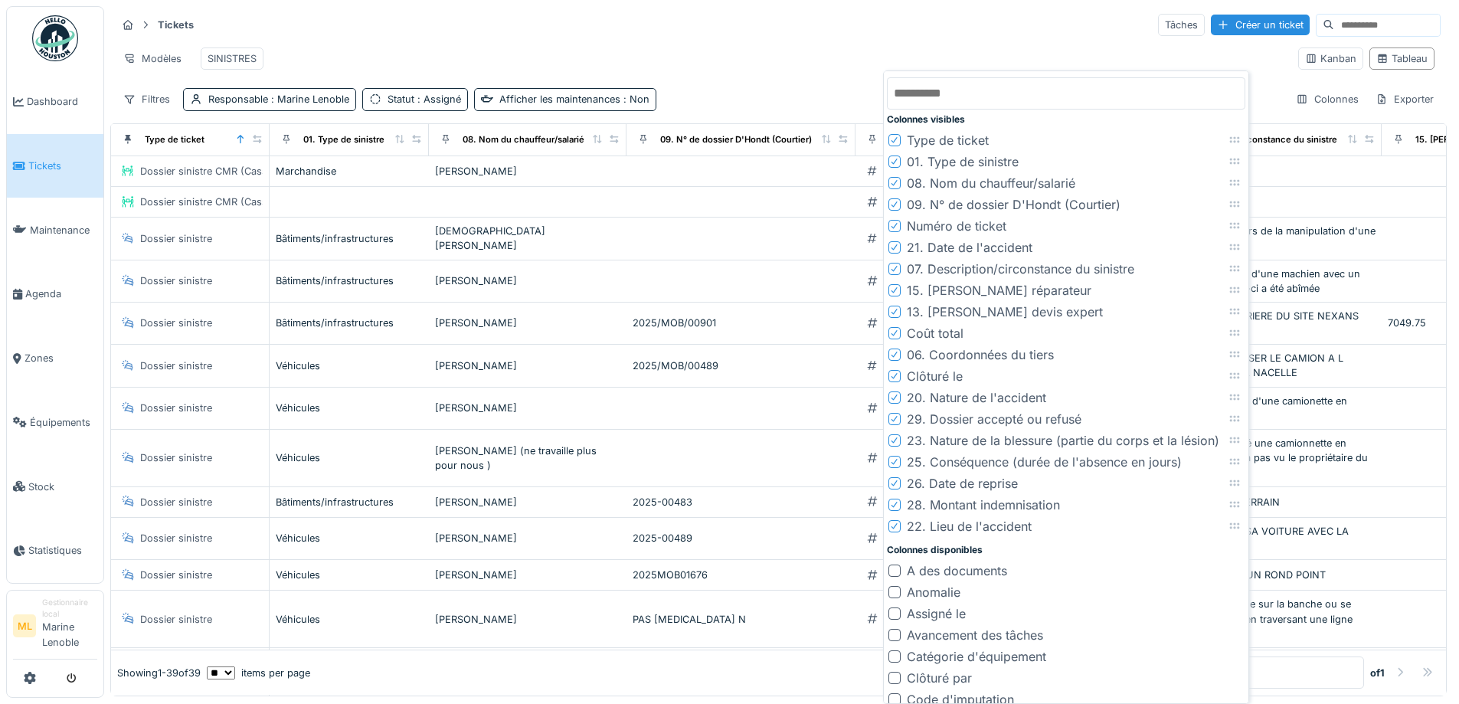
click at [896, 289] on icon at bounding box center [895, 290] width 6 height 6
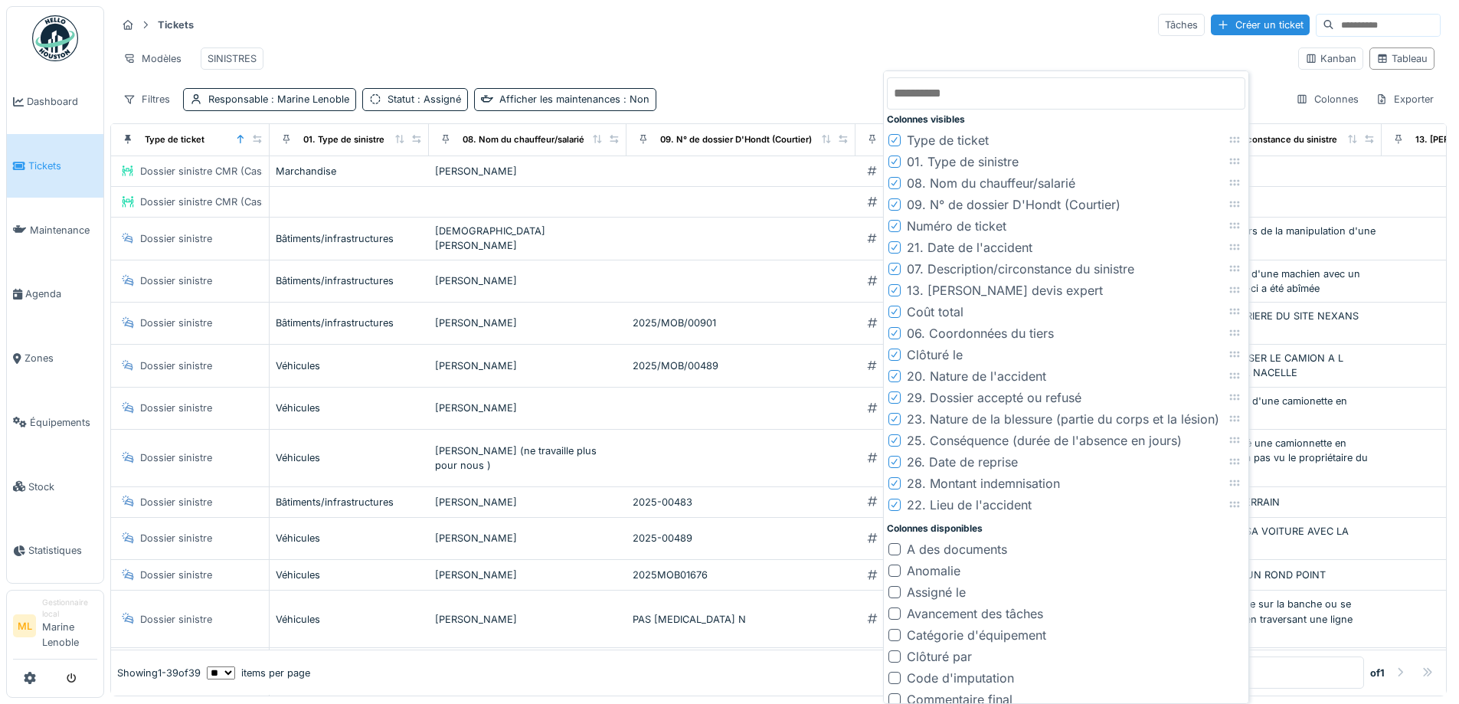
click at [896, 289] on icon at bounding box center [895, 290] width 6 height 6
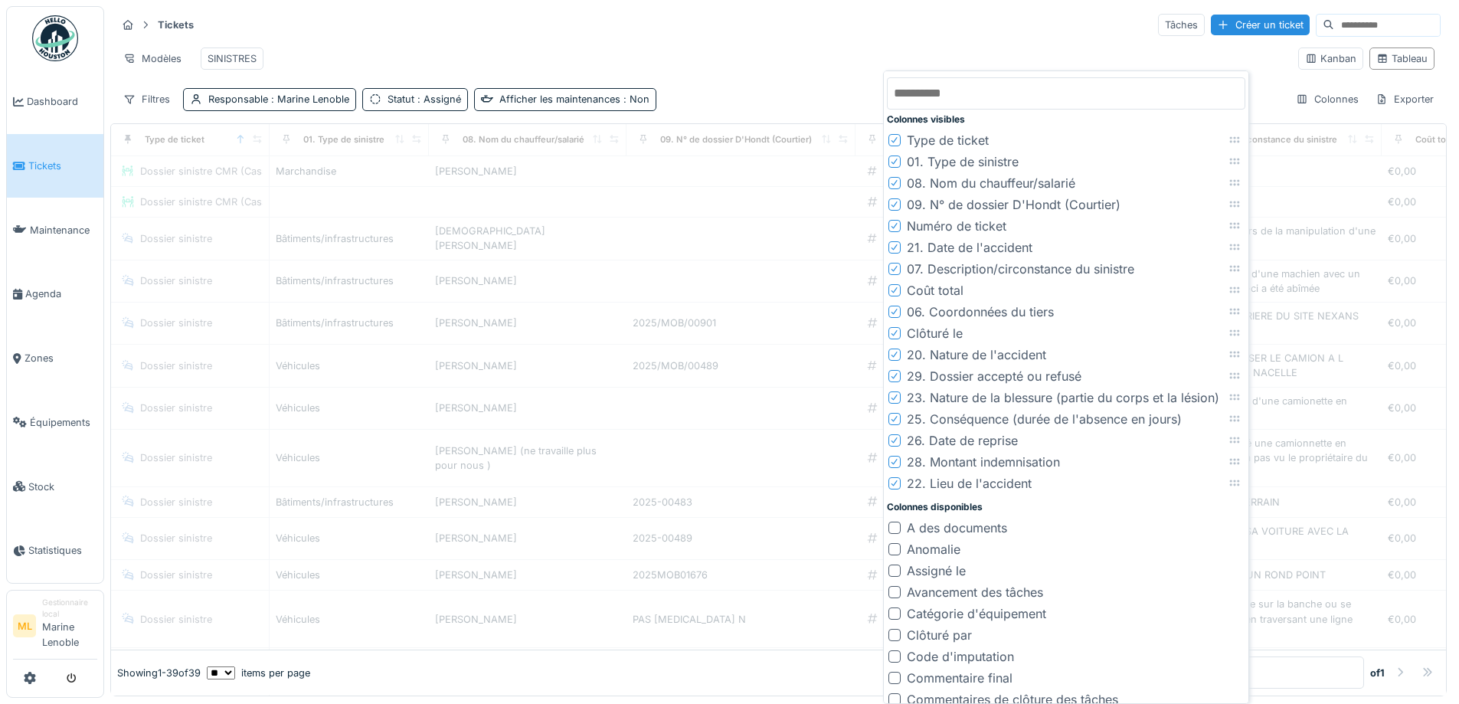
click at [897, 311] on icon at bounding box center [894, 312] width 9 height 8
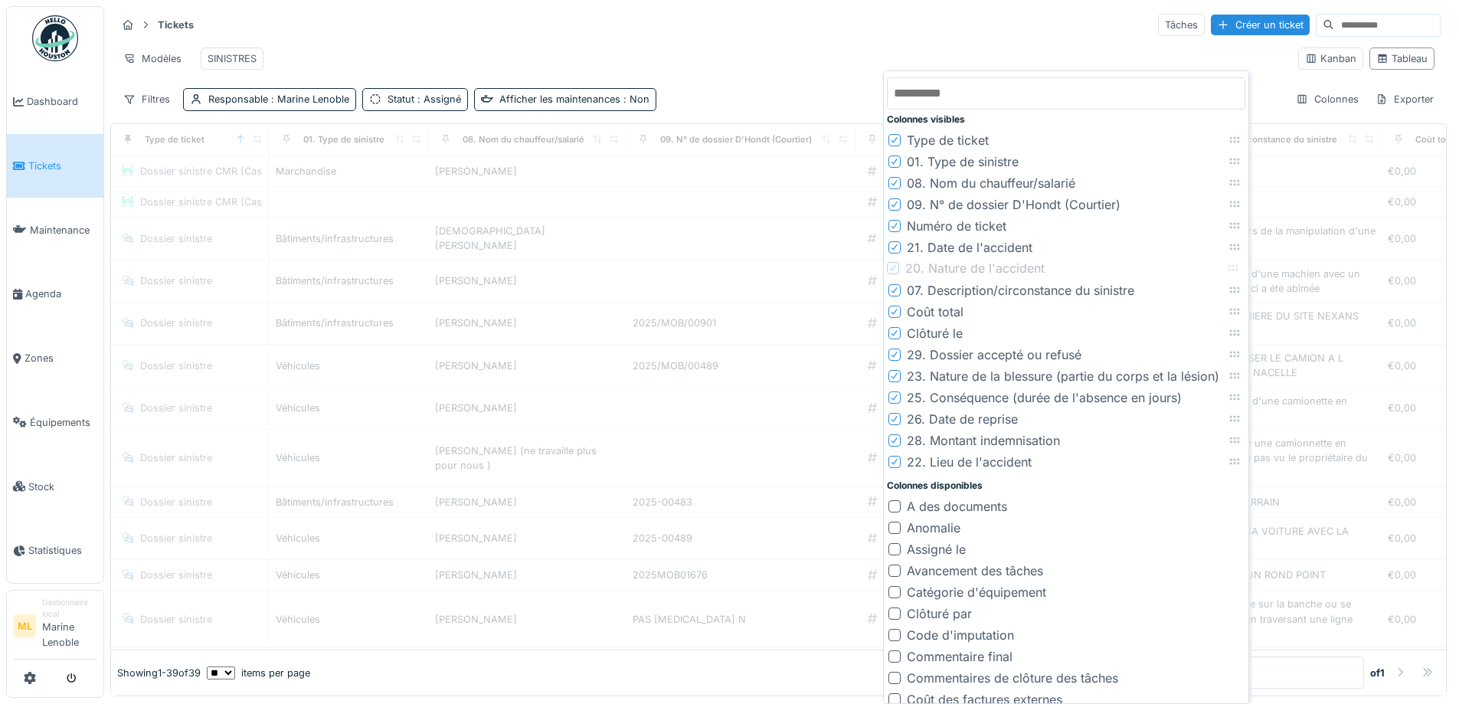
drag, startPoint x: 1233, startPoint y: 333, endPoint x: 1232, endPoint y: 268, distance: 65.1
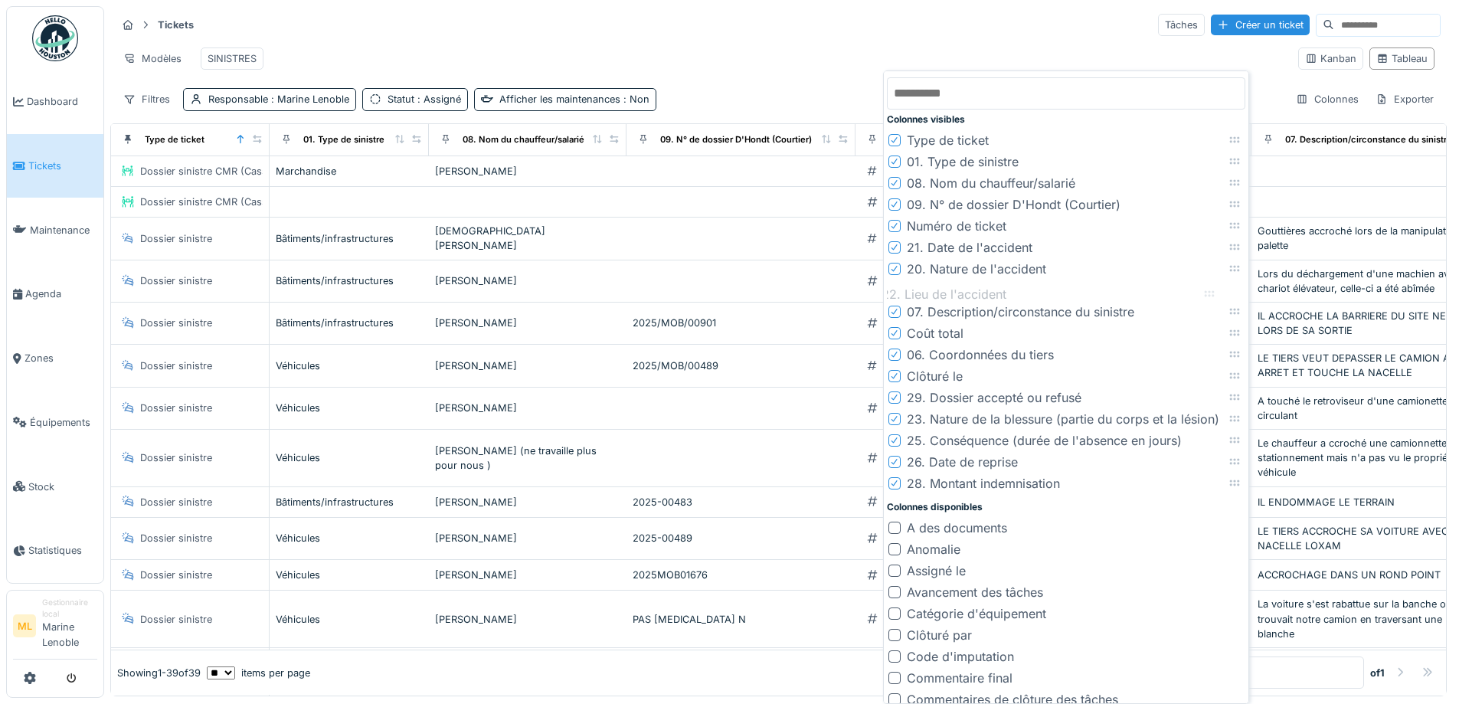
drag, startPoint x: 1232, startPoint y: 485, endPoint x: 1207, endPoint y: 296, distance: 190.9
click at [1207, 296] on icon at bounding box center [1209, 294] width 12 height 10
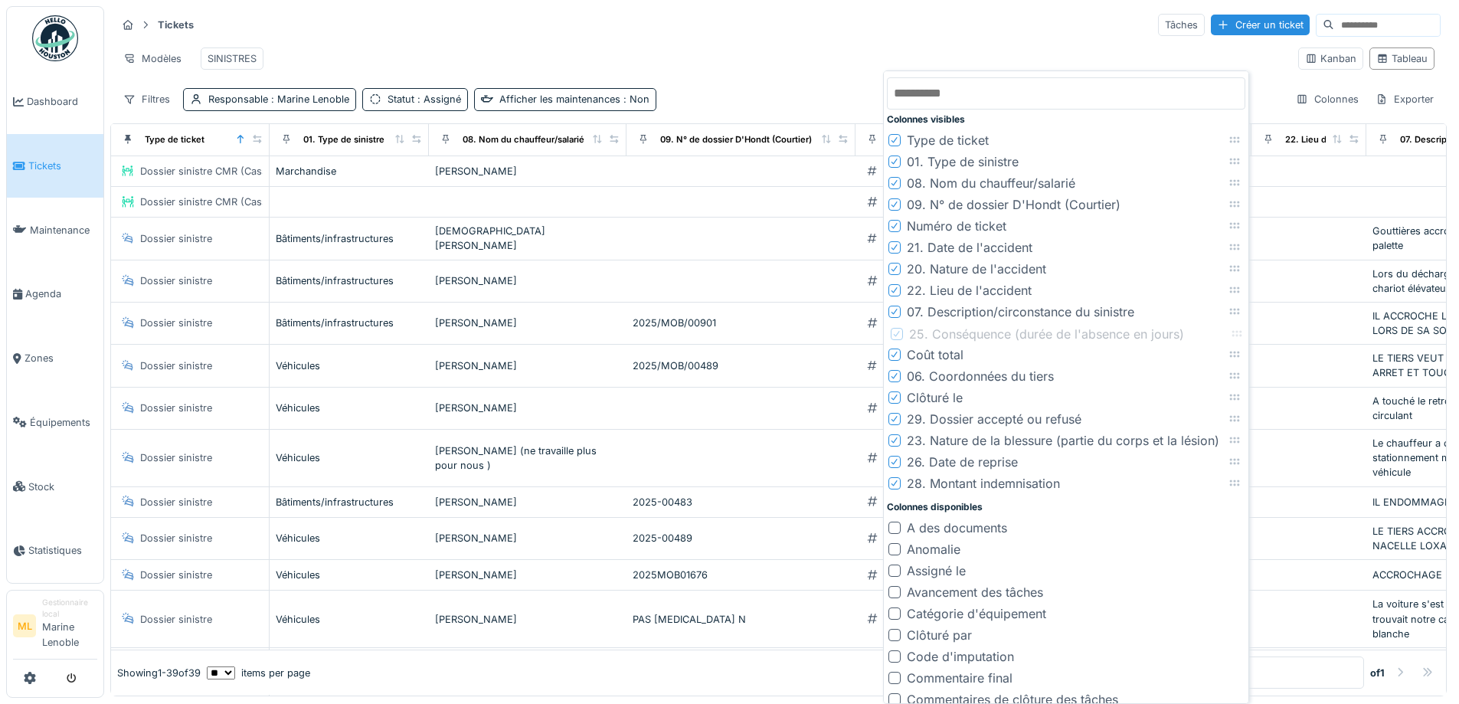
drag, startPoint x: 1230, startPoint y: 445, endPoint x: 1233, endPoint y: 339, distance: 106.5
click at [1233, 339] on icon at bounding box center [1237, 334] width 12 height 10
drag, startPoint x: 1233, startPoint y: 417, endPoint x: 1236, endPoint y: 348, distance: 69.0
click at [1236, 348] on icon at bounding box center [1239, 350] width 10 height 6
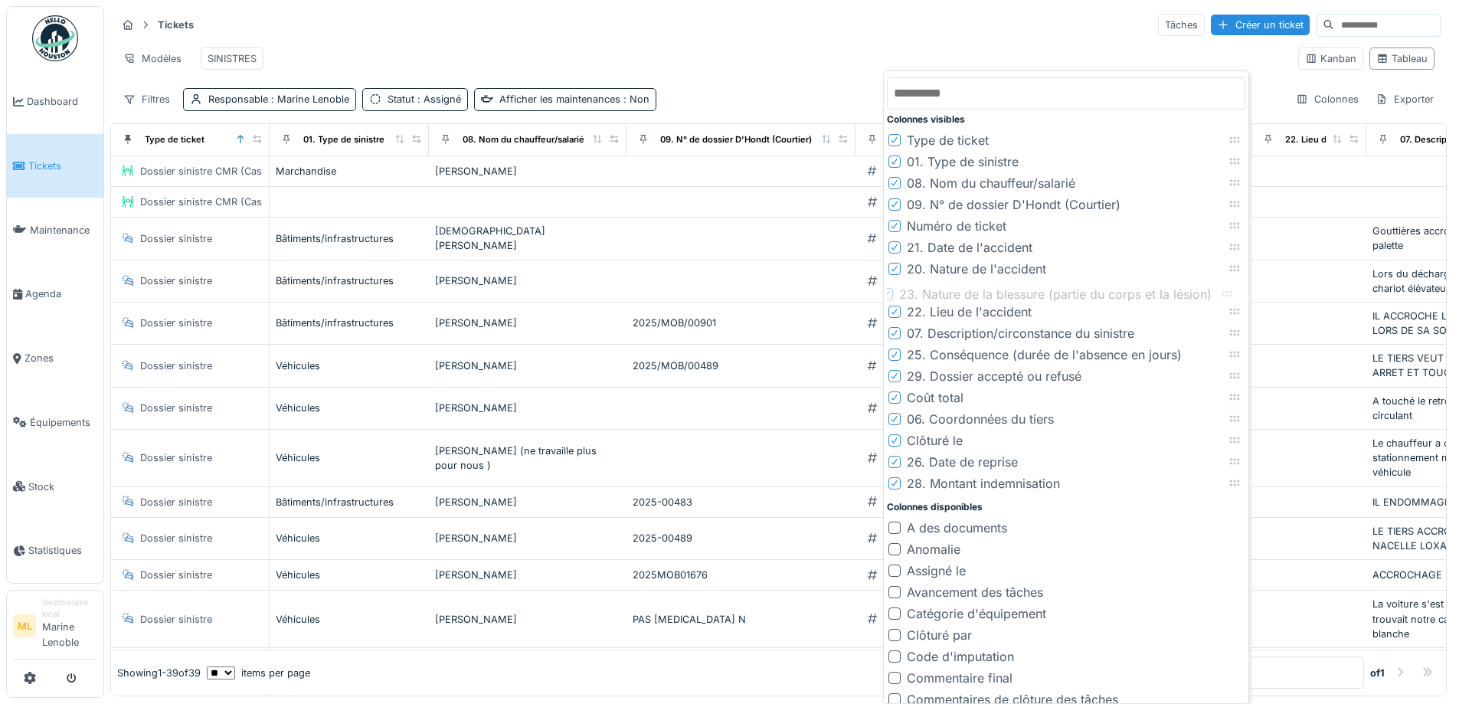
drag, startPoint x: 1233, startPoint y: 444, endPoint x: 1226, endPoint y: 297, distance: 146.5
click at [1226, 297] on icon at bounding box center [1227, 294] width 12 height 10
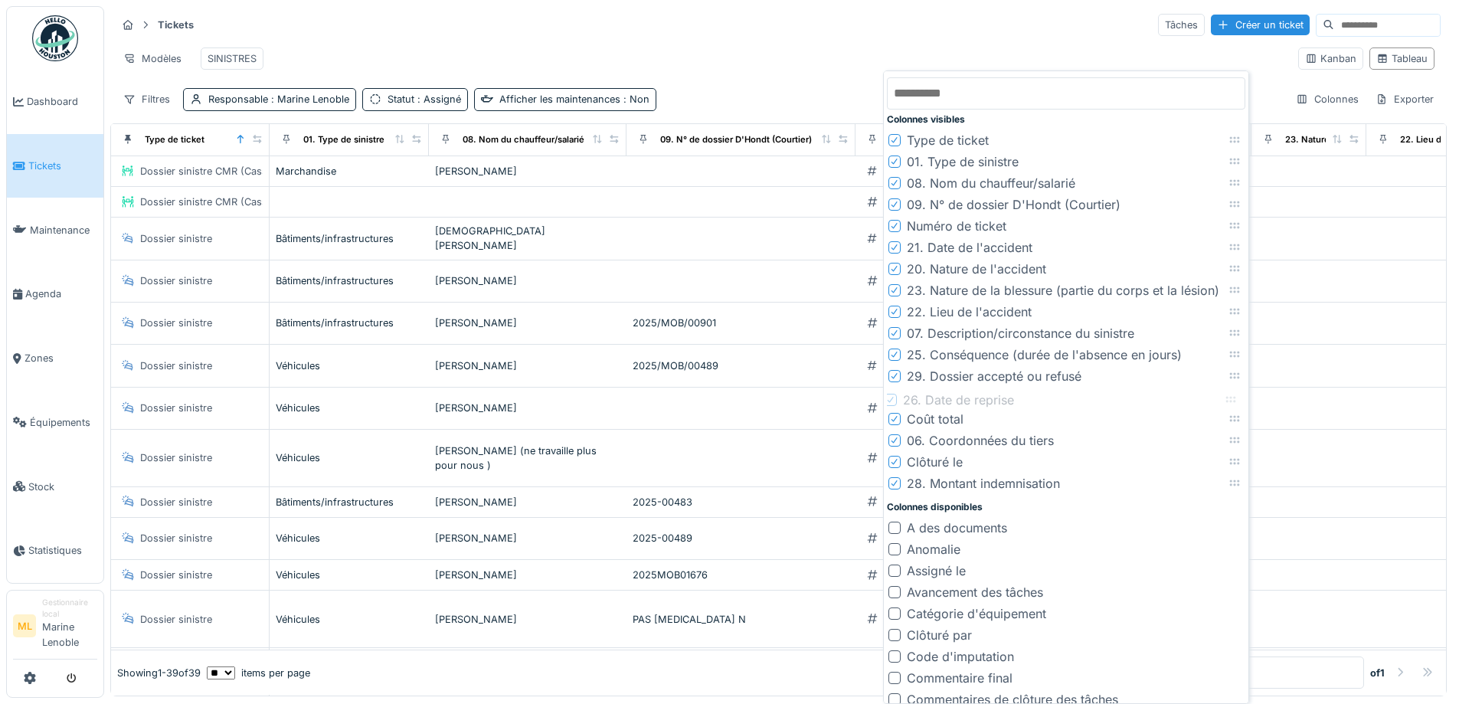
drag, startPoint x: 1234, startPoint y: 464, endPoint x: 1230, endPoint y: 402, distance: 62.2
click at [1230, 402] on icon at bounding box center [1231, 400] width 10 height 6
drag, startPoint x: 1234, startPoint y: 489, endPoint x: 1233, endPoint y: 479, distance: 10.0
click at [1236, 477] on li "28. Montant indemnisation" at bounding box center [1066, 483] width 359 height 21
drag, startPoint x: 1233, startPoint y: 486, endPoint x: 1233, endPoint y: 418, distance: 67.4
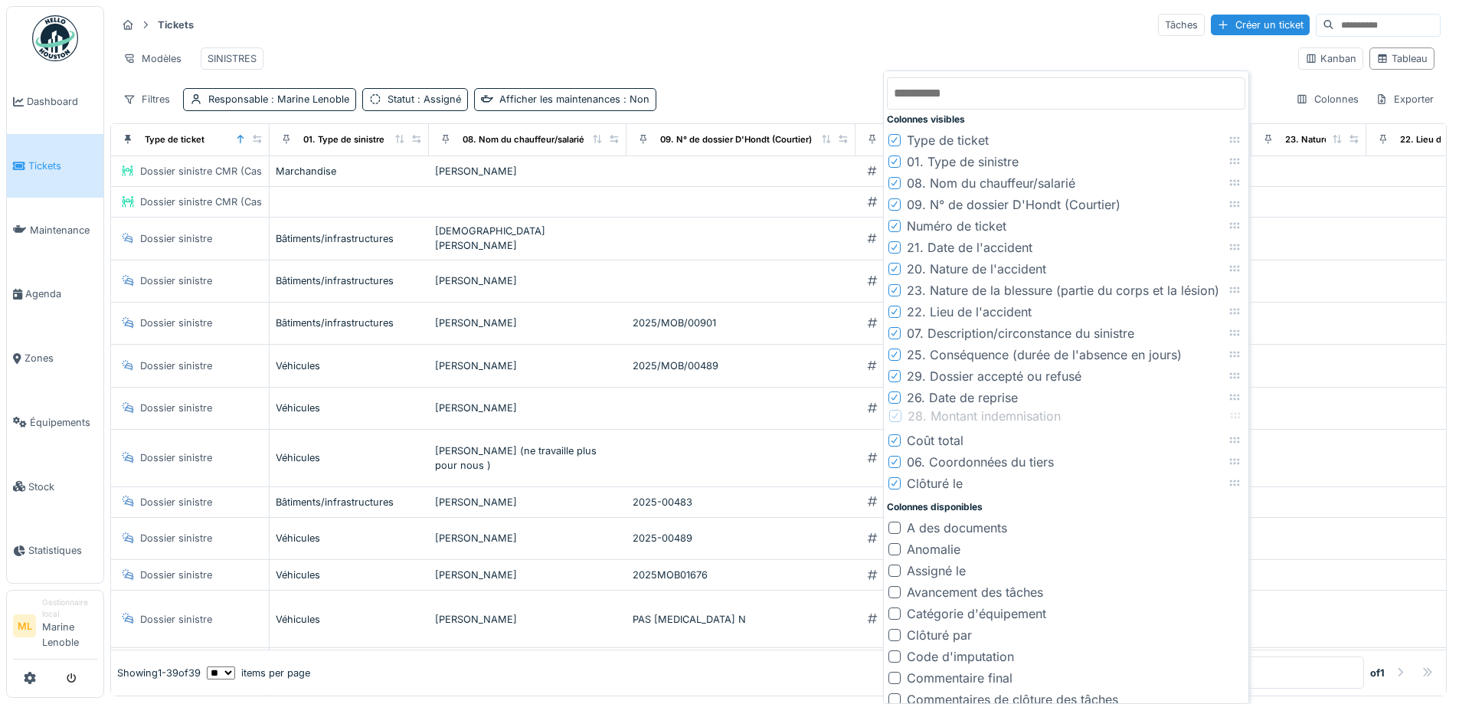
click at [1233, 418] on icon at bounding box center [1236, 416] width 10 height 6
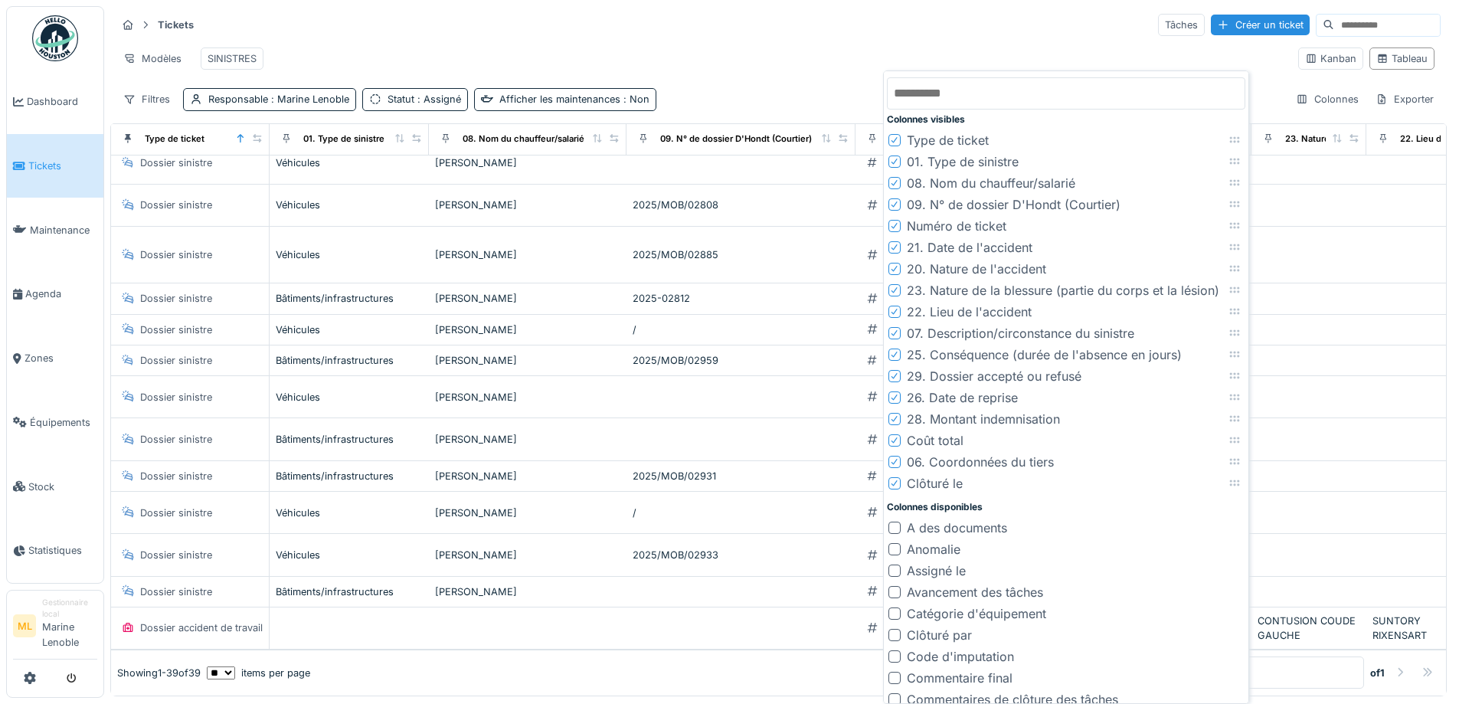
scroll to position [1141, 0]
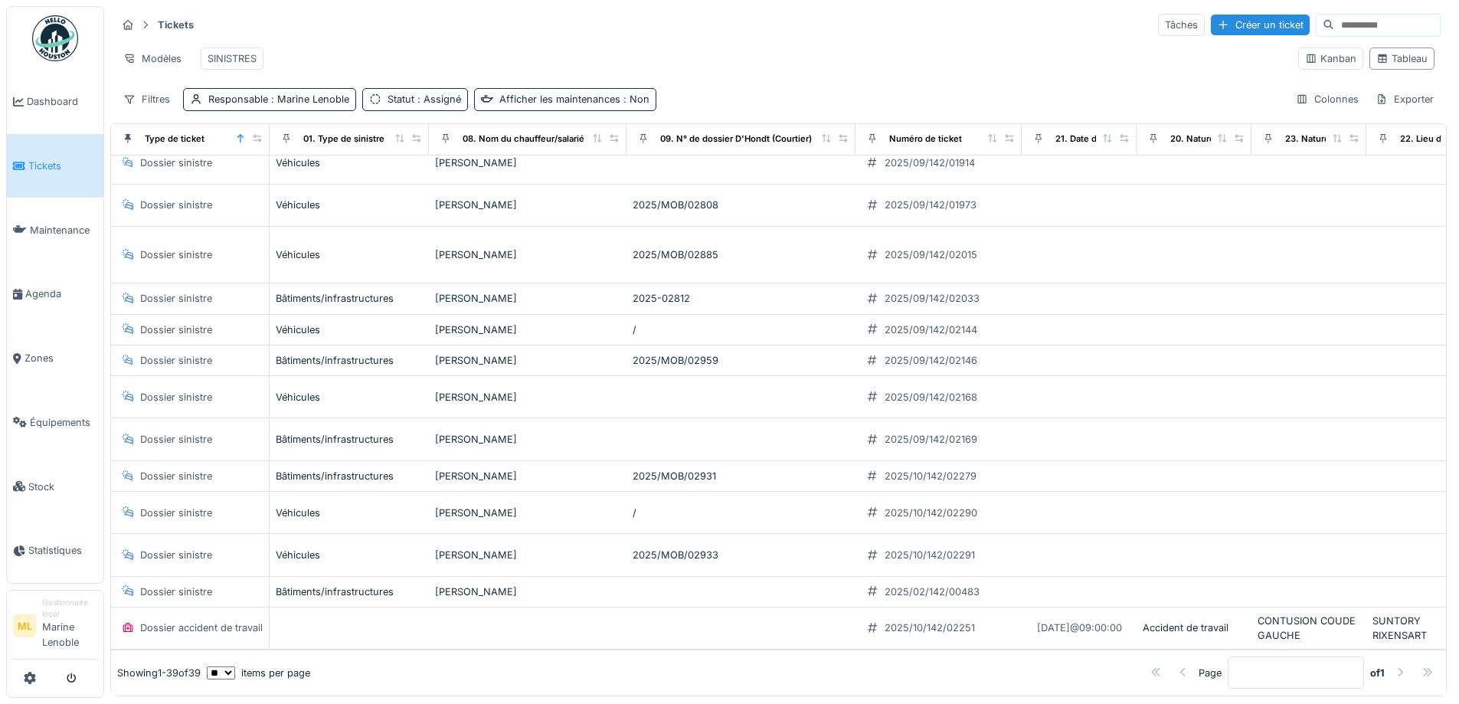
drag, startPoint x: 990, startPoint y: 39, endPoint x: 1124, endPoint y: 228, distance: 231.4
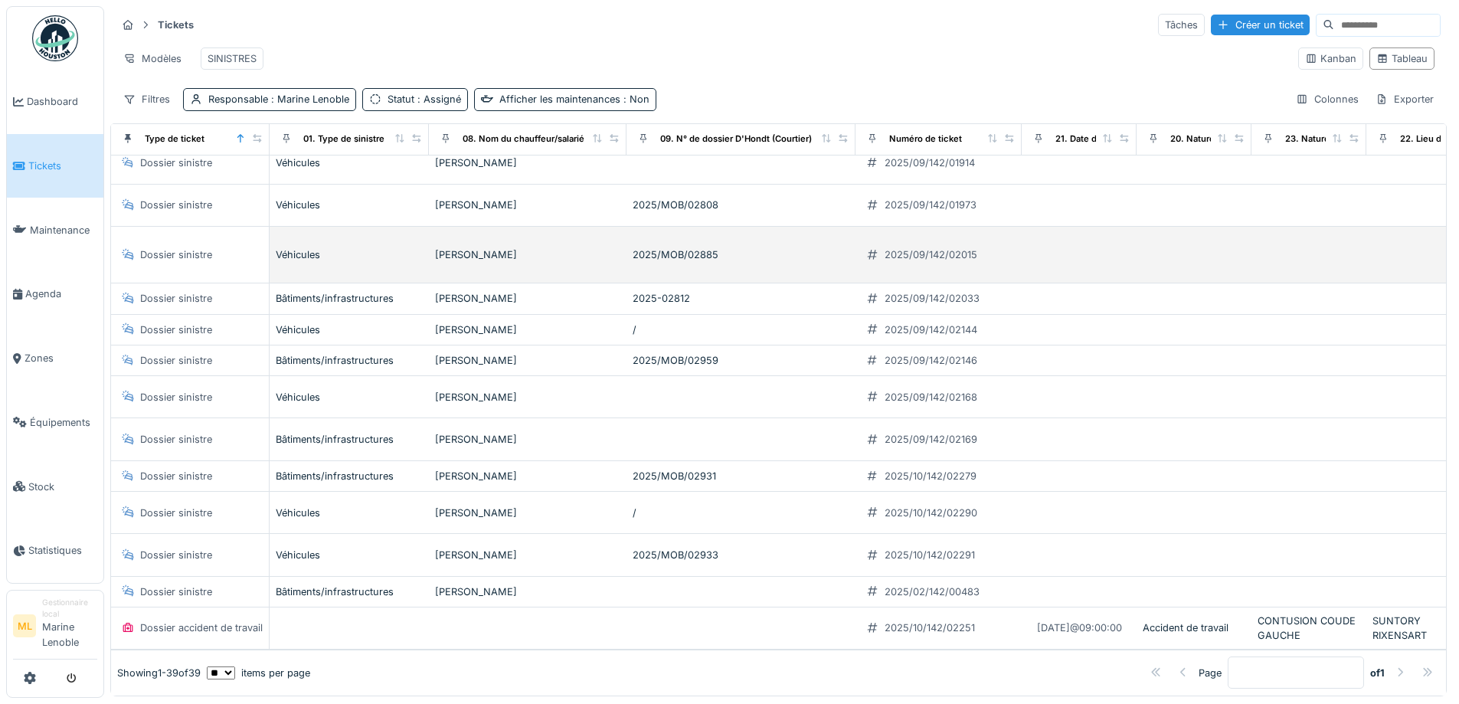
click at [990, 40] on hr at bounding box center [778, 39] width 1324 height 1
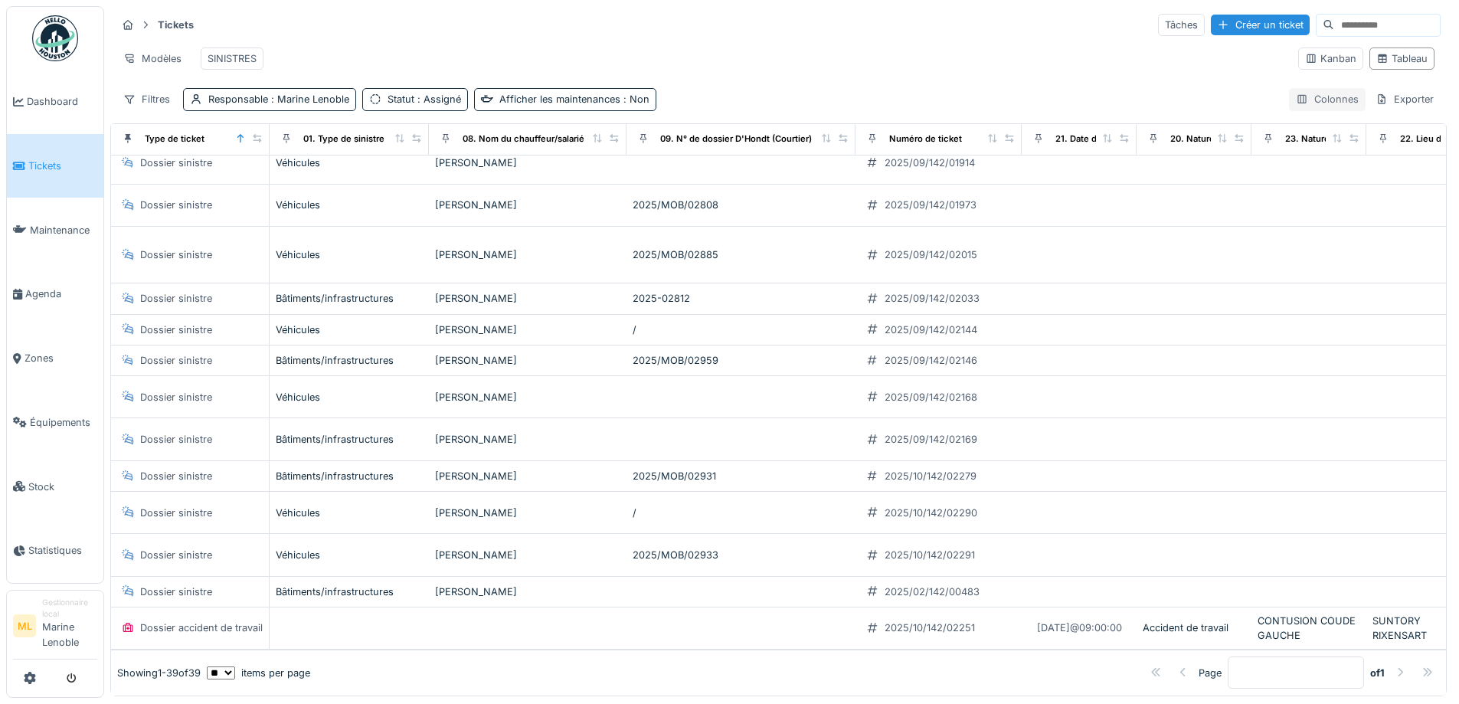
click at [1292, 110] on div "Colonnes" at bounding box center [1327, 99] width 77 height 22
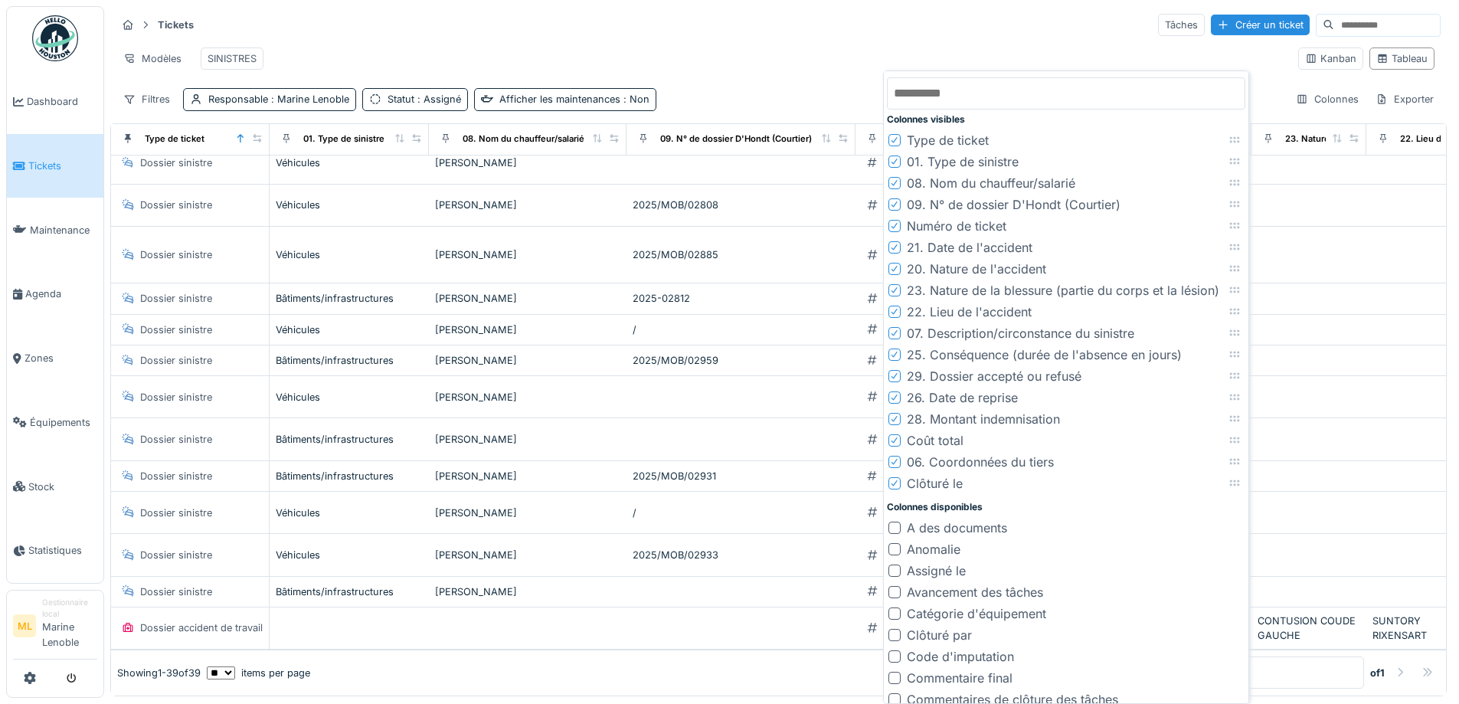
click at [893, 162] on icon at bounding box center [894, 162] width 9 height 8
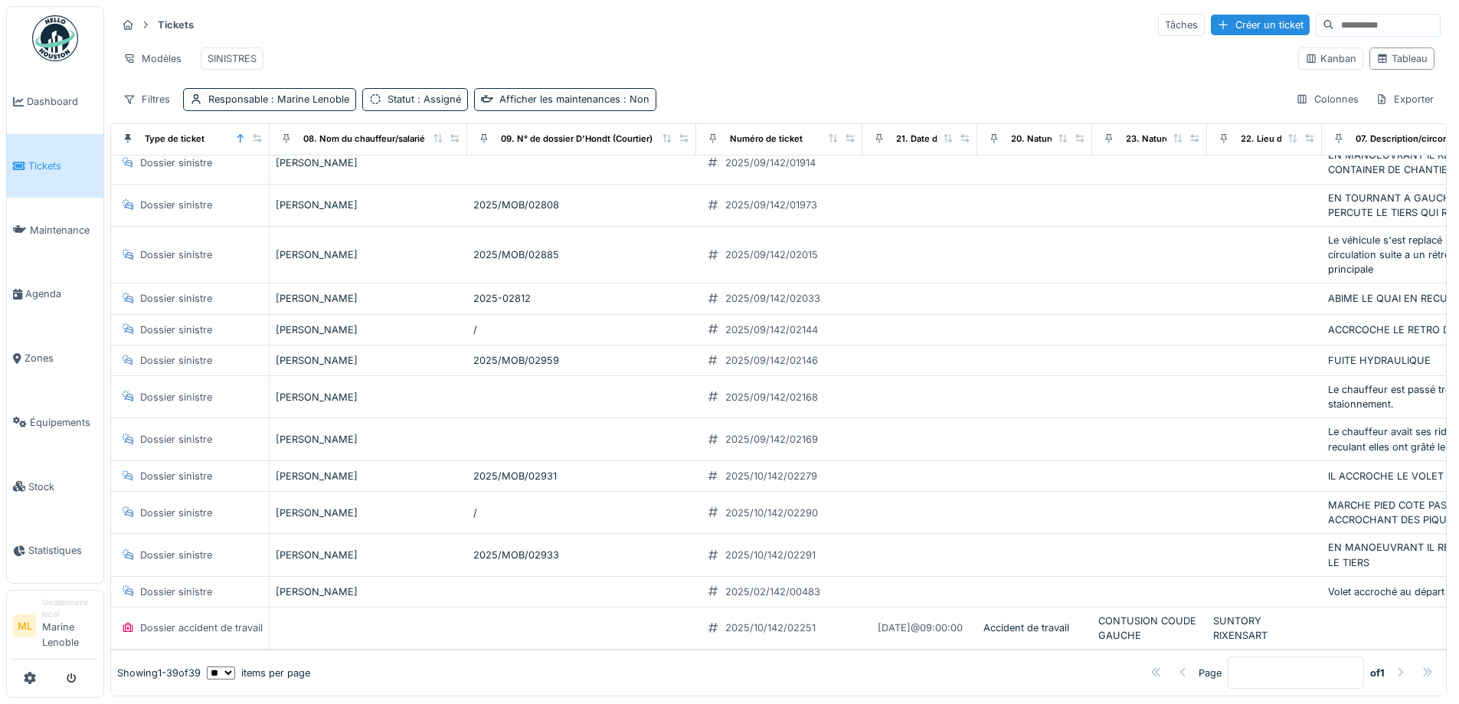
click at [868, 46] on div "Modèles SINISTRES" at bounding box center [701, 58] width 1170 height 34
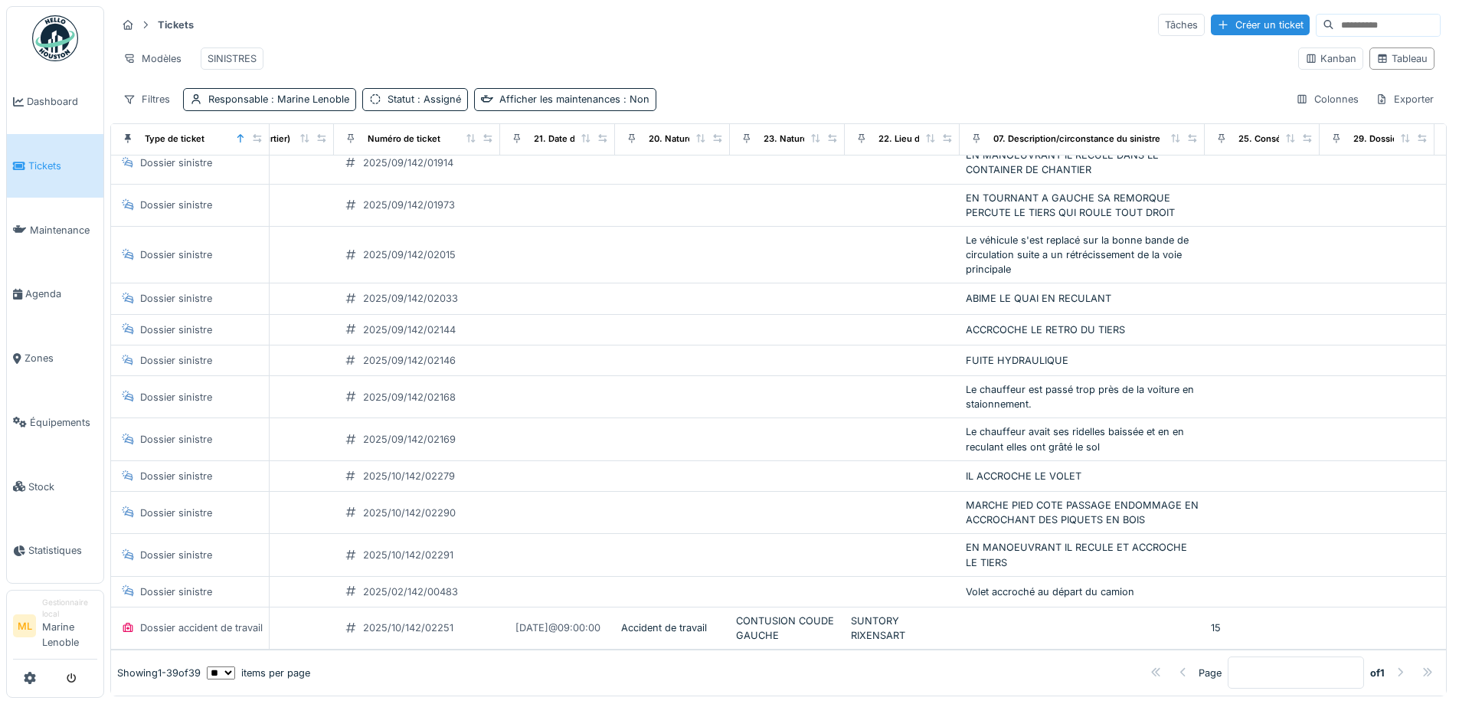
scroll to position [1141, 375]
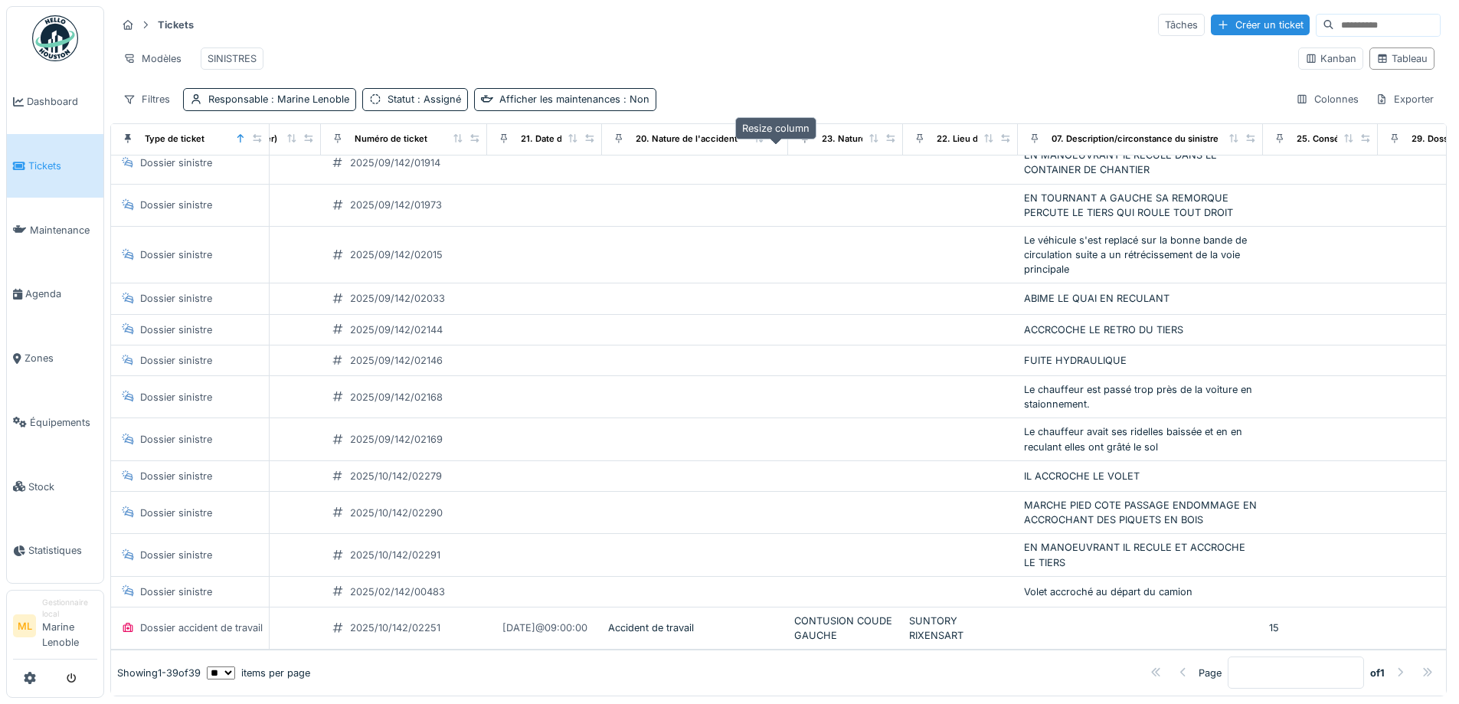
drag, startPoint x: 705, startPoint y: 149, endPoint x: 767, endPoint y: 151, distance: 62.1
click at [774, 142] on icon at bounding box center [776, 138] width 11 height 8
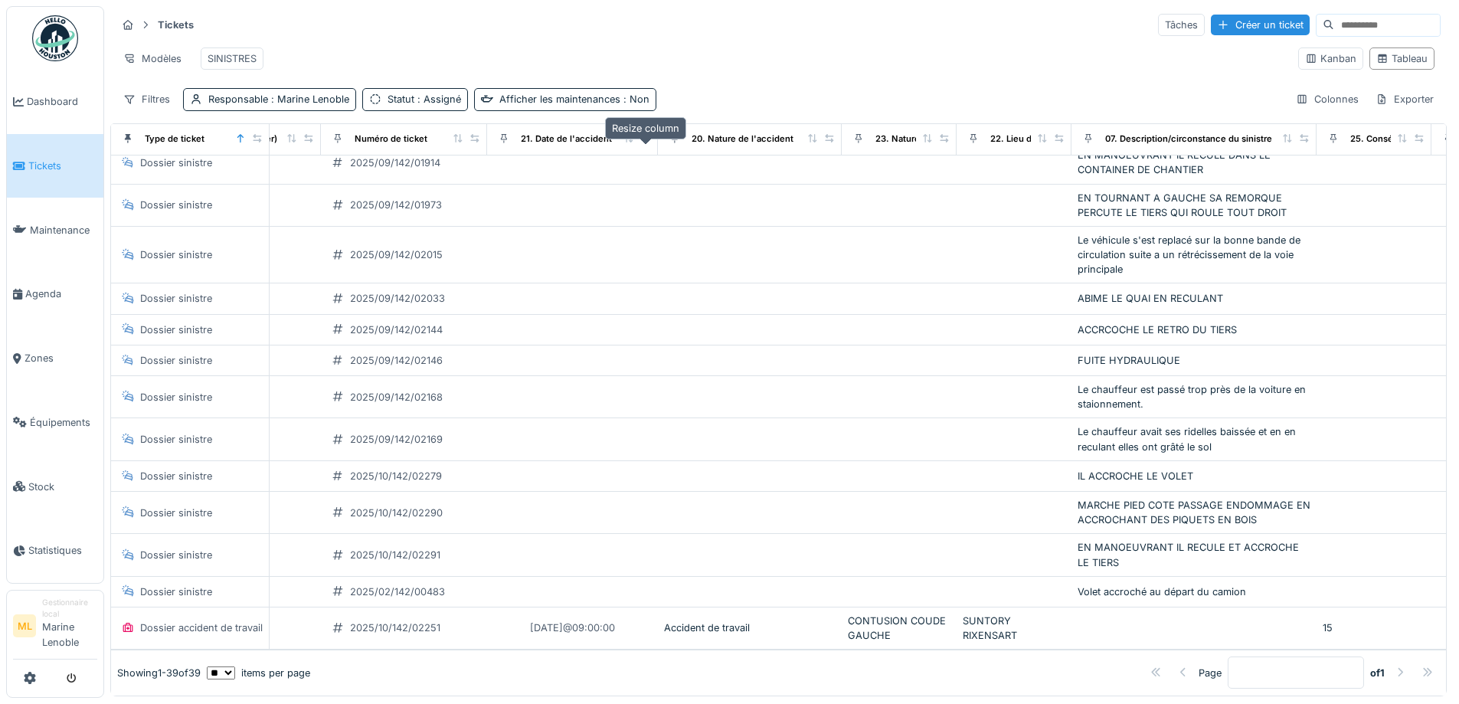
drag, startPoint x: 592, startPoint y: 152, endPoint x: 648, endPoint y: 151, distance: 55.9
click at [648, 142] on icon at bounding box center [645, 138] width 8 height 8
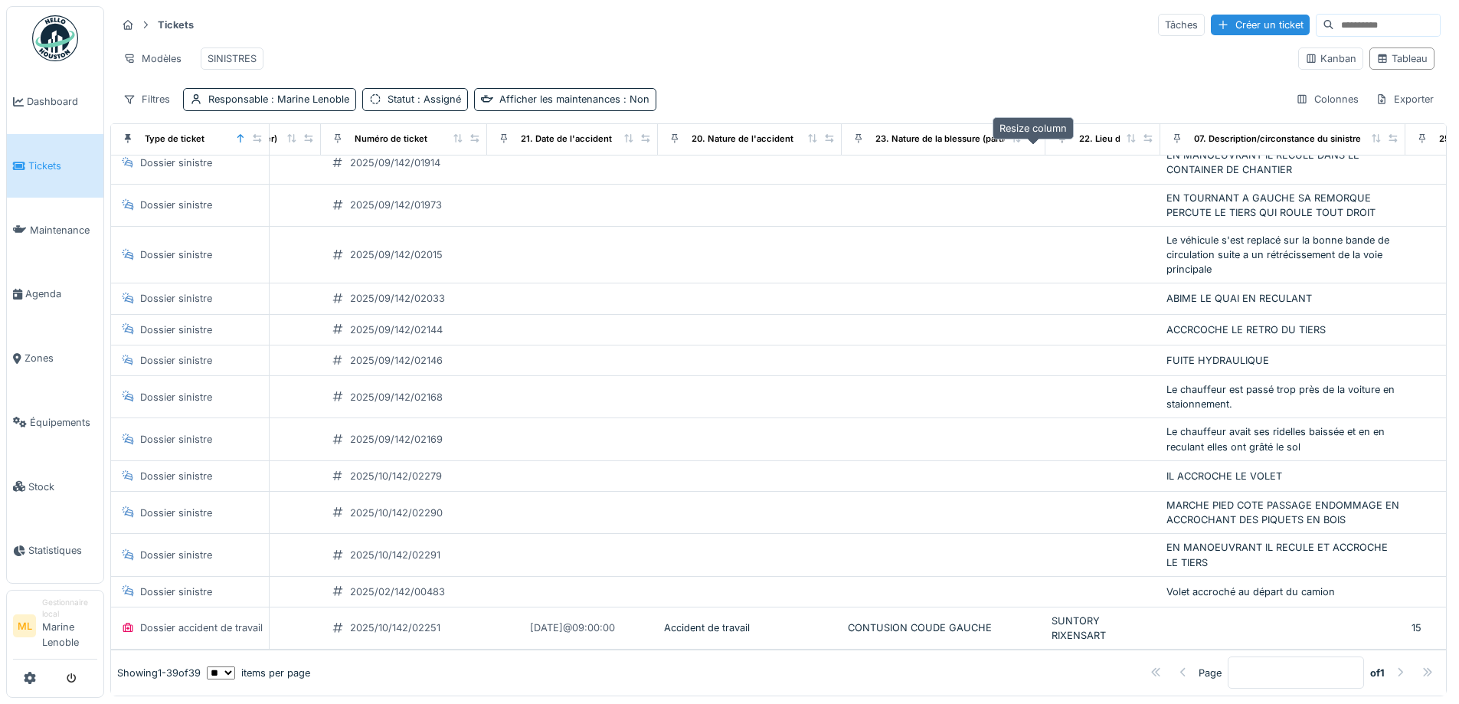
drag, startPoint x: 945, startPoint y: 152, endPoint x: 1034, endPoint y: 156, distance: 88.9
click at [1034, 146] on div at bounding box center [1033, 139] width 11 height 13
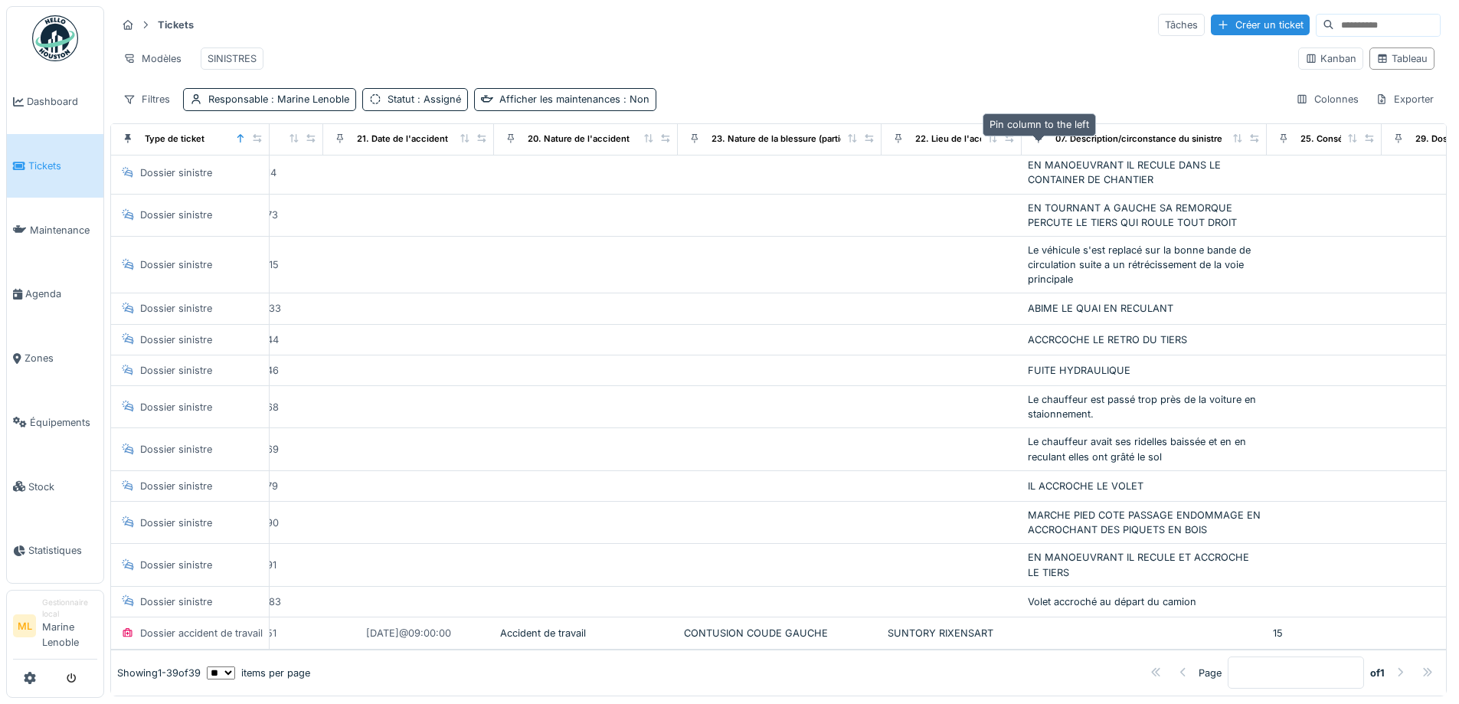
scroll to position [1131, 539]
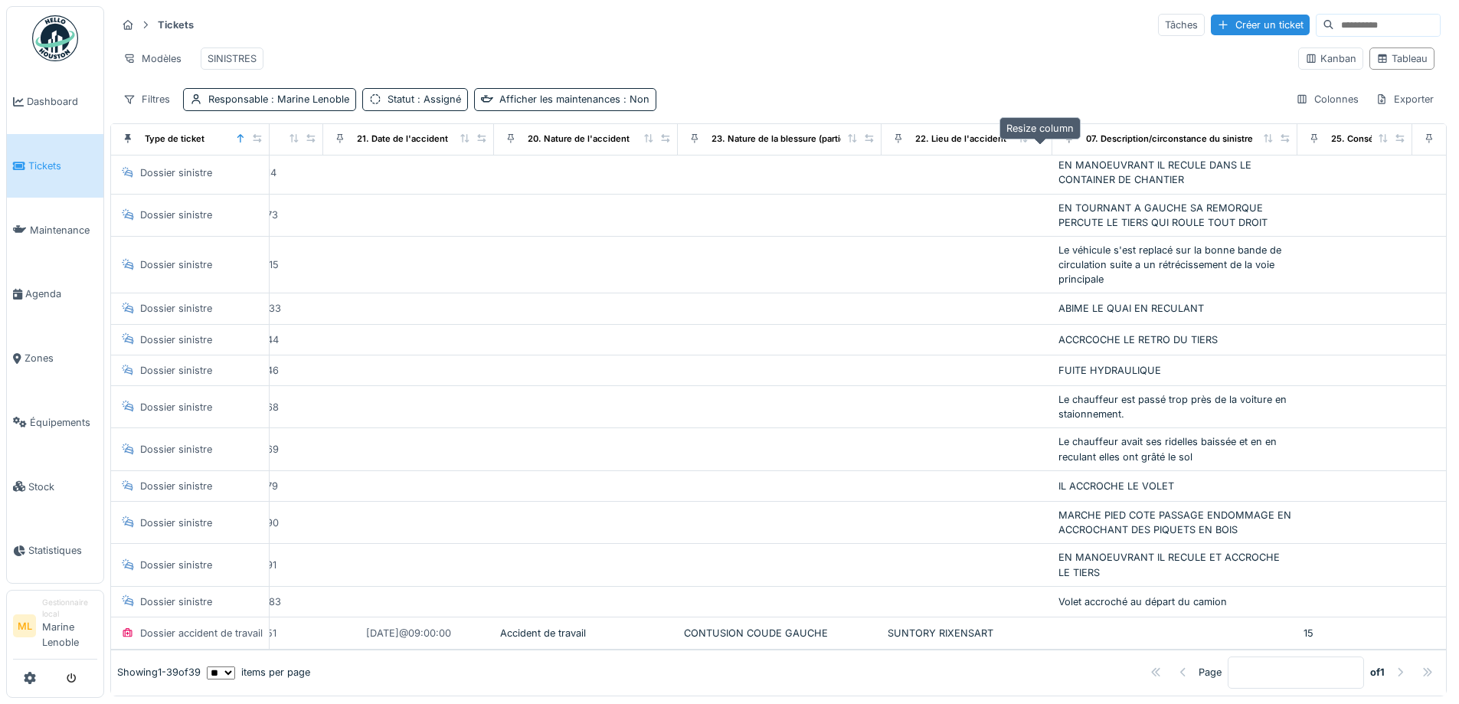
drag, startPoint x: 987, startPoint y: 149, endPoint x: 1043, endPoint y: 151, distance: 55.9
click at [1043, 142] on icon at bounding box center [1040, 138] width 11 height 8
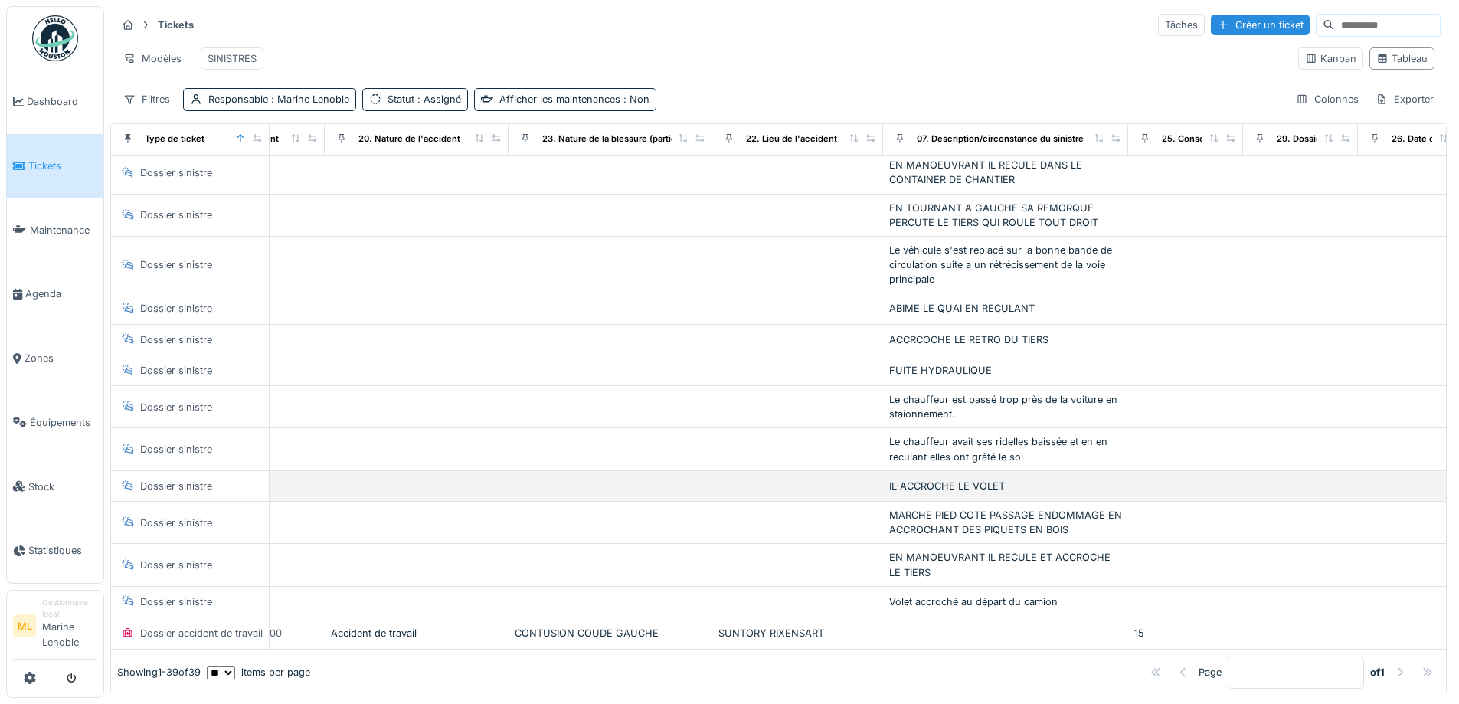
scroll to position [1131, 710]
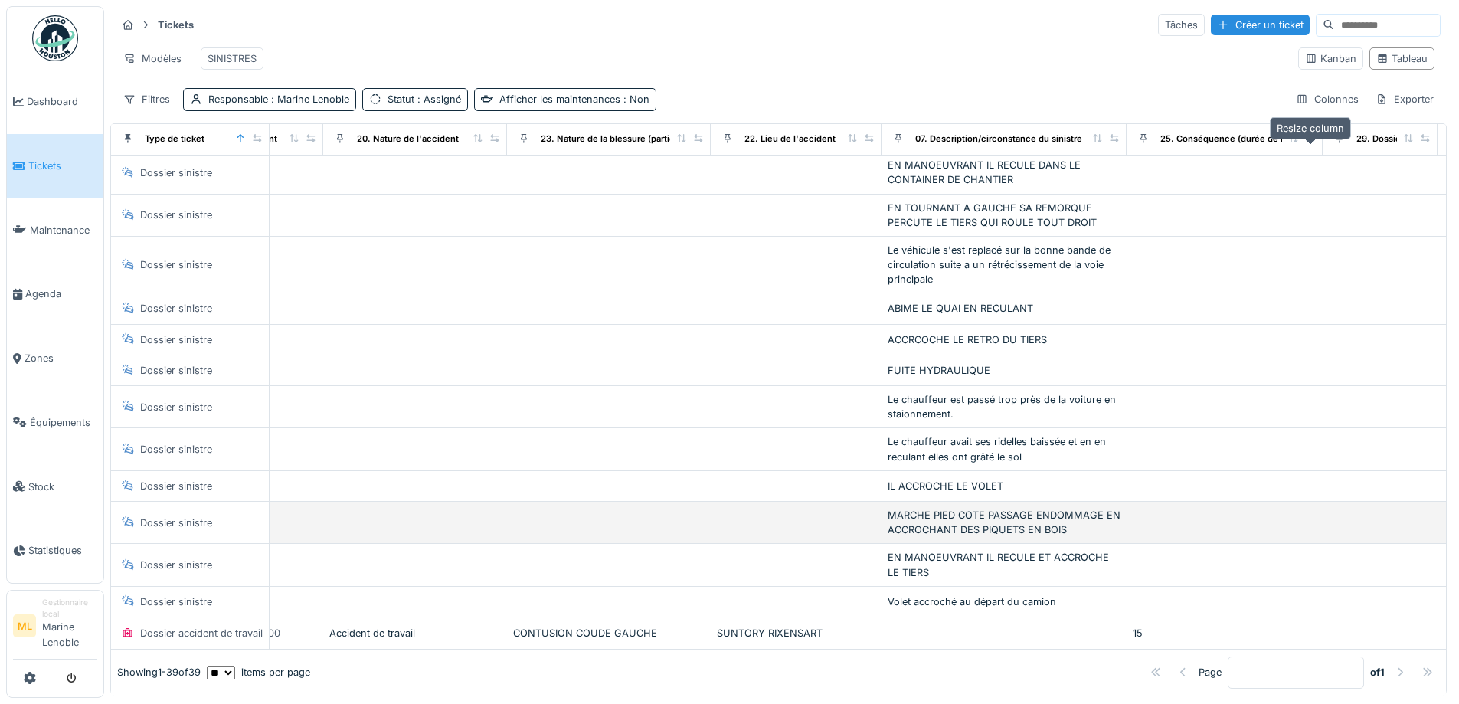
drag, startPoint x: 1232, startPoint y: 149, endPoint x: 1210, endPoint y: 481, distance: 333.2
click at [1313, 146] on div at bounding box center [1310, 139] width 11 height 13
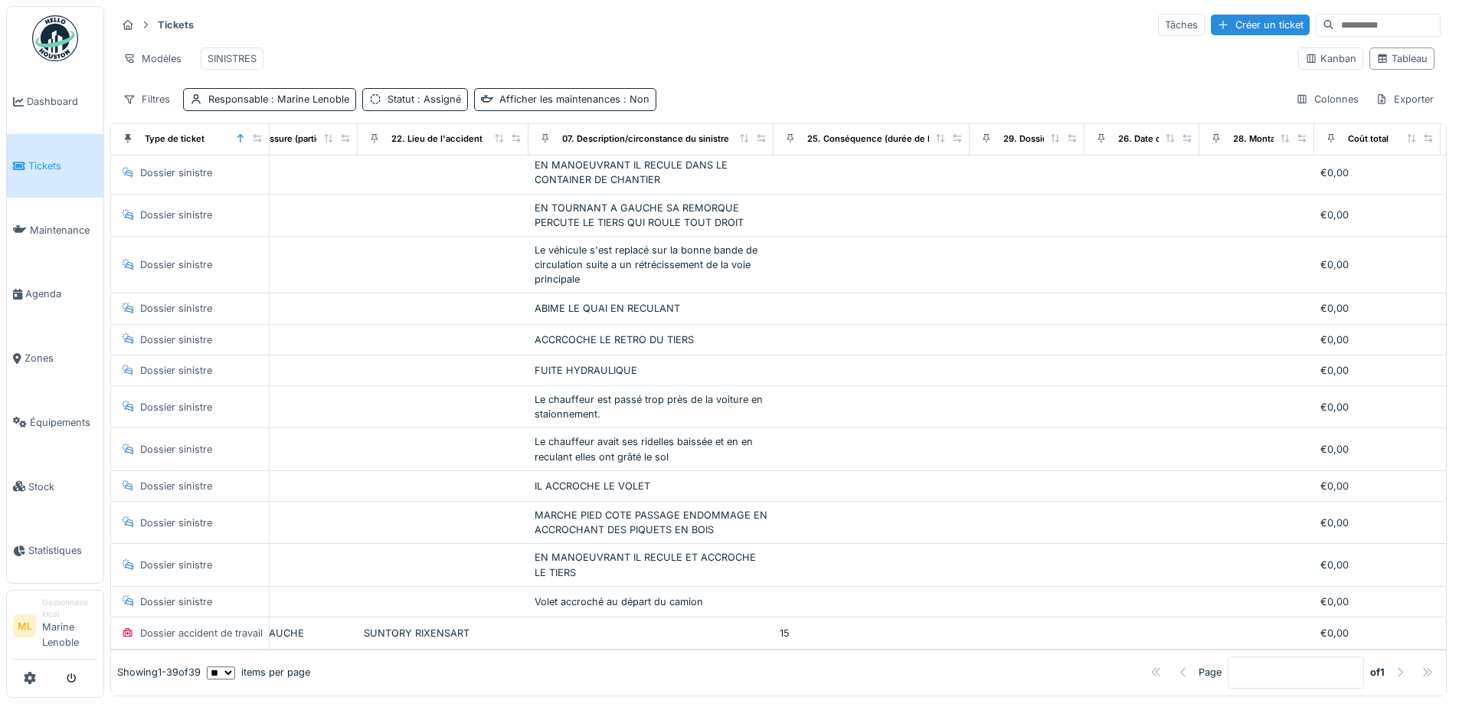
scroll to position [1131, 1071]
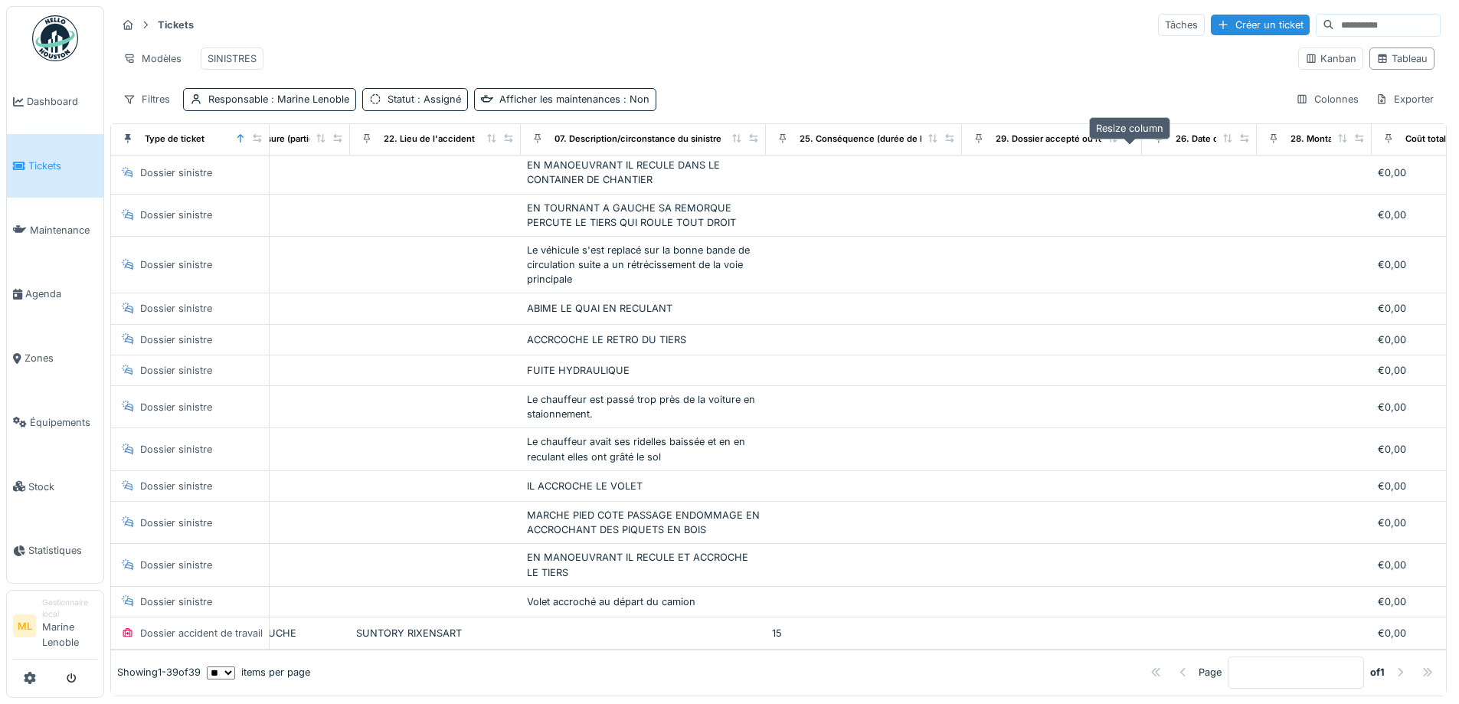
drag, startPoint x: 1066, startPoint y: 150, endPoint x: 1132, endPoint y: 152, distance: 65.9
click at [1132, 142] on icon at bounding box center [1130, 138] width 11 height 8
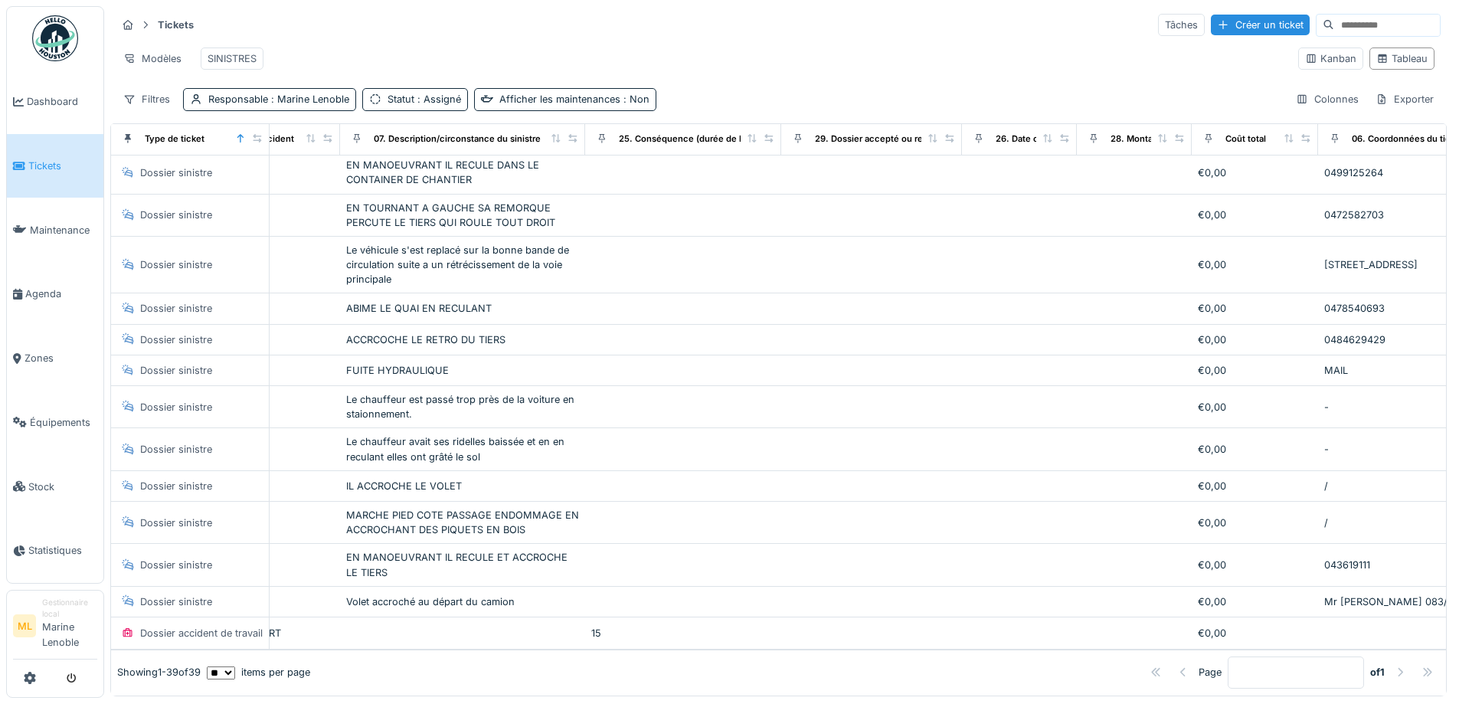
scroll to position [1131, 1257]
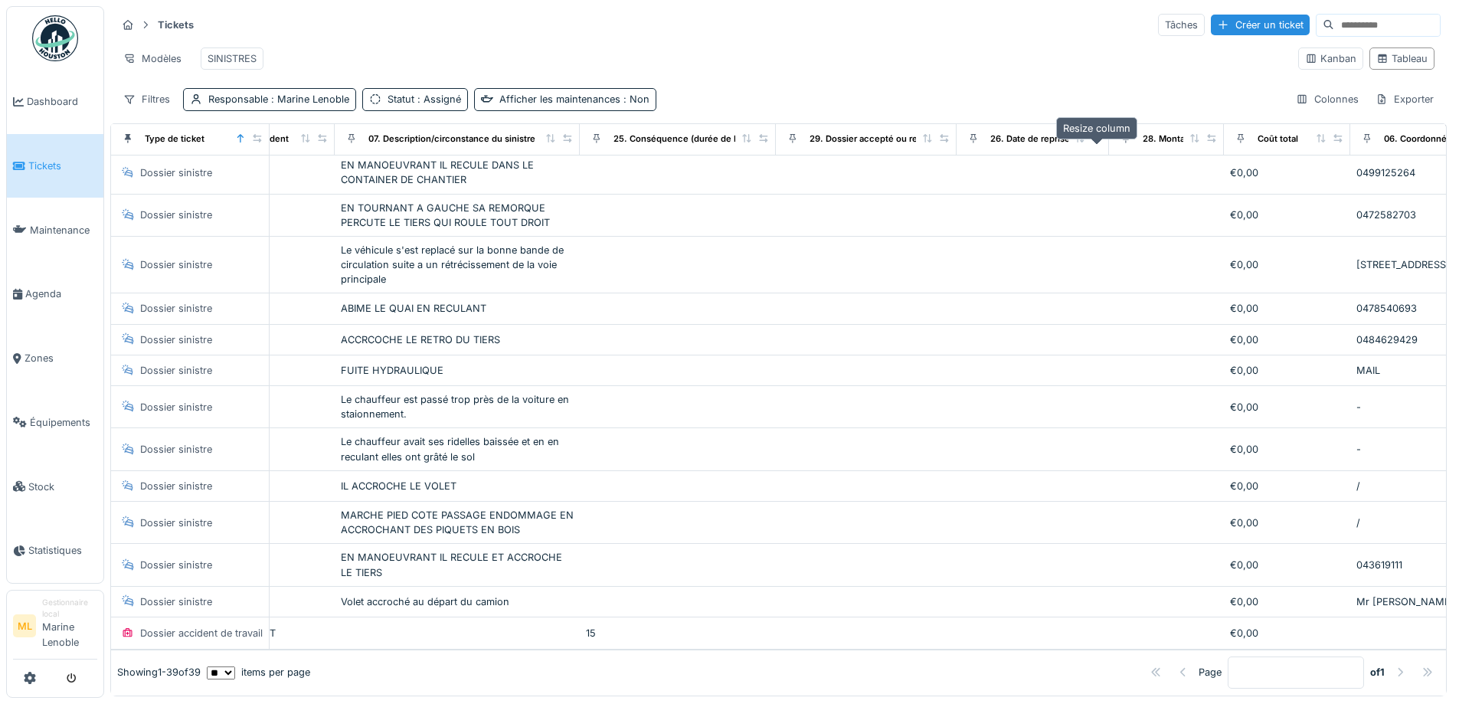
drag, startPoint x: 1059, startPoint y: 149, endPoint x: 1095, endPoint y: 149, distance: 35.2
click at [1095, 142] on icon at bounding box center [1096, 138] width 8 height 8
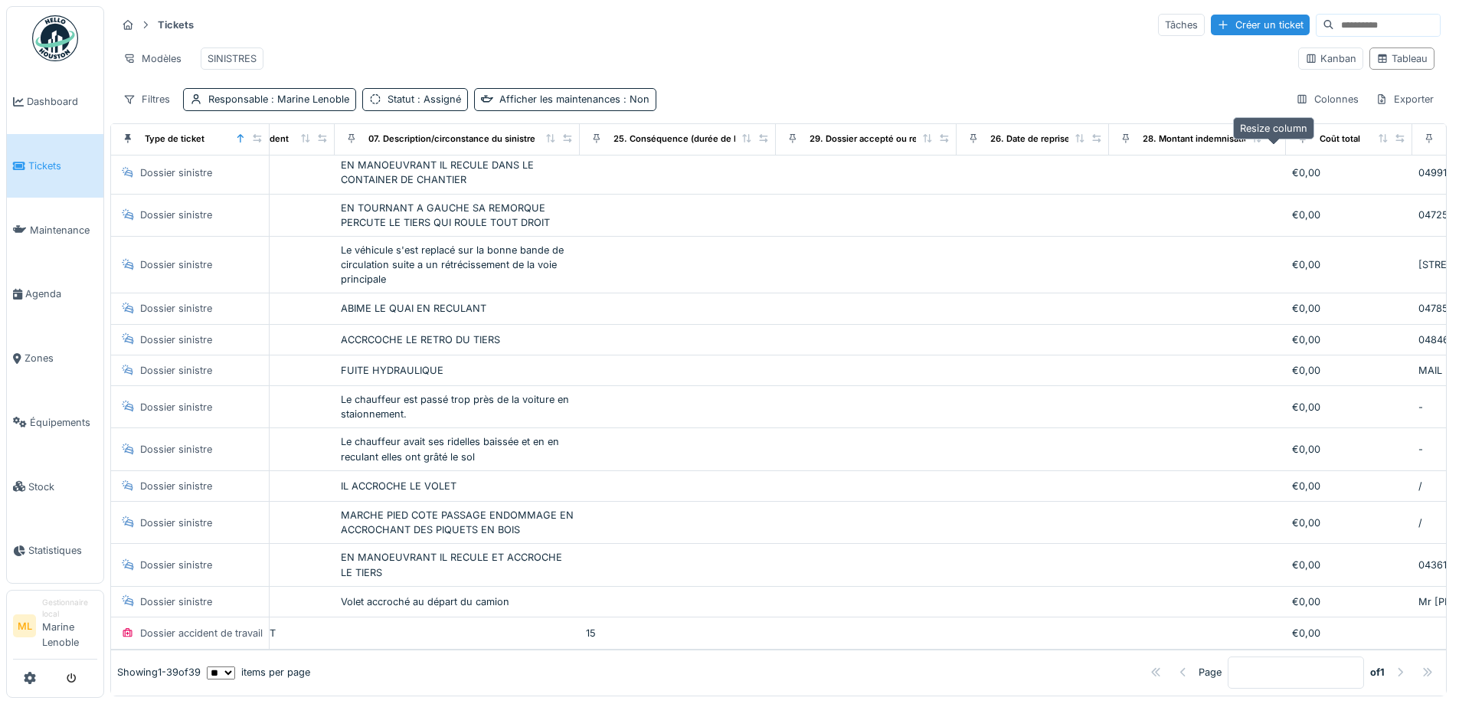
drag, startPoint x: 1212, startPoint y: 151, endPoint x: 1274, endPoint y: 153, distance: 62.1
click at [1274, 142] on icon at bounding box center [1274, 138] width 11 height 8
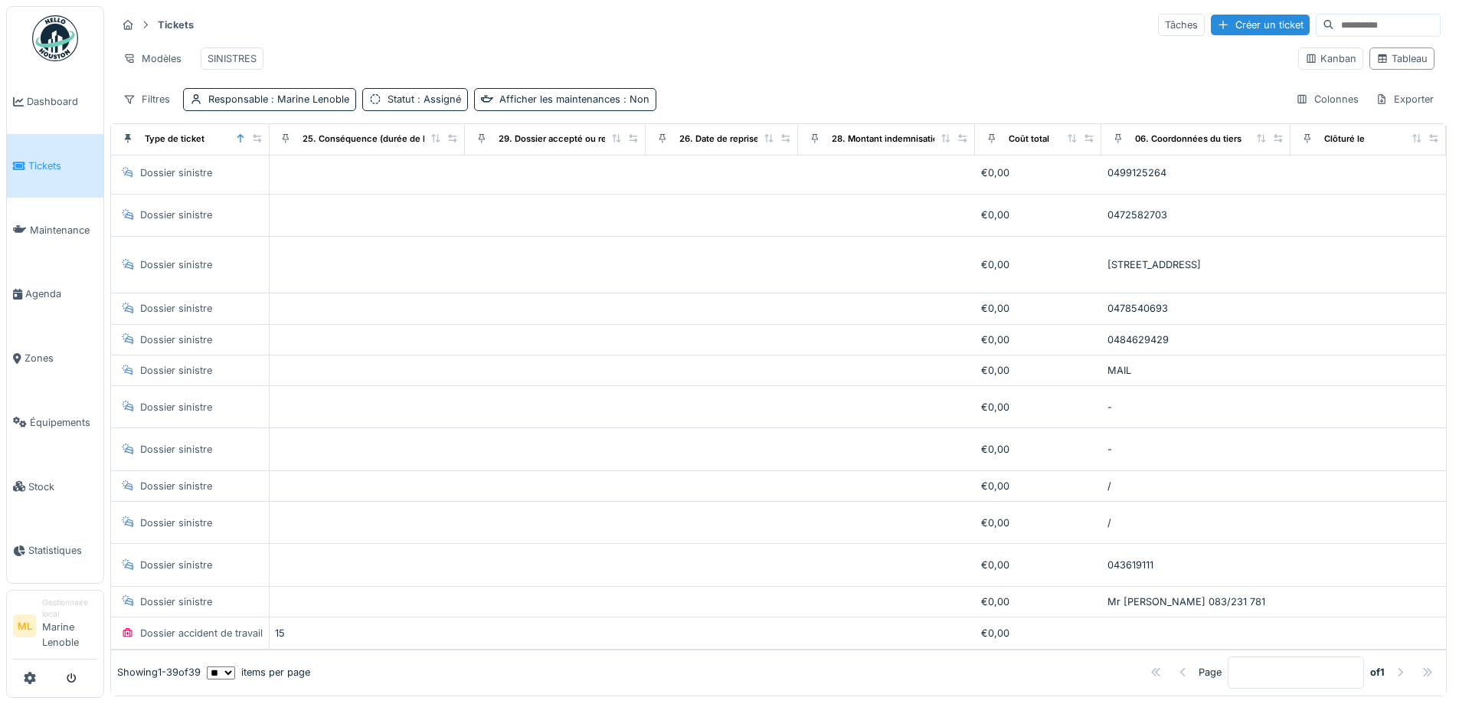
scroll to position [1131, 1603]
click at [1308, 110] on div "Colonnes" at bounding box center [1327, 99] width 77 height 22
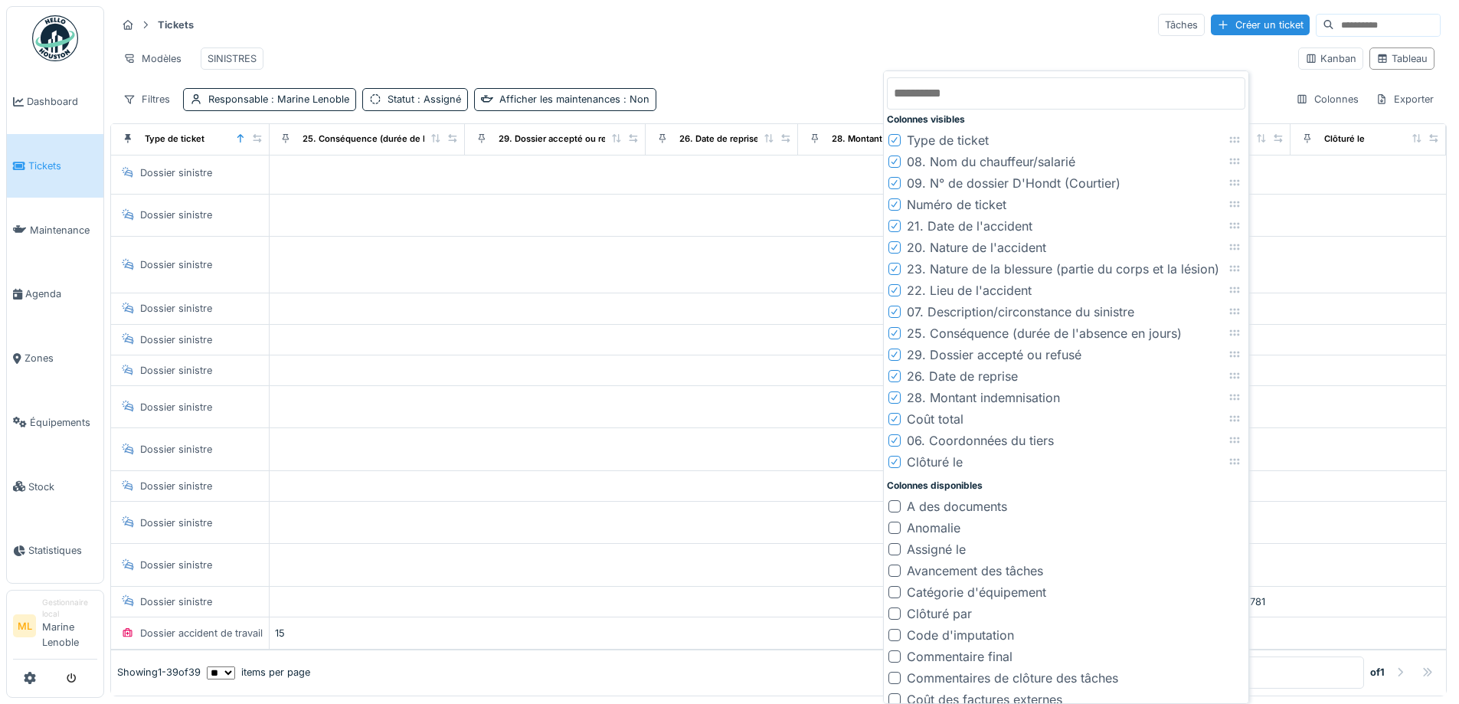
click at [892, 44] on div "Modèles SINISTRES" at bounding box center [701, 58] width 1170 height 34
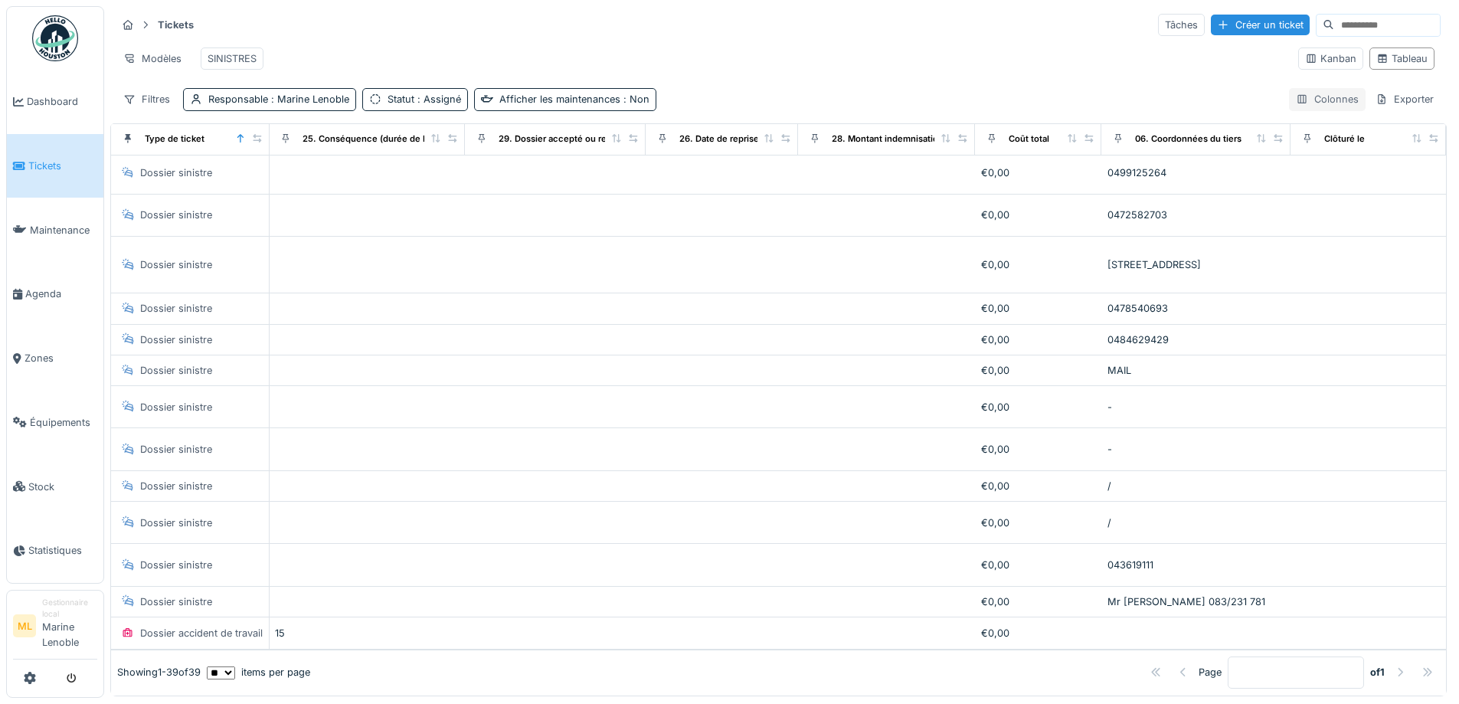
click at [1297, 110] on div "Colonnes" at bounding box center [1327, 99] width 77 height 22
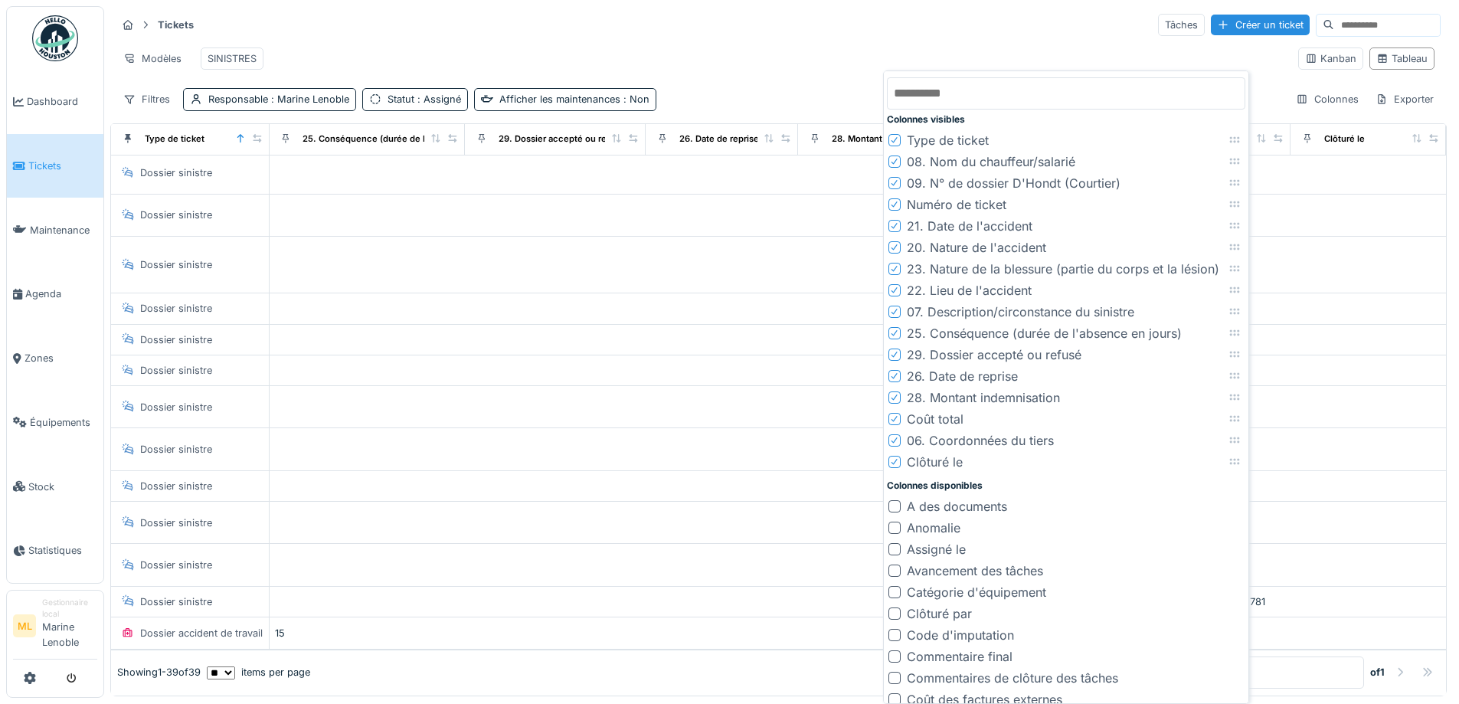
click at [896, 420] on icon at bounding box center [894, 419] width 9 height 8
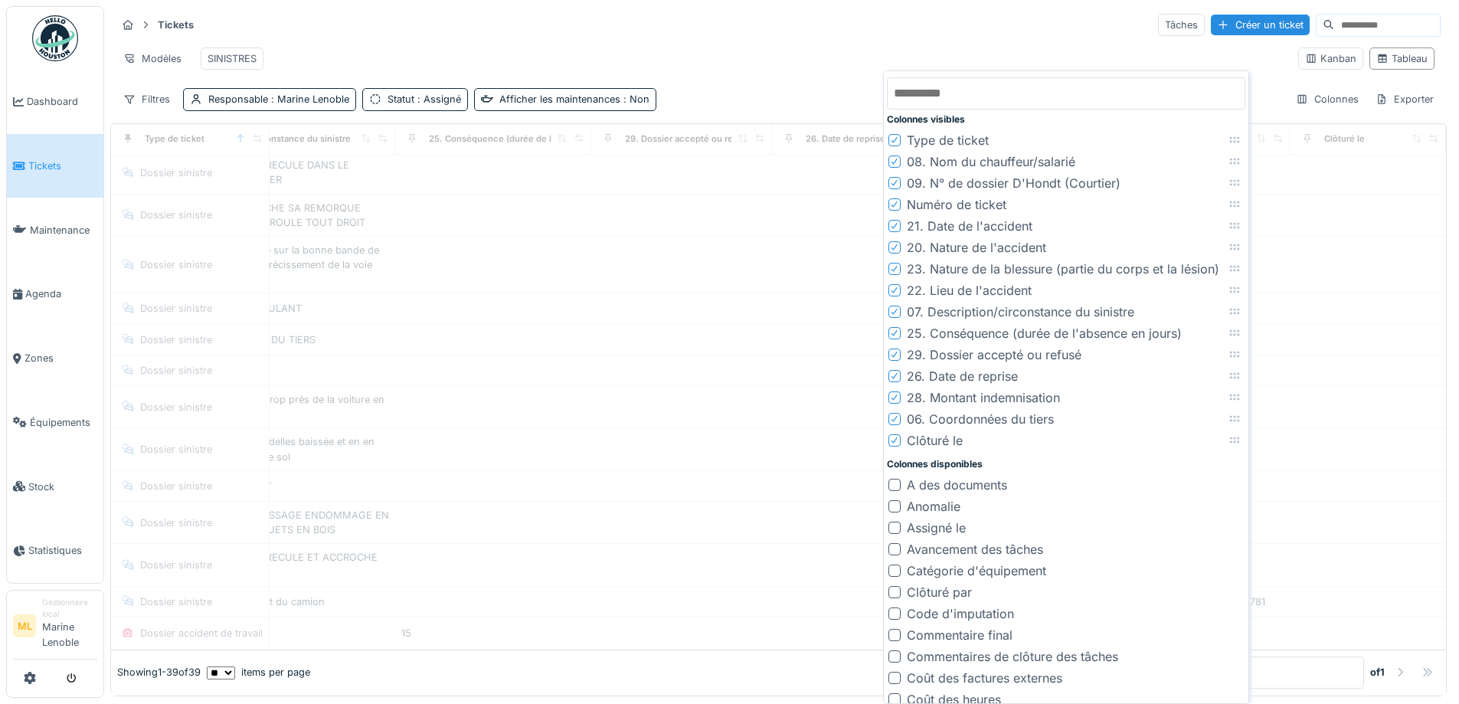
scroll to position [1131, 1476]
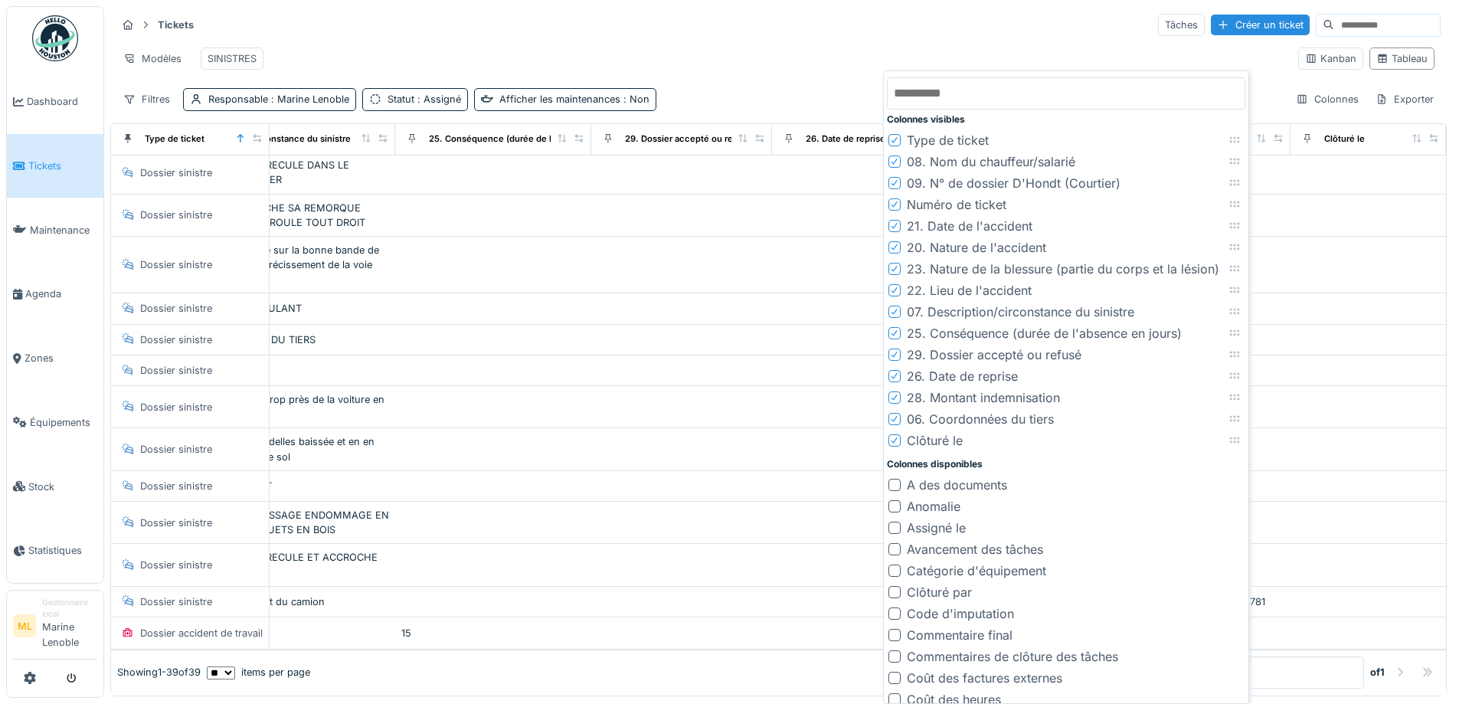
click at [896, 420] on icon at bounding box center [894, 419] width 9 height 8
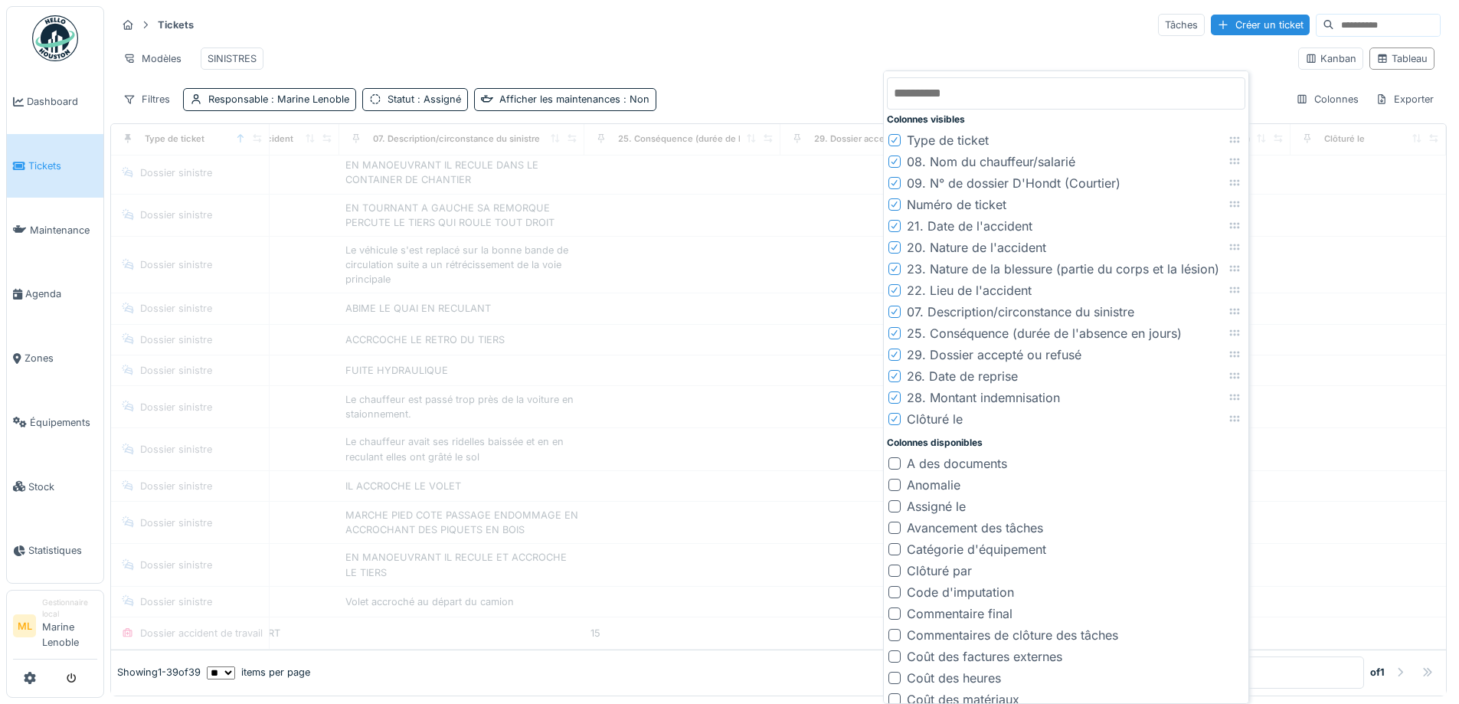
scroll to position [1131, 1287]
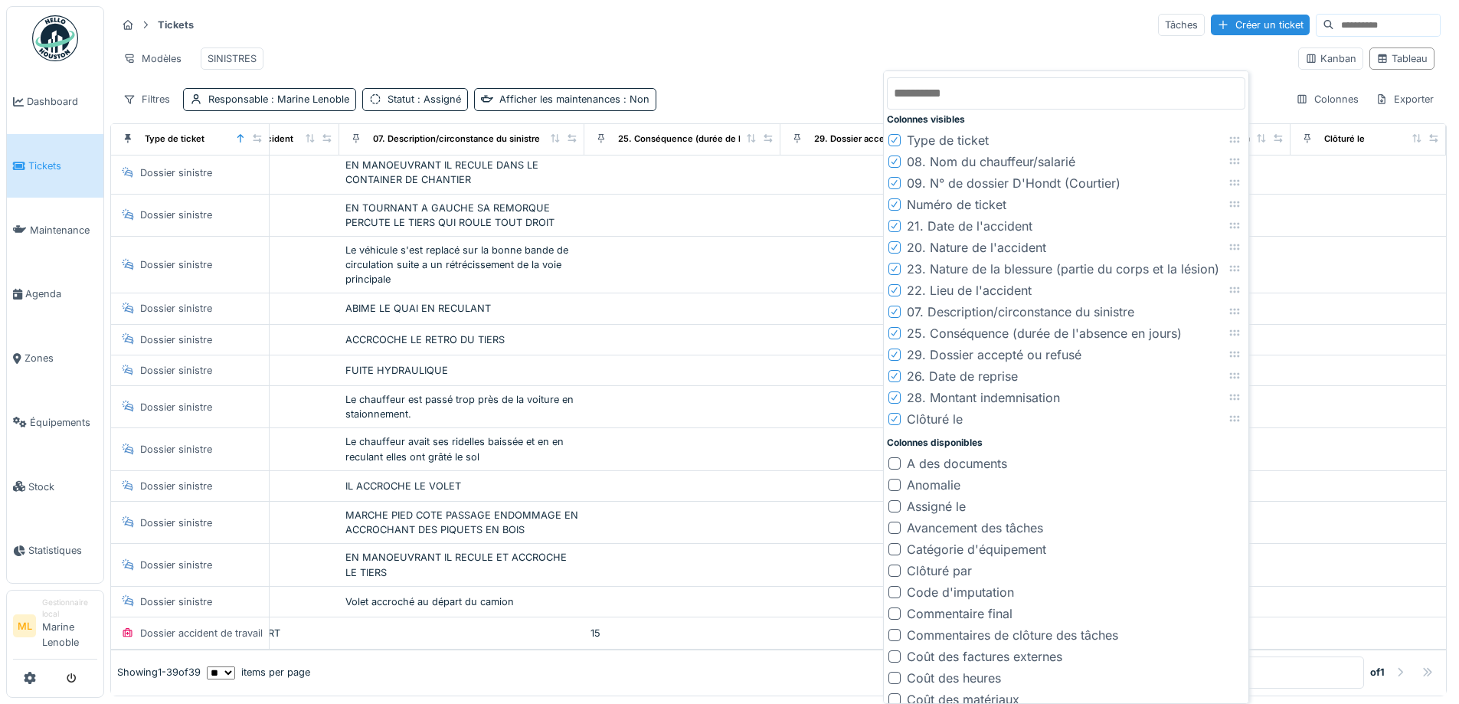
click at [1003, 15] on div "Tickets Tâches Créer un ticket" at bounding box center [778, 24] width 1324 height 25
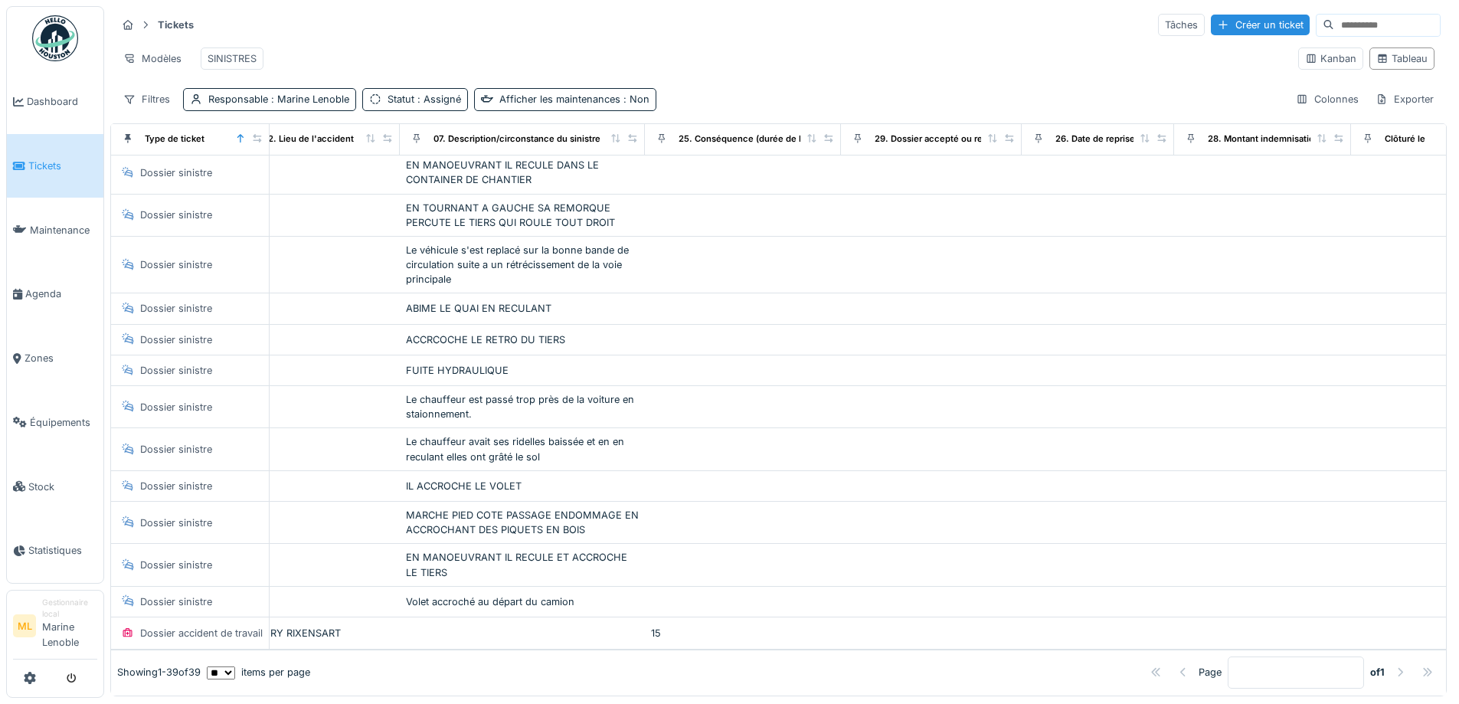
scroll to position [1131, 1197]
click at [1294, 110] on div "Colonnes" at bounding box center [1327, 99] width 77 height 22
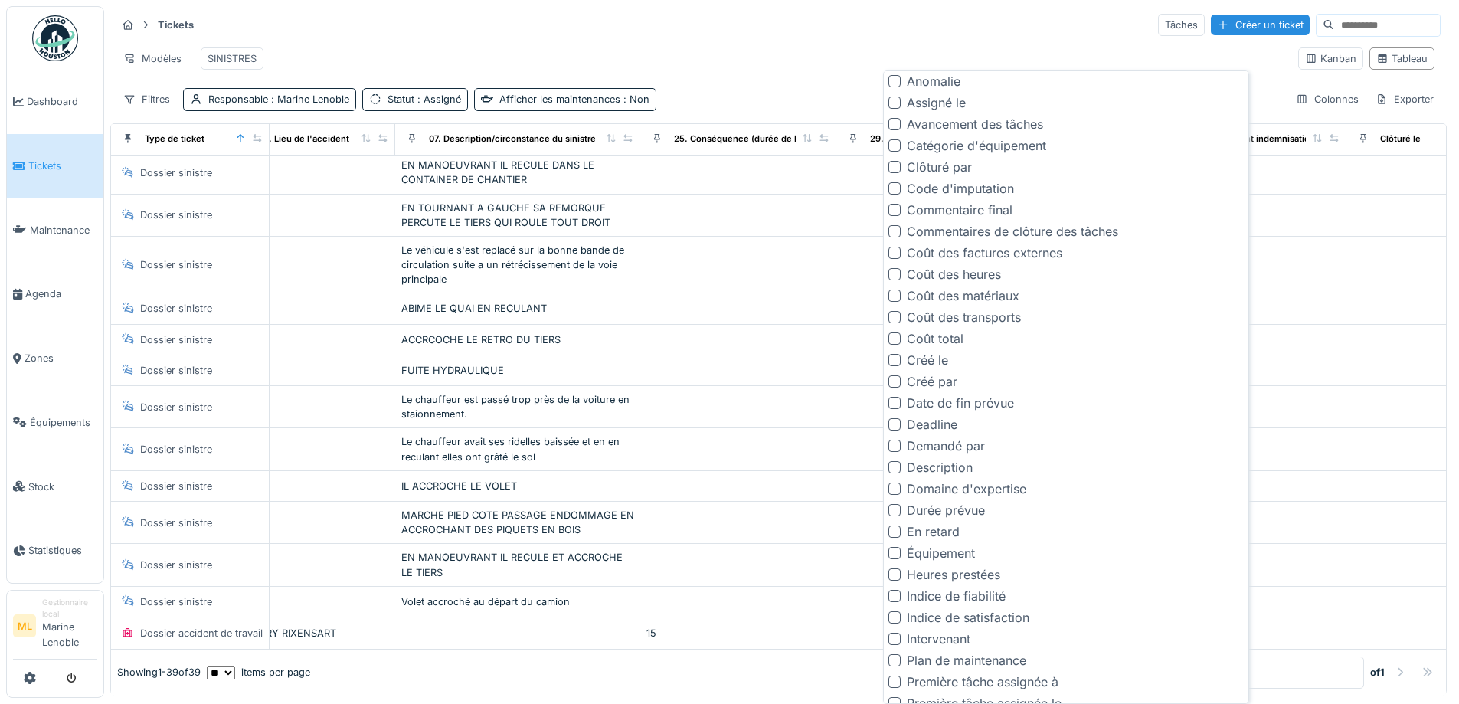
scroll to position [413, 0]
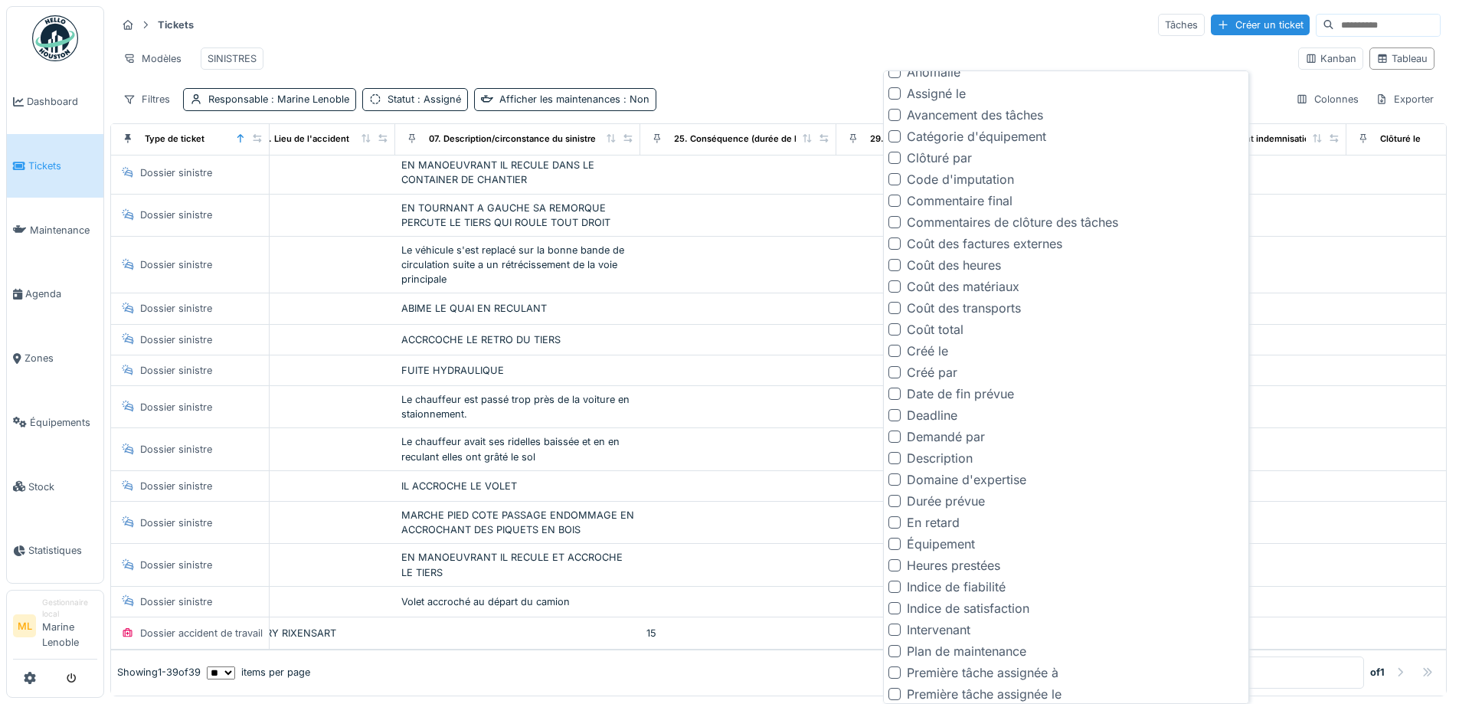
click at [893, 457] on div at bounding box center [895, 458] width 12 height 12
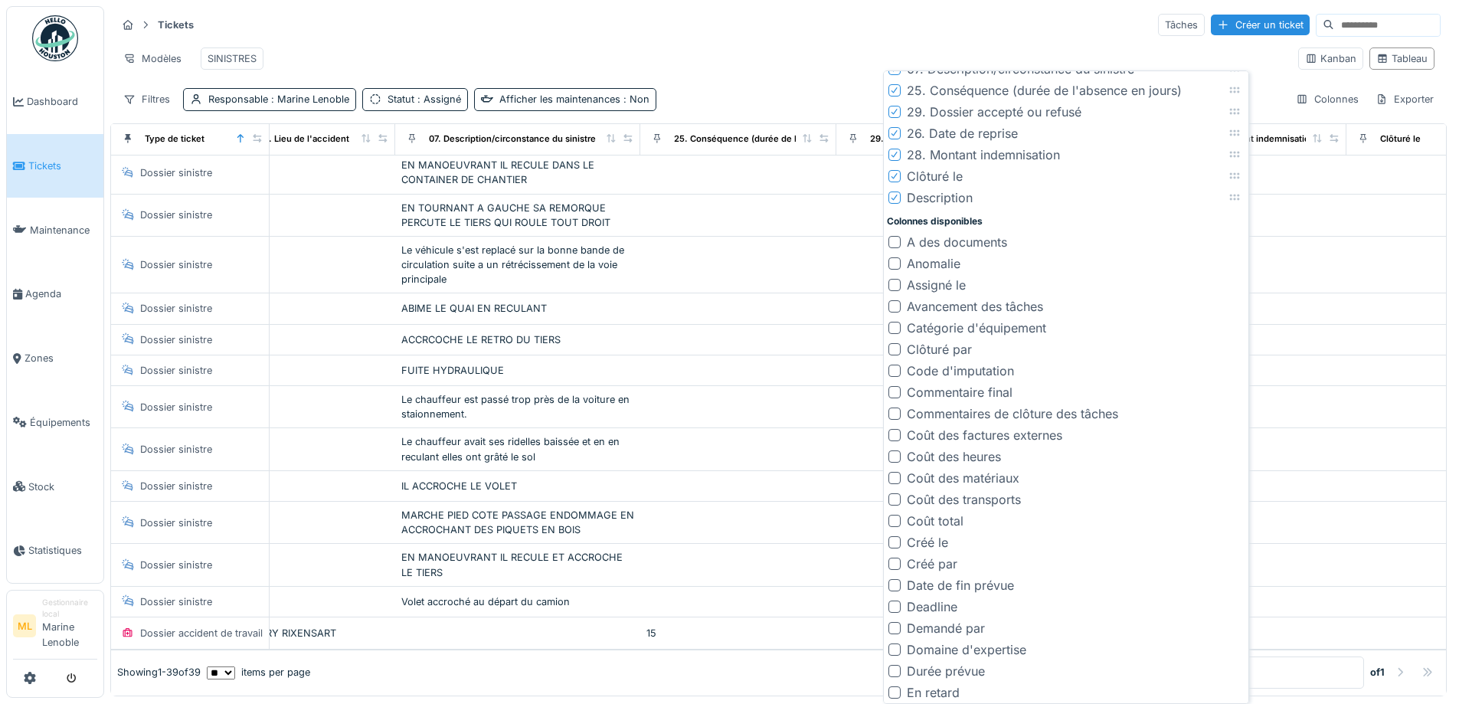
scroll to position [0, 0]
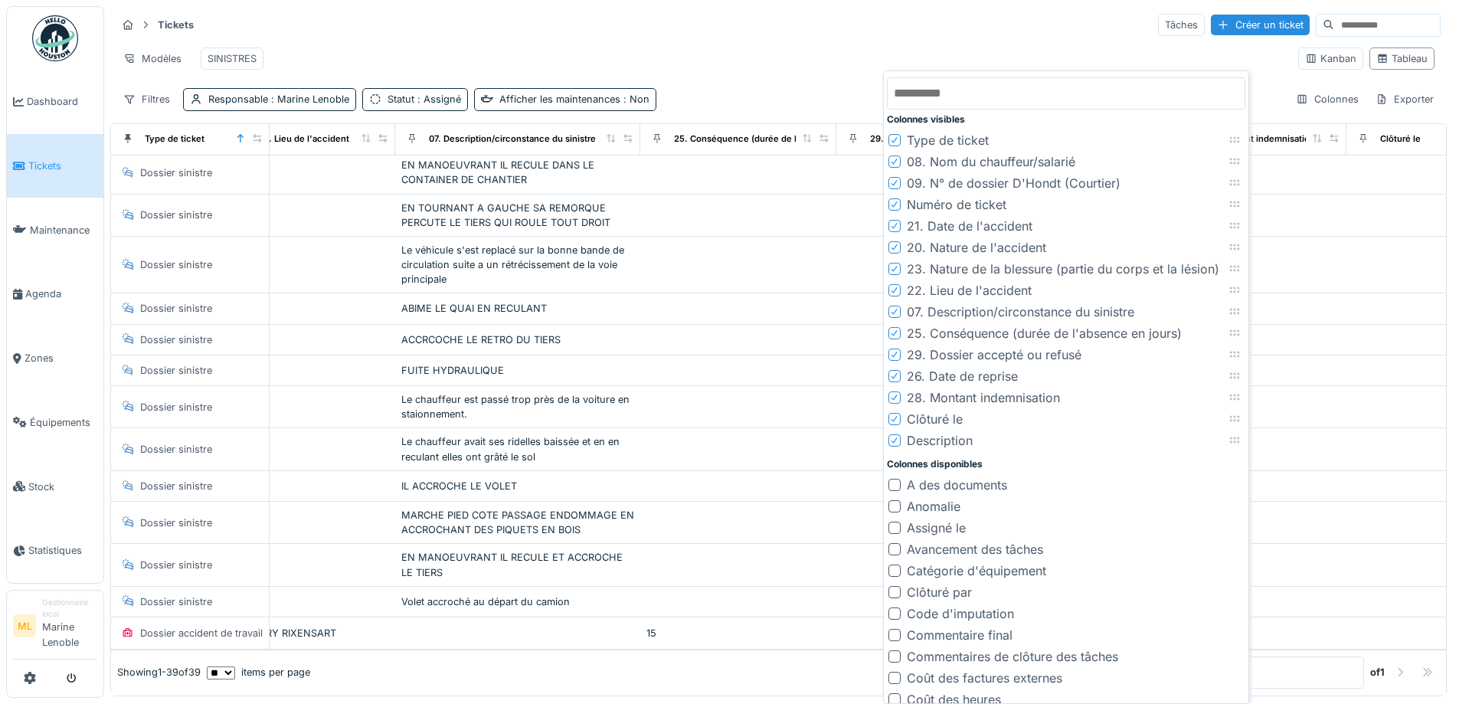
click at [894, 310] on icon at bounding box center [894, 312] width 9 height 8
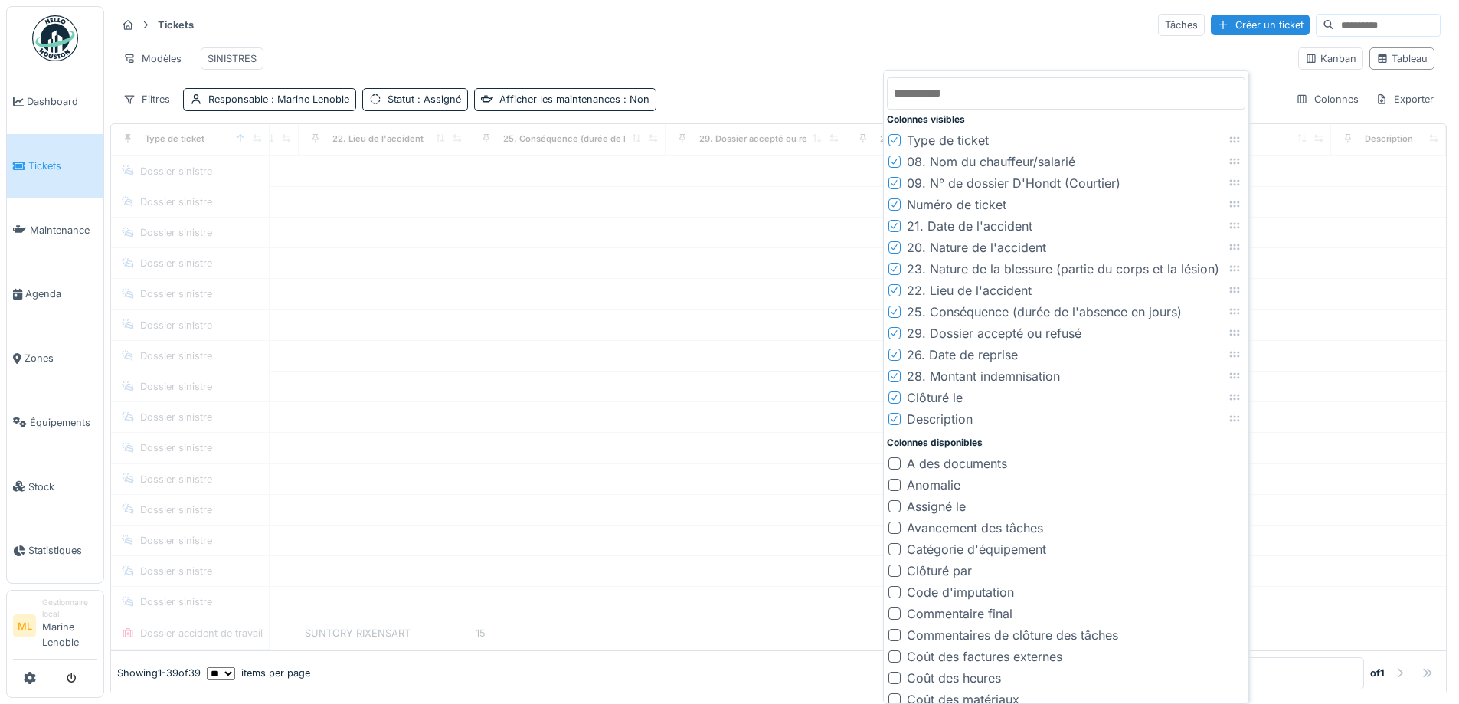
scroll to position [755, 1157]
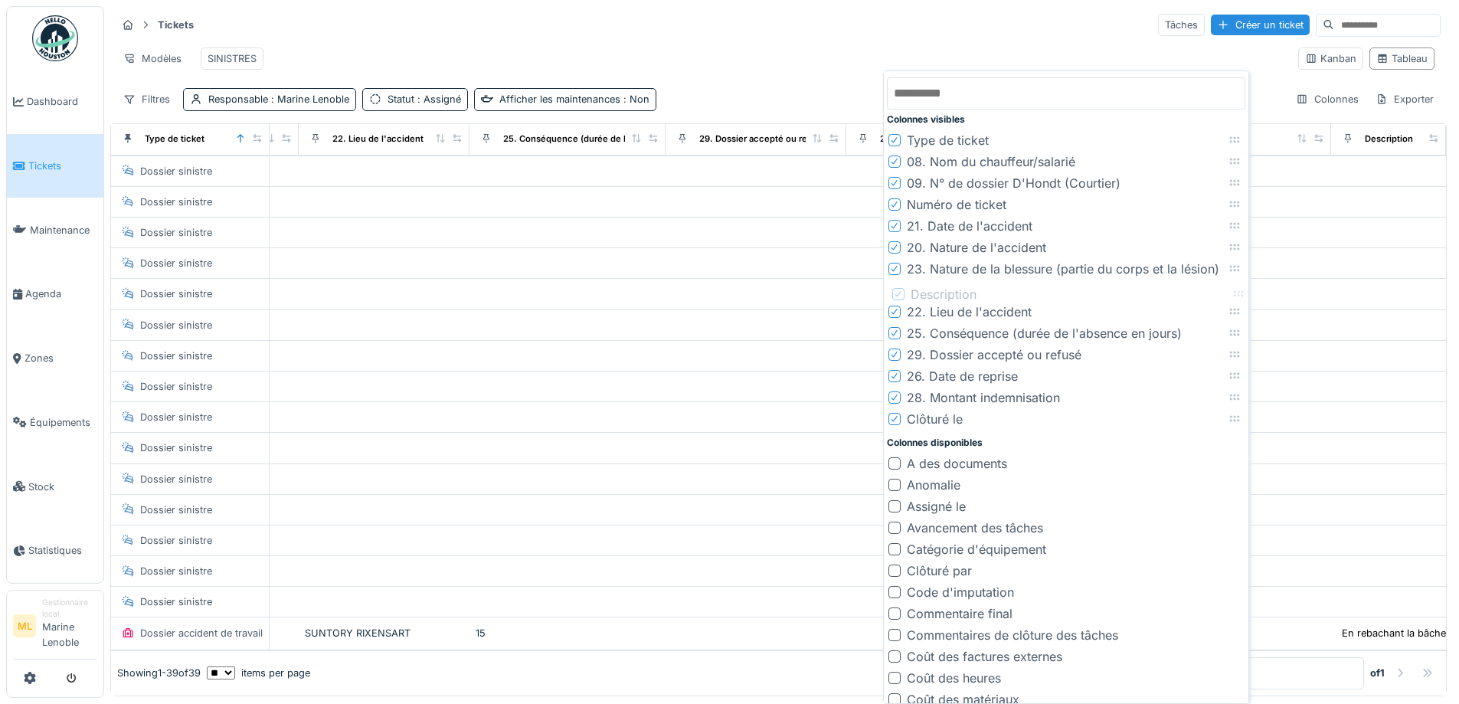
drag, startPoint x: 1235, startPoint y: 417, endPoint x: 1239, endPoint y: 293, distance: 124.9
click at [1239, 293] on icon at bounding box center [1239, 294] width 12 height 10
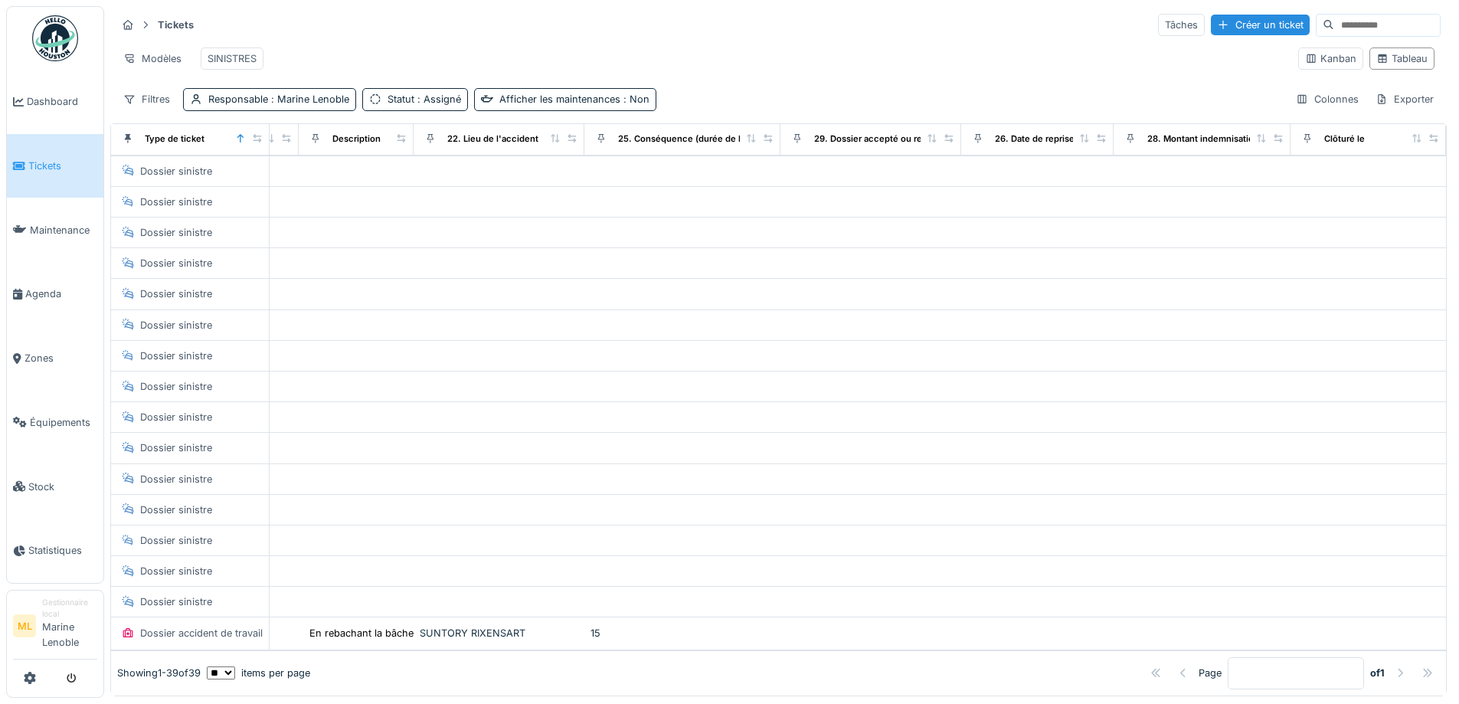
click at [1014, 54] on div "Modèles SINISTRES" at bounding box center [701, 58] width 1170 height 34
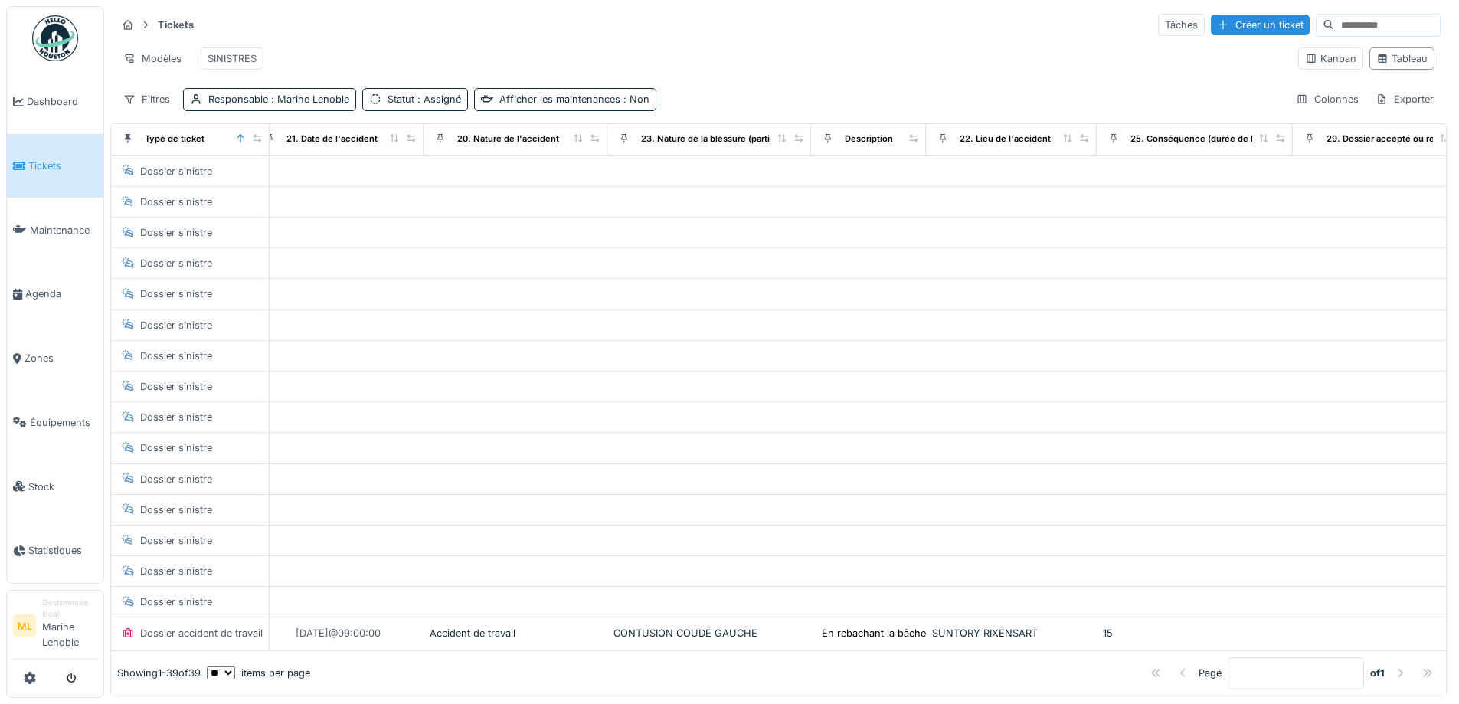
scroll to position [754, 608]
click at [1298, 110] on div "Colonnes" at bounding box center [1327, 99] width 77 height 22
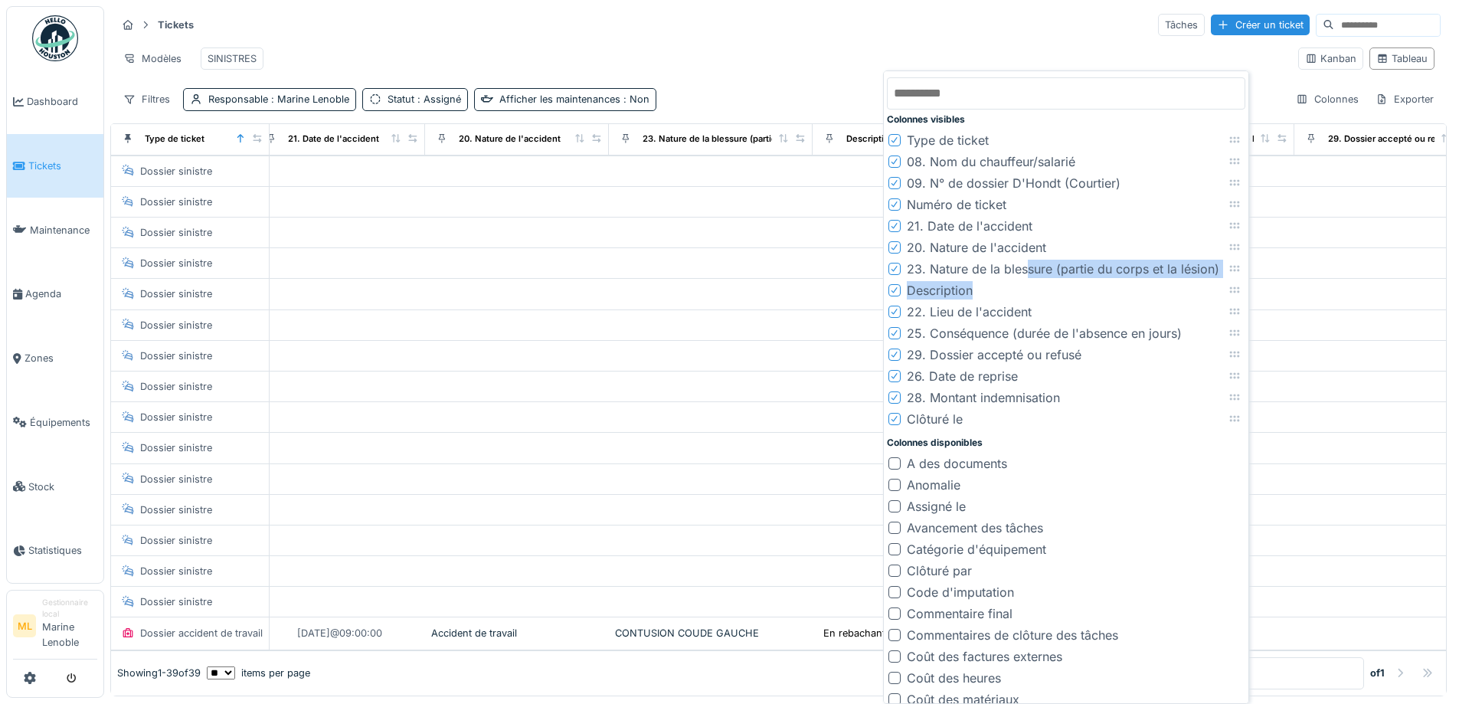
drag, startPoint x: 1025, startPoint y: 267, endPoint x: 1051, endPoint y: 280, distance: 29.5
drag, startPoint x: 1237, startPoint y: 267, endPoint x: 1236, endPoint y: 287, distance: 20.7
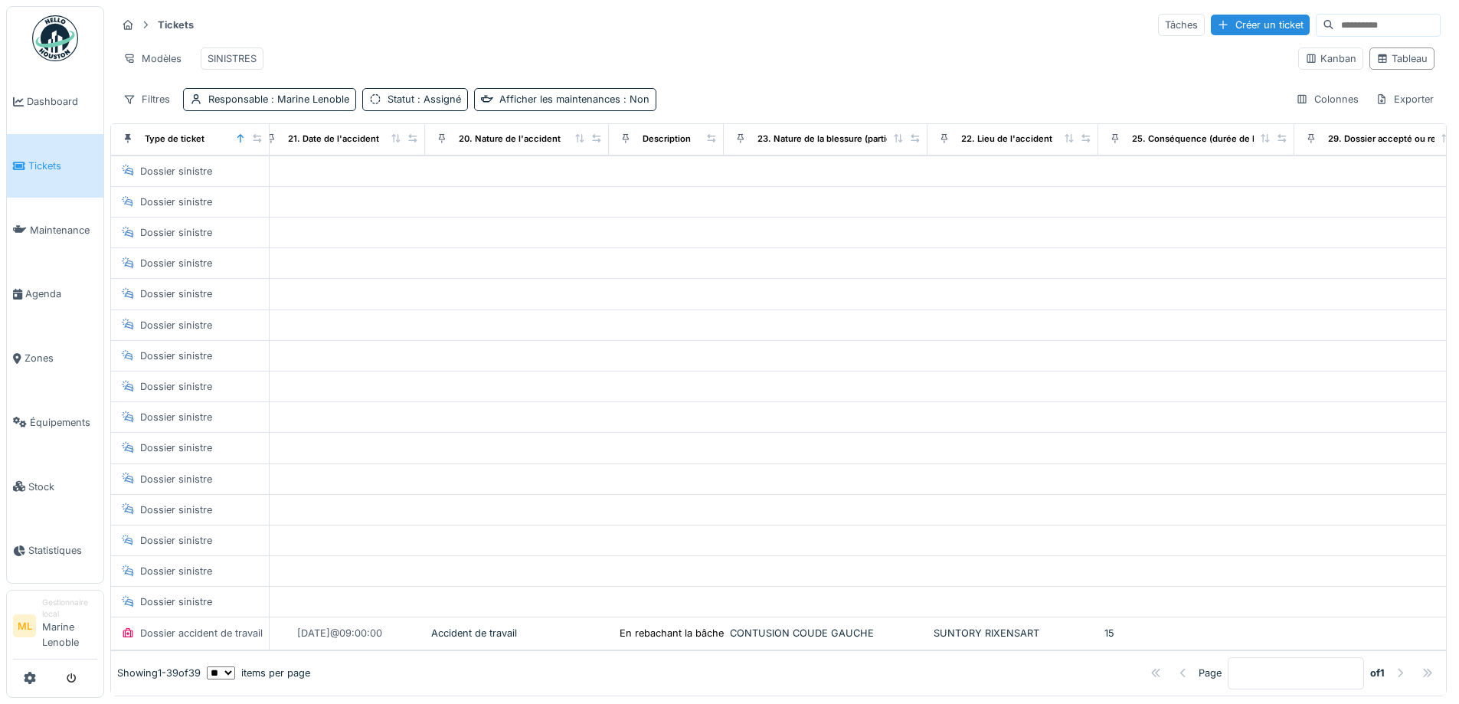
click at [857, 61] on div "Modèles SINISTRES" at bounding box center [701, 58] width 1170 height 34
click at [1315, 109] on div "Colonnes" at bounding box center [1327, 99] width 77 height 22
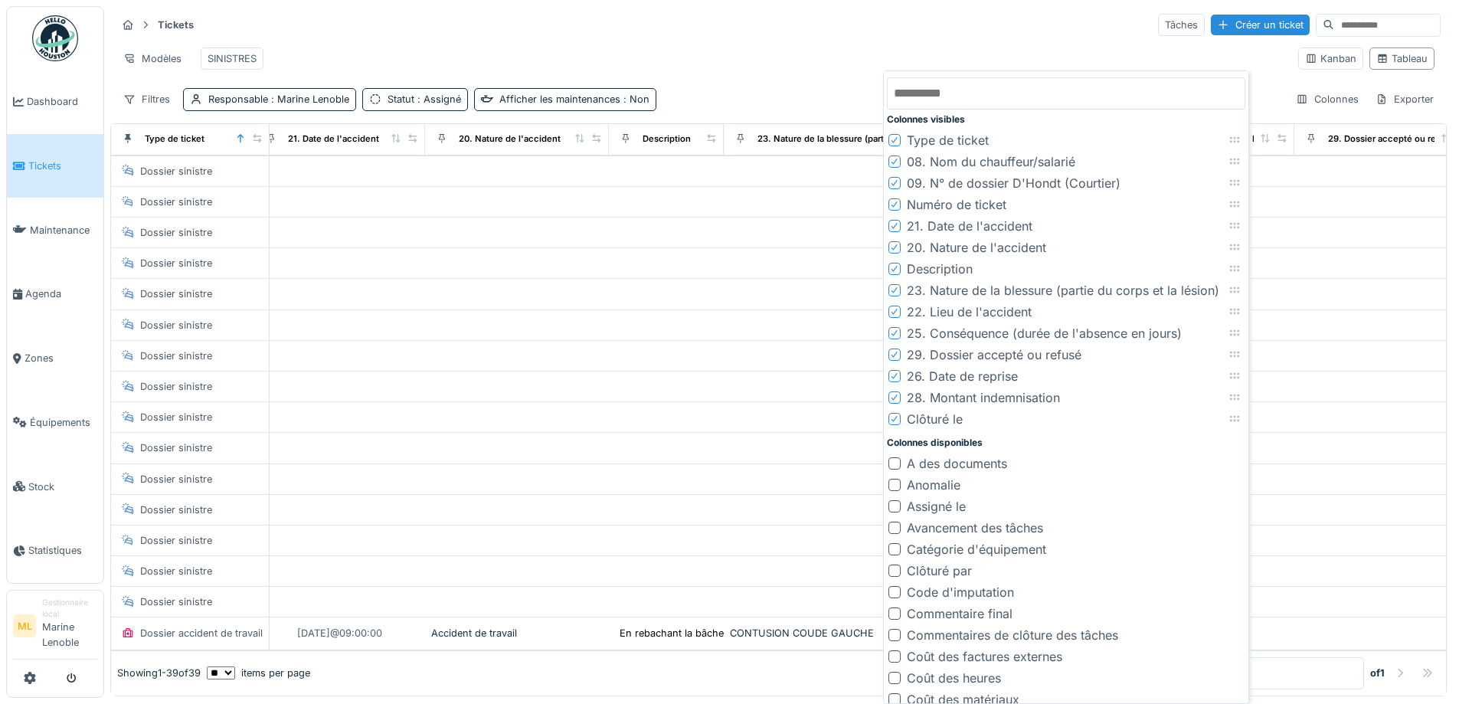
click at [995, 38] on div "Tickets Tâches Créer un ticket" at bounding box center [778, 24] width 1324 height 25
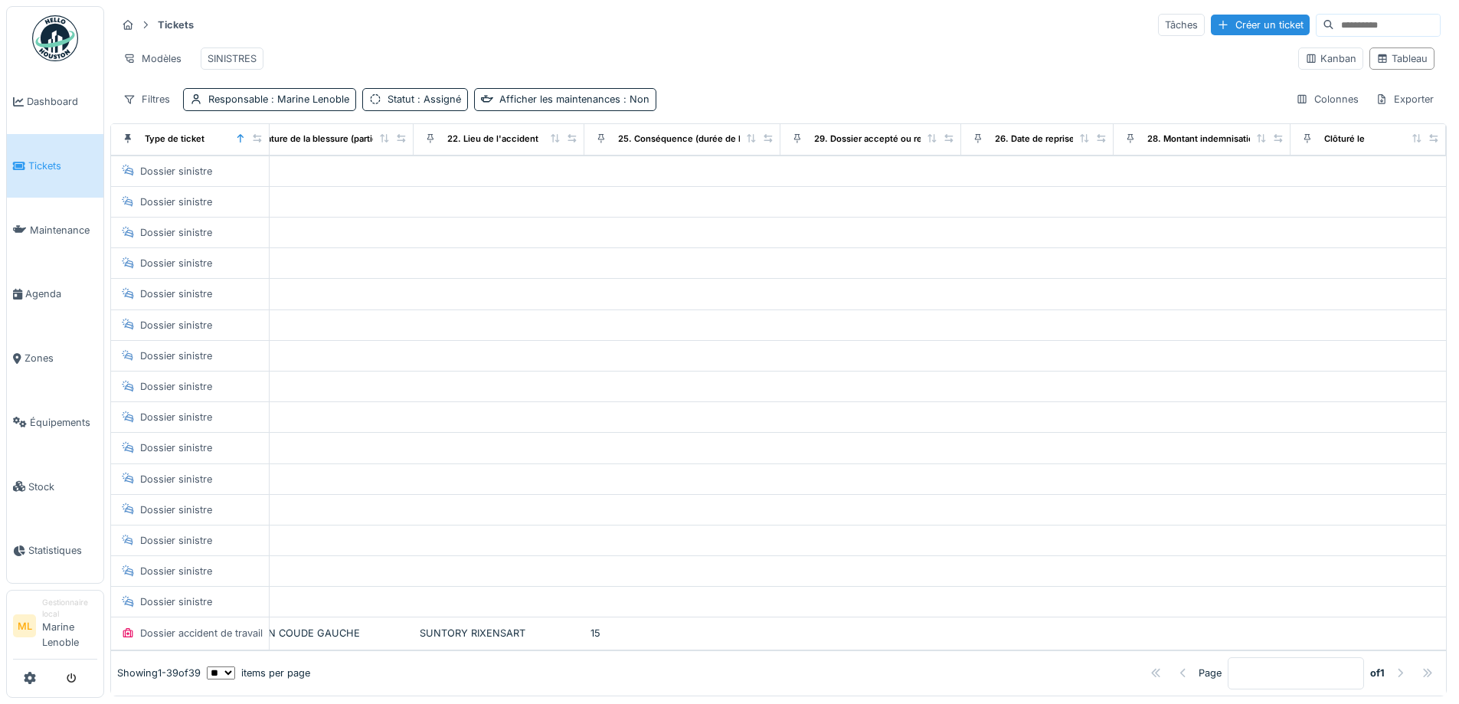
scroll to position [754, 1157]
drag, startPoint x: 918, startPoint y: 151, endPoint x: 935, endPoint y: 151, distance: 17.6
click at [945, 142] on icon at bounding box center [949, 138] width 8 height 8
drag, startPoint x: 735, startPoint y: 154, endPoint x: 752, endPoint y: 156, distance: 17.0
click at [752, 146] on div at bounding box center [750, 139] width 11 height 13
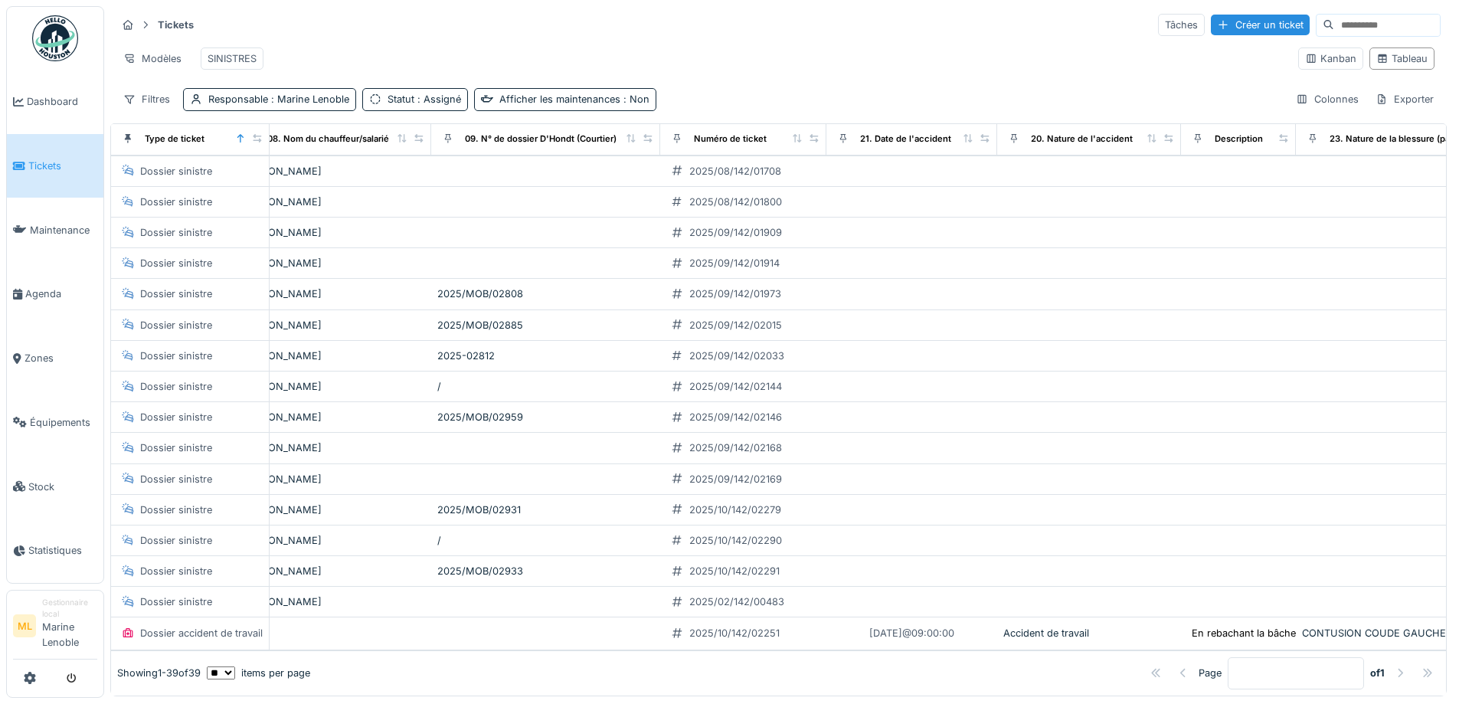
scroll to position [754, 0]
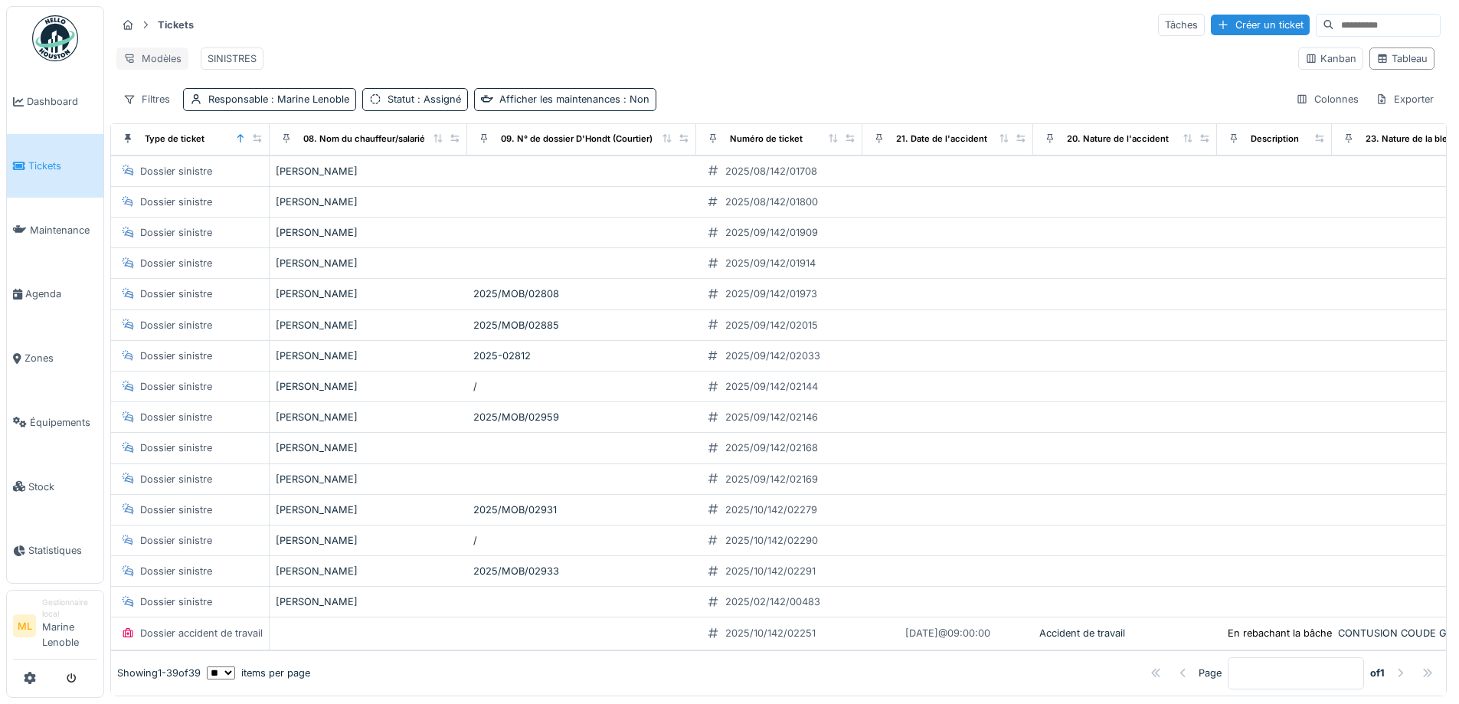
click at [153, 58] on div "Modèles" at bounding box center [152, 58] width 72 height 22
click at [175, 87] on div "Nouvelle vue" at bounding box center [184, 92] width 128 height 23
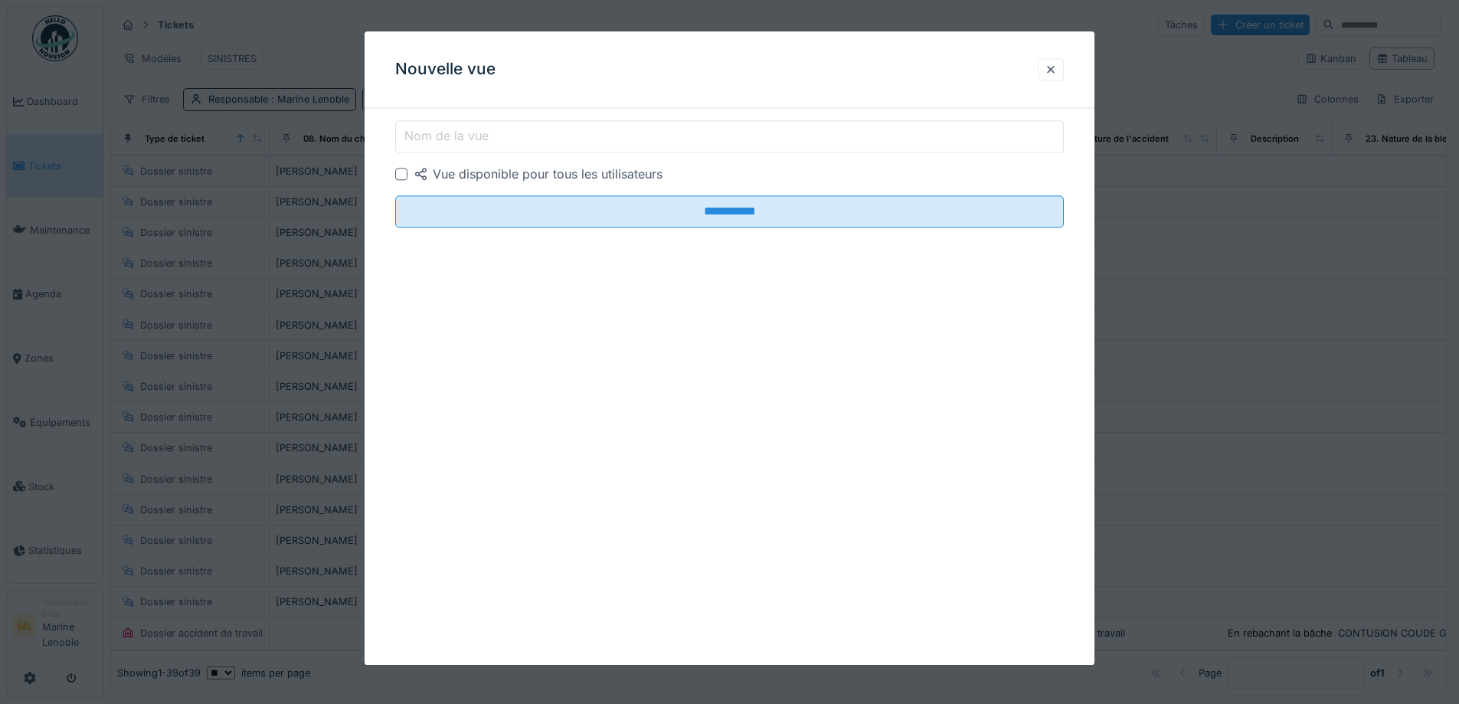
click at [518, 140] on input "Nom de la vue" at bounding box center [729, 136] width 669 height 32
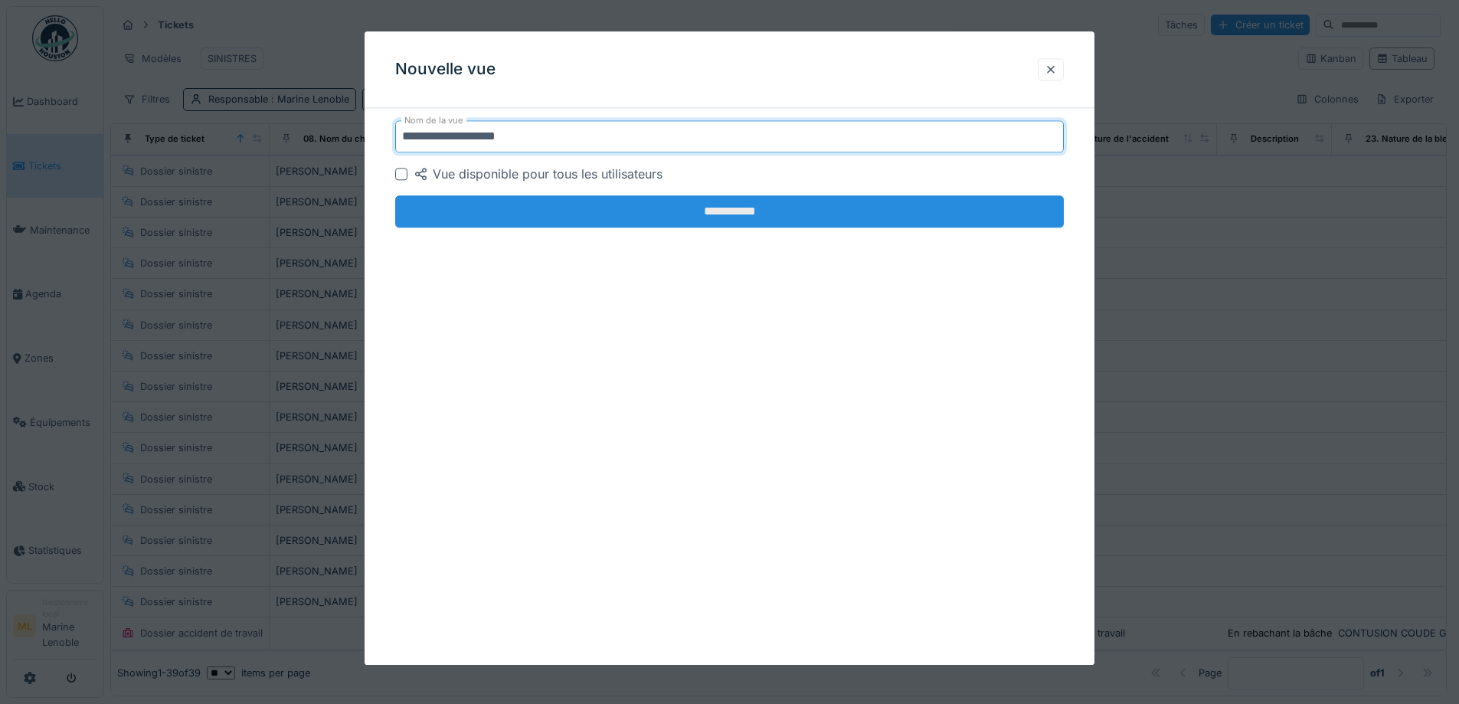
type input "**********"
click at [731, 216] on input "**********" at bounding box center [729, 211] width 669 height 32
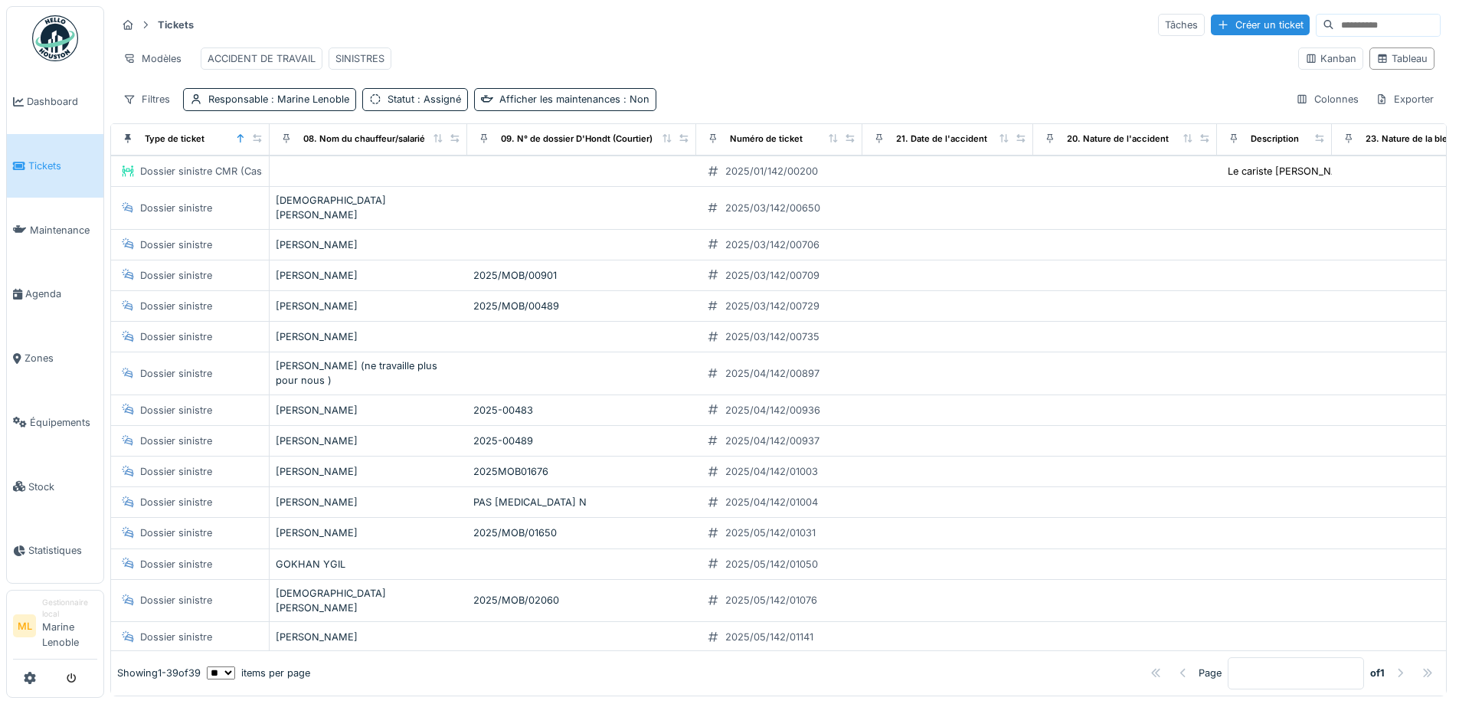
scroll to position [0, 0]
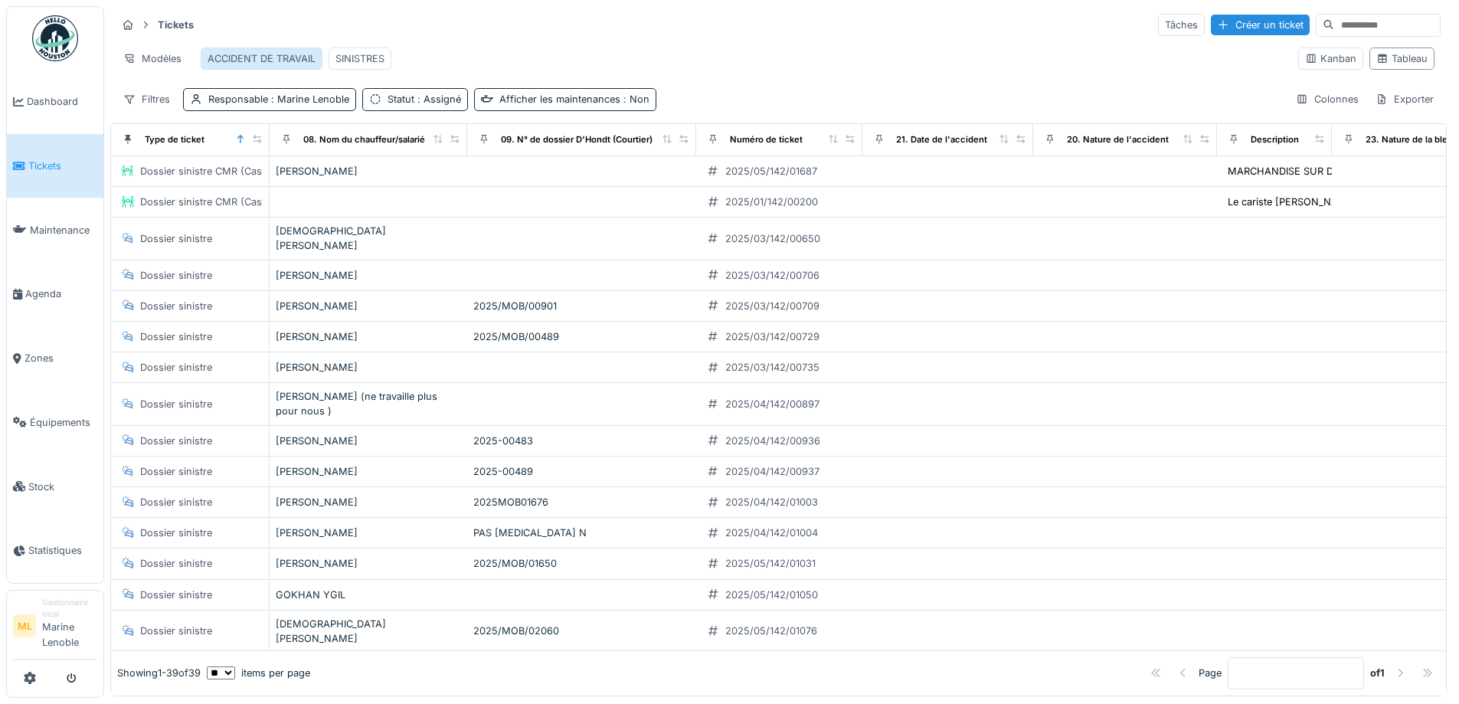
click at [239, 51] on div "ACCIDENT DE TRAVAIL" at bounding box center [262, 58] width 108 height 15
click at [361, 57] on div "SINISTRES" at bounding box center [360, 58] width 49 height 15
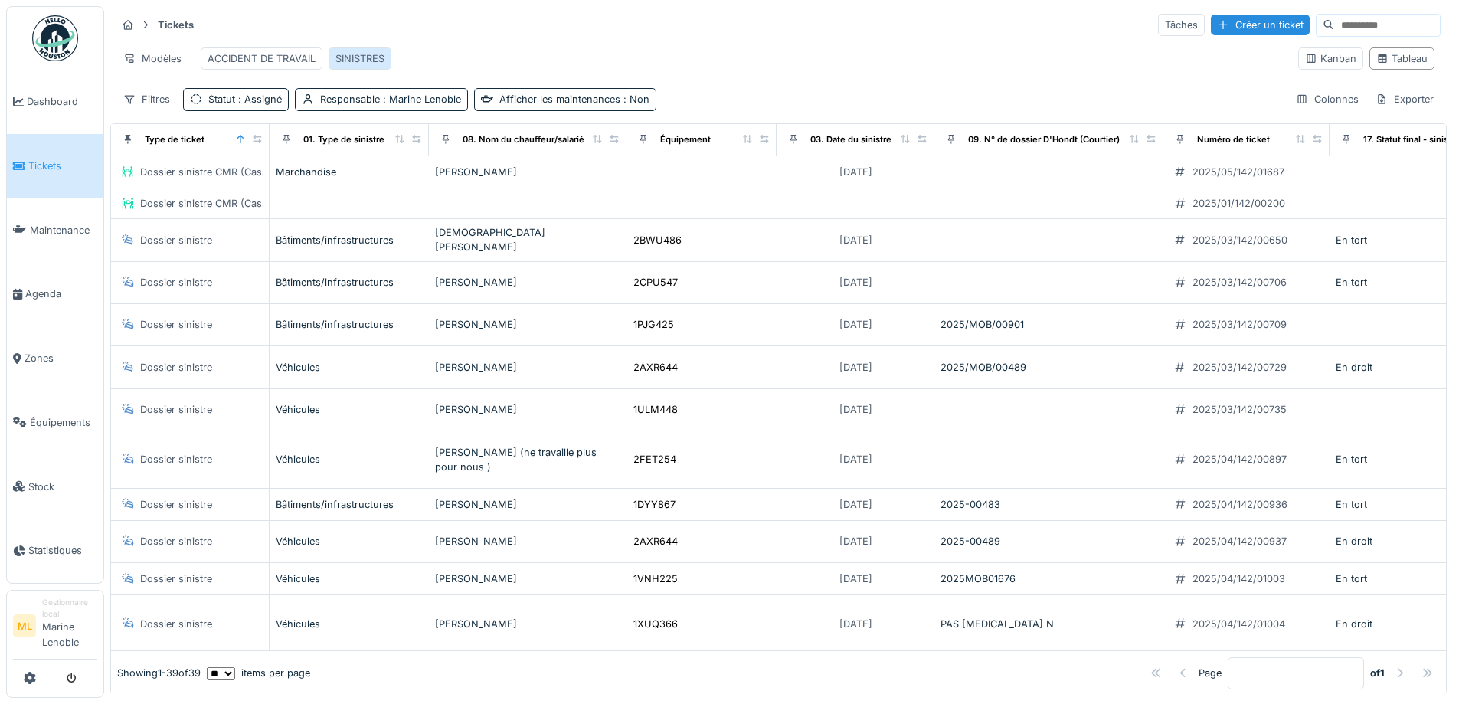
click at [362, 54] on div "SINISTRES" at bounding box center [360, 58] width 49 height 15
click at [1386, 110] on div "Exporter" at bounding box center [1405, 99] width 72 height 22
click at [1401, 141] on div "Export Excel" at bounding box center [1393, 145] width 86 height 23
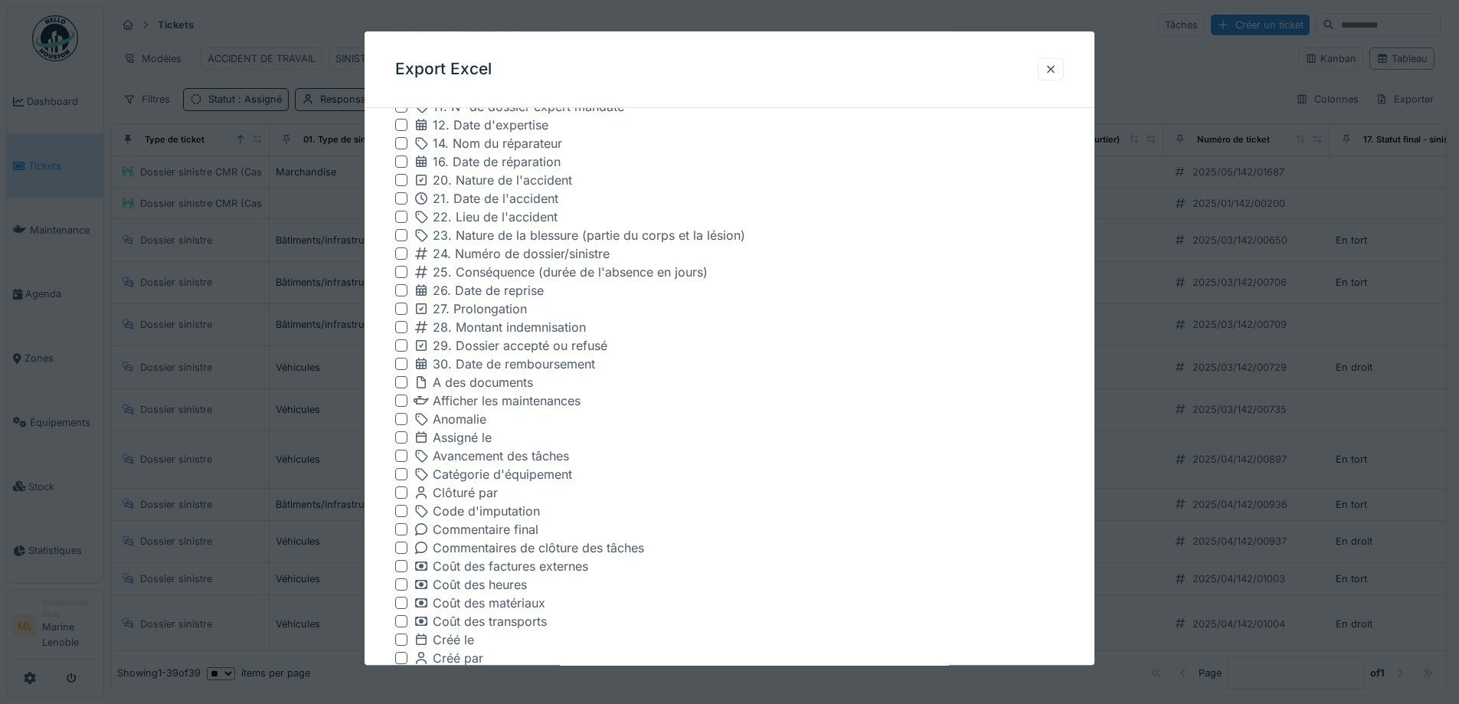
scroll to position [1122, 0]
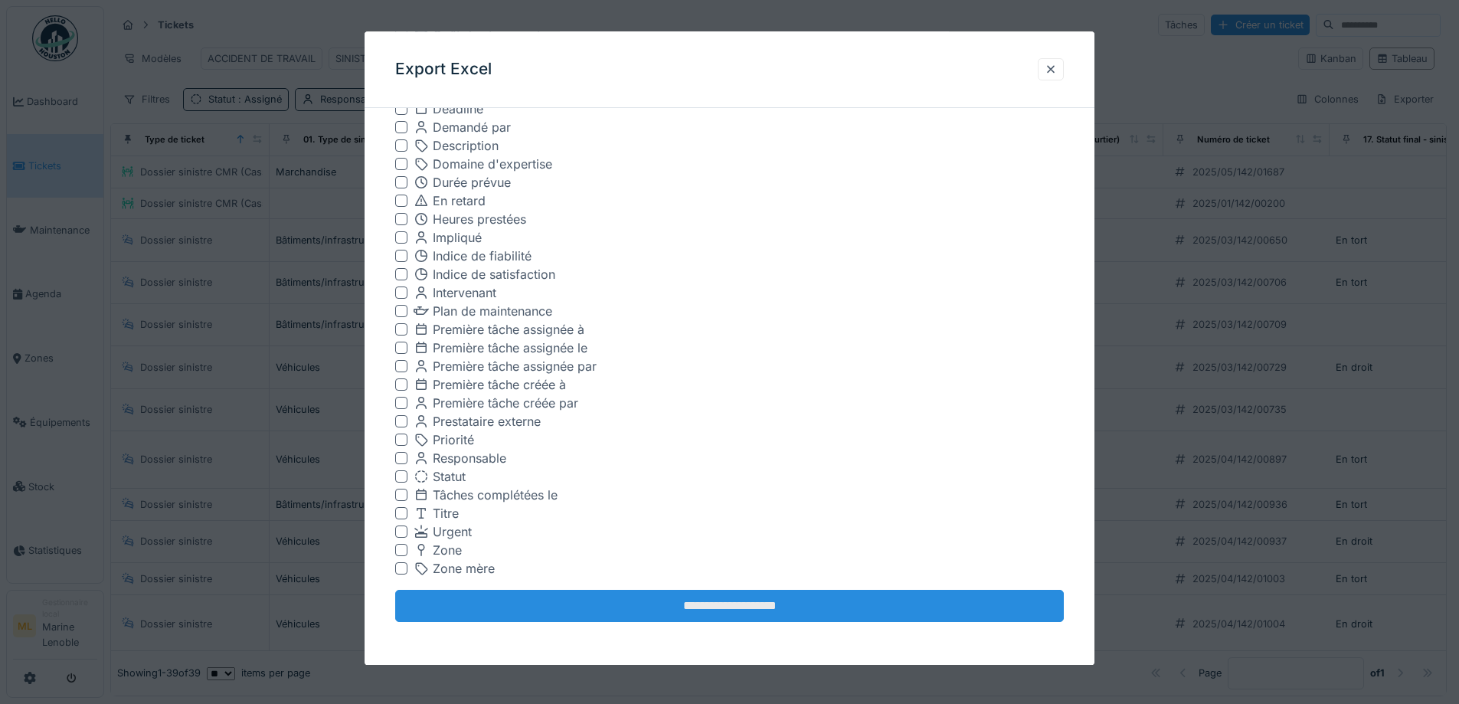
click at [765, 600] on input "**********" at bounding box center [729, 607] width 669 height 32
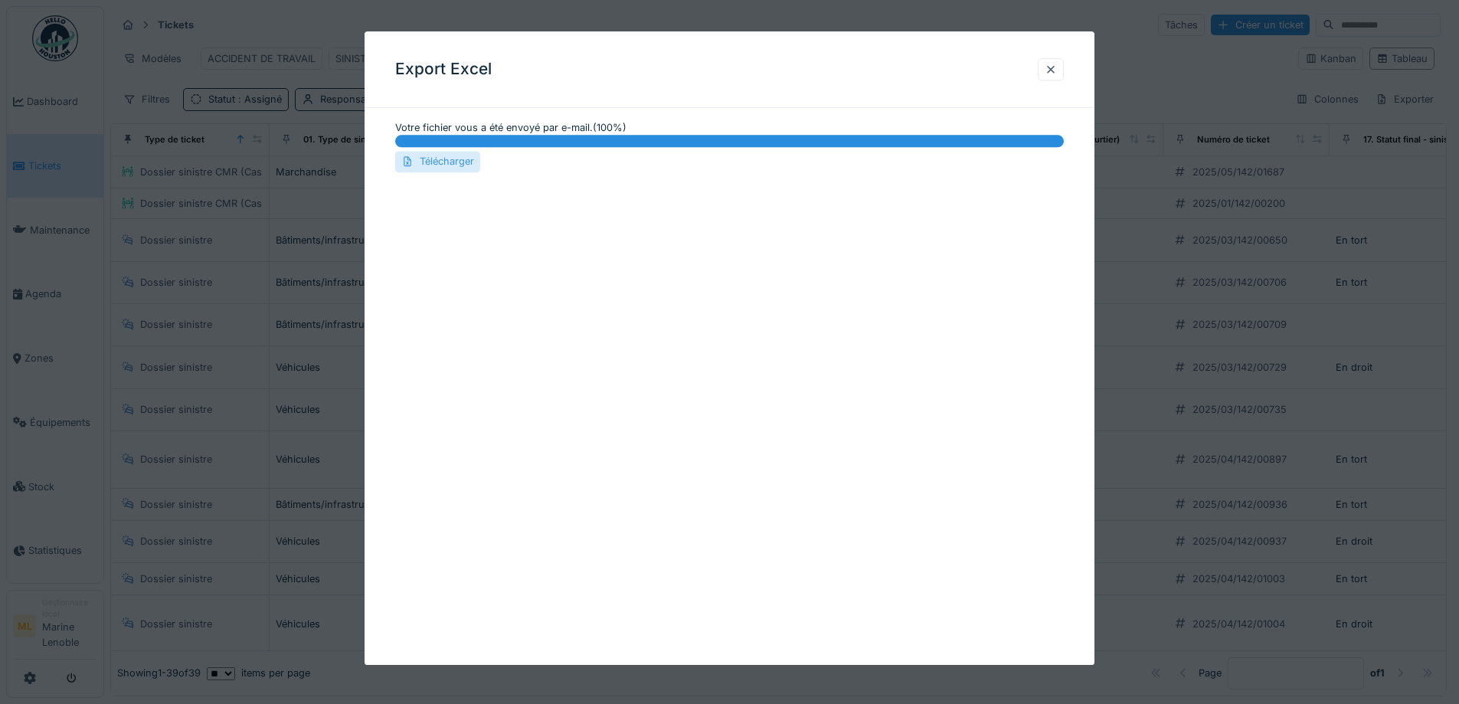
click at [449, 157] on div "Télécharger" at bounding box center [437, 162] width 85 height 21
click at [1055, 68] on div at bounding box center [1051, 69] width 12 height 15
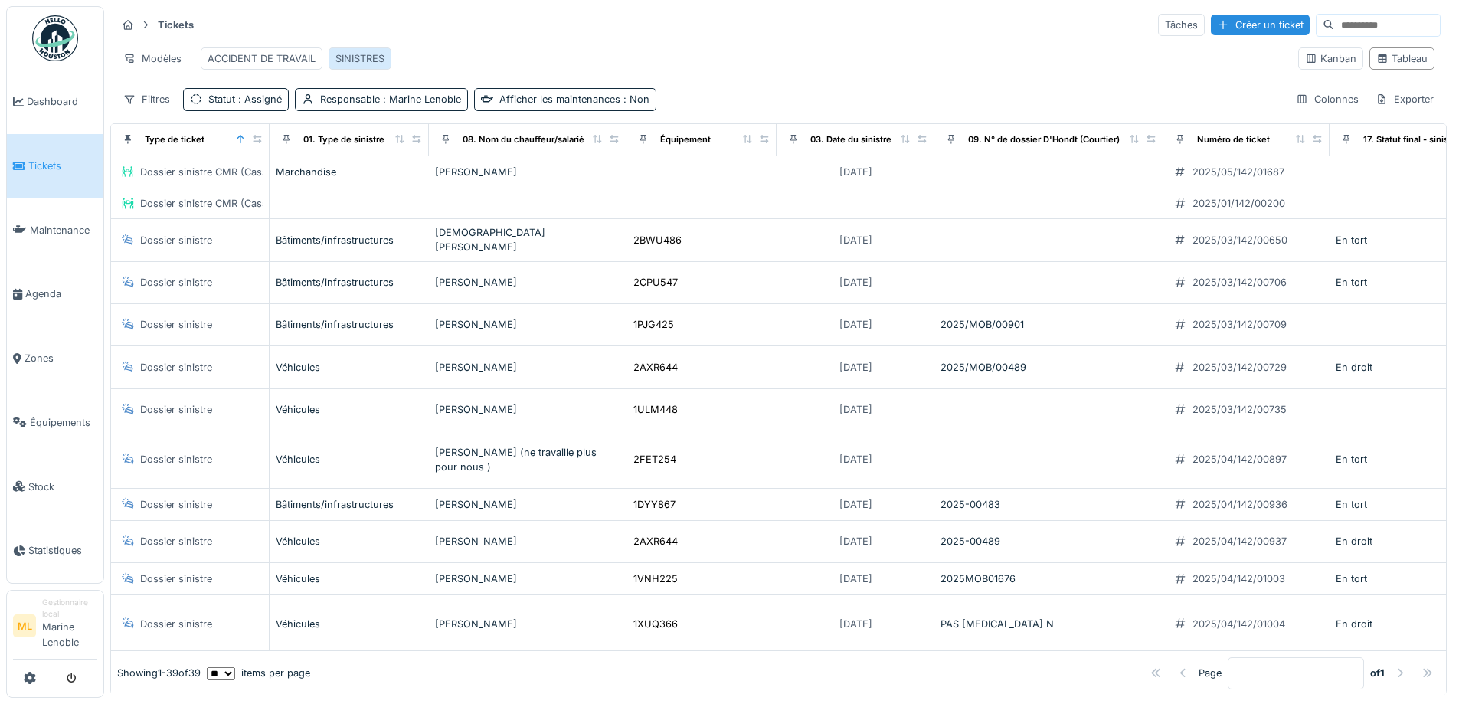
click at [365, 56] on div "SINISTRES" at bounding box center [360, 58] width 49 height 15
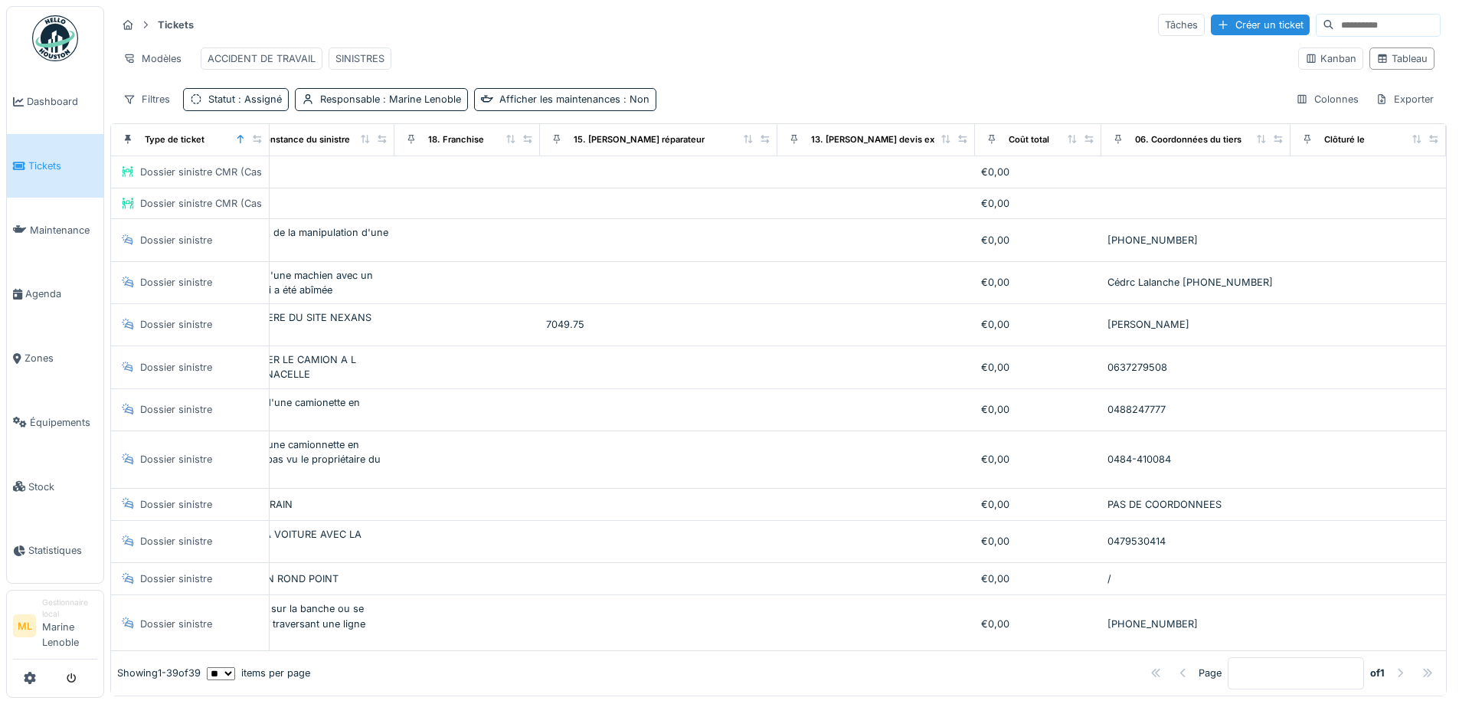
scroll to position [0, 1393]
click at [1312, 110] on div "Colonnes" at bounding box center [1327, 99] width 77 height 22
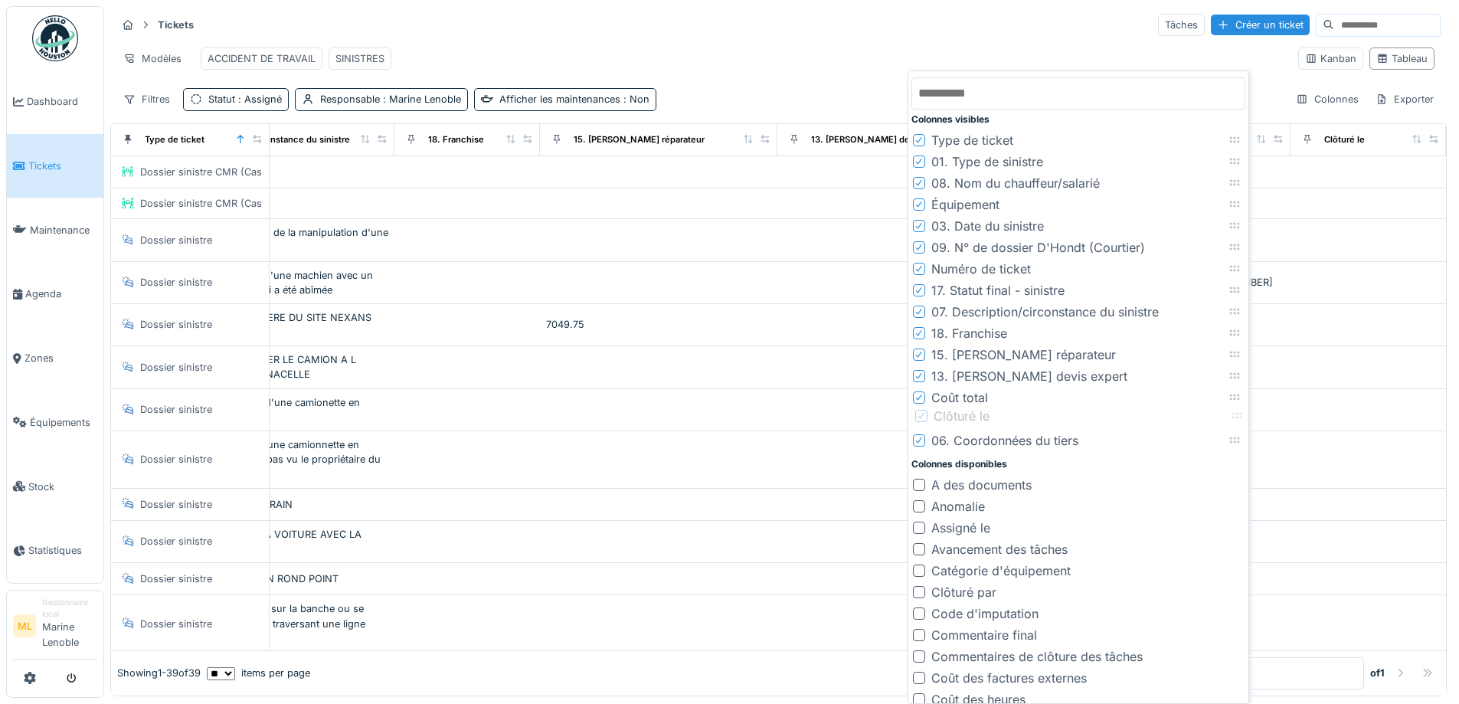
drag, startPoint x: 1237, startPoint y: 444, endPoint x: 1239, endPoint y: 419, distance: 24.6
click at [1239, 419] on icon at bounding box center [1237, 416] width 12 height 10
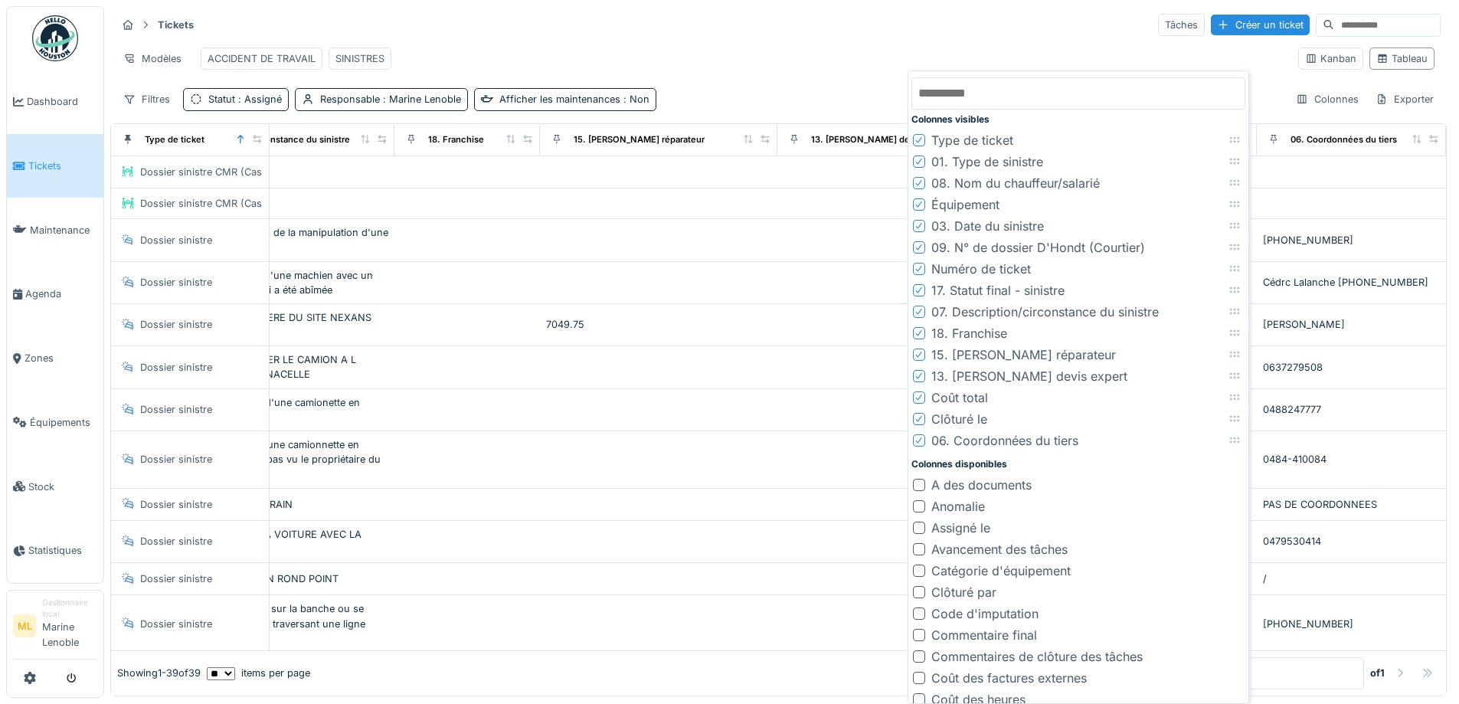
click at [825, 47] on div "Modèles ACCIDENT DE TRAVAIL SINISTRES" at bounding box center [701, 58] width 1170 height 34
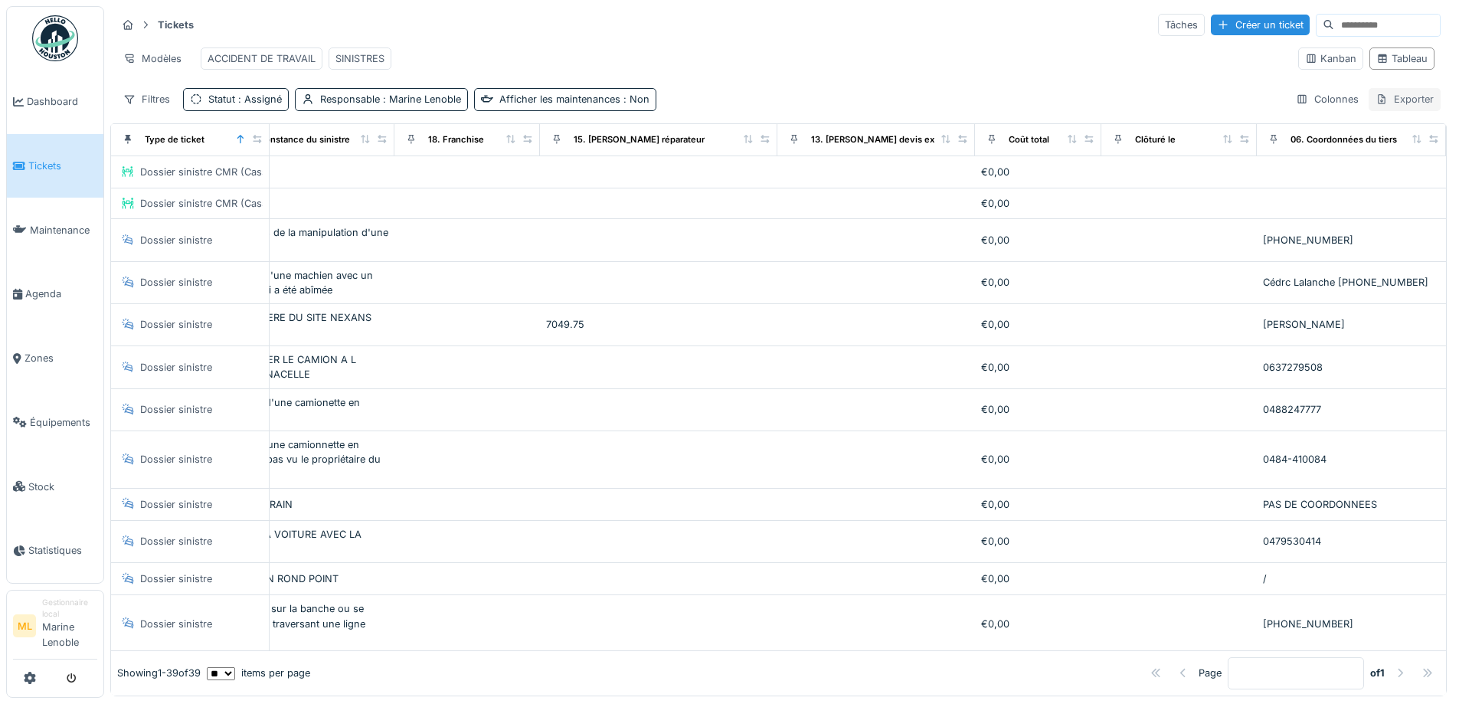
click at [1390, 110] on div "Exporter" at bounding box center [1405, 99] width 72 height 22
drag, startPoint x: 1393, startPoint y: 144, endPoint x: 1265, endPoint y: 204, distance: 141.9
click at [1393, 143] on div "Export Excel" at bounding box center [1393, 145] width 86 height 23
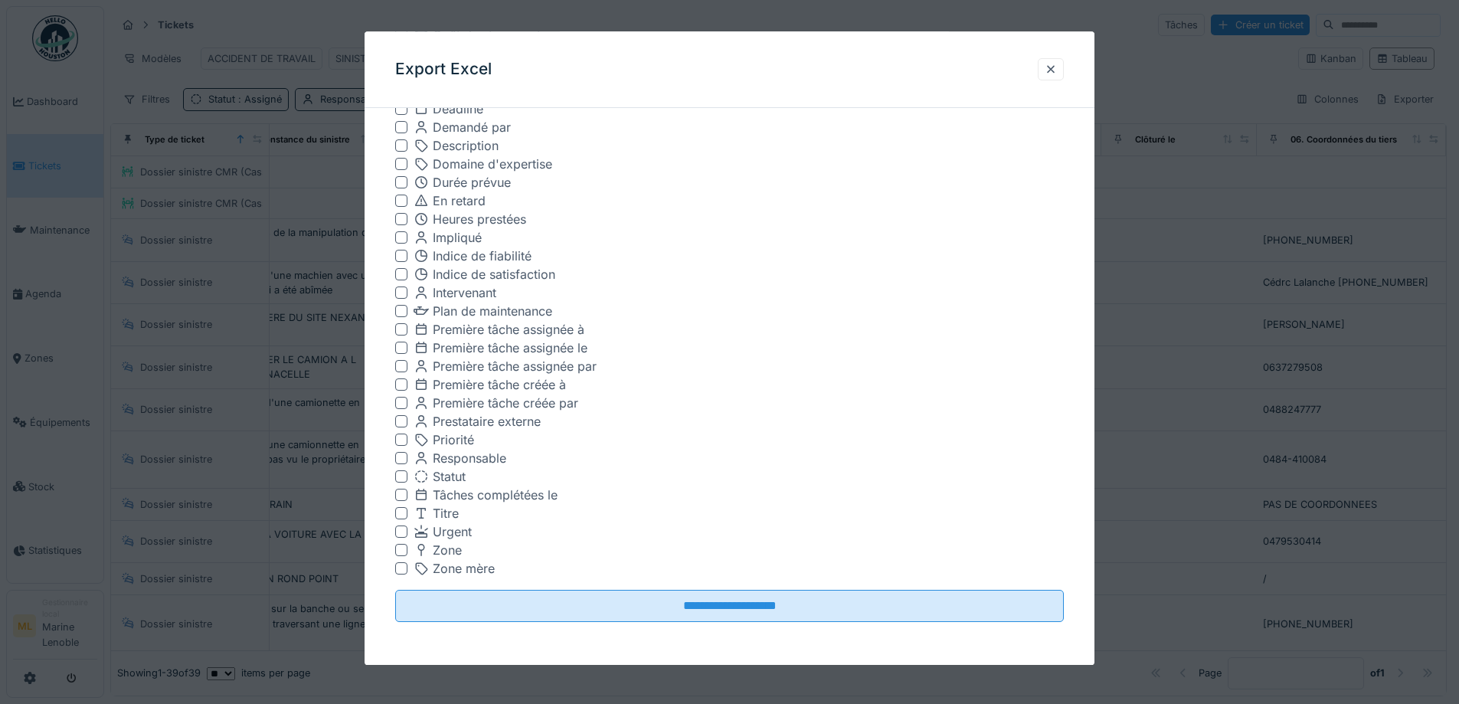
scroll to position [10, 0]
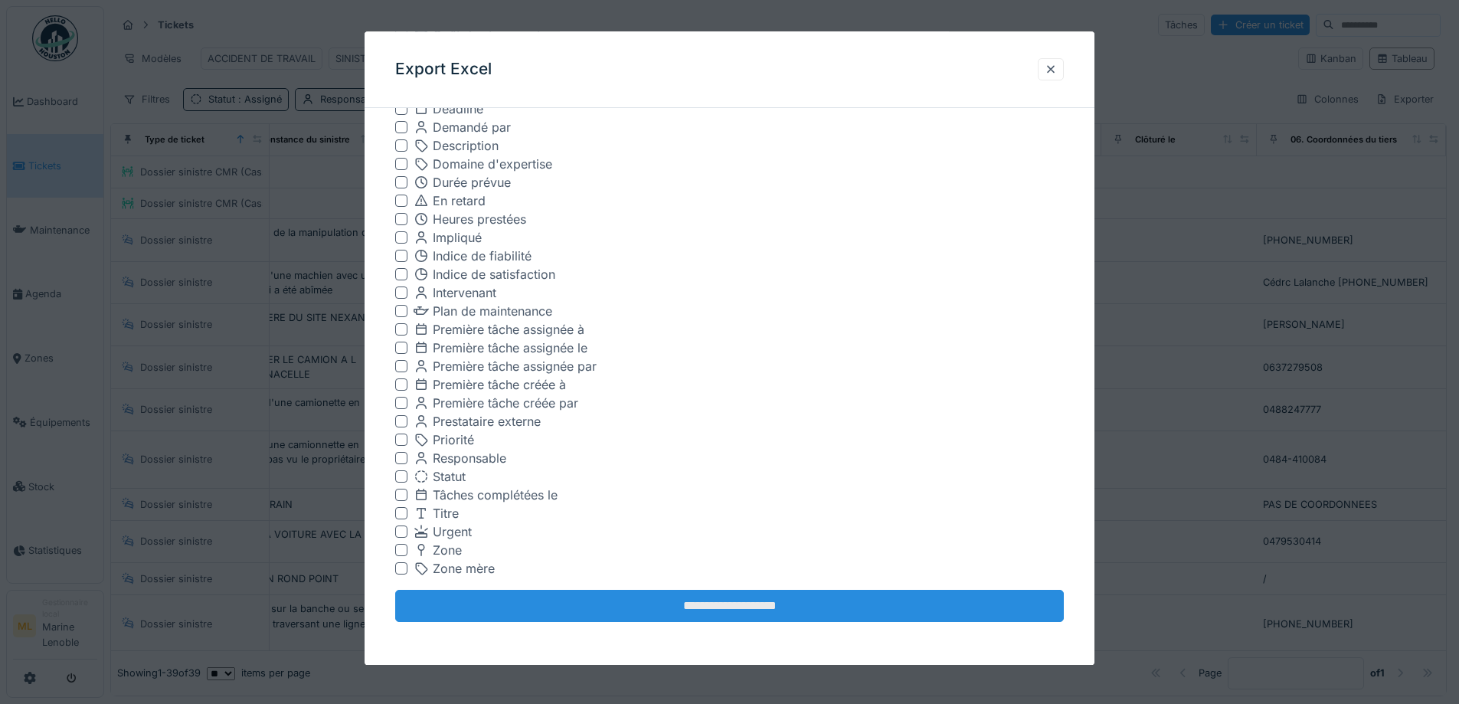
click at [784, 609] on input "**********" at bounding box center [729, 607] width 669 height 32
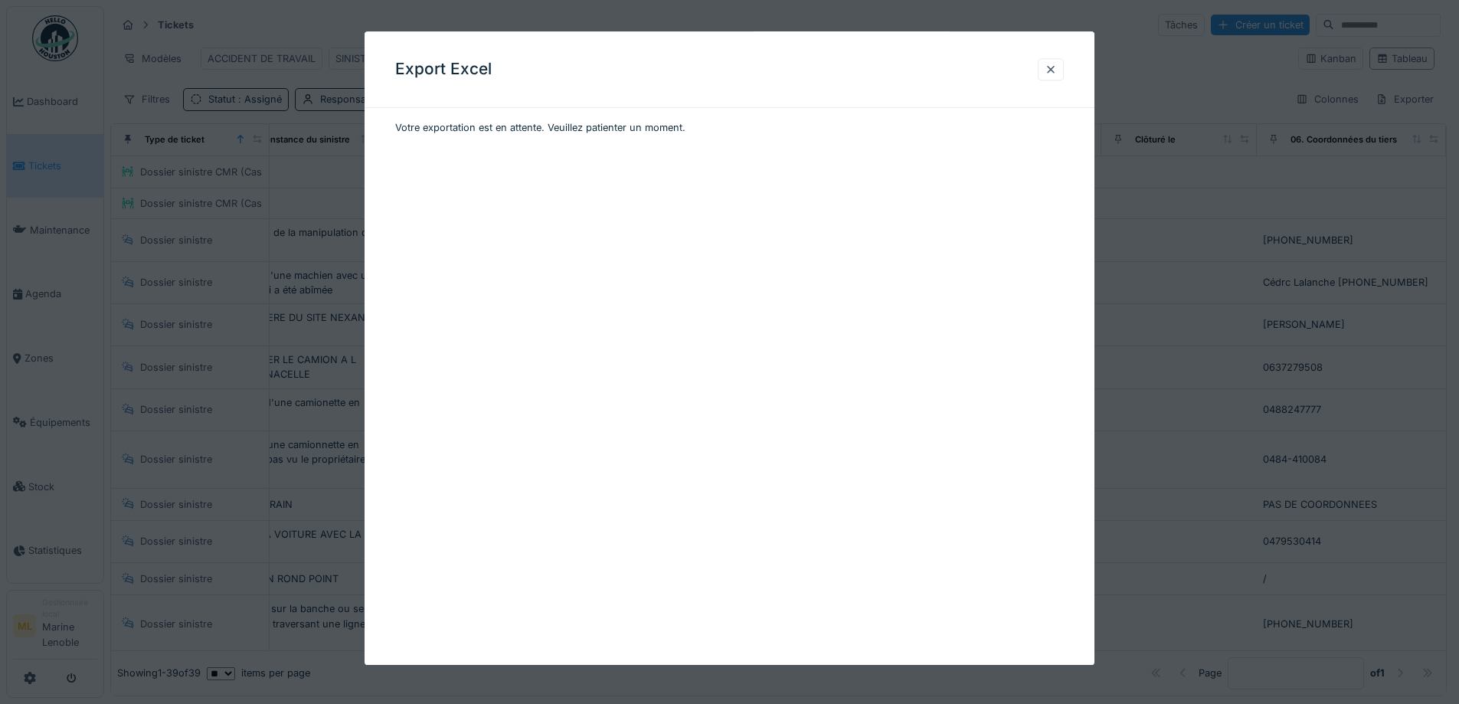
scroll to position [0, 0]
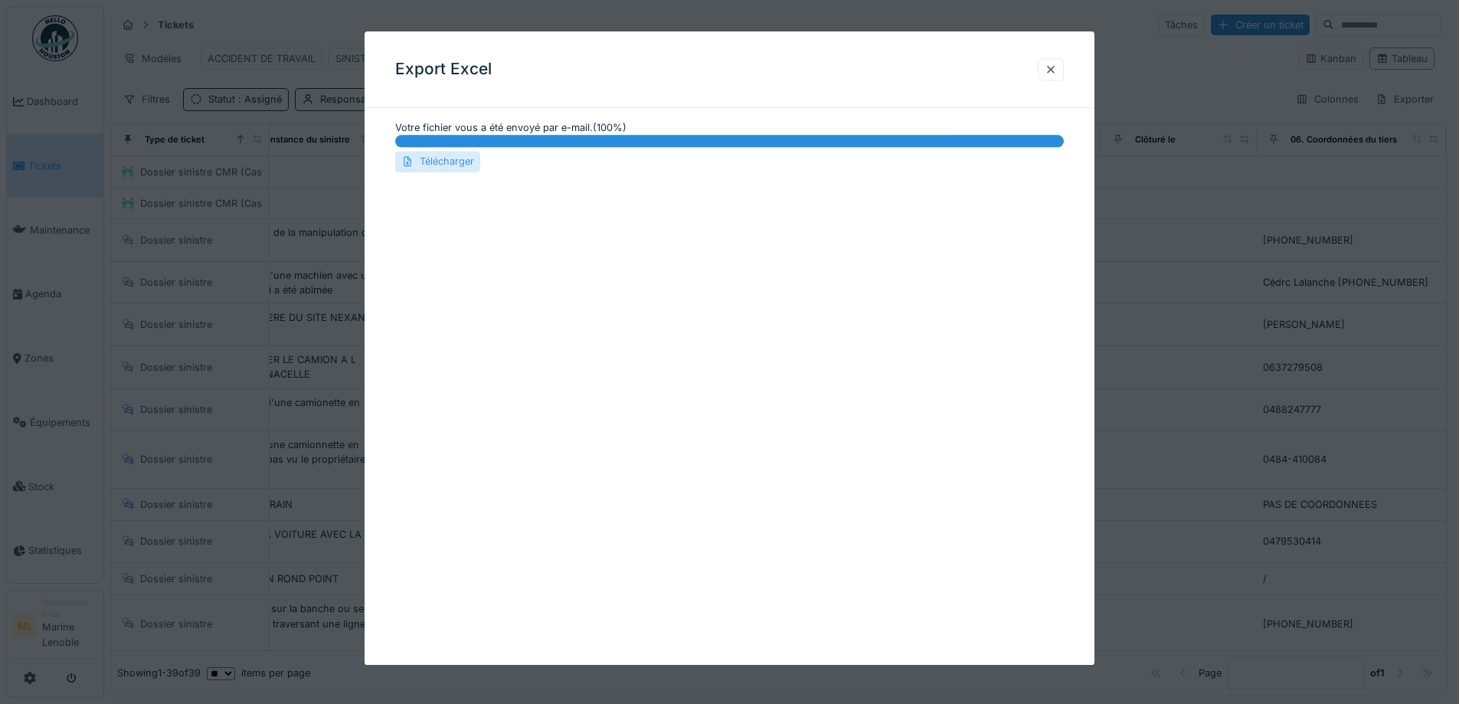
click at [461, 162] on div "Télécharger" at bounding box center [437, 162] width 85 height 21
click at [1057, 71] on div at bounding box center [1051, 69] width 12 height 15
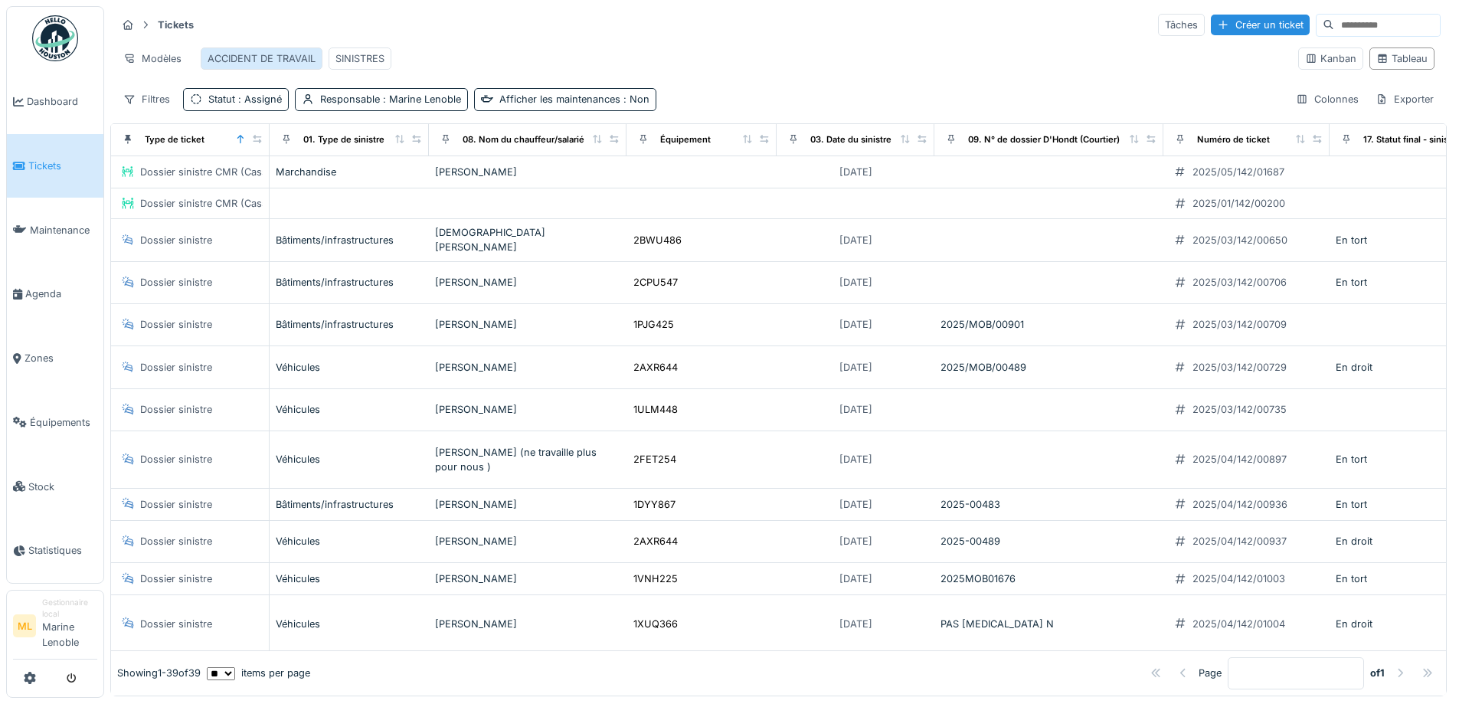
click at [271, 47] on div "ACCIDENT DE TRAVAIL" at bounding box center [262, 58] width 122 height 22
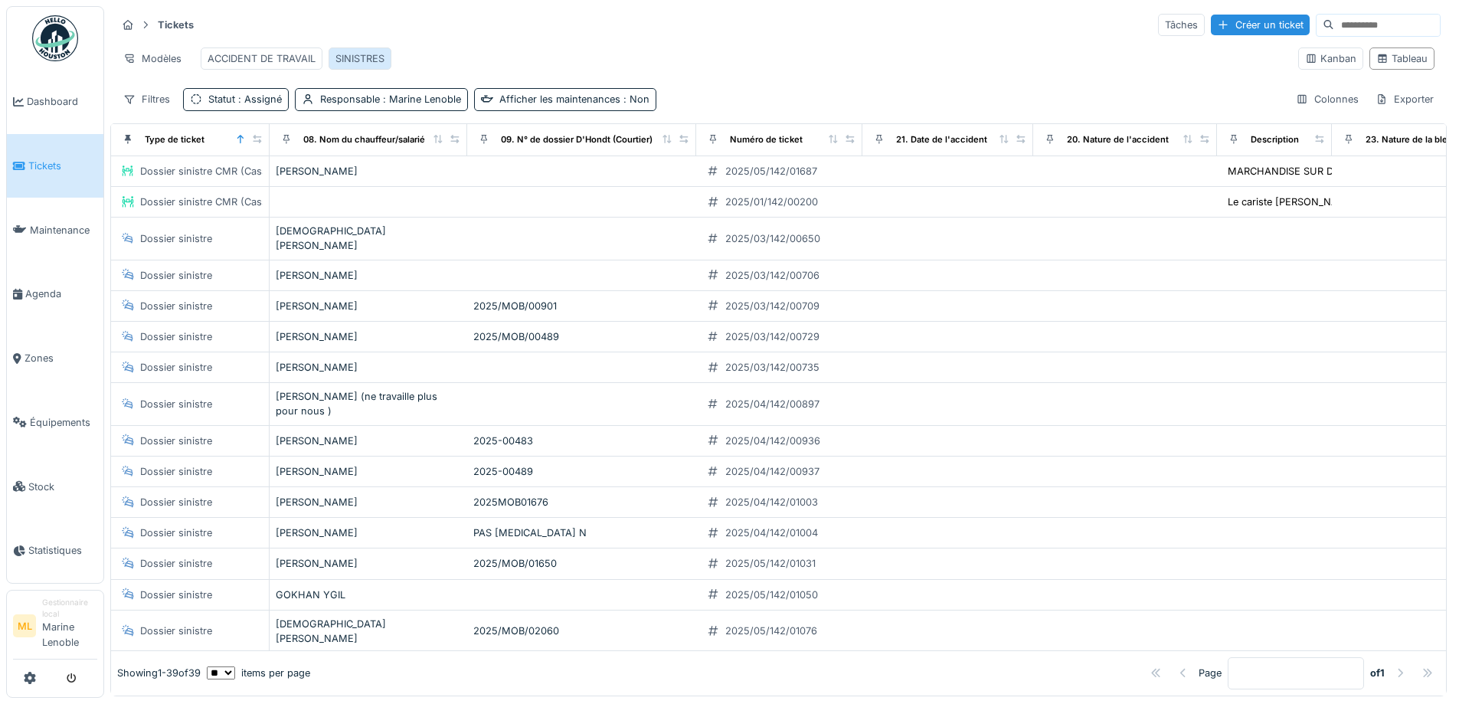
click at [347, 51] on div "SINISTRES" at bounding box center [360, 58] width 49 height 15
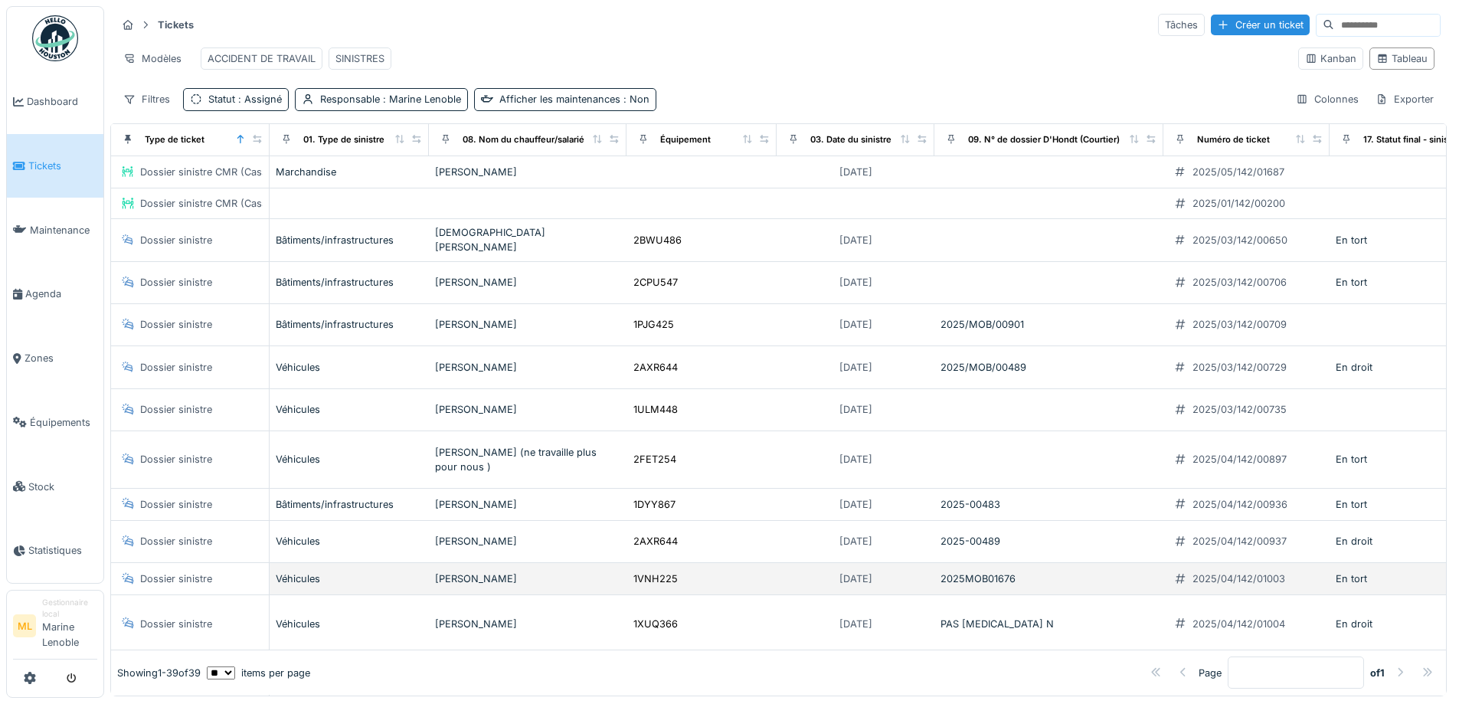
scroll to position [10, 0]
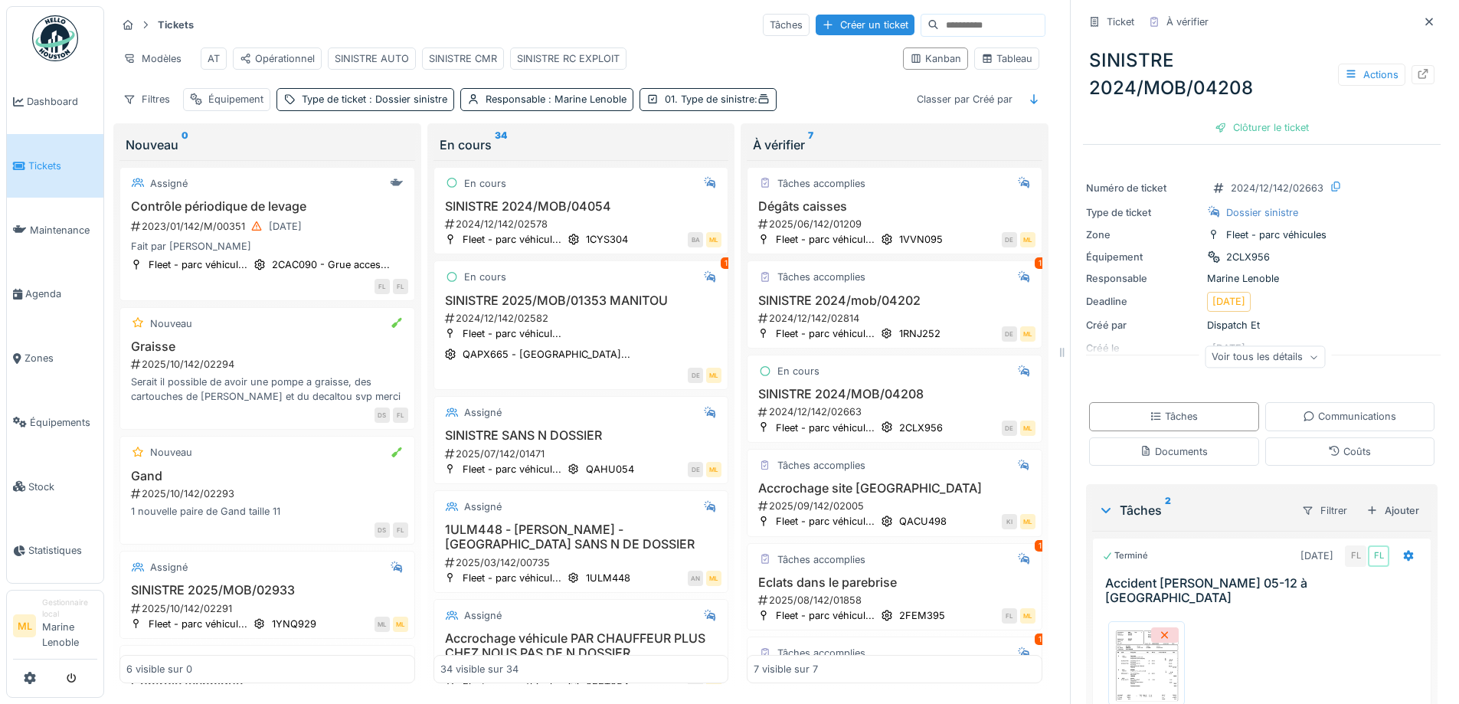
scroll to position [207, 0]
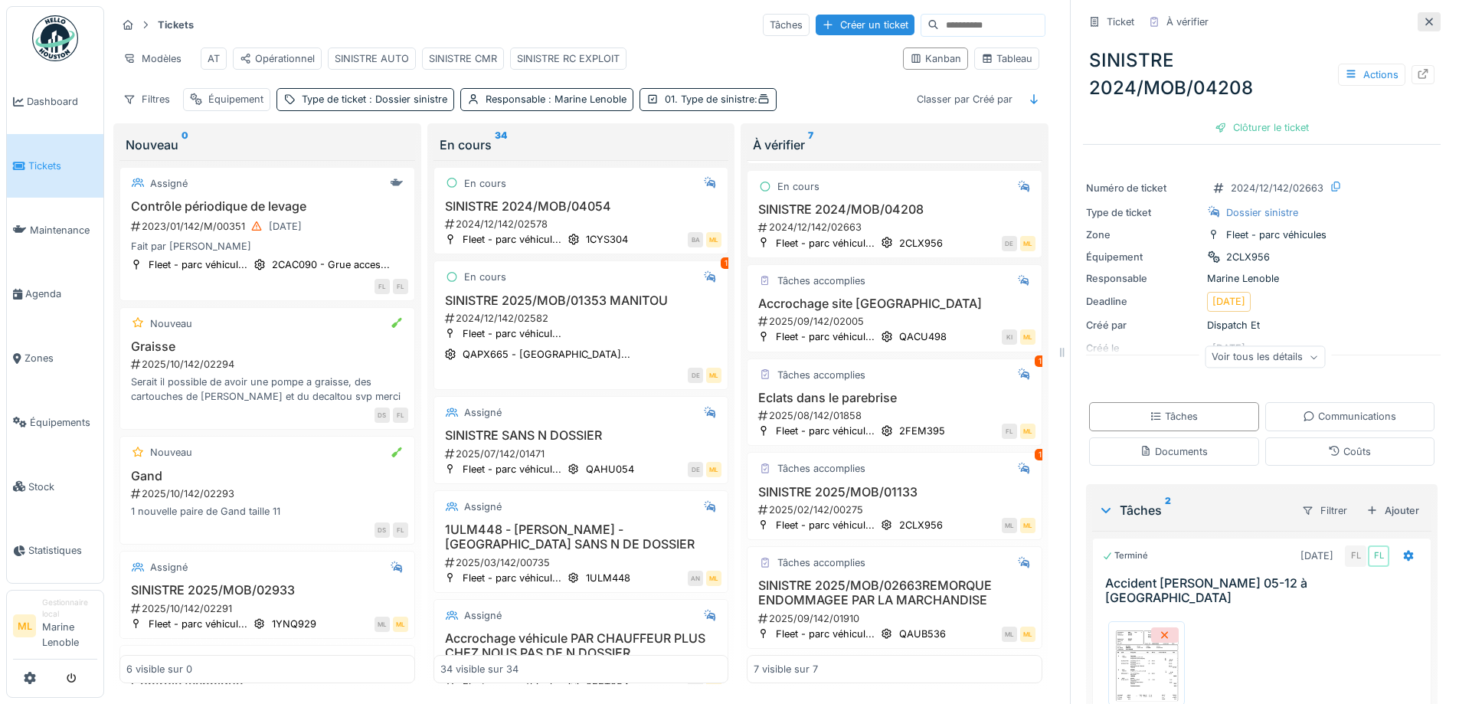
click at [1423, 21] on icon at bounding box center [1429, 22] width 12 height 10
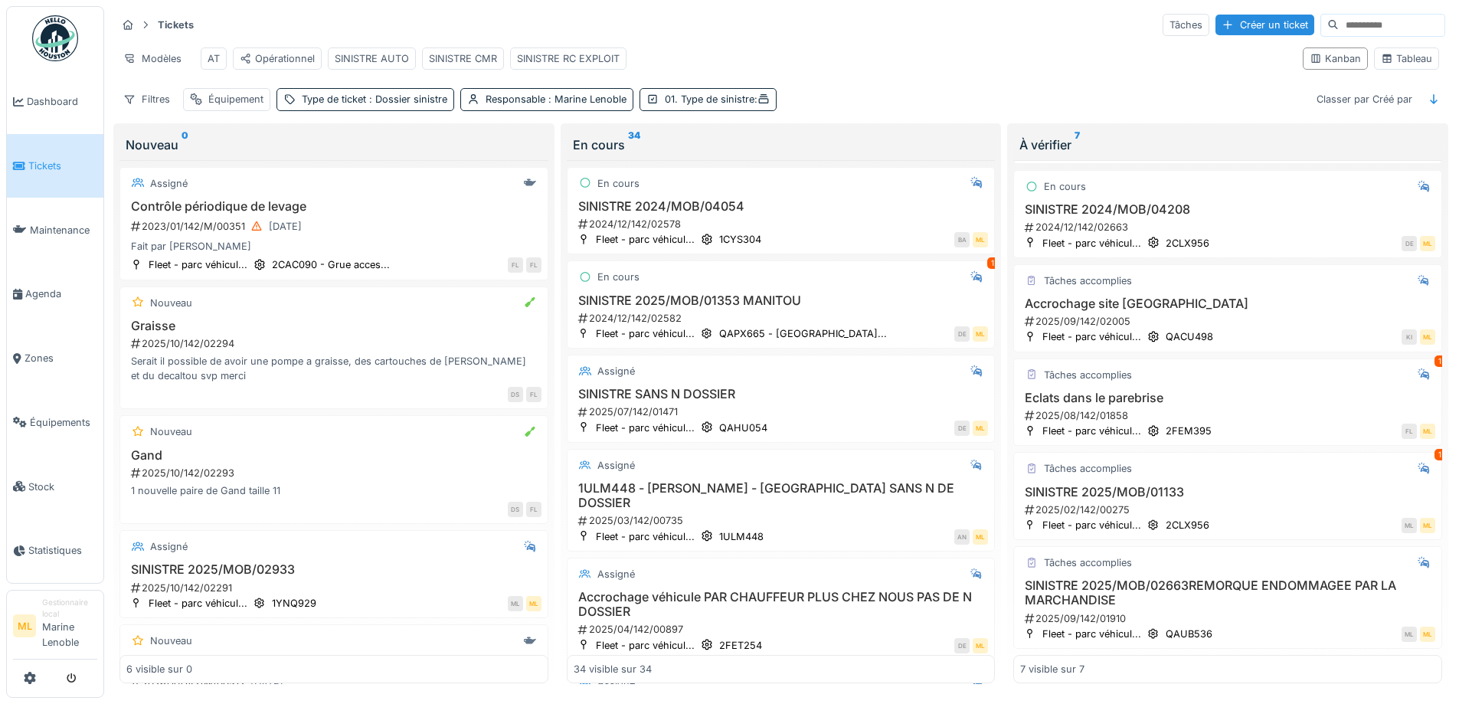
click at [54, 167] on span "Tickets" at bounding box center [62, 166] width 69 height 15
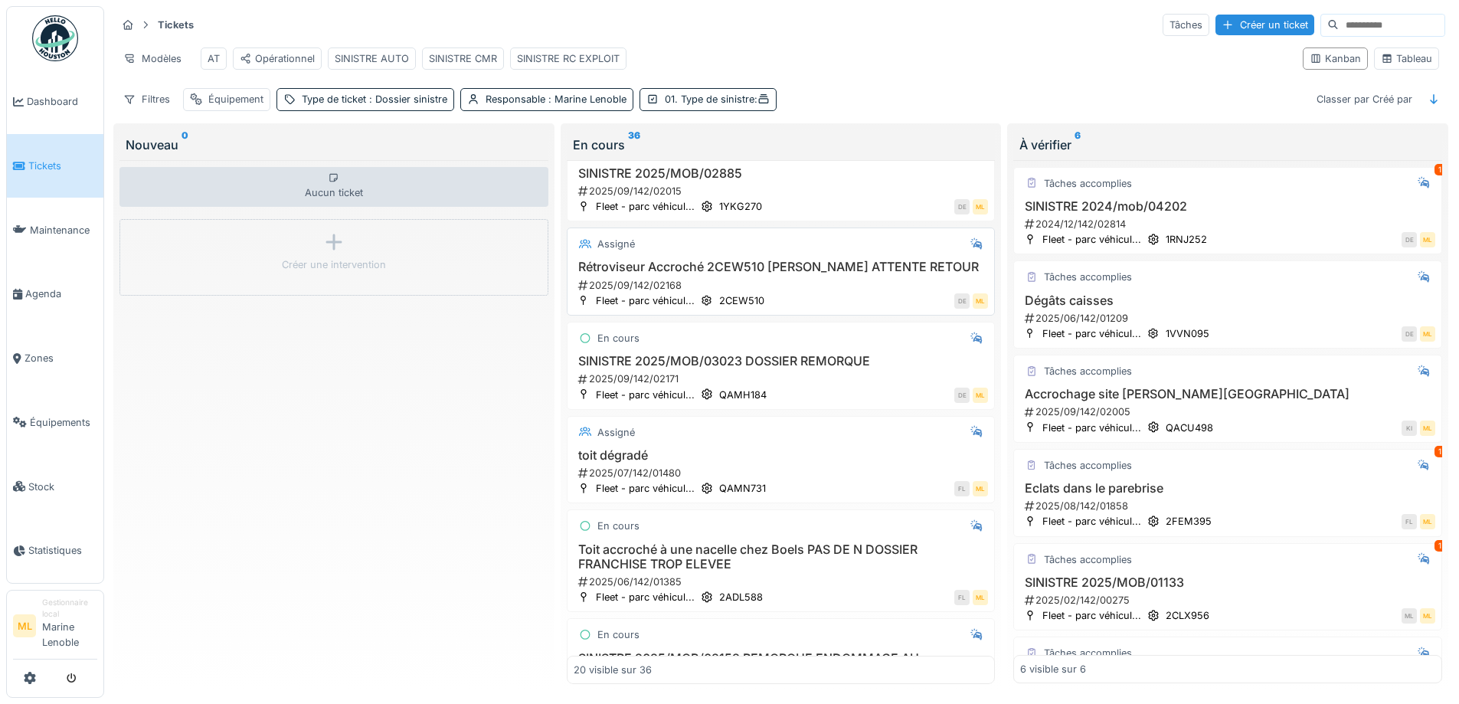
scroll to position [1496, 0]
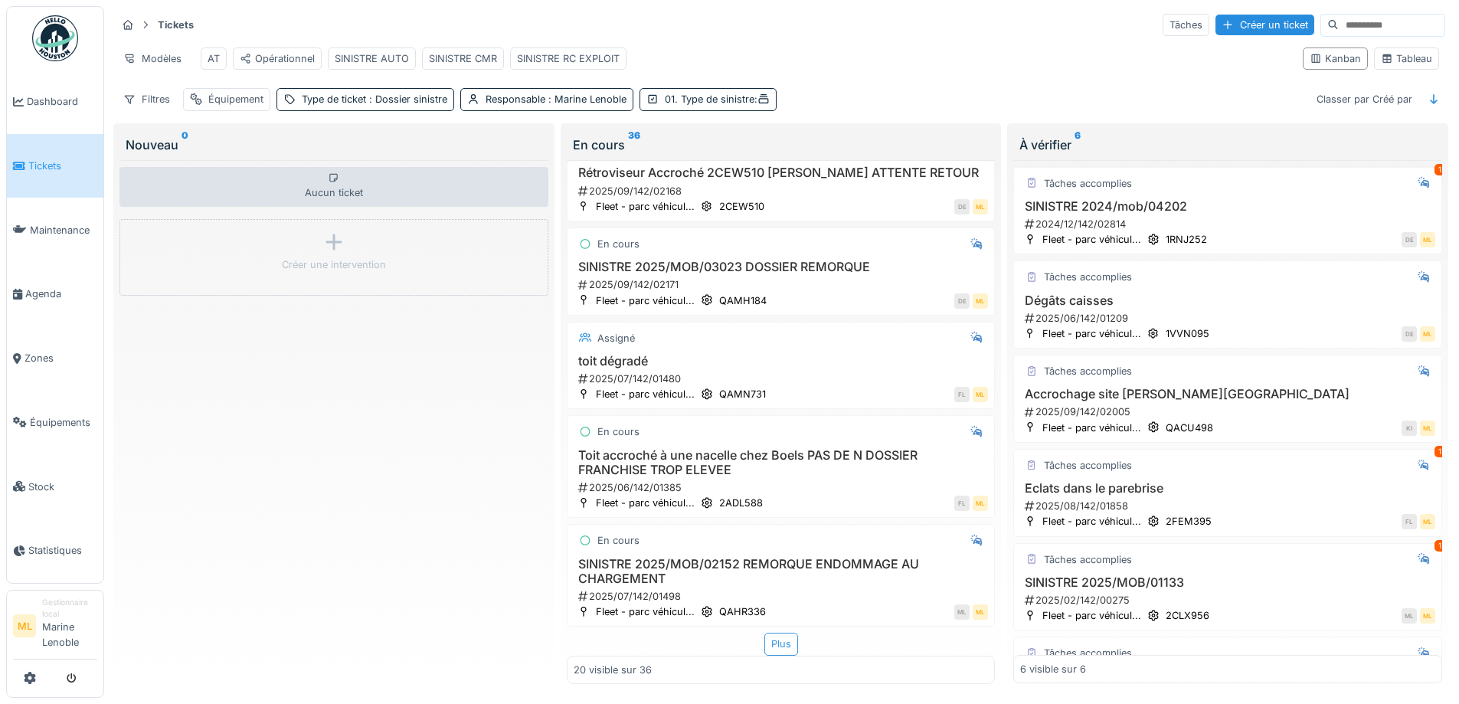
click at [775, 634] on div "Plus" at bounding box center [782, 644] width 34 height 22
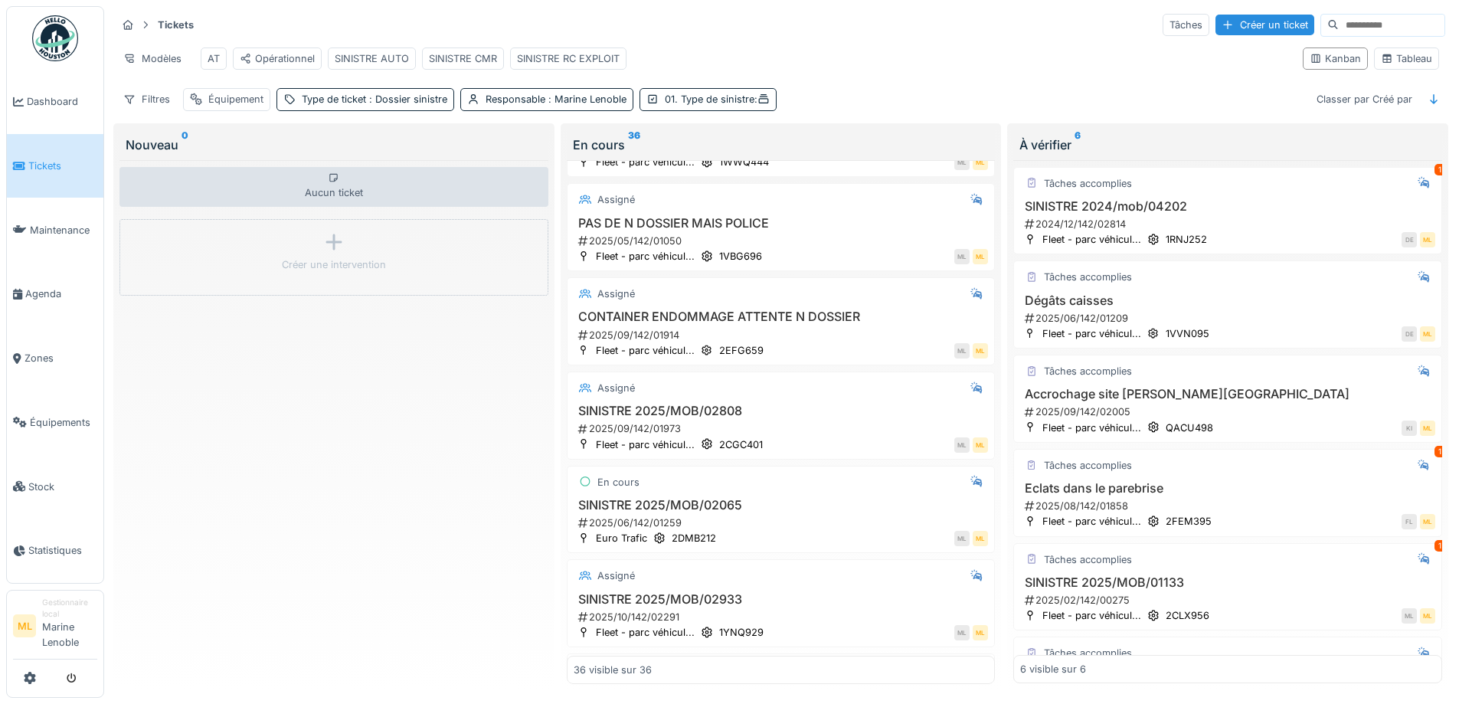
scroll to position [3007, 0]
drag, startPoint x: 681, startPoint y: 417, endPoint x: 673, endPoint y: 421, distance: 9.3
click at [673, 424] on div "2025/10/142/02291" at bounding box center [783, 431] width 412 height 15
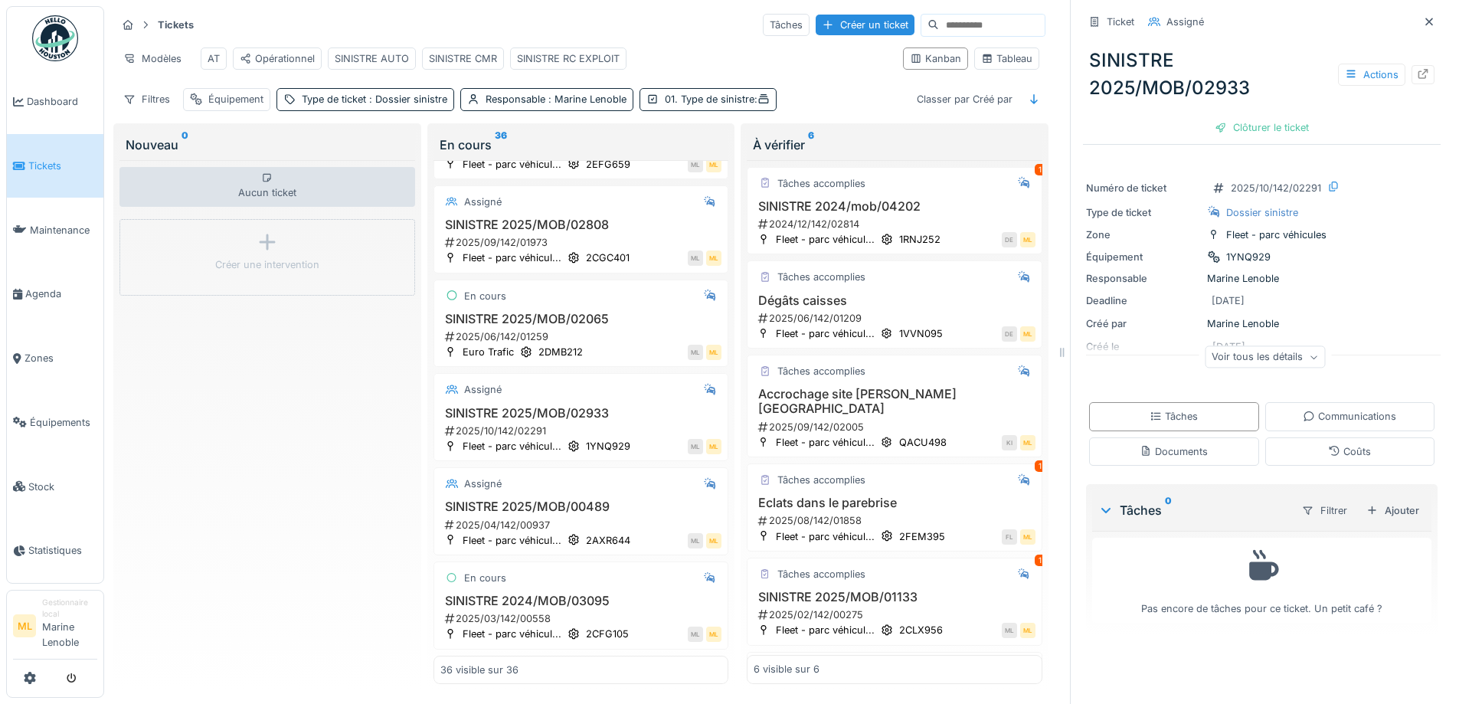
drag, startPoint x: 670, startPoint y: 421, endPoint x: 1377, endPoint y: 231, distance: 731.4
click at [1377, 232] on div "Zone Fleet - parc véhicules" at bounding box center [1262, 235] width 352 height 16
drag, startPoint x: 1305, startPoint y: 190, endPoint x: 1243, endPoint y: 192, distance: 62.8
click at [1243, 192] on div "2025/10/142/02291" at bounding box center [1276, 188] width 90 height 15
drag, startPoint x: 1221, startPoint y: 188, endPoint x: 1269, endPoint y: 183, distance: 48.5
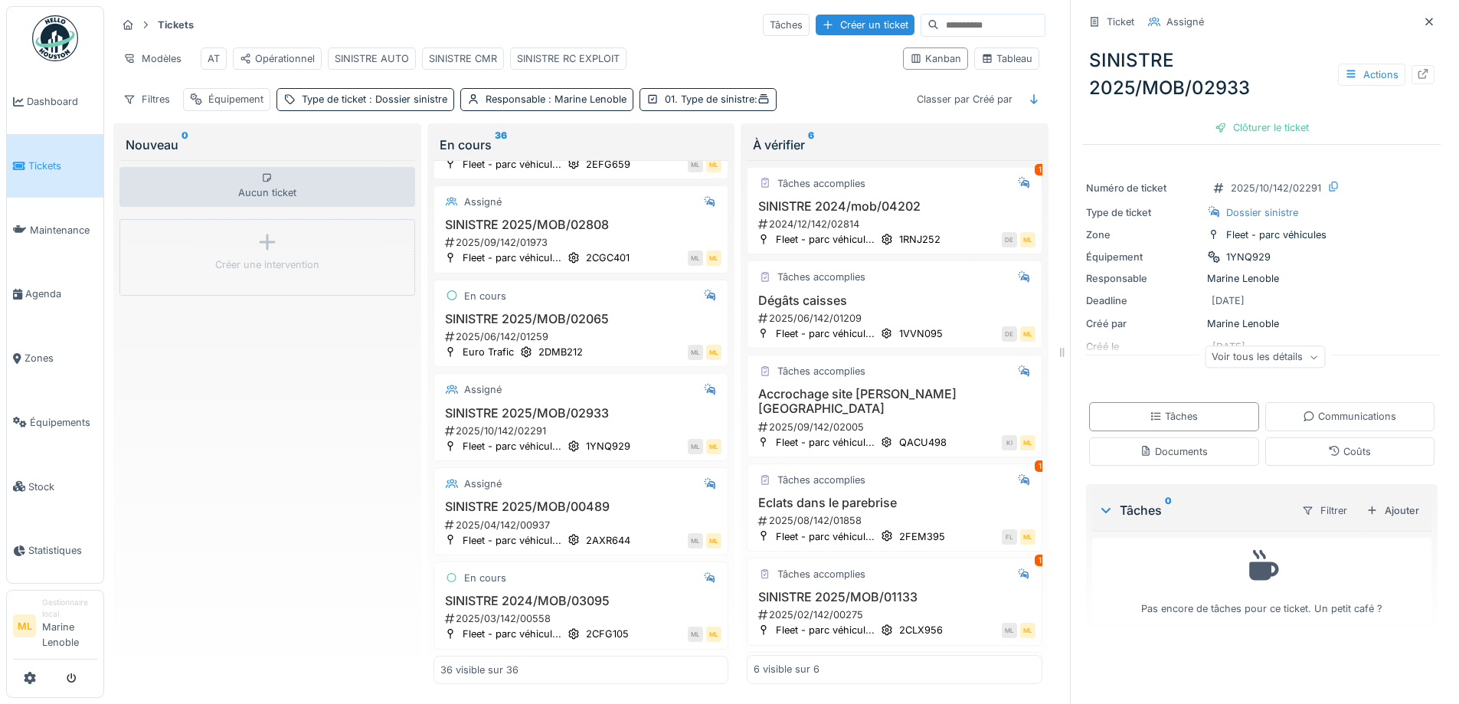
click at [1269, 183] on div "2025/10/142/02291" at bounding box center [1276, 188] width 90 height 15
click at [1270, 184] on div "2025/10/142/02291" at bounding box center [1276, 188] width 90 height 15
click at [1270, 185] on div "2025/10/142/02291" at bounding box center [1276, 188] width 90 height 15
drag, startPoint x: 1310, startPoint y: 186, endPoint x: 1327, endPoint y: 183, distance: 17.1
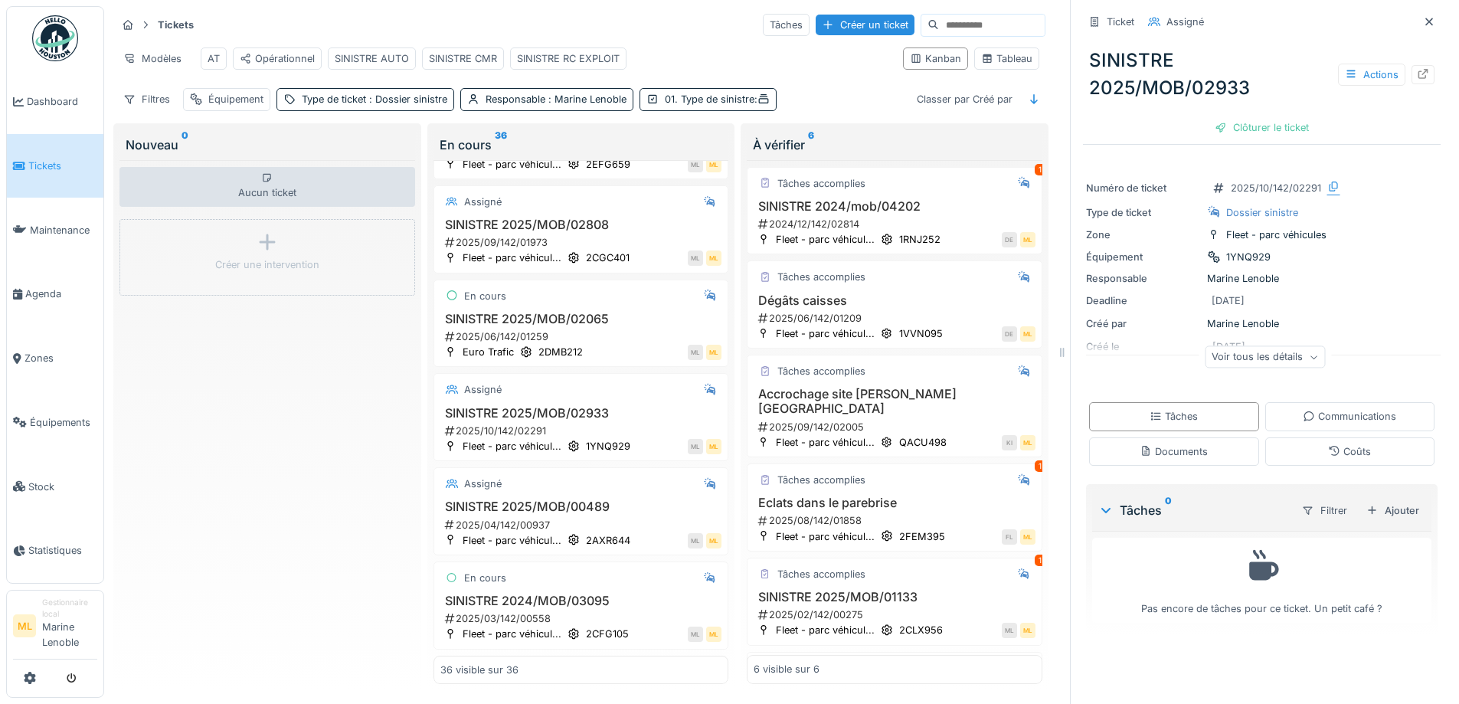
click at [1272, 184] on div "2025/10/142/02291" at bounding box center [1267, 187] width 120 height 19
drag, startPoint x: 1318, startPoint y: 186, endPoint x: 1311, endPoint y: 203, distance: 18.2
click at [1360, 218] on div "Numéro de ticket 2025/10/142/02291 Type de ticket Dossier sinistre Zone Fleet -…" at bounding box center [1262, 276] width 358 height 214
click at [1285, 184] on div "2025/10/142/02291" at bounding box center [1276, 188] width 90 height 15
drag, startPoint x: 1221, startPoint y: 185, endPoint x: 1329, endPoint y: 185, distance: 108.0
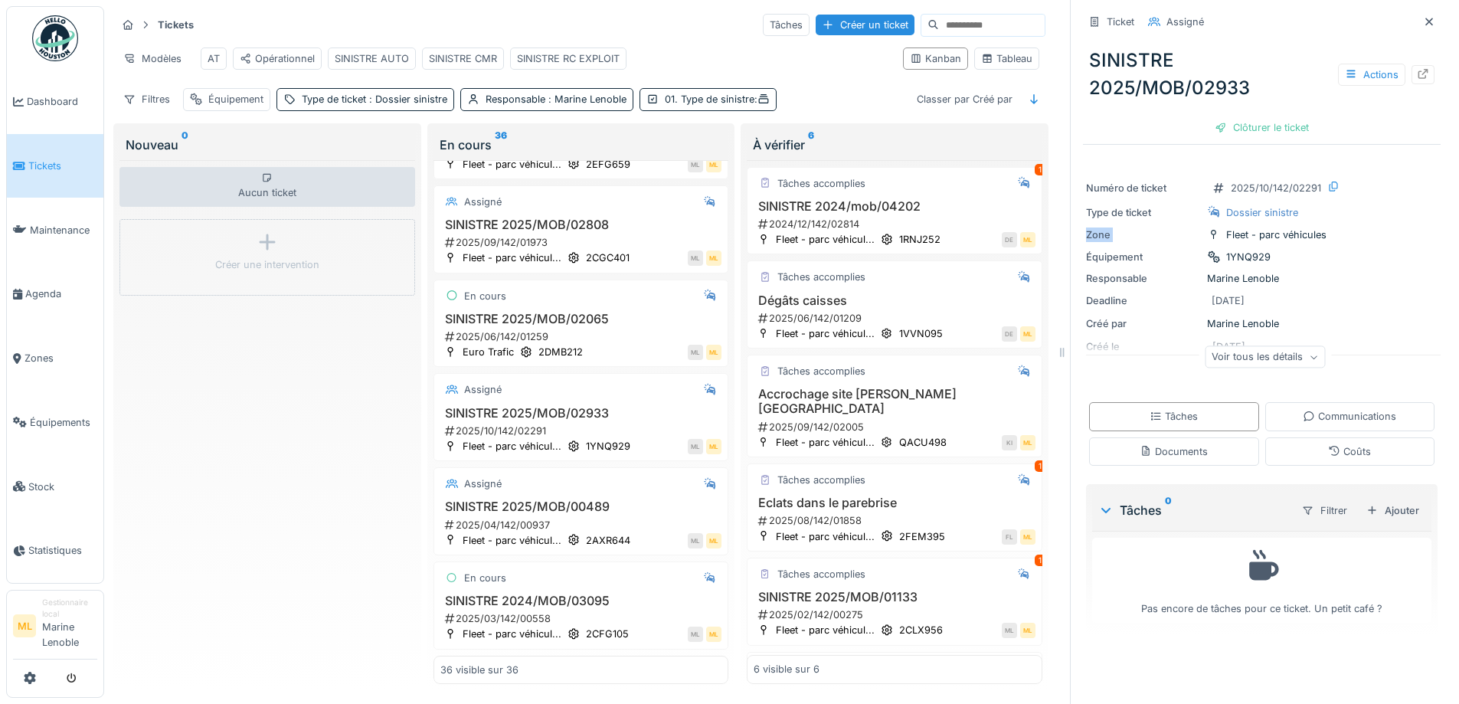
click at [1329, 185] on div "Numéro de ticket 2025/10/142/02291" at bounding box center [1262, 187] width 352 height 19
drag, startPoint x: 549, startPoint y: 417, endPoint x: 539, endPoint y: 421, distance: 10.7
click at [539, 424] on div "2025/10/142/02291" at bounding box center [583, 431] width 279 height 15
copy div "2025/10/142/02291"
drag, startPoint x: 1405, startPoint y: 19, endPoint x: 1243, endPoint y: 58, distance: 166.3
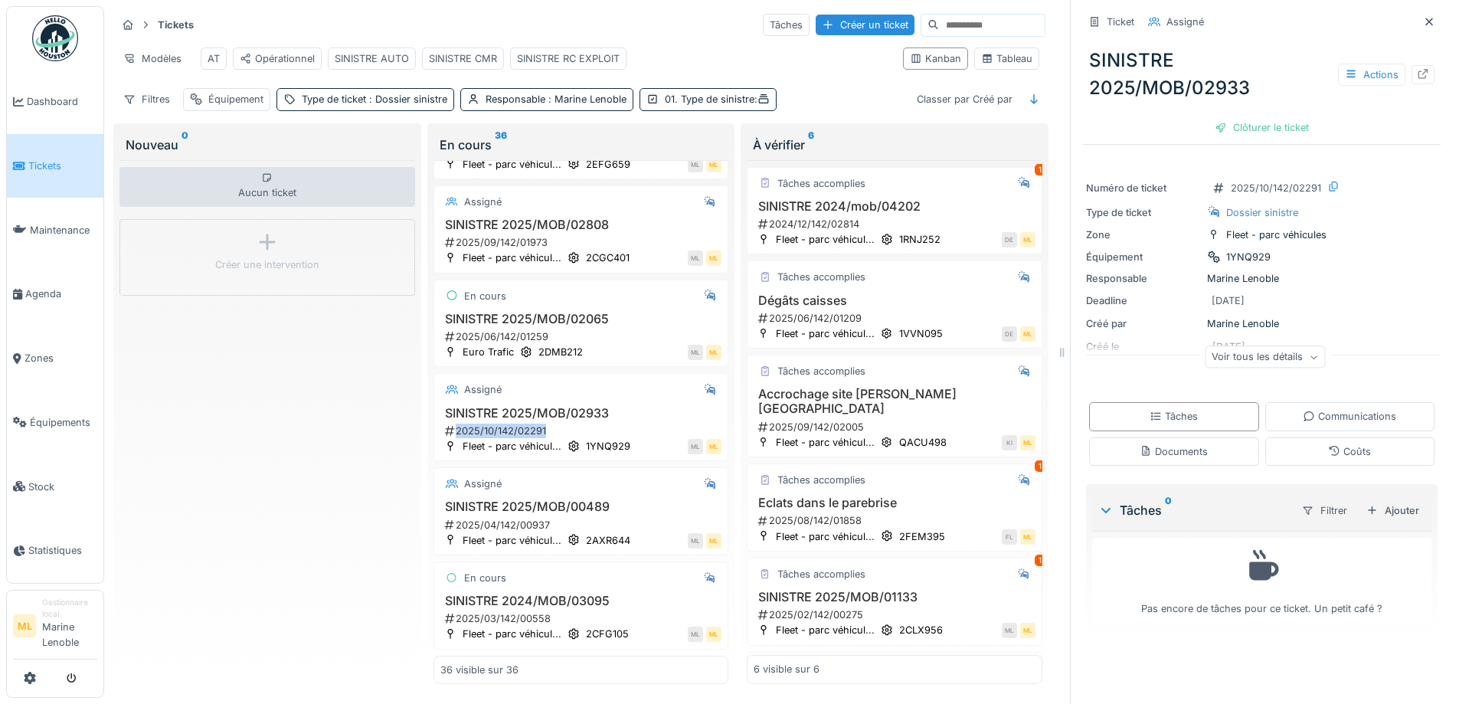
click at [1423, 19] on icon at bounding box center [1429, 22] width 12 height 10
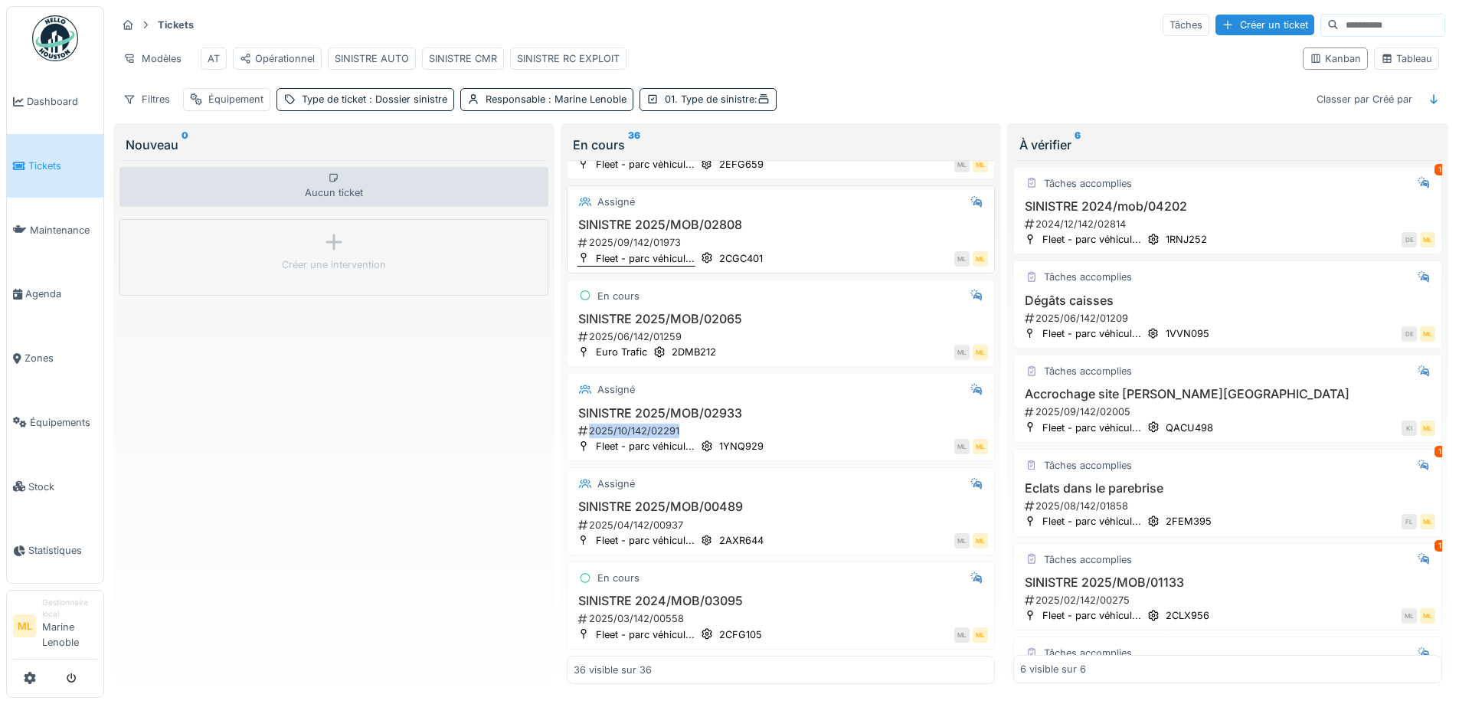
scroll to position [3007, 0]
click at [156, 58] on div "Modèles" at bounding box center [152, 58] width 72 height 22
click at [321, 26] on div "Tickets Tâches Créer un ticket" at bounding box center [780, 24] width 1329 height 25
click at [1383, 62] on icon at bounding box center [1387, 58] width 8 height 8
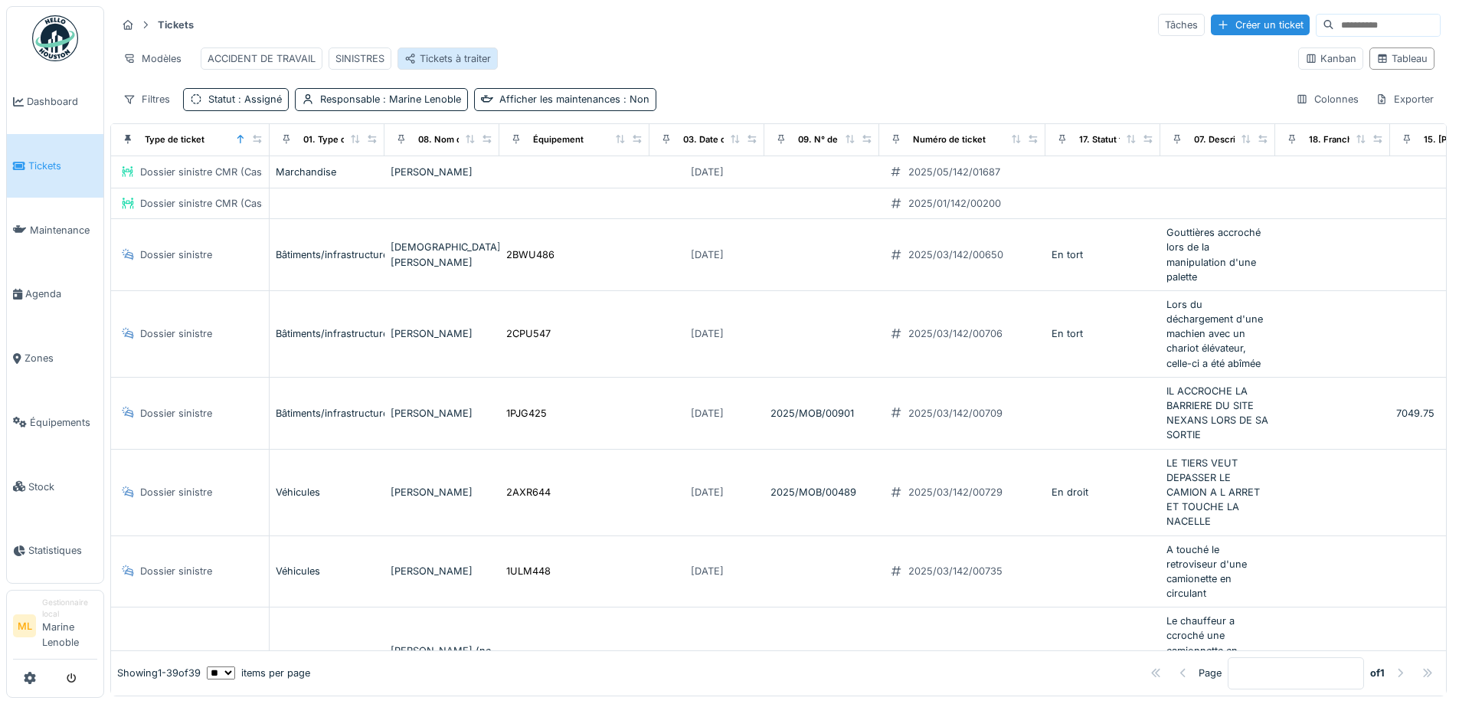
click at [440, 60] on div "Tickets à traiter" at bounding box center [447, 58] width 87 height 15
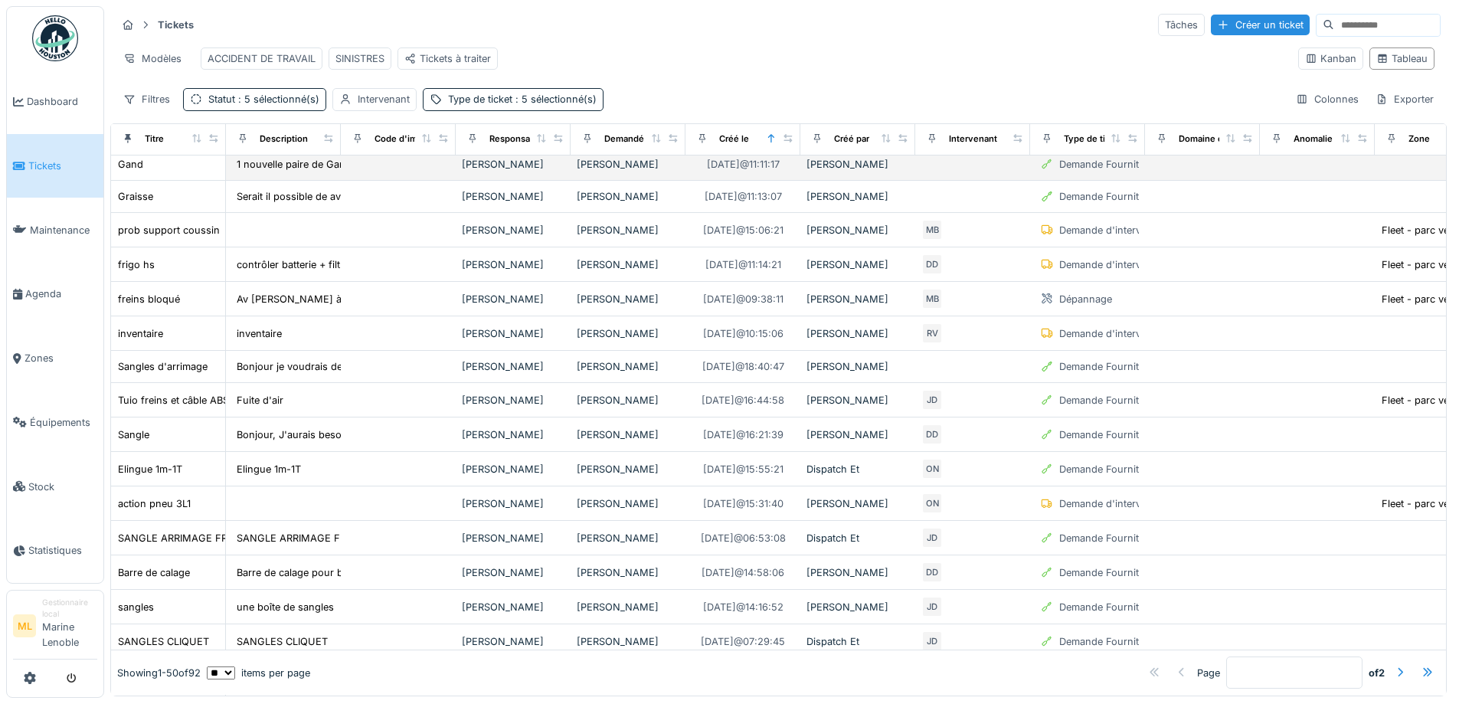
scroll to position [0, 0]
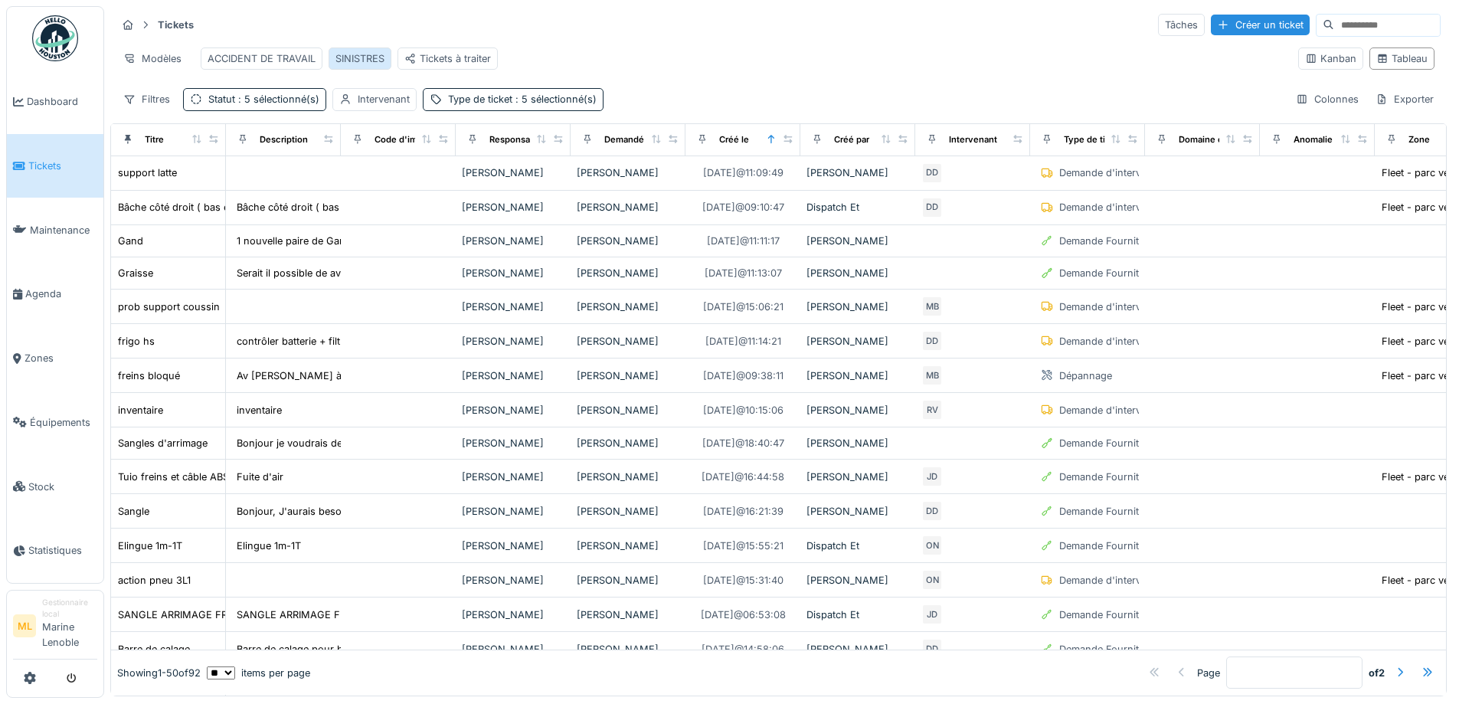
click at [360, 58] on div "SINISTRES" at bounding box center [360, 58] width 49 height 15
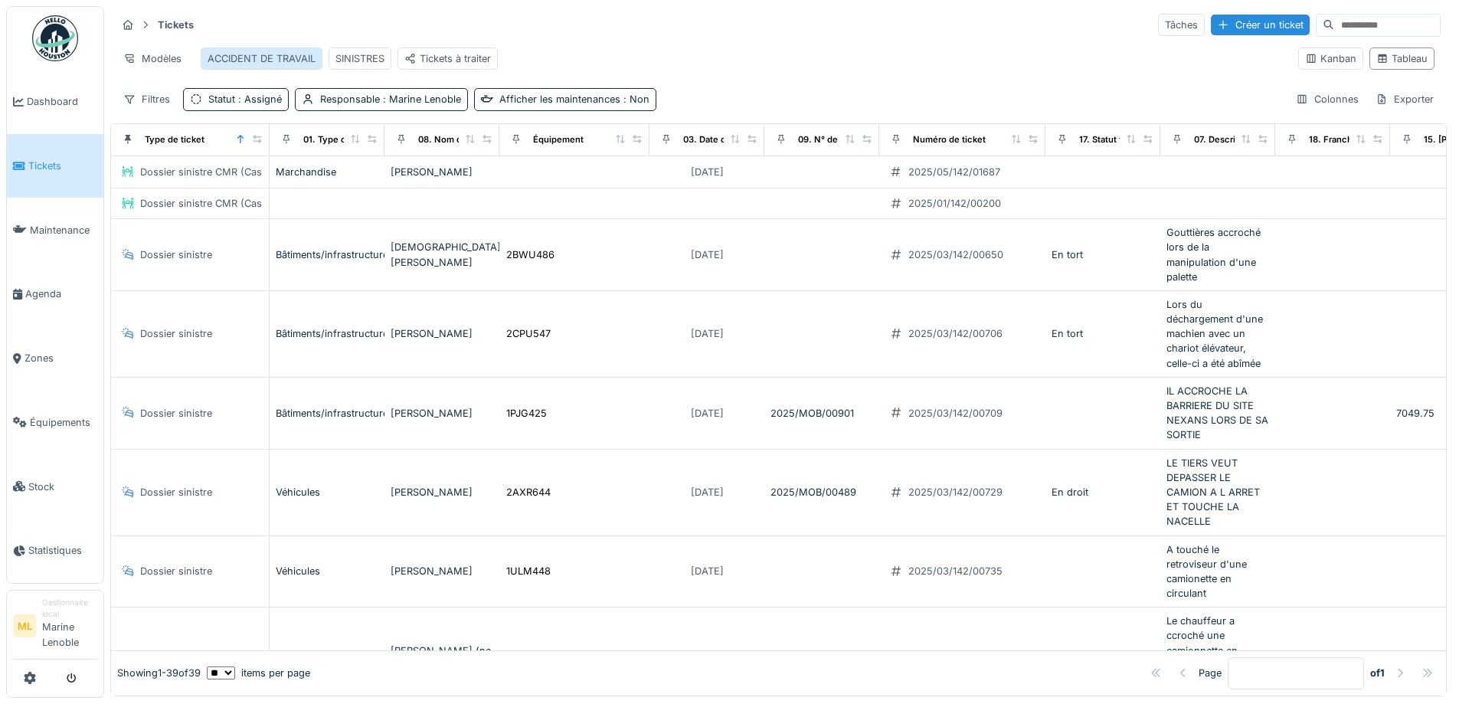
click at [286, 57] on div "ACCIDENT DE TRAVAIL" at bounding box center [262, 58] width 108 height 15
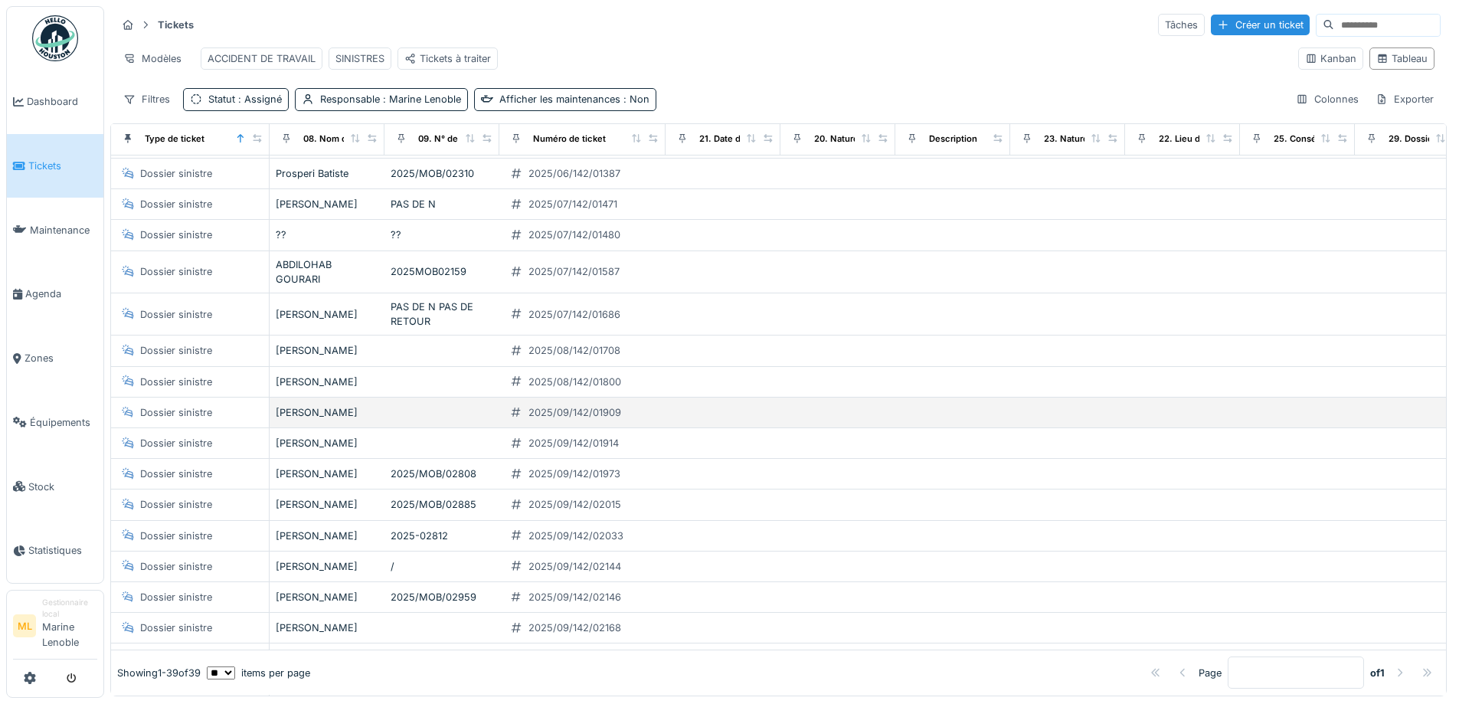
scroll to position [875, 0]
